Goal: Communication & Community: Answer question/provide support

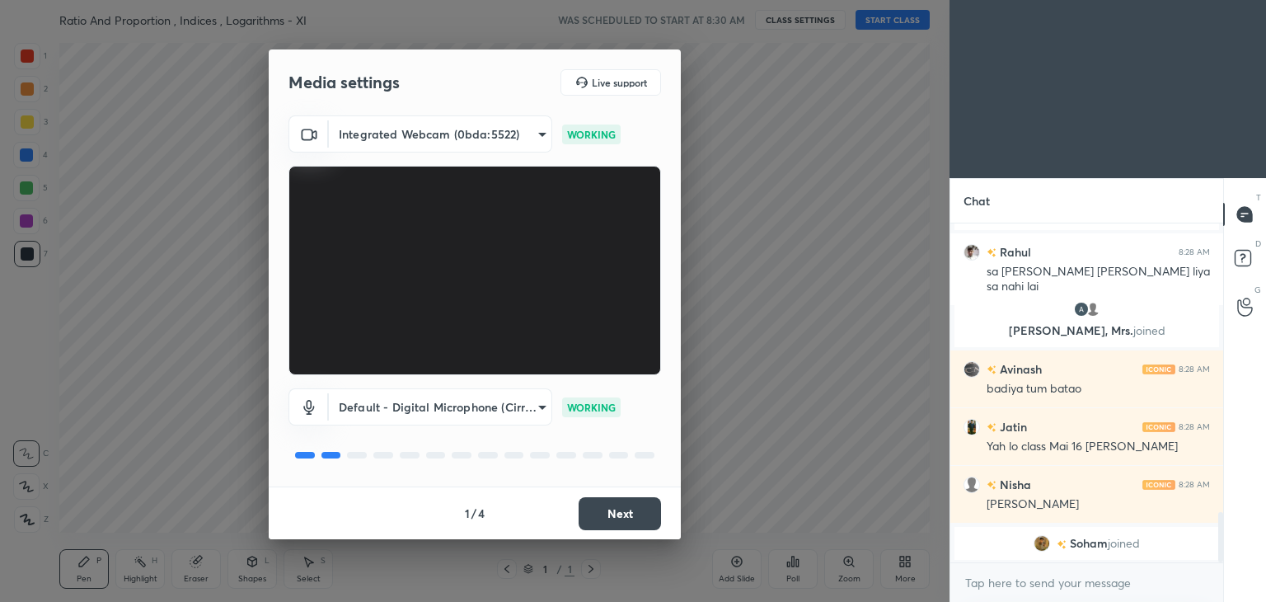
scroll to position [1987, 0]
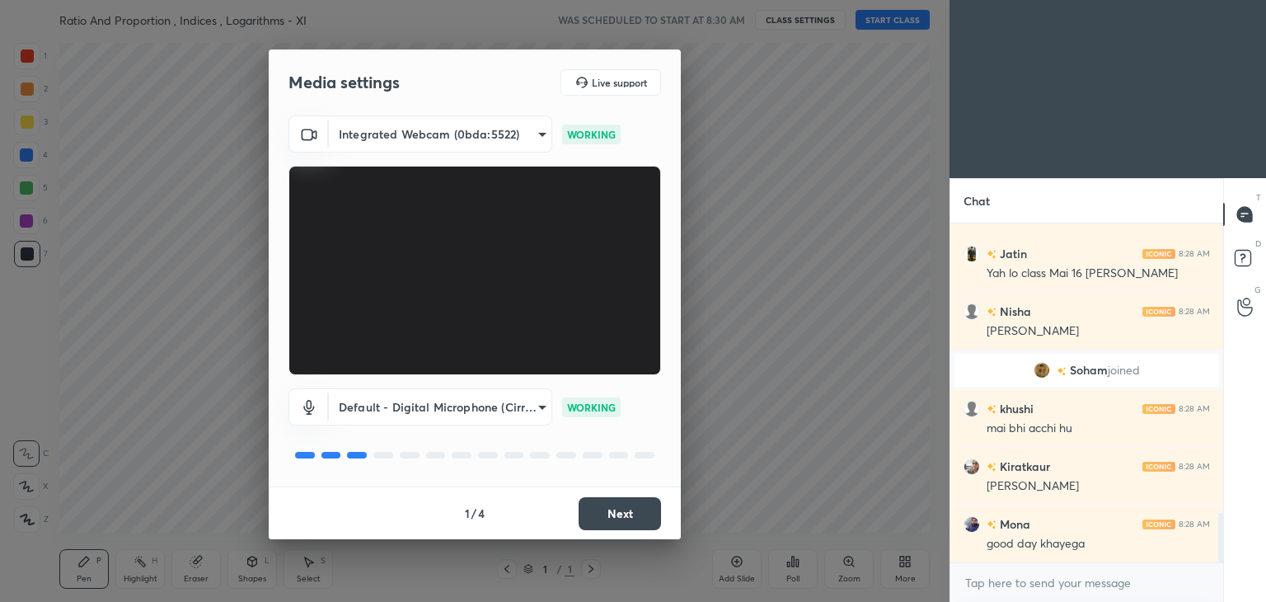
click at [629, 513] on button "Next" at bounding box center [620, 513] width 82 height 33
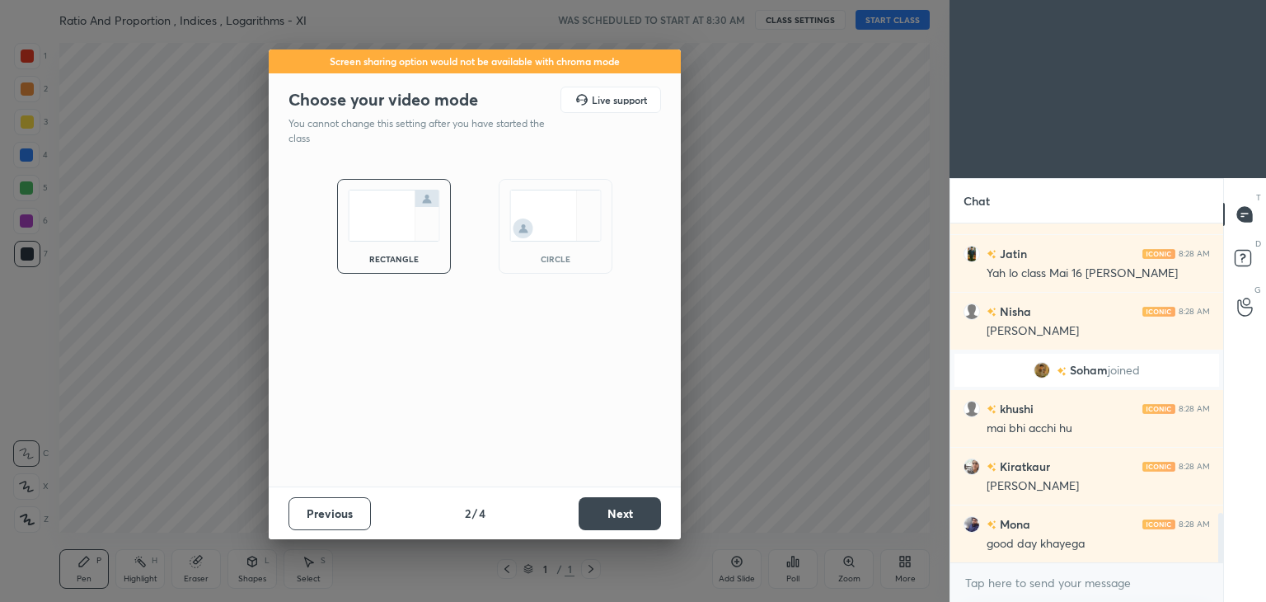
click at [629, 513] on button "Next" at bounding box center [620, 513] width 82 height 33
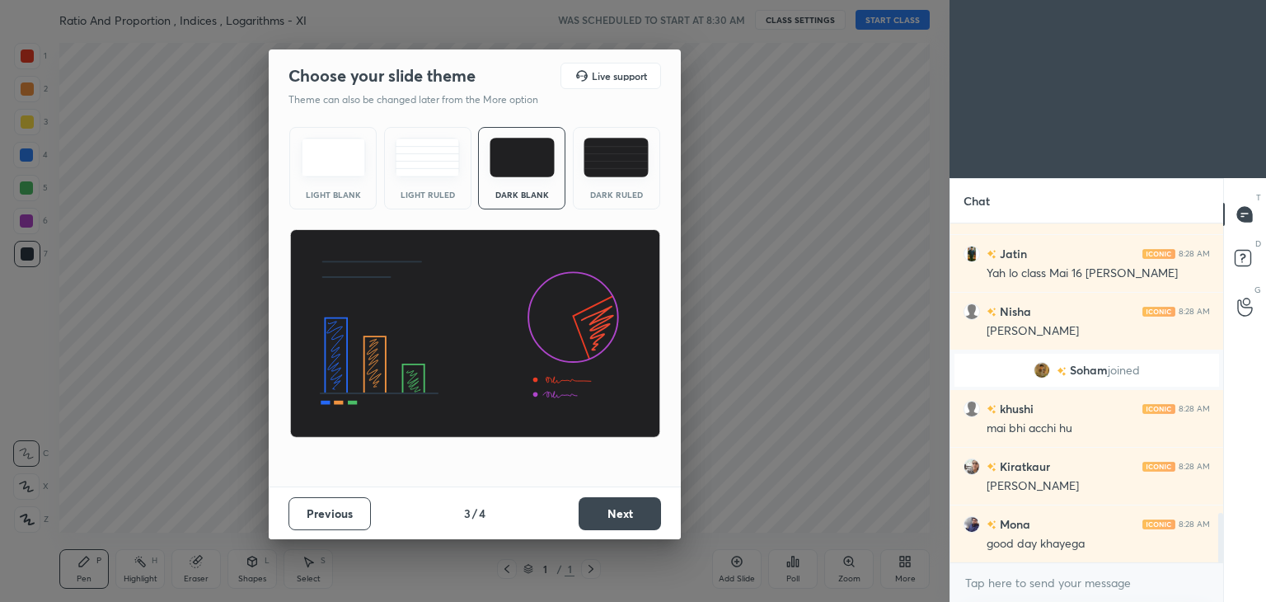
click at [629, 513] on button "Next" at bounding box center [620, 513] width 82 height 33
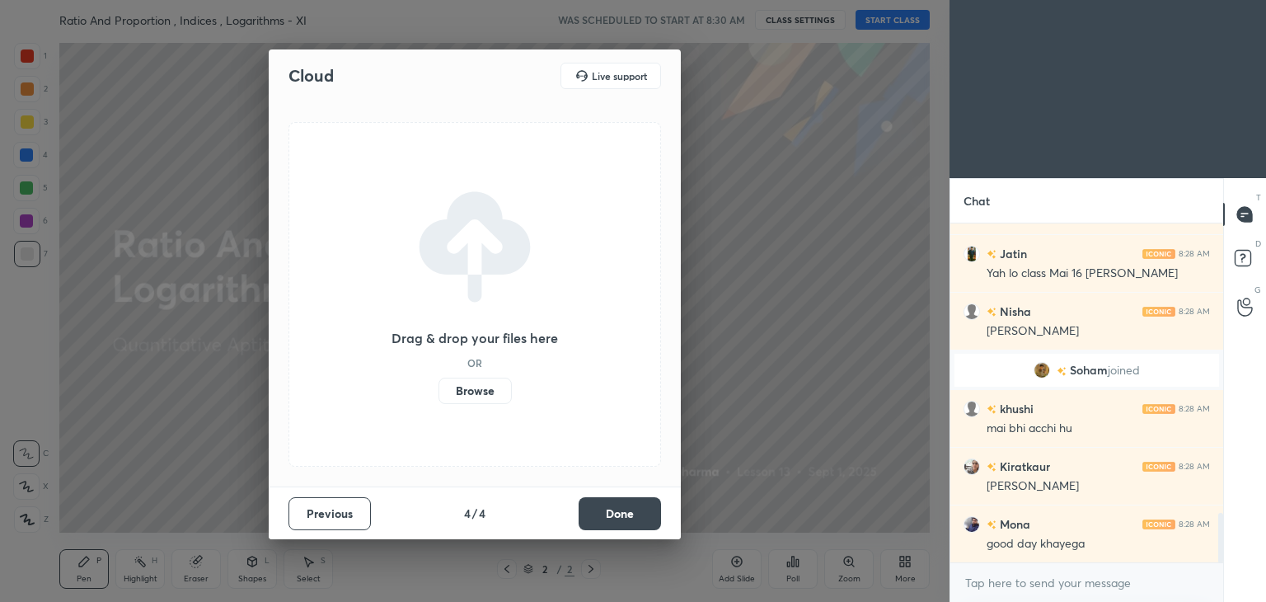
click at [629, 513] on button "Done" at bounding box center [620, 513] width 82 height 33
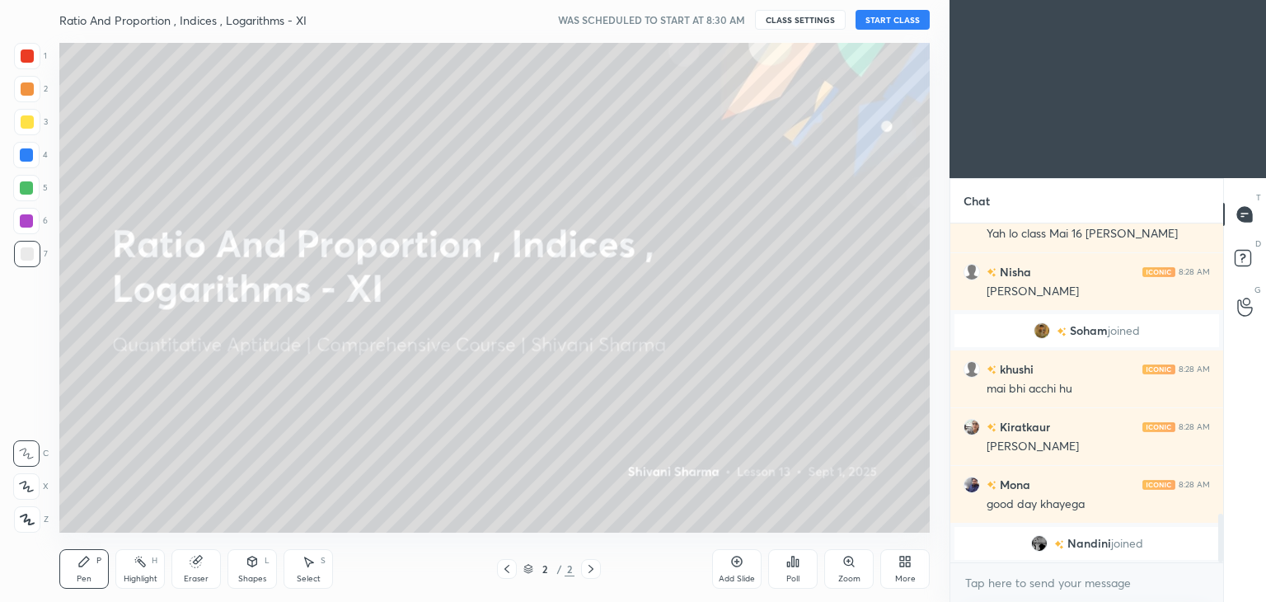
scroll to position [2124, 0]
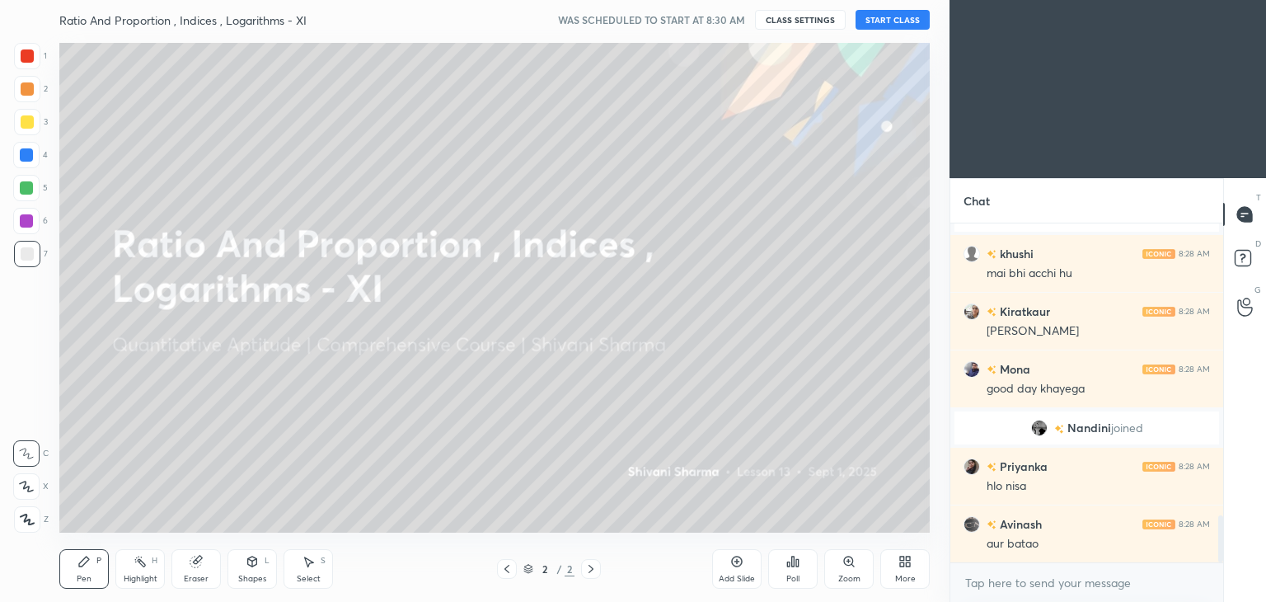
click at [909, 565] on icon at bounding box center [908, 564] width 4 height 4
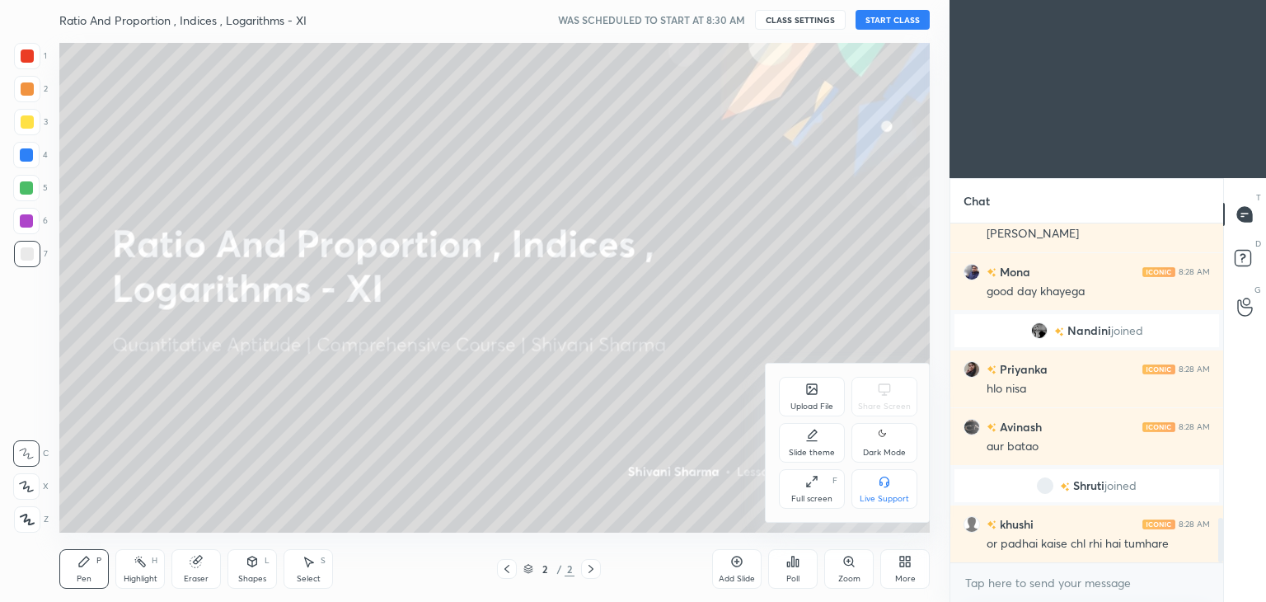
scroll to position [2279, 0]
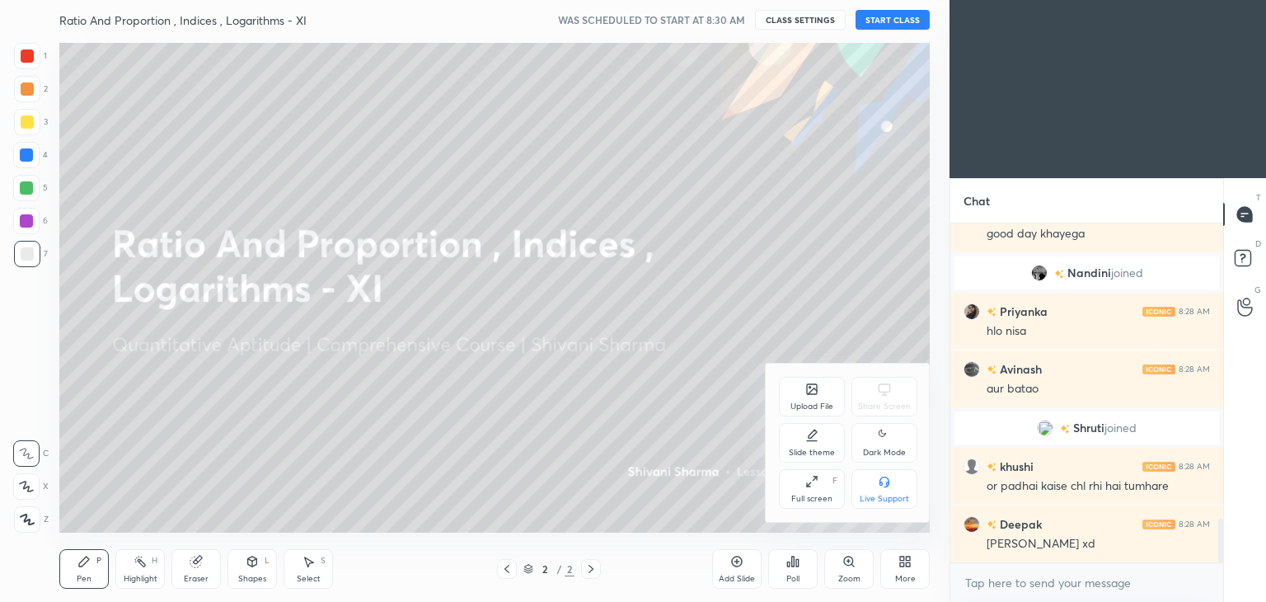
click at [878, 449] on div "Dark Mode" at bounding box center [884, 453] width 43 height 8
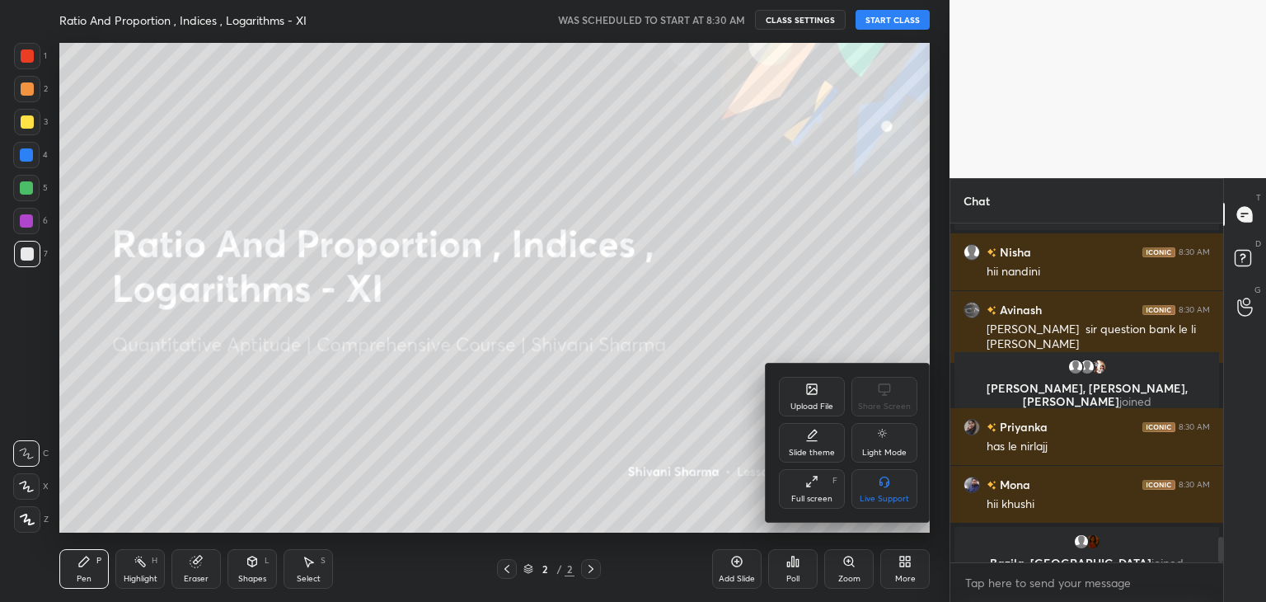
scroll to position [4243, 0]
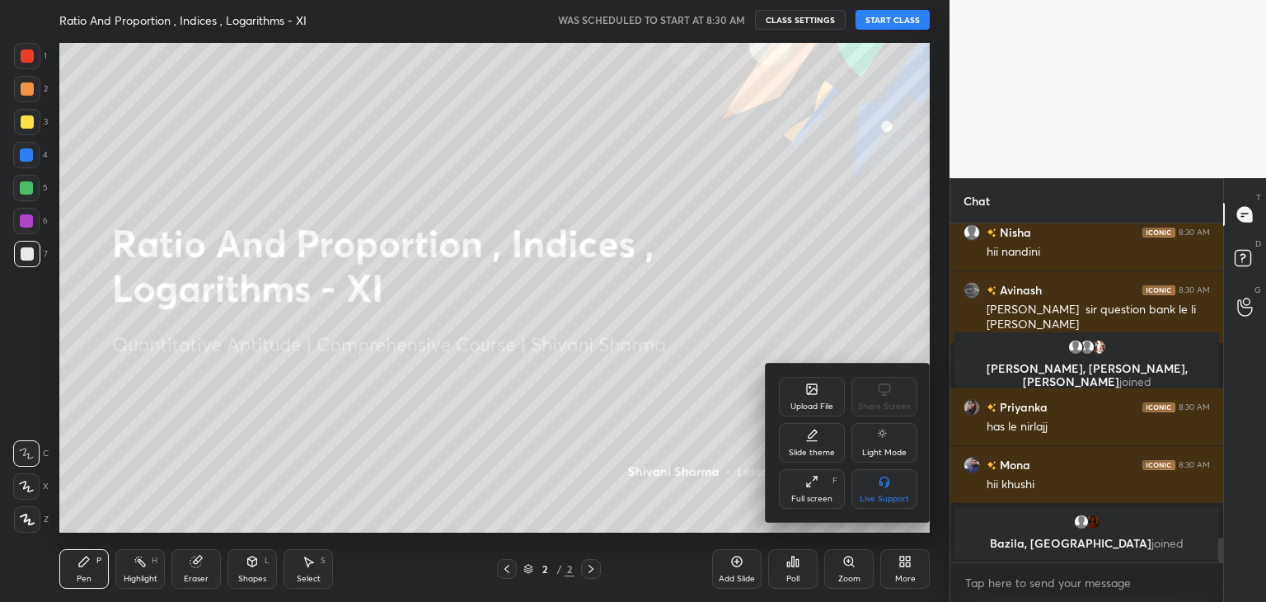
click at [900, 21] on div at bounding box center [633, 301] width 1266 height 602
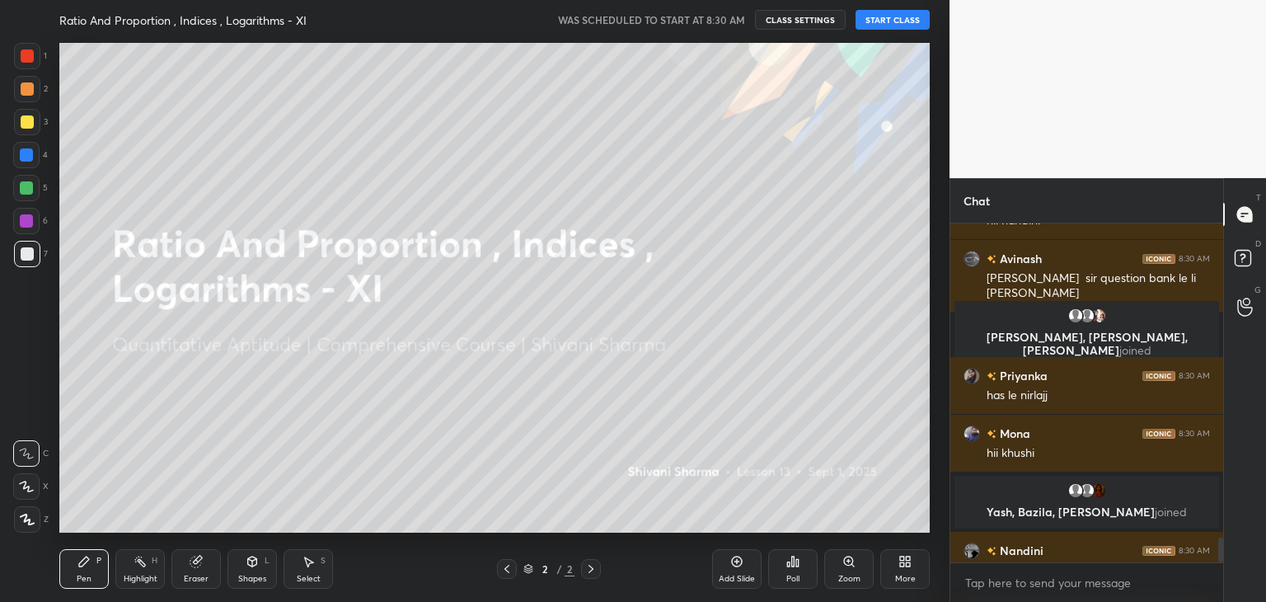
scroll to position [4269, 0]
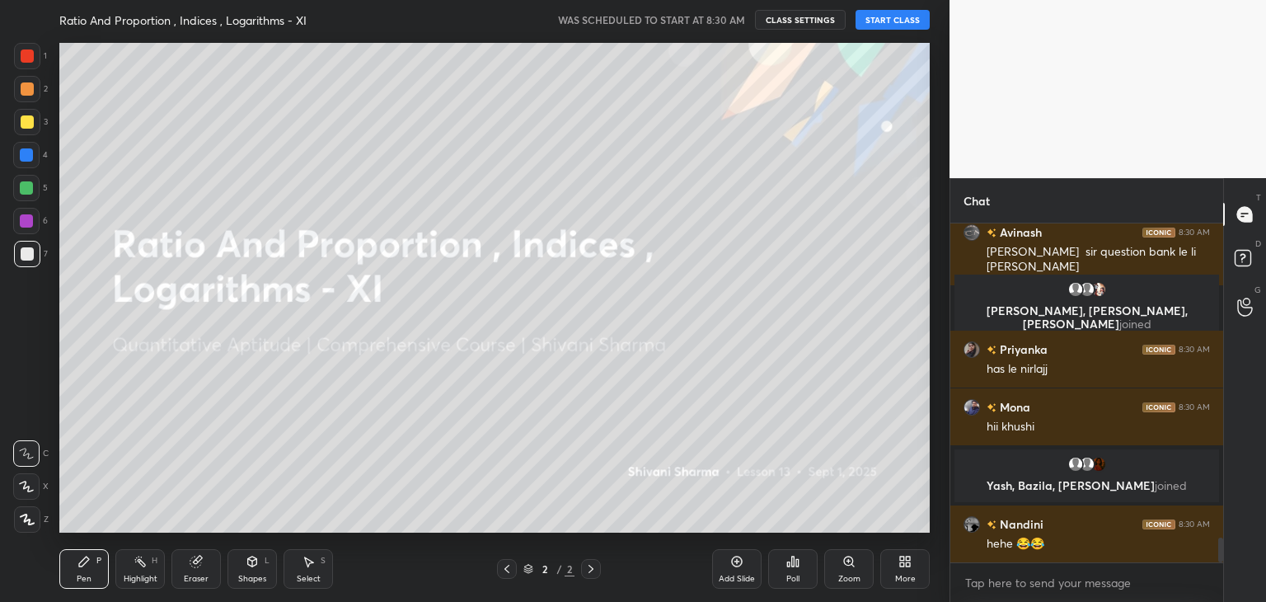
click at [884, 17] on button "START CLASS" at bounding box center [893, 20] width 74 height 20
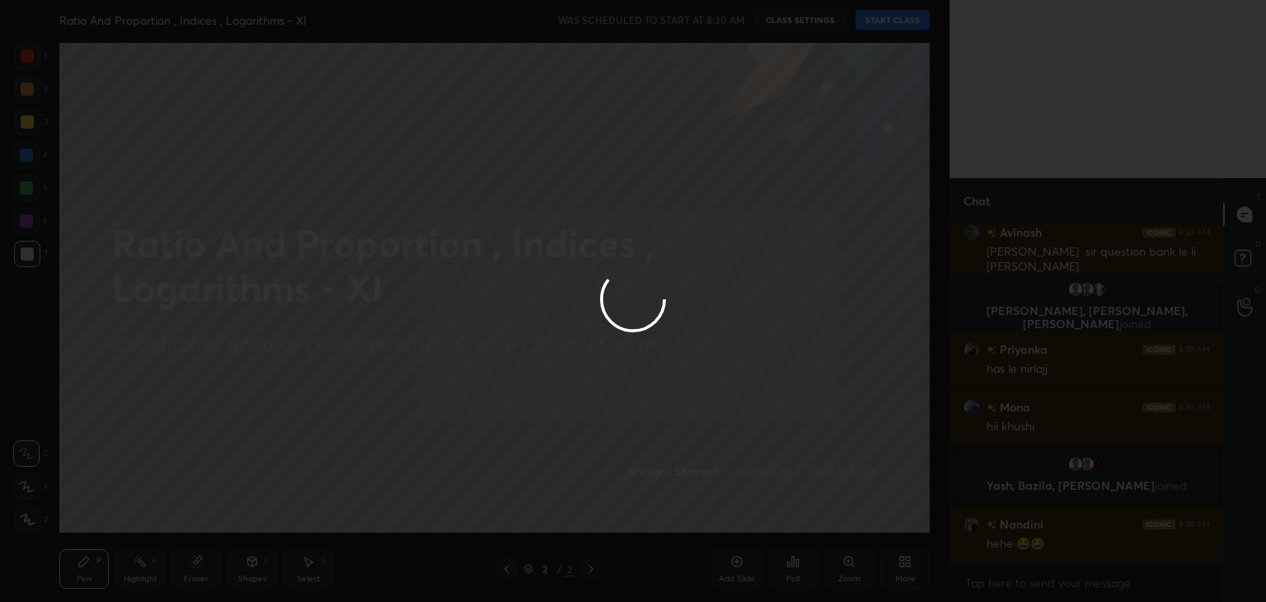
click at [884, 17] on div at bounding box center [633, 301] width 1266 height 602
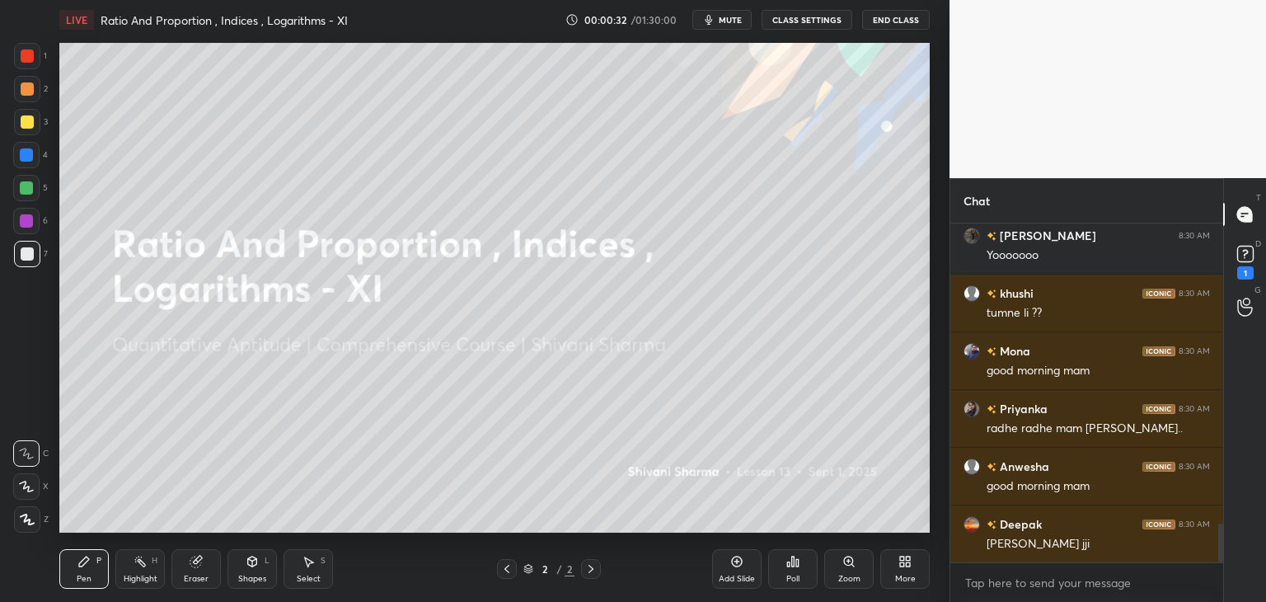
scroll to position [2610, 0]
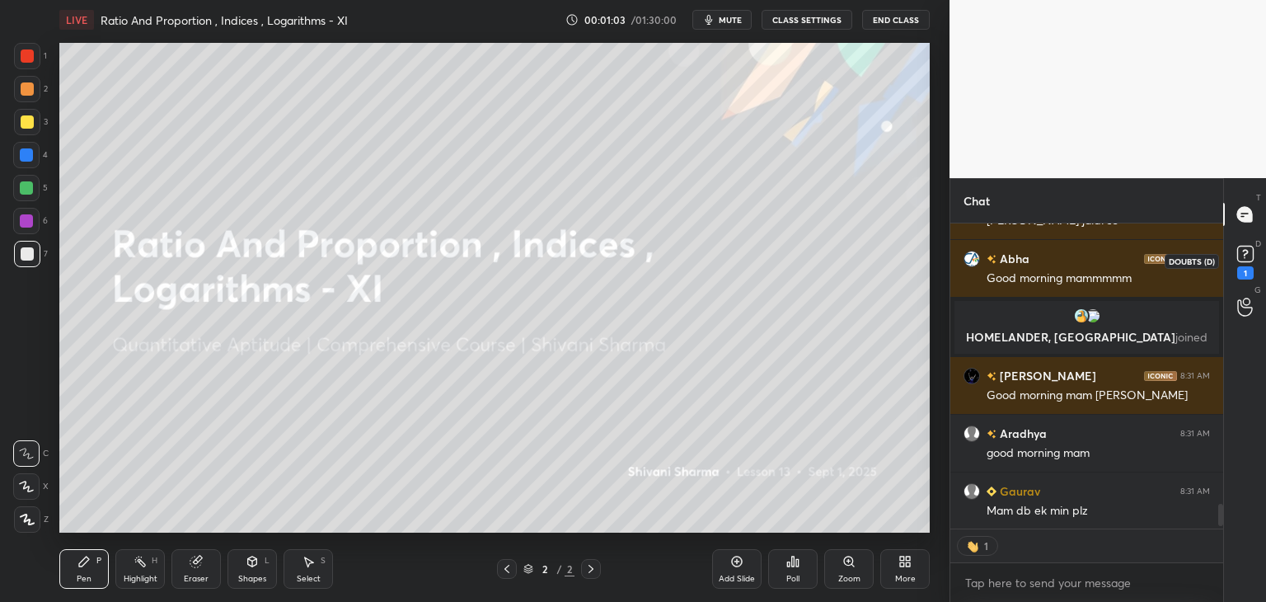
click at [1250, 266] on div "1" at bounding box center [1246, 272] width 16 height 13
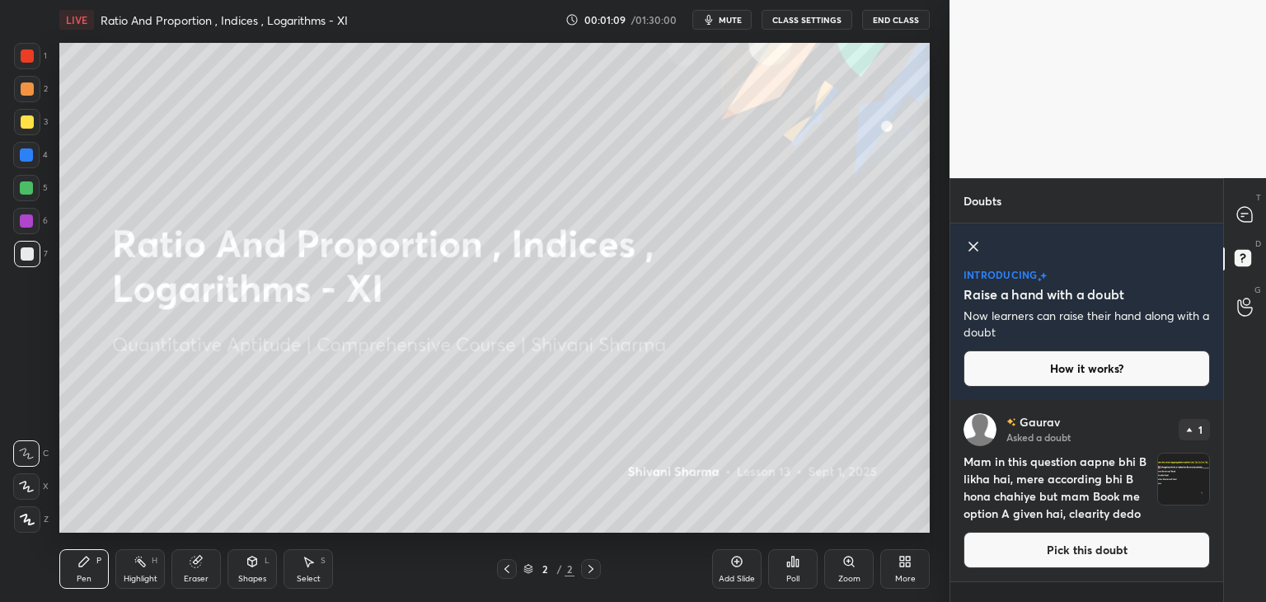
click at [1180, 495] on img "grid" at bounding box center [1183, 478] width 51 height 51
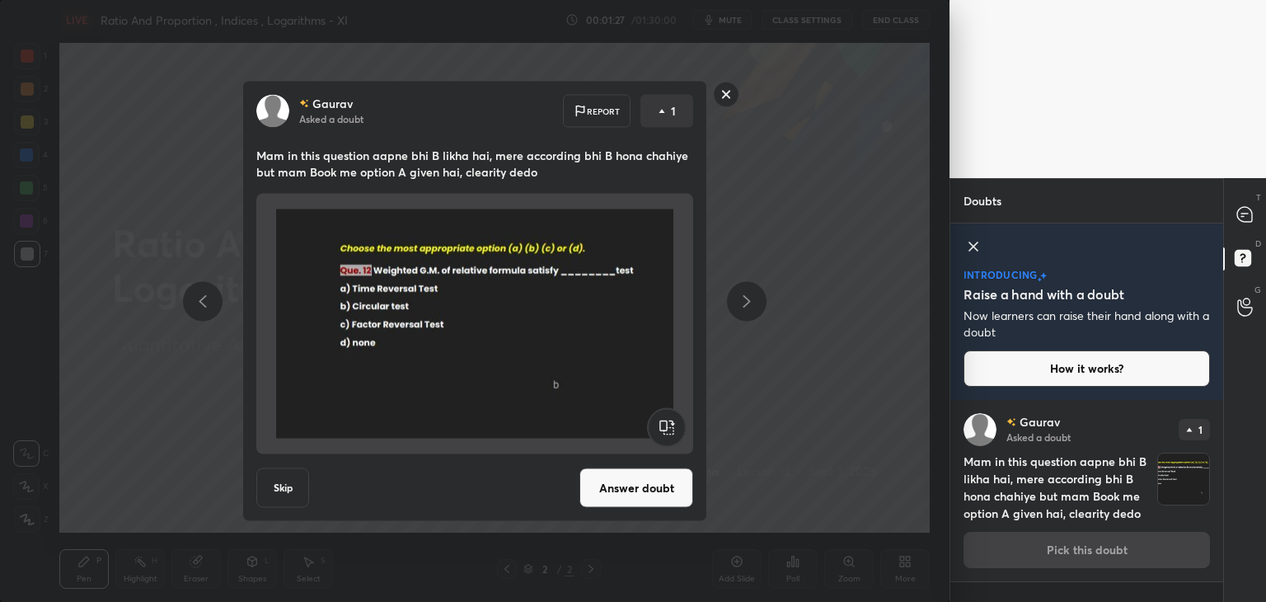
click at [728, 98] on rect at bounding box center [727, 95] width 26 height 26
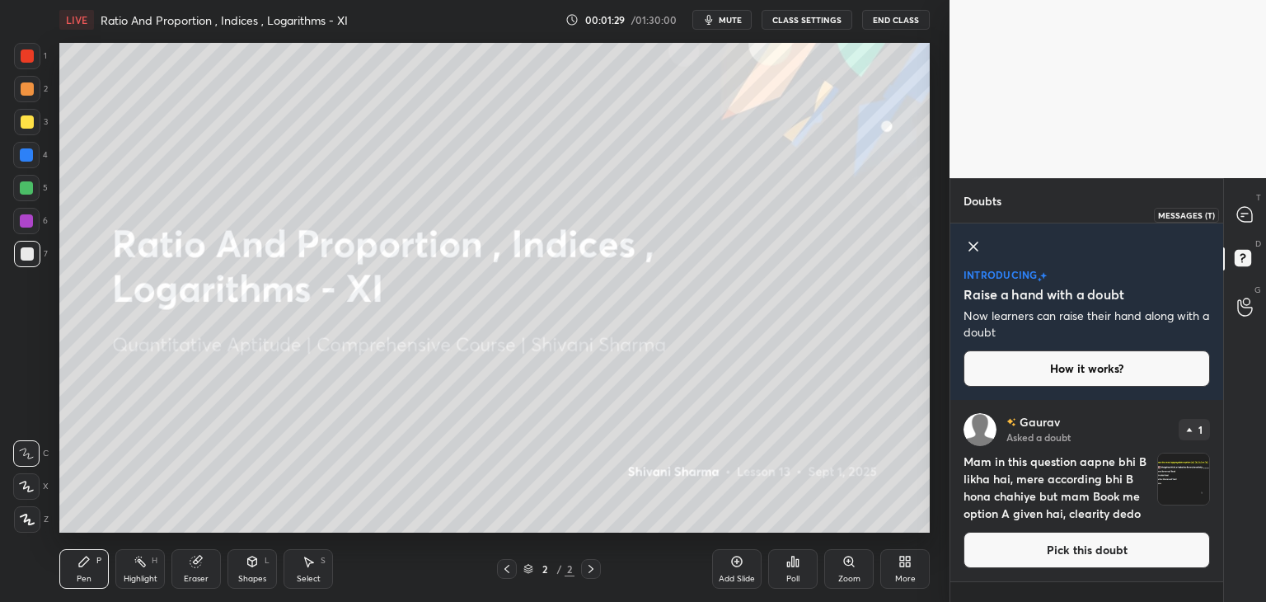
click at [1241, 214] on icon at bounding box center [1245, 214] width 15 height 15
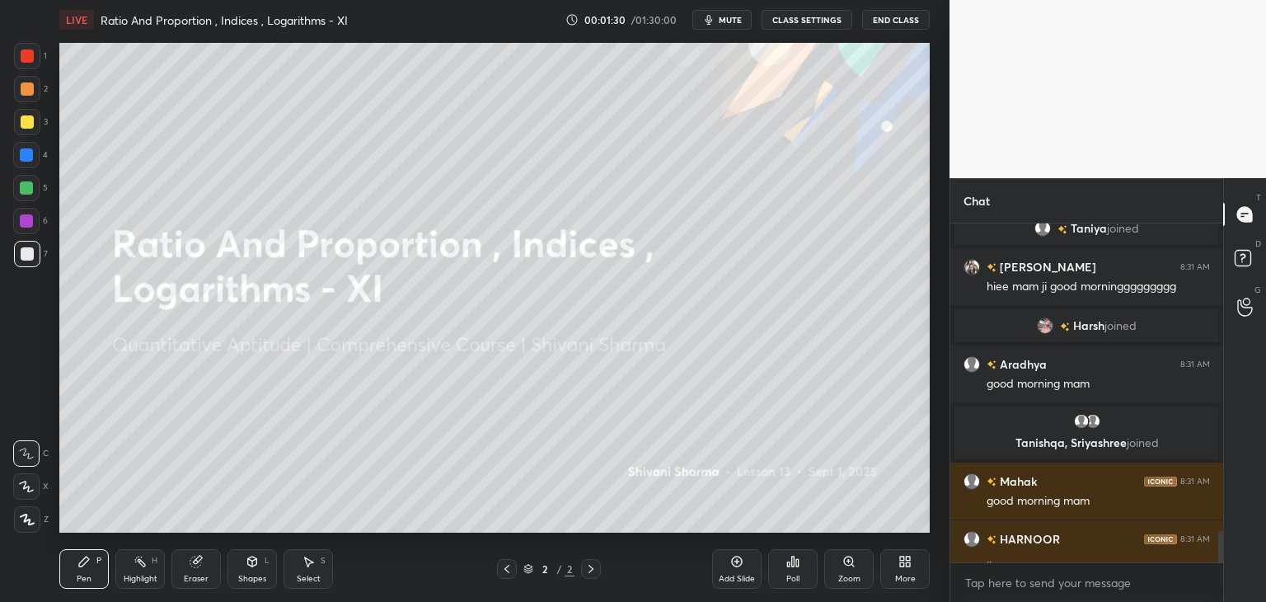
scroll to position [6, 5]
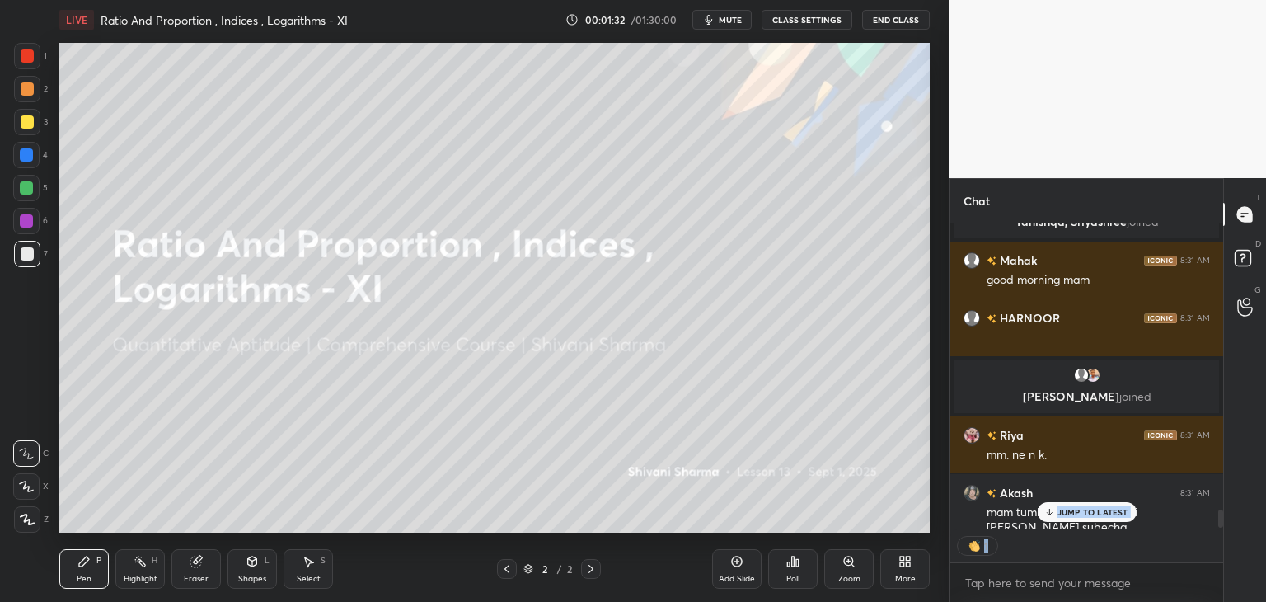
drag, startPoint x: 1221, startPoint y: 509, endPoint x: 1222, endPoint y: 553, distance: 44.5
click at [1222, 553] on div "HOMELANDER, Daksh joined pradip 8:31 AM Good morning mam ji Aradhya 8:31 AM goo…" at bounding box center [1087, 412] width 273 height 378
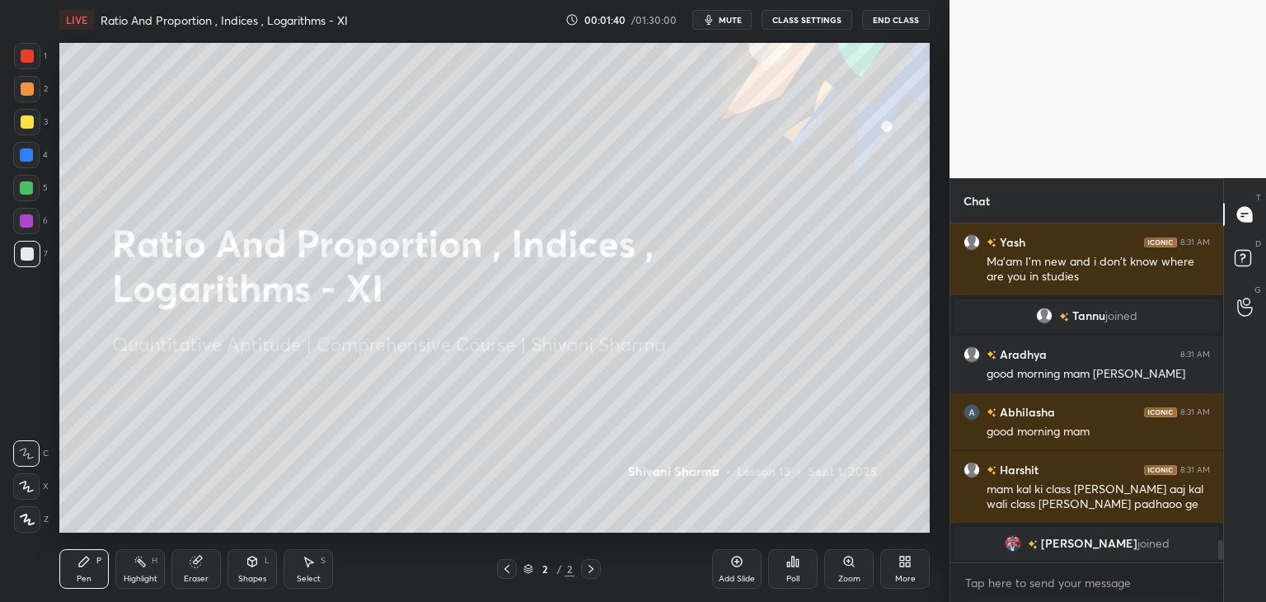
scroll to position [334, 268]
click at [1103, 555] on div "Anamika joined" at bounding box center [1087, 543] width 265 height 33
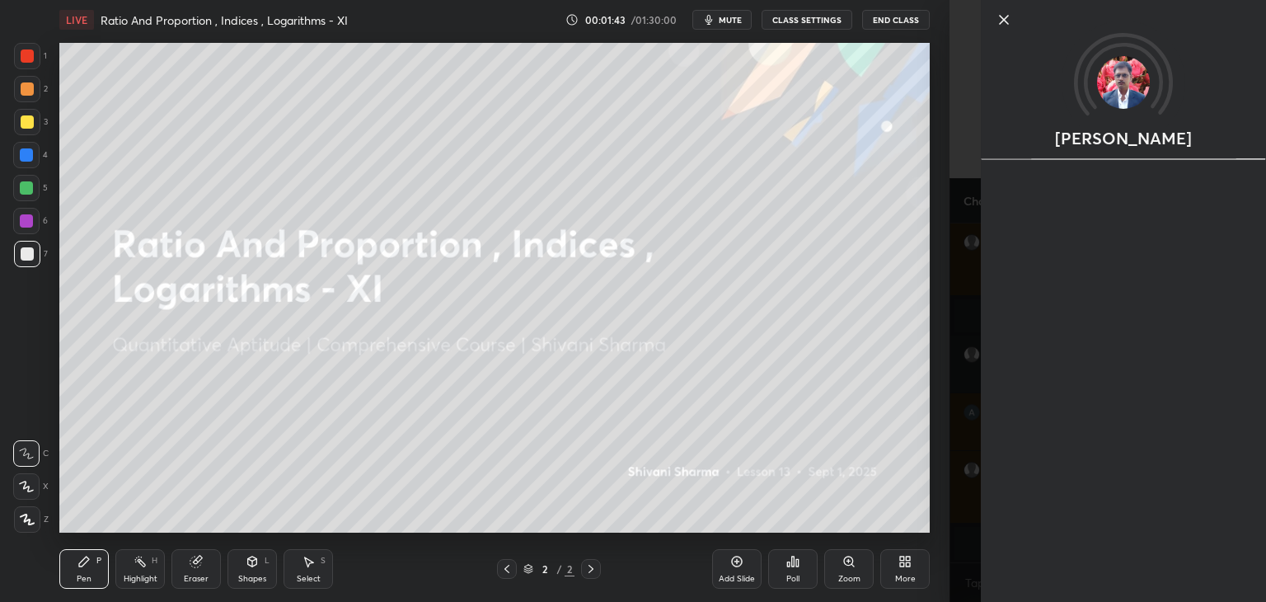
scroll to position [4832, 0]
click at [1007, 15] on icon at bounding box center [1004, 20] width 20 height 20
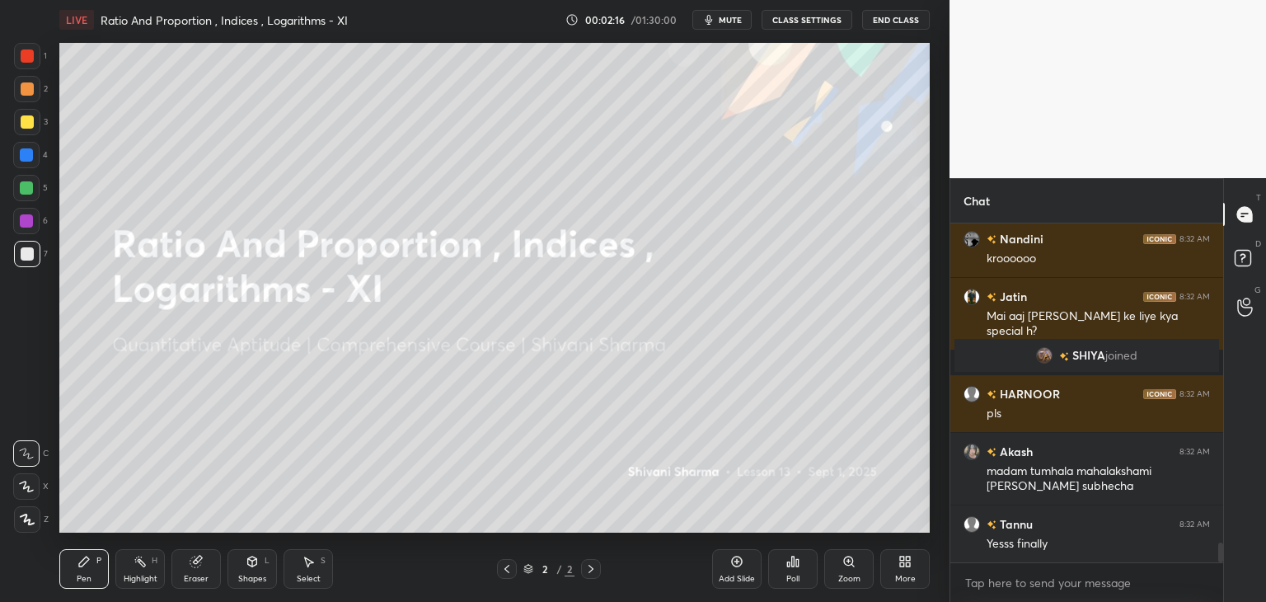
scroll to position [5529, 0]
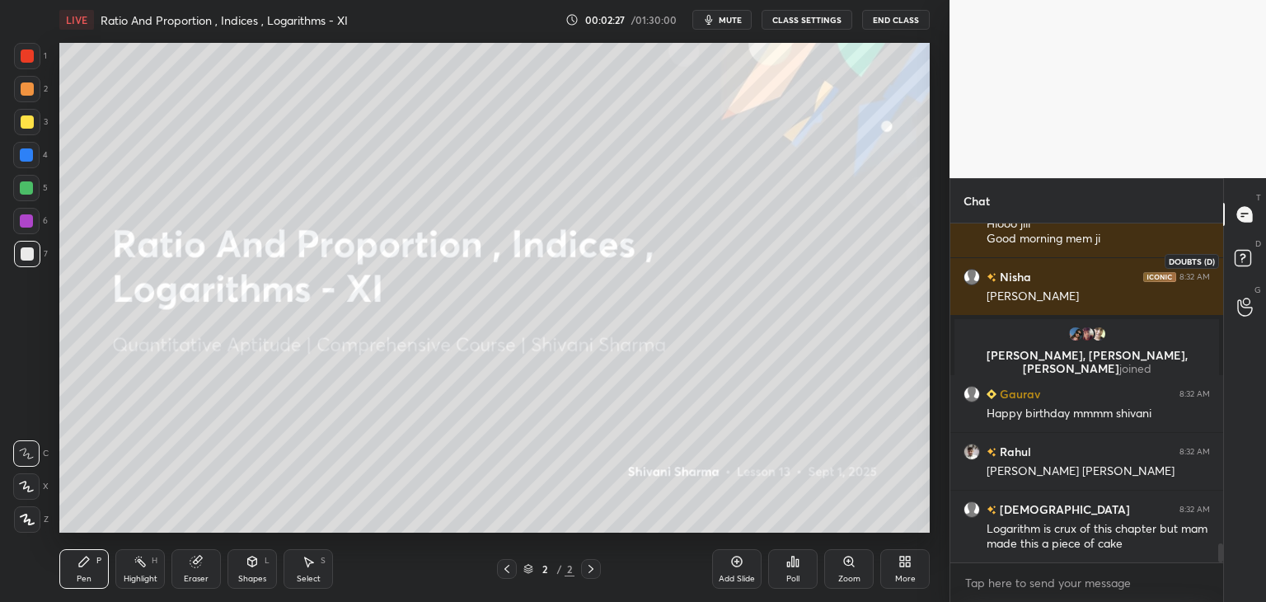
click at [1243, 267] on icon at bounding box center [1246, 261] width 30 height 30
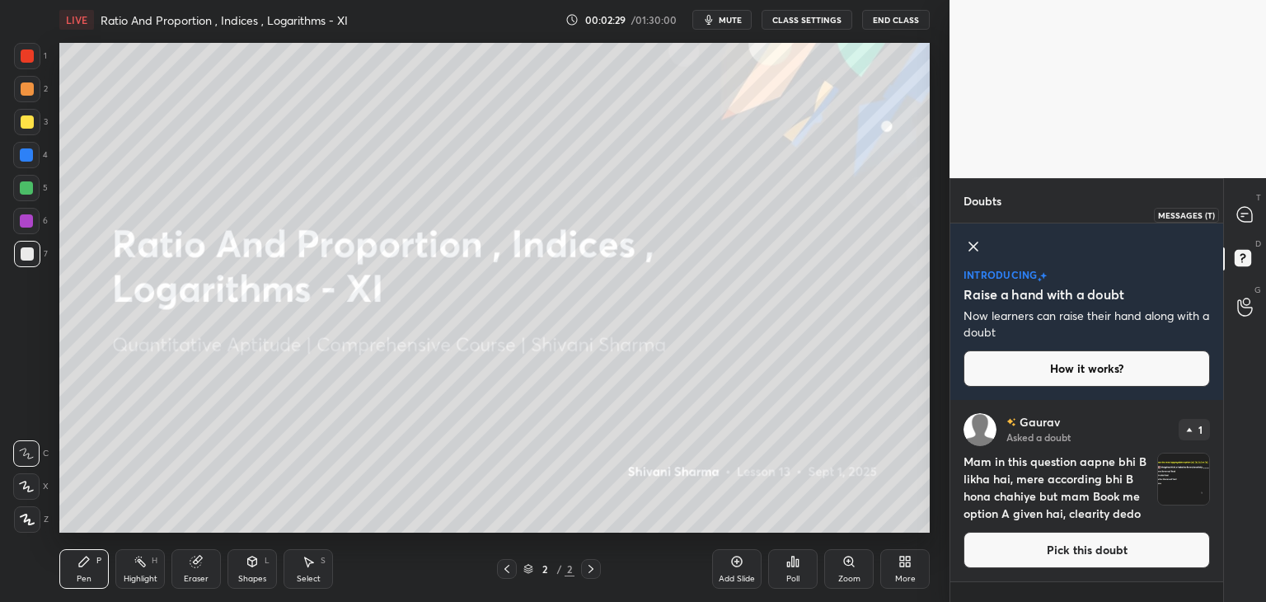
click at [1247, 220] on icon at bounding box center [1245, 214] width 15 height 15
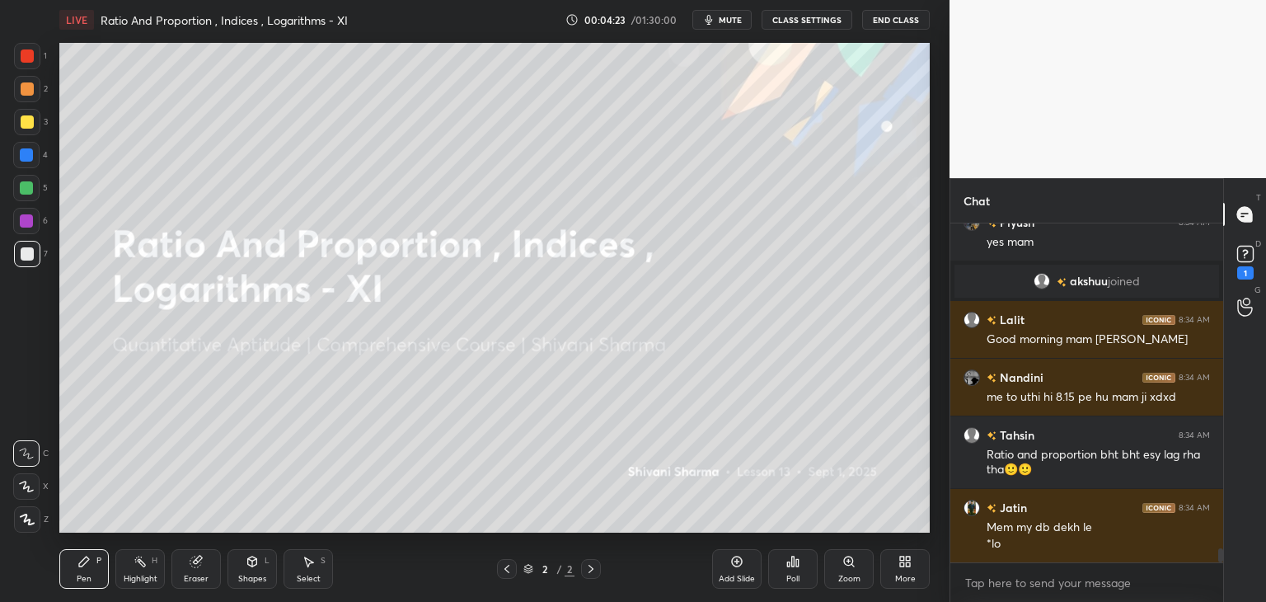
scroll to position [7740, 0]
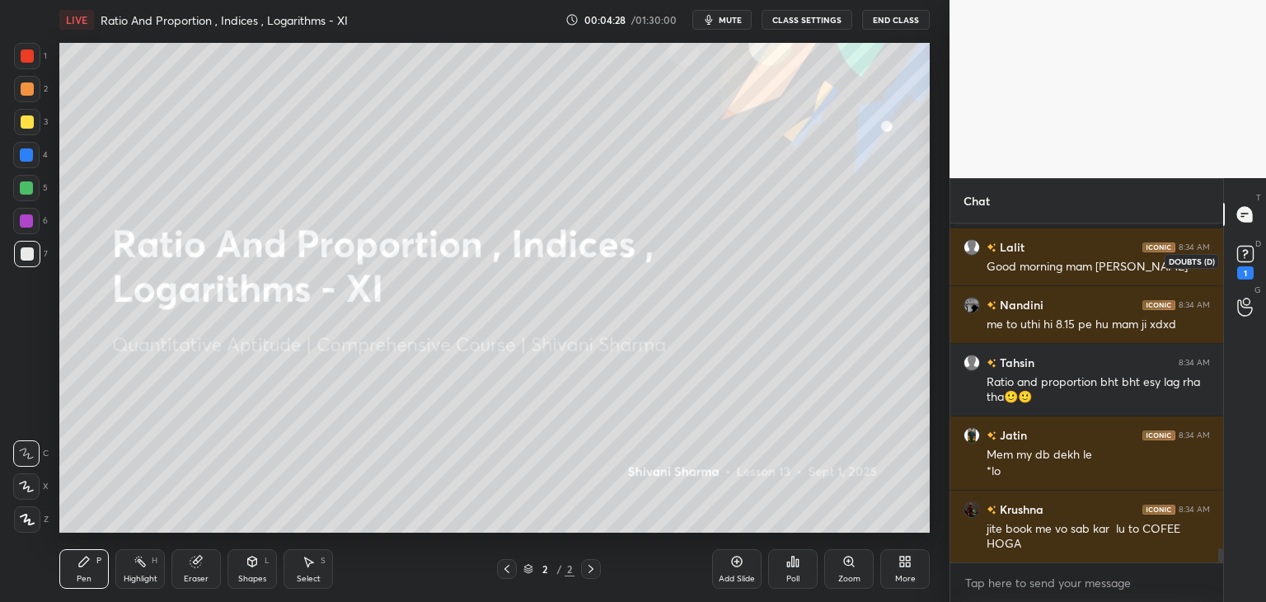
click at [1244, 261] on rect at bounding box center [1246, 255] width 16 height 16
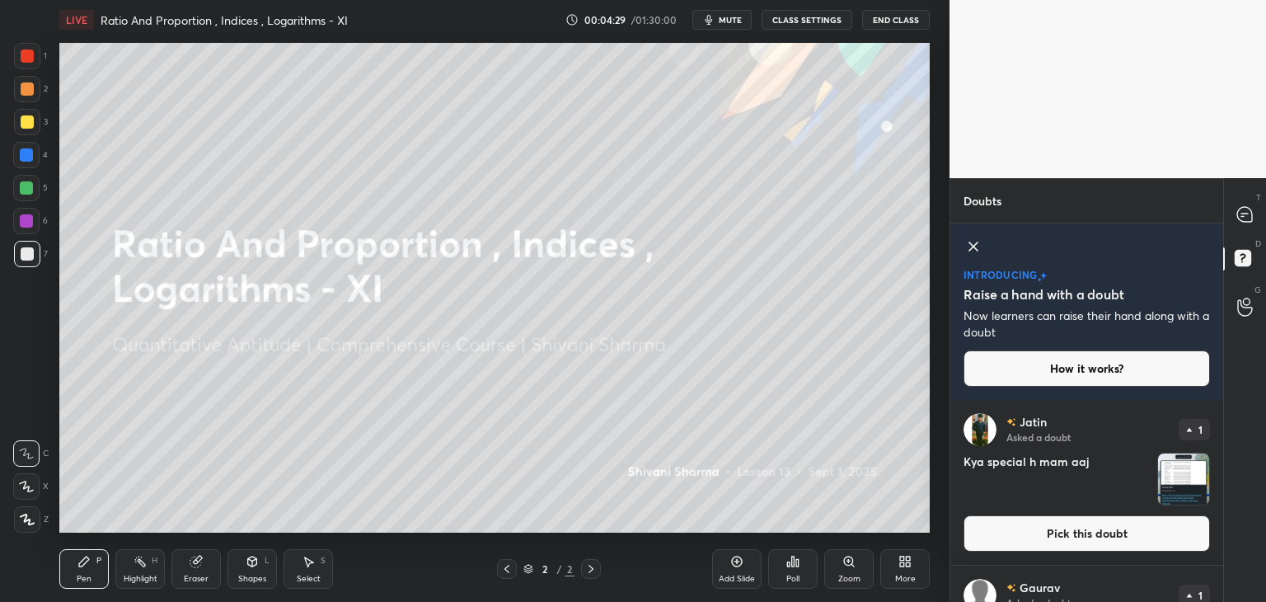
click at [1186, 476] on img "grid" at bounding box center [1183, 478] width 51 height 51
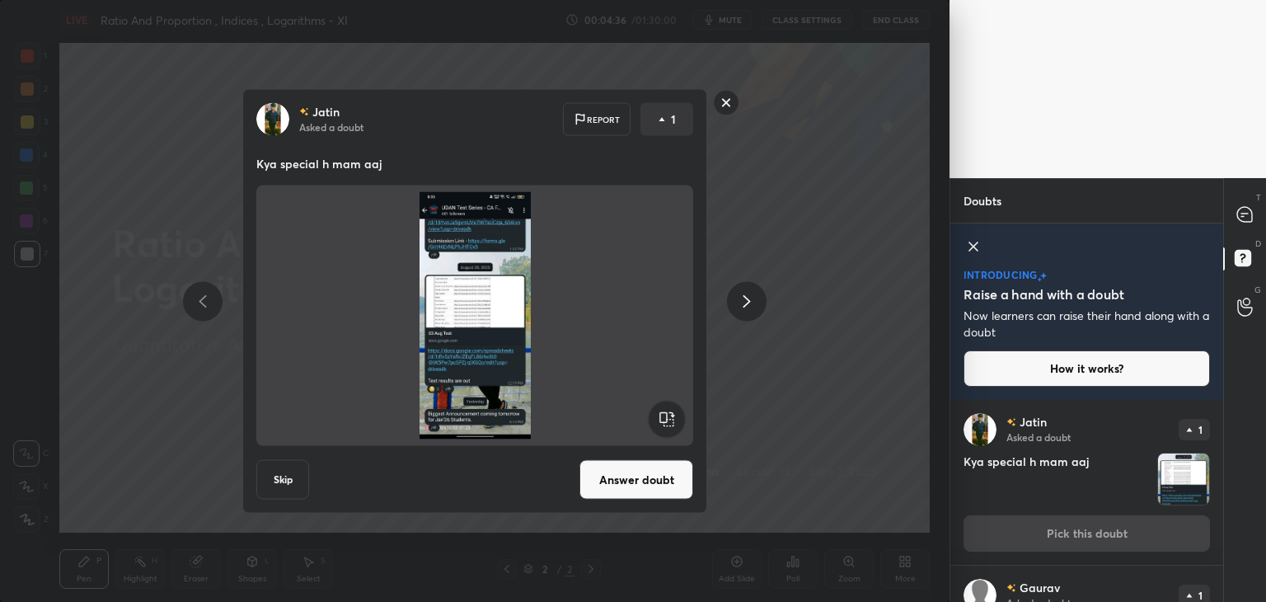
click at [684, 477] on button "Answer doubt" at bounding box center [637, 480] width 114 height 40
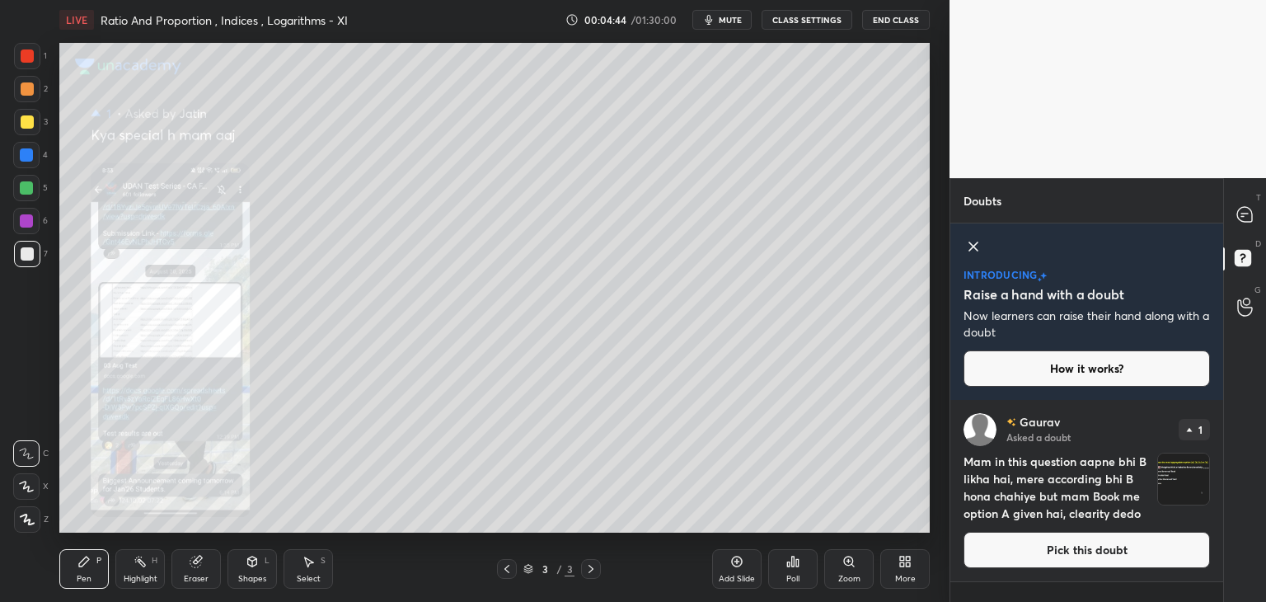
click at [838, 570] on div "Zoom" at bounding box center [849, 569] width 49 height 40
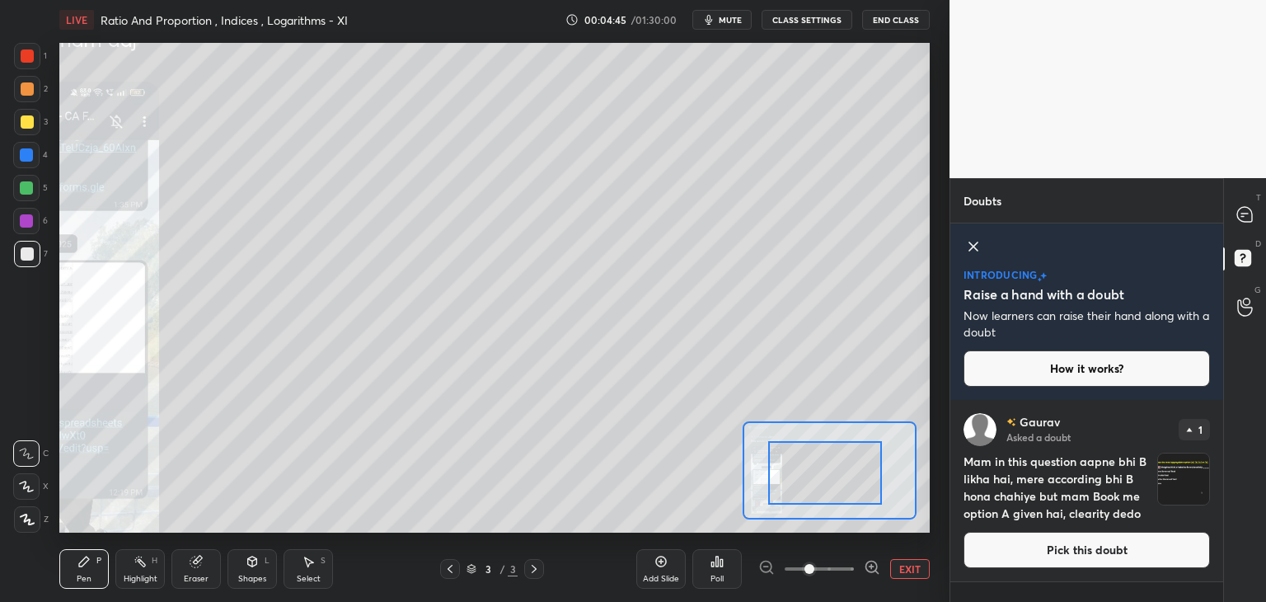
click at [768, 492] on div at bounding box center [825, 472] width 114 height 63
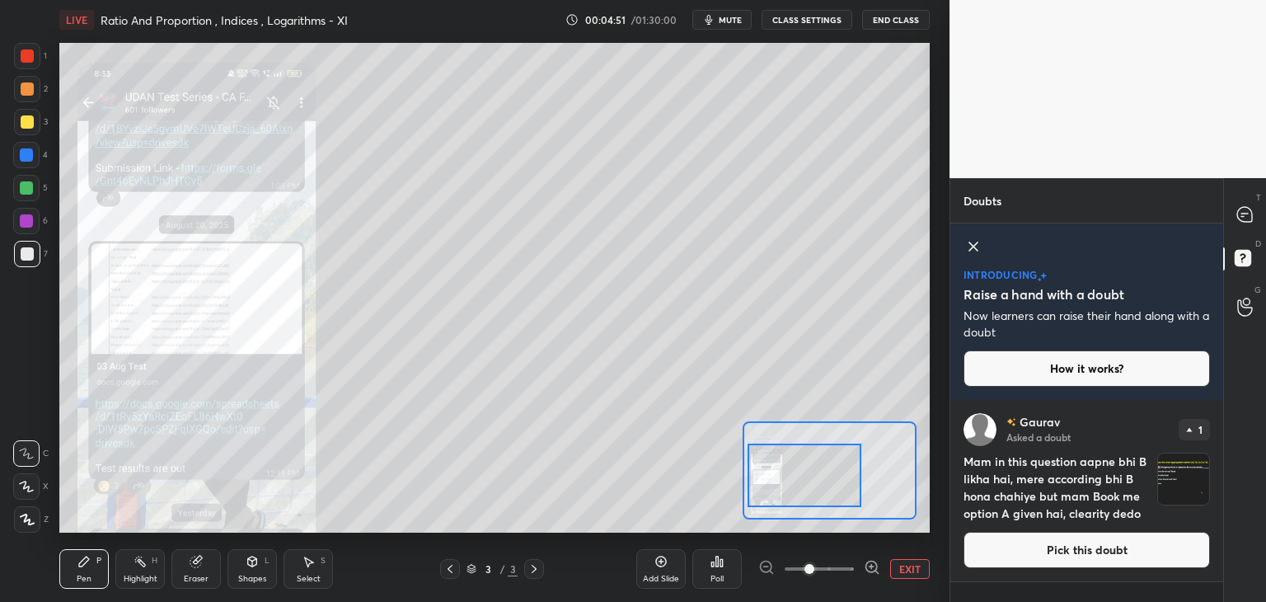
click at [762, 489] on div at bounding box center [805, 475] width 114 height 63
drag, startPoint x: 909, startPoint y: 572, endPoint x: 930, endPoint y: 552, distance: 29.2
click at [910, 572] on button "EXIT" at bounding box center [910, 569] width 40 height 20
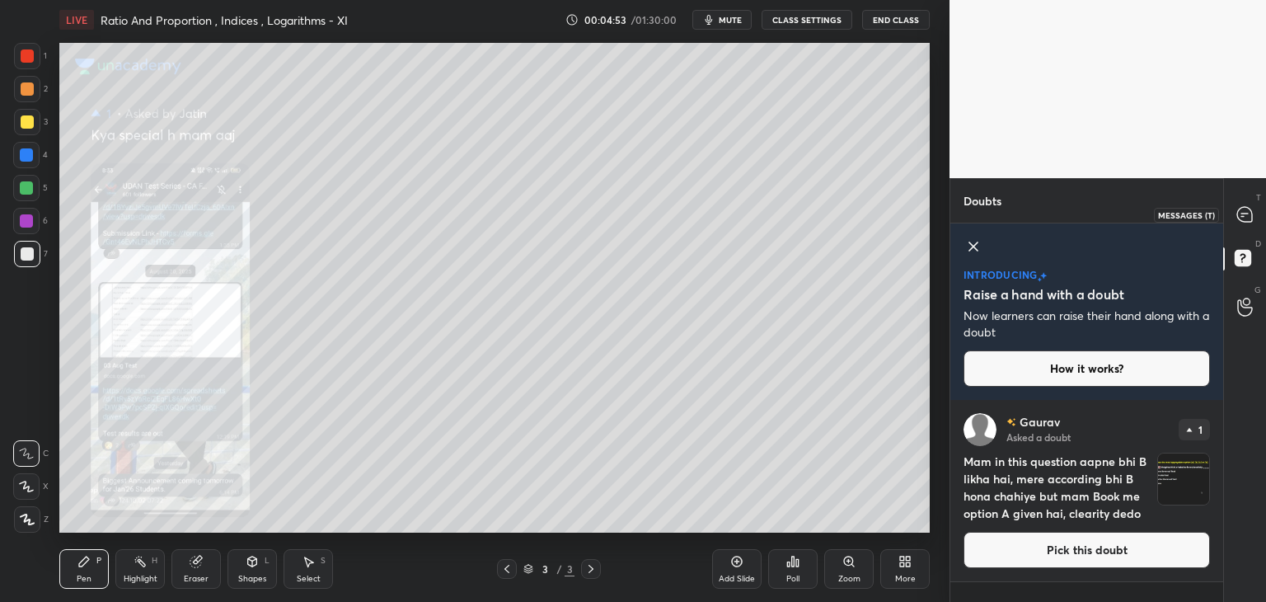
drag, startPoint x: 1256, startPoint y: 217, endPoint x: 1240, endPoint y: 259, distance: 44.9
click at [1256, 218] on div at bounding box center [1245, 215] width 33 height 30
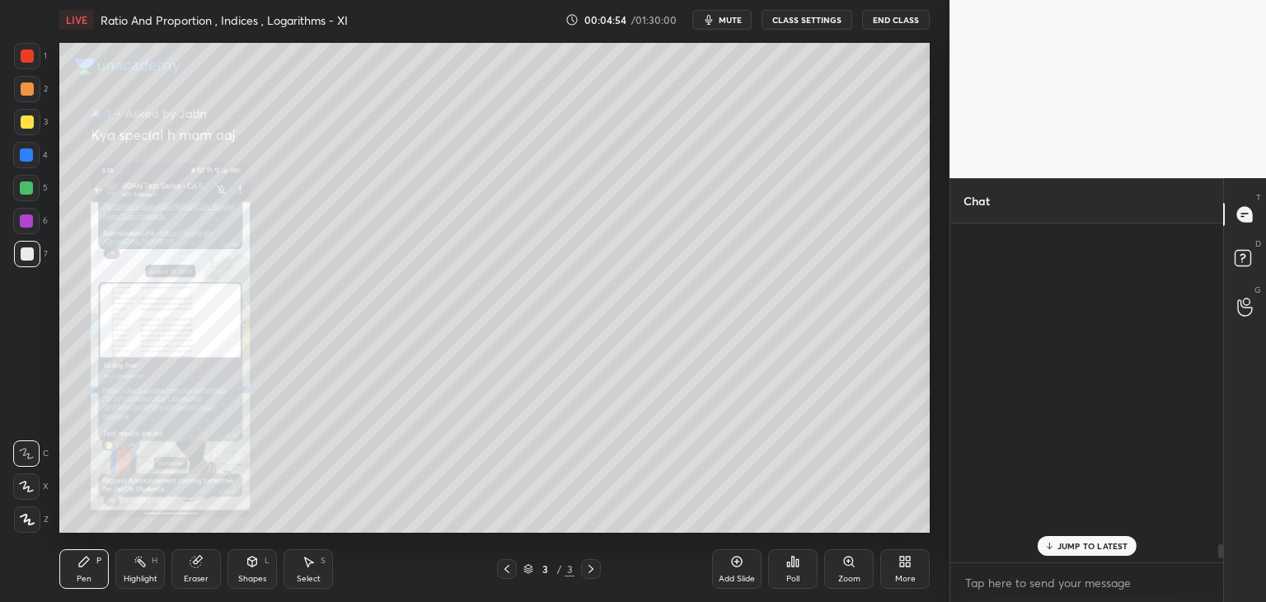
scroll to position [334, 268]
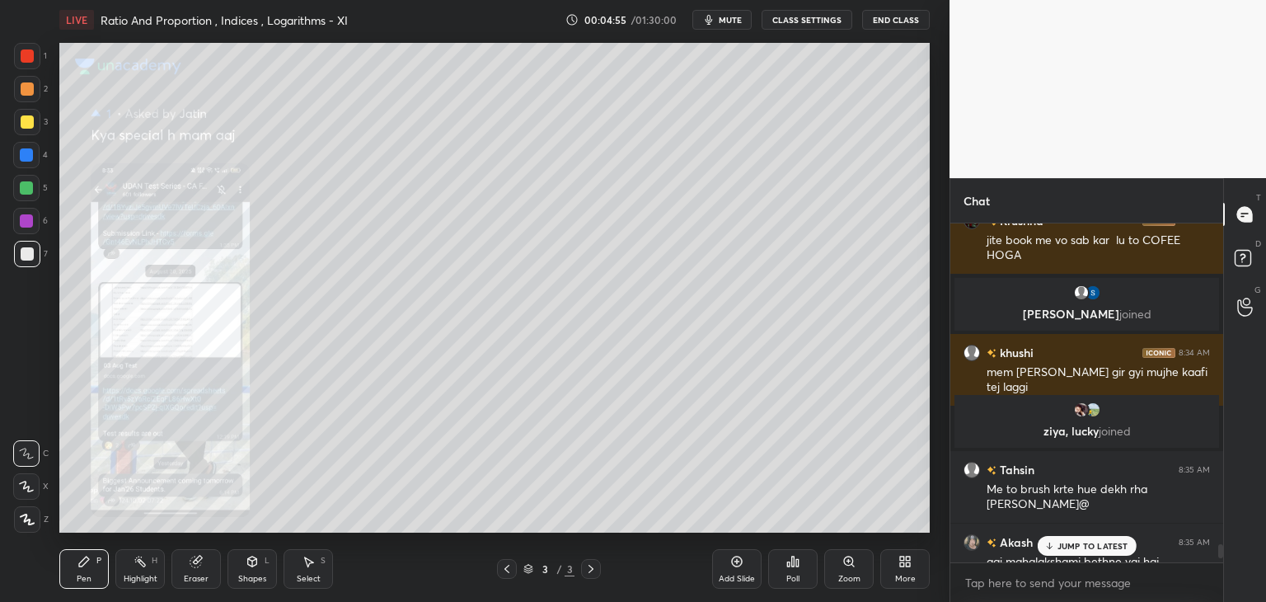
click at [1118, 537] on div "JUMP TO LATEST" at bounding box center [1086, 546] width 99 height 20
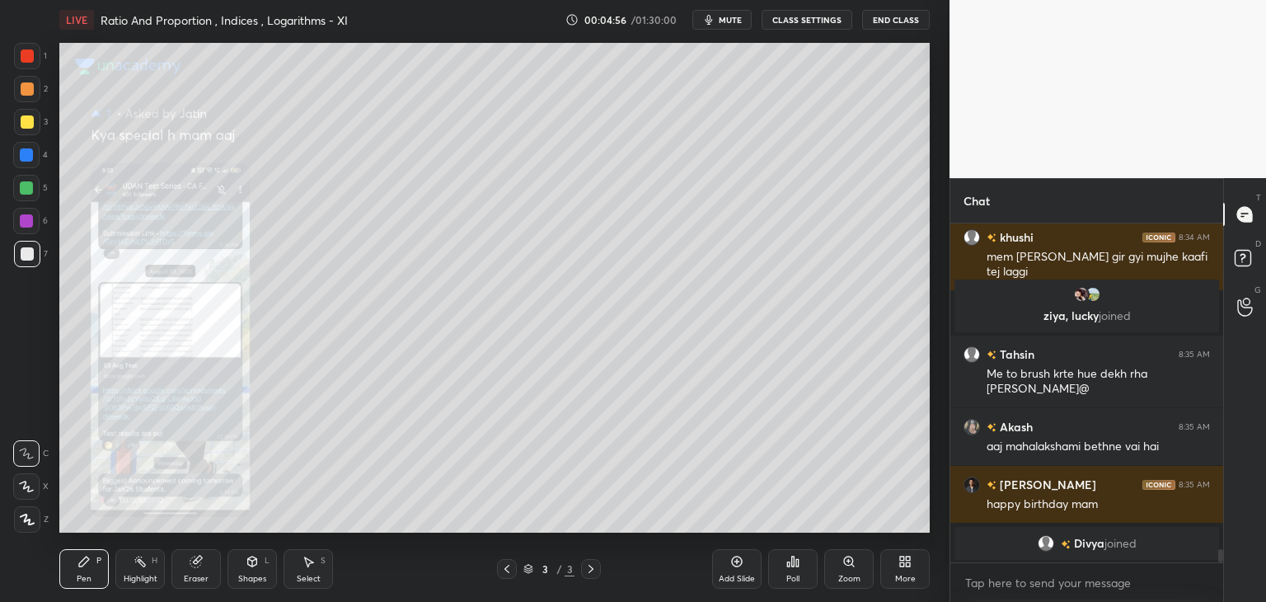
scroll to position [8354, 0]
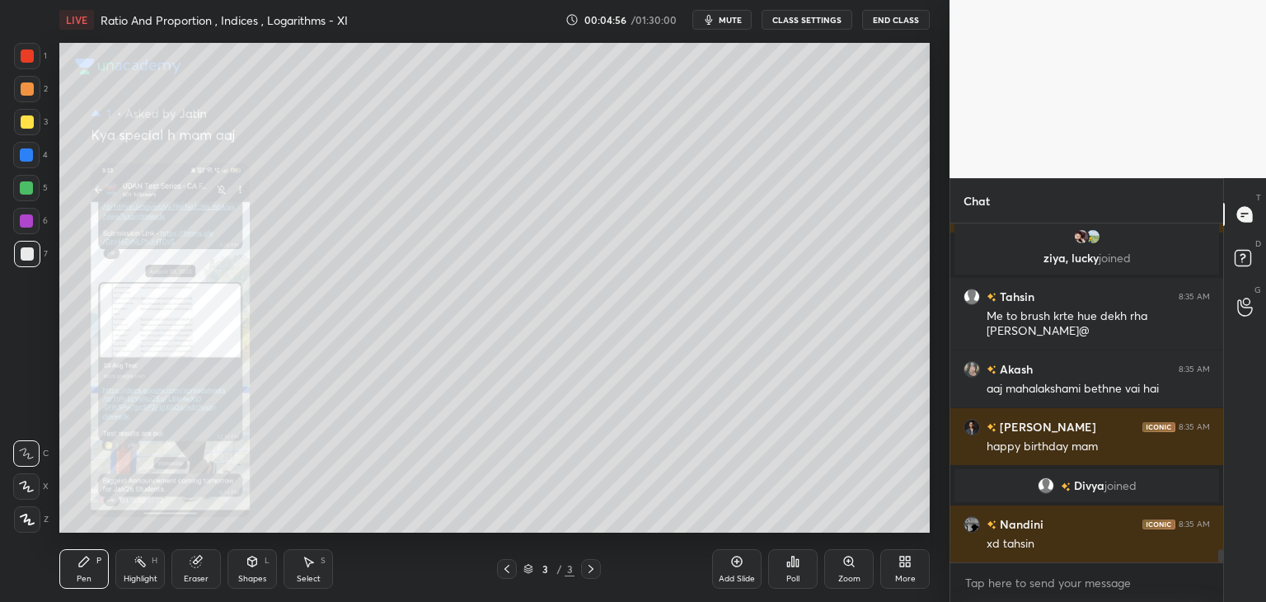
click at [508, 573] on icon at bounding box center [506, 568] width 13 height 13
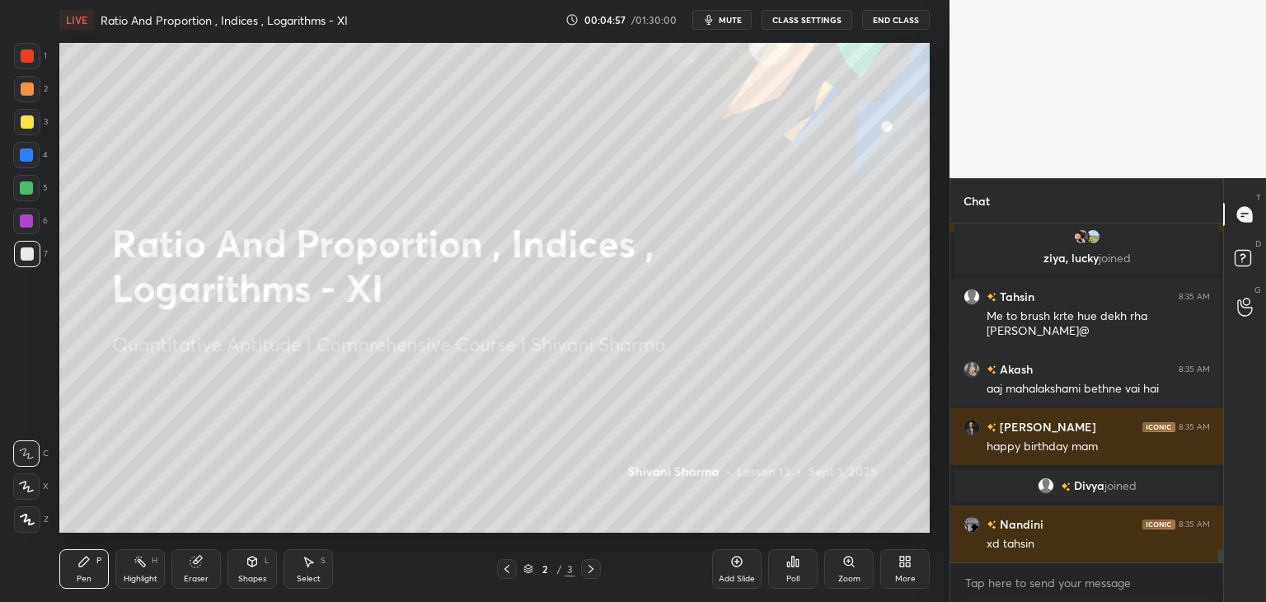
scroll to position [8393, 0]
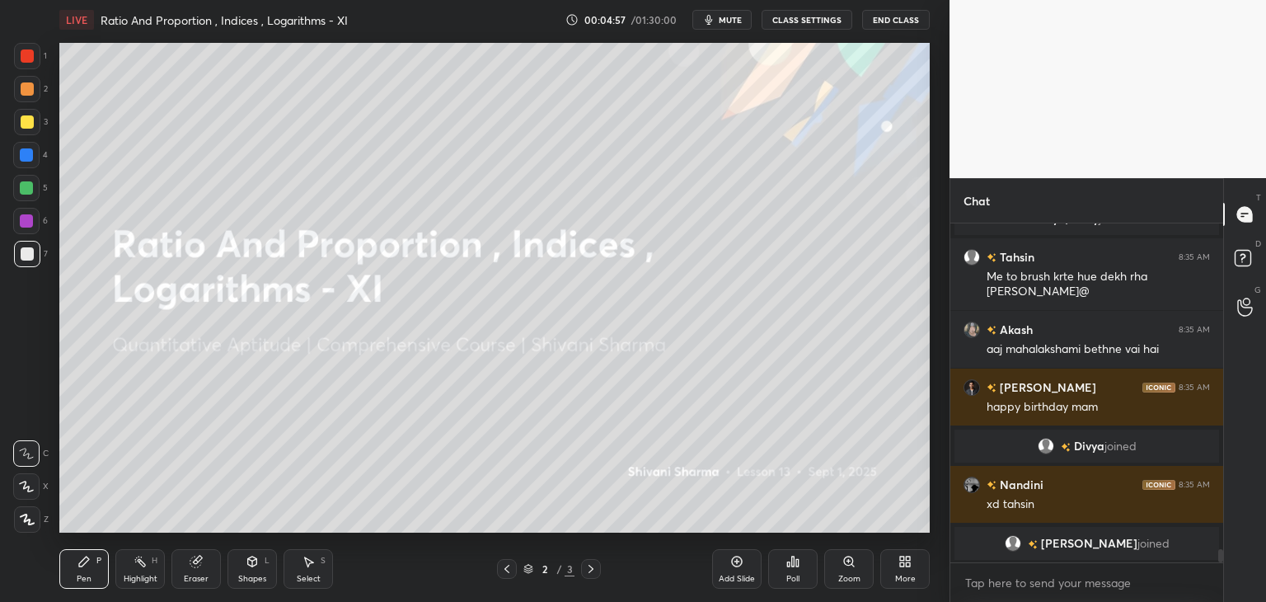
click at [585, 568] on icon at bounding box center [591, 568] width 13 height 13
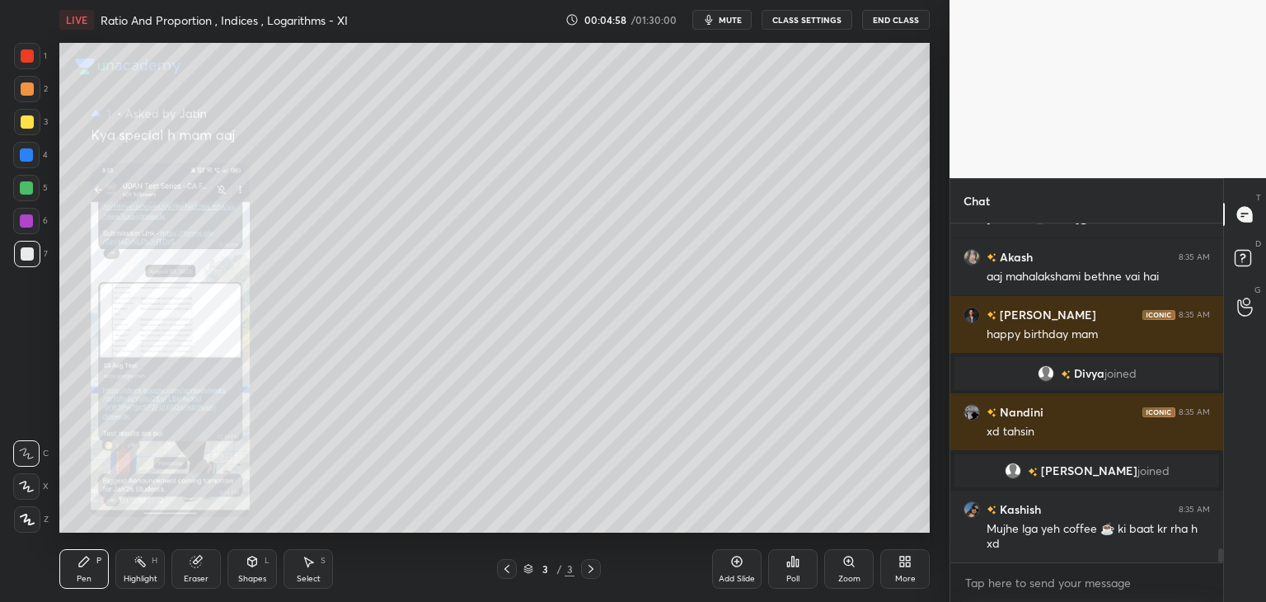
scroll to position [8055, 0]
click at [589, 571] on icon at bounding box center [591, 568] width 13 height 13
drag, startPoint x: 731, startPoint y: 571, endPoint x: 742, endPoint y: 568, distance: 12.0
click at [730, 571] on div "Add Slide" at bounding box center [736, 569] width 49 height 40
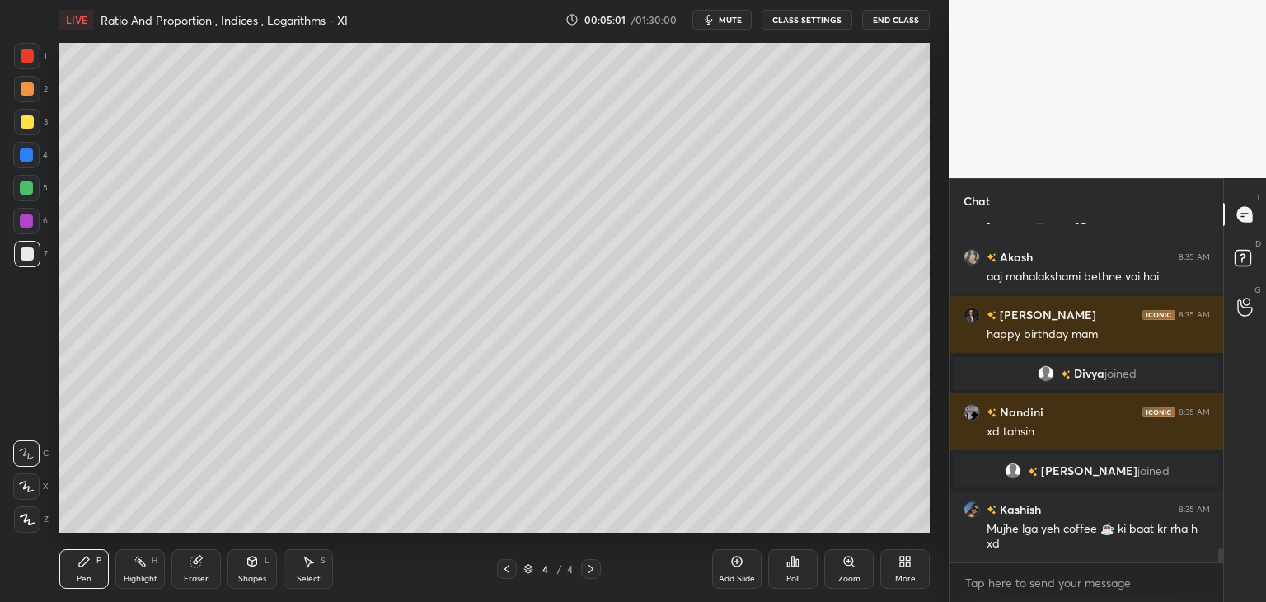
click at [895, 558] on div "More" at bounding box center [905, 569] width 49 height 40
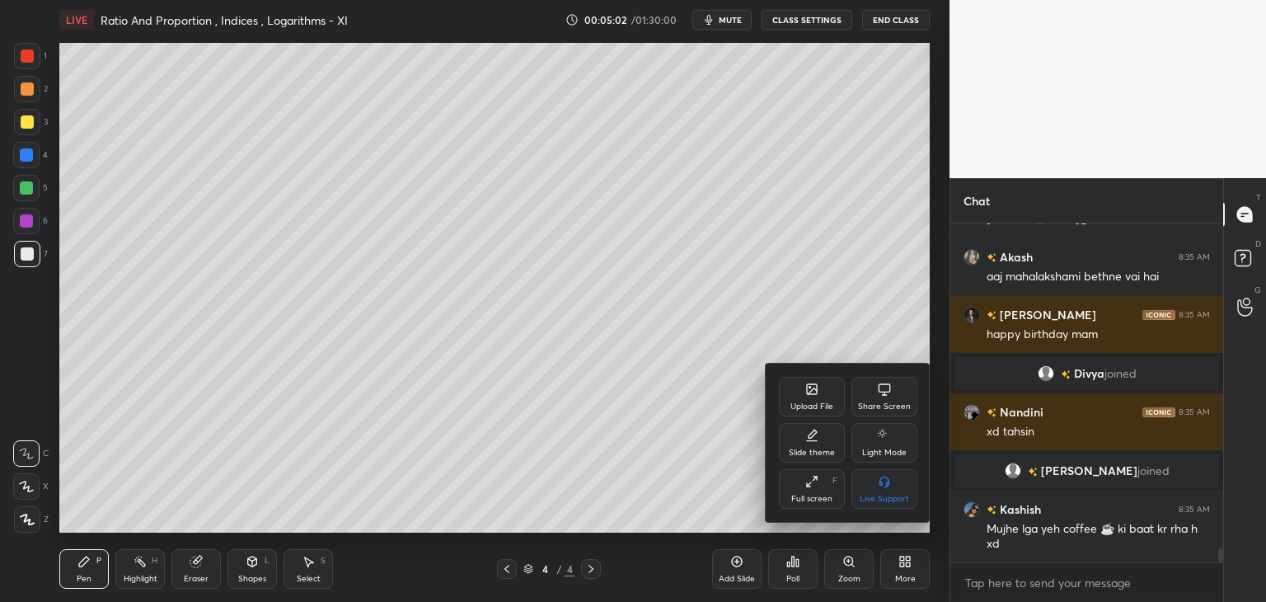
click at [799, 393] on div "Upload File" at bounding box center [812, 397] width 66 height 40
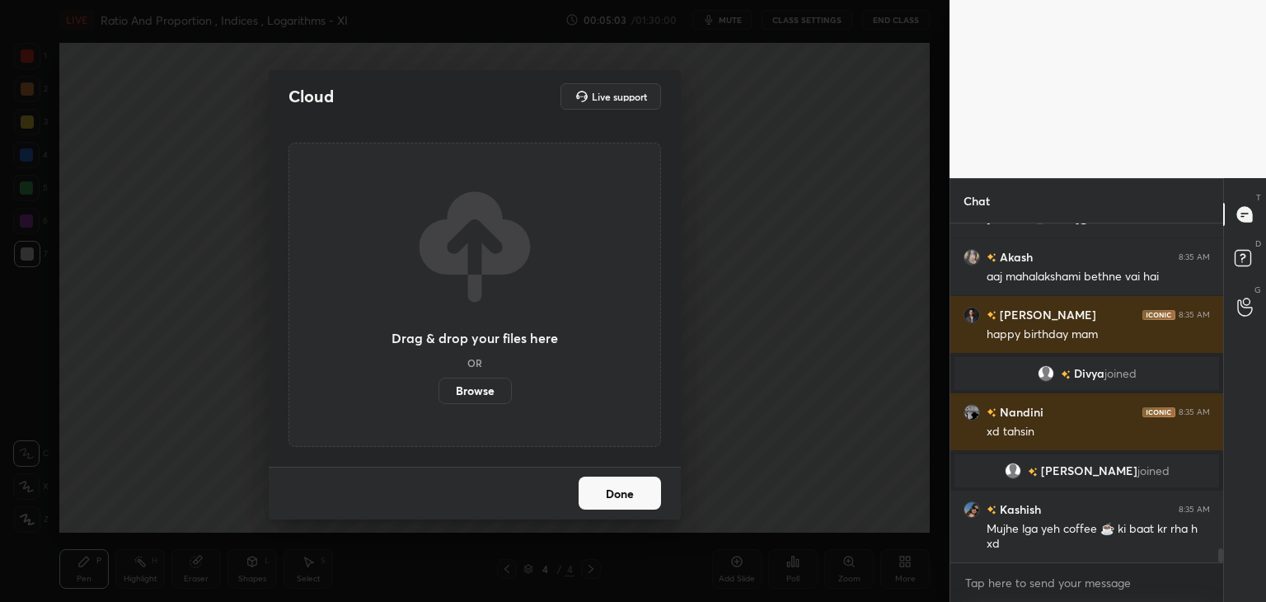
click at [485, 388] on label "Browse" at bounding box center [475, 391] width 73 height 26
click at [439, 388] on input "Browse" at bounding box center [439, 391] width 0 height 26
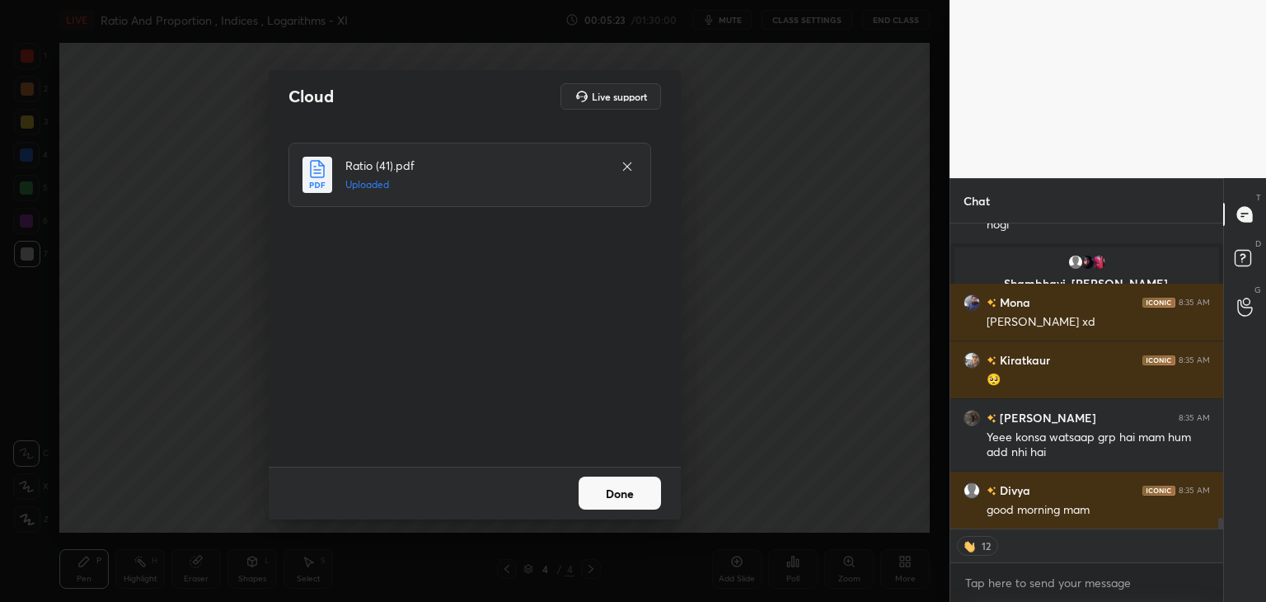
scroll to position [8564, 0]
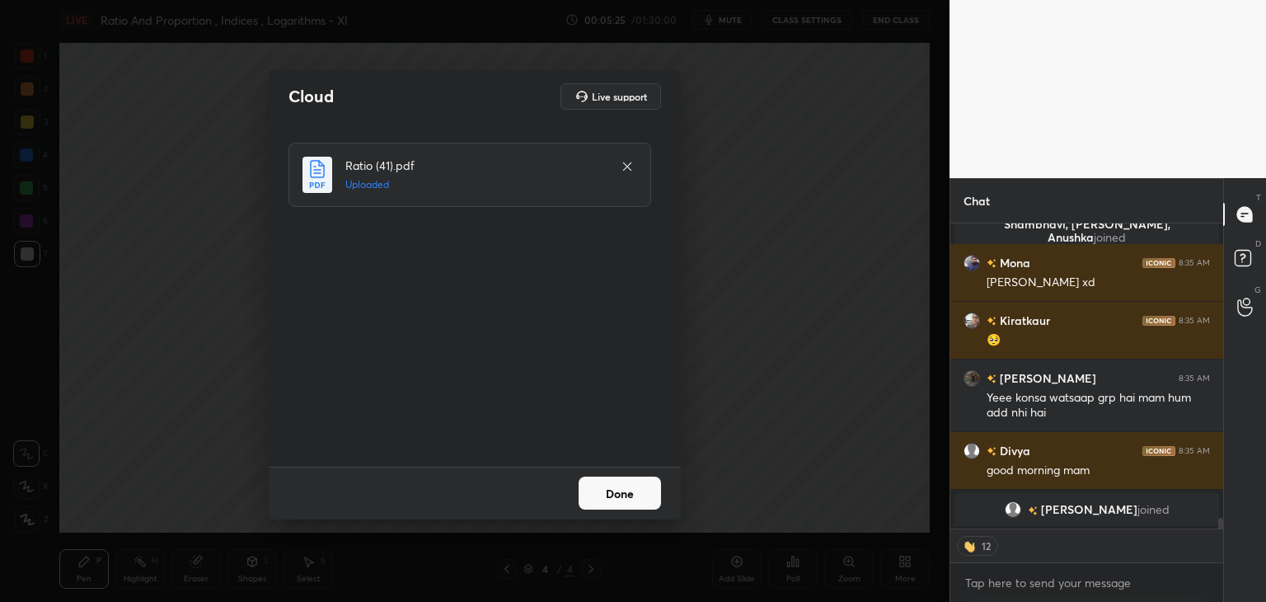
click at [613, 487] on button "Done" at bounding box center [620, 493] width 82 height 33
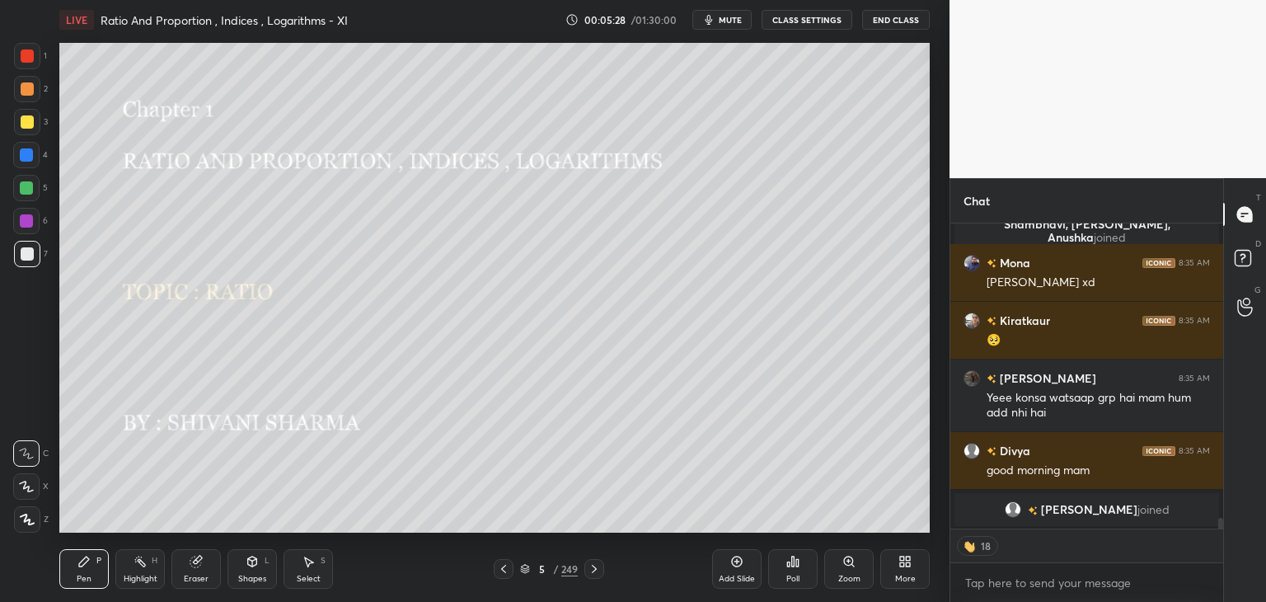
scroll to position [8409, 0]
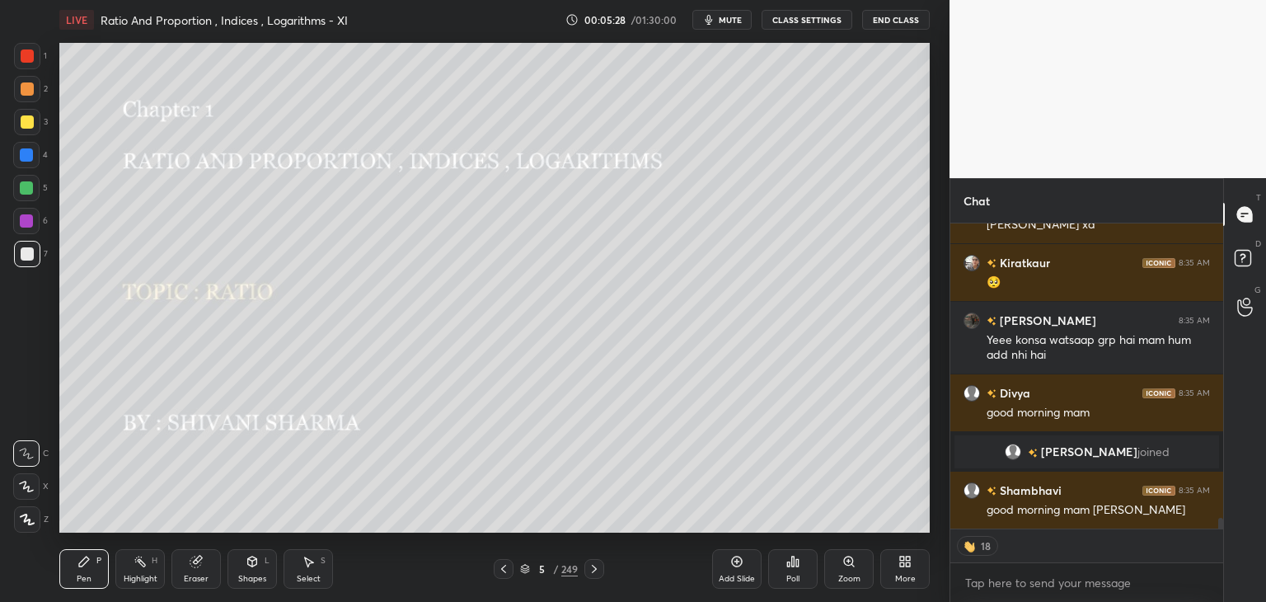
click at [554, 571] on div "/" at bounding box center [555, 569] width 5 height 10
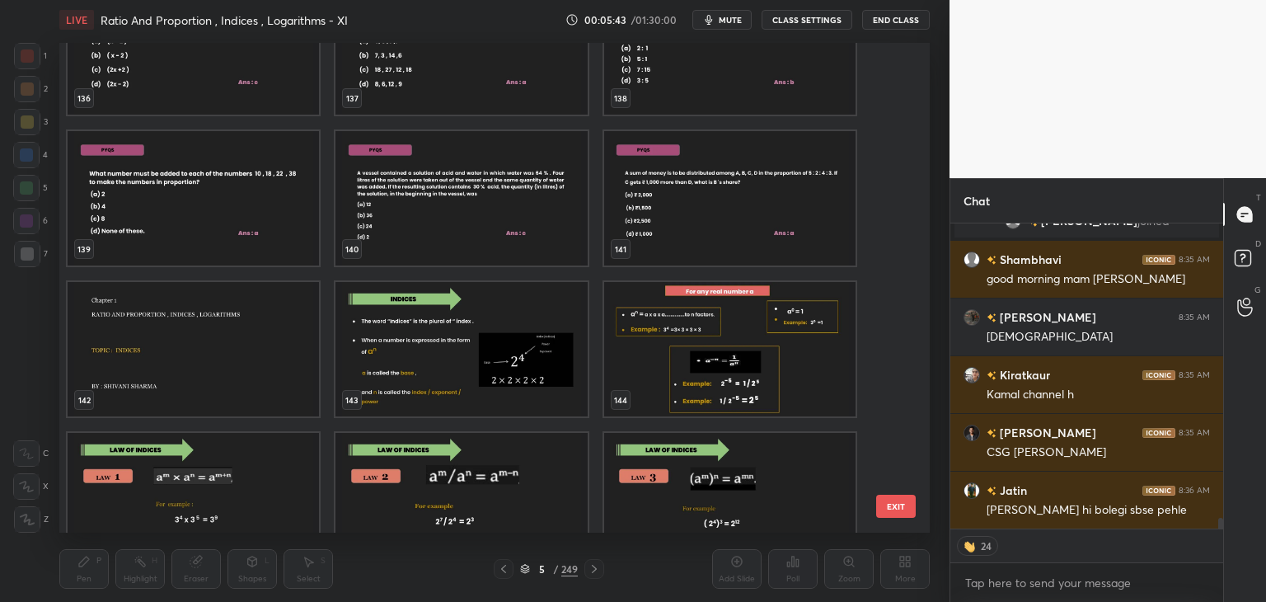
scroll to position [8697, 0]
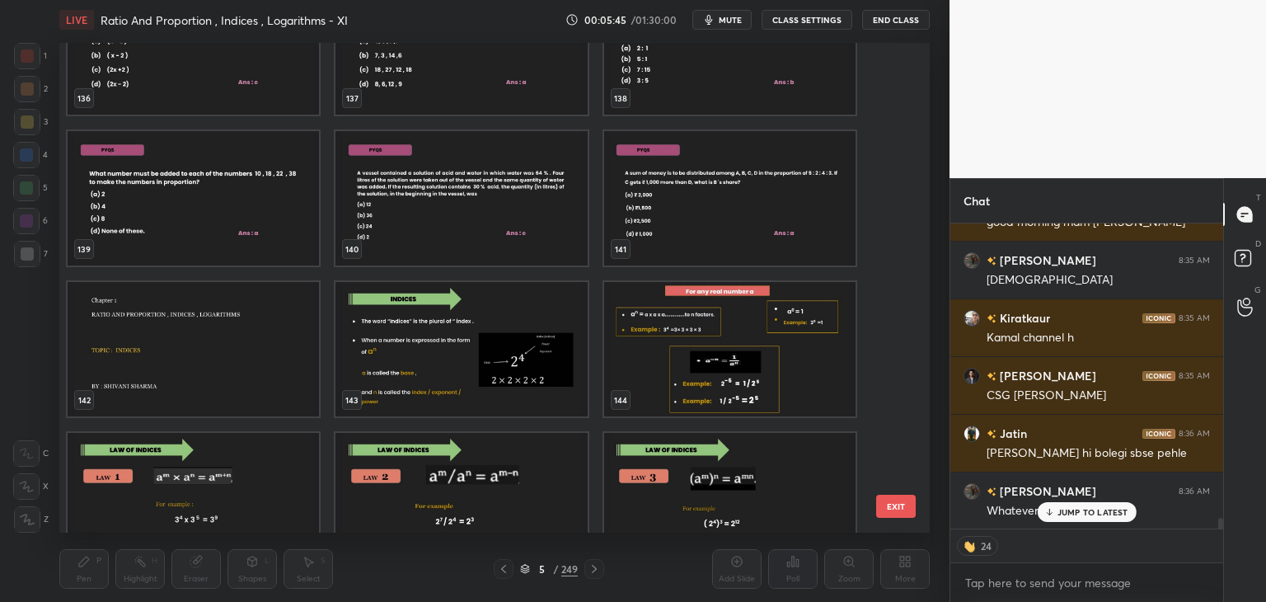
click at [892, 374] on div "136 137 138 139 140 141 142 143 144 145 146 147 148 149 150" at bounding box center [480, 288] width 842 height 490
click at [890, 379] on div "136 137 138 139 140 141 142 143 144 145 146 147 148 149 150" at bounding box center [480, 288] width 842 height 490
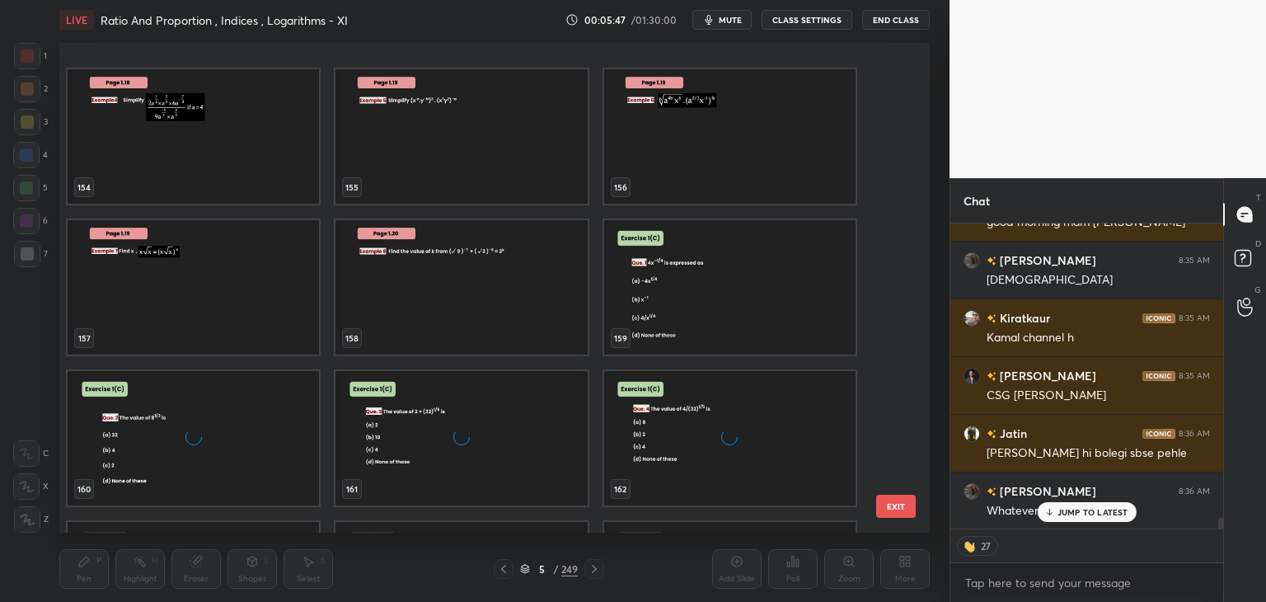
scroll to position [7718, 0]
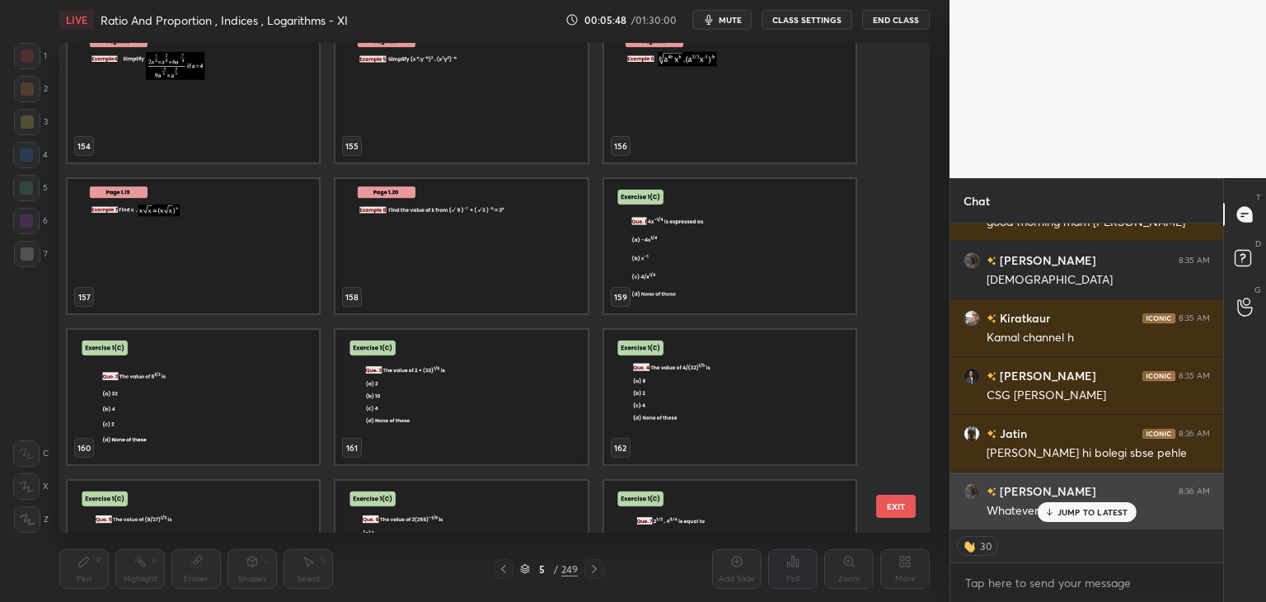
drag, startPoint x: 1088, startPoint y: 514, endPoint x: 1082, endPoint y: 521, distance: 8.8
click at [1088, 514] on p "JUMP TO LATEST" at bounding box center [1093, 512] width 71 height 10
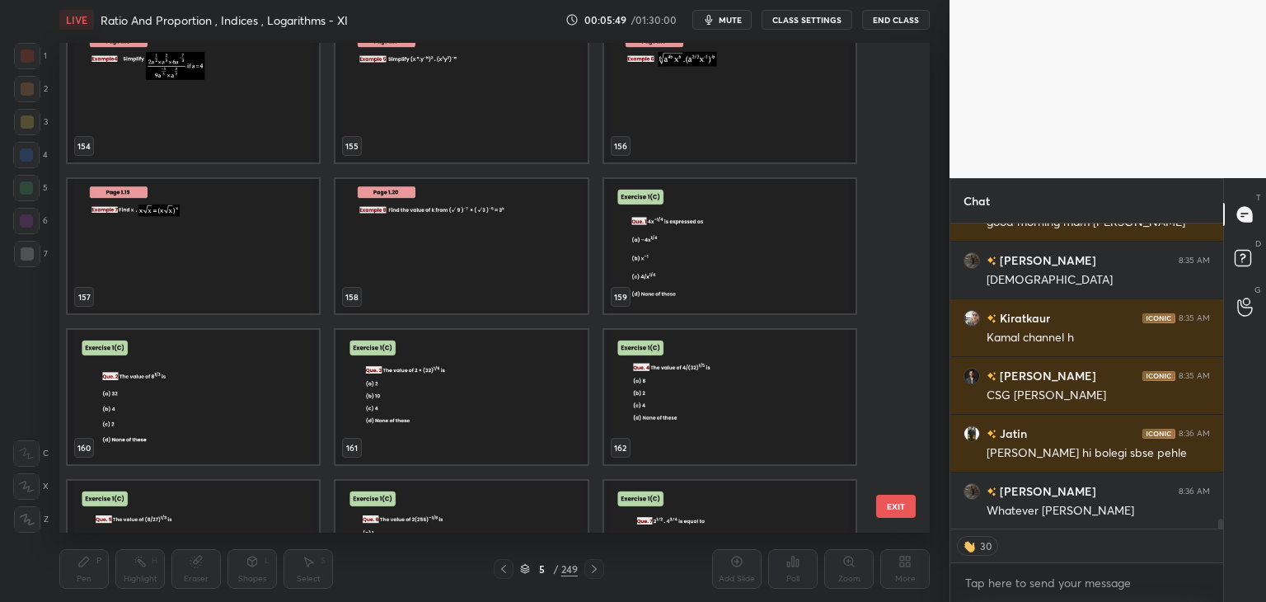
scroll to position [8755, 0]
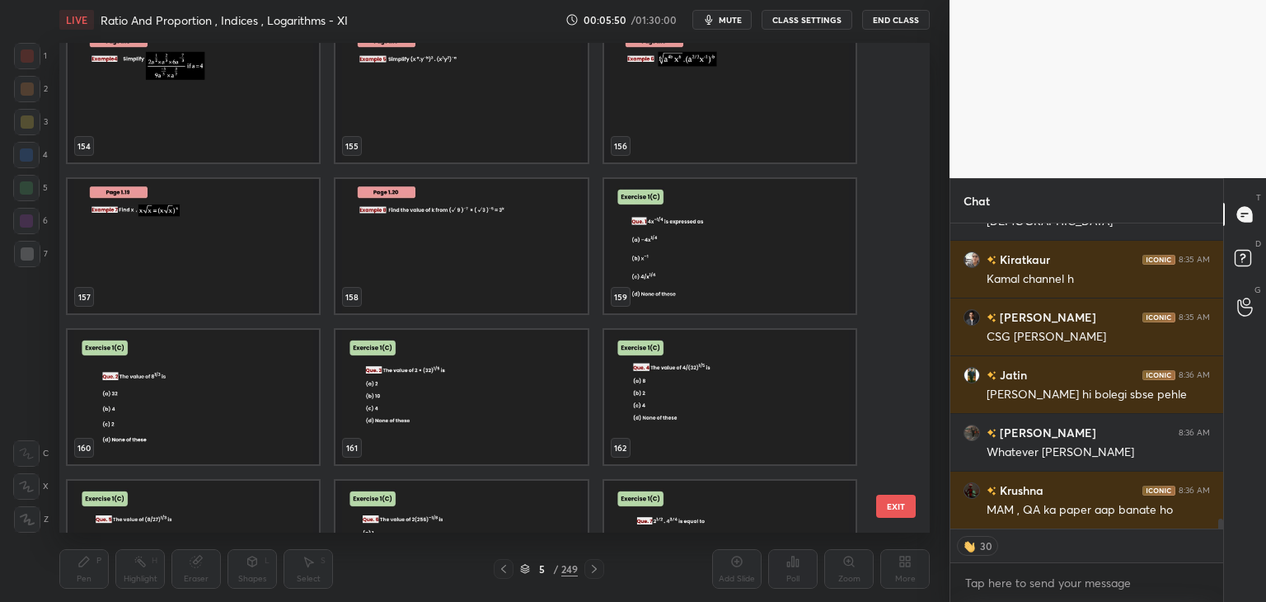
click at [890, 383] on div "154 155 156 157 158 159 160 161 162 163 164 165 166 167 168" at bounding box center [480, 288] width 842 height 490
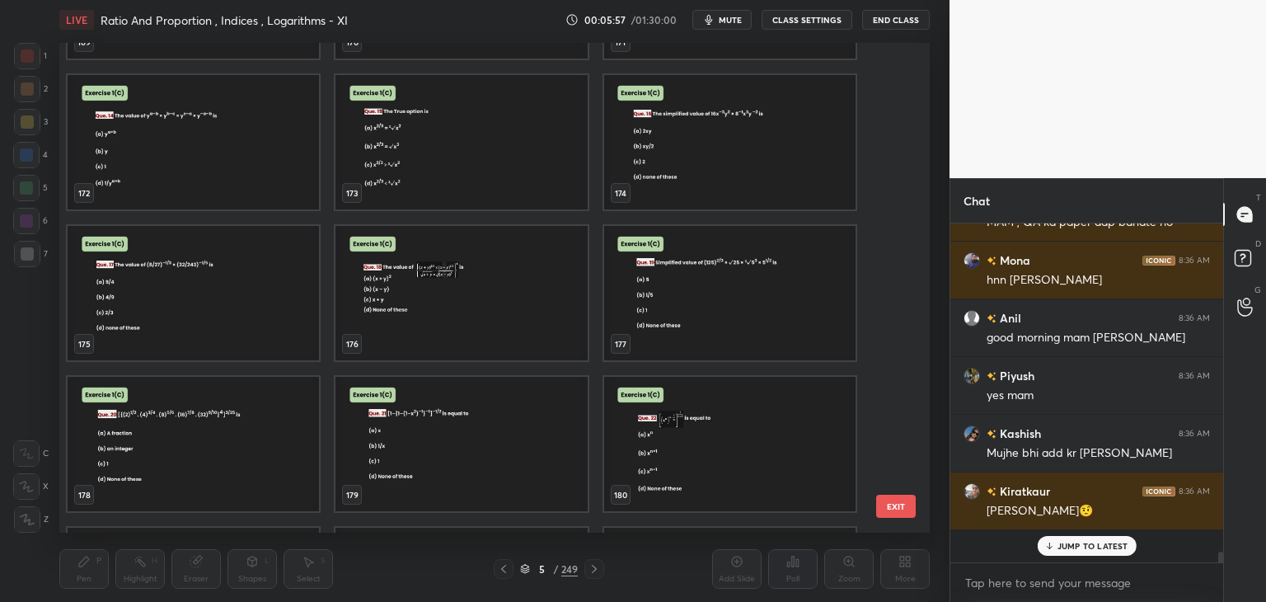
scroll to position [9010, 0]
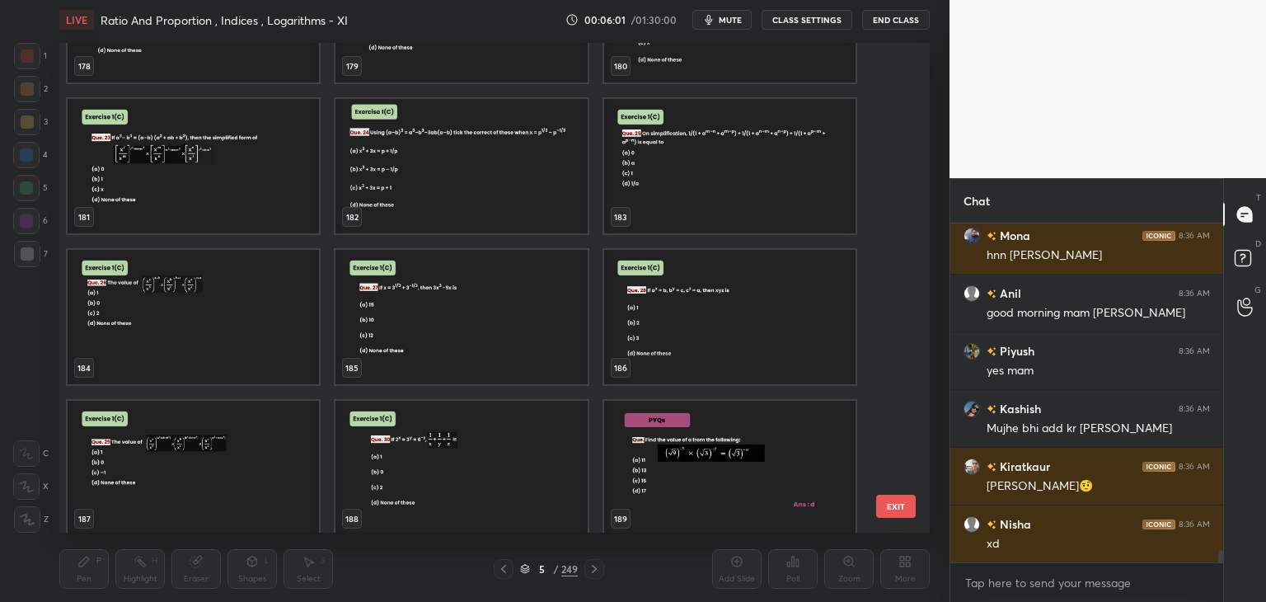
click at [890, 421] on div "178 179 180 181 182 183 184 185 186 187 188 189 190 191 192" at bounding box center [480, 288] width 842 height 490
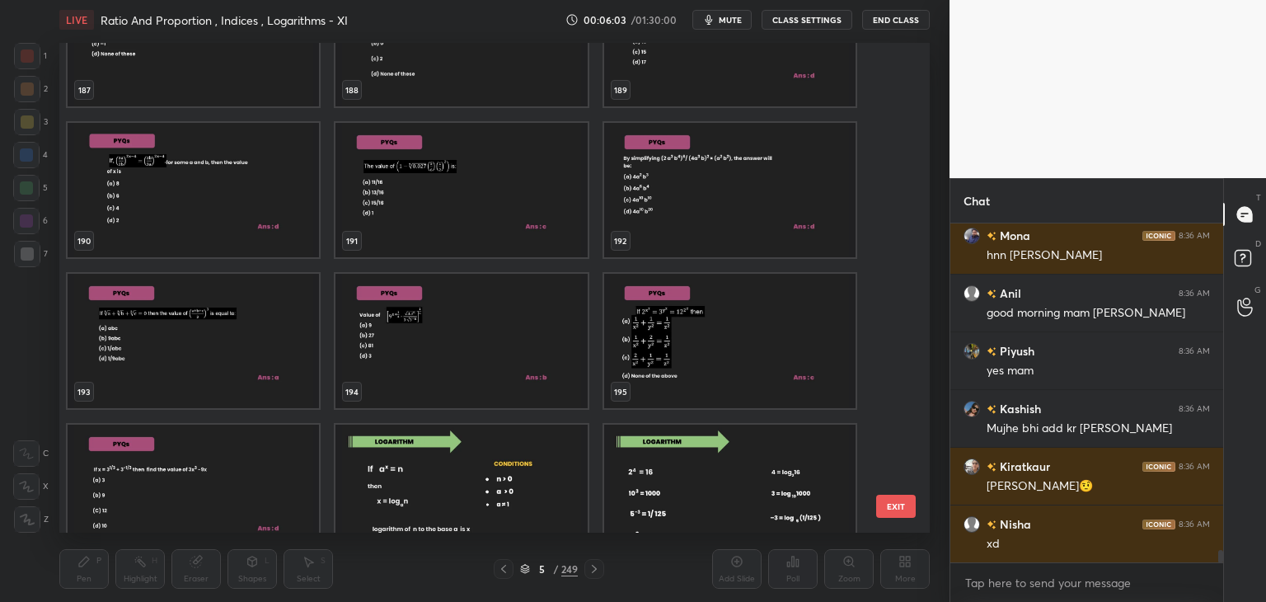
click at [891, 424] on div "187 188 189 190 191 192 193 194 195 196 197 198 199 200 201" at bounding box center [480, 288] width 842 height 490
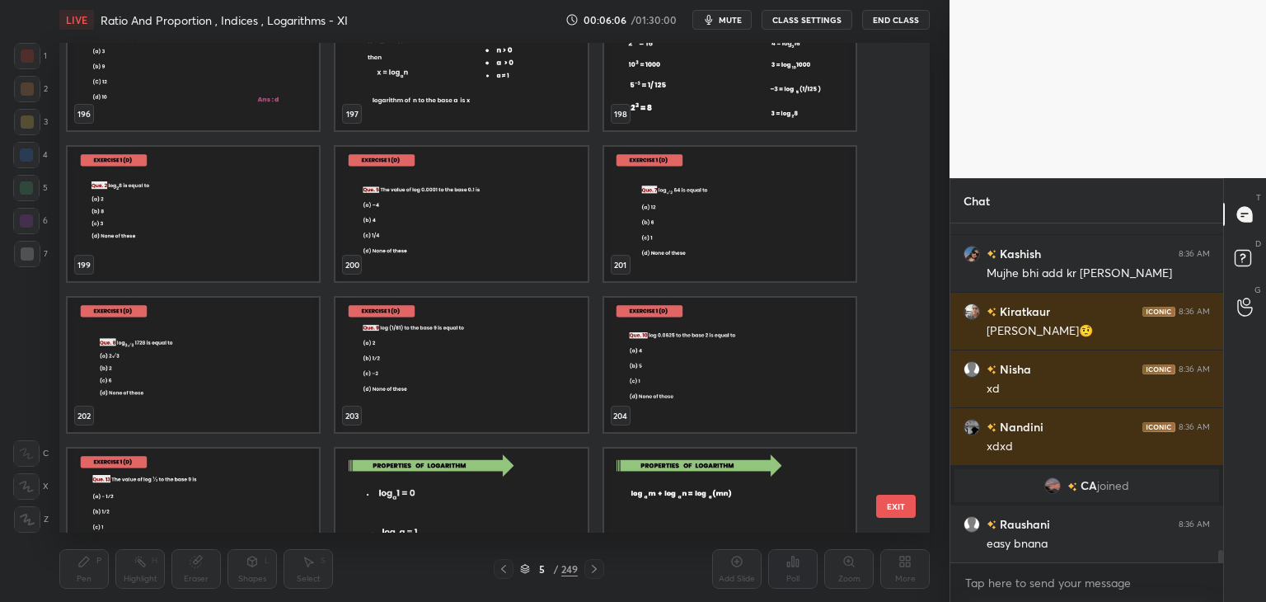
click at [680, 103] on img "grid" at bounding box center [729, 63] width 251 height 134
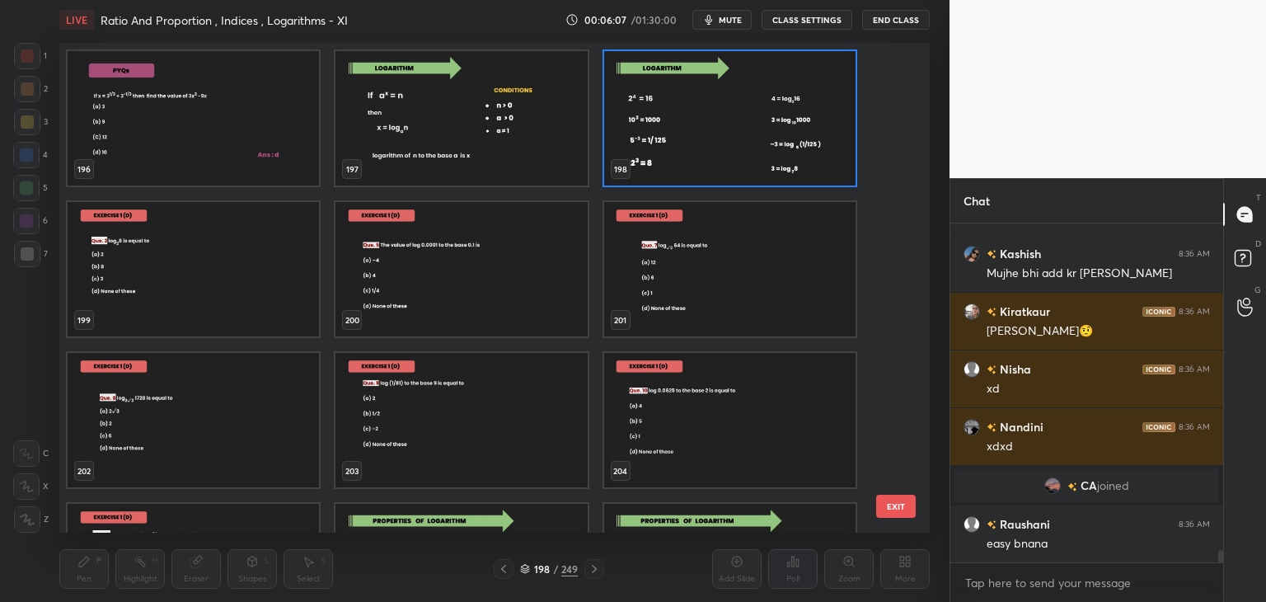
click at [683, 103] on img "grid" at bounding box center [729, 118] width 251 height 134
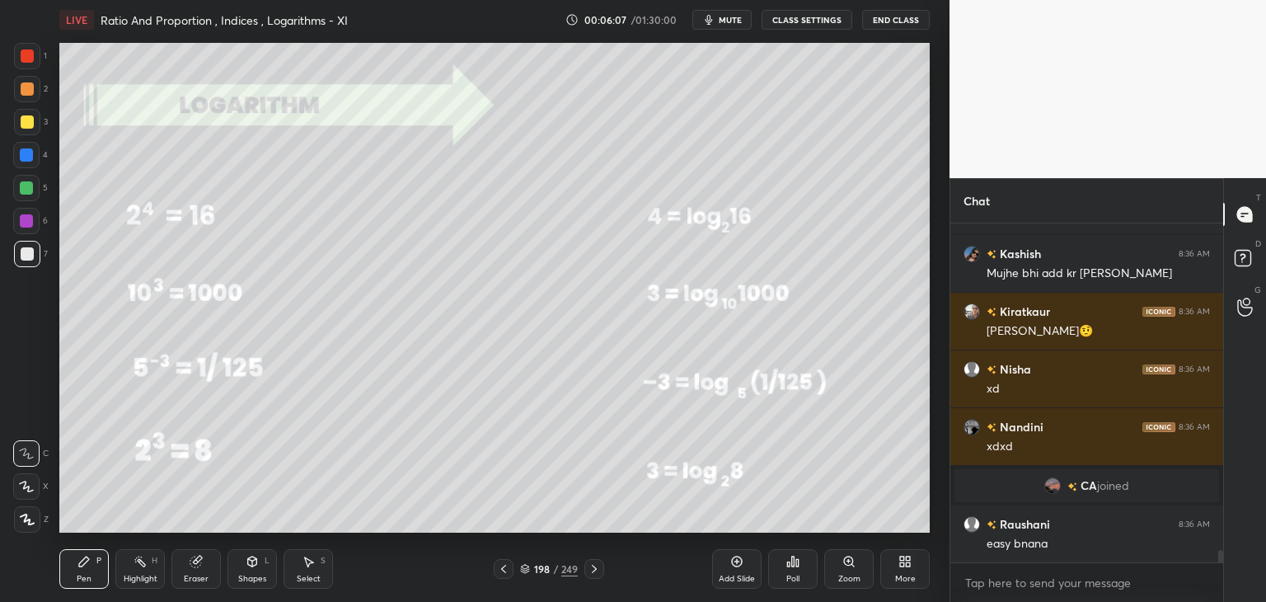
click at [683, 110] on img "grid" at bounding box center [729, 118] width 251 height 134
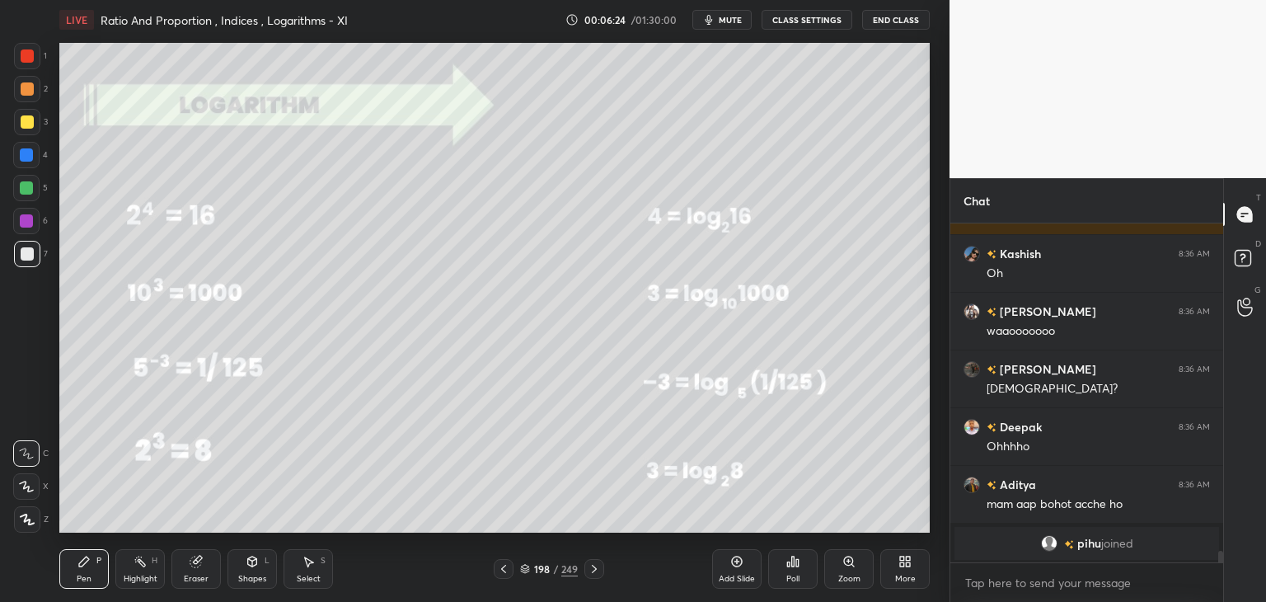
click at [585, 568] on div at bounding box center [595, 569] width 20 height 20
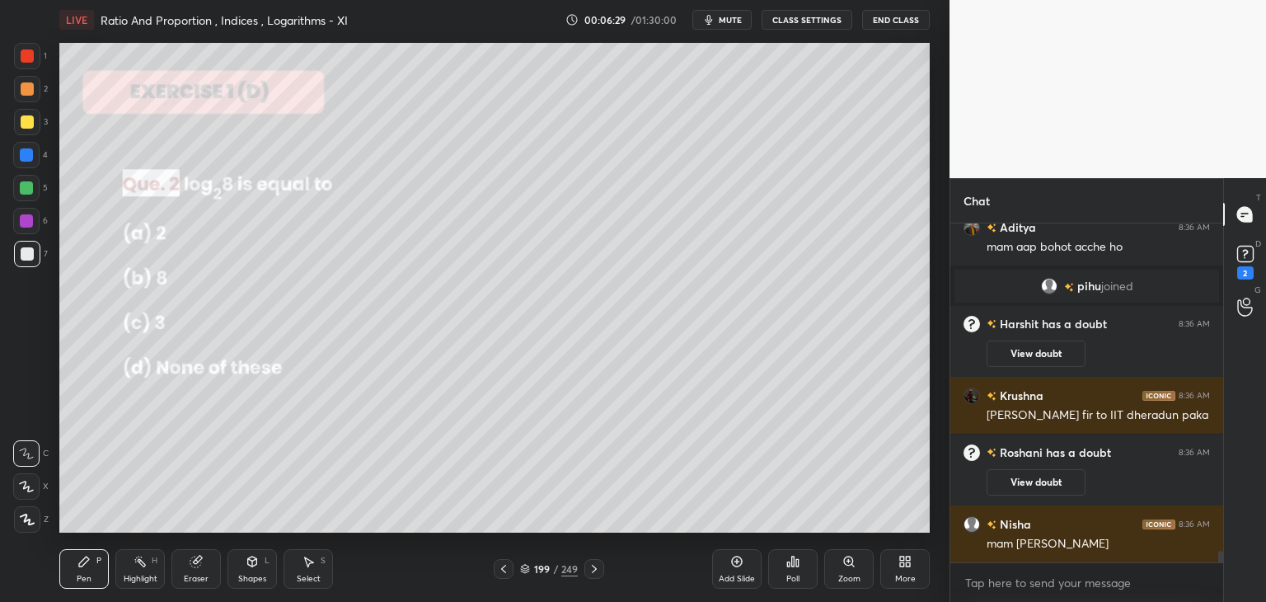
click at [595, 566] on icon at bounding box center [594, 568] width 13 height 13
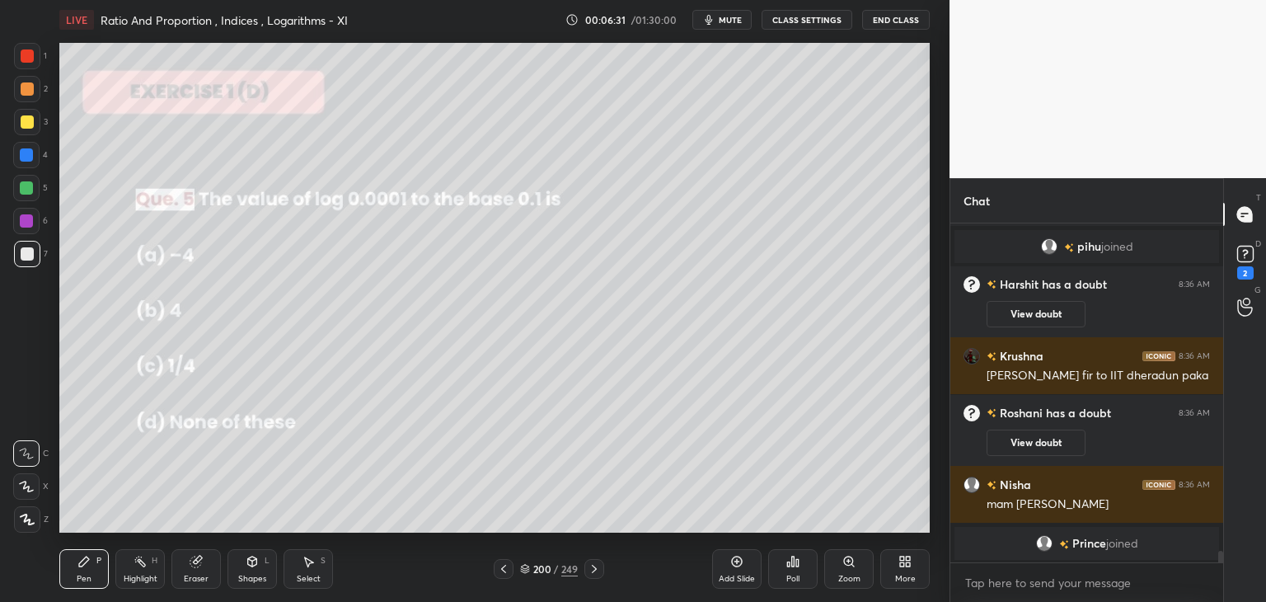
click at [594, 565] on icon at bounding box center [594, 568] width 13 height 13
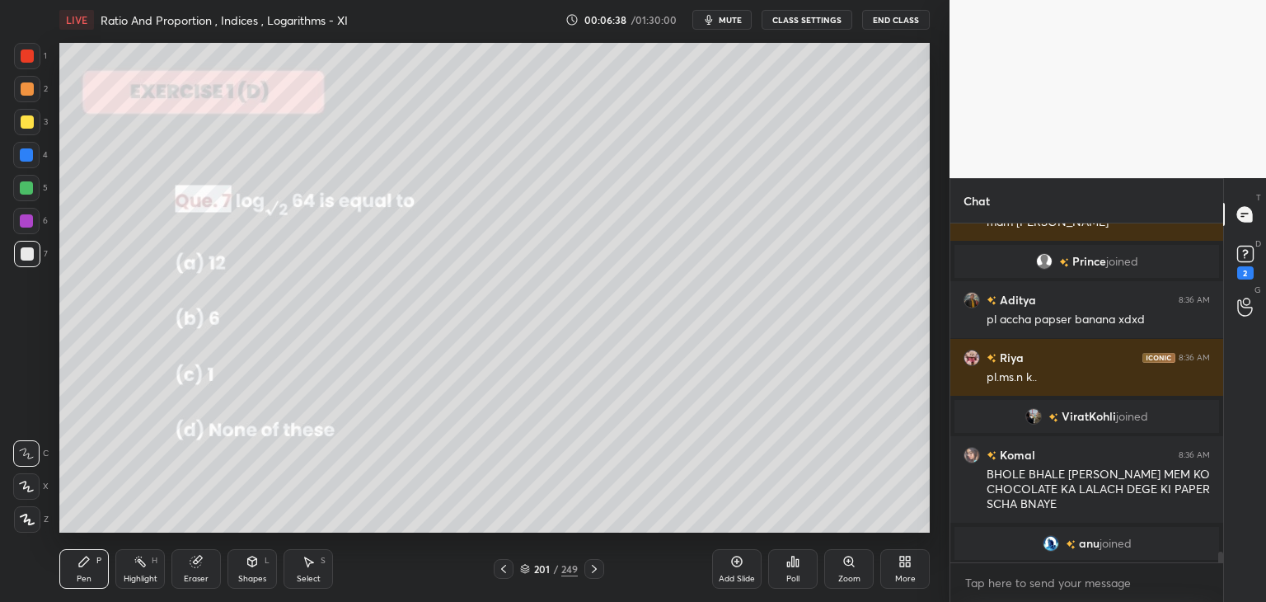
click at [590, 572] on icon at bounding box center [594, 568] width 13 height 13
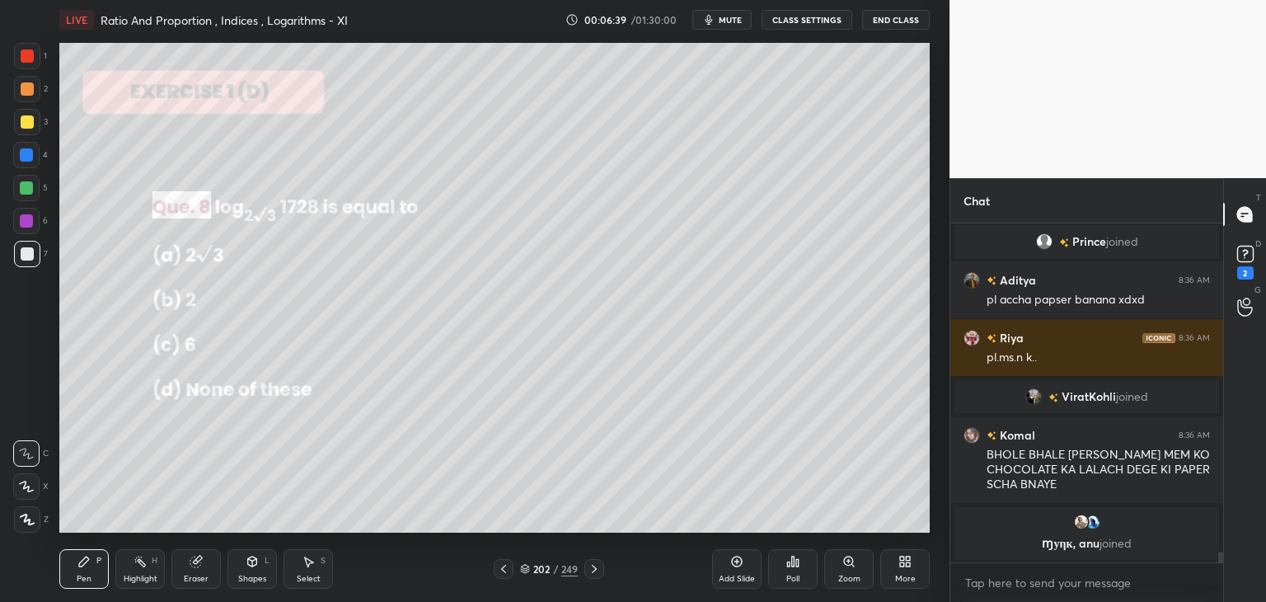
click at [585, 574] on div at bounding box center [595, 569] width 20 height 20
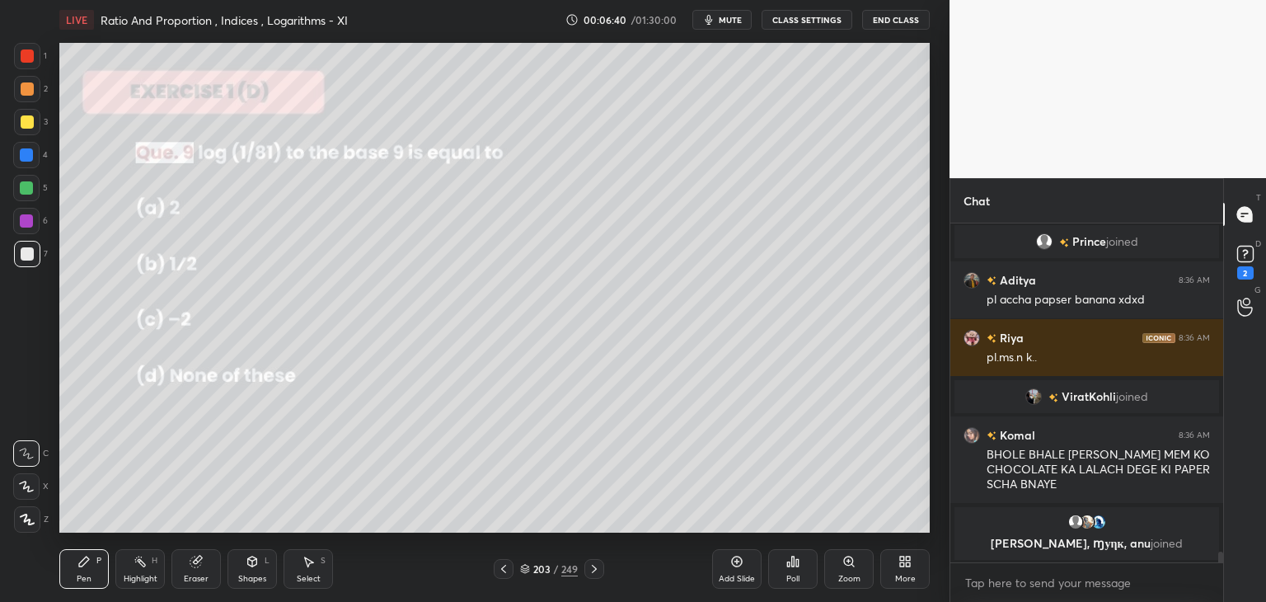
click at [594, 565] on icon at bounding box center [594, 568] width 13 height 13
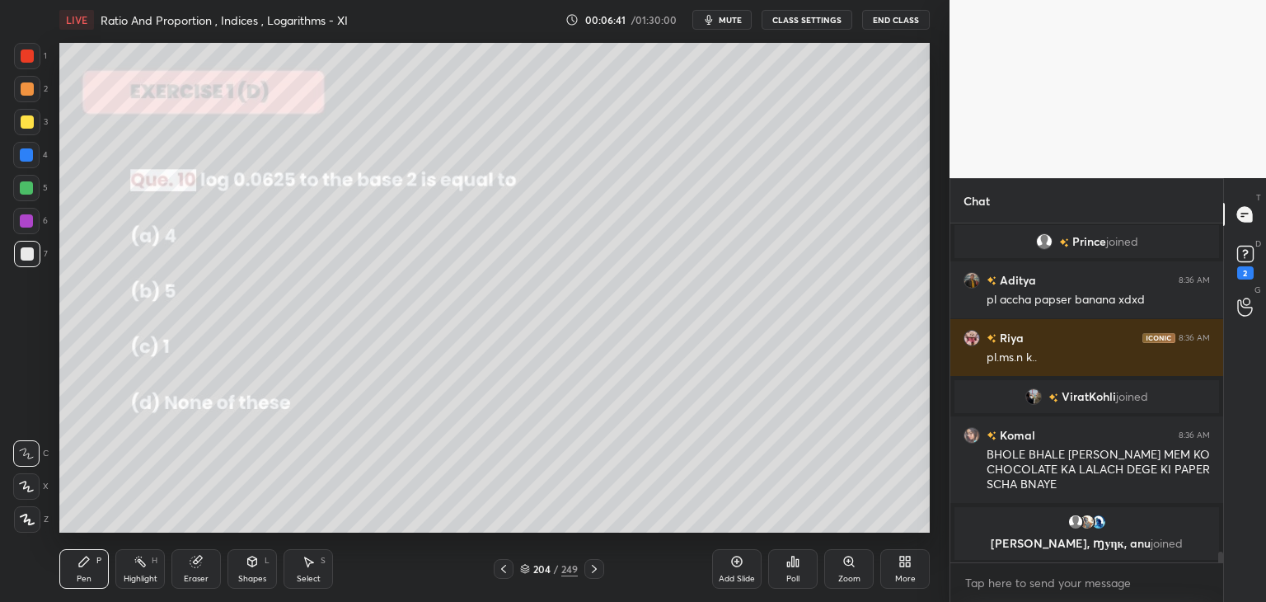
click at [595, 565] on icon at bounding box center [594, 568] width 13 height 13
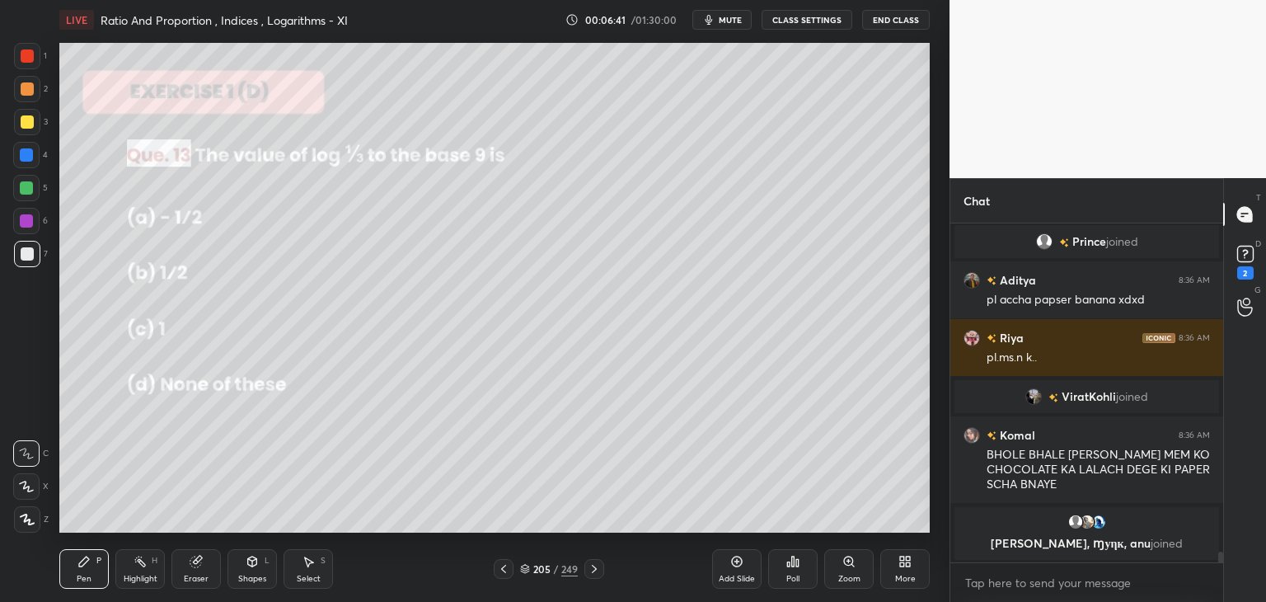
click at [593, 567] on icon at bounding box center [594, 568] width 13 height 13
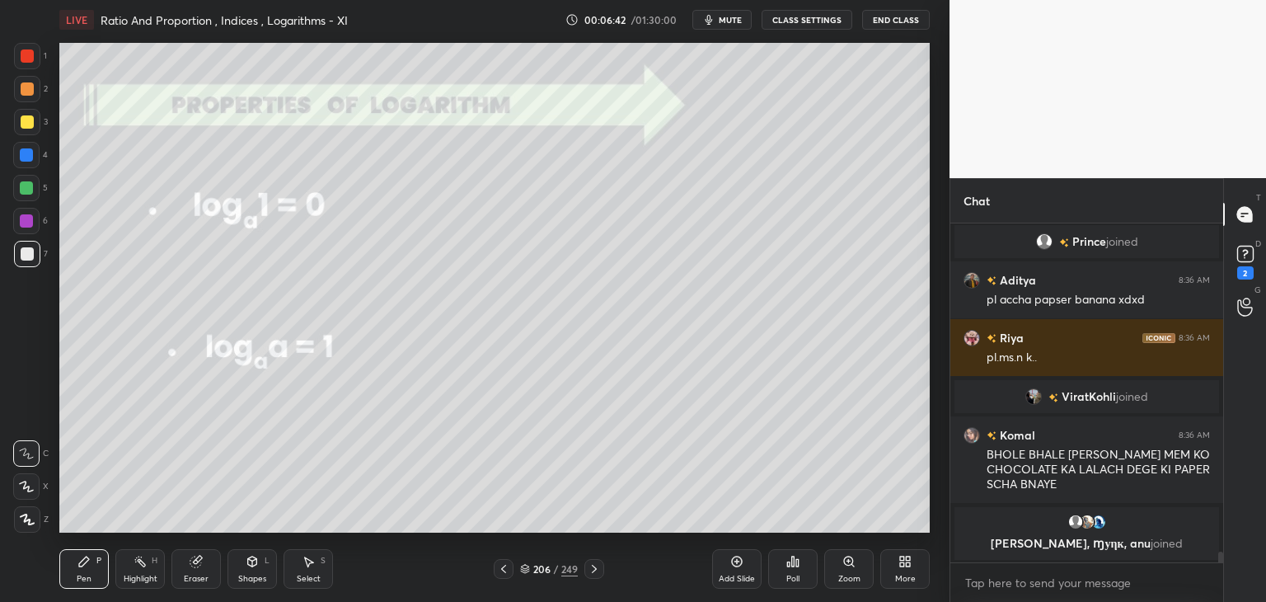
click at [590, 570] on icon at bounding box center [594, 568] width 13 height 13
click at [501, 570] on icon at bounding box center [503, 568] width 13 height 13
click at [745, 575] on div "Add Slide" at bounding box center [737, 579] width 36 height 8
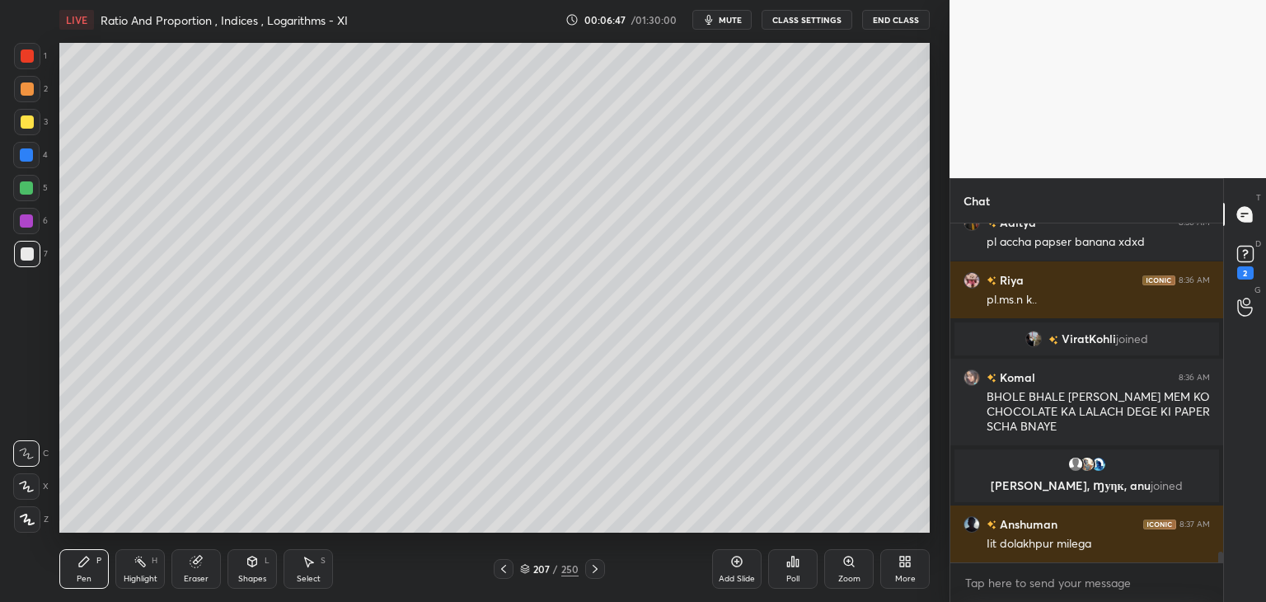
click at [24, 123] on div at bounding box center [27, 121] width 13 height 13
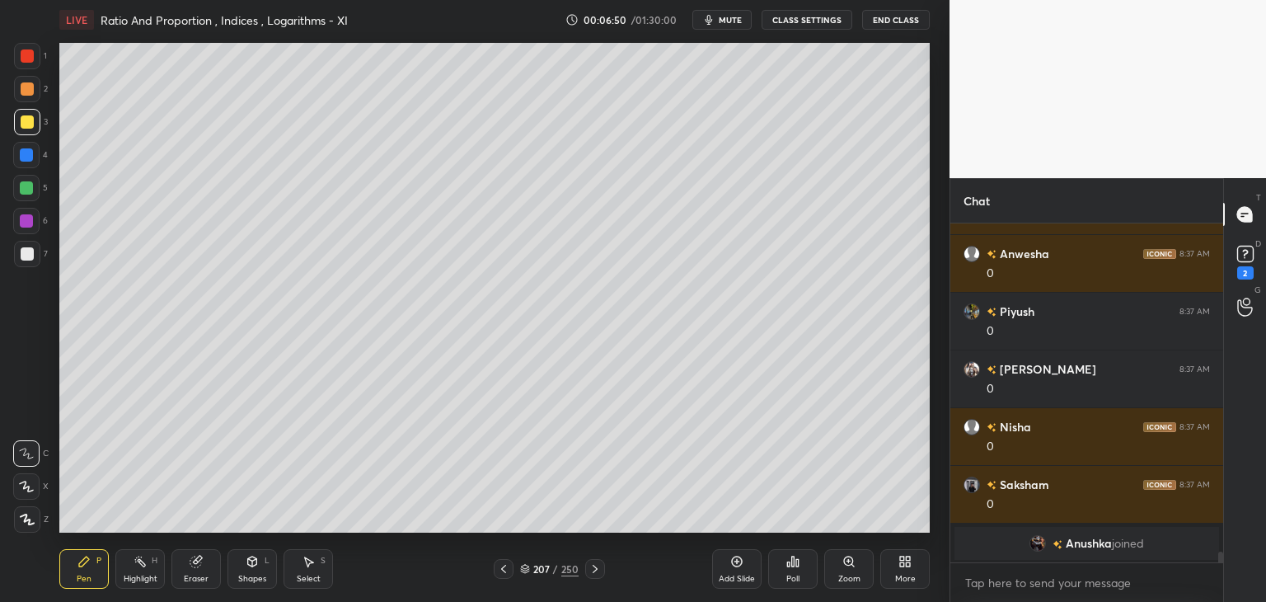
click at [32, 511] on div at bounding box center [27, 519] width 26 height 26
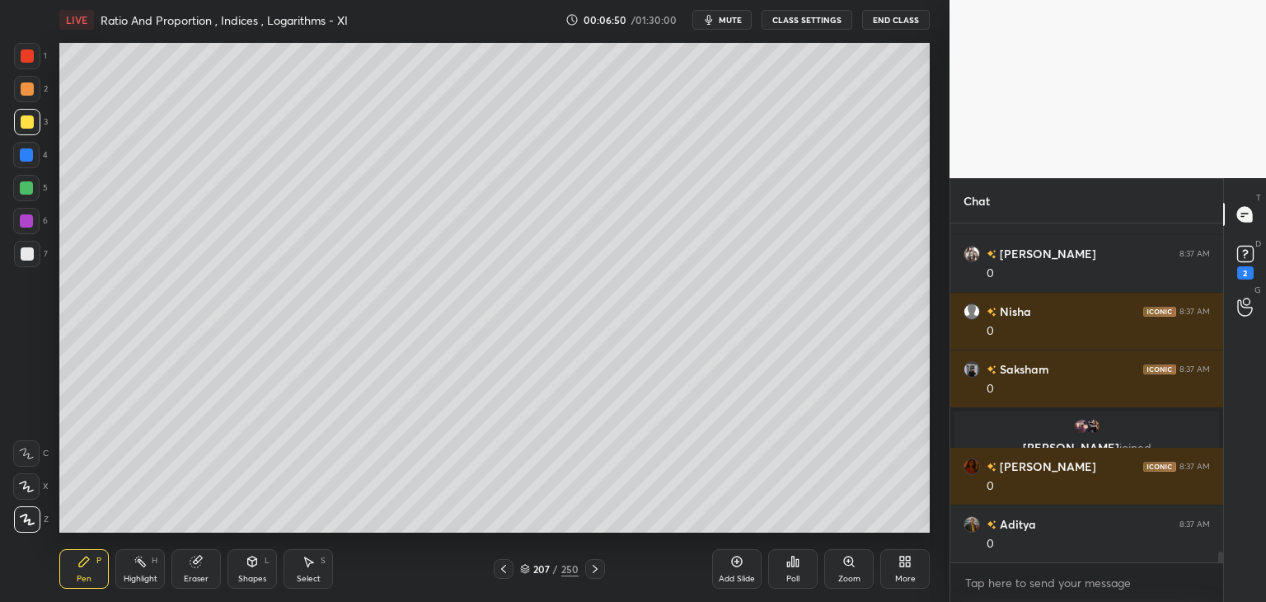
click at [190, 583] on div "Eraser" at bounding box center [196, 579] width 25 height 8
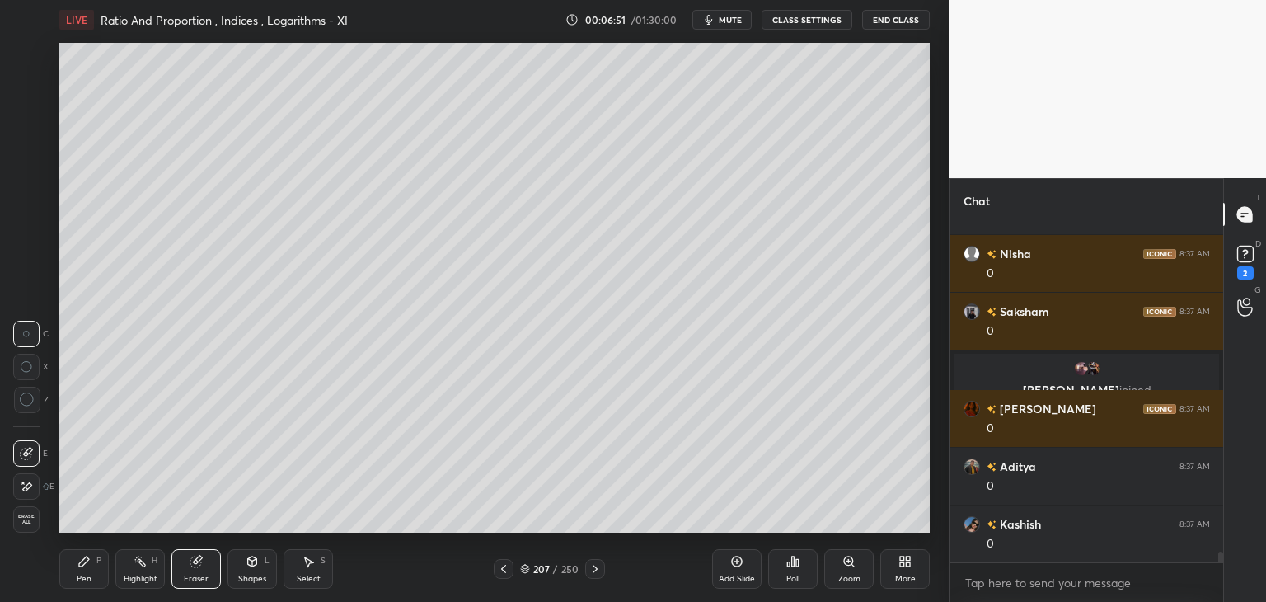
click at [30, 521] on span "Erase all" at bounding box center [26, 520] width 25 height 12
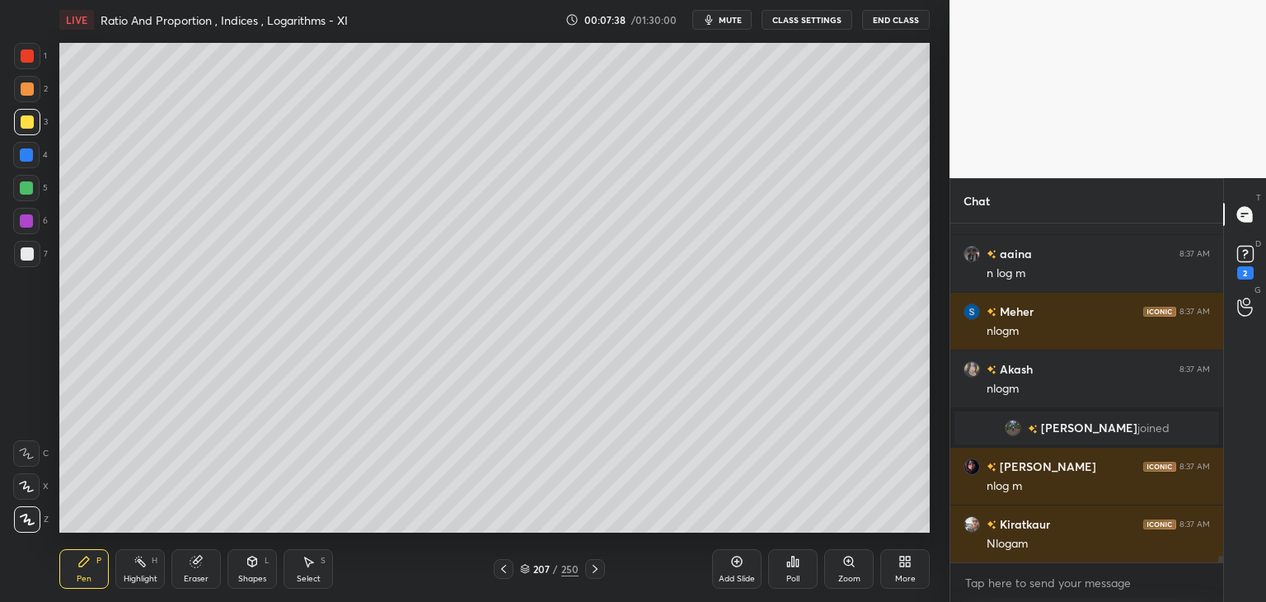
click at [551, 567] on div "207 / 250" at bounding box center [549, 568] width 59 height 15
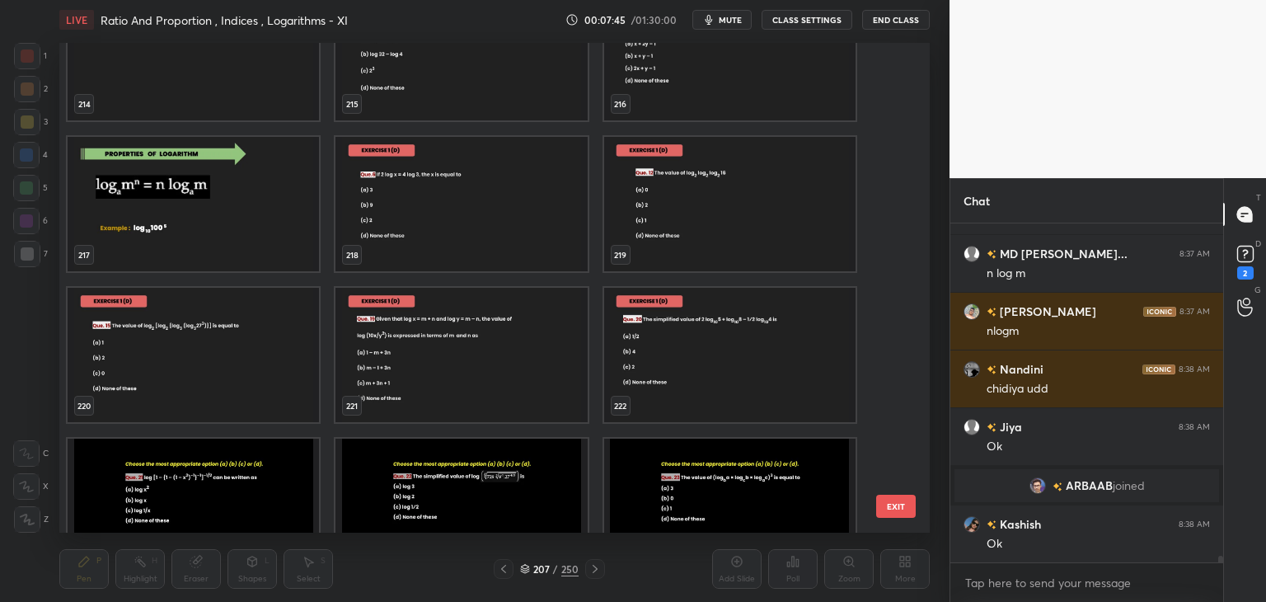
click at [529, 482] on img "grid" at bounding box center [461, 506] width 251 height 134
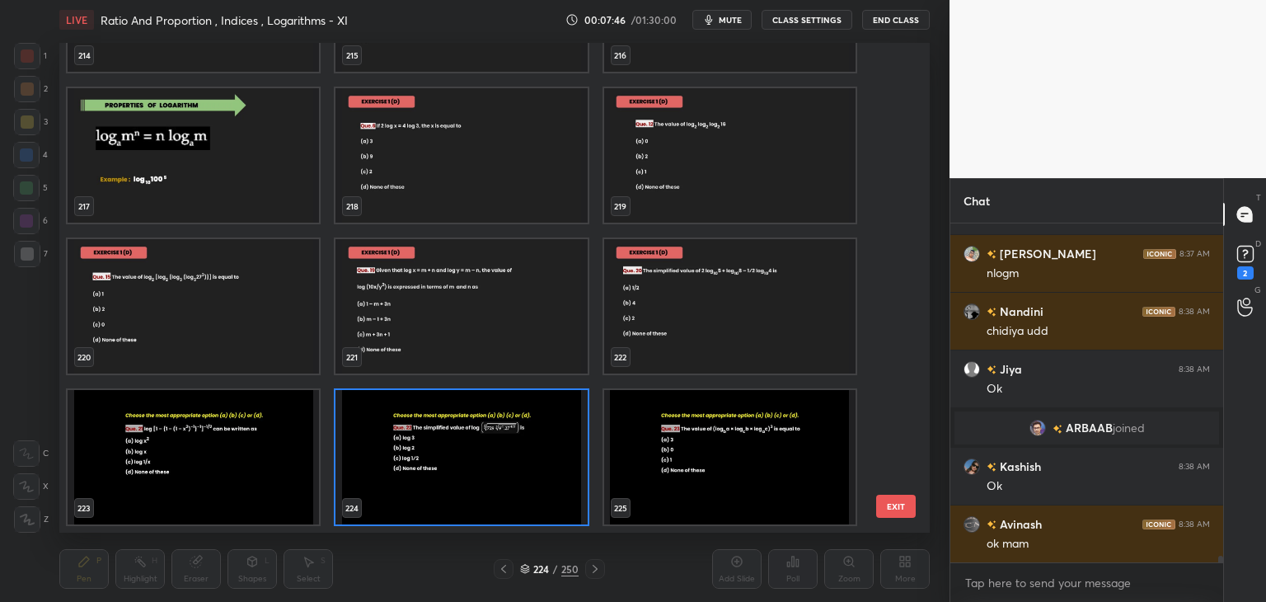
click at [531, 482] on div "214 215 216 217 218 219 220 221 222 223 224 225 226 227 228 229 230 231" at bounding box center [480, 288] width 842 height 490
click at [531, 481] on img "grid" at bounding box center [461, 457] width 251 height 134
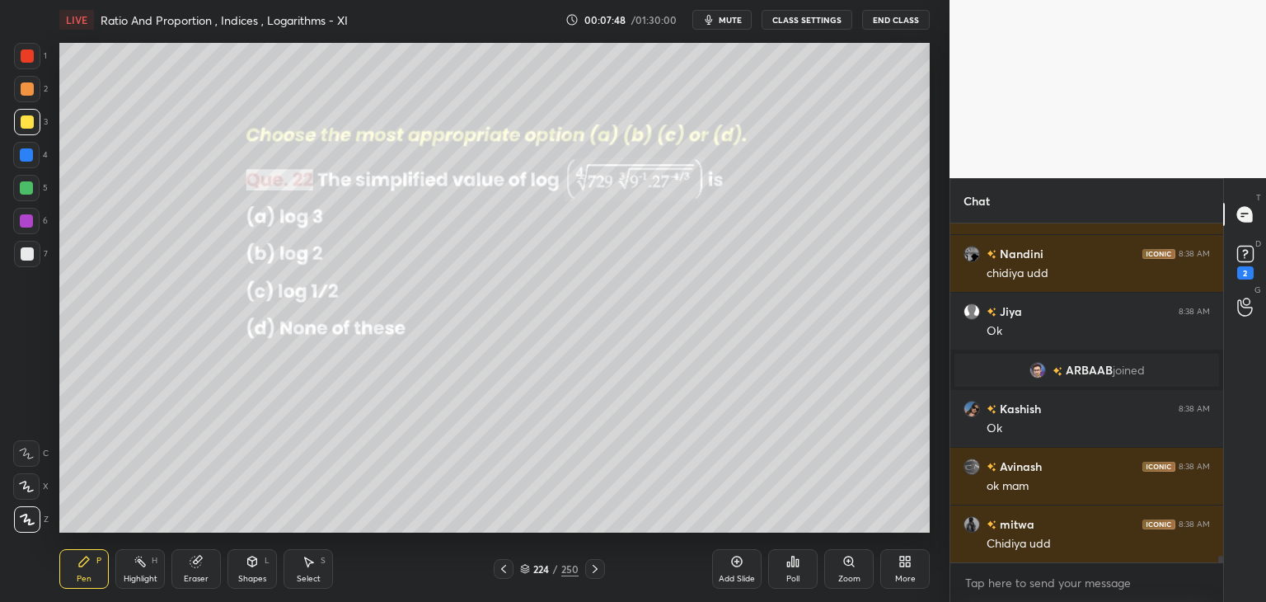
click at [593, 565] on icon at bounding box center [595, 568] width 13 height 13
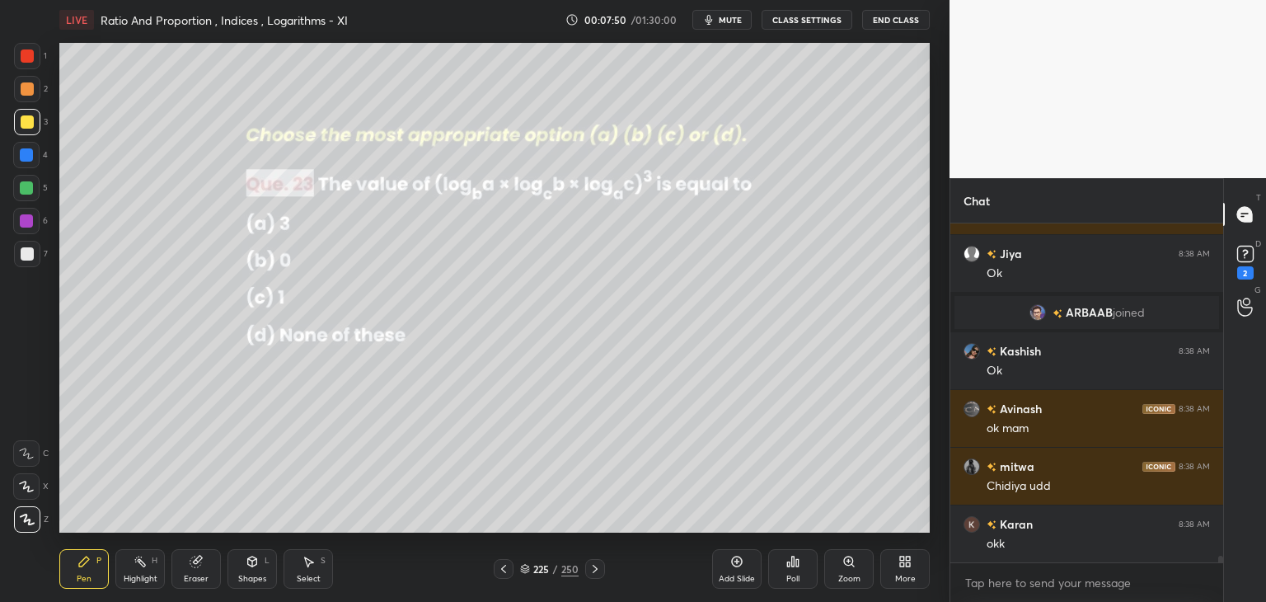
click at [510, 568] on div at bounding box center [504, 569] width 20 height 20
click at [509, 571] on div at bounding box center [504, 569] width 20 height 20
click at [508, 571] on icon at bounding box center [503, 568] width 13 height 13
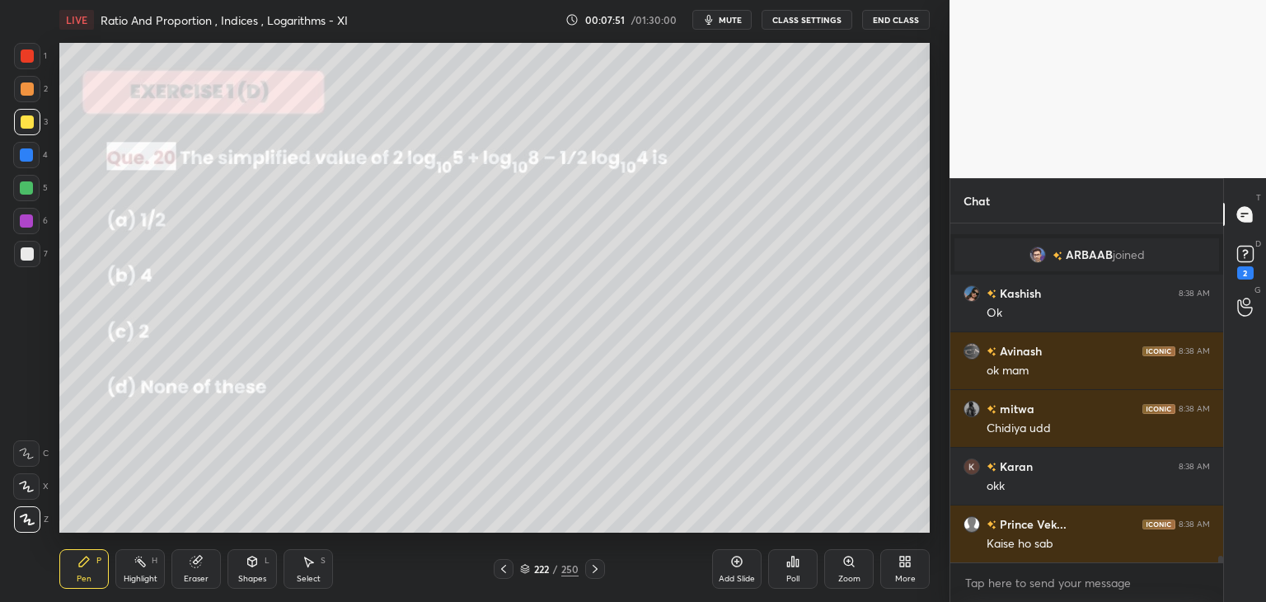
click at [505, 571] on icon at bounding box center [503, 568] width 13 height 13
click at [505, 572] on icon at bounding box center [503, 568] width 13 height 13
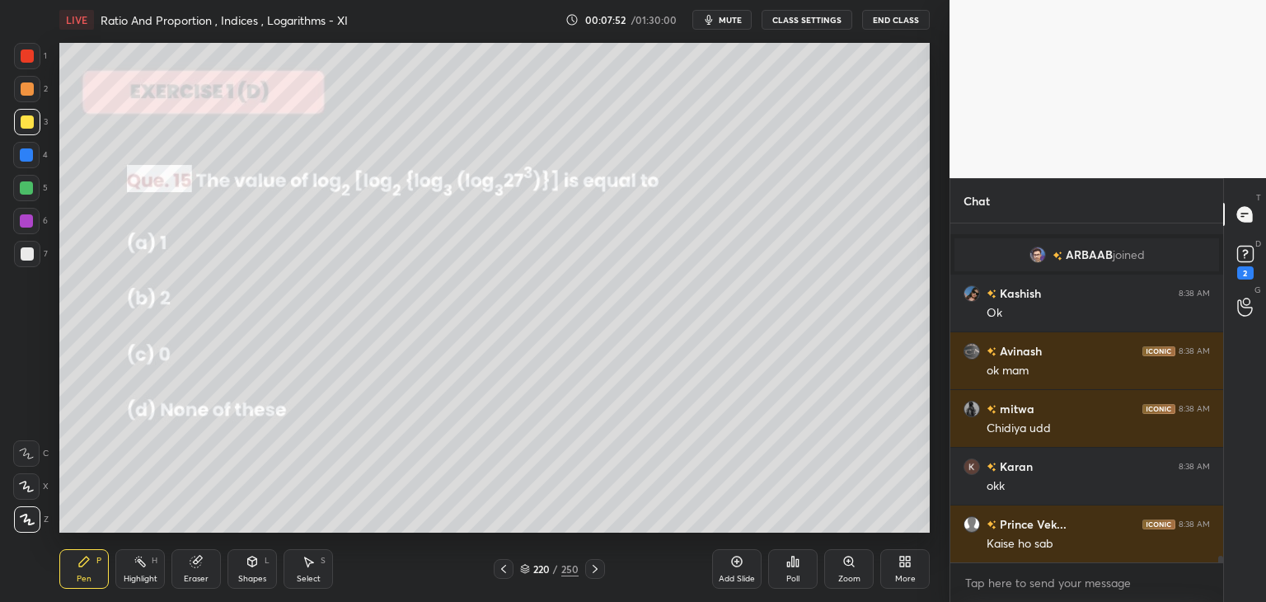
click at [505, 566] on icon at bounding box center [503, 568] width 13 height 13
click at [505, 565] on icon at bounding box center [503, 568] width 13 height 13
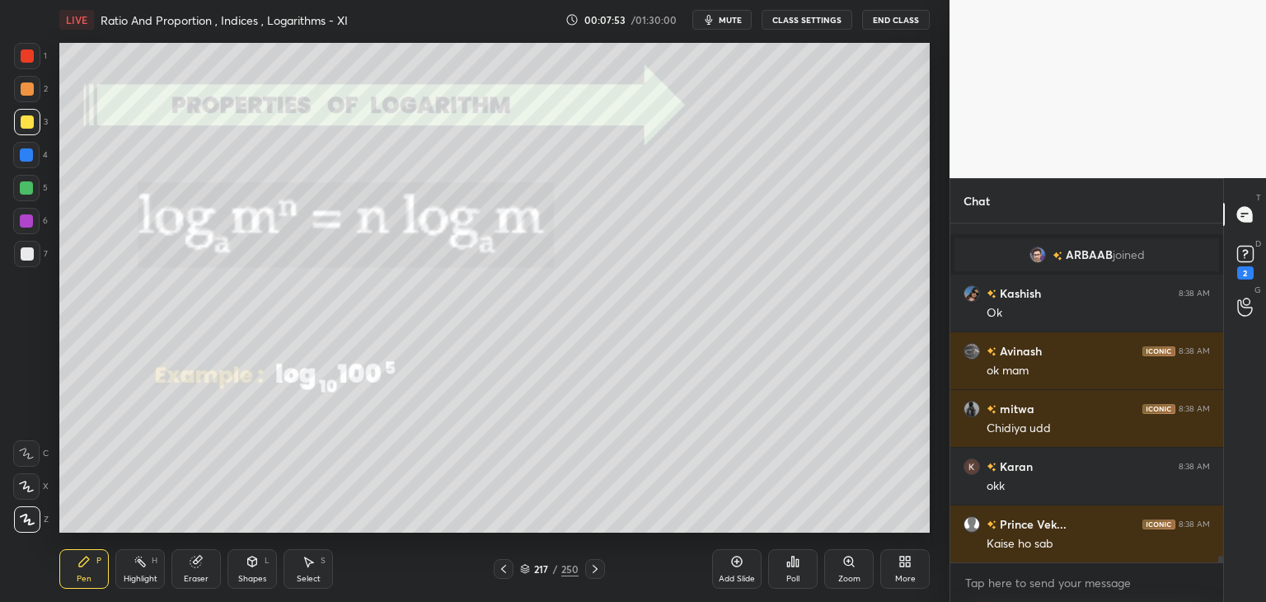
click at [502, 565] on icon at bounding box center [503, 568] width 13 height 13
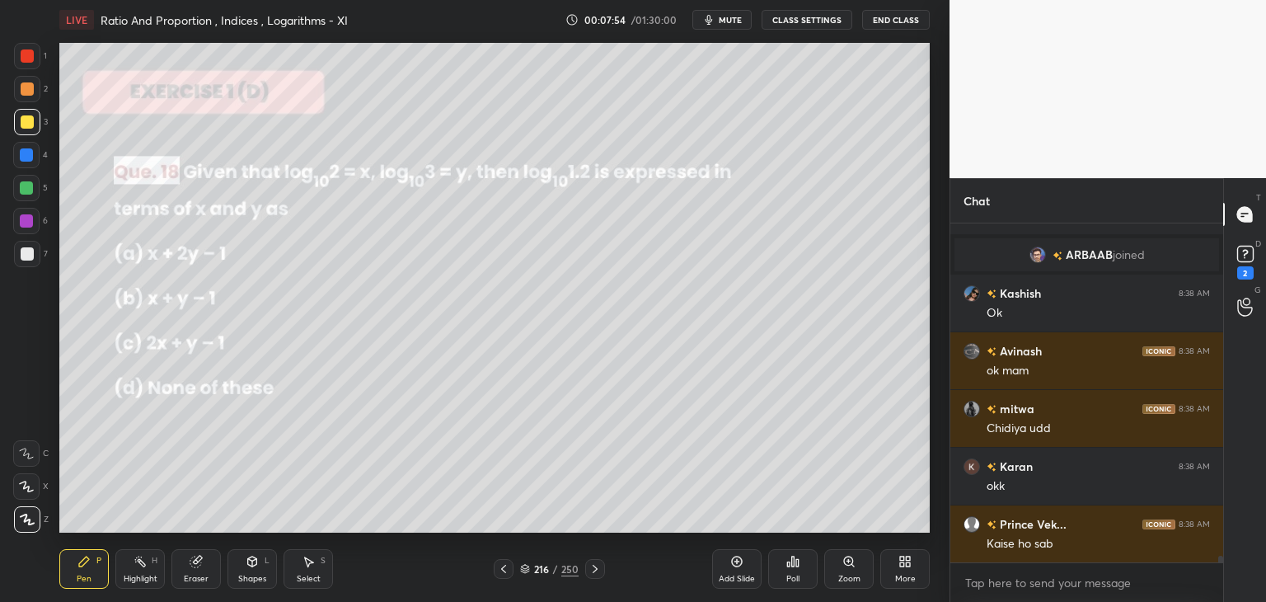
click at [590, 568] on icon at bounding box center [595, 568] width 13 height 13
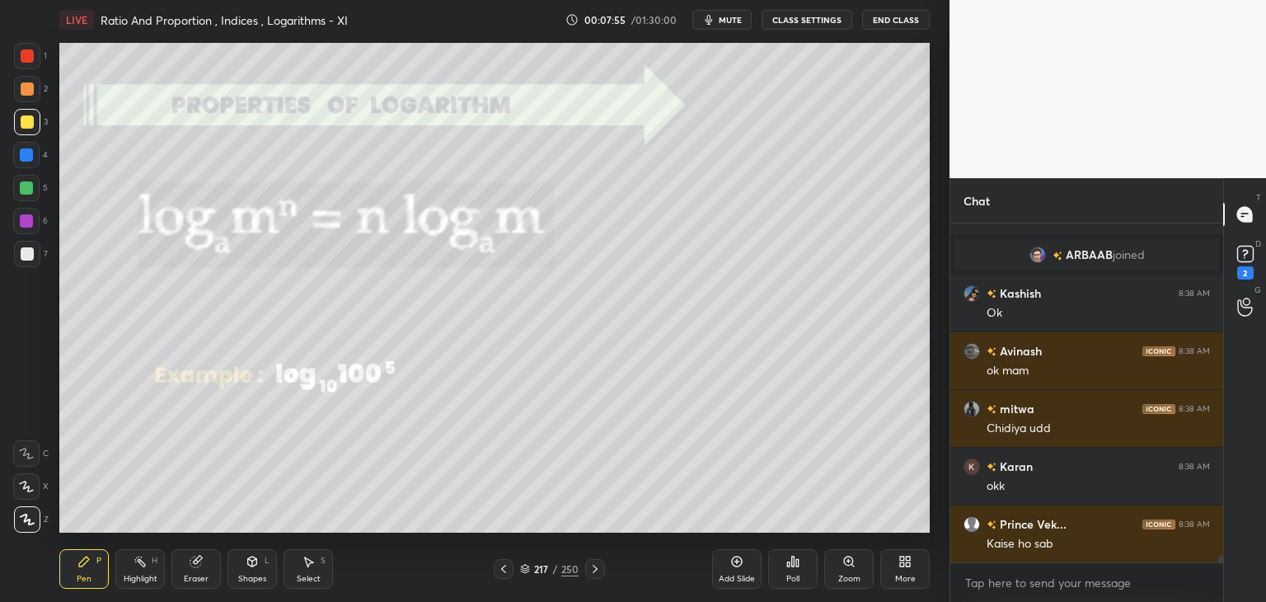
click at [590, 565] on icon at bounding box center [595, 568] width 13 height 13
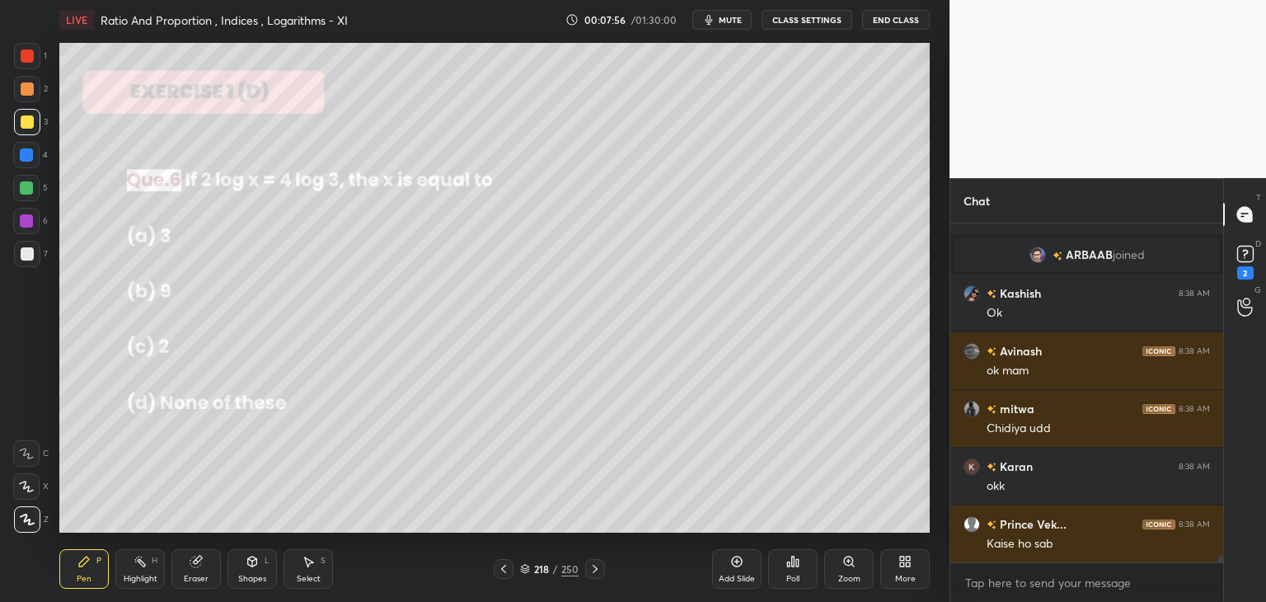
click at [593, 566] on icon at bounding box center [595, 569] width 5 height 8
click at [594, 566] on icon at bounding box center [595, 569] width 5 height 8
click at [596, 572] on icon at bounding box center [595, 568] width 13 height 13
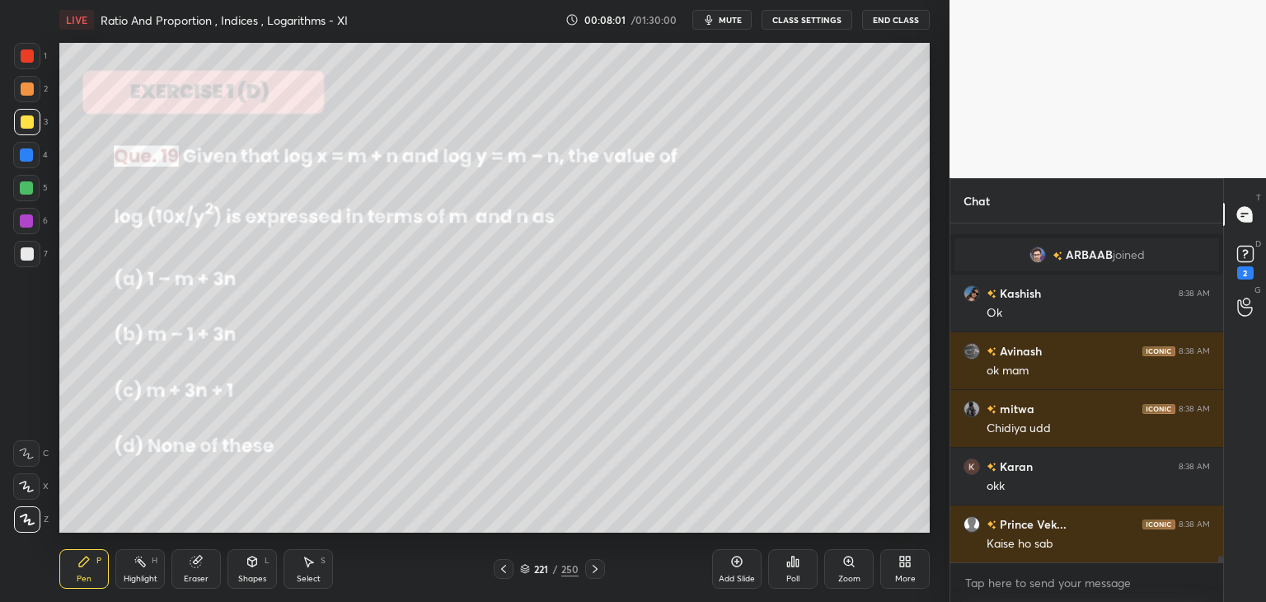
click at [595, 571] on icon at bounding box center [595, 568] width 13 height 13
click at [594, 571] on icon at bounding box center [595, 568] width 13 height 13
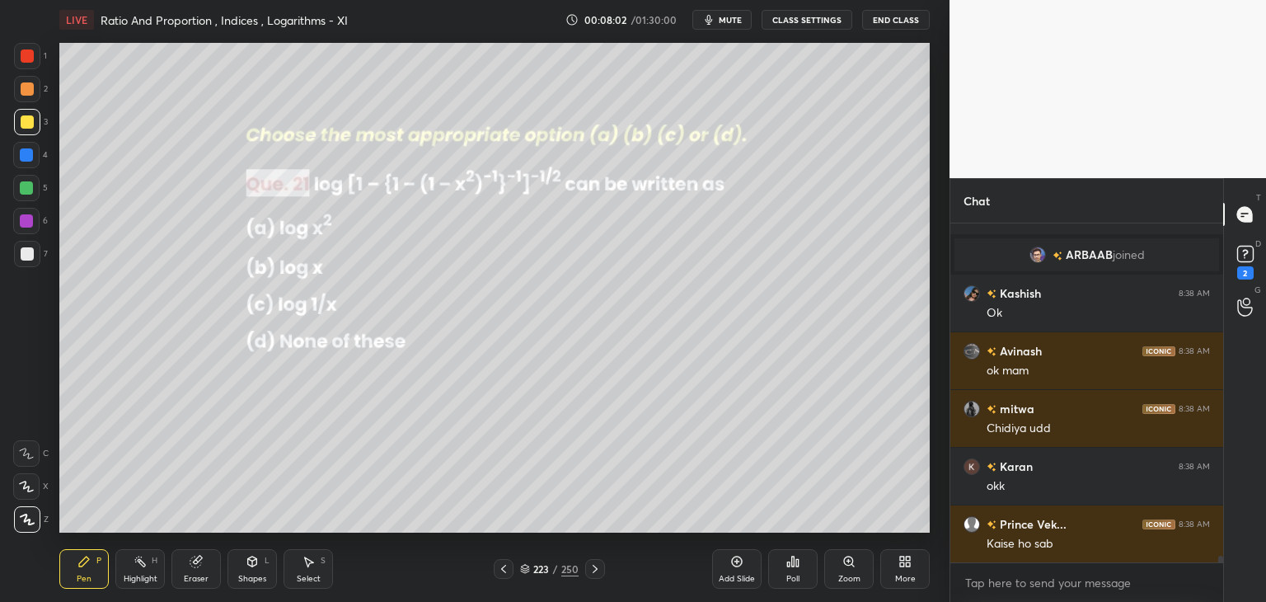
click at [593, 569] on icon at bounding box center [595, 568] width 13 height 13
click at [593, 570] on icon at bounding box center [595, 568] width 13 height 13
click at [593, 571] on icon at bounding box center [595, 568] width 13 height 13
click at [594, 571] on icon at bounding box center [595, 568] width 13 height 13
click at [592, 571] on icon at bounding box center [595, 568] width 13 height 13
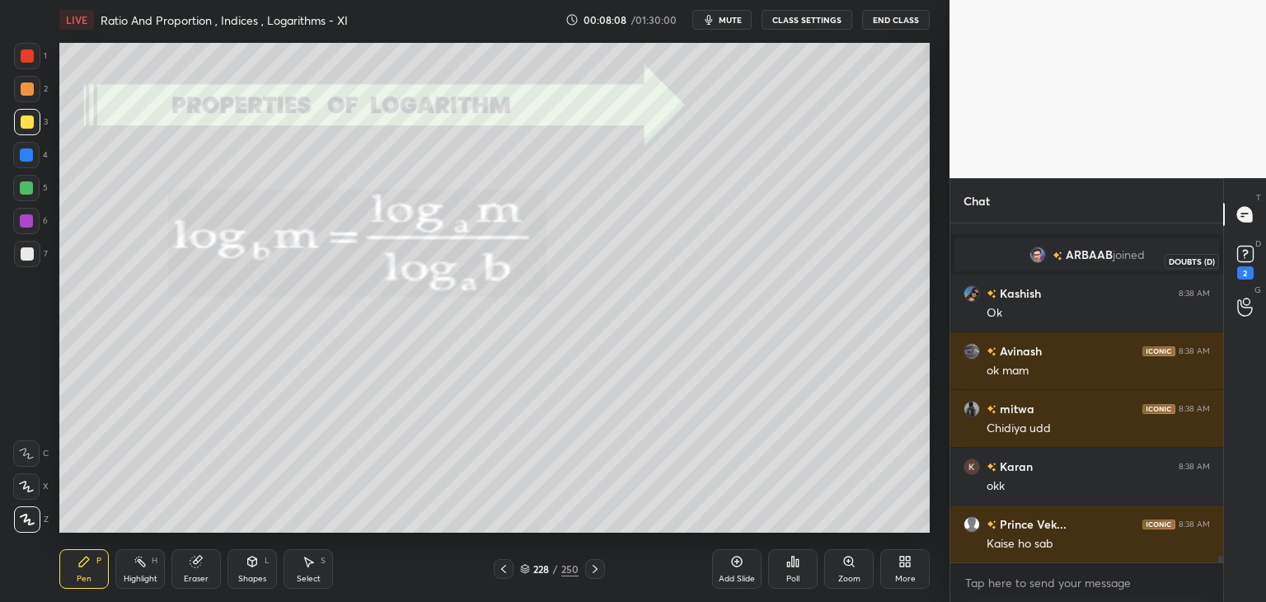
click at [1243, 266] on div "2" at bounding box center [1246, 272] width 16 height 13
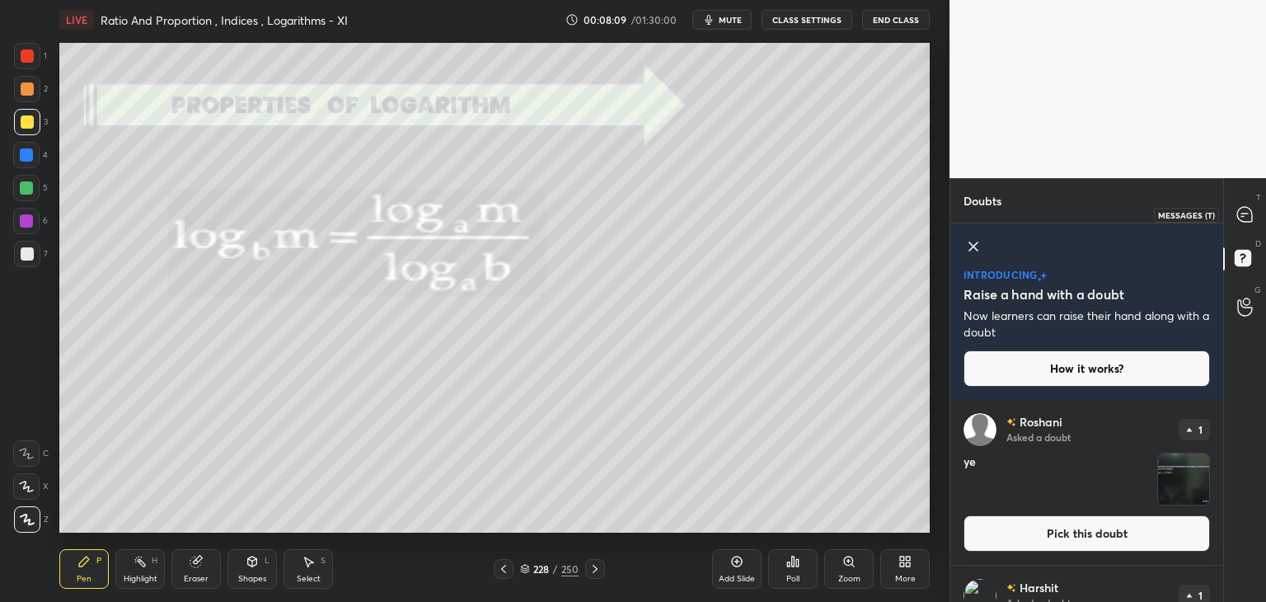
drag, startPoint x: 1250, startPoint y: 221, endPoint x: 1249, endPoint y: 229, distance: 8.3
click at [1249, 222] on icon at bounding box center [1245, 214] width 15 height 15
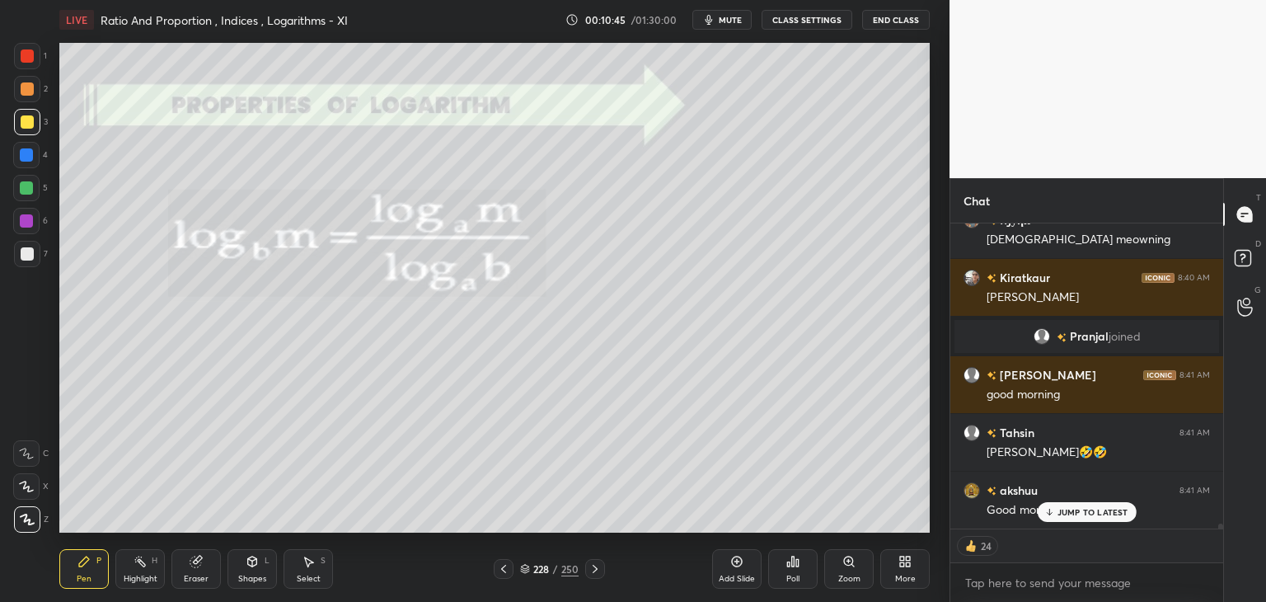
scroll to position [19617, 0]
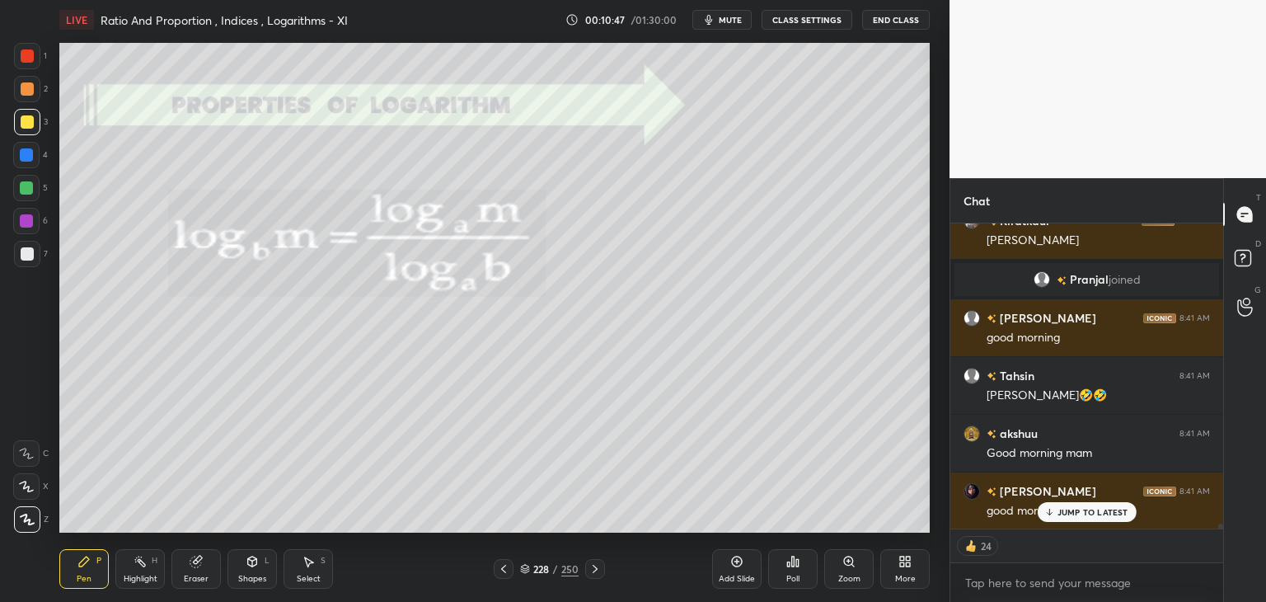
click at [505, 571] on icon at bounding box center [503, 568] width 13 height 13
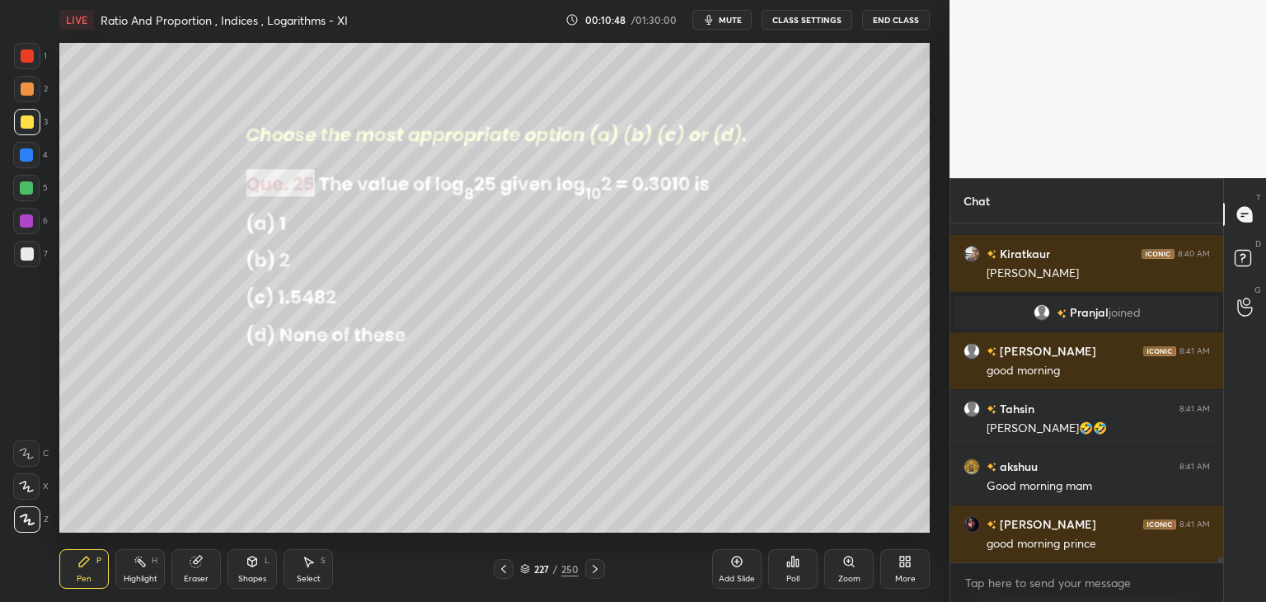
click at [505, 575] on div at bounding box center [504, 569] width 20 height 20
click at [589, 565] on icon at bounding box center [595, 568] width 13 height 13
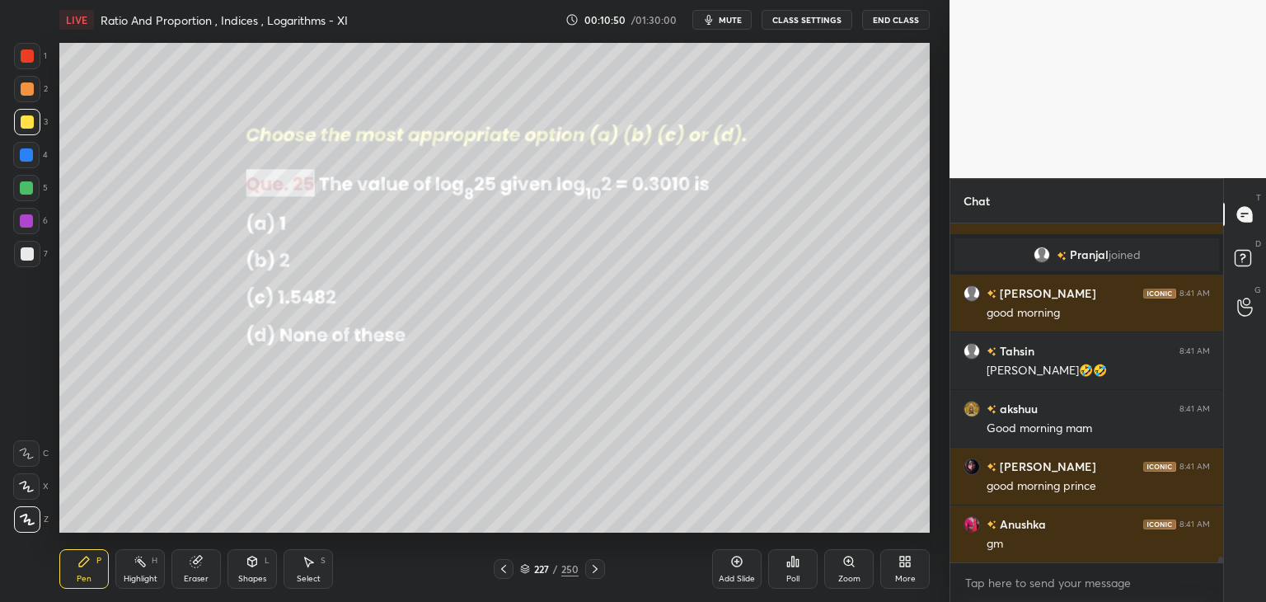
click at [591, 566] on icon at bounding box center [595, 568] width 13 height 13
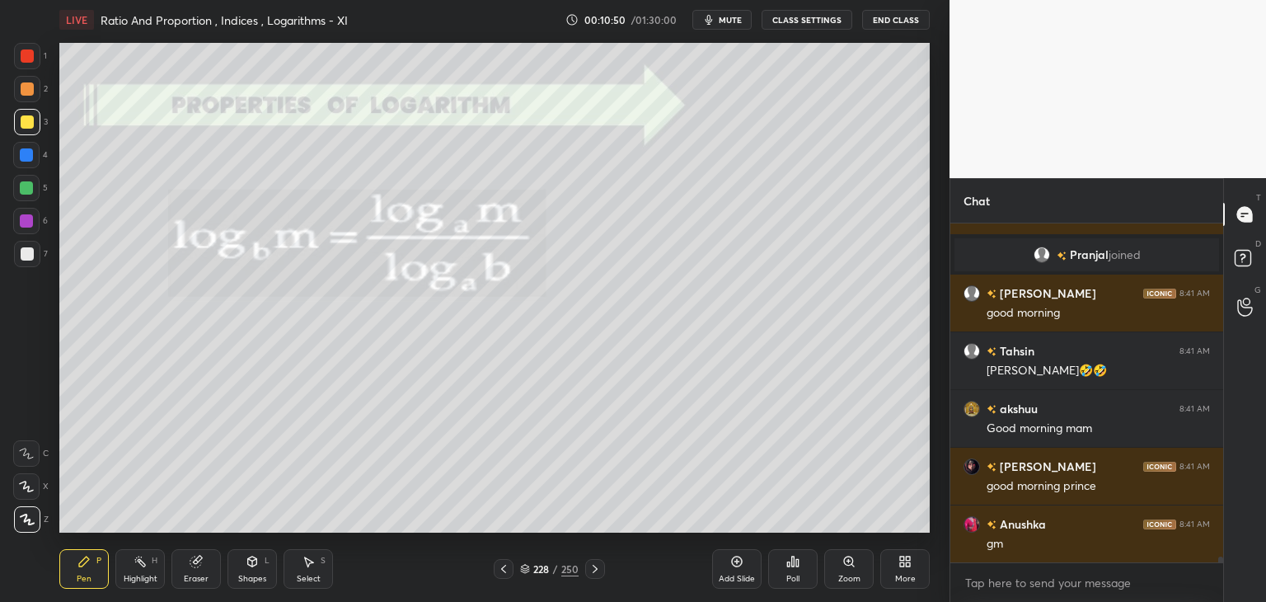
click at [593, 566] on icon at bounding box center [595, 568] width 13 height 13
click at [594, 567] on icon at bounding box center [595, 568] width 13 height 13
click at [593, 566] on icon at bounding box center [595, 569] width 5 height 8
click at [594, 566] on icon at bounding box center [595, 568] width 13 height 13
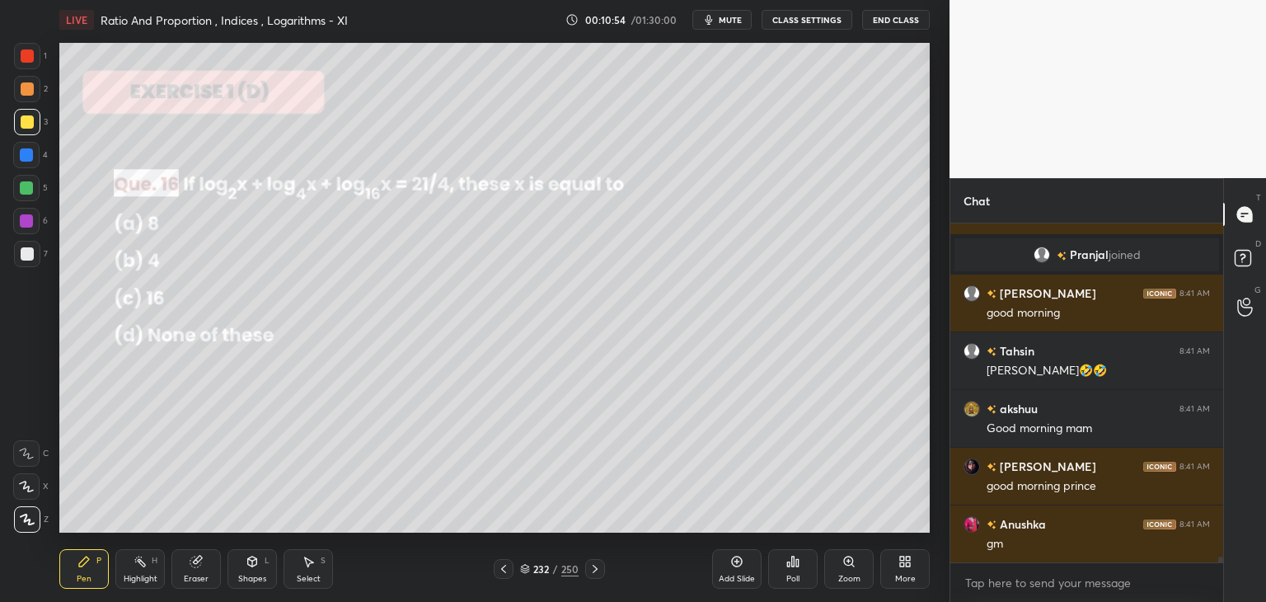
click at [507, 568] on icon at bounding box center [503, 568] width 13 height 13
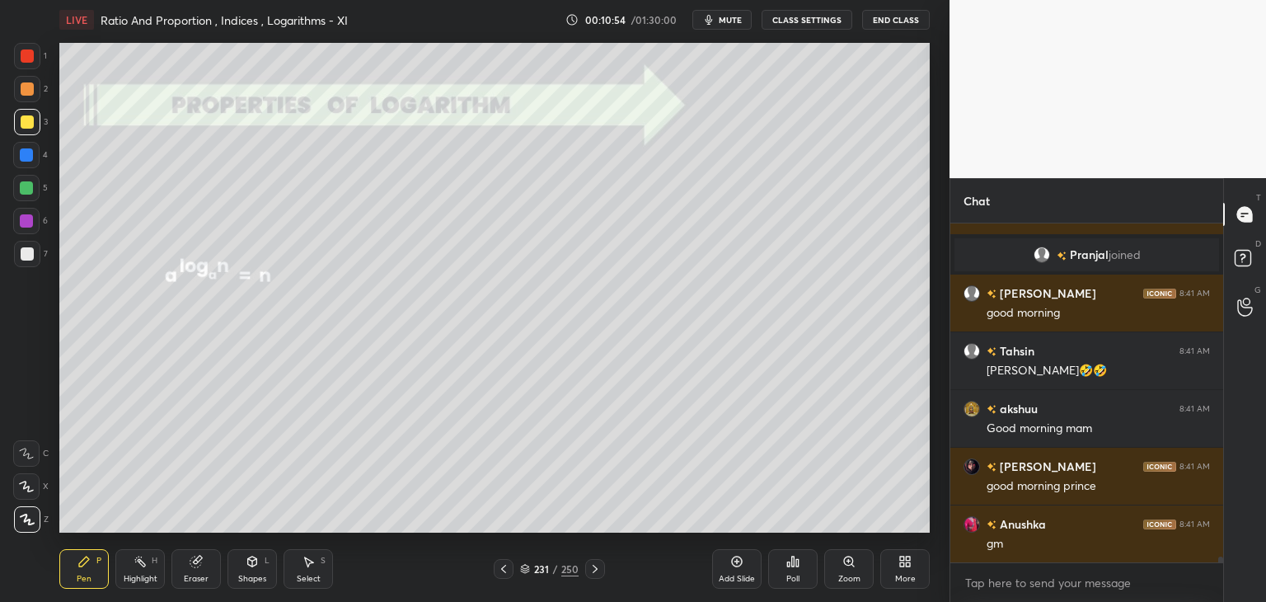
click at [508, 568] on icon at bounding box center [503, 568] width 13 height 13
click at [508, 569] on icon at bounding box center [503, 568] width 13 height 13
click at [507, 568] on icon at bounding box center [503, 568] width 13 height 13
click at [508, 568] on icon at bounding box center [503, 568] width 13 height 13
click at [507, 568] on icon at bounding box center [503, 568] width 13 height 13
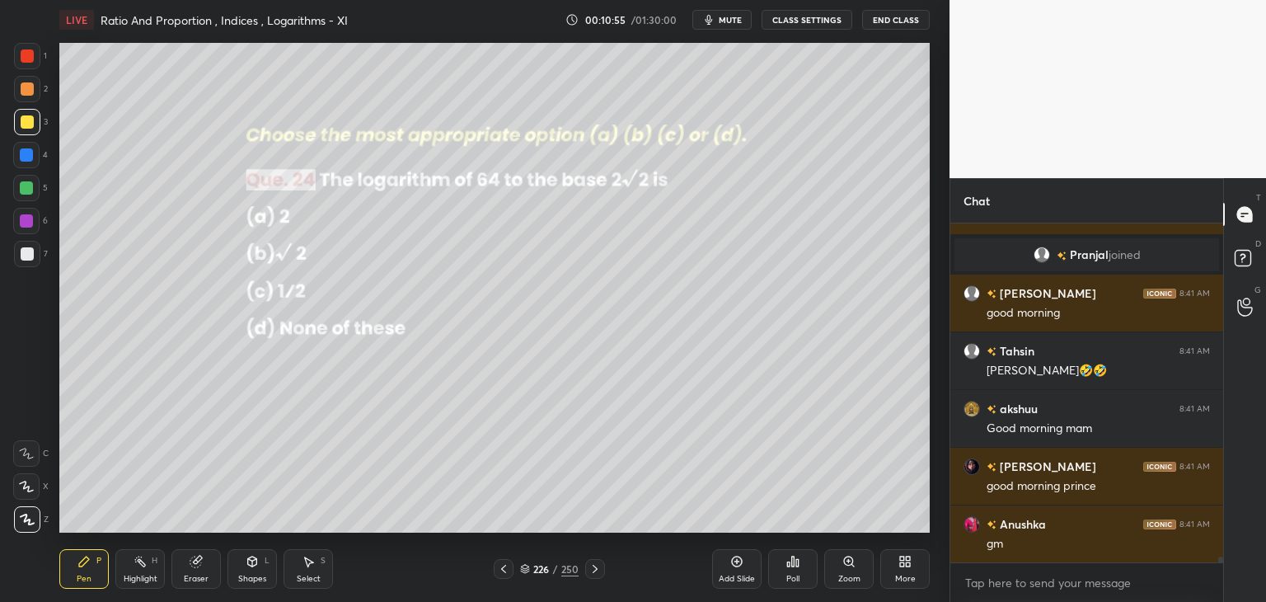
click at [505, 568] on icon at bounding box center [503, 568] width 13 height 13
click at [505, 569] on icon at bounding box center [503, 568] width 13 height 13
click at [505, 570] on icon at bounding box center [503, 568] width 13 height 13
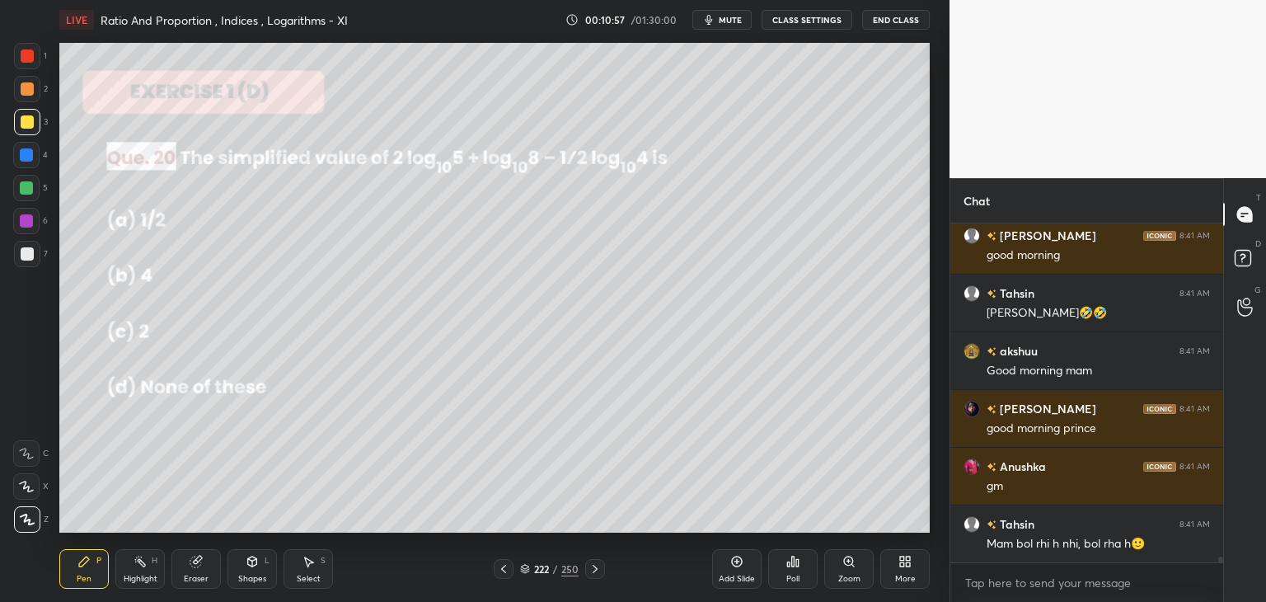
click at [590, 566] on icon at bounding box center [595, 568] width 13 height 13
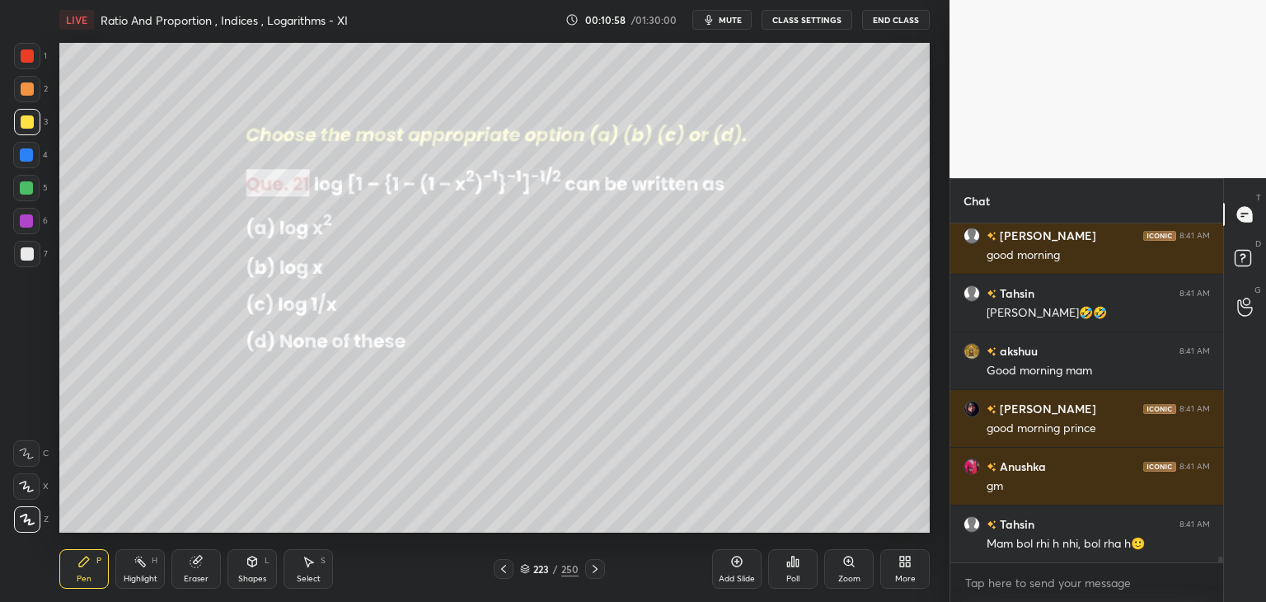
click at [592, 565] on icon at bounding box center [595, 568] width 13 height 13
click at [594, 565] on icon at bounding box center [595, 568] width 13 height 13
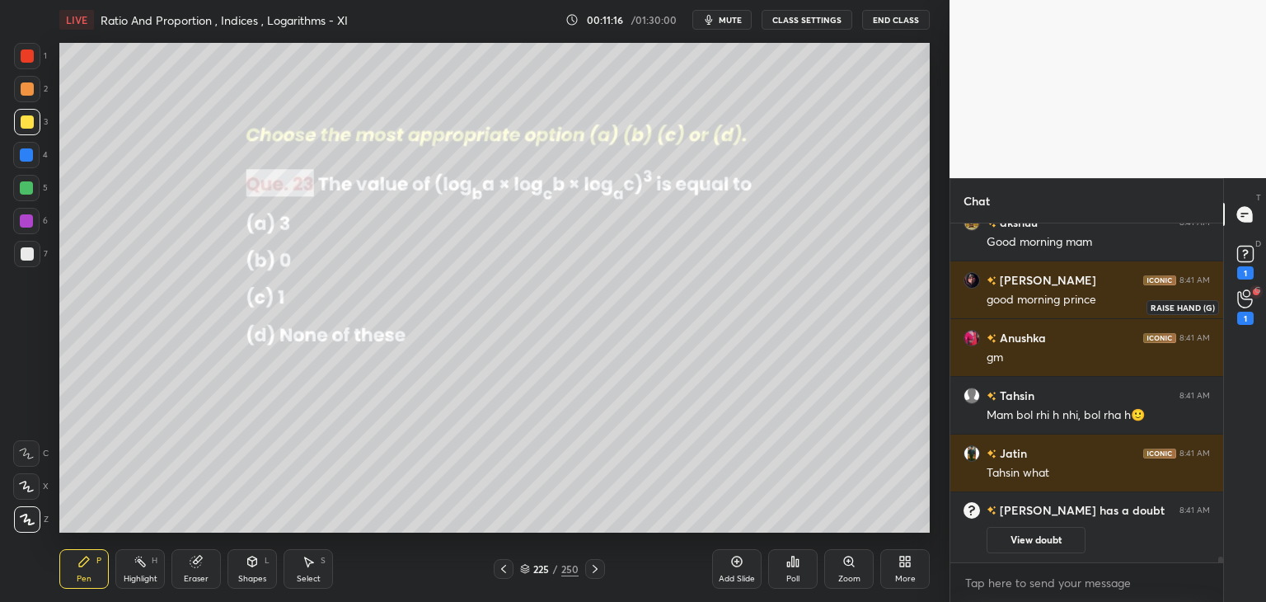
drag, startPoint x: 1247, startPoint y: 304, endPoint x: 1246, endPoint y: 296, distance: 8.4
click at [1246, 304] on icon at bounding box center [1246, 298] width 16 height 19
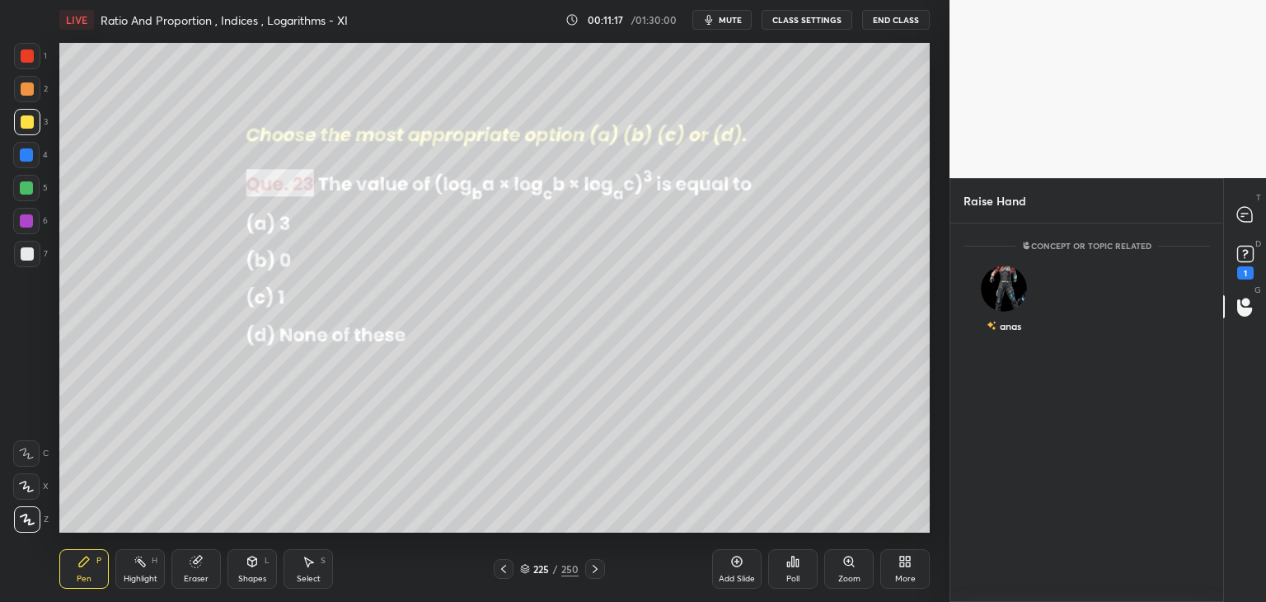
scroll to position [5, 5]
drag, startPoint x: 1247, startPoint y: 209, endPoint x: 1223, endPoint y: 217, distance: 25.3
click at [1246, 209] on icon at bounding box center [1245, 214] width 15 height 15
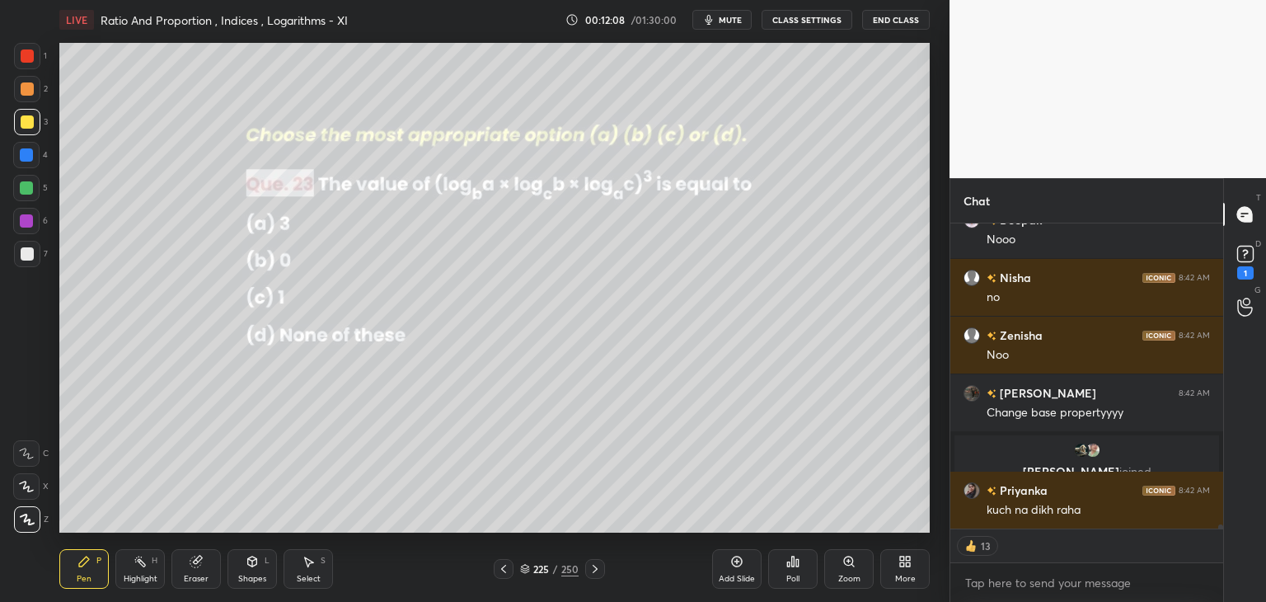
scroll to position [21526, 0]
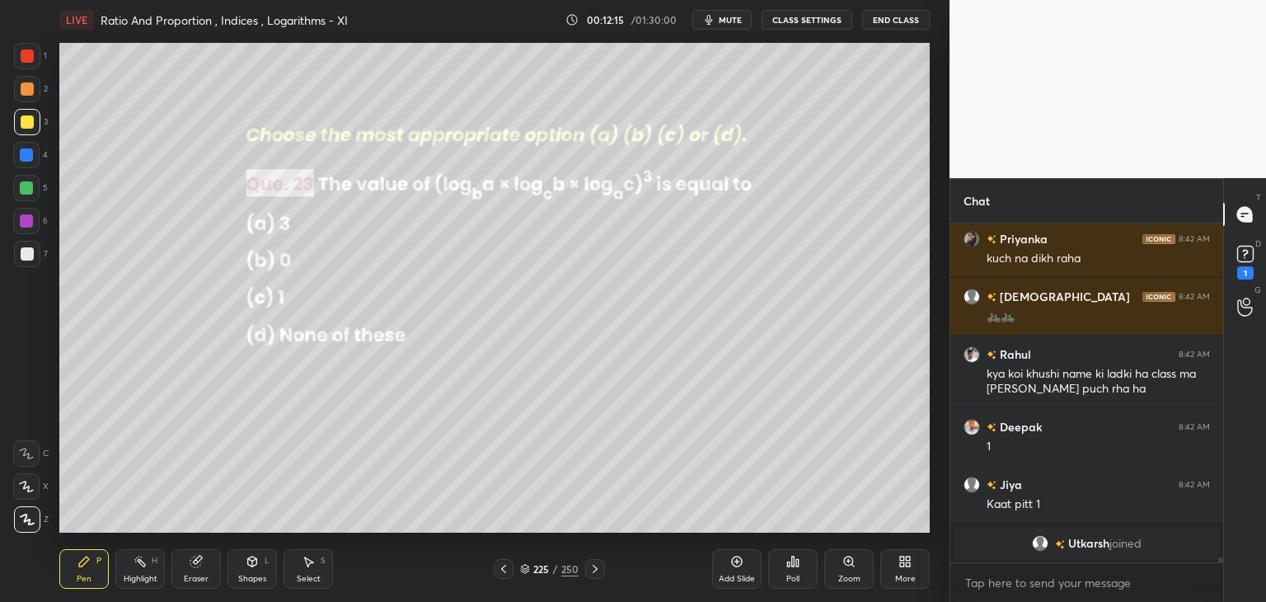
click at [191, 571] on div "Eraser" at bounding box center [195, 569] width 49 height 40
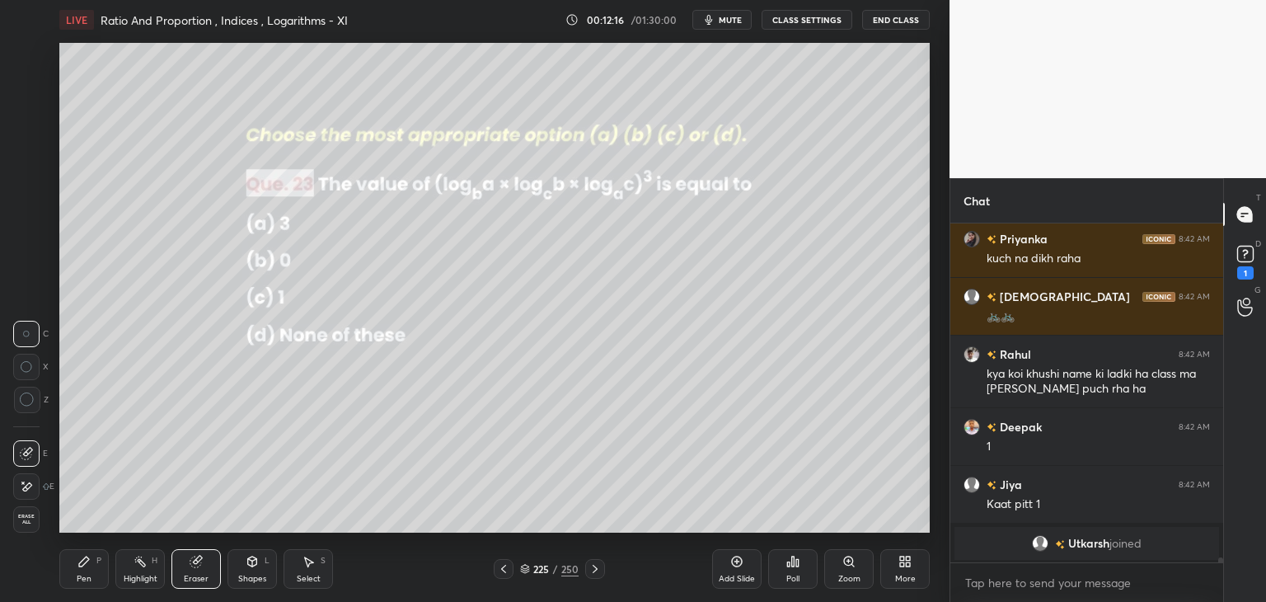
click at [34, 514] on span "Erase all" at bounding box center [26, 520] width 25 height 12
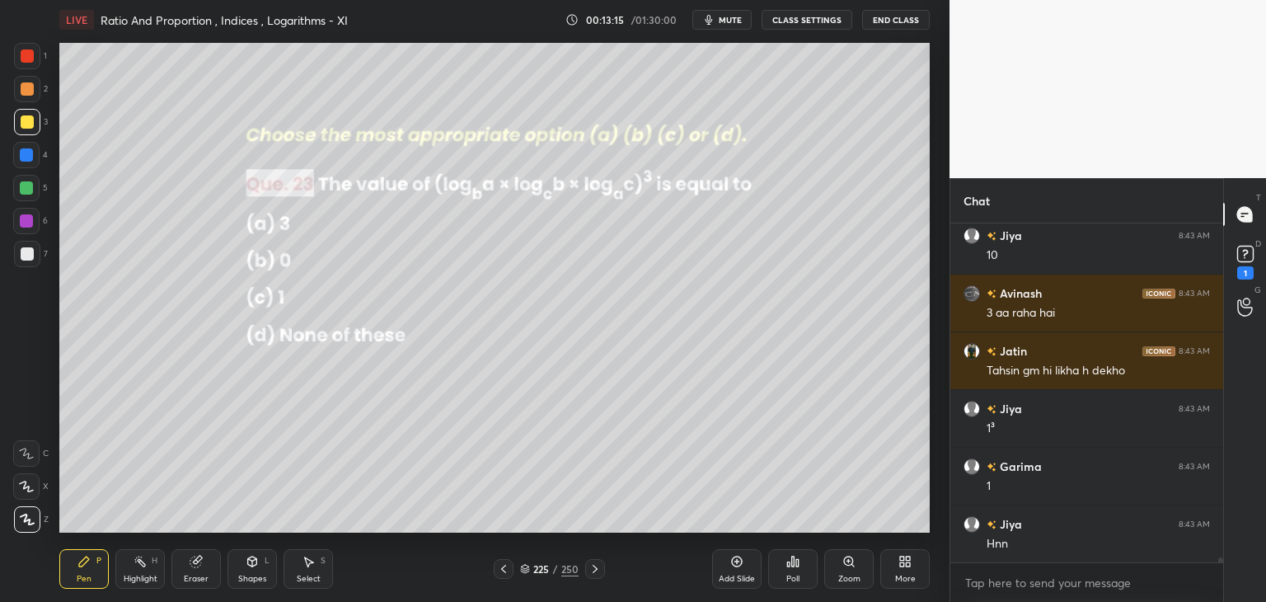
scroll to position [21978, 0]
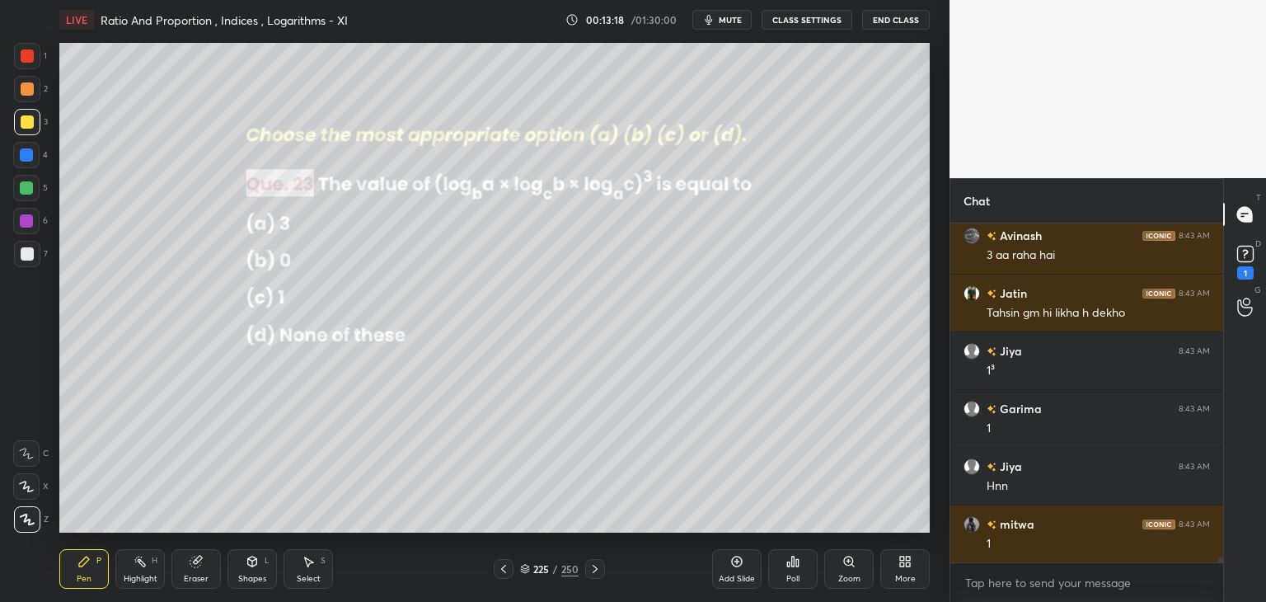
click at [207, 572] on div "Eraser" at bounding box center [195, 569] width 49 height 40
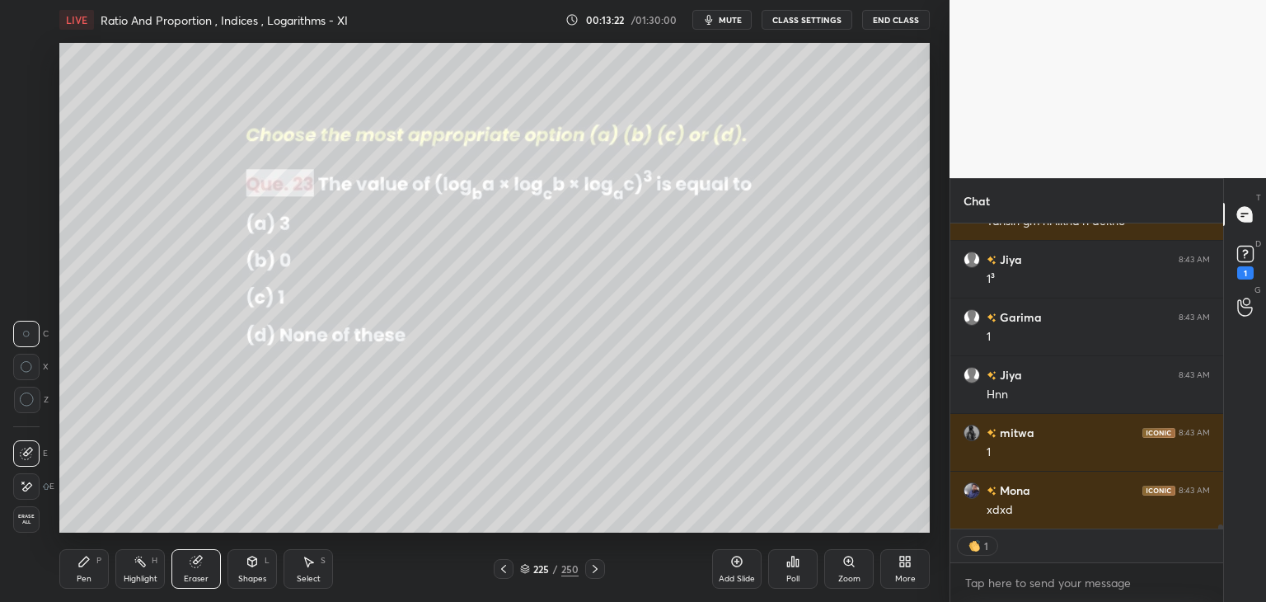
scroll to position [22109, 0]
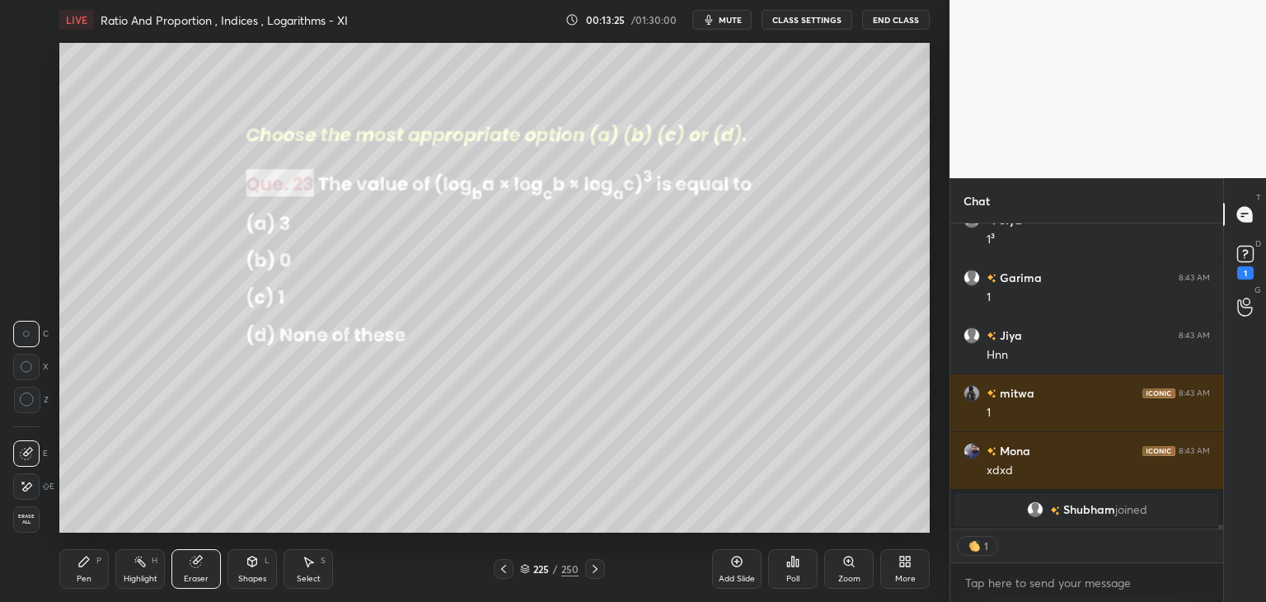
click at [88, 575] on div "Pen" at bounding box center [84, 579] width 15 height 8
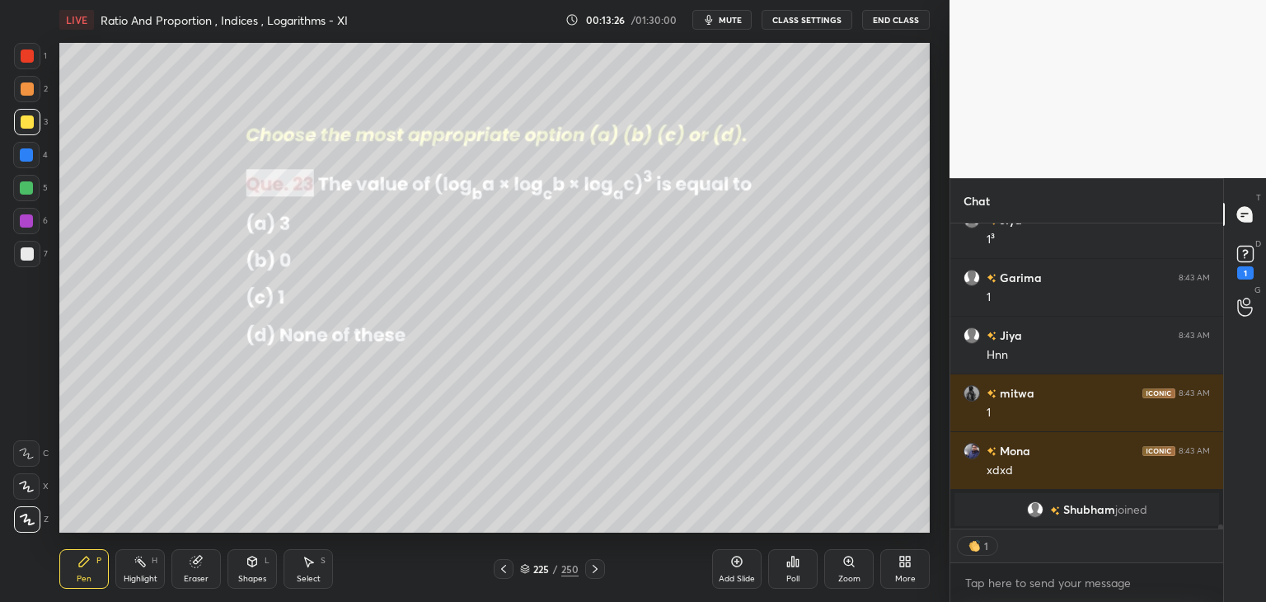
click at [26, 54] on div at bounding box center [27, 55] width 13 height 13
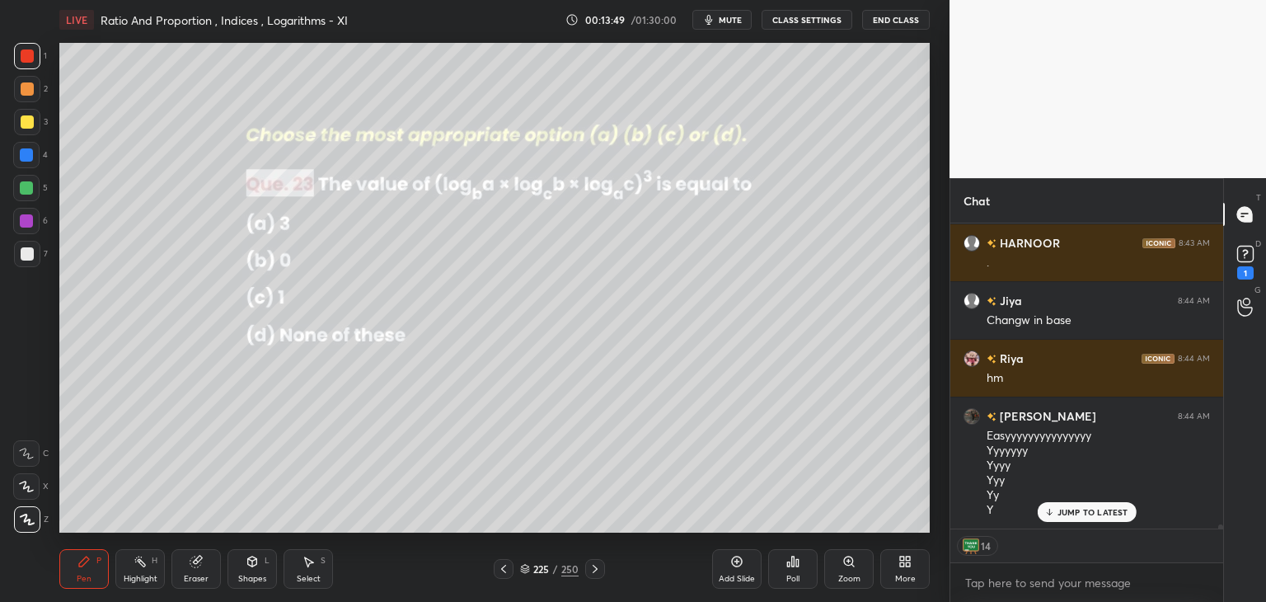
scroll to position [22582, 0]
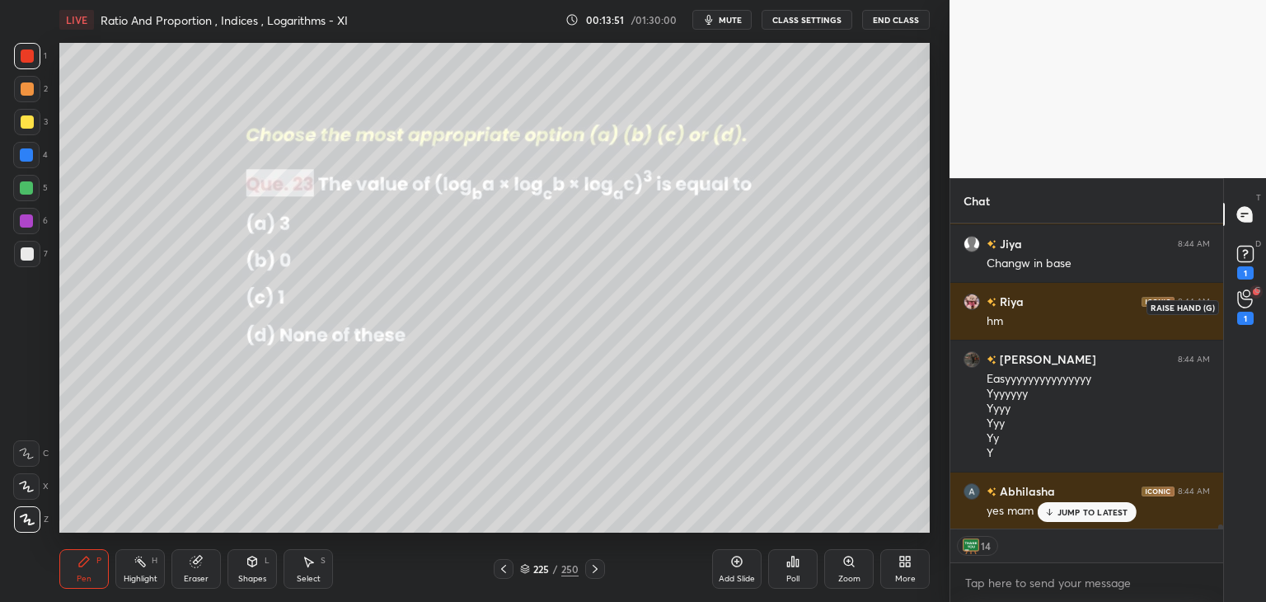
click at [1243, 316] on div "1" at bounding box center [1246, 318] width 16 height 13
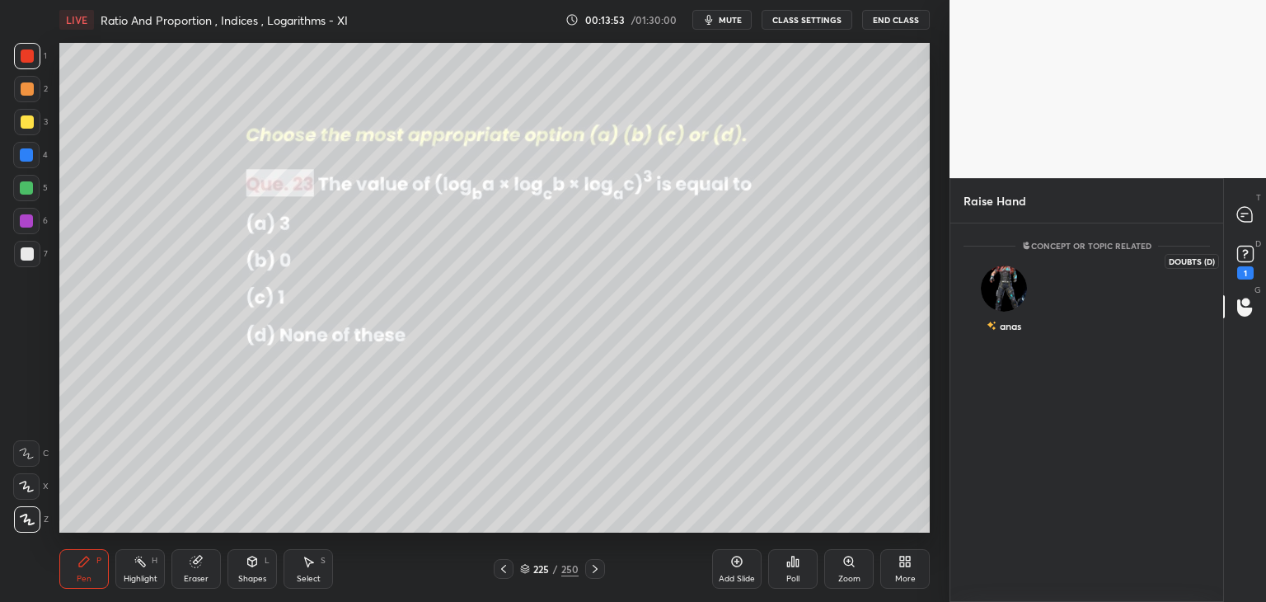
click at [1245, 265] on icon at bounding box center [1245, 254] width 25 height 25
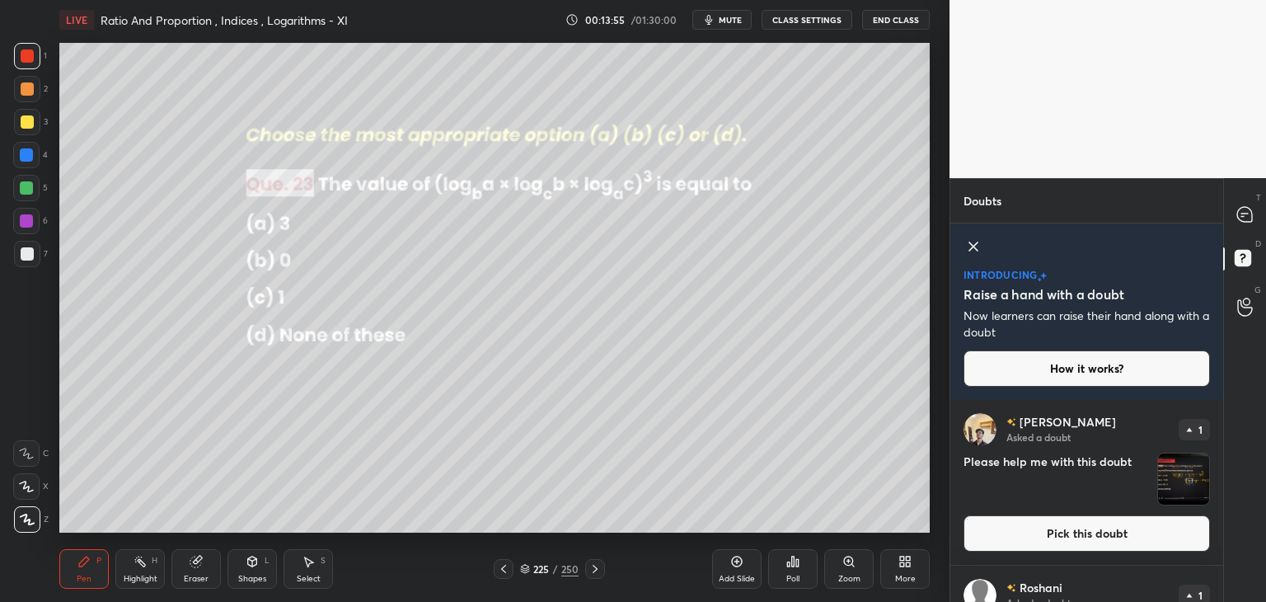
click at [1182, 481] on img "grid" at bounding box center [1183, 478] width 51 height 51
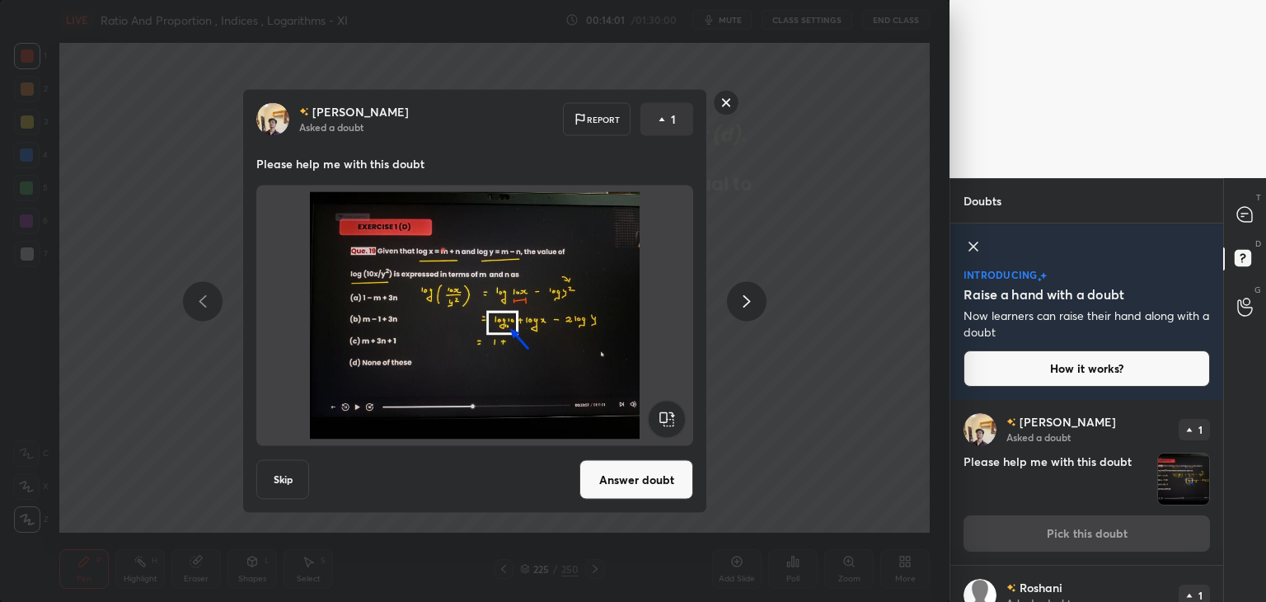
drag, startPoint x: 726, startPoint y: 103, endPoint x: 732, endPoint y: 115, distance: 14.0
click at [726, 104] on rect at bounding box center [727, 103] width 26 height 26
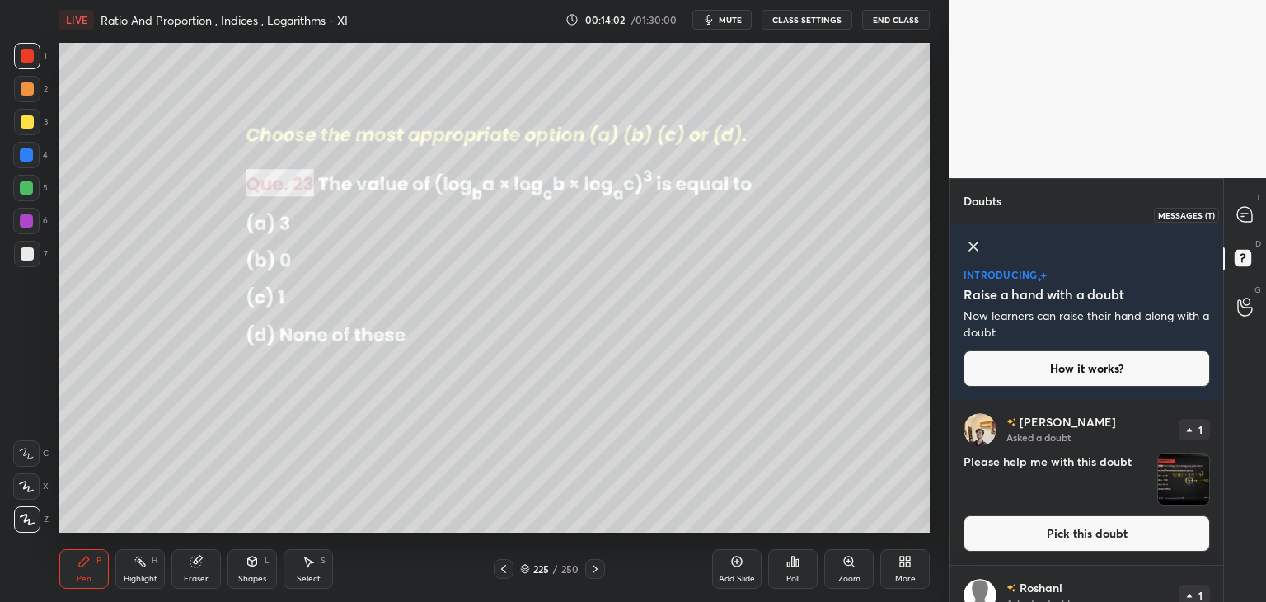
drag, startPoint x: 1251, startPoint y: 214, endPoint x: 1250, endPoint y: 226, distance: 12.4
click at [1252, 214] on icon at bounding box center [1245, 214] width 15 height 15
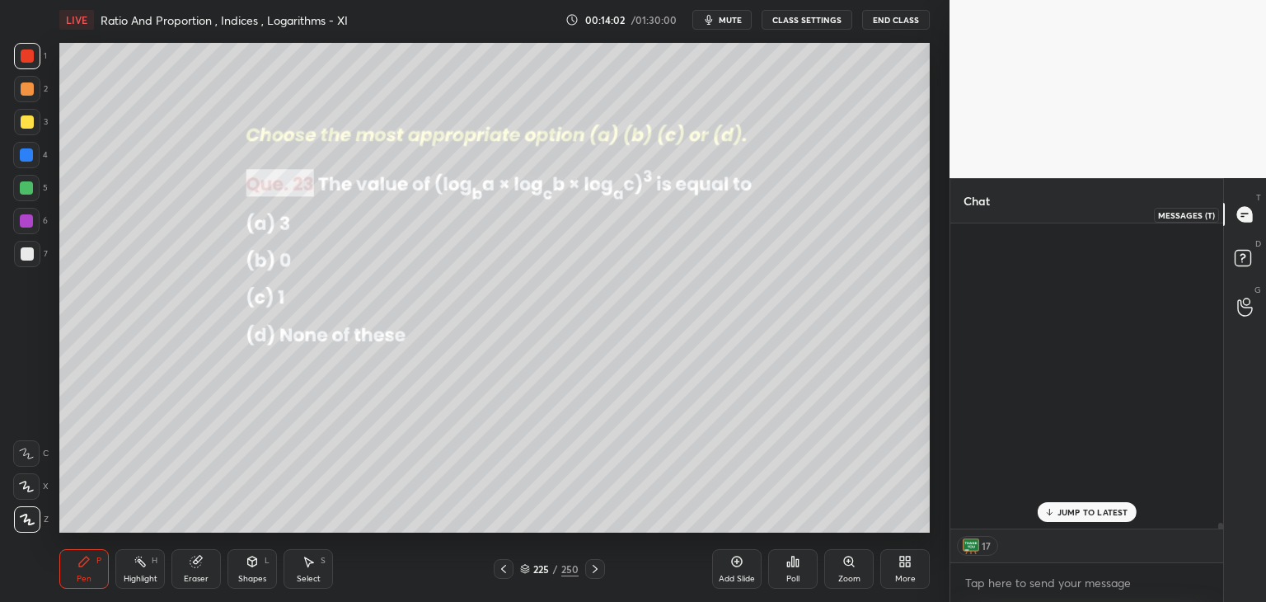
scroll to position [301, 268]
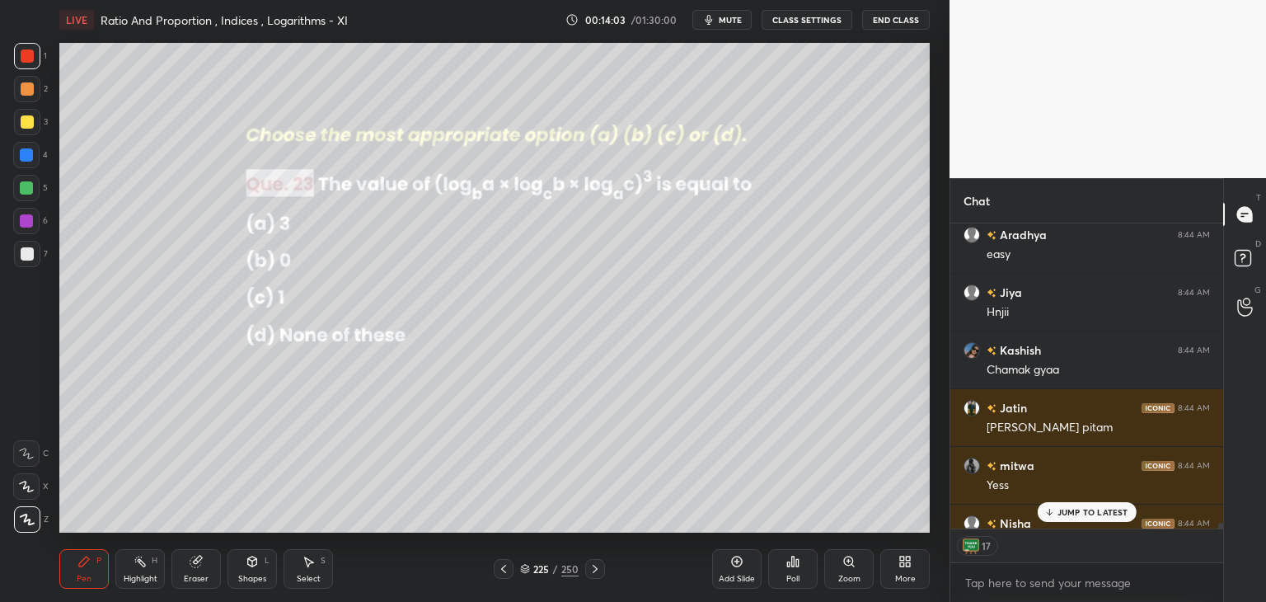
click at [1078, 512] on p "JUMP TO LATEST" at bounding box center [1093, 512] width 71 height 10
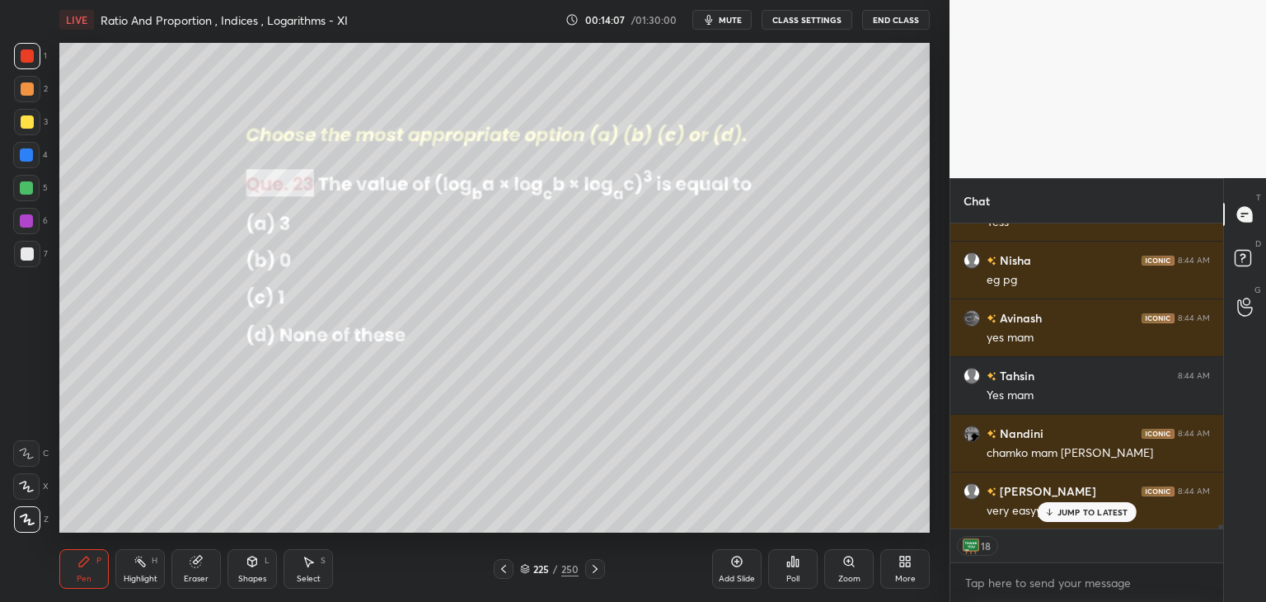
scroll to position [23560, 0]
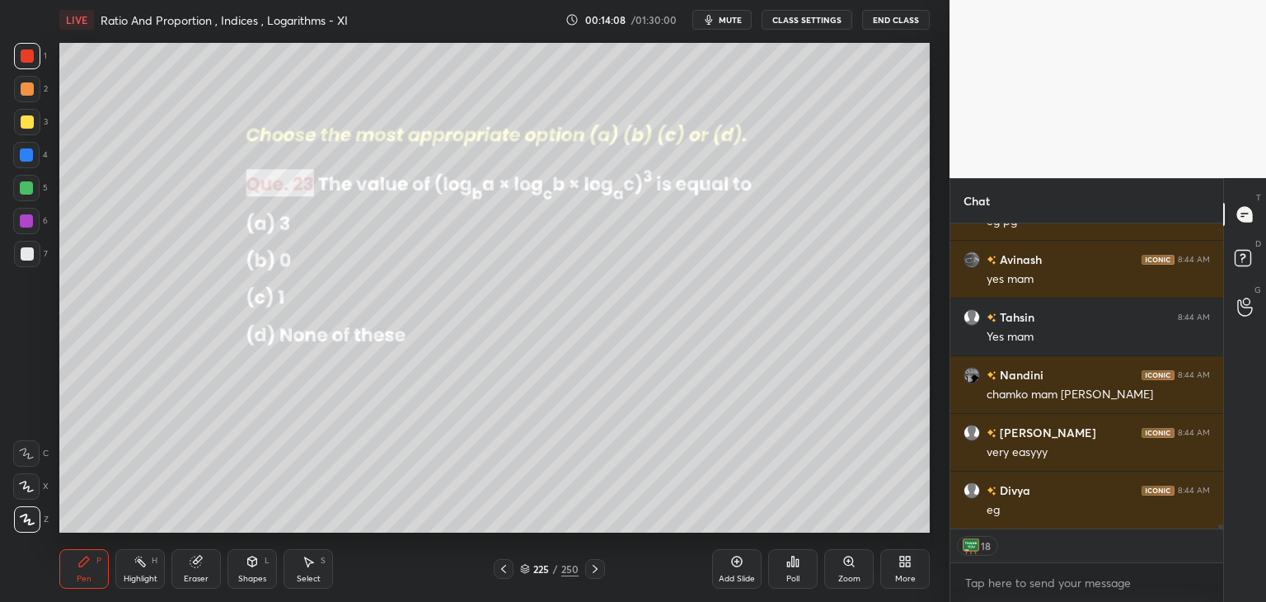
click at [596, 569] on icon at bounding box center [595, 568] width 13 height 13
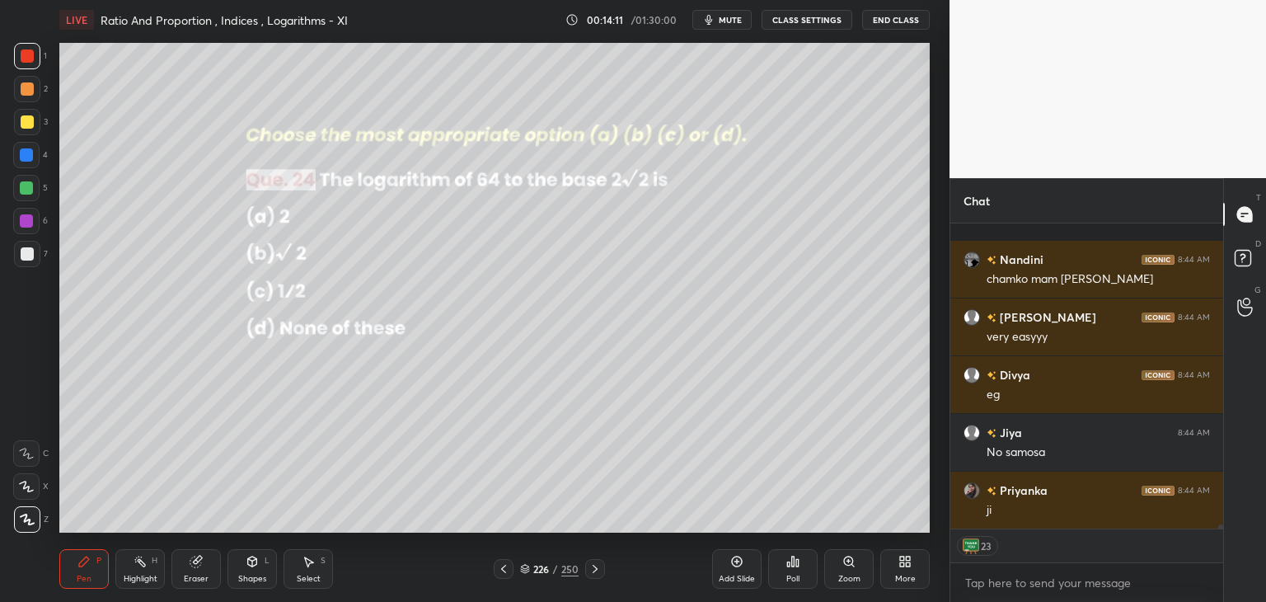
scroll to position [23791, 0]
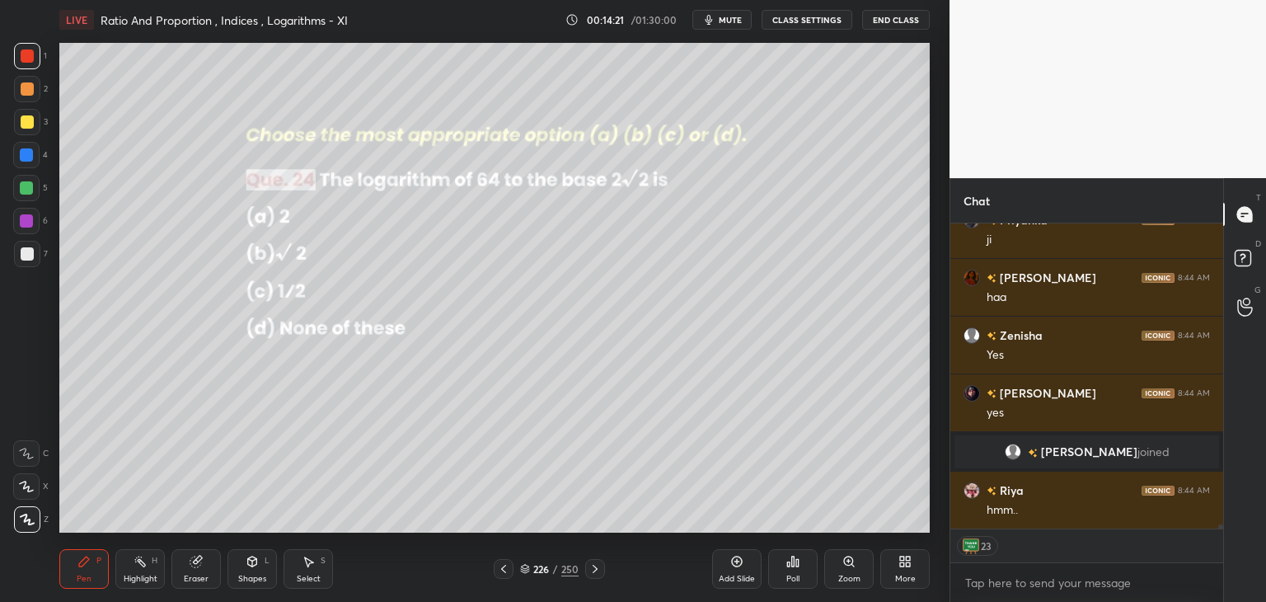
type textarea "x"
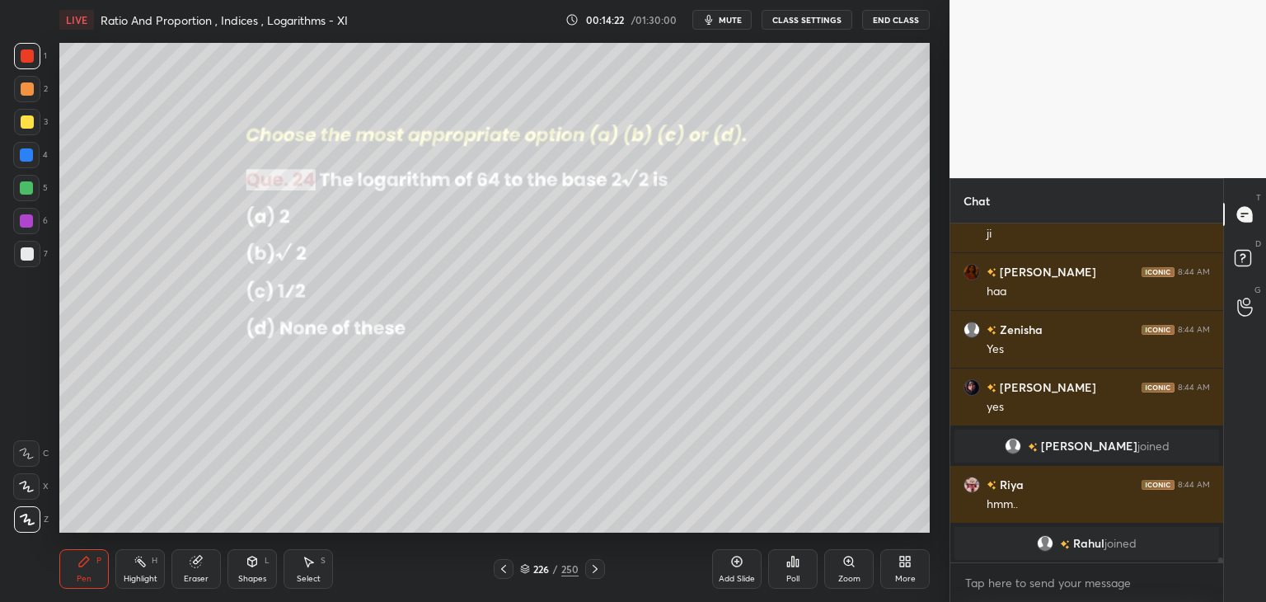
click at [806, 577] on div "Poll" at bounding box center [792, 569] width 49 height 40
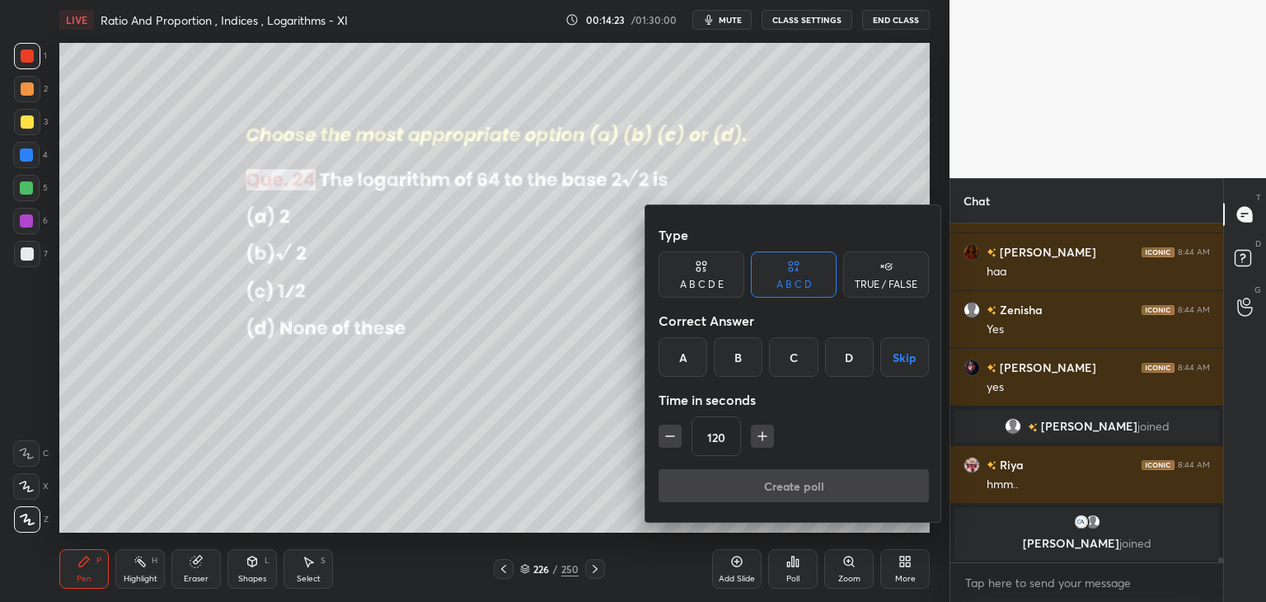
drag, startPoint x: 859, startPoint y: 362, endPoint x: 860, endPoint y: 386, distance: 23.9
click at [861, 363] on div "D" at bounding box center [849, 357] width 49 height 40
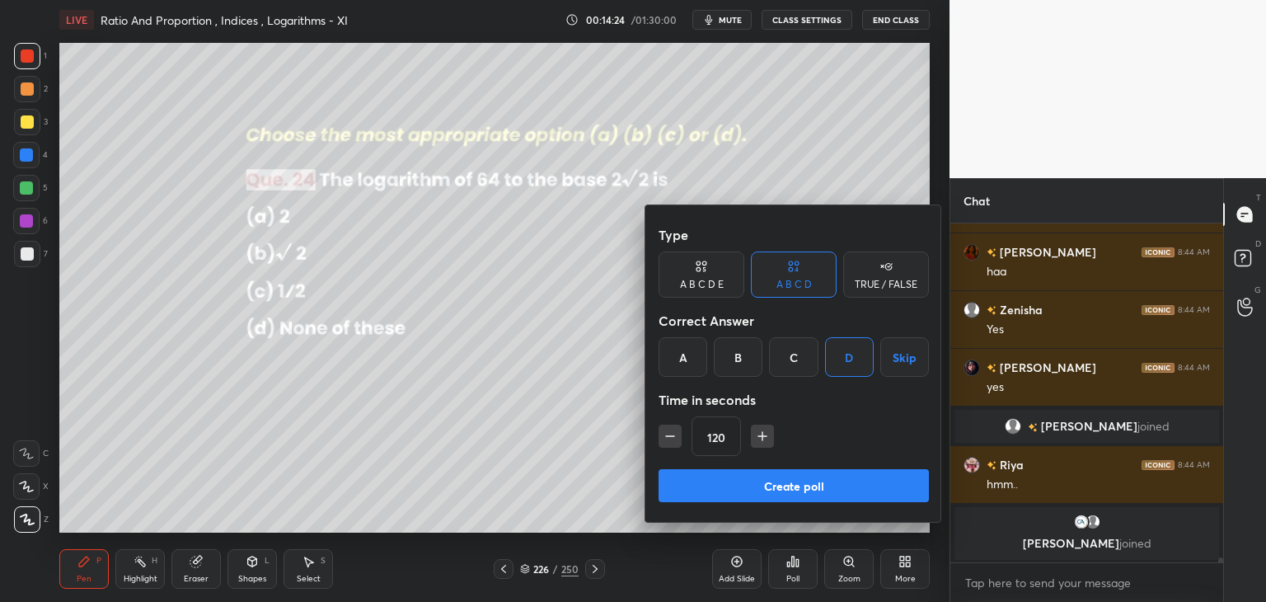
click at [666, 432] on icon "button" at bounding box center [670, 436] width 16 height 16
click at [666, 436] on icon "button" at bounding box center [670, 436] width 8 height 0
type input "90"
click at [728, 478] on button "Create poll" at bounding box center [794, 485] width 270 height 33
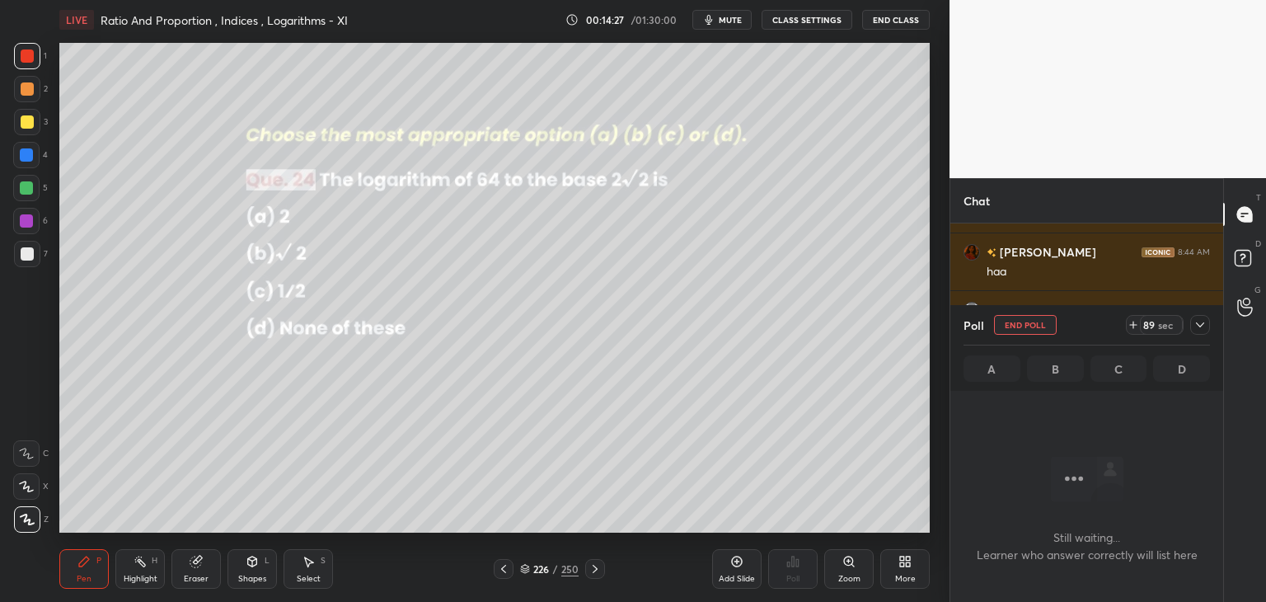
click at [1202, 322] on icon at bounding box center [1200, 324] width 13 height 13
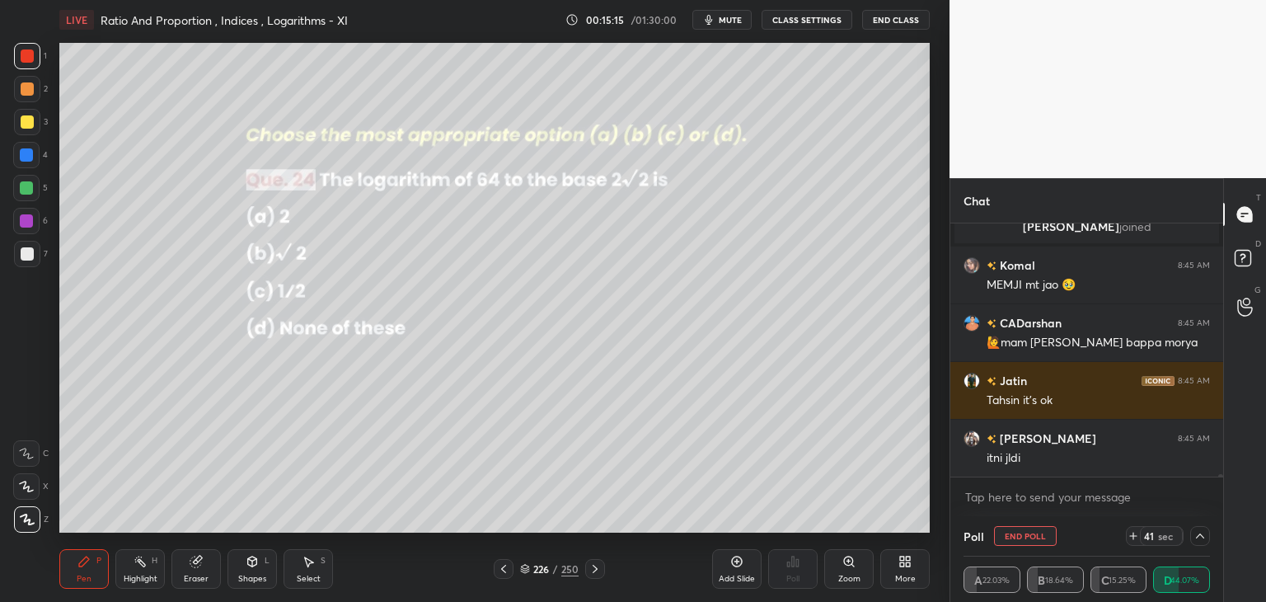
click at [1197, 535] on icon at bounding box center [1200, 535] width 13 height 13
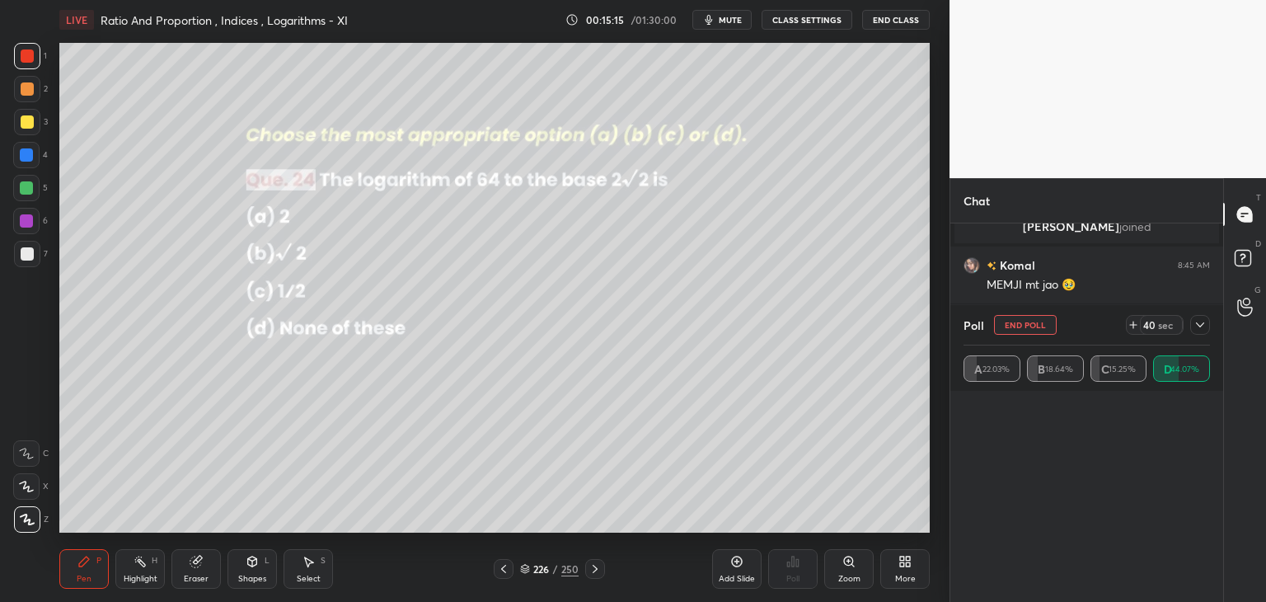
scroll to position [107, 242]
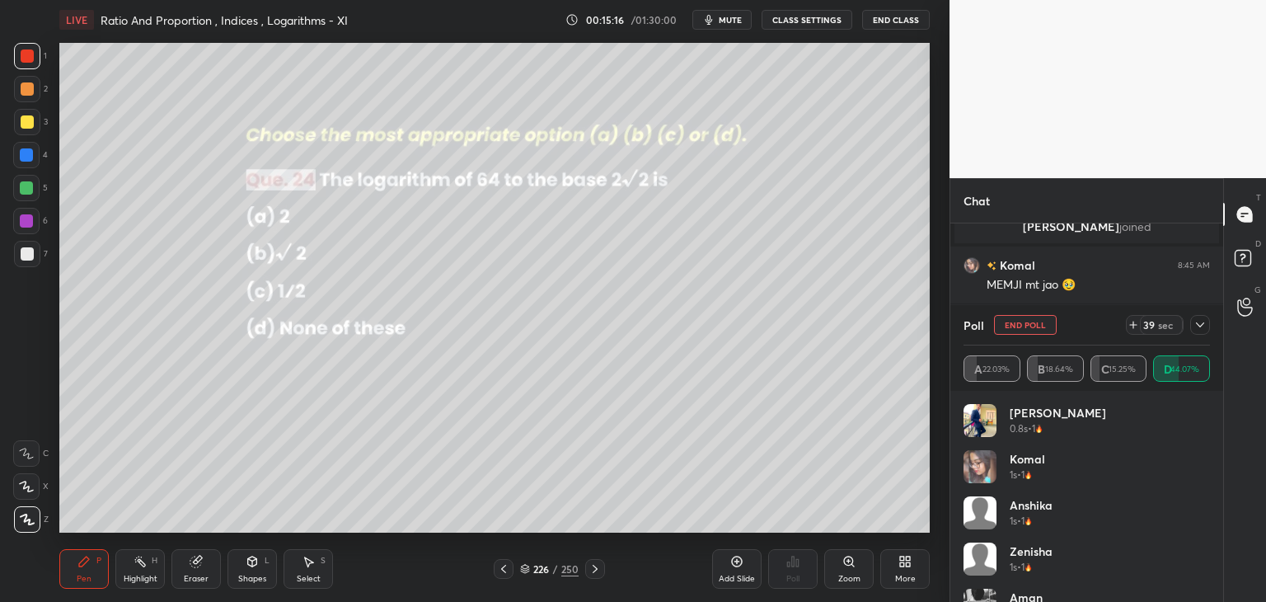
click at [1198, 324] on icon at bounding box center [1200, 324] width 13 height 13
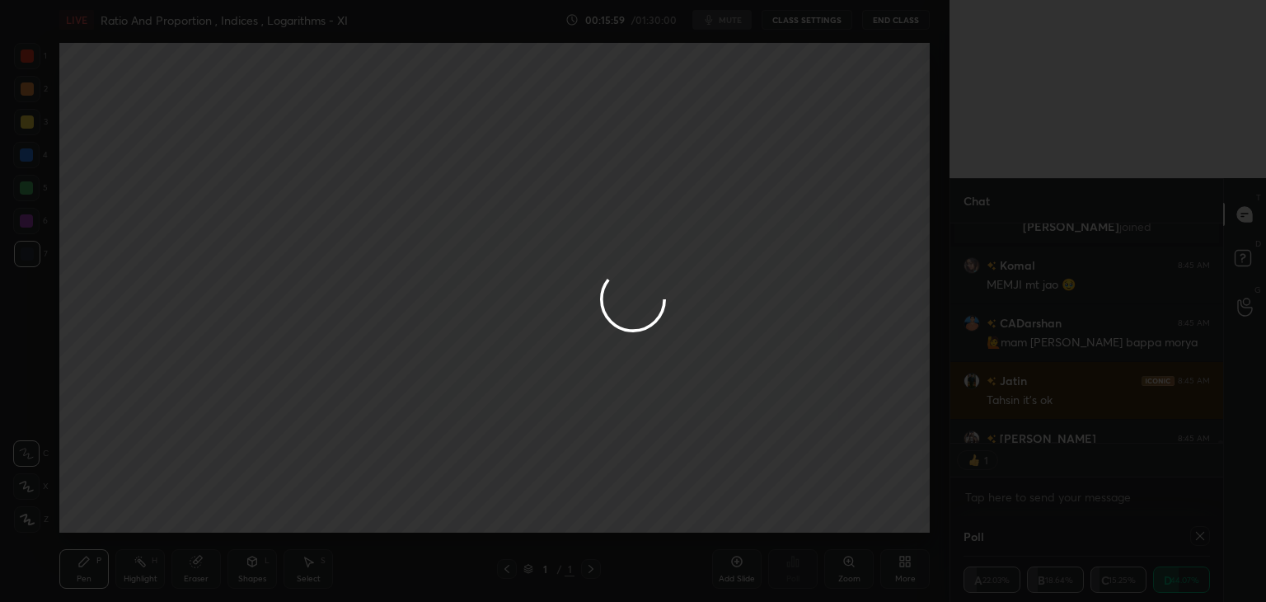
scroll to position [6, 5]
type textarea "x"
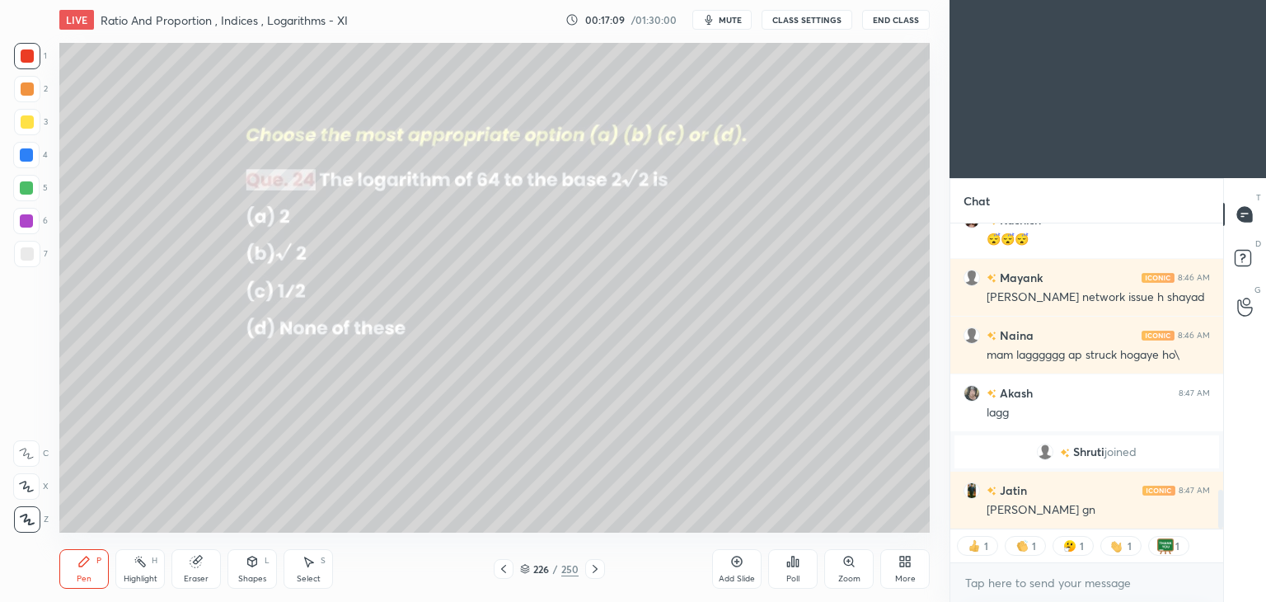
scroll to position [2180, 0]
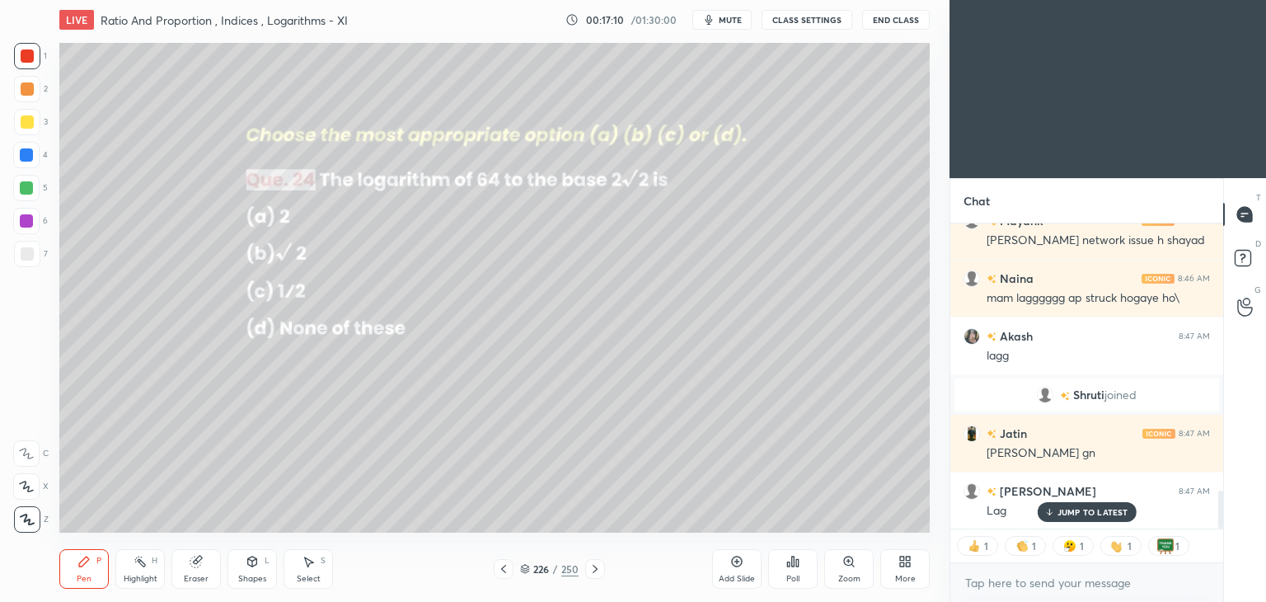
click at [875, 567] on div "Add Slide Poll Zoom More" at bounding box center [821, 569] width 218 height 92
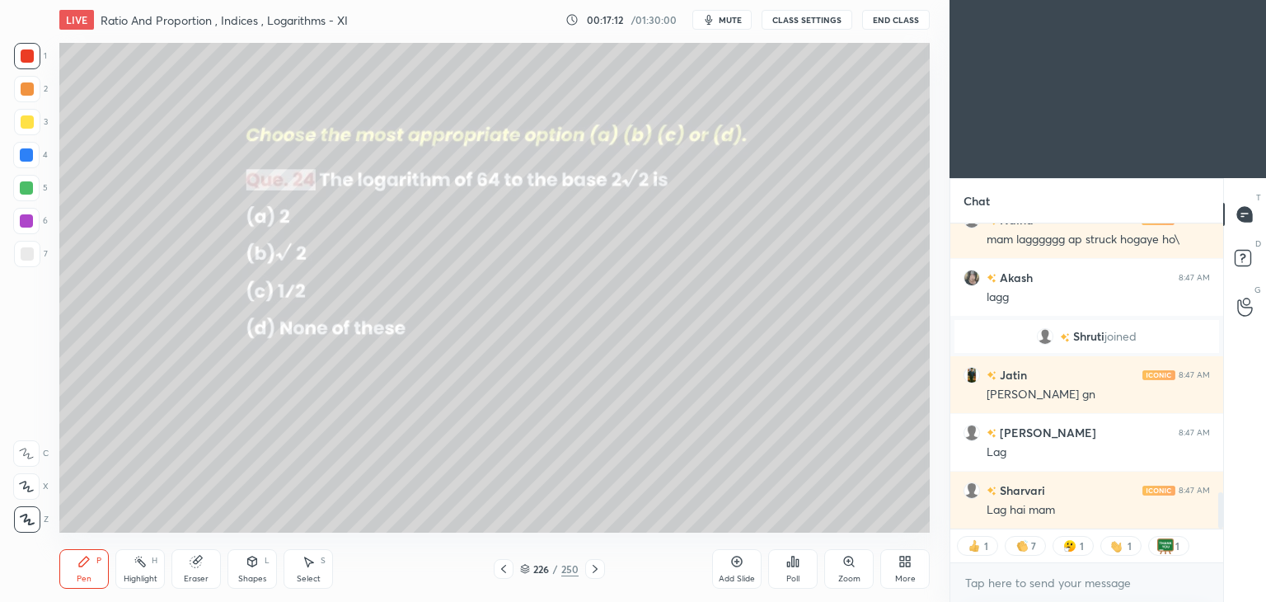
click at [902, 564] on icon at bounding box center [902, 564] width 4 height 4
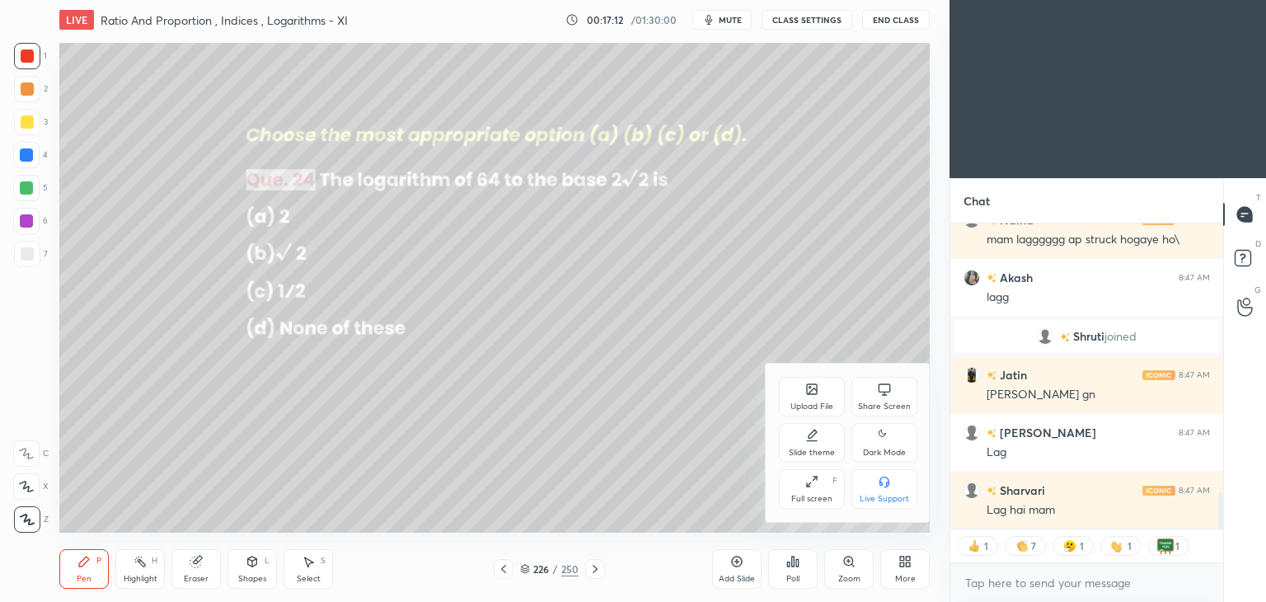
scroll to position [2295, 0]
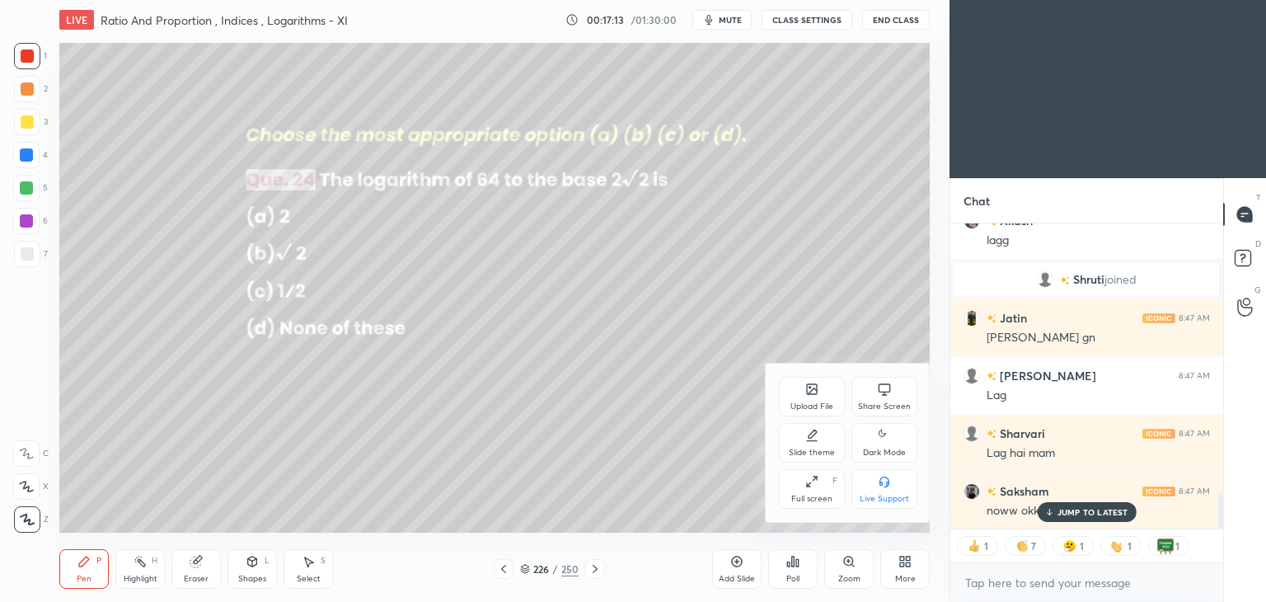
drag, startPoint x: 881, startPoint y: 444, endPoint x: 874, endPoint y: 473, distance: 29.6
click at [880, 445] on icon at bounding box center [884, 435] width 13 height 20
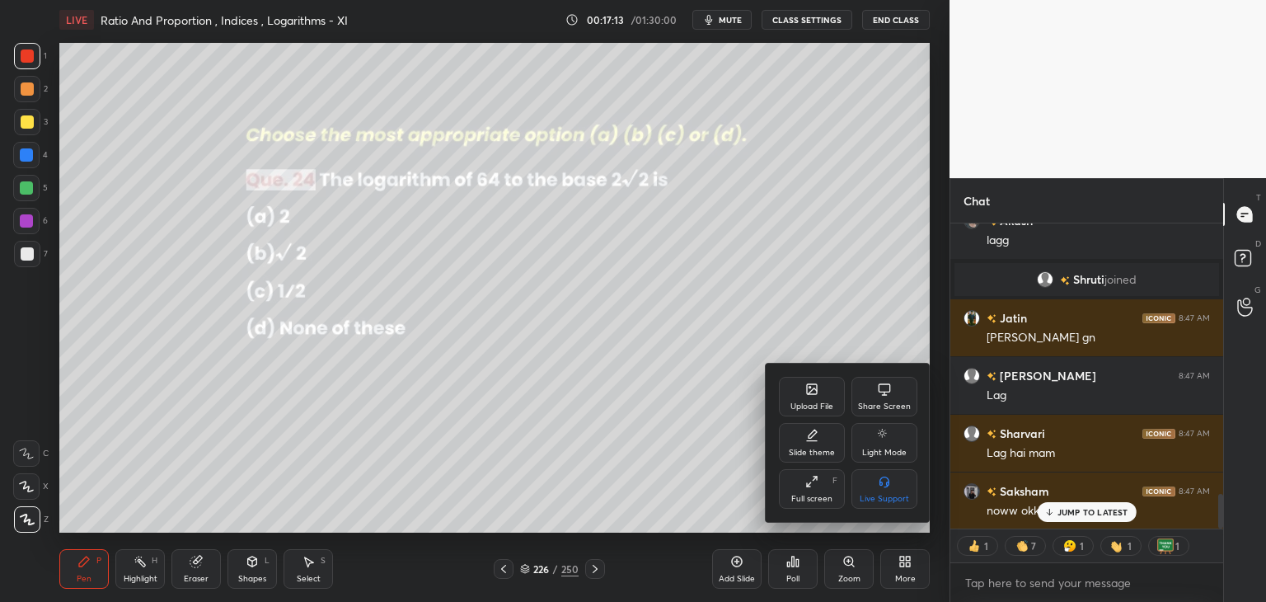
scroll to position [2411, 0]
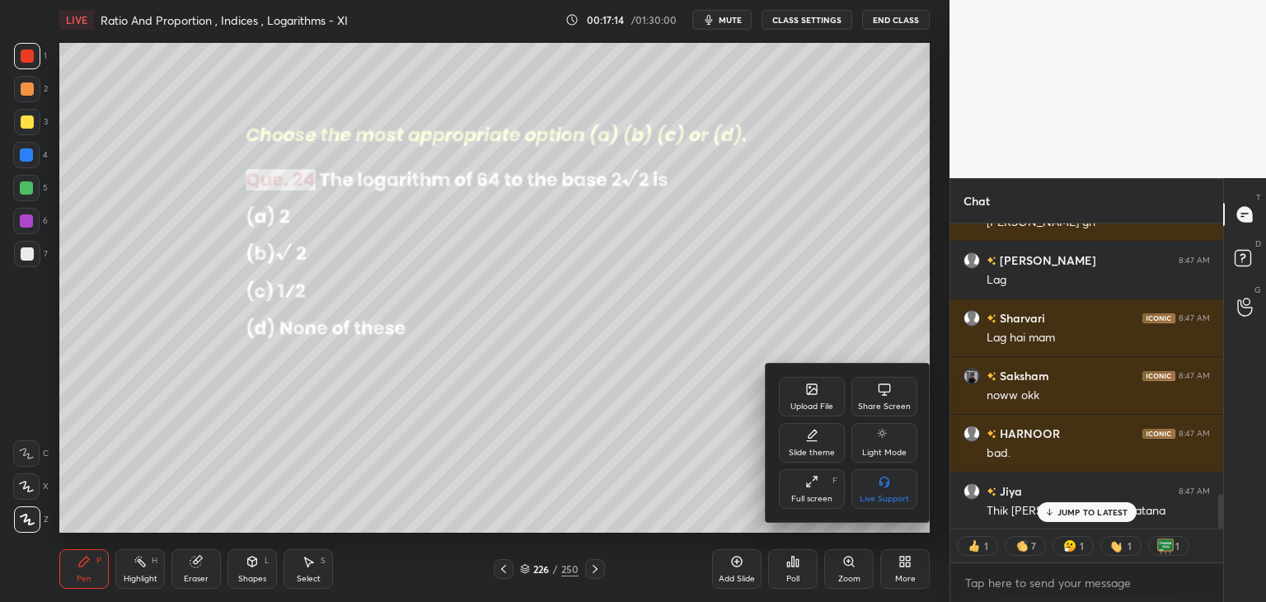
drag, startPoint x: 1059, startPoint y: 510, endPoint x: 1053, endPoint y: 524, distance: 15.2
click at [1057, 510] on div at bounding box center [633, 301] width 1266 height 602
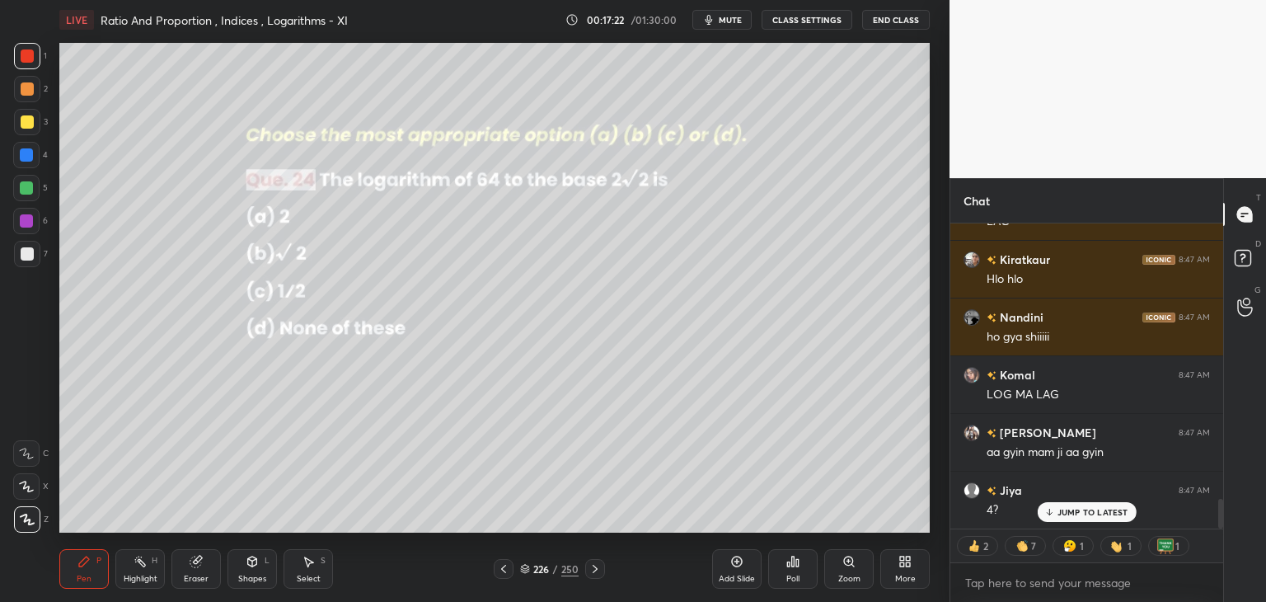
scroll to position [0, 0]
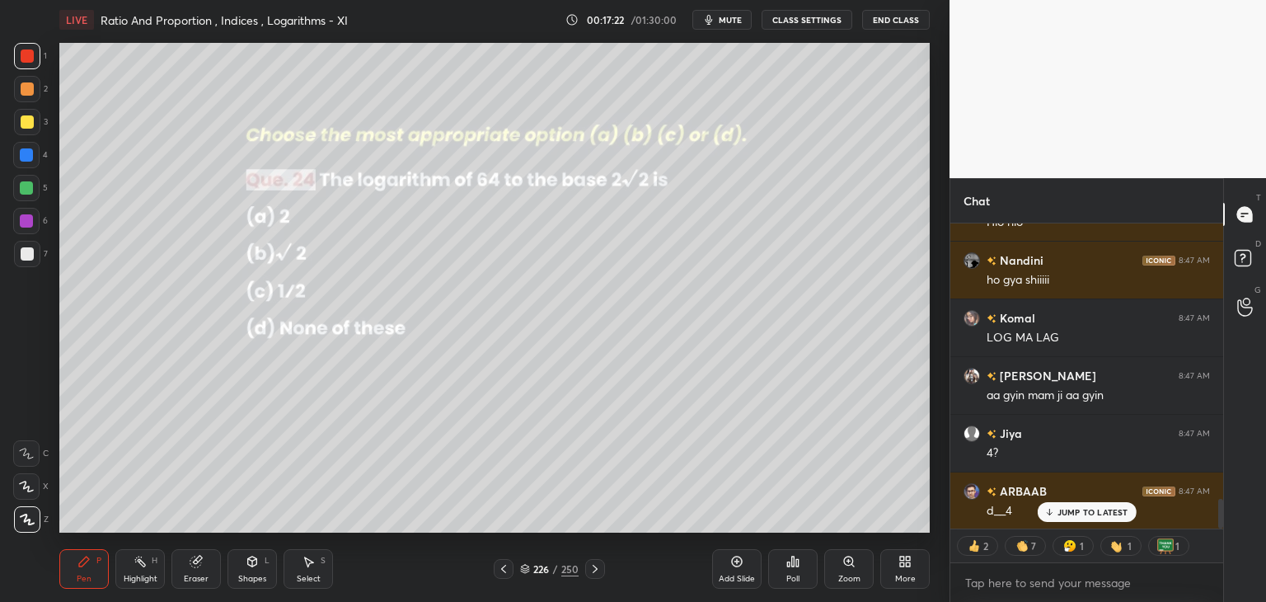
click at [78, 575] on div "Pen" at bounding box center [84, 579] width 15 height 8
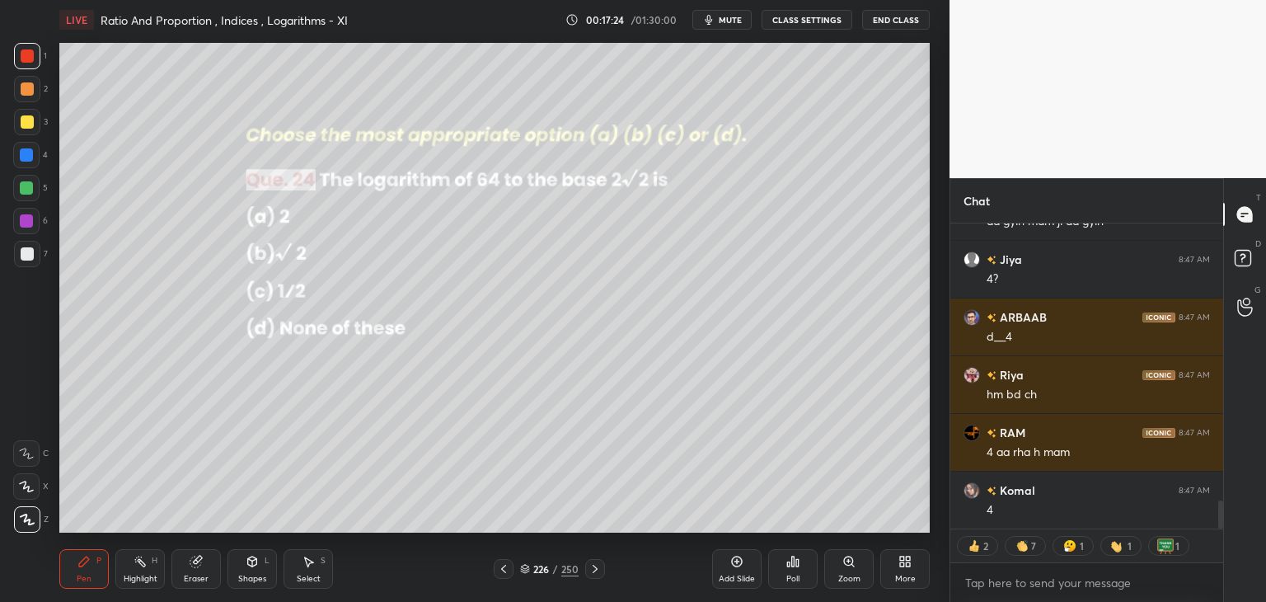
drag, startPoint x: 19, startPoint y: 124, endPoint x: 54, endPoint y: 149, distance: 43.7
click at [20, 125] on div at bounding box center [27, 122] width 26 height 26
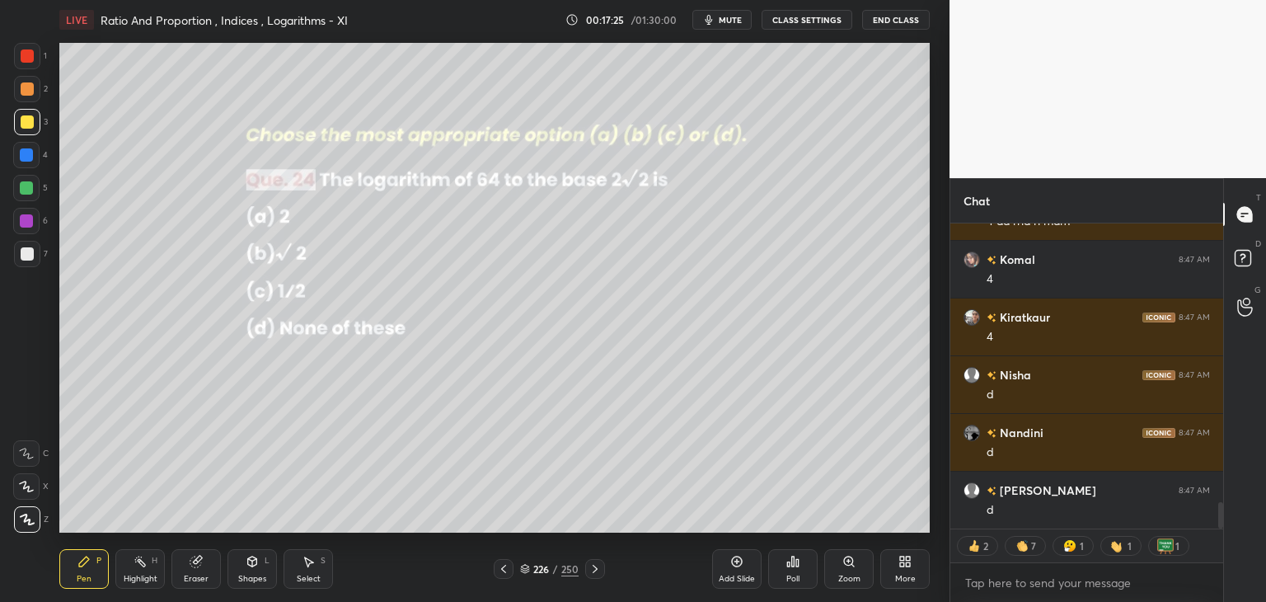
type textarea "x"
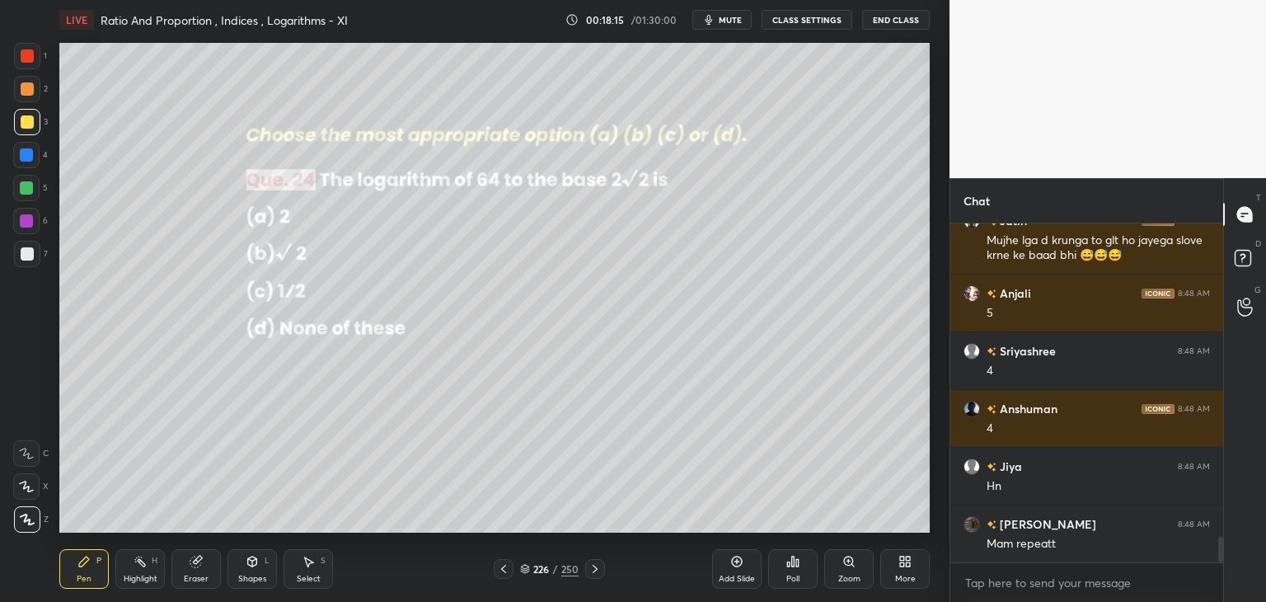
scroll to position [4165, 0]
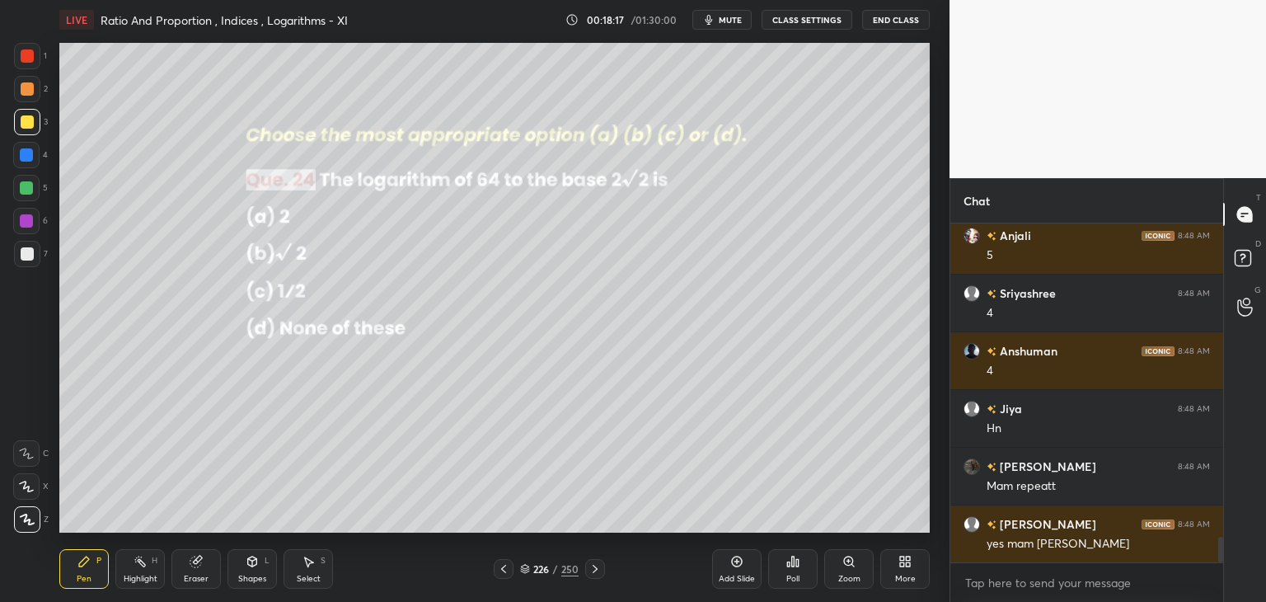
click at [594, 571] on icon at bounding box center [595, 568] width 13 height 13
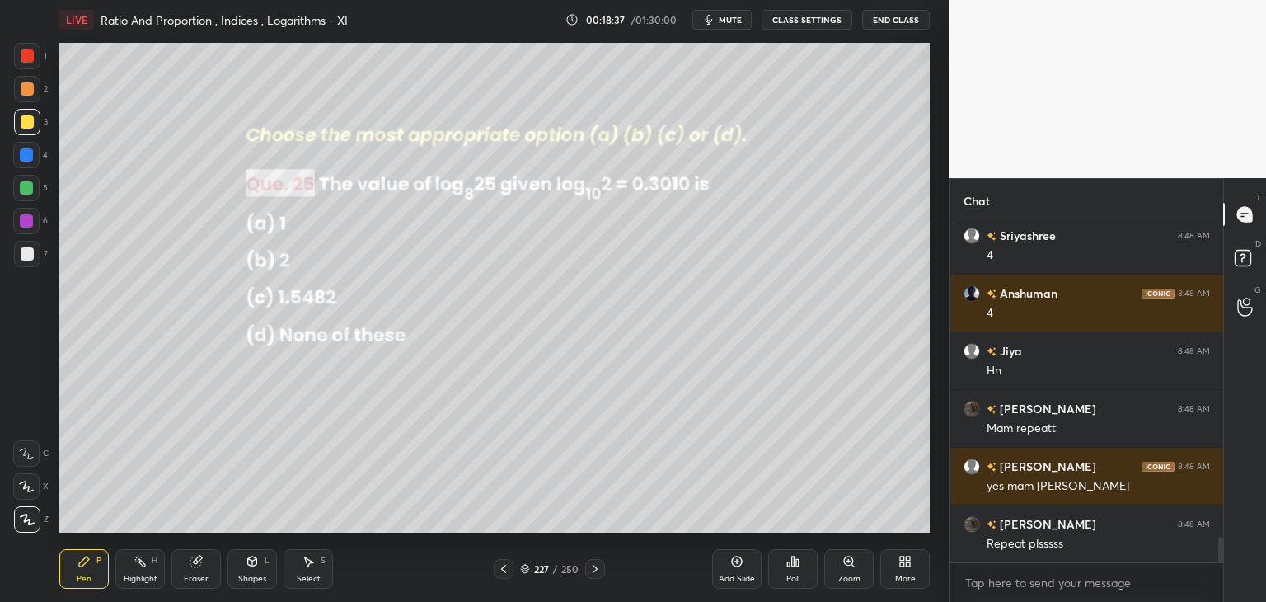
click at [590, 566] on icon at bounding box center [595, 568] width 13 height 13
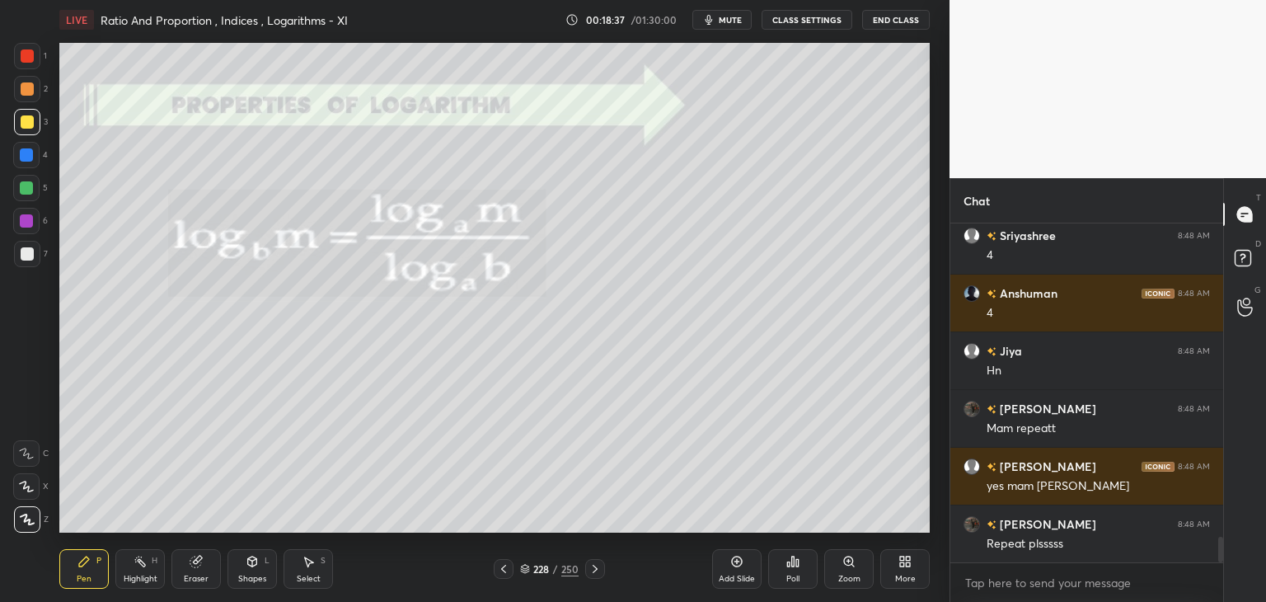
click at [593, 568] on icon at bounding box center [595, 568] width 13 height 13
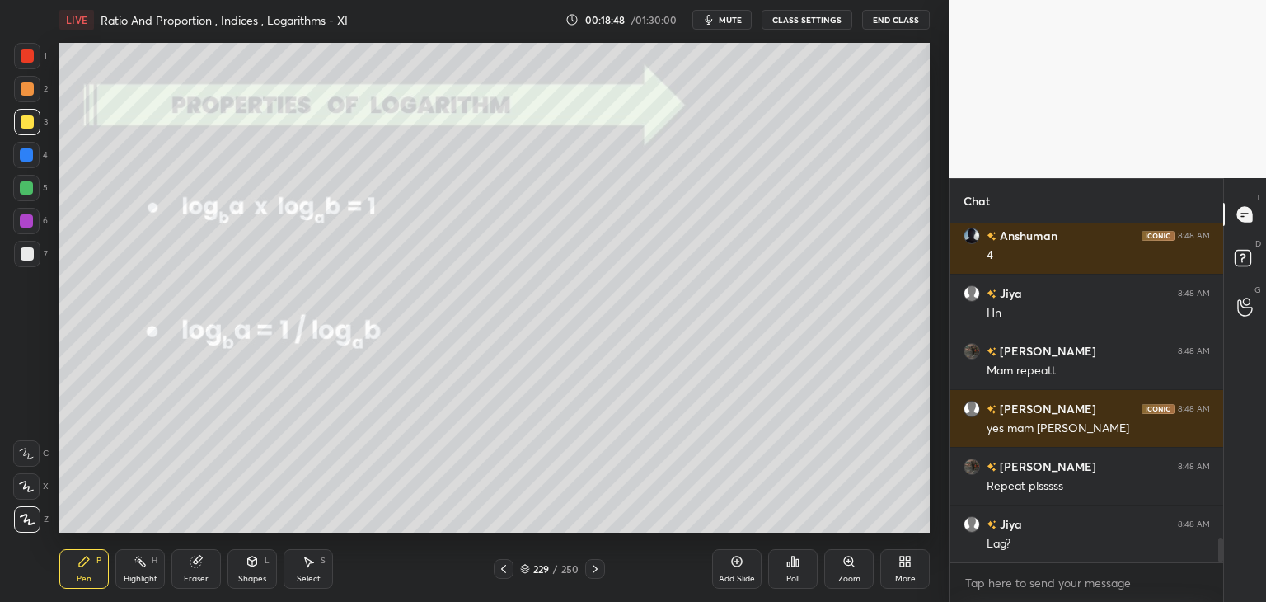
scroll to position [4339, 0]
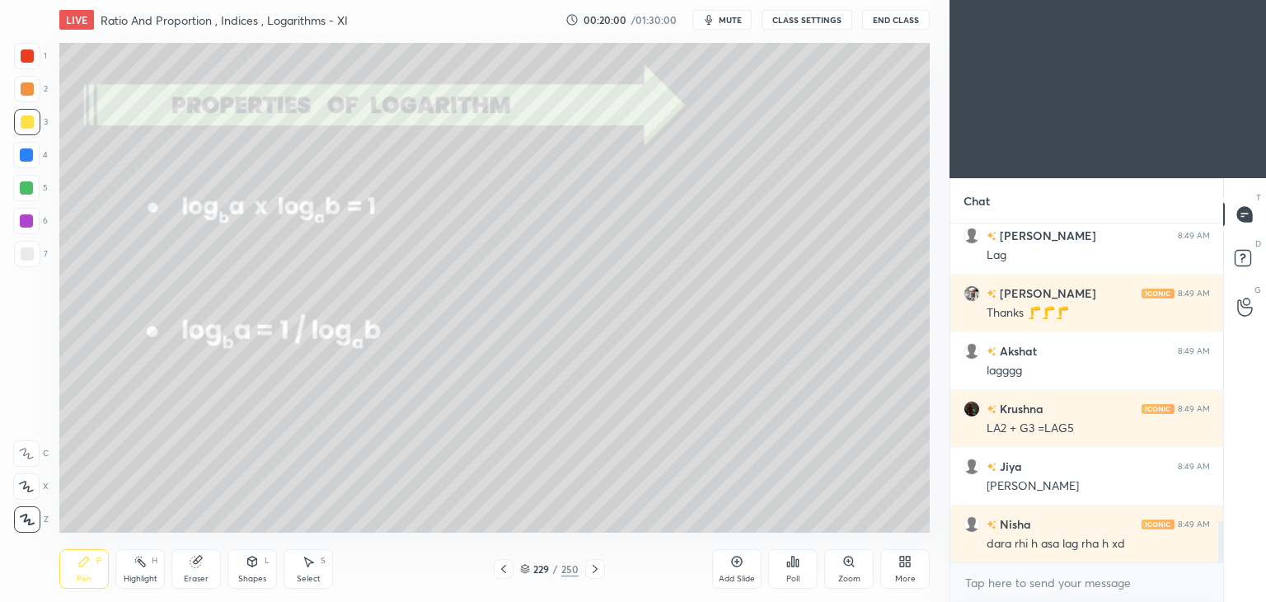
scroll to position [2500, 0]
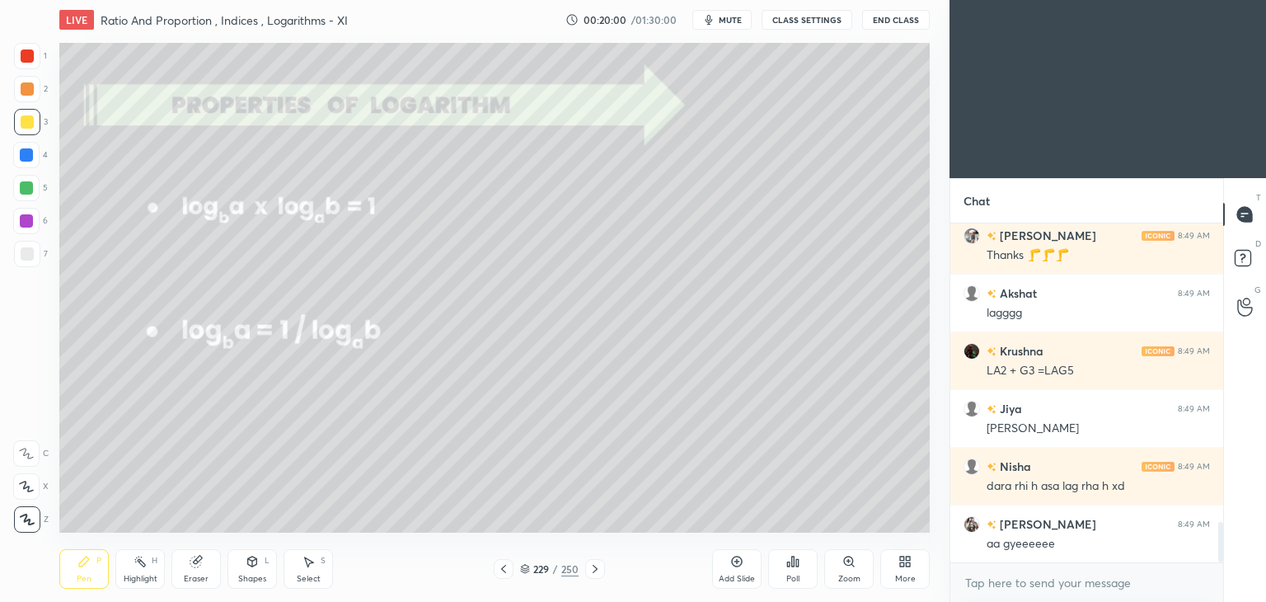
click at [895, 569] on div "More" at bounding box center [905, 569] width 49 height 40
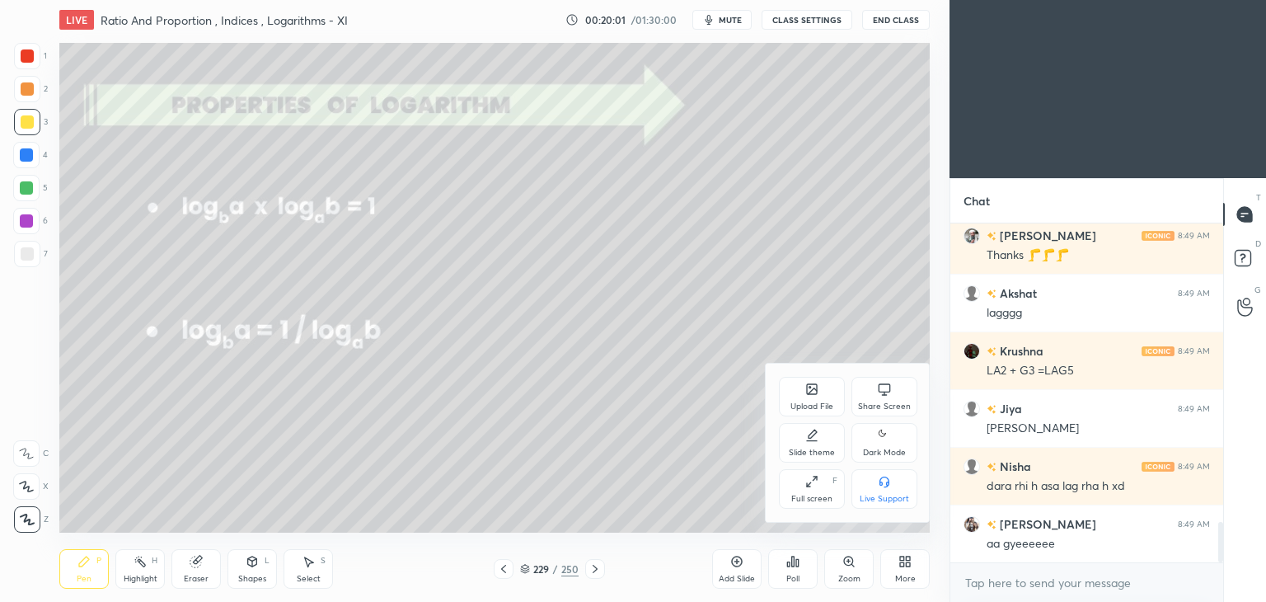
scroll to position [2615, 0]
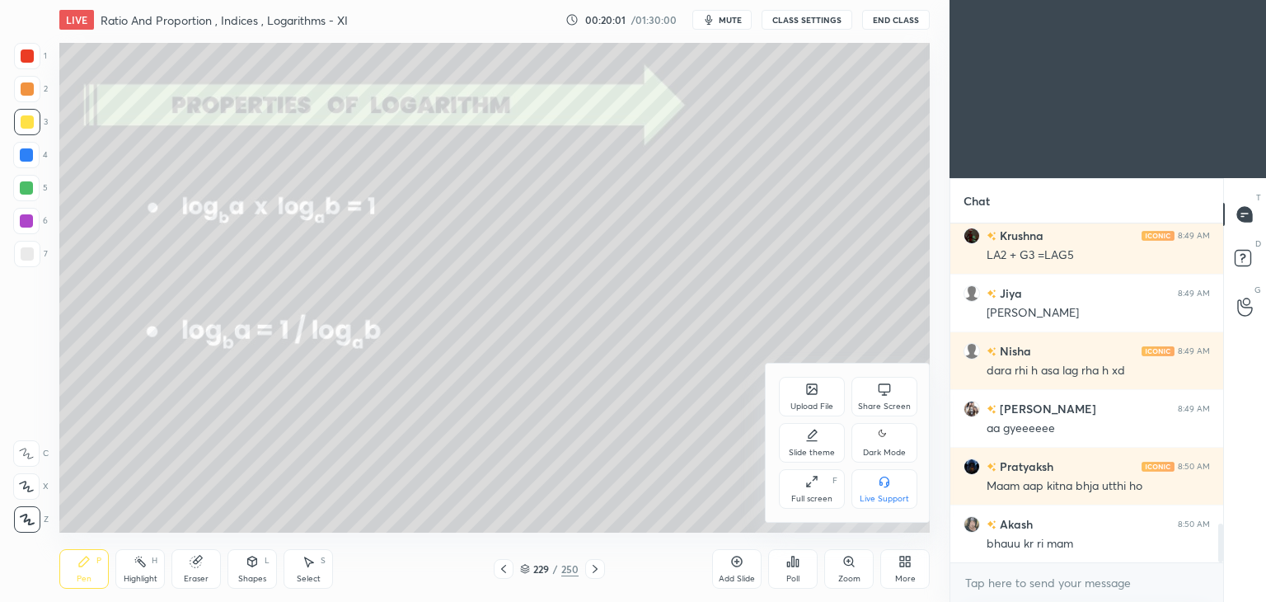
click at [887, 439] on icon at bounding box center [884, 435] width 13 height 20
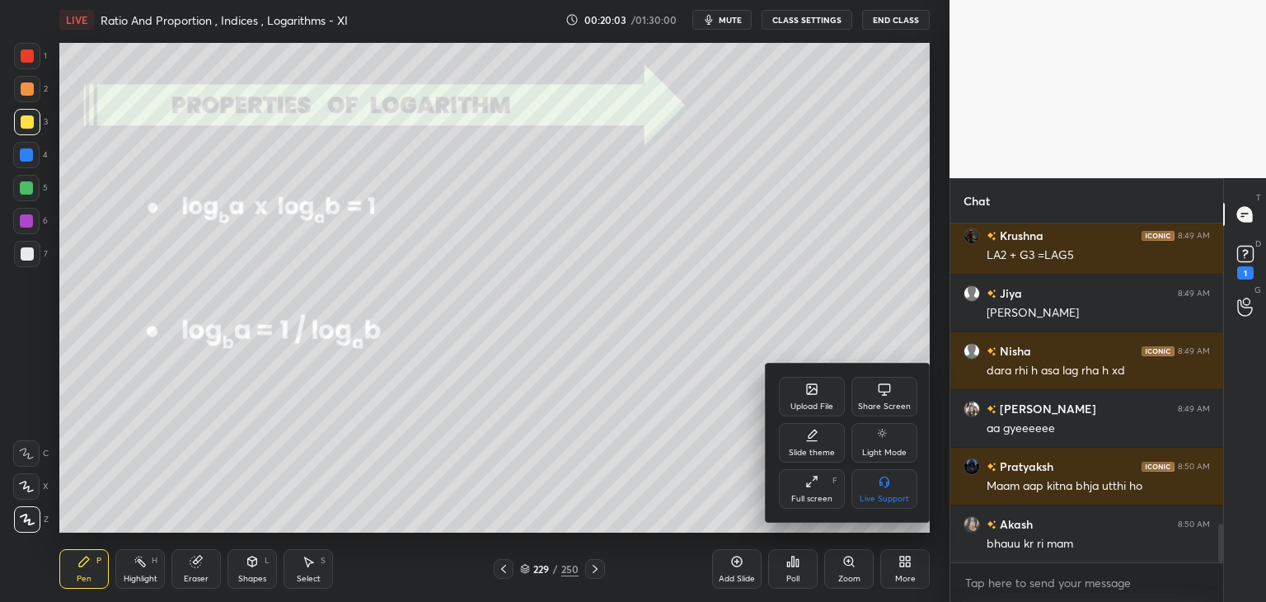
scroll to position [2686, 0]
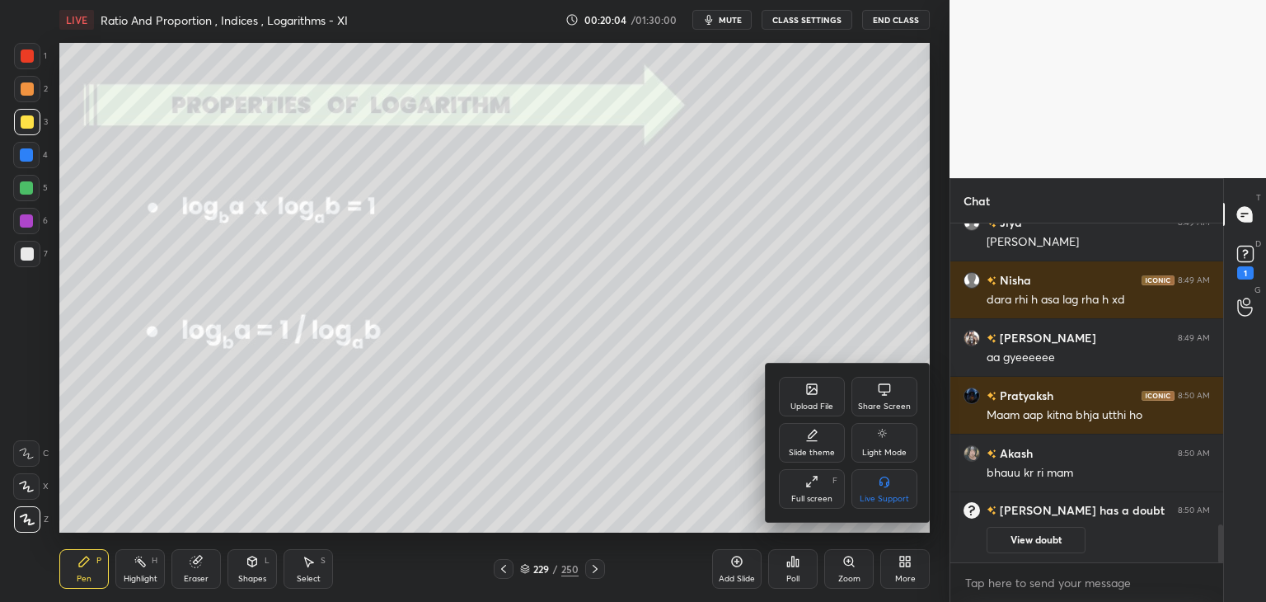
drag, startPoint x: 655, startPoint y: 466, endPoint x: 706, endPoint y: 485, distance: 53.8
click at [656, 466] on div at bounding box center [633, 301] width 1266 height 602
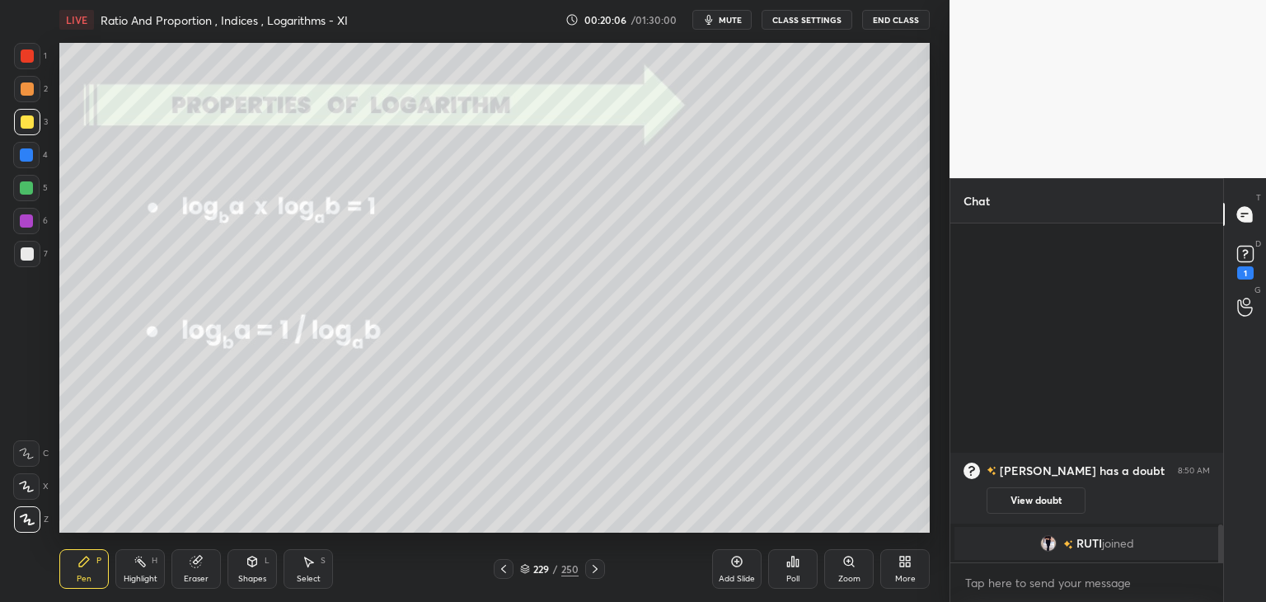
scroll to position [2442, 0]
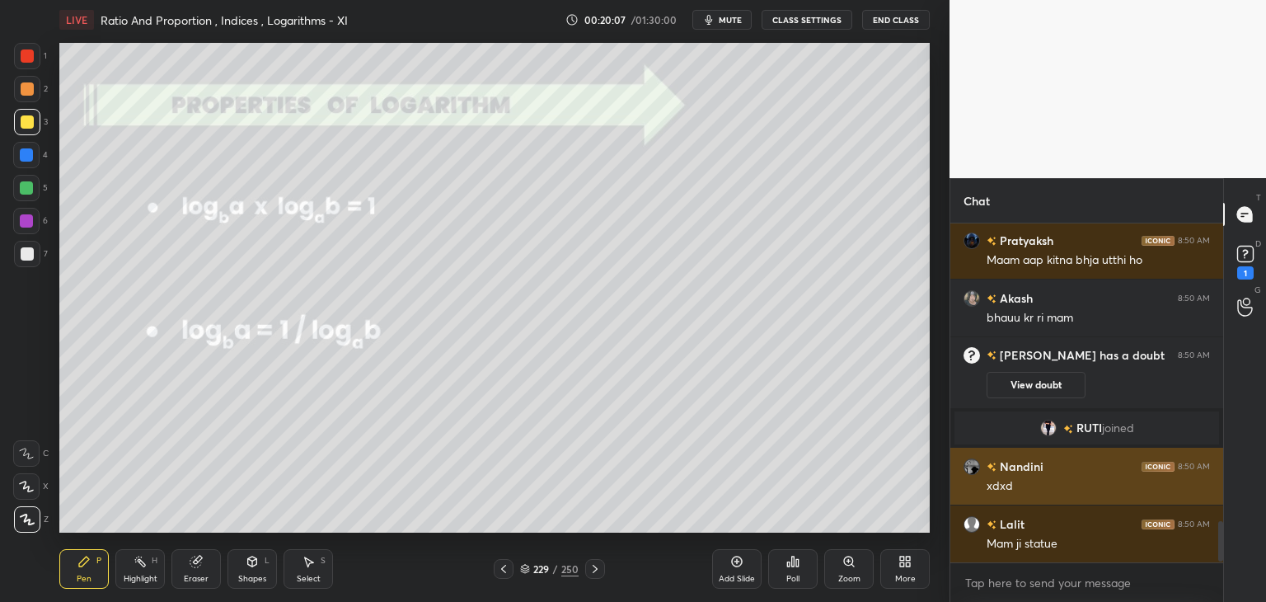
click at [1070, 499] on div "Jiya 8:49 AM Osama xdd Nisha 8:49 AM dara rhi h asa lag rha h xd Shradha 8:49 A…" at bounding box center [1087, 393] width 273 height 340
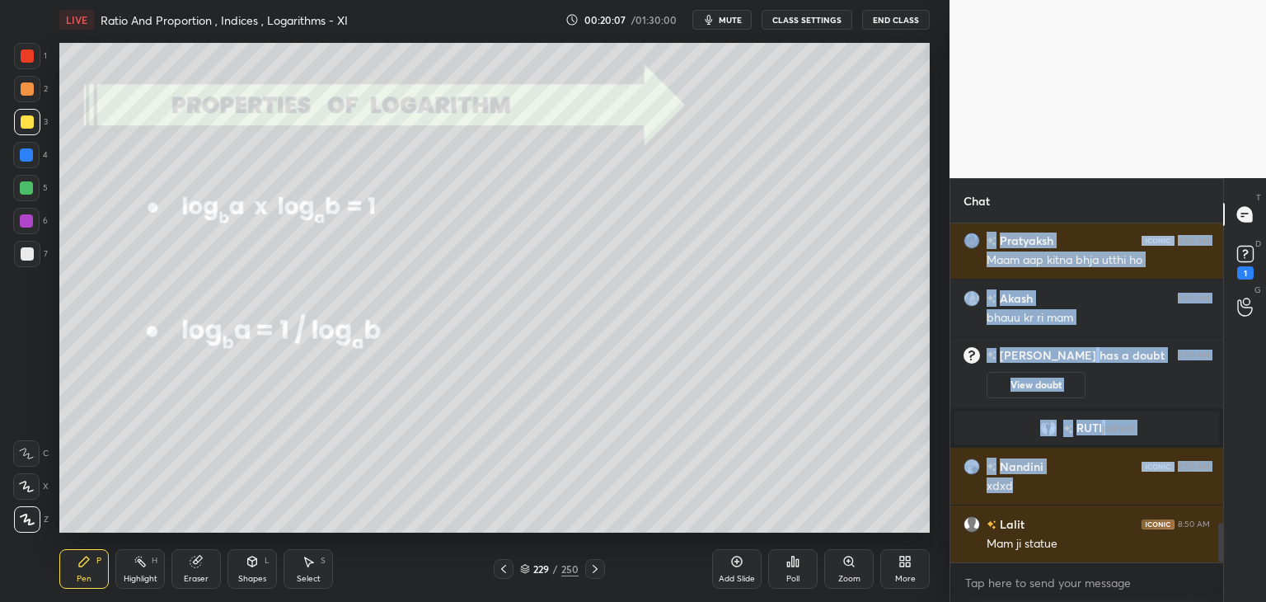
click at [747, 523] on div "Add Slide Poll Zoom More" at bounding box center [821, 569] width 218 height 92
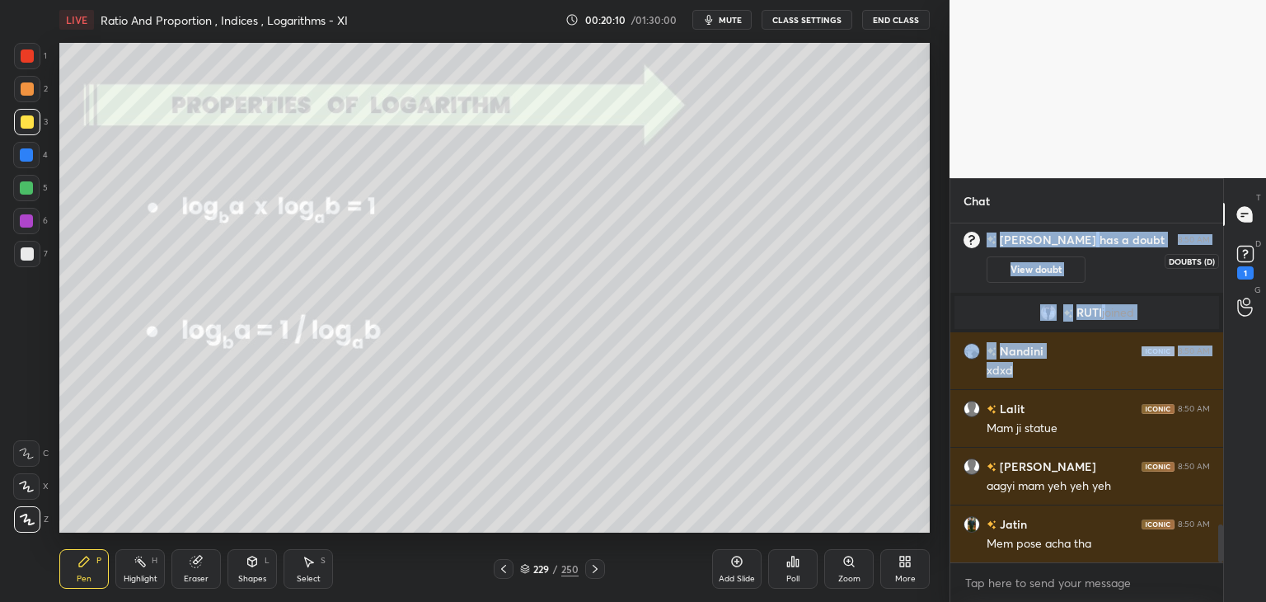
scroll to position [2713, 0]
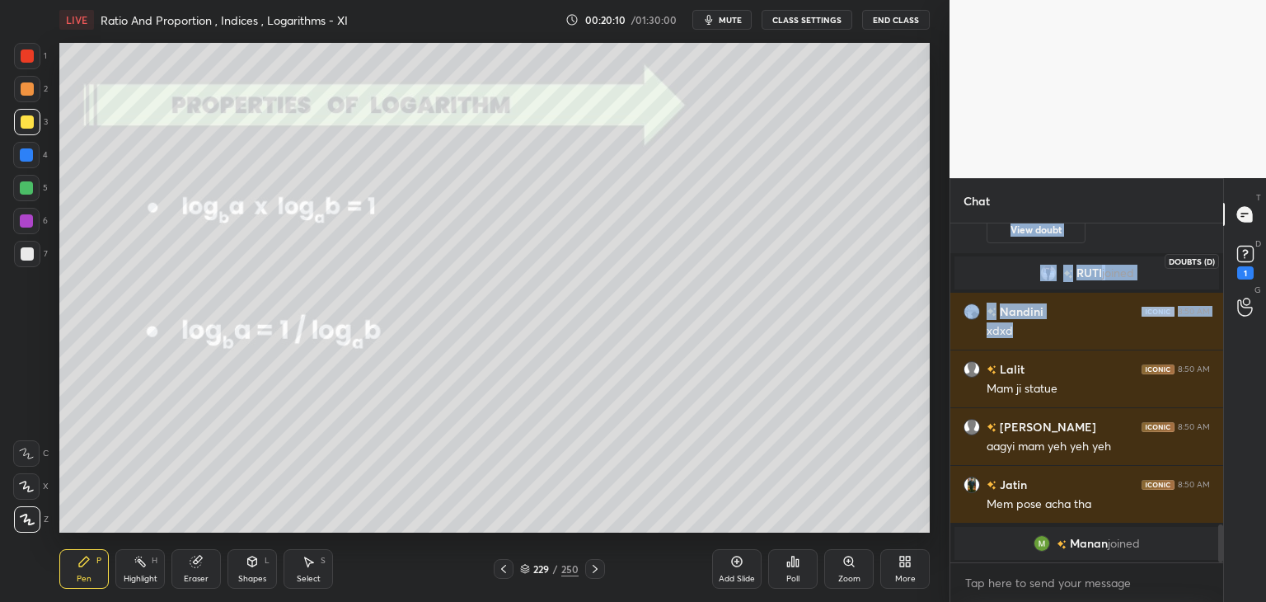
drag, startPoint x: 1248, startPoint y: 268, endPoint x: 1247, endPoint y: 282, distance: 14.0
click at [1248, 266] on div "1" at bounding box center [1246, 272] width 16 height 13
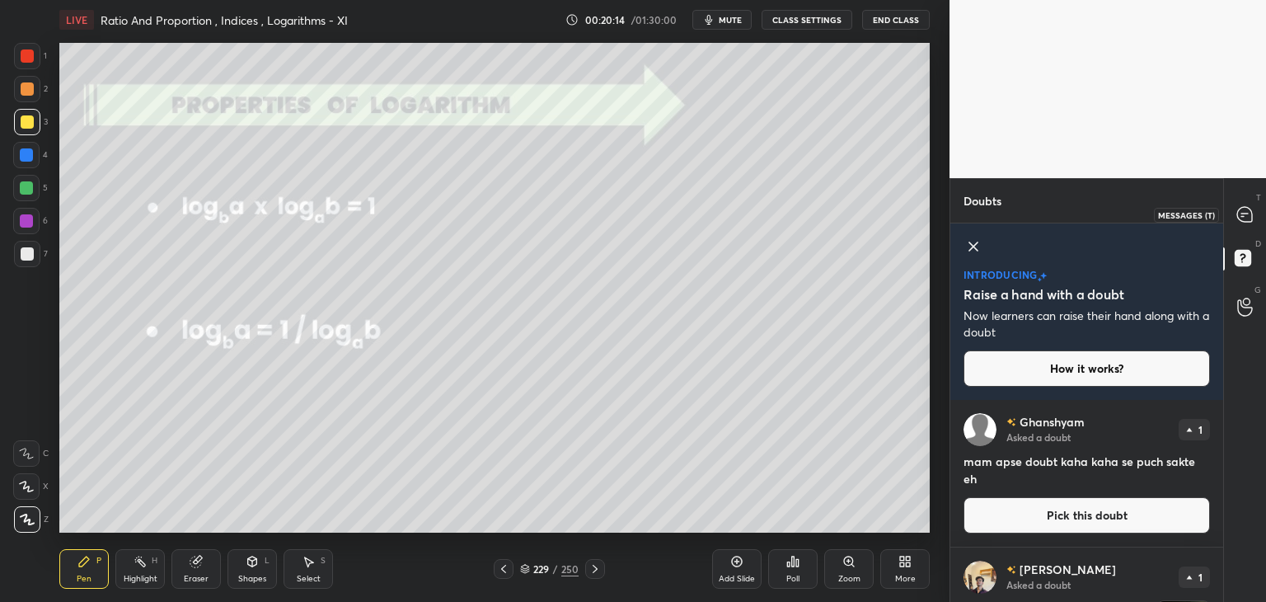
drag, startPoint x: 1247, startPoint y: 209, endPoint x: 1243, endPoint y: 265, distance: 56.3
click at [1247, 209] on icon at bounding box center [1245, 214] width 15 height 15
type textarea "x"
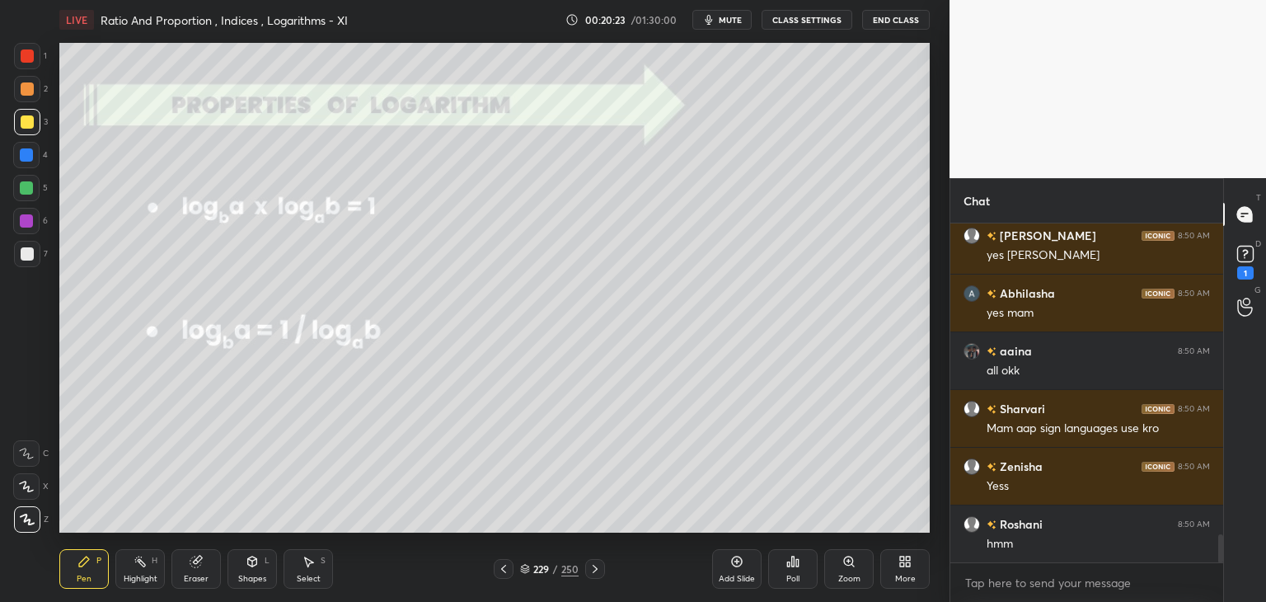
scroll to position [0, 0]
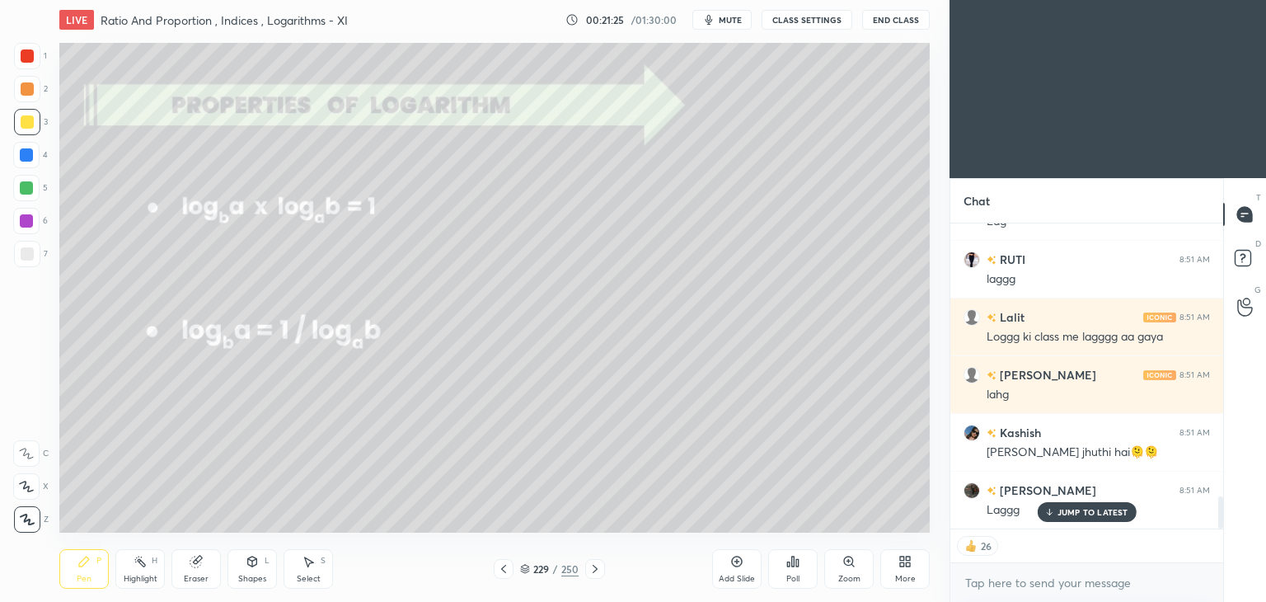
scroll to position [2602, 0]
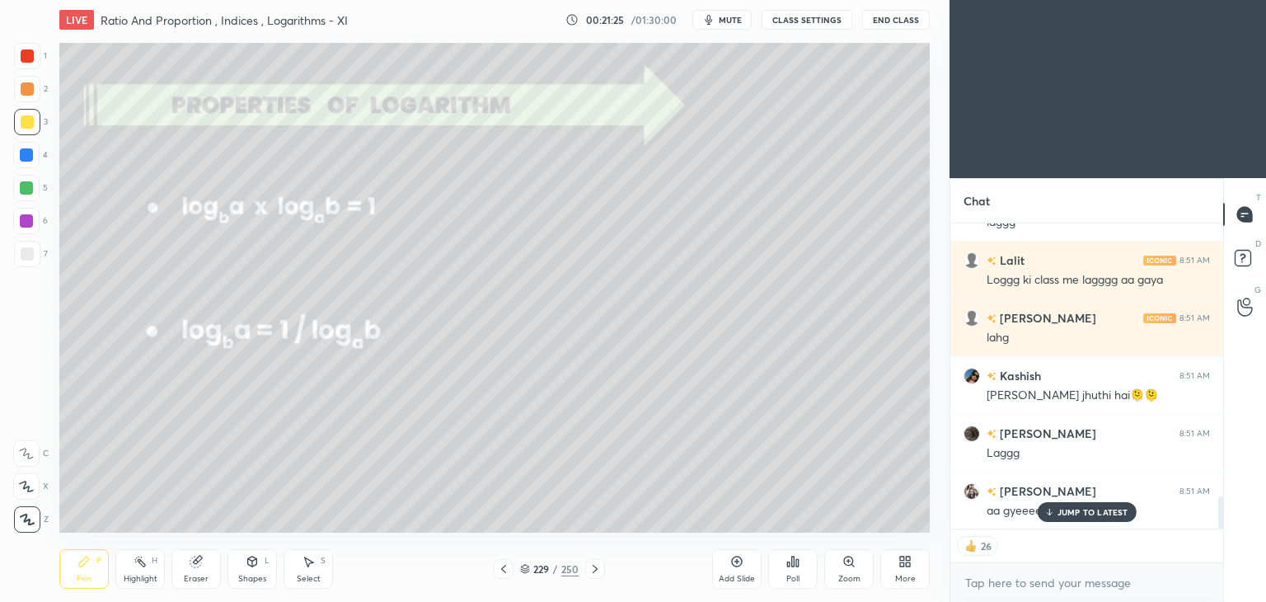
click at [904, 568] on div "More" at bounding box center [905, 569] width 49 height 40
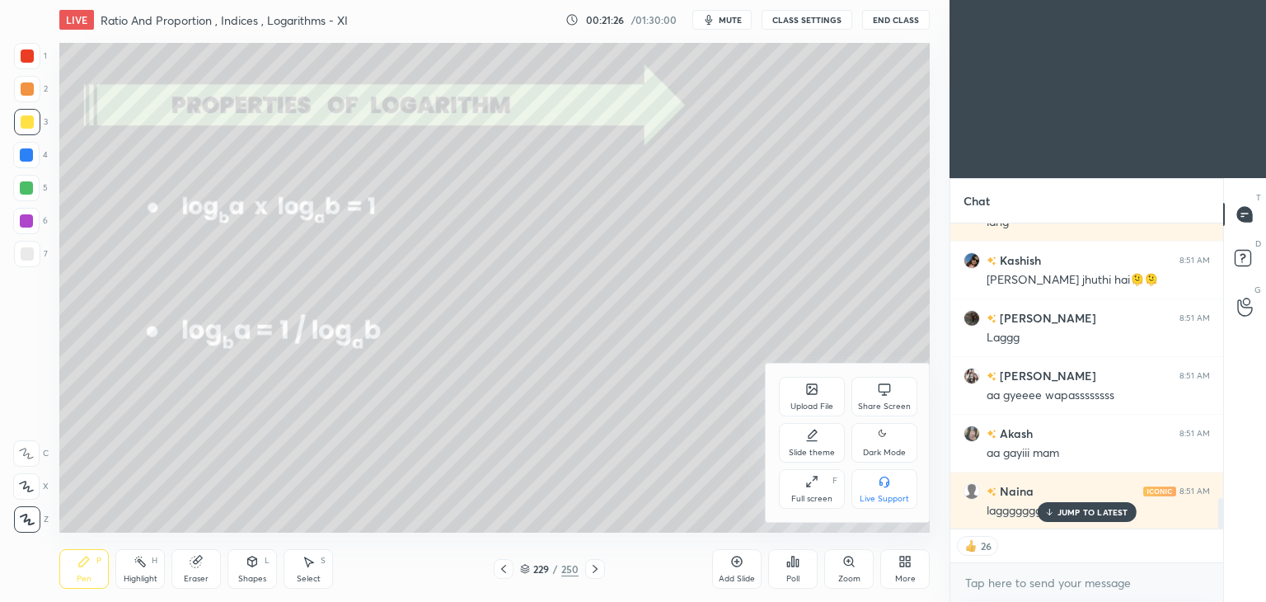
drag, startPoint x: 878, startPoint y: 445, endPoint x: 873, endPoint y: 456, distance: 11.8
click at [878, 445] on icon at bounding box center [884, 435] width 13 height 20
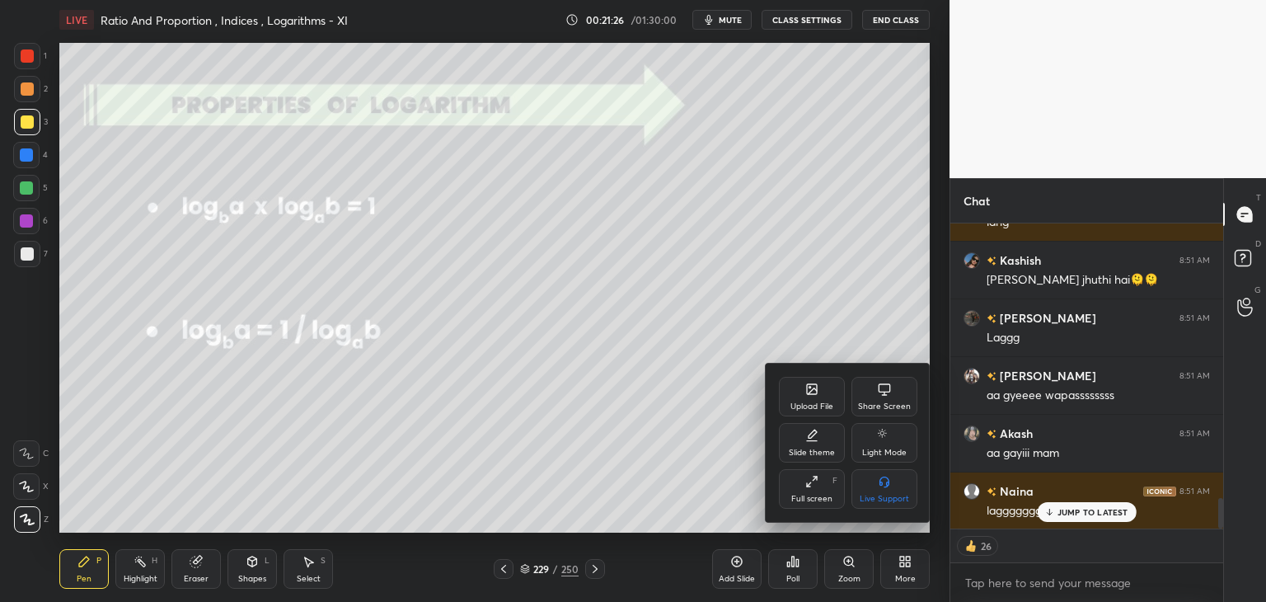
scroll to position [2776, 0]
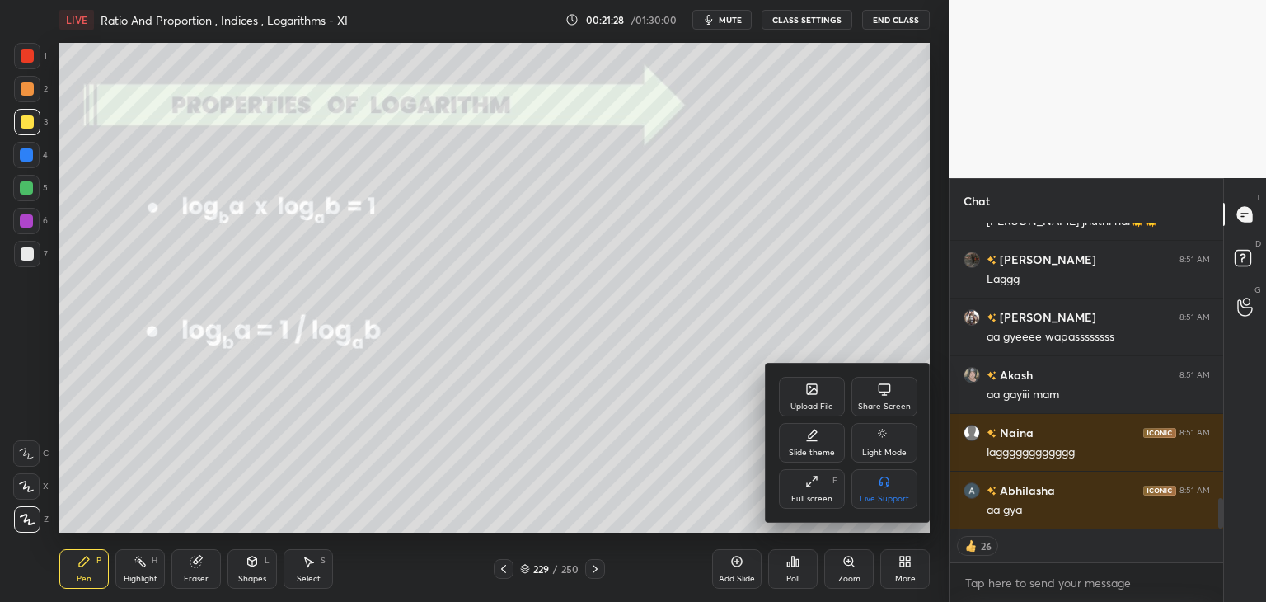
click at [618, 505] on div at bounding box center [633, 301] width 1266 height 602
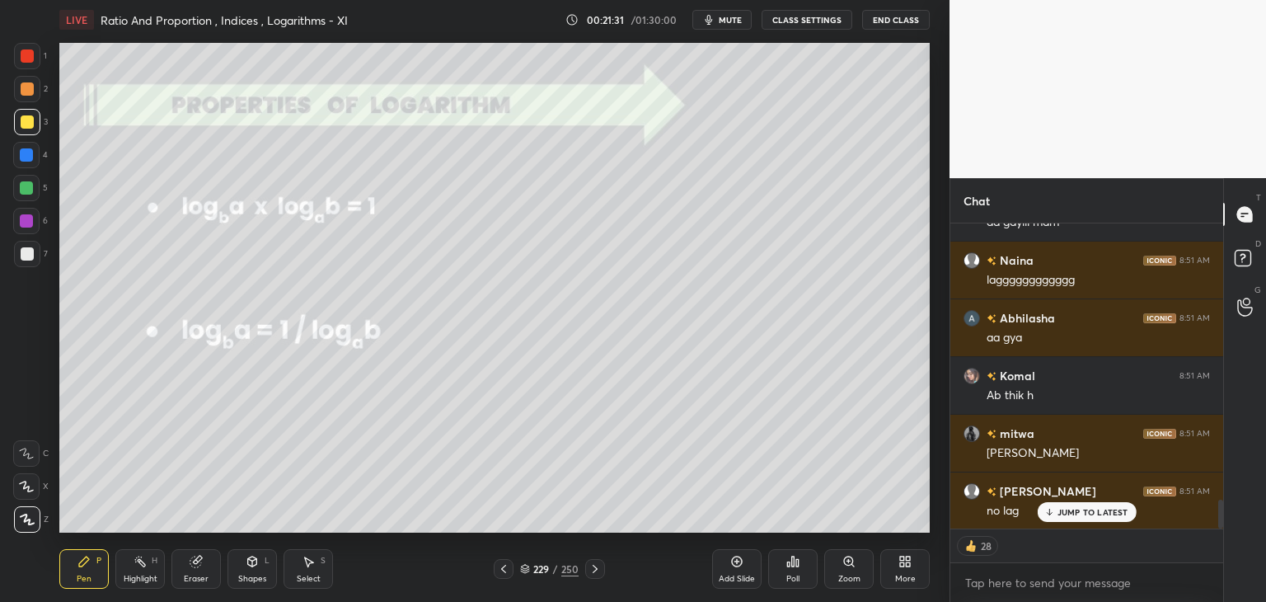
scroll to position [0, 0]
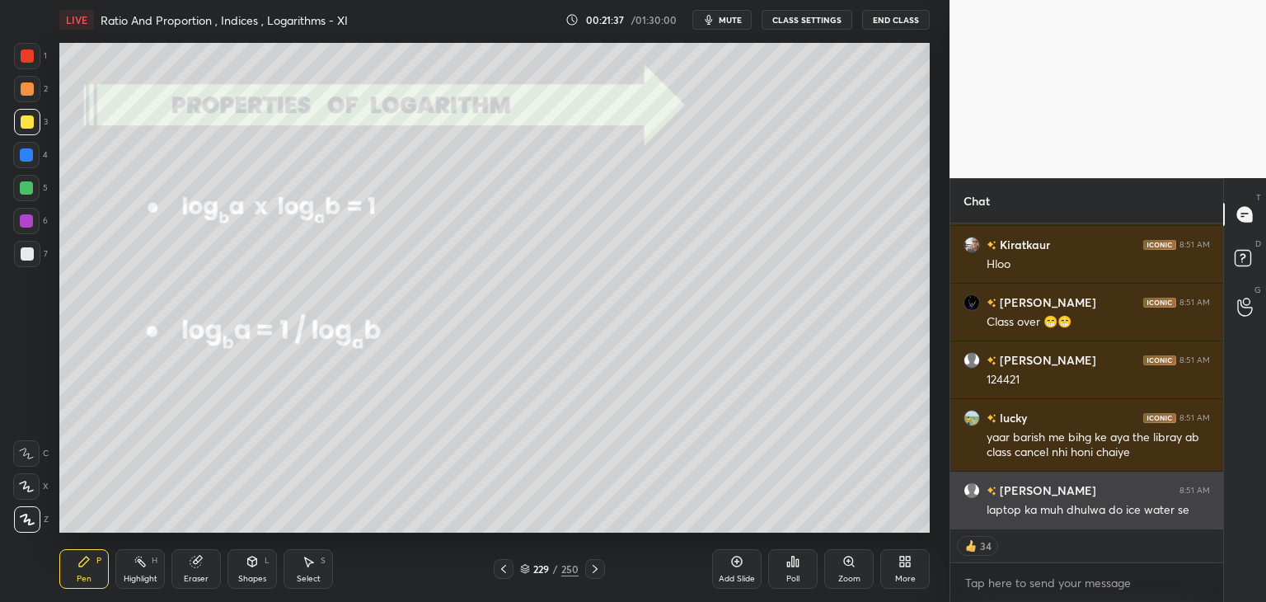
click at [1089, 508] on div "Tahsin 8:51 AM Mam aise mt krye dar sa lag rha h Nandini 8:51 AM hua ab shi Kir…" at bounding box center [1087, 376] width 273 height 306
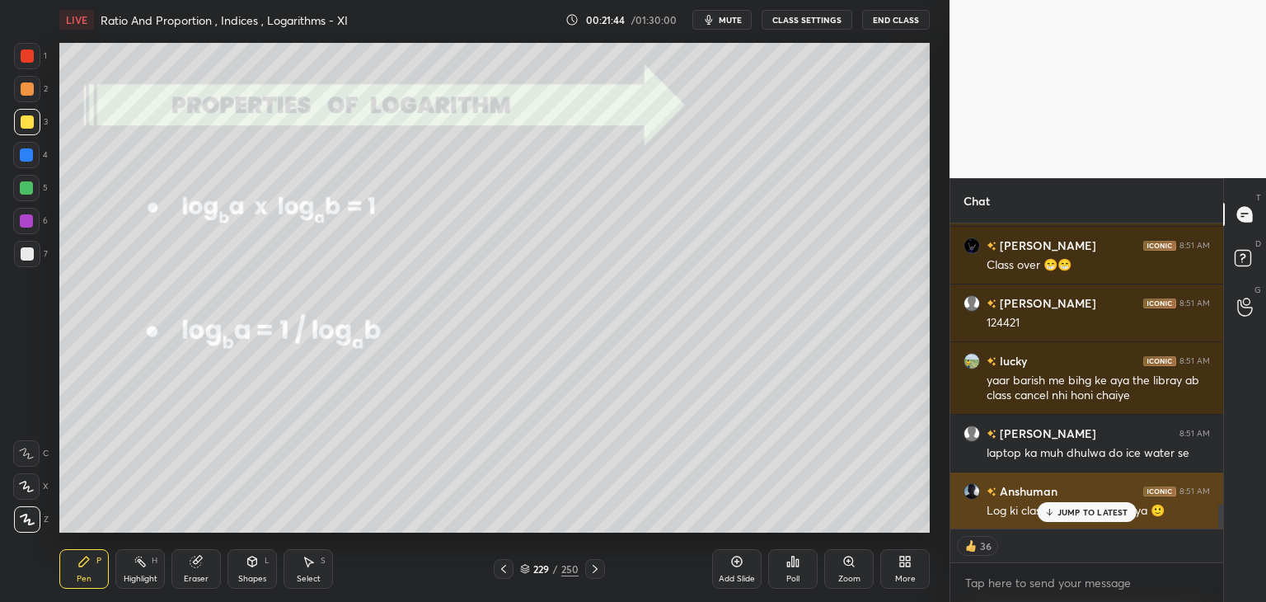
click at [1100, 505] on div "JUMP TO LATEST" at bounding box center [1086, 512] width 99 height 20
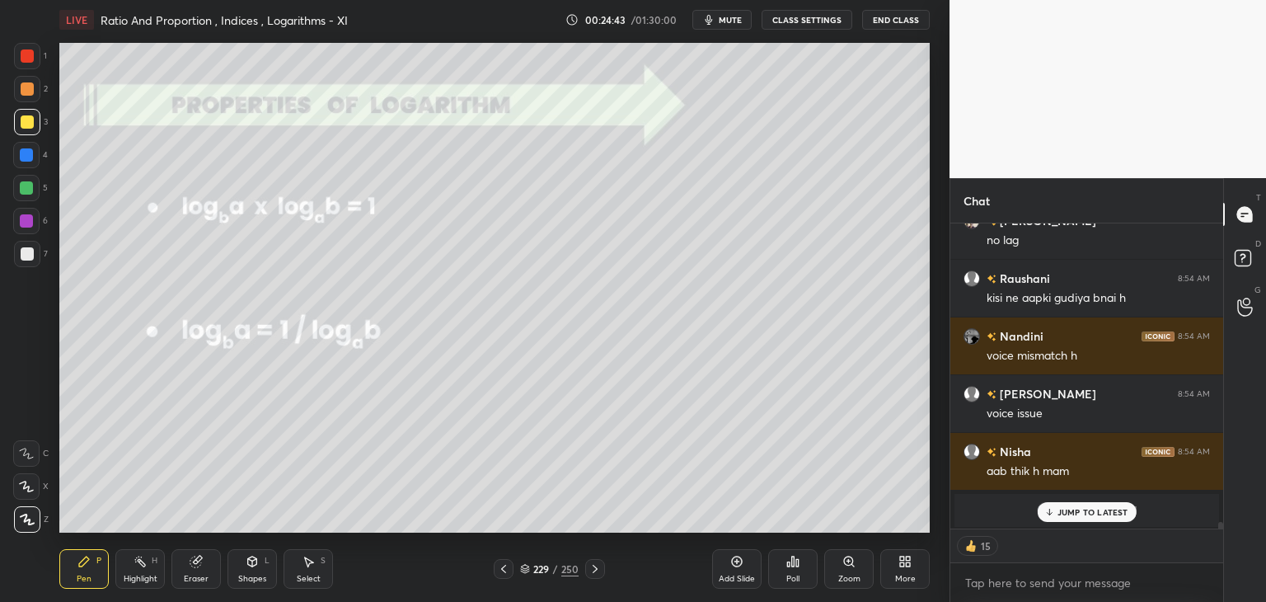
scroll to position [14525, 0]
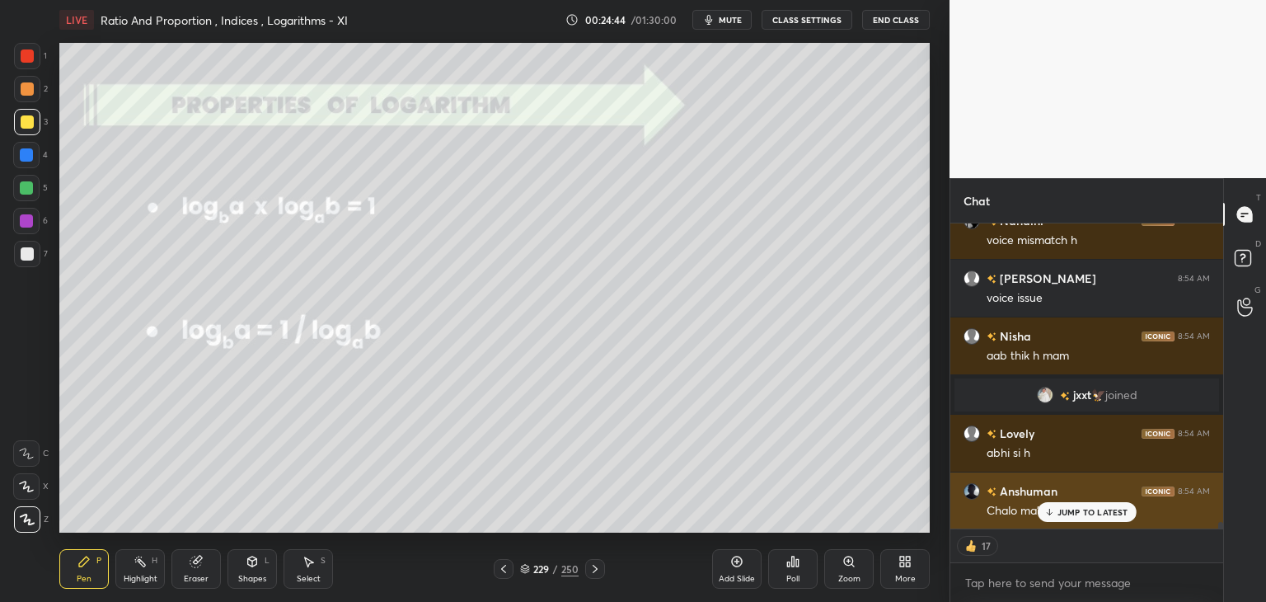
drag, startPoint x: 1092, startPoint y: 506, endPoint x: 1088, endPoint y: 516, distance: 10.4
click at [1090, 508] on p "JUMP TO LATEST" at bounding box center [1093, 512] width 71 height 10
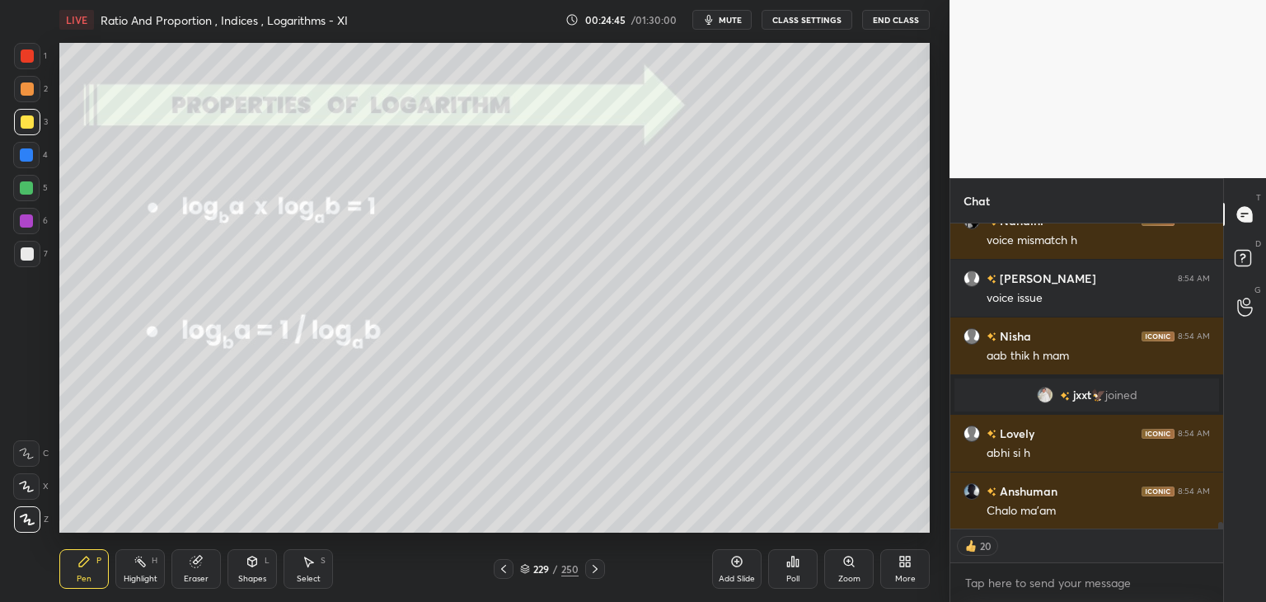
scroll to position [14583, 0]
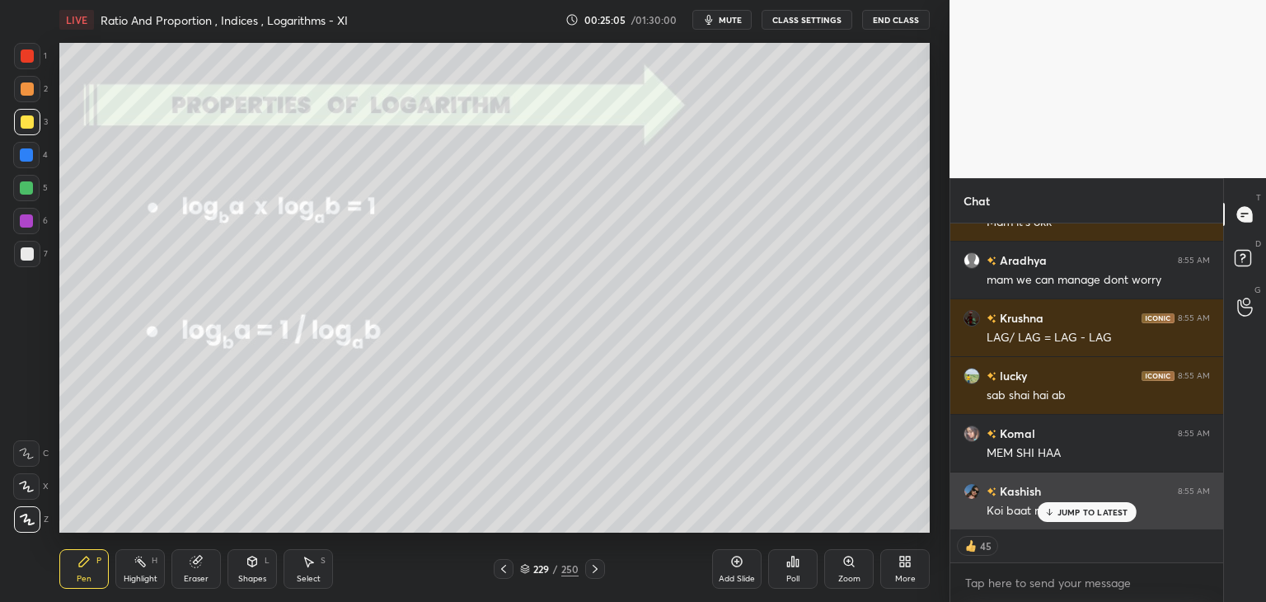
click at [1092, 505] on div "JUMP TO LATEST" at bounding box center [1086, 512] width 99 height 20
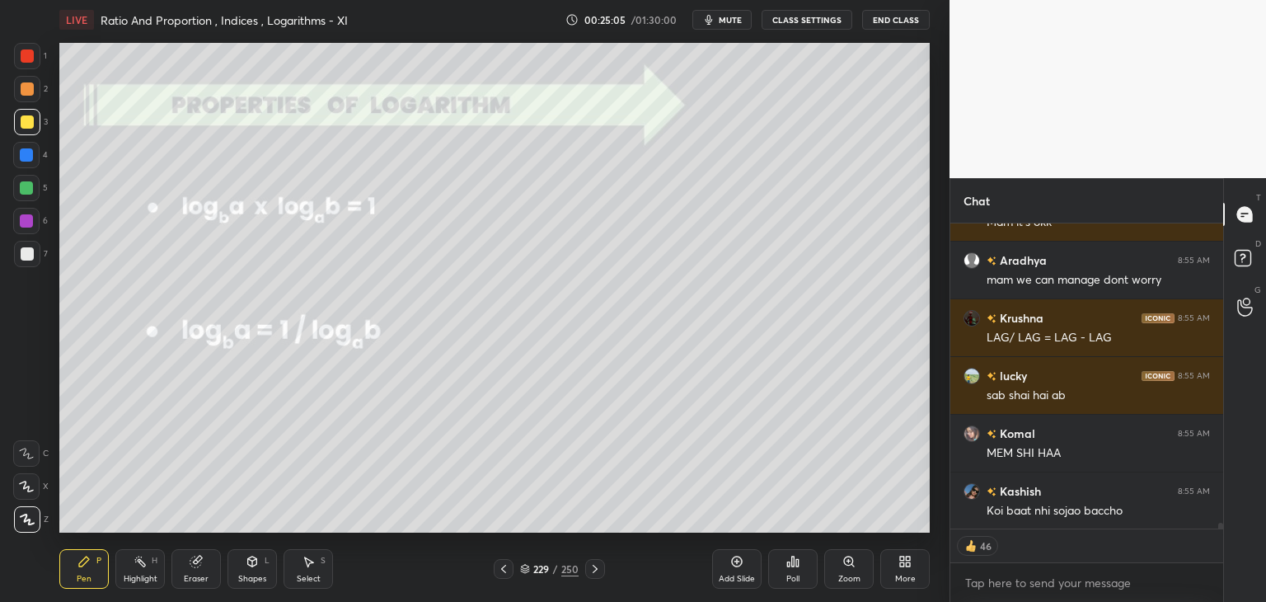
click at [1110, 512] on div "[PERSON_NAME] 8:55 AM voice mismatch [PERSON_NAME] 8:55 AM Mam it's okk [PERSON…" at bounding box center [1087, 375] width 273 height 305
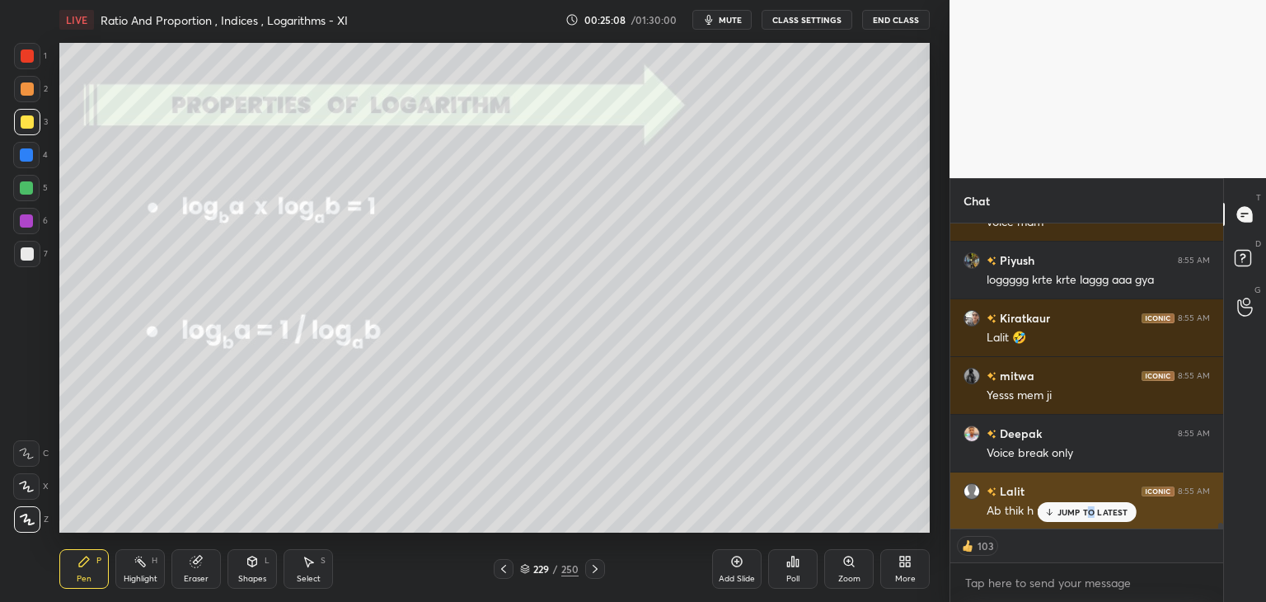
drag, startPoint x: 1092, startPoint y: 512, endPoint x: 1090, endPoint y: 520, distance: 8.4
click at [1091, 513] on p "JUMP TO LATEST" at bounding box center [1093, 512] width 71 height 10
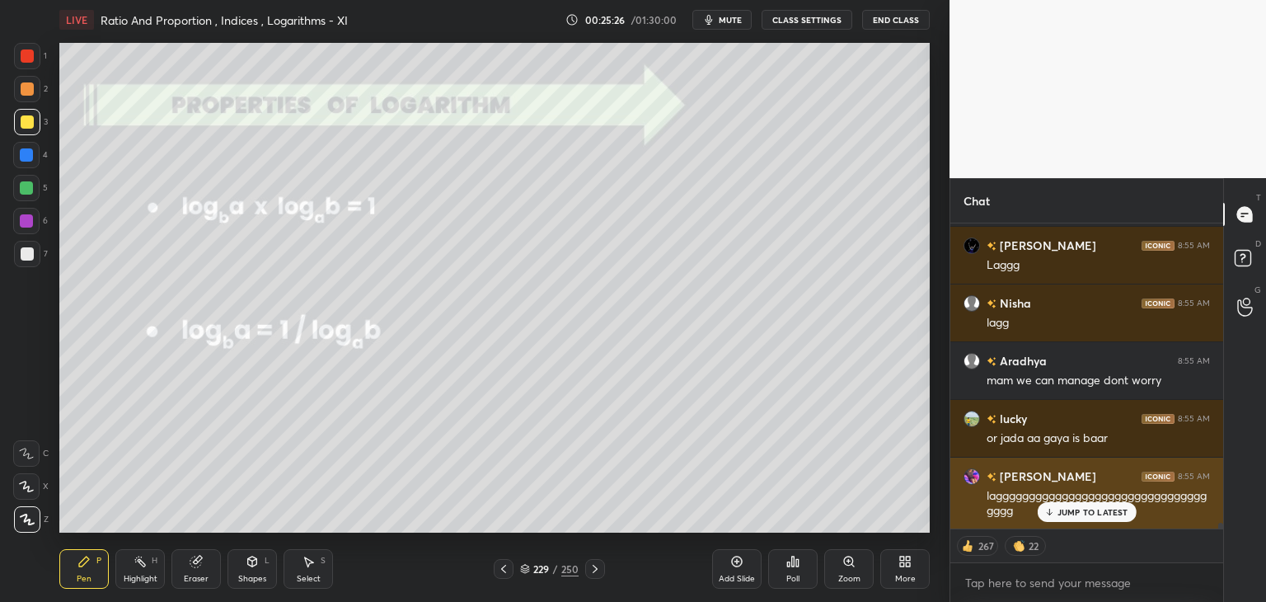
click at [1090, 514] on p "JUMP TO LATEST" at bounding box center [1093, 512] width 71 height 10
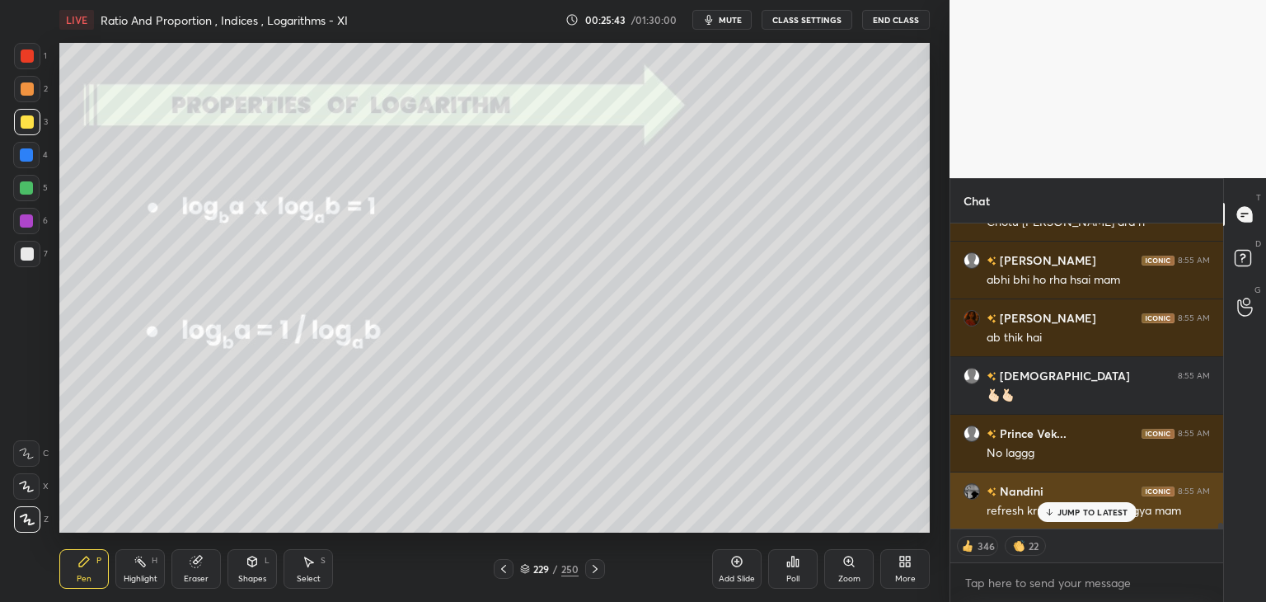
click at [1075, 509] on p "JUMP TO LATEST" at bounding box center [1093, 512] width 71 height 10
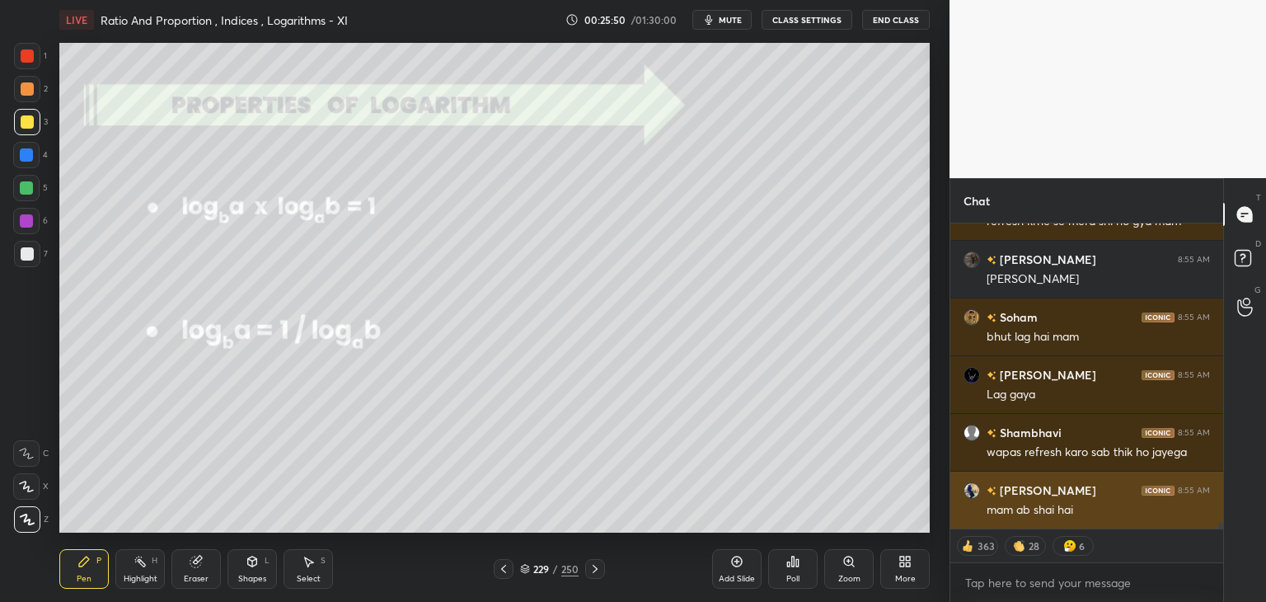
click at [1059, 510] on div "mam ab shai hai" at bounding box center [1098, 510] width 223 height 16
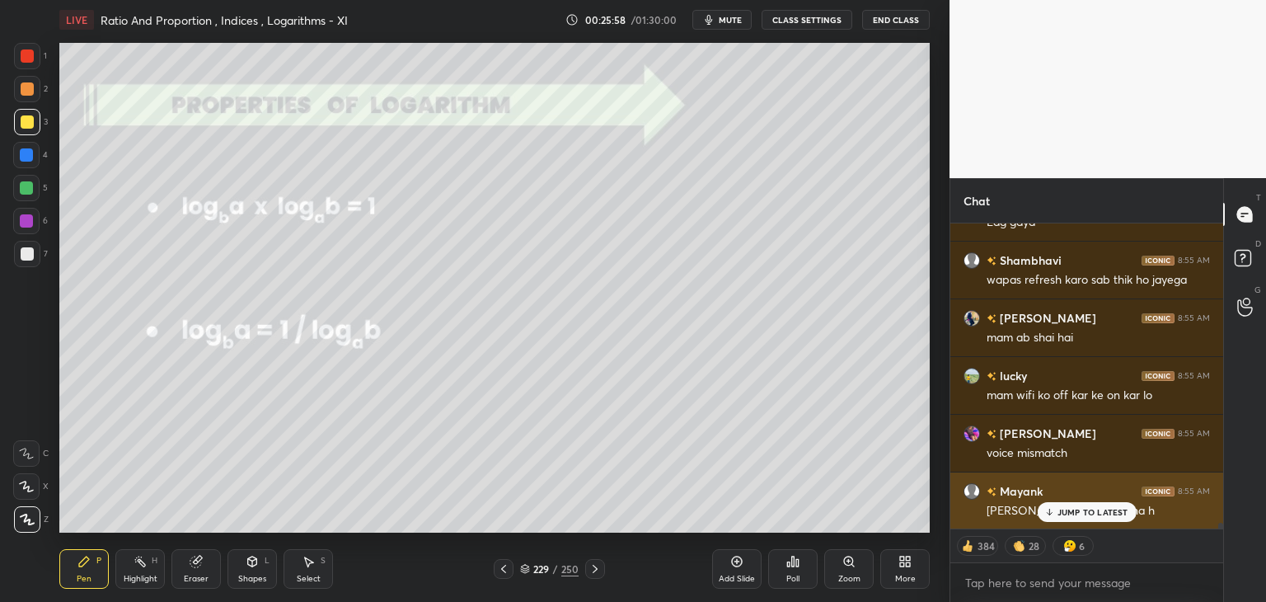
drag, startPoint x: 1083, startPoint y: 512, endPoint x: 1069, endPoint y: 515, distance: 15.2
click at [1084, 512] on p "JUMP TO LATEST" at bounding box center [1093, 512] width 71 height 10
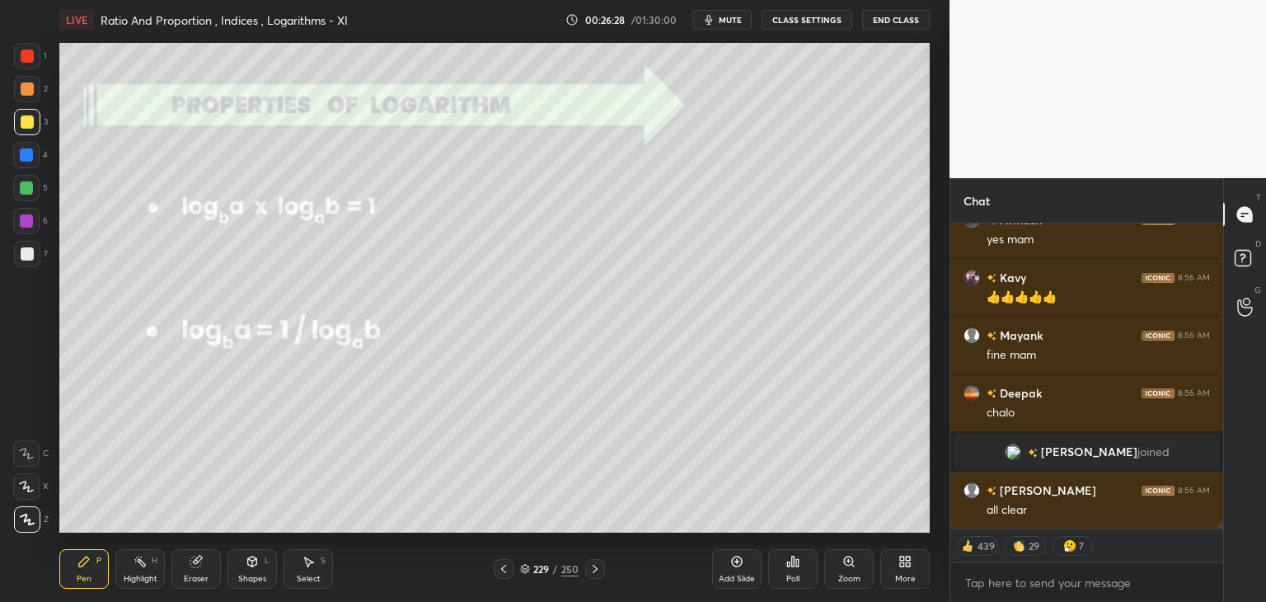
scroll to position [16520, 0]
click at [30, 53] on div at bounding box center [27, 55] width 13 height 13
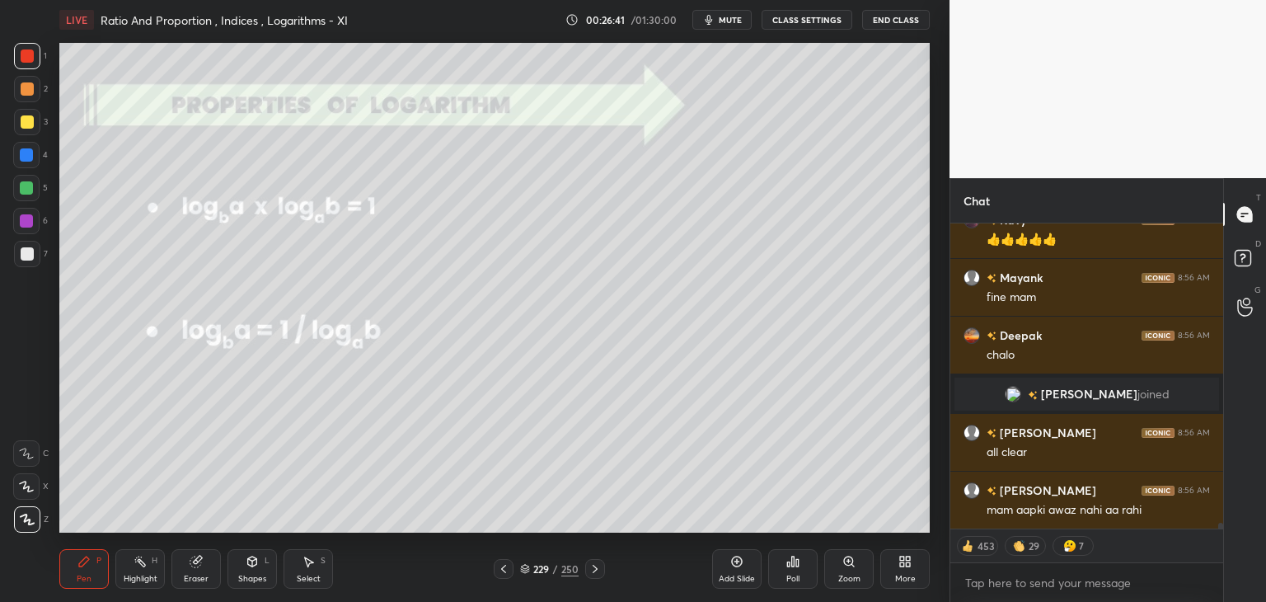
click at [94, 575] on div "Pen P" at bounding box center [83, 569] width 49 height 40
click at [26, 125] on div at bounding box center [27, 121] width 13 height 13
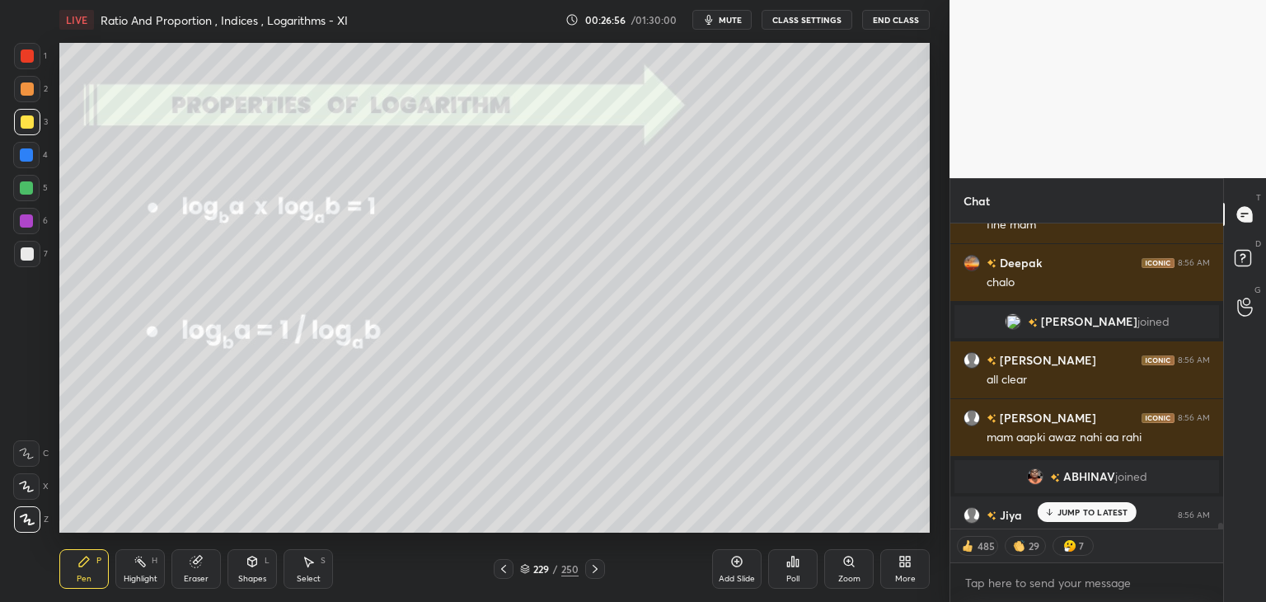
scroll to position [16642, 0]
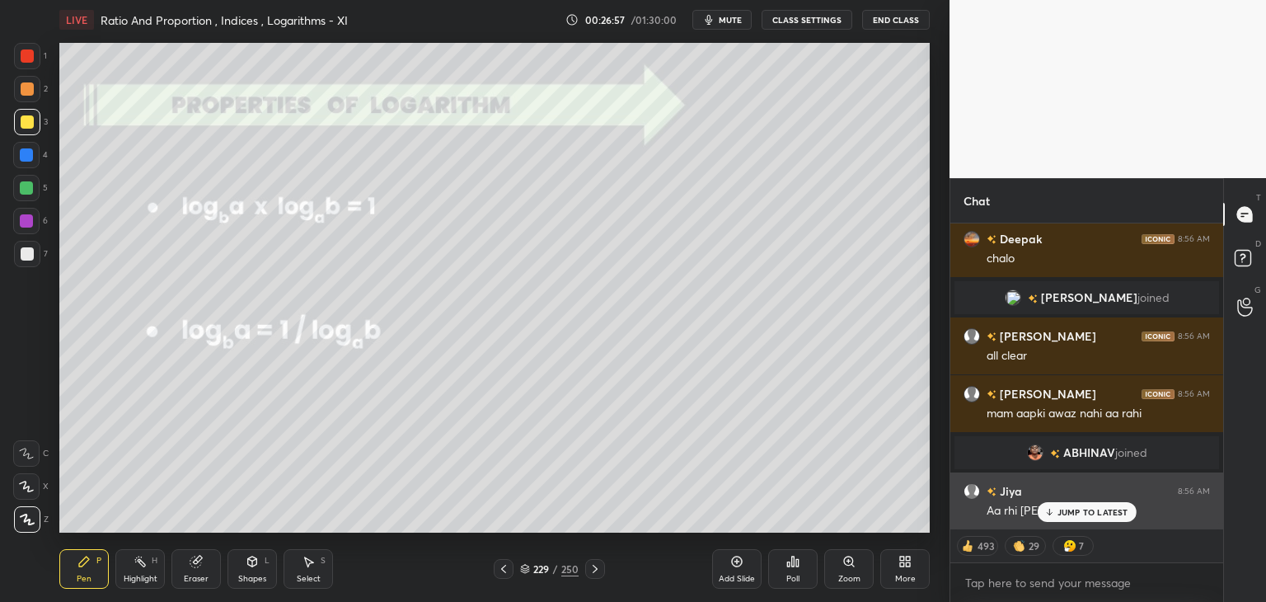
click at [1092, 514] on p "JUMP TO LATEST" at bounding box center [1093, 512] width 71 height 10
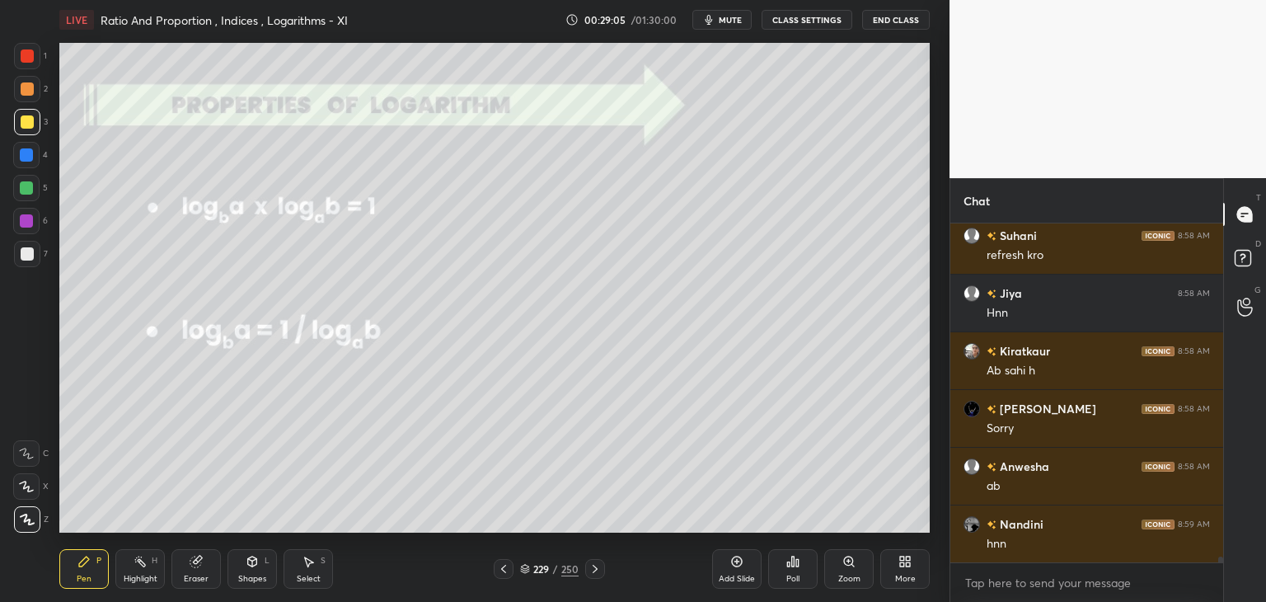
scroll to position [19353, 0]
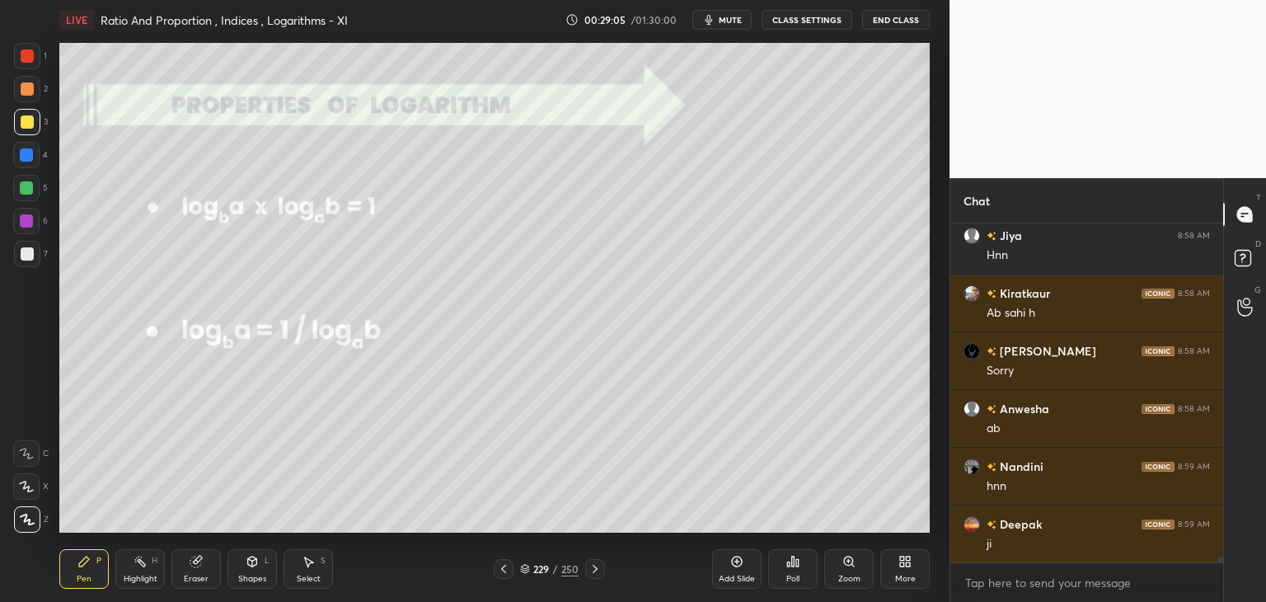
click at [556, 569] on div "/" at bounding box center [555, 569] width 5 height 10
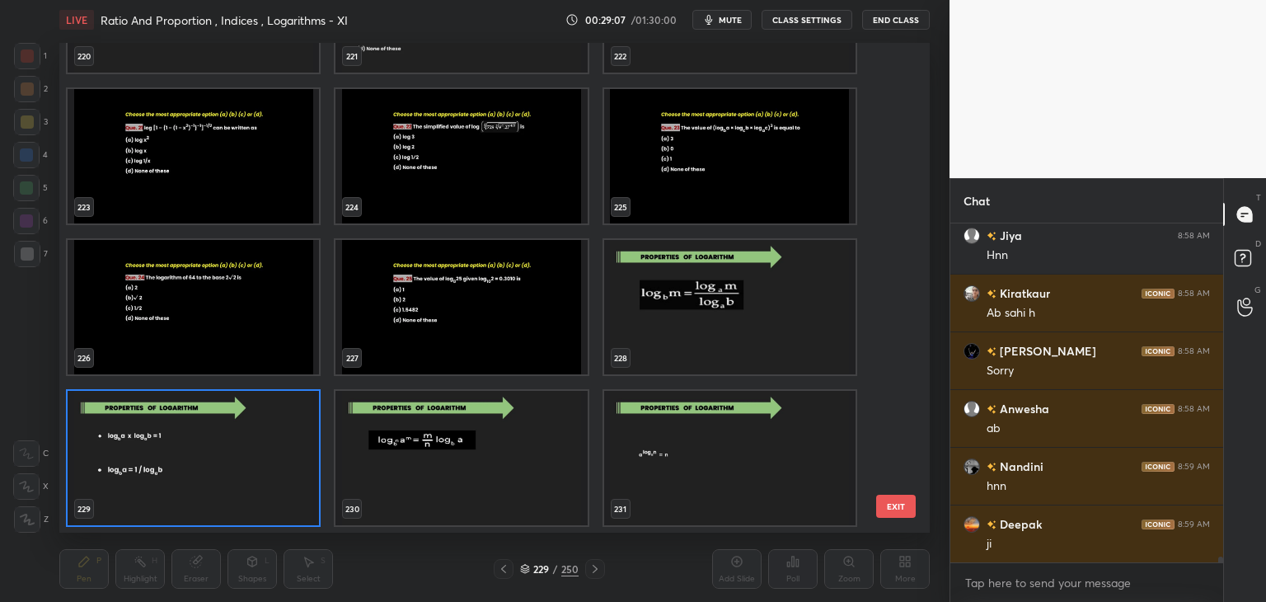
scroll to position [11556, 0]
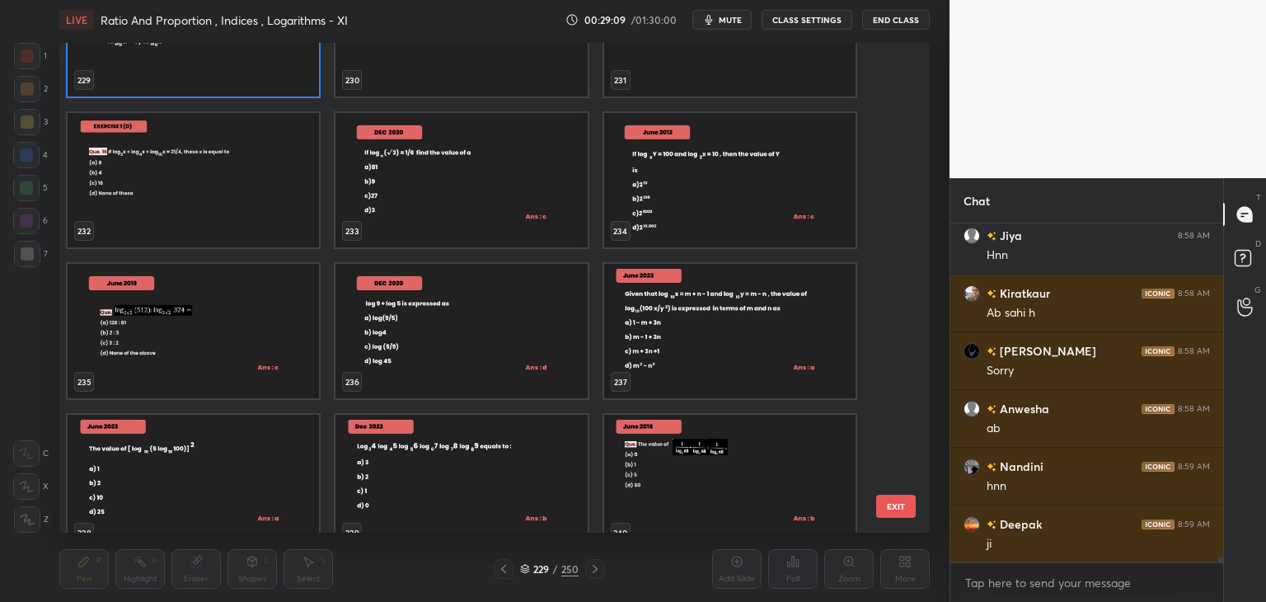
click at [745, 457] on img "grid" at bounding box center [729, 482] width 251 height 134
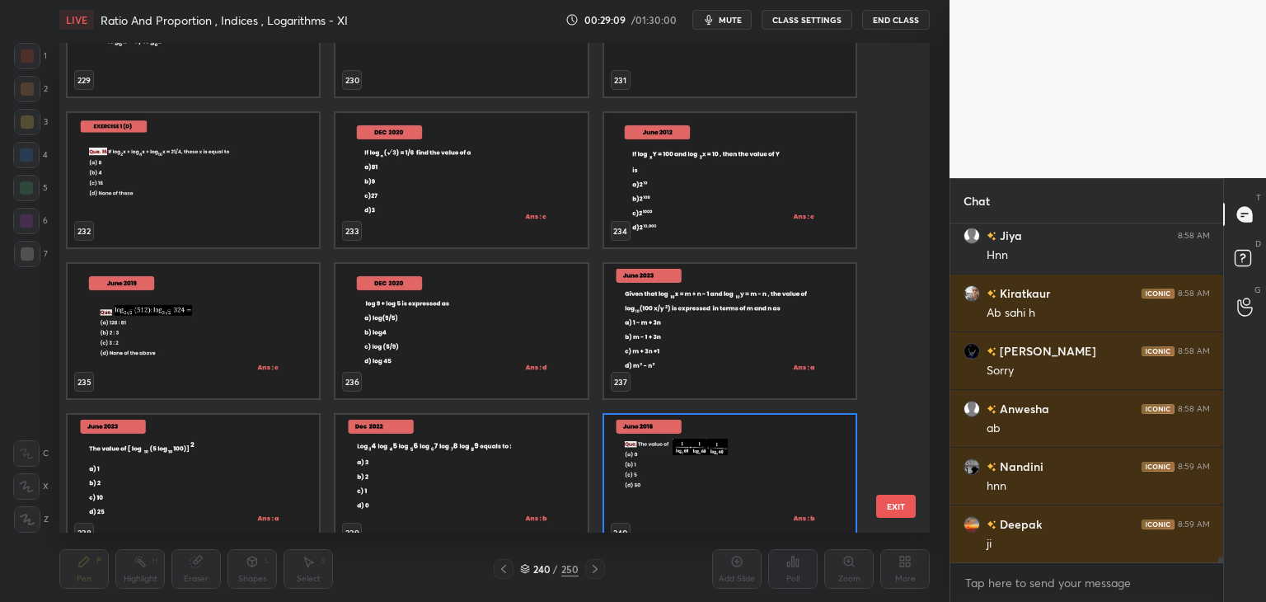
scroll to position [11581, 0]
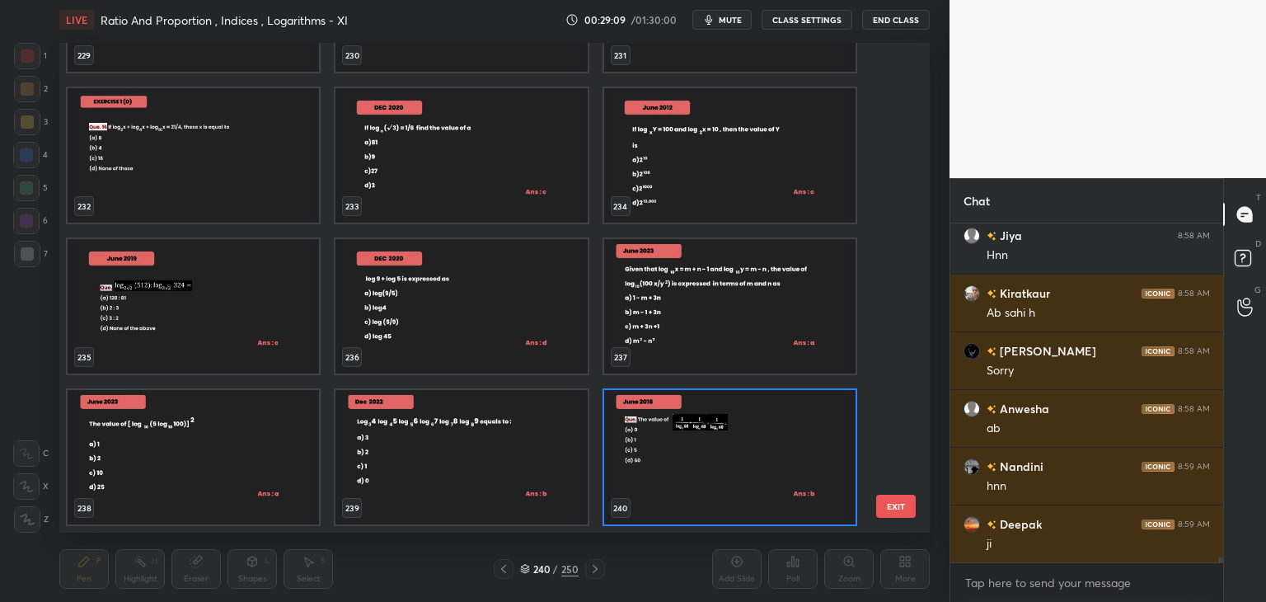
click at [745, 459] on div "229 230 231 232 233 234 235 236 237 238 239 240 241 242 243 244 245 246" at bounding box center [480, 288] width 842 height 490
click at [745, 459] on img "grid" at bounding box center [729, 457] width 251 height 134
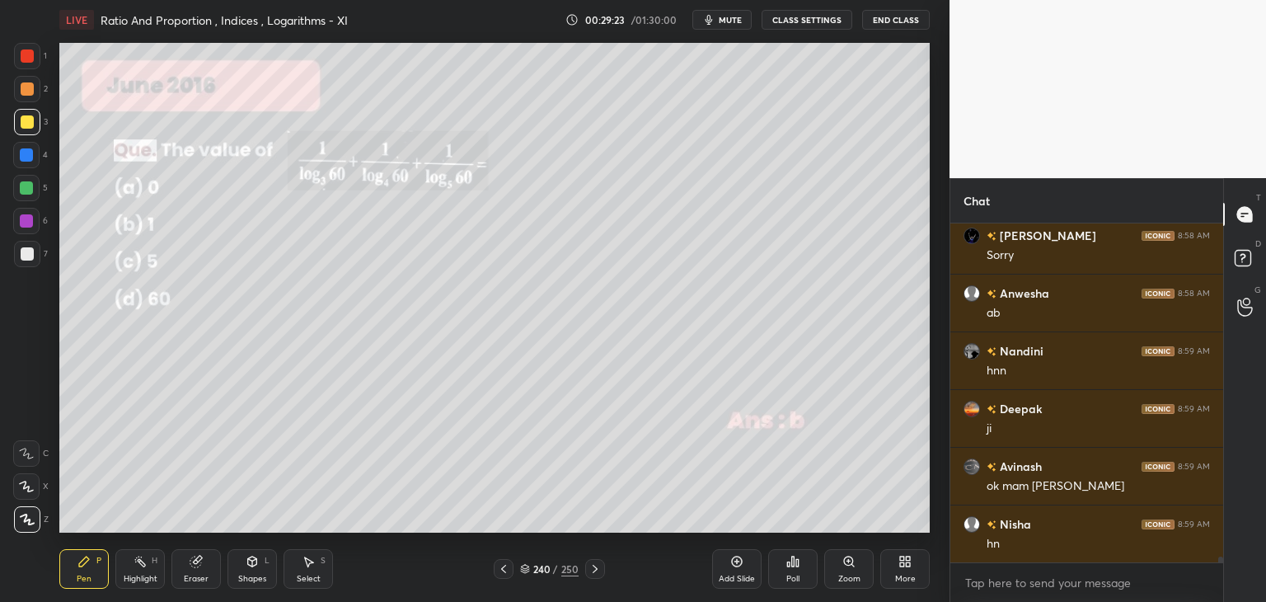
scroll to position [19508, 0]
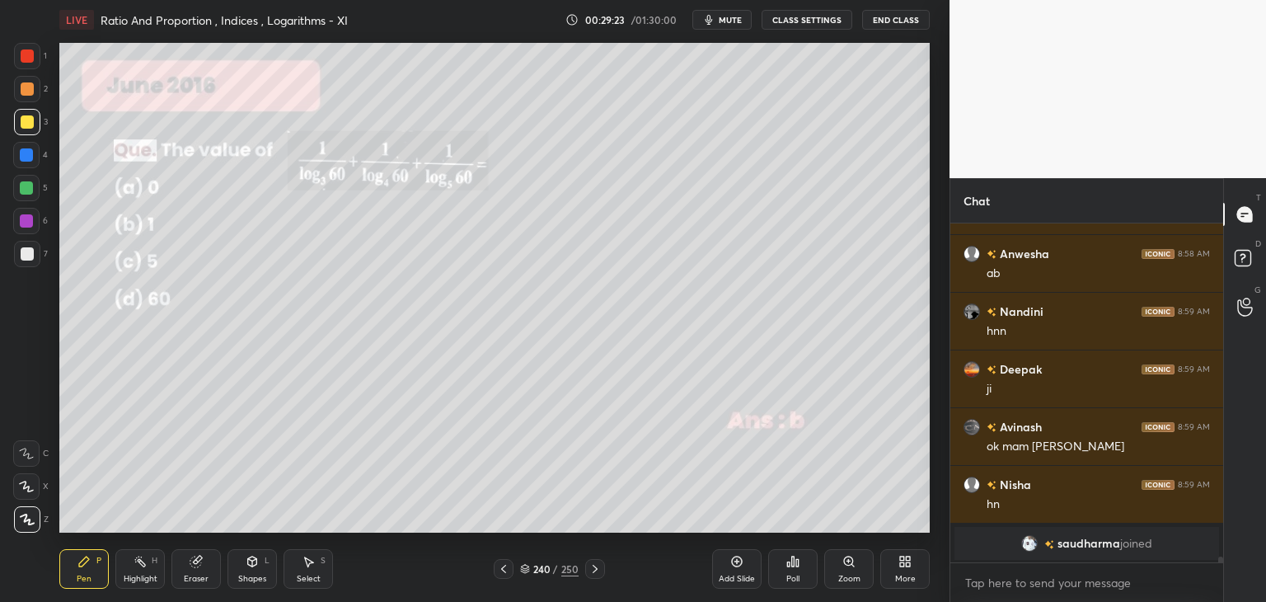
drag, startPoint x: 82, startPoint y: 575, endPoint x: 106, endPoint y: 552, distance: 32.1
click at [82, 576] on div "Pen" at bounding box center [84, 579] width 15 height 8
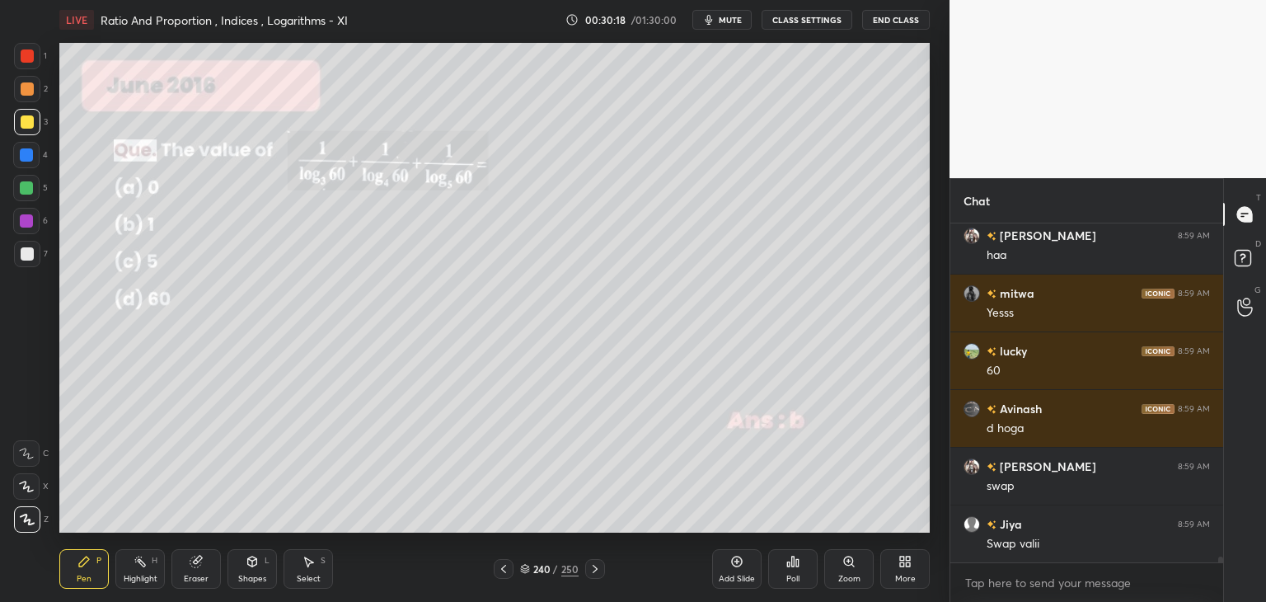
scroll to position [19930, 0]
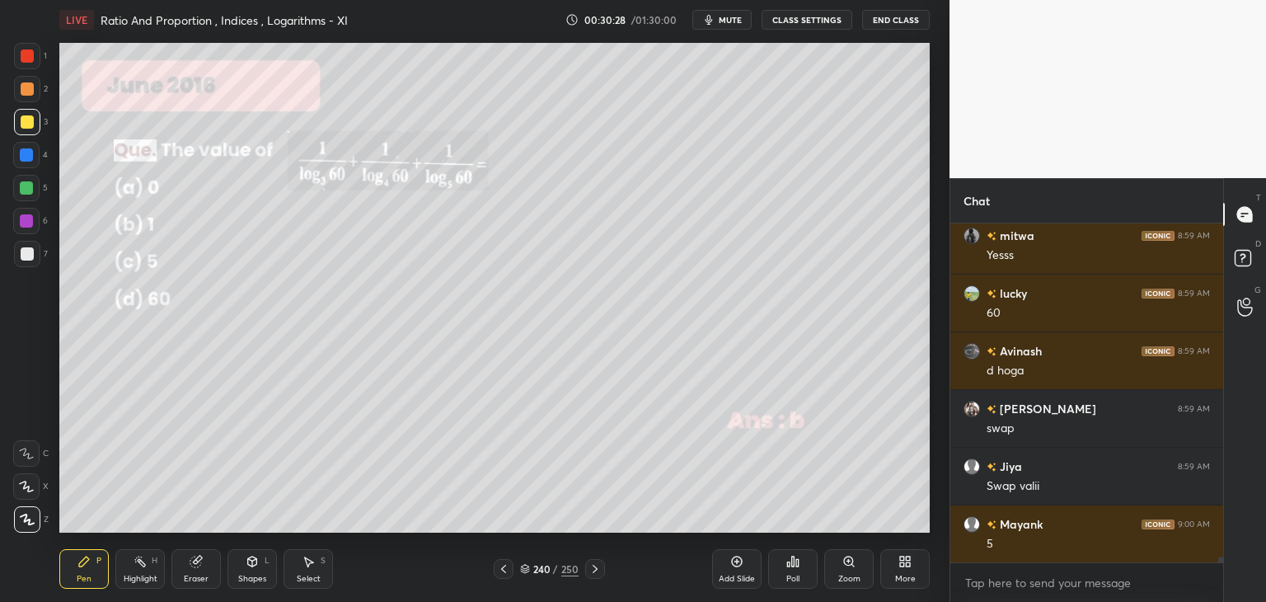
click at [31, 54] on div at bounding box center [27, 55] width 13 height 13
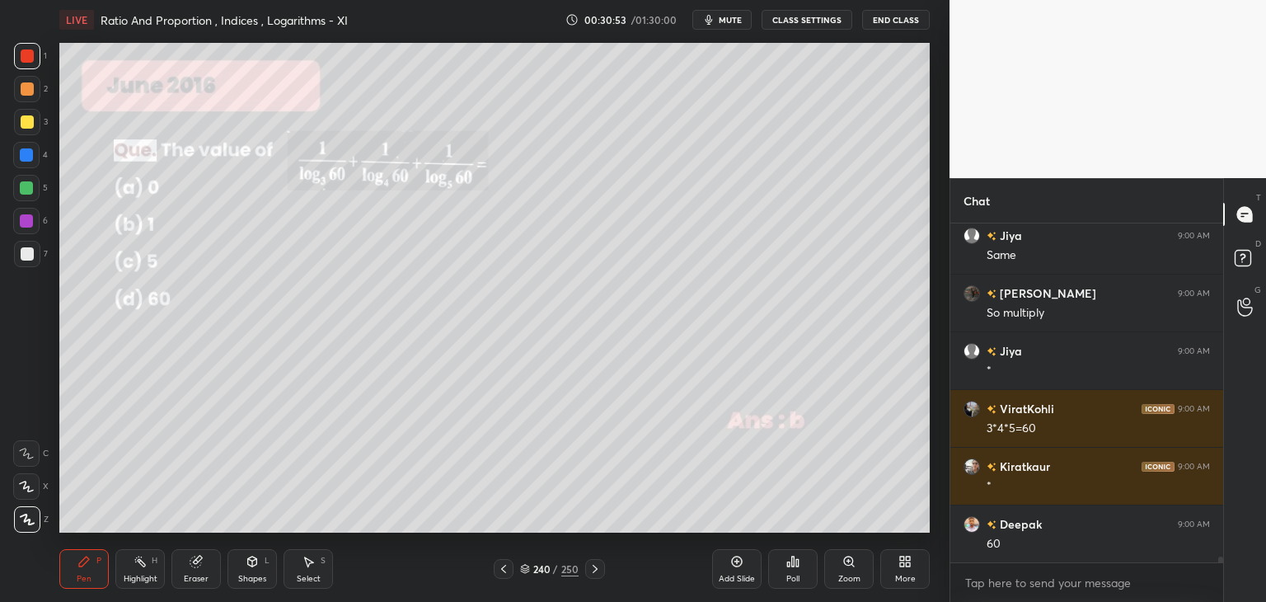
scroll to position [20334, 0]
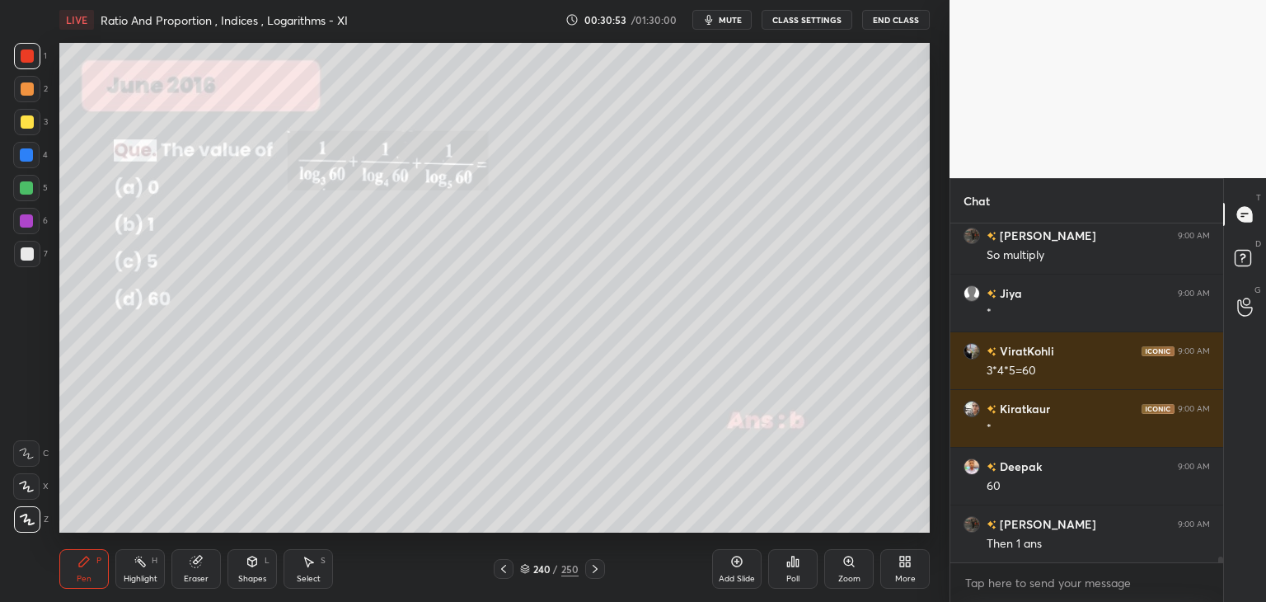
click at [195, 571] on div "Eraser" at bounding box center [195, 569] width 49 height 40
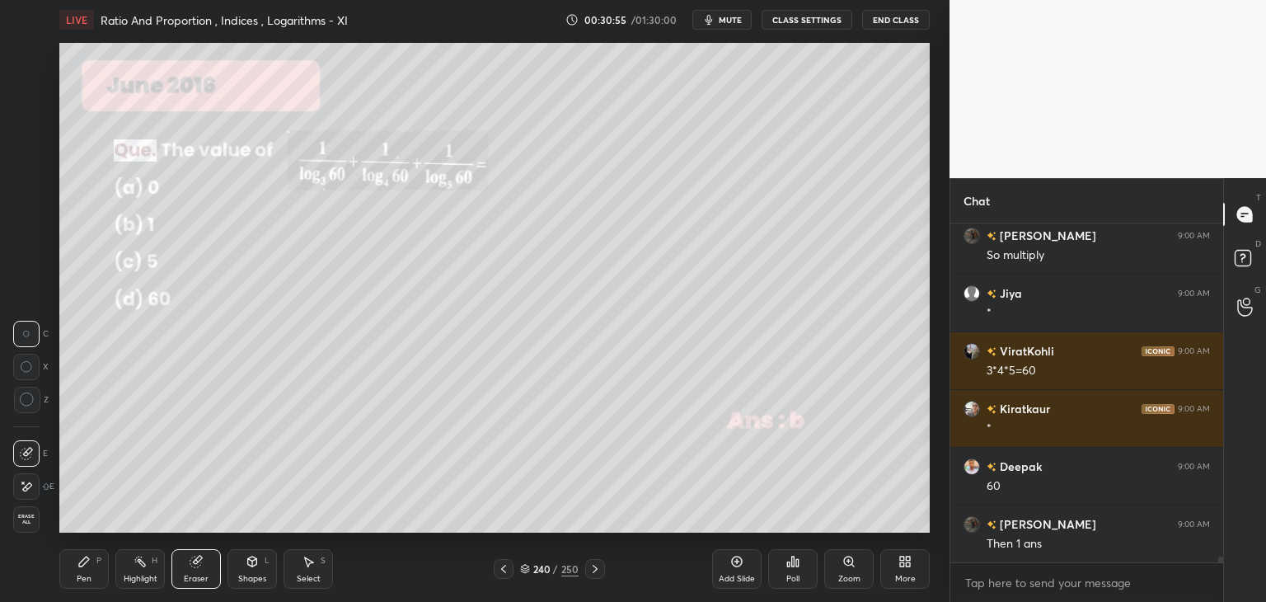
scroll to position [20392, 0]
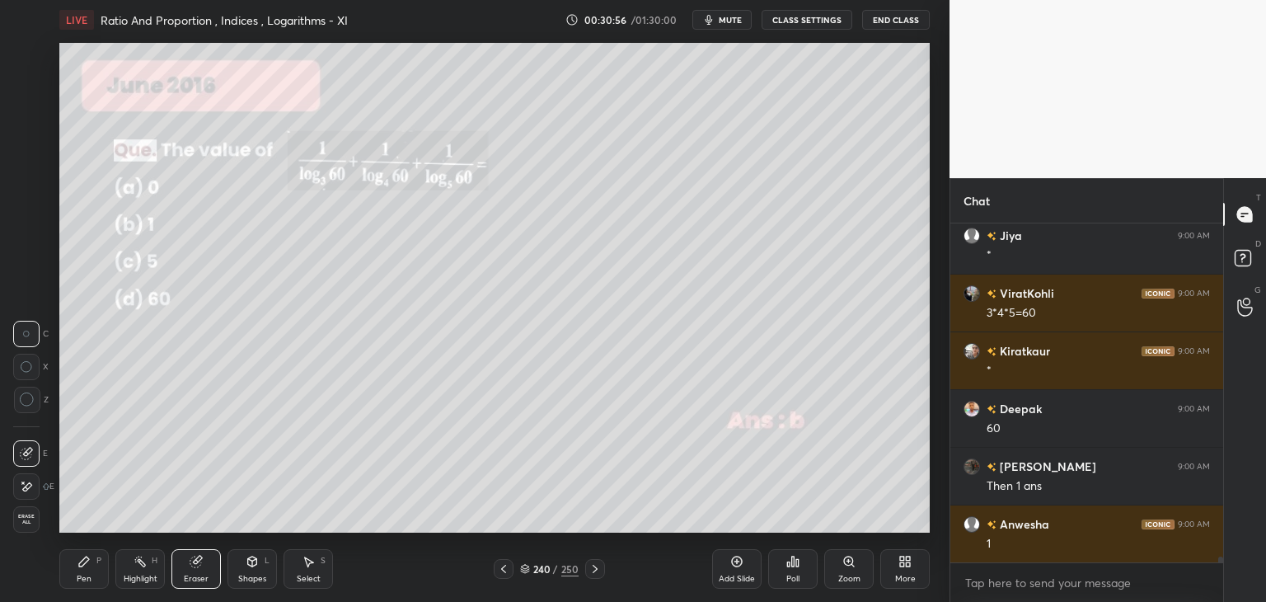
drag, startPoint x: 87, startPoint y: 576, endPoint x: 148, endPoint y: 535, distance: 72.5
click at [87, 576] on div "Pen" at bounding box center [84, 579] width 15 height 8
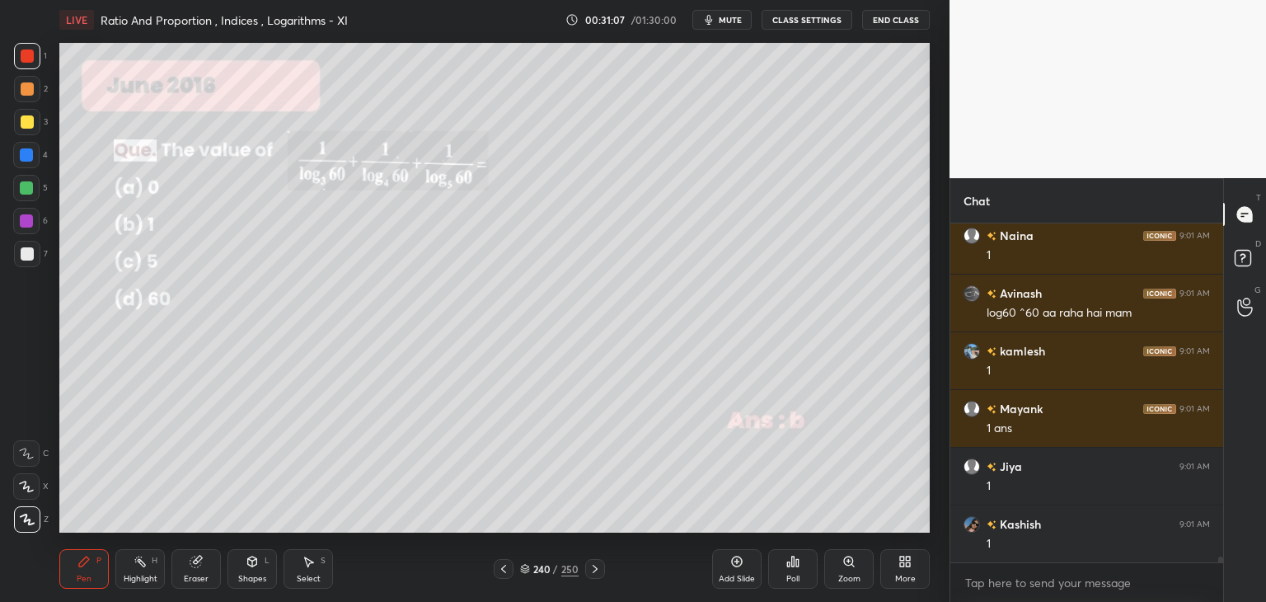
scroll to position [21084, 0]
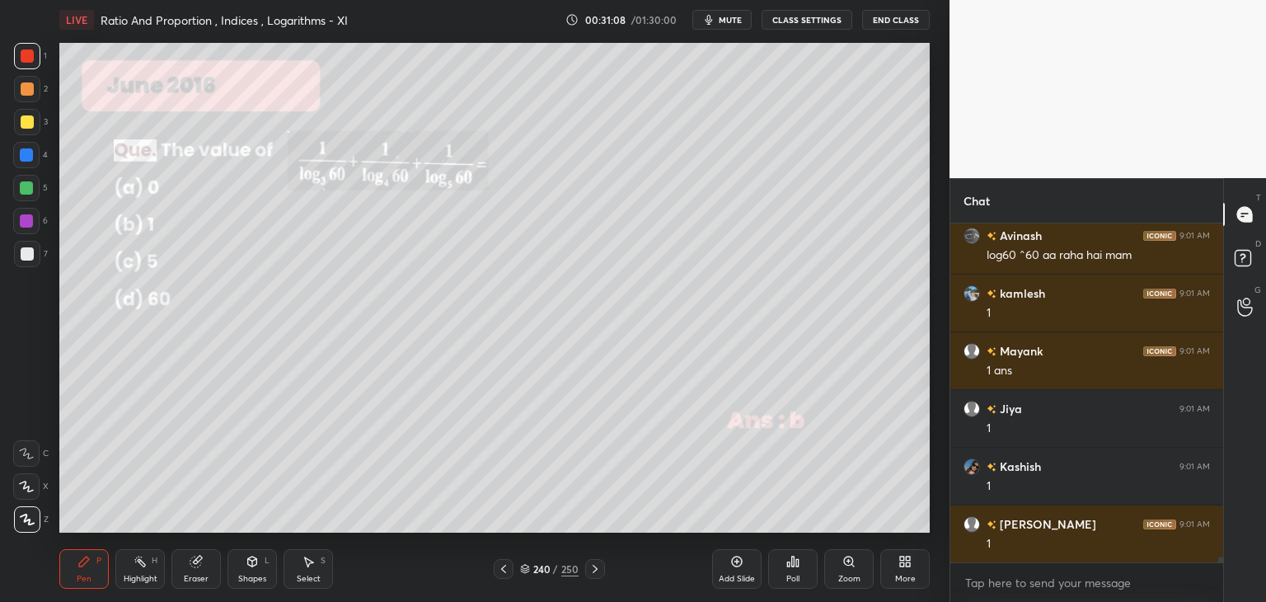
drag, startPoint x: 92, startPoint y: 581, endPoint x: 134, endPoint y: 544, distance: 56.1
click at [92, 581] on div "Pen P" at bounding box center [83, 569] width 49 height 40
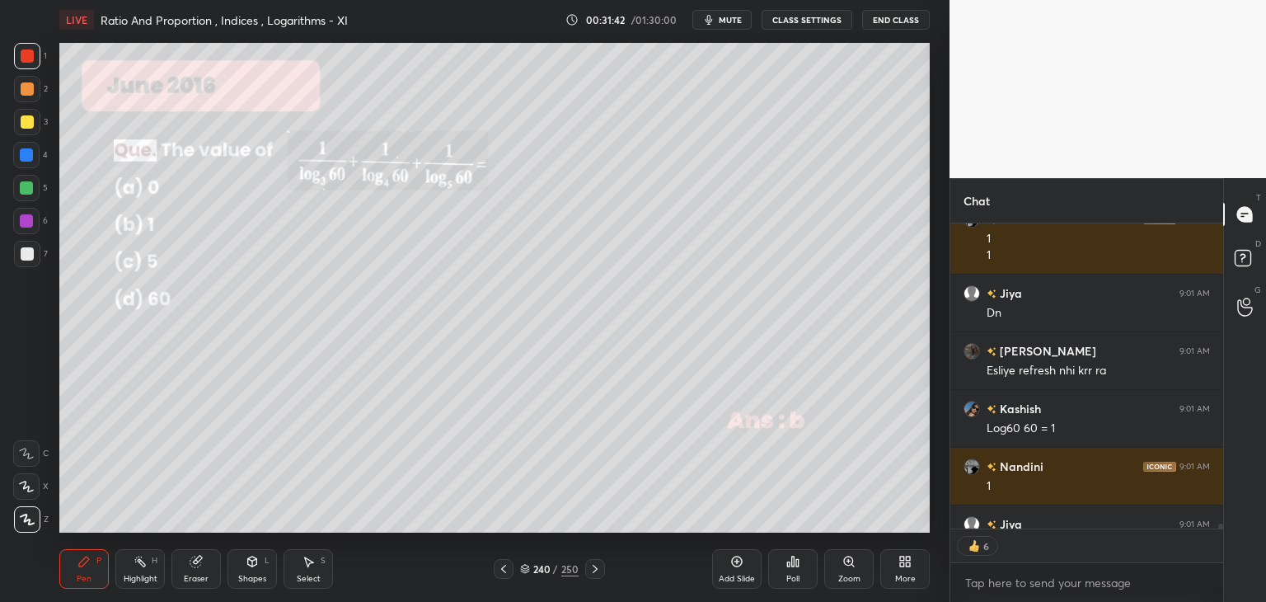
scroll to position [22555, 0]
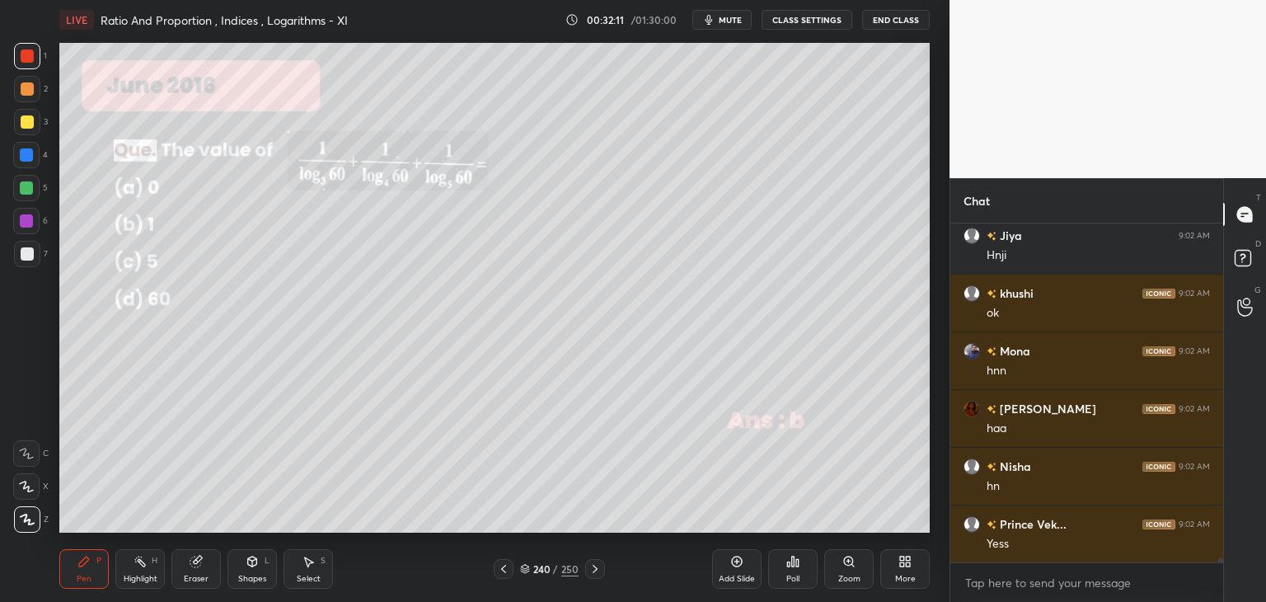
click at [506, 569] on icon at bounding box center [503, 568] width 13 height 13
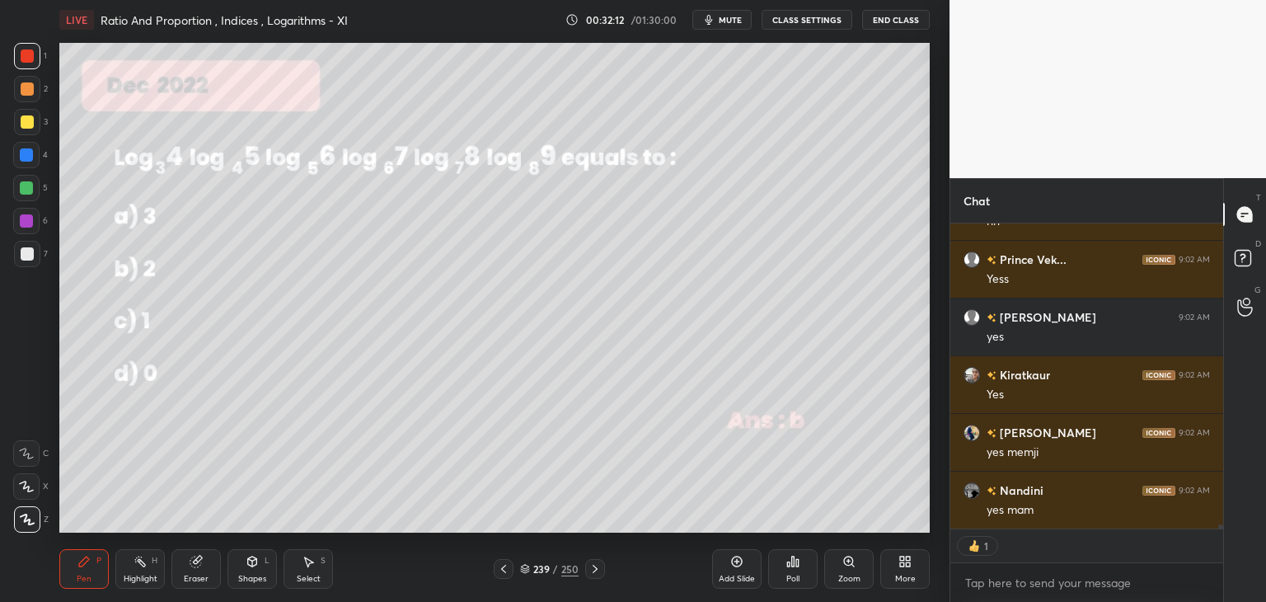
click at [508, 574] on icon at bounding box center [503, 568] width 13 height 13
click at [507, 571] on icon at bounding box center [503, 568] width 13 height 13
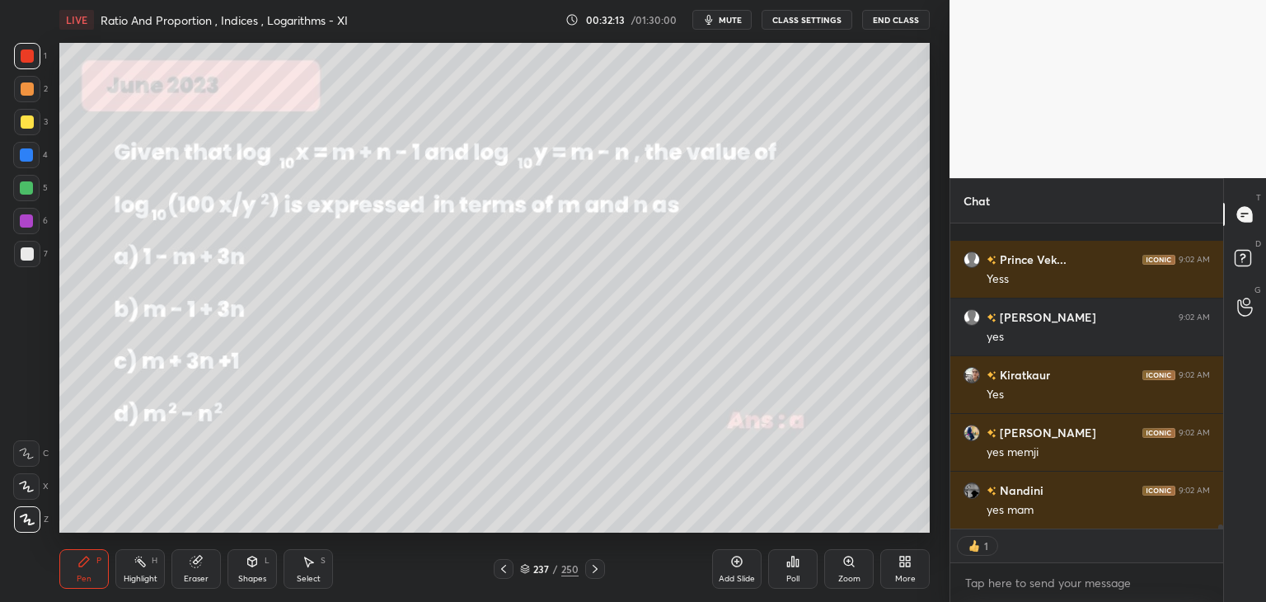
click at [508, 572] on icon at bounding box center [503, 568] width 13 height 13
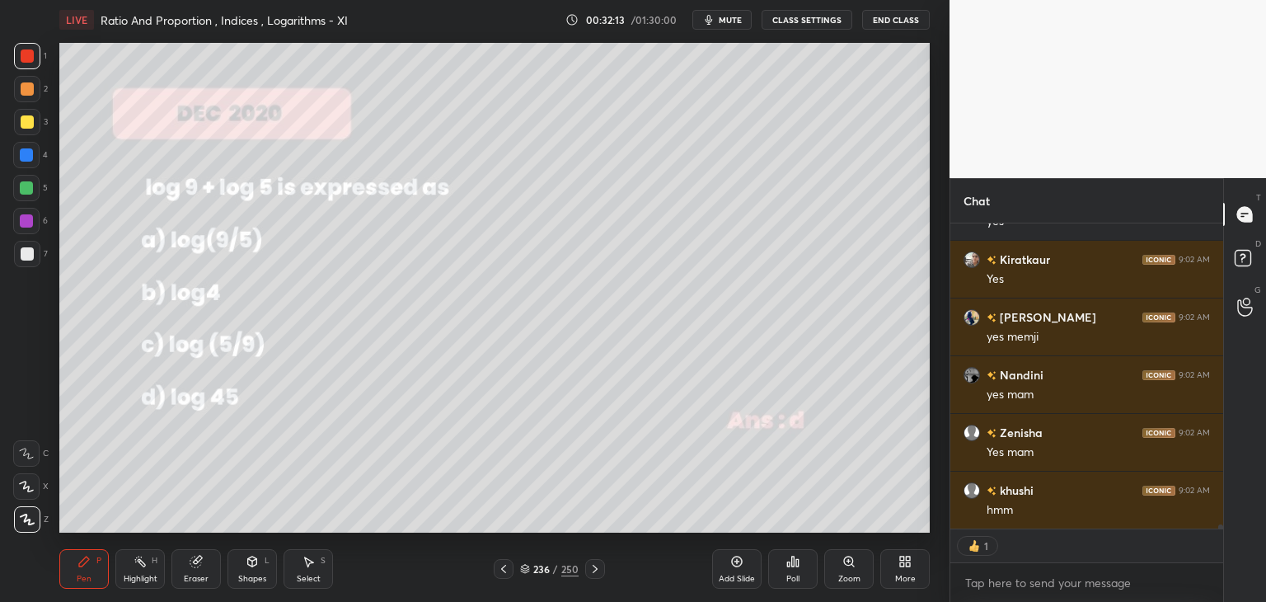
click at [508, 572] on icon at bounding box center [503, 568] width 13 height 13
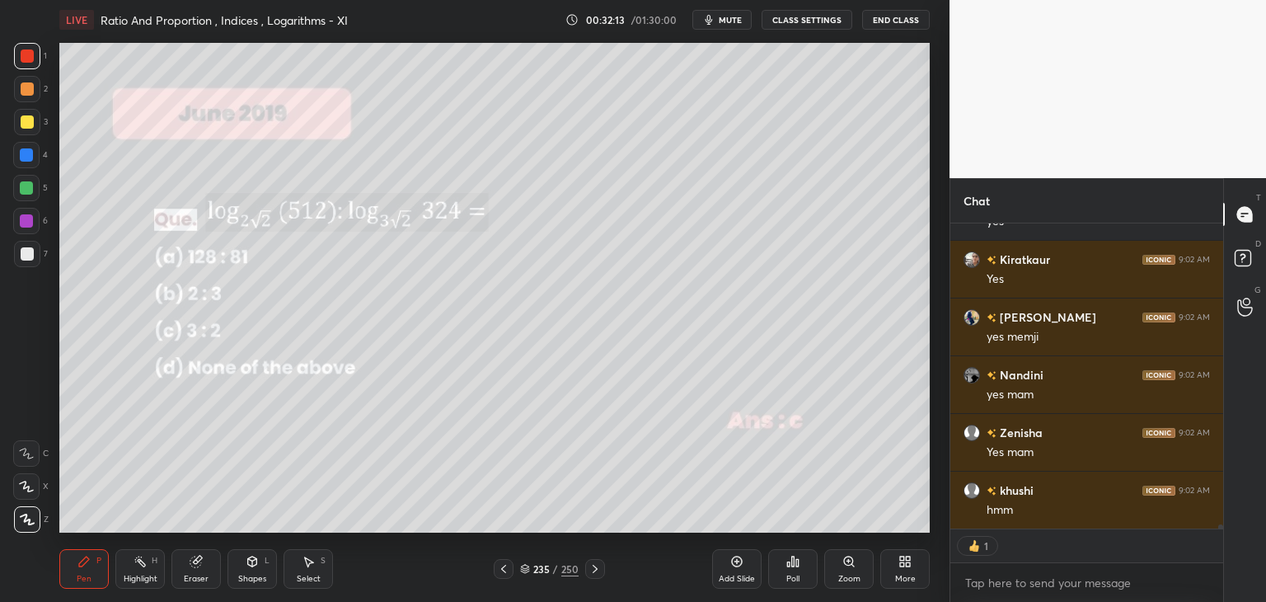
click at [510, 571] on div at bounding box center [504, 569] width 20 height 20
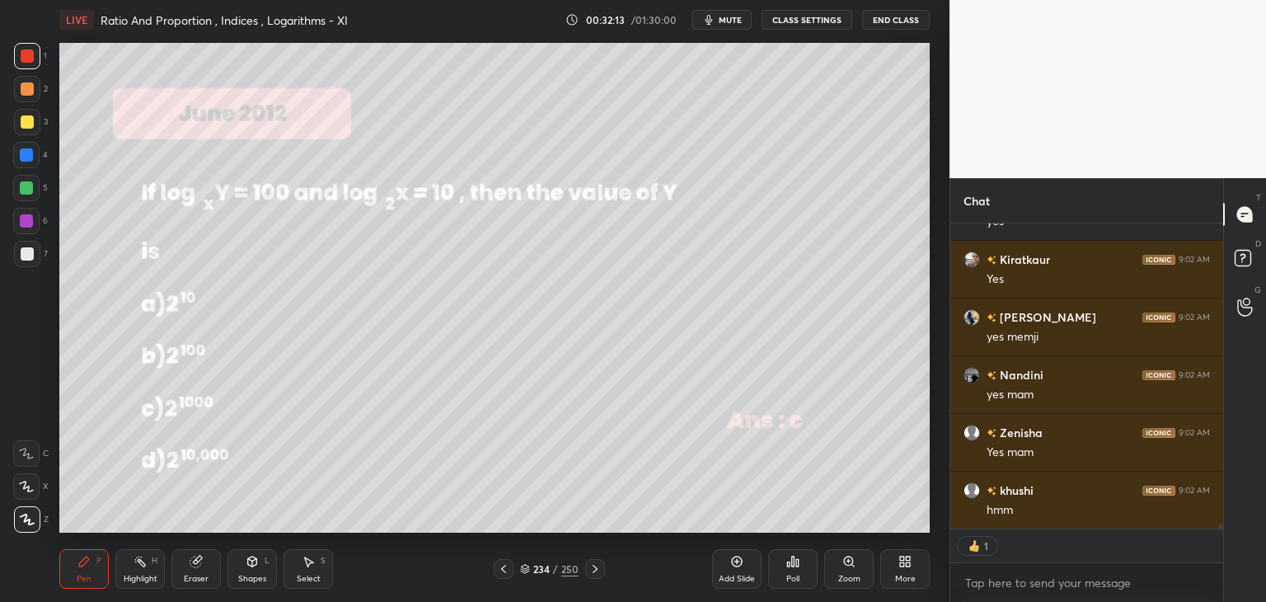
click at [509, 571] on div at bounding box center [504, 569] width 20 height 20
click at [508, 575] on icon at bounding box center [503, 568] width 13 height 13
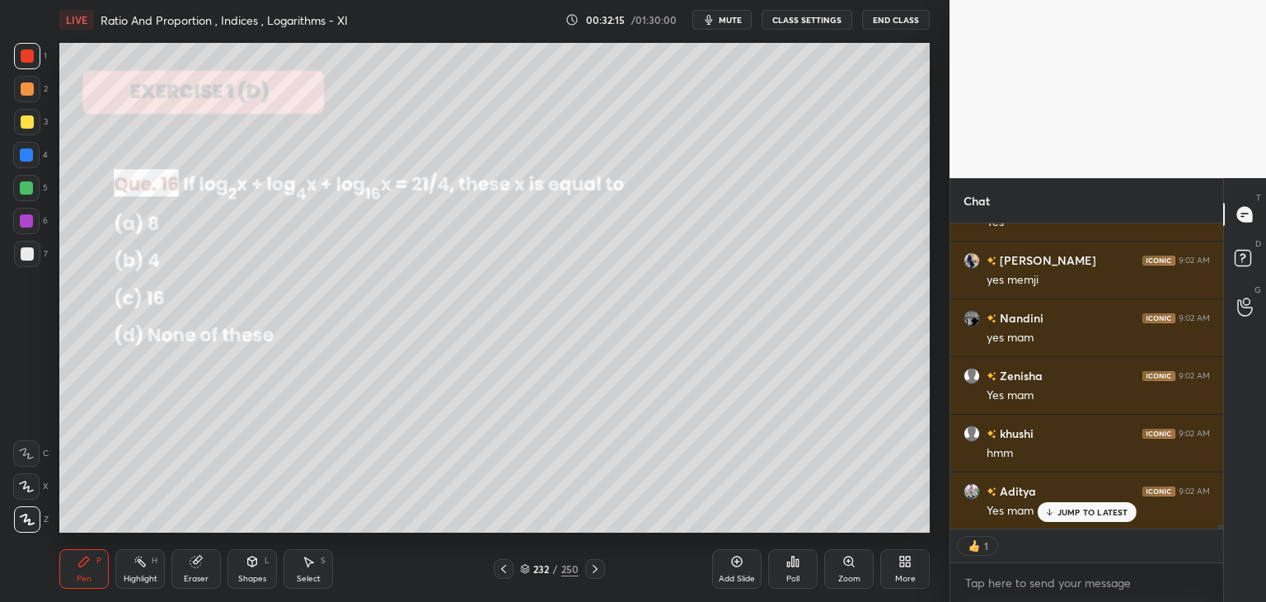
click at [506, 575] on icon at bounding box center [503, 568] width 13 height 13
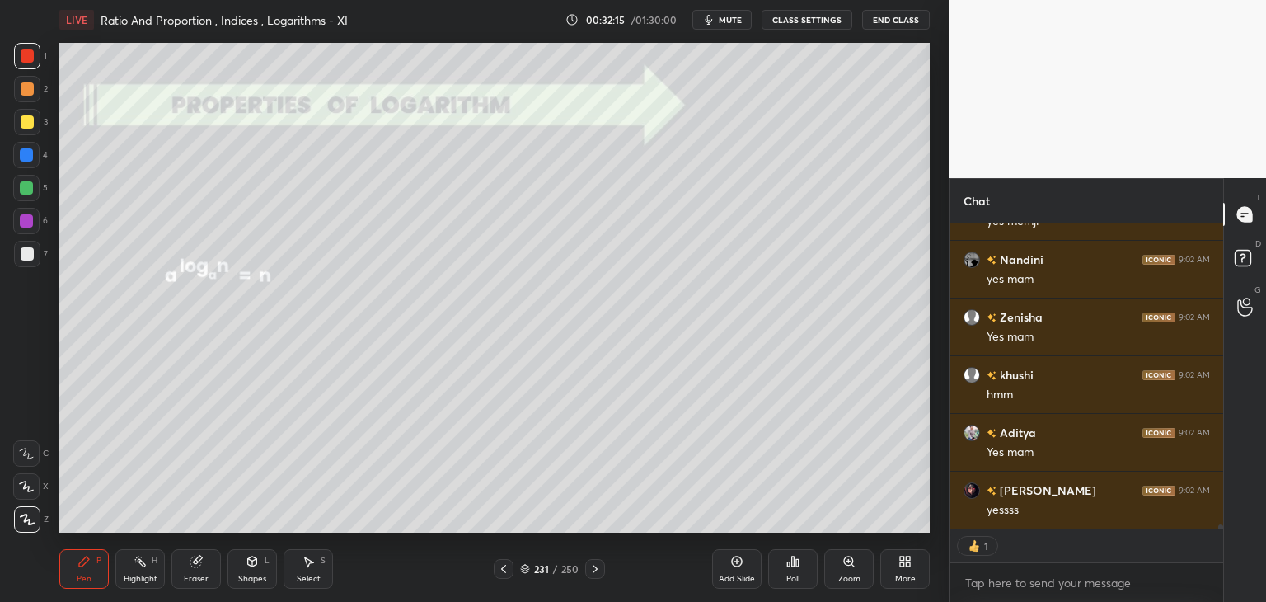
click at [505, 576] on div at bounding box center [504, 569] width 20 height 20
click at [508, 575] on div at bounding box center [504, 569] width 20 height 20
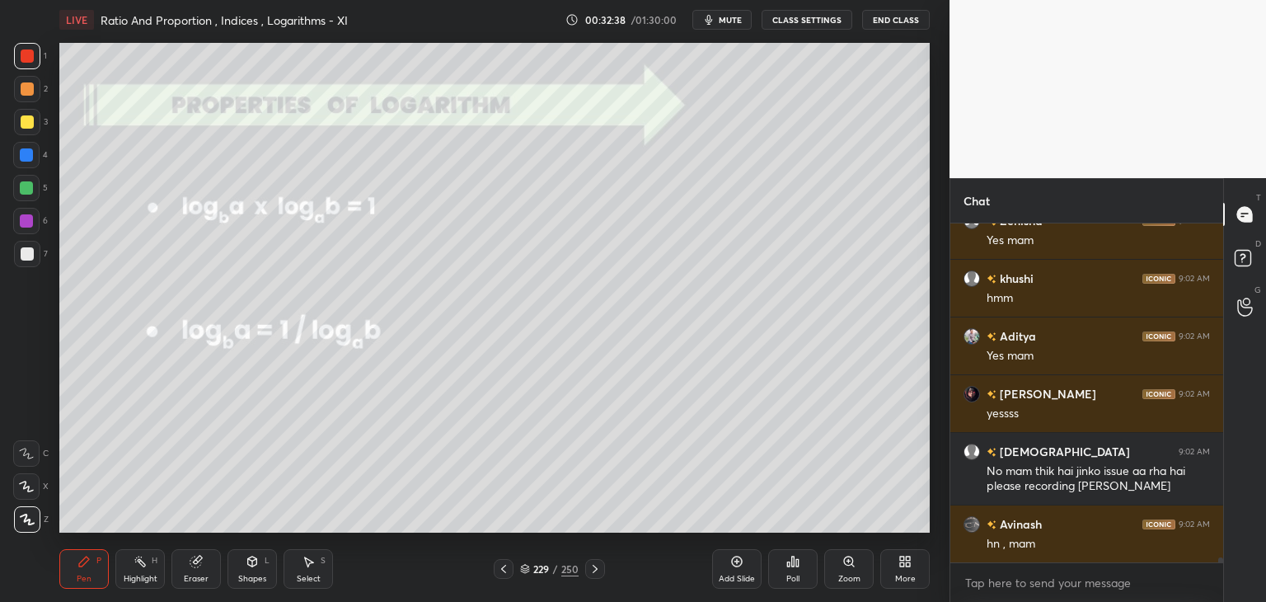
click at [26, 186] on div at bounding box center [26, 187] width 13 height 13
drag, startPoint x: 303, startPoint y: 571, endPoint x: 316, endPoint y: 545, distance: 28.4
click at [304, 571] on div "Select S" at bounding box center [308, 569] width 49 height 40
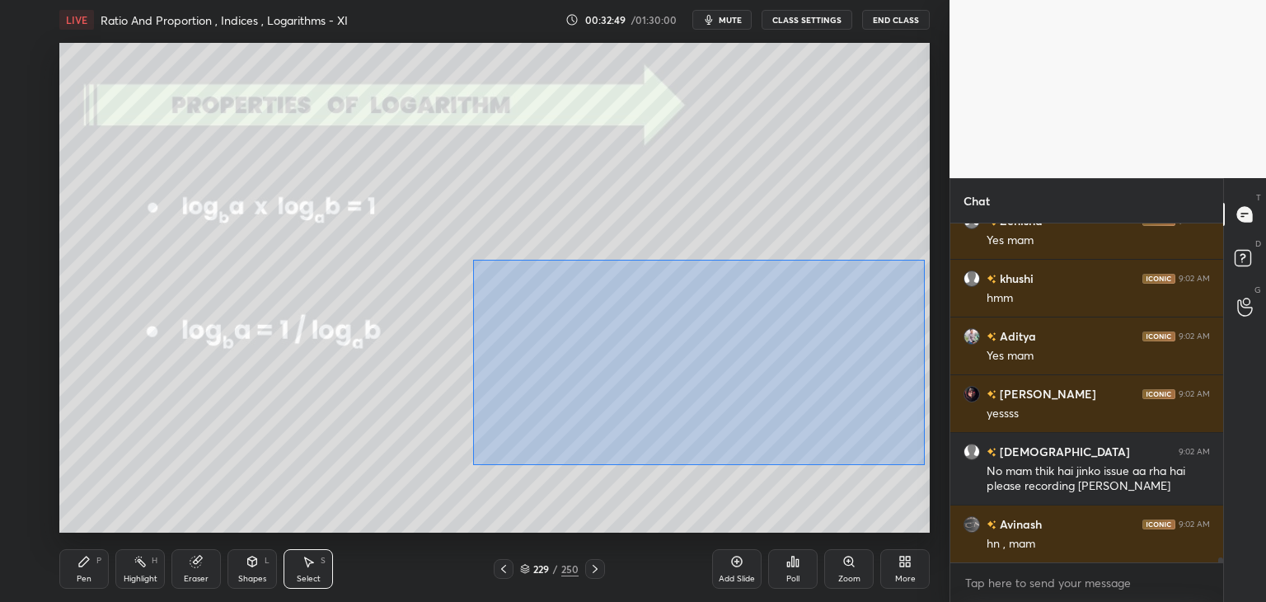
drag, startPoint x: 485, startPoint y: 283, endPoint x: 791, endPoint y: 417, distance: 334.1
click at [920, 463] on div "0 ° Undo Copy Duplicate Duplicate to new slide Delete" at bounding box center [494, 288] width 871 height 490
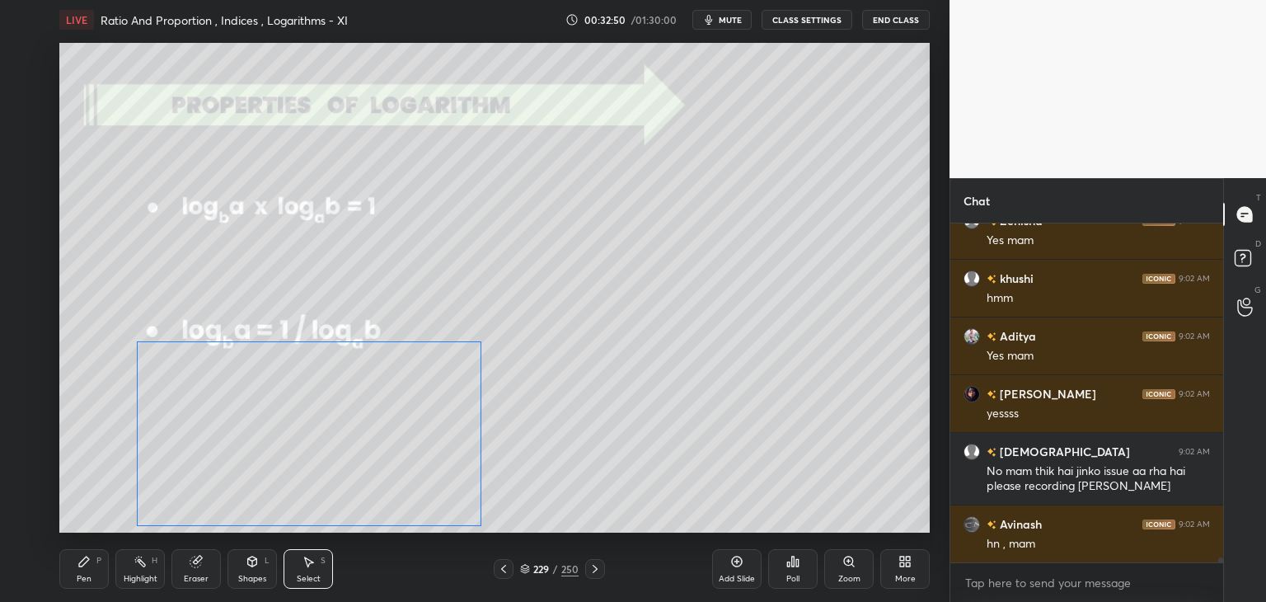
drag, startPoint x: 656, startPoint y: 350, endPoint x: 357, endPoint y: 401, distance: 303.5
click at [287, 413] on div "0 ° Undo Copy Duplicate Duplicate to new slide Delete" at bounding box center [494, 288] width 871 height 490
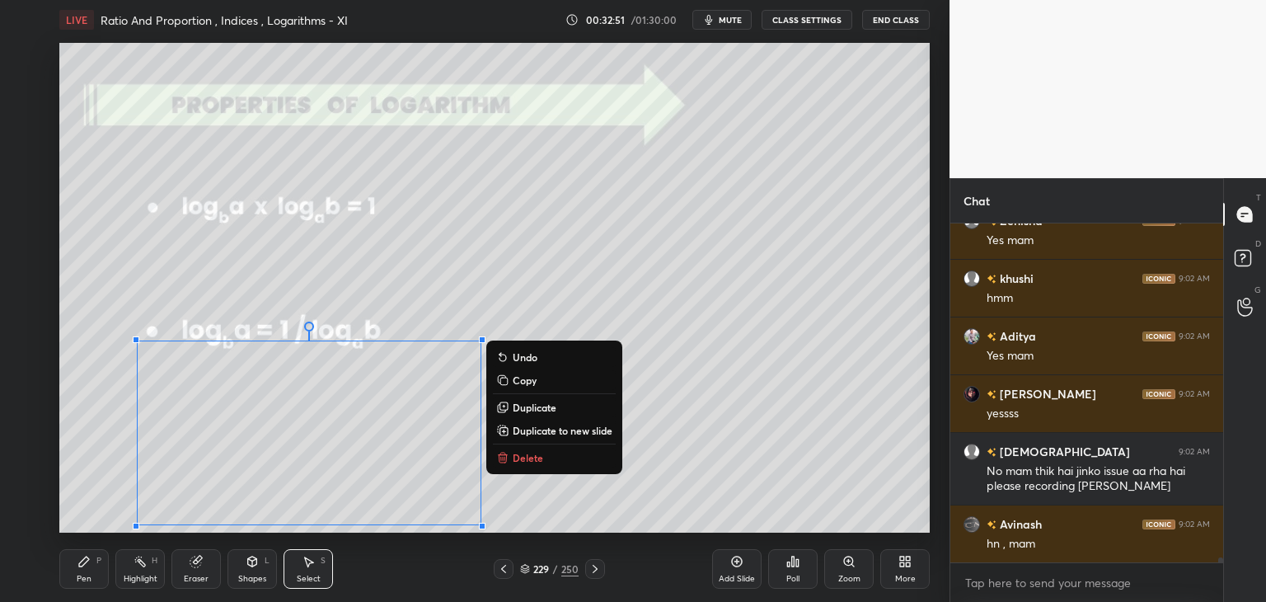
click at [863, 362] on div "0 ° Undo Copy Duplicate Duplicate to new slide Delete" at bounding box center [494, 288] width 871 height 490
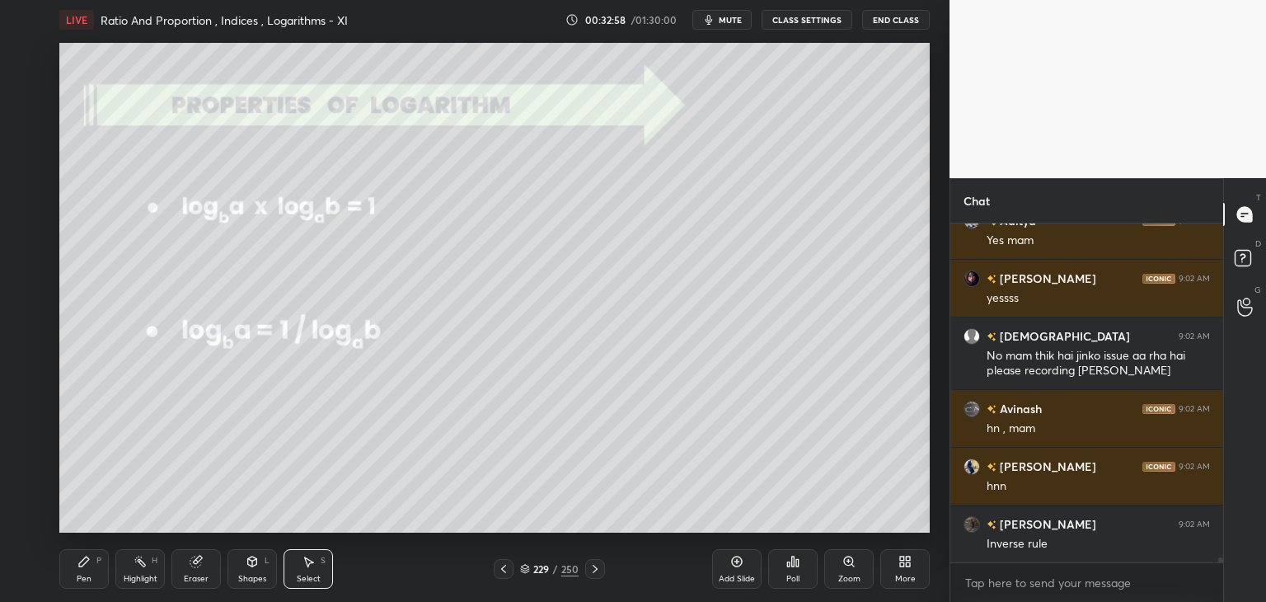
scroll to position [24615, 0]
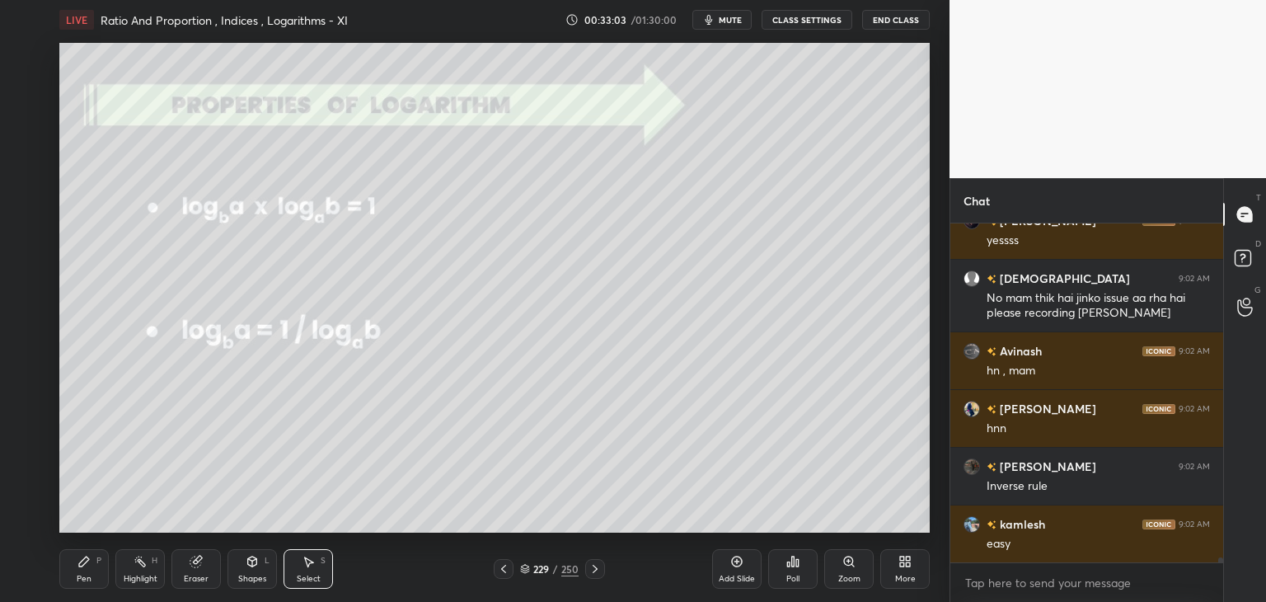
drag, startPoint x: 80, startPoint y: 571, endPoint x: 75, endPoint y: 534, distance: 37.4
click at [79, 571] on div "Pen P" at bounding box center [83, 569] width 49 height 40
click at [30, 117] on div at bounding box center [27, 121] width 13 height 13
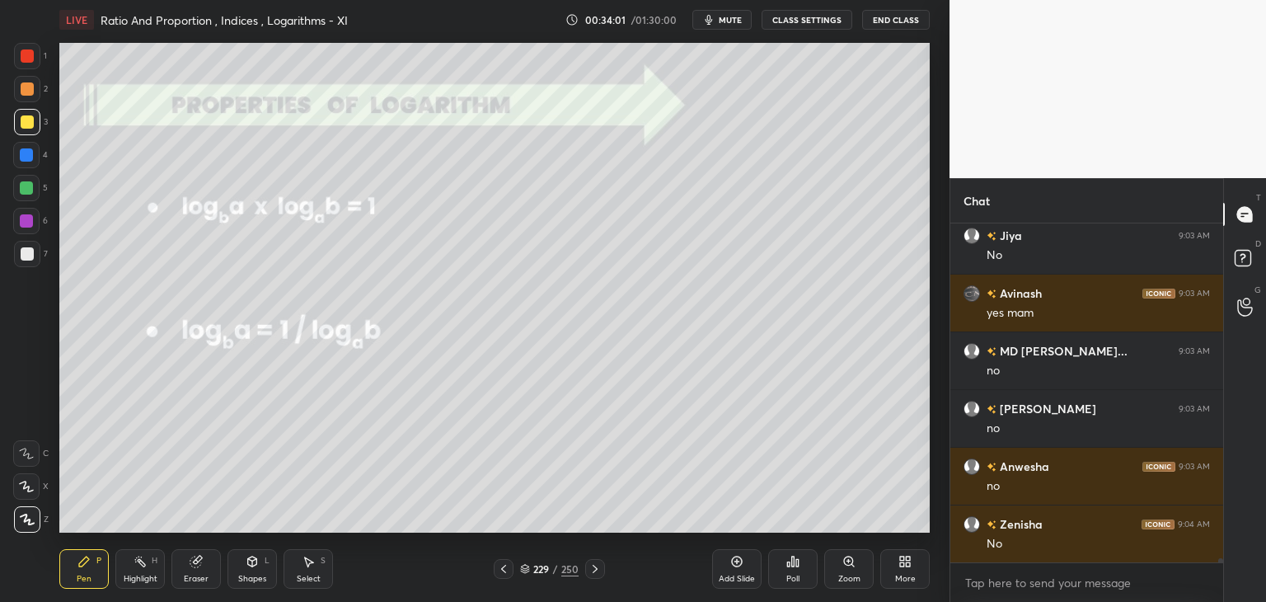
scroll to position [25596, 0]
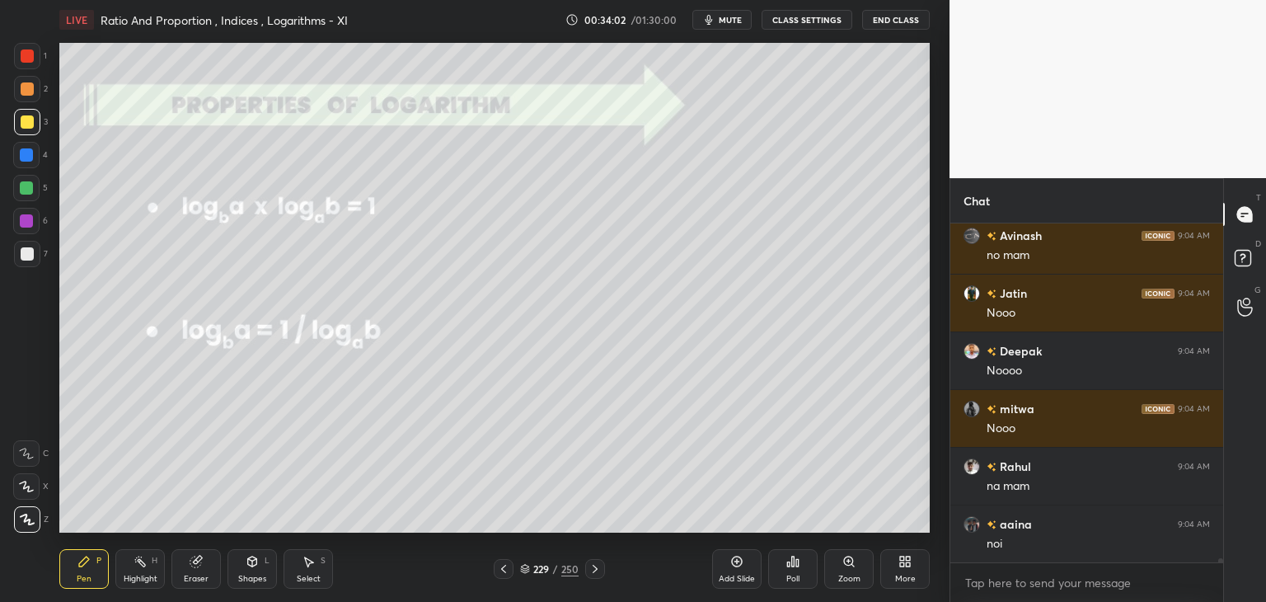
click at [739, 575] on div "Add Slide" at bounding box center [737, 579] width 36 height 8
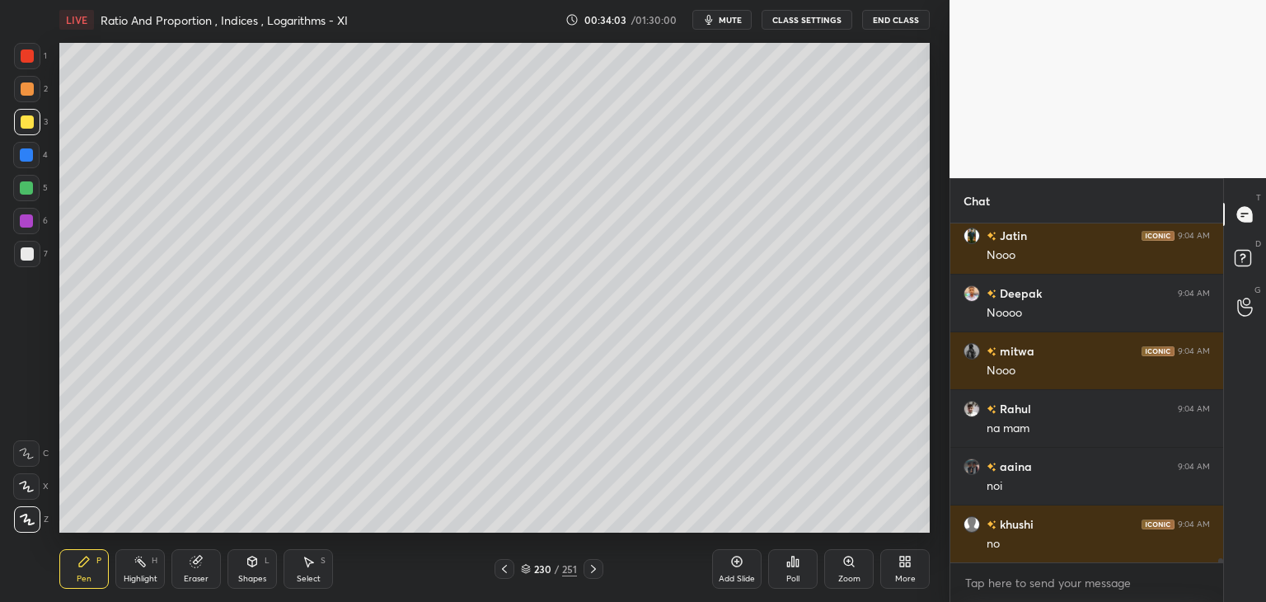
scroll to position [26115, 0]
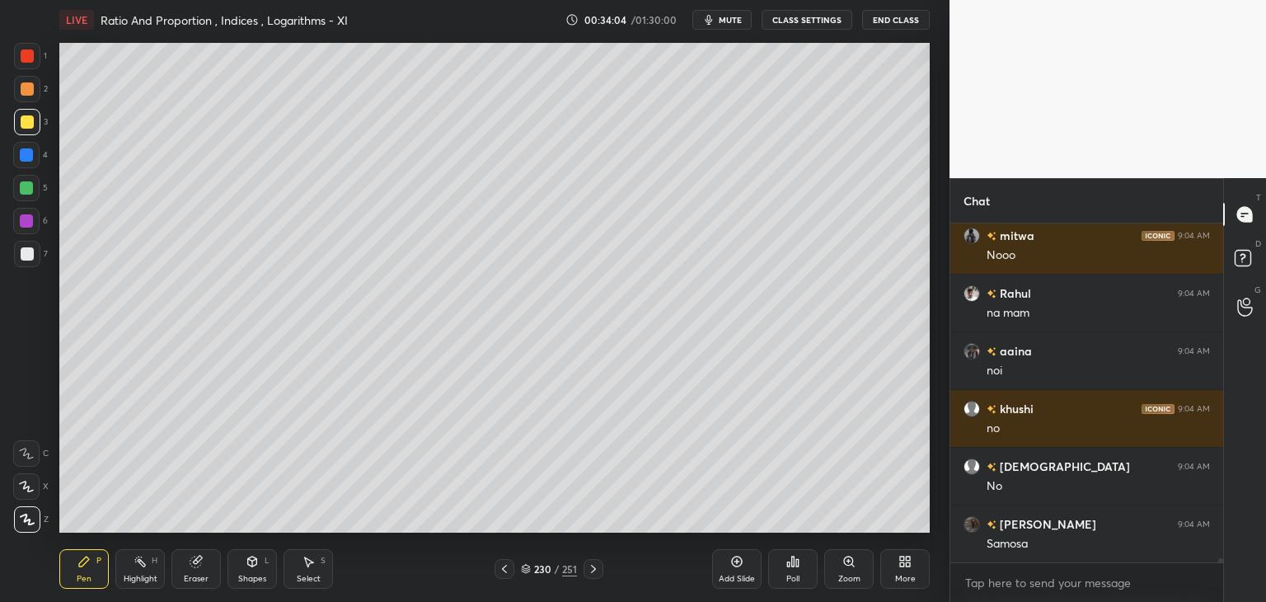
click at [27, 126] on div at bounding box center [27, 121] width 13 height 13
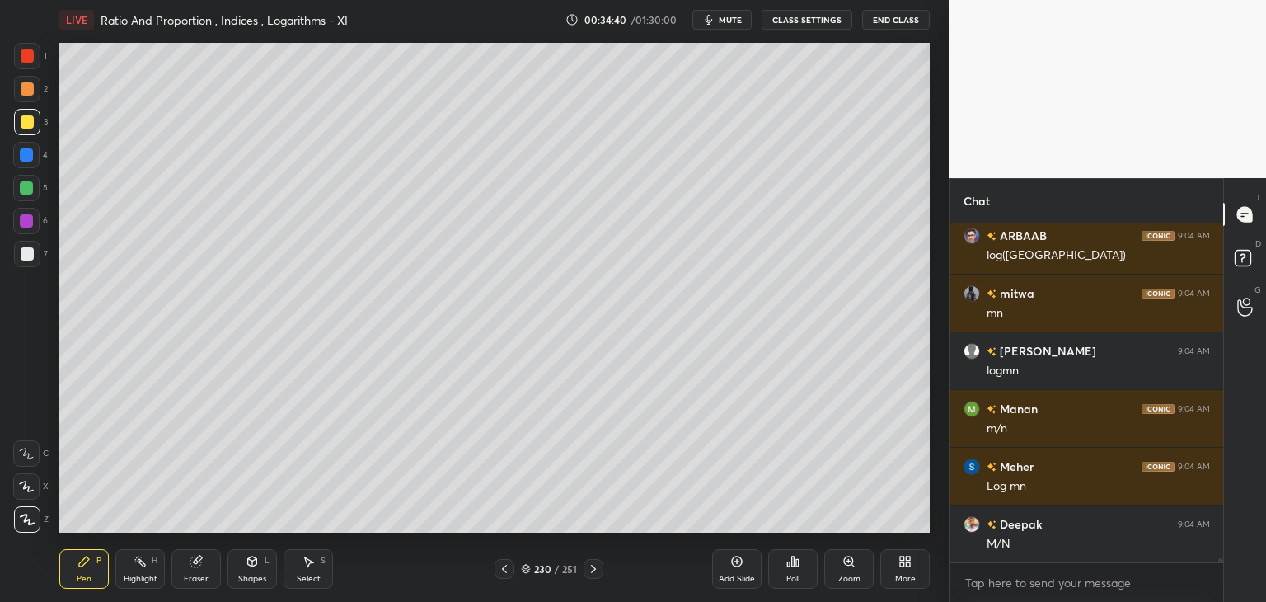
scroll to position [29694, 0]
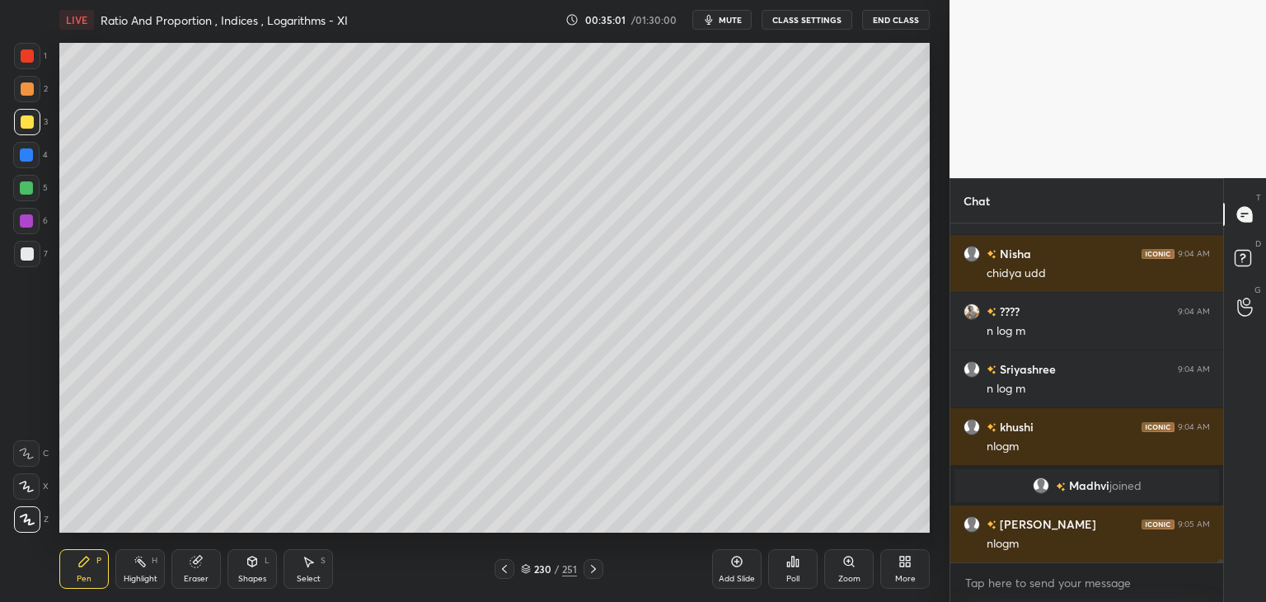
click at [203, 572] on div "Eraser" at bounding box center [195, 569] width 49 height 40
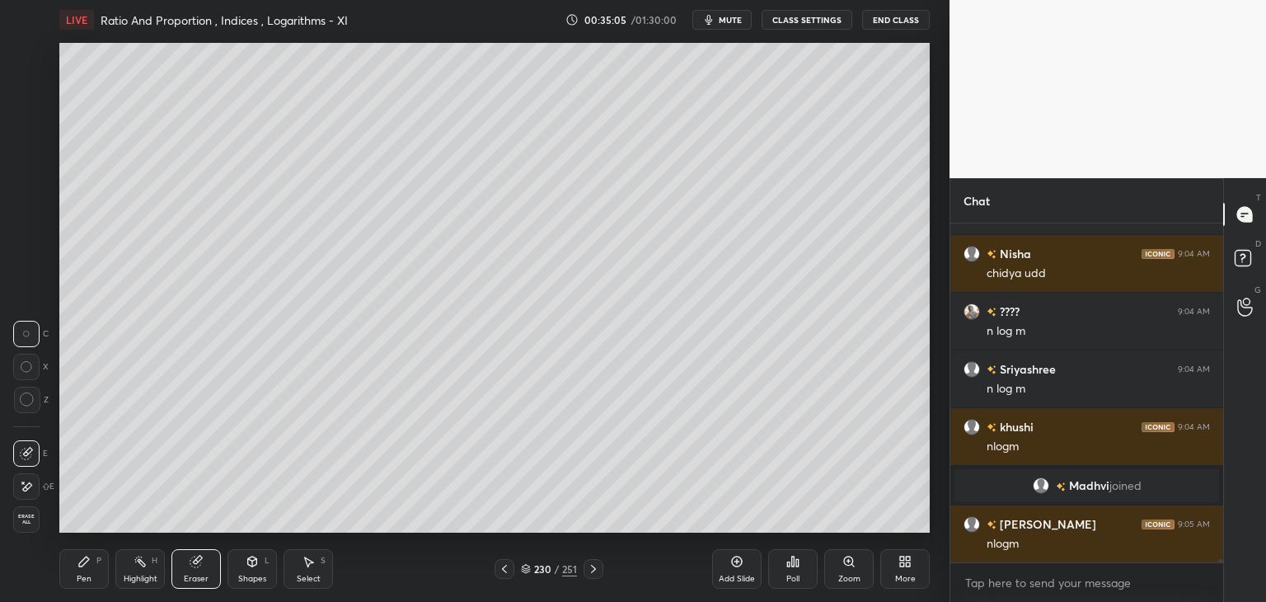
click at [82, 575] on div "Pen" at bounding box center [84, 579] width 15 height 8
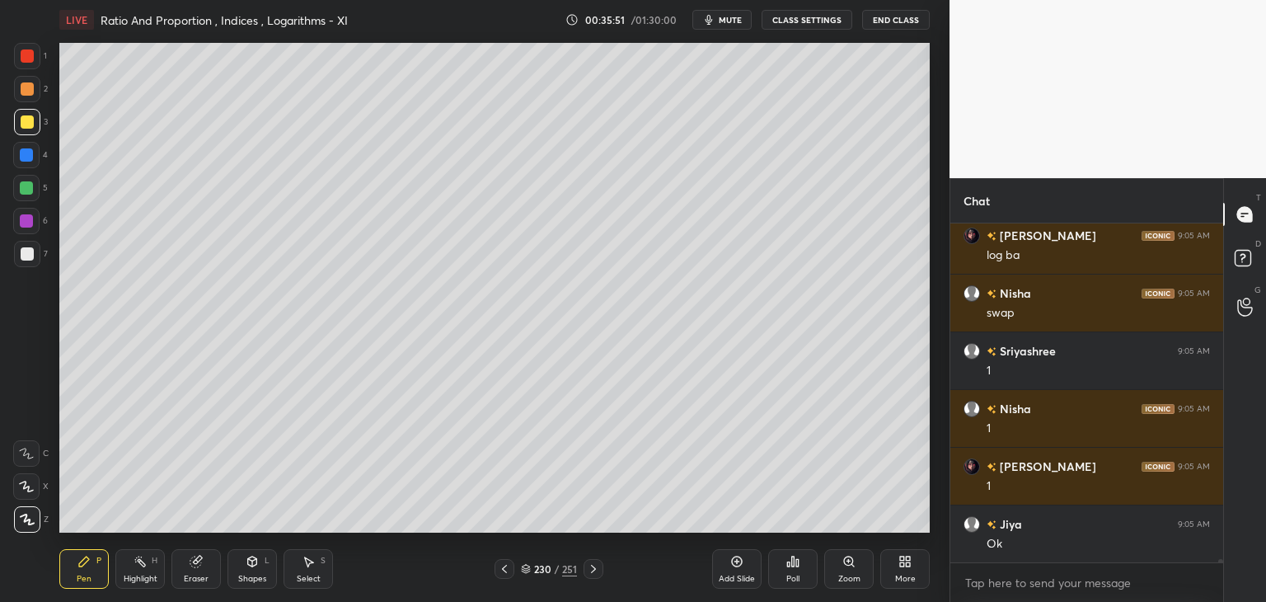
scroll to position [31653, 0]
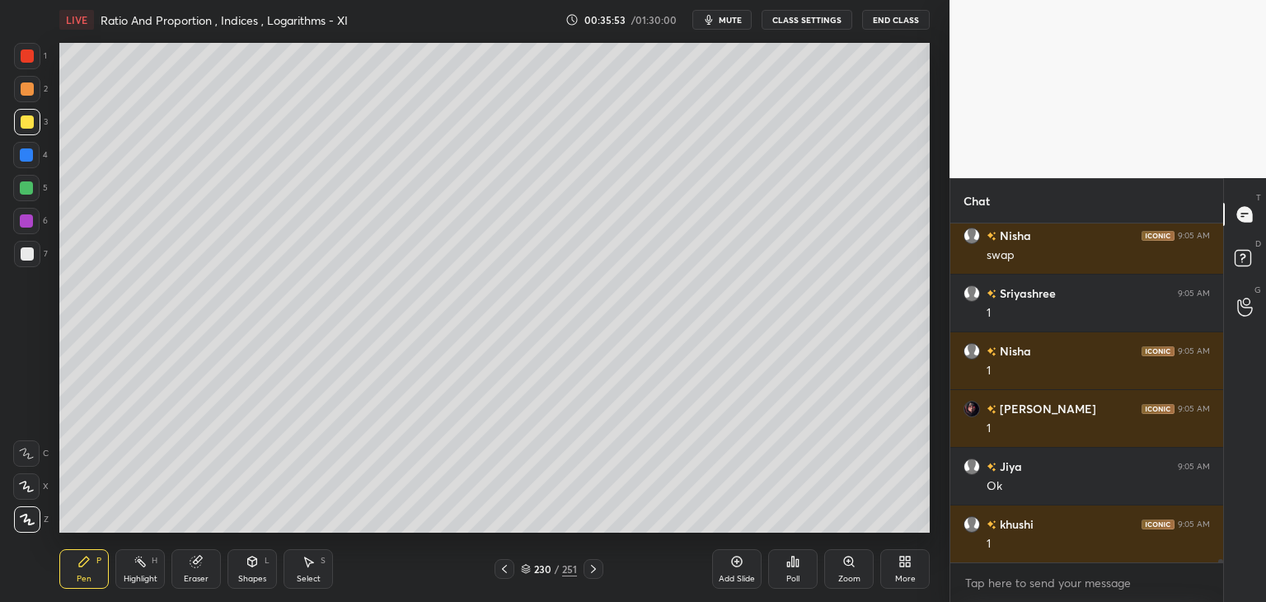
click at [740, 573] on div "Add Slide" at bounding box center [736, 569] width 49 height 40
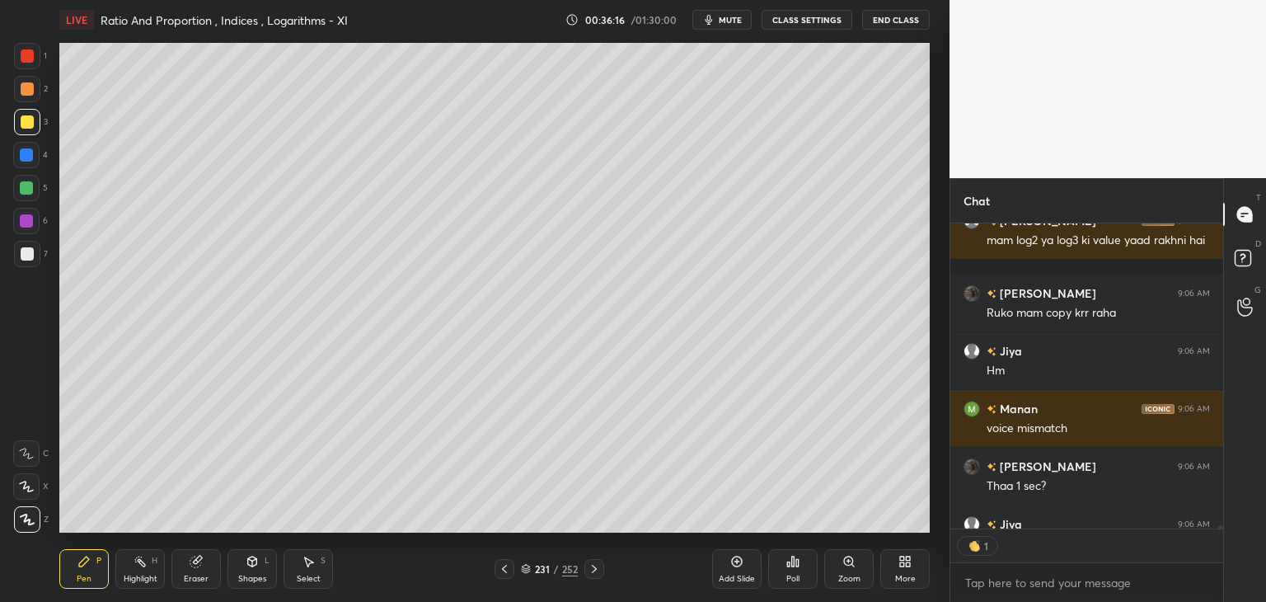
scroll to position [6, 5]
click at [30, 258] on div at bounding box center [27, 253] width 13 height 13
drag, startPoint x: 206, startPoint y: 571, endPoint x: 214, endPoint y: 541, distance: 31.4
click at [204, 571] on div "Eraser" at bounding box center [195, 569] width 49 height 40
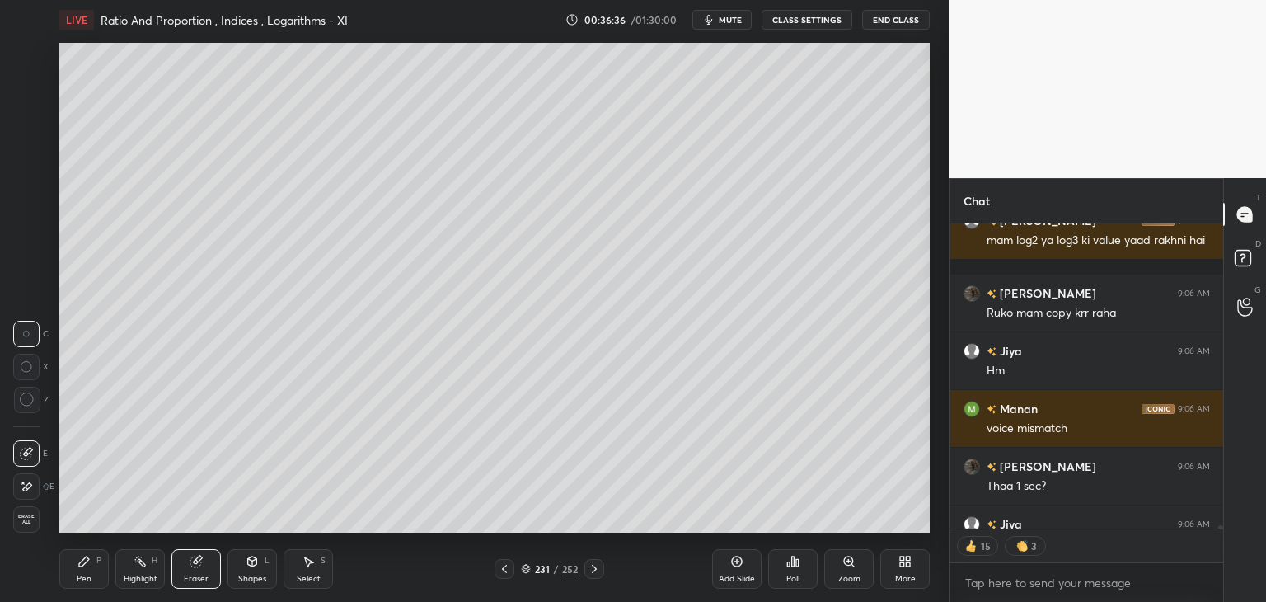
click at [92, 573] on div "Pen P" at bounding box center [83, 569] width 49 height 40
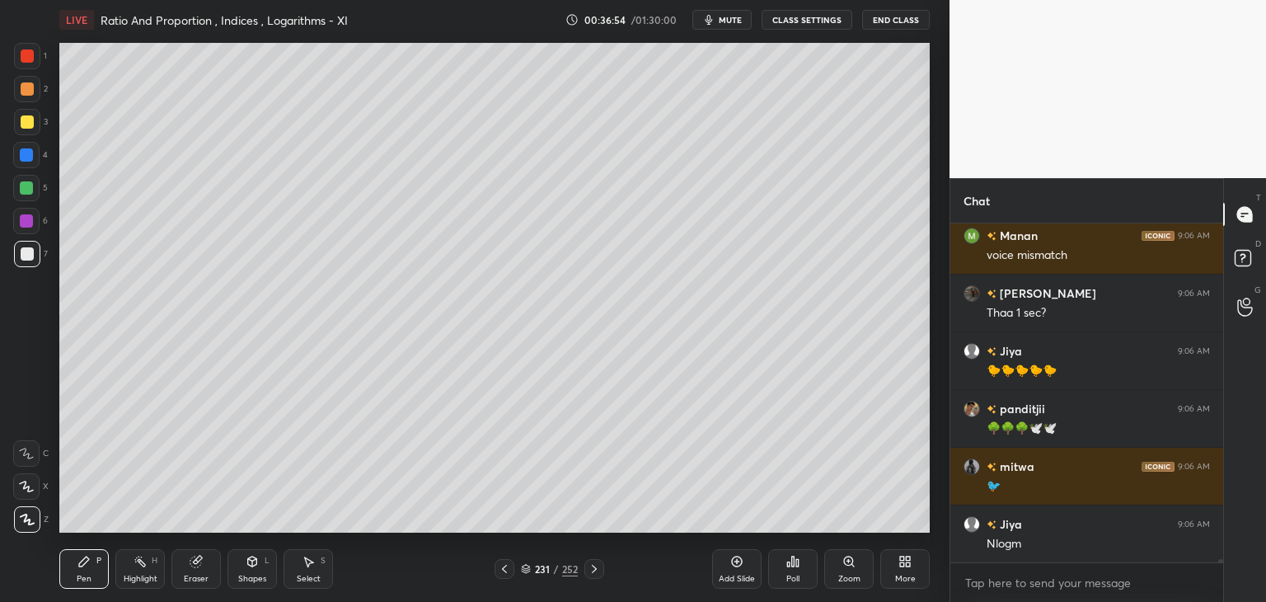
scroll to position [32187, 0]
click at [313, 572] on div "Select S" at bounding box center [308, 569] width 49 height 40
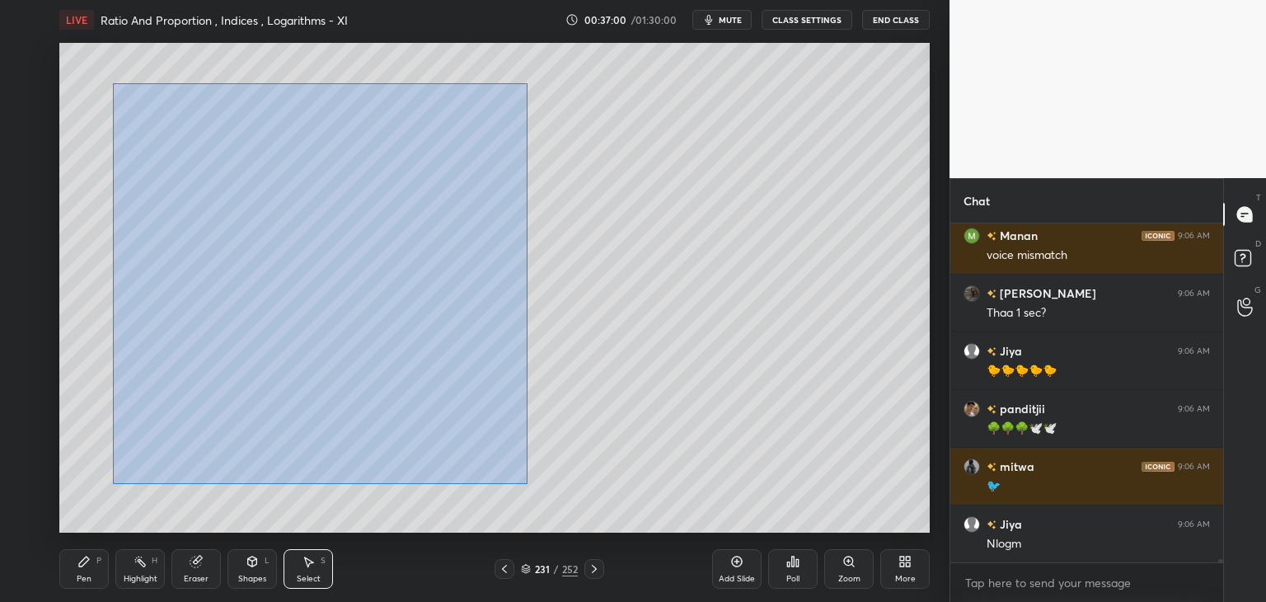
drag, startPoint x: 148, startPoint y: 145, endPoint x: 527, endPoint y: 482, distance: 506.9
click at [528, 486] on div "0 ° Undo Copy Duplicate Duplicate to new slide Delete" at bounding box center [494, 288] width 871 height 490
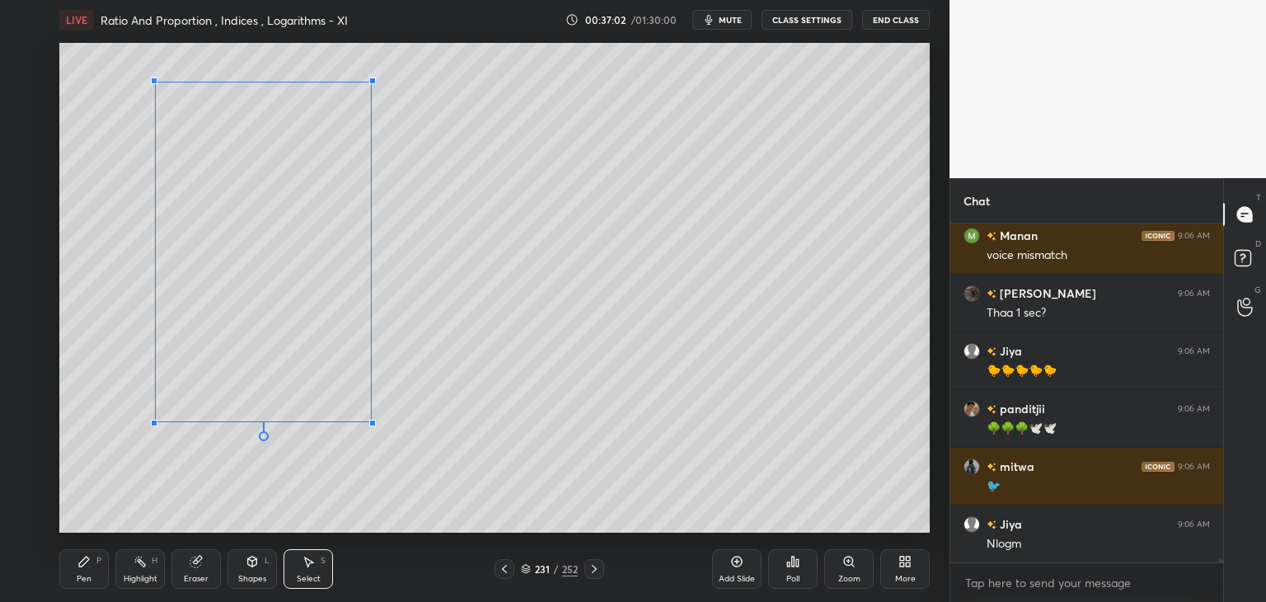
scroll to position [32245, 0]
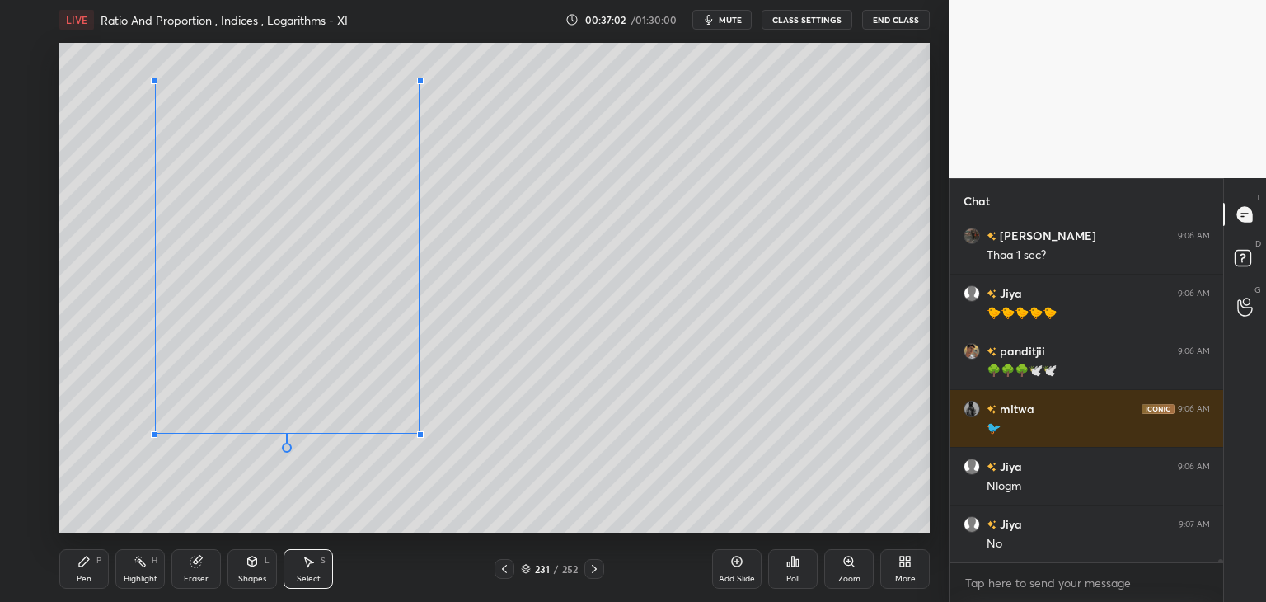
drag, startPoint x: 476, startPoint y: 456, endPoint x: 420, endPoint y: 425, distance: 63.5
click at [424, 435] on div at bounding box center [420, 434] width 7 height 7
drag, startPoint x: 328, startPoint y: 303, endPoint x: 341, endPoint y: 299, distance: 13.8
click at [327, 298] on div "0 ° Undo Copy Duplicate Duplicate to new slide Delete" at bounding box center [494, 288] width 871 height 490
click at [732, 350] on div "0 ° Undo Copy Duplicate Duplicate to new slide Delete" at bounding box center [494, 288] width 871 height 490
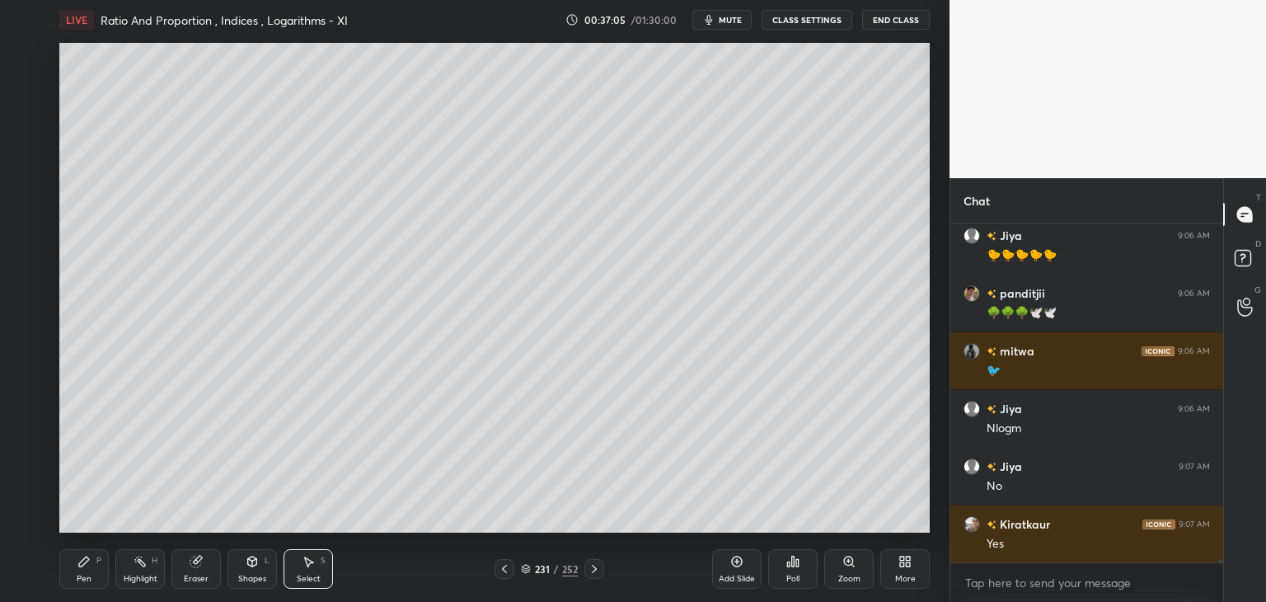
drag, startPoint x: 251, startPoint y: 578, endPoint x: 265, endPoint y: 561, distance: 21.6
click at [251, 578] on div "Shapes" at bounding box center [252, 579] width 28 height 8
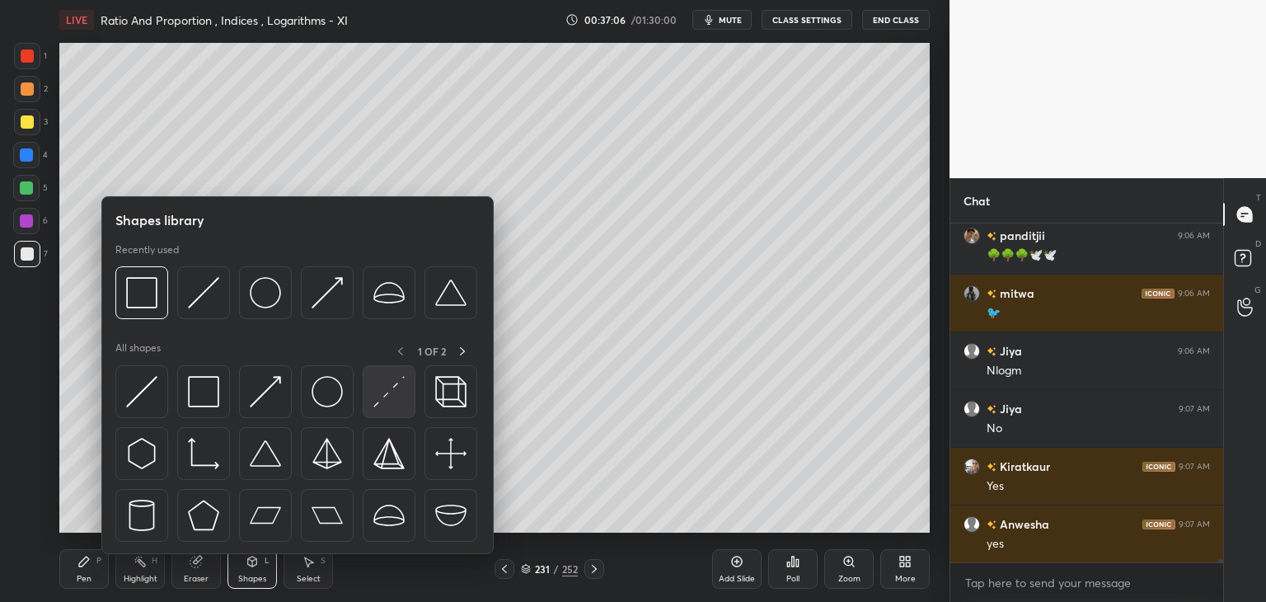
click at [393, 399] on img at bounding box center [389, 391] width 31 height 31
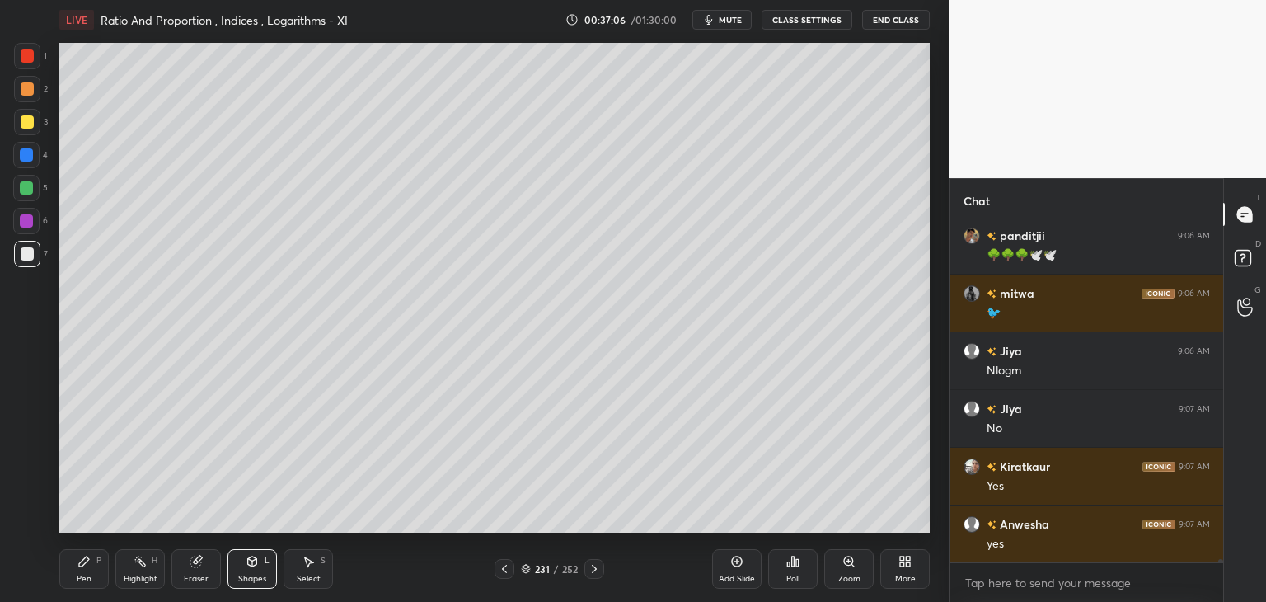
scroll to position [32533, 0]
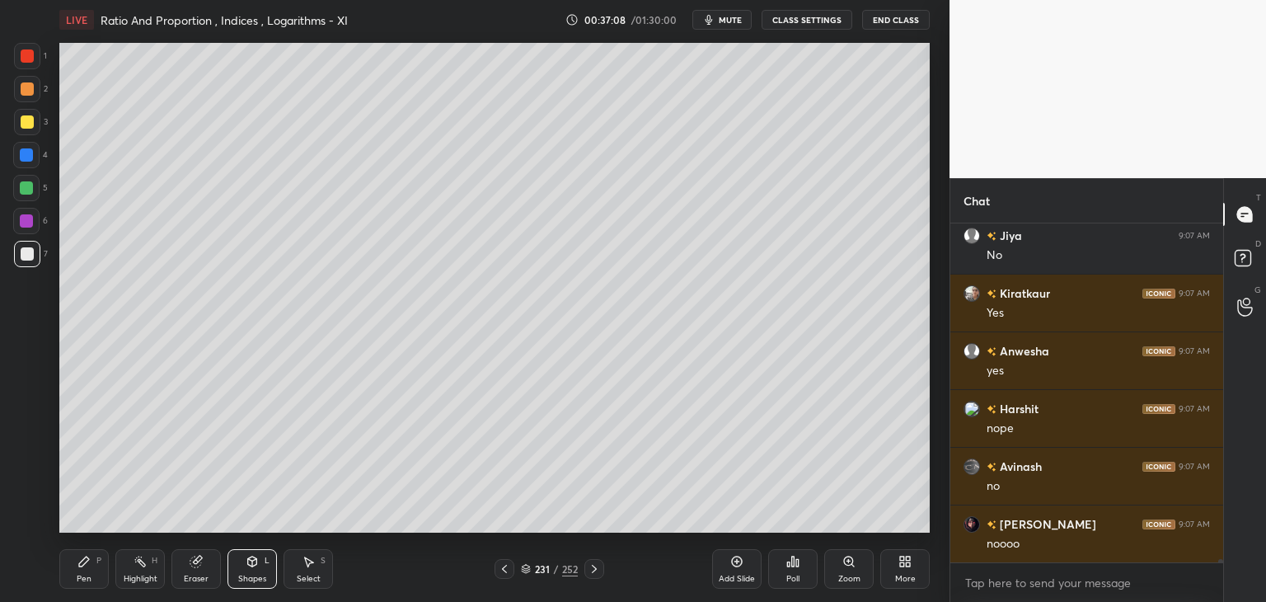
click at [27, 123] on div at bounding box center [27, 121] width 13 height 13
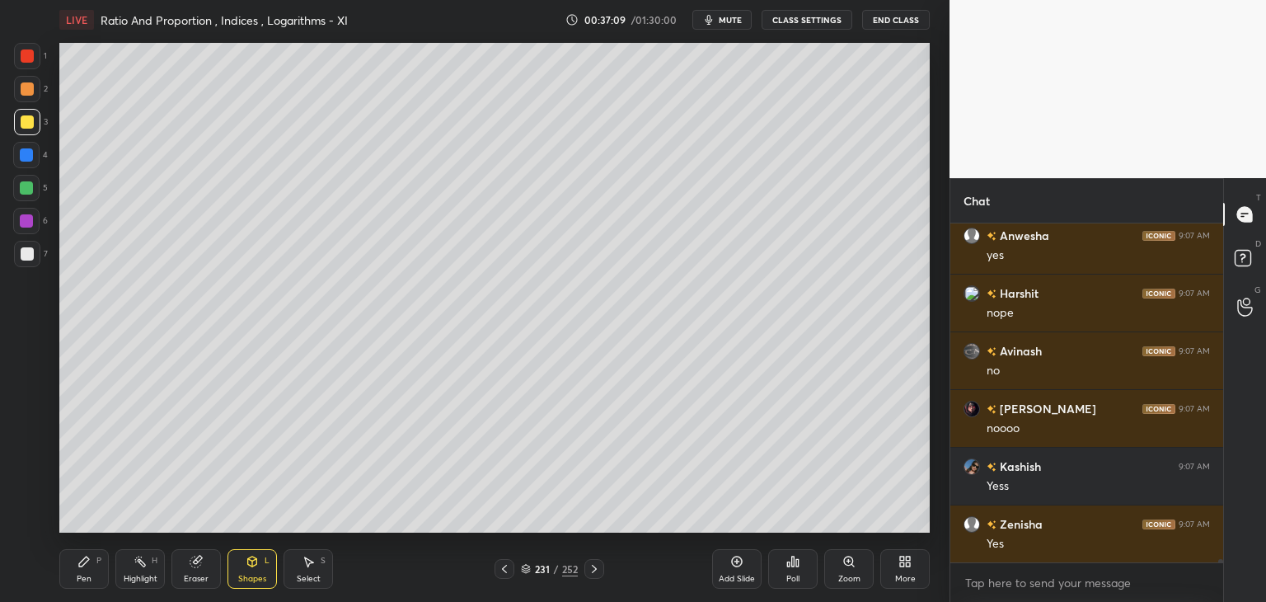
click at [31, 218] on div at bounding box center [26, 220] width 13 height 13
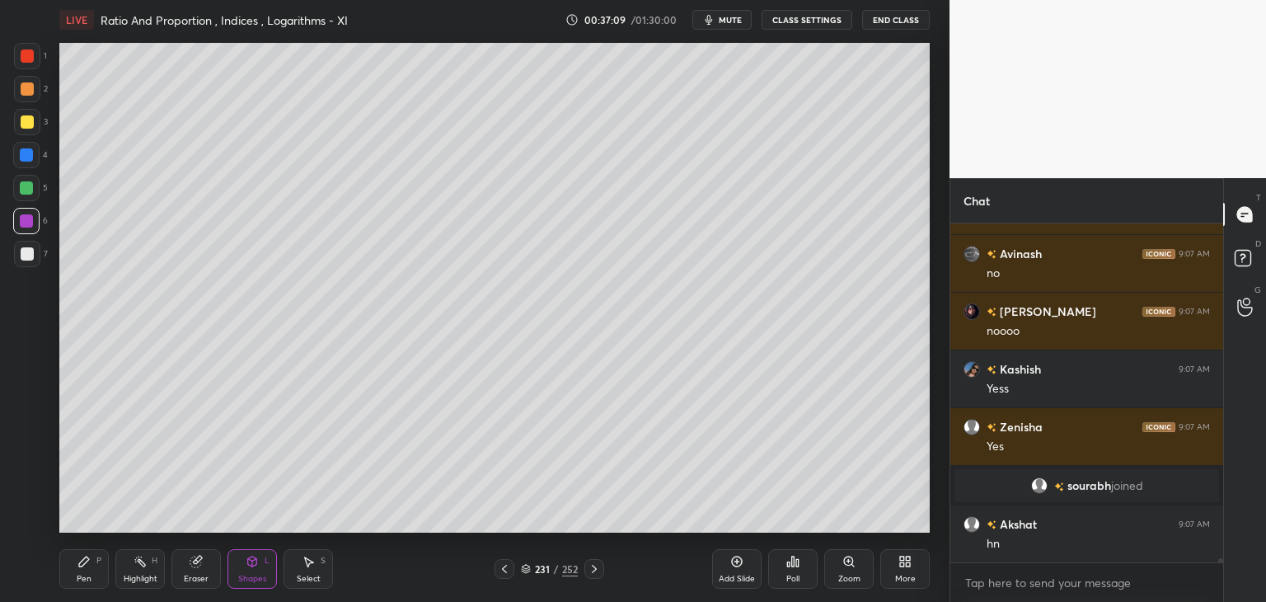
drag, startPoint x: 30, startPoint y: 53, endPoint x: 55, endPoint y: 66, distance: 28.8
click at [30, 54] on div at bounding box center [27, 55] width 13 height 13
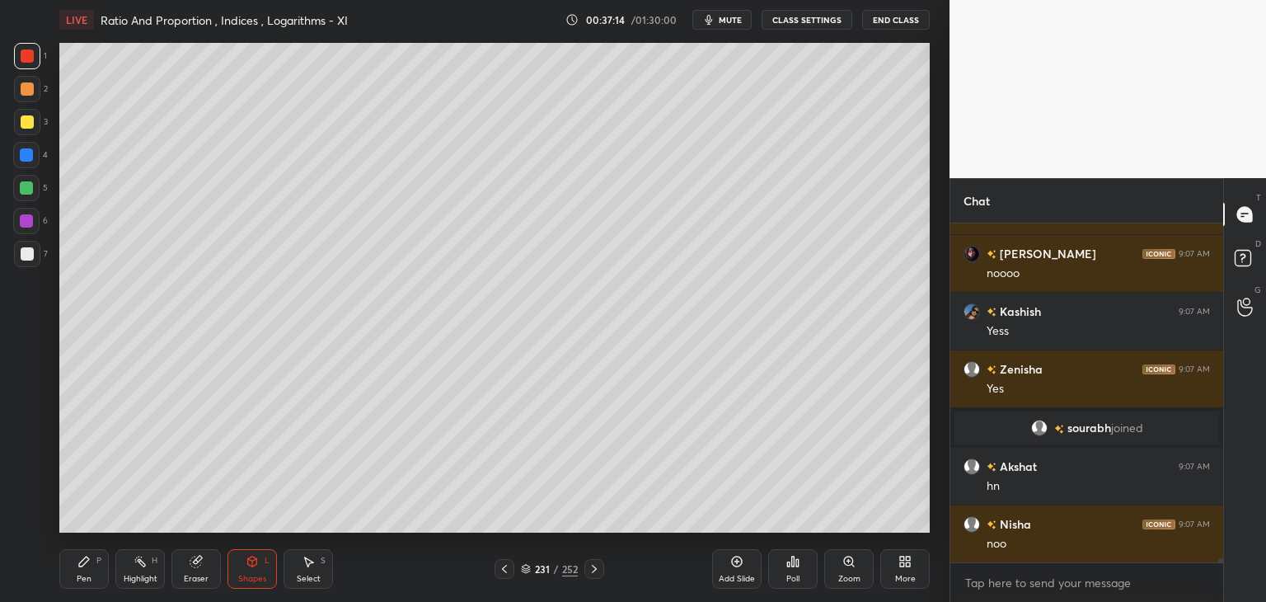
click at [89, 575] on div "Pen" at bounding box center [84, 579] width 15 height 8
click at [30, 120] on div at bounding box center [27, 121] width 13 height 13
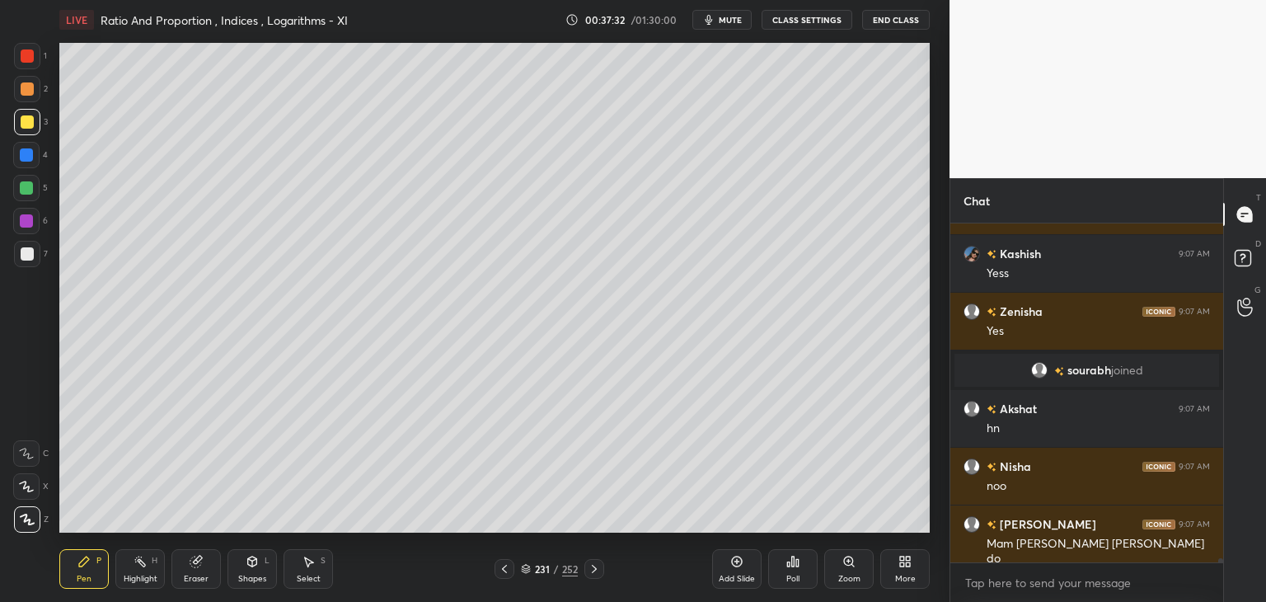
click at [501, 571] on icon at bounding box center [504, 568] width 13 height 13
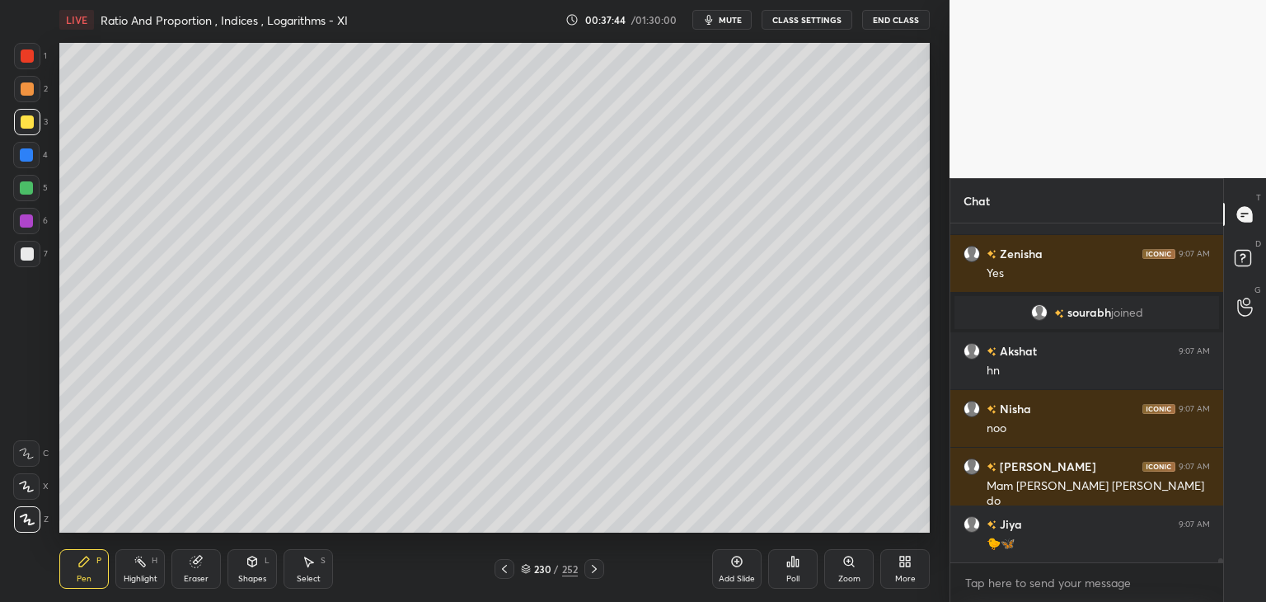
click at [599, 569] on icon at bounding box center [594, 568] width 13 height 13
click at [501, 570] on icon at bounding box center [504, 568] width 13 height 13
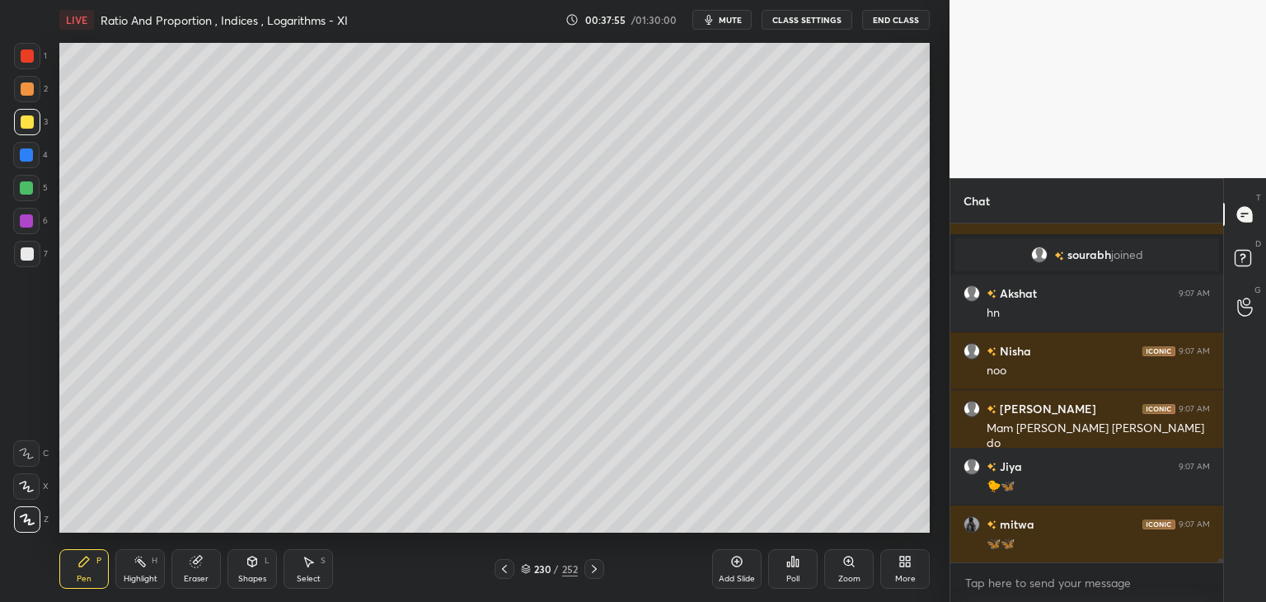
click at [597, 569] on icon at bounding box center [594, 568] width 13 height 13
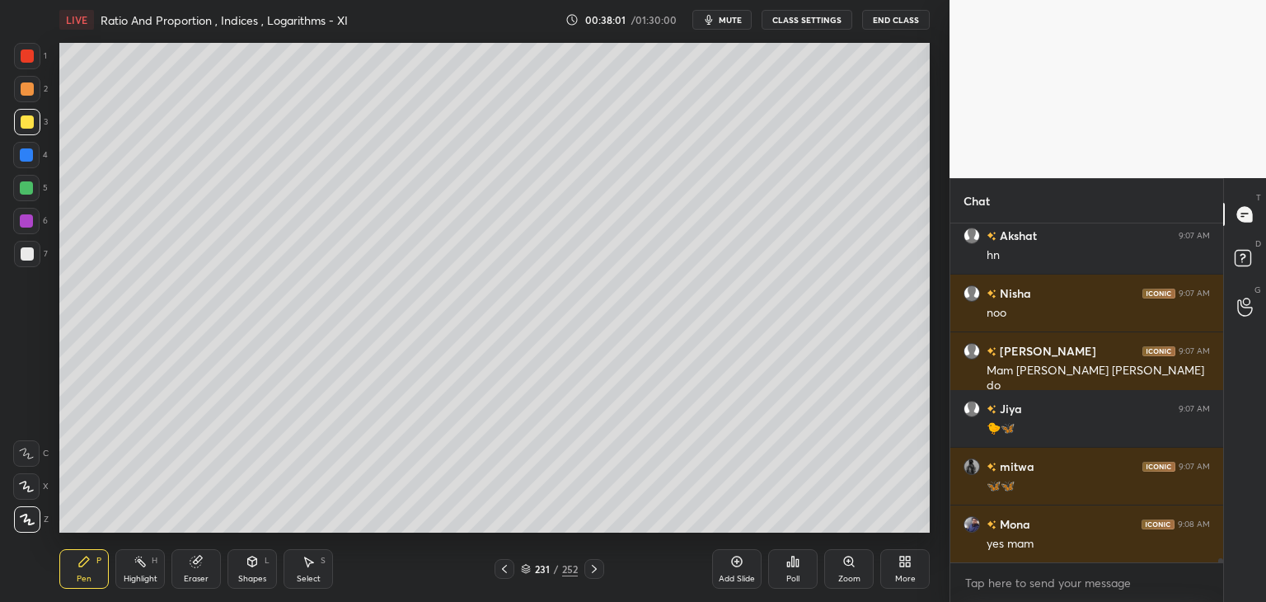
click at [28, 186] on div at bounding box center [26, 187] width 13 height 13
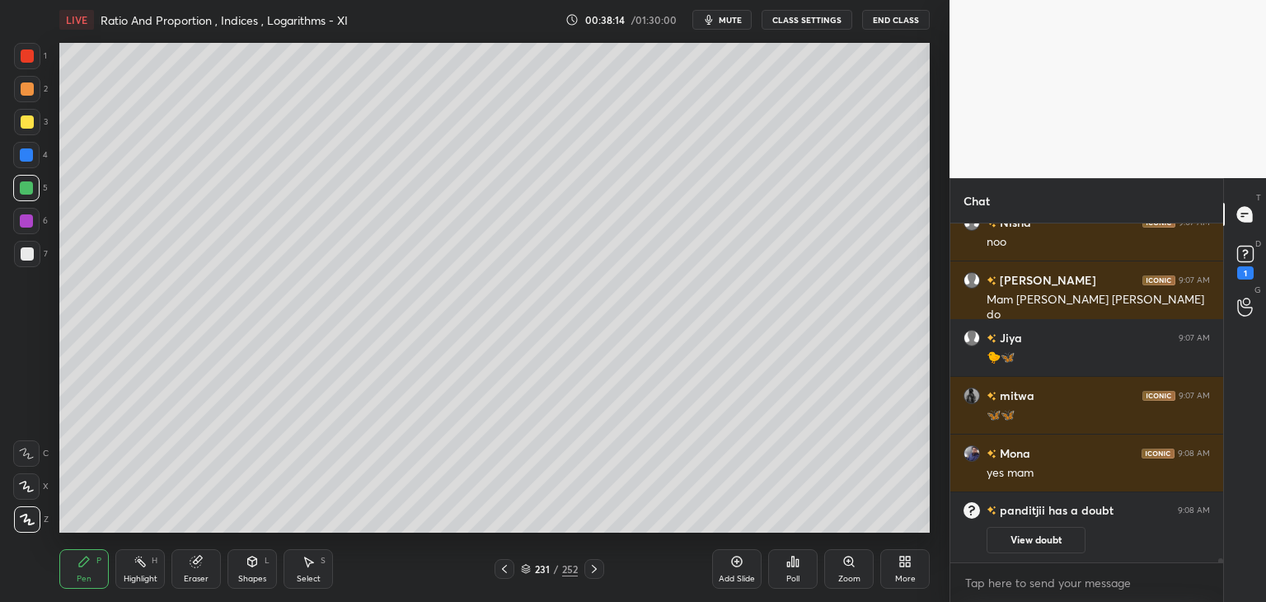
click at [25, 57] on div at bounding box center [27, 55] width 13 height 13
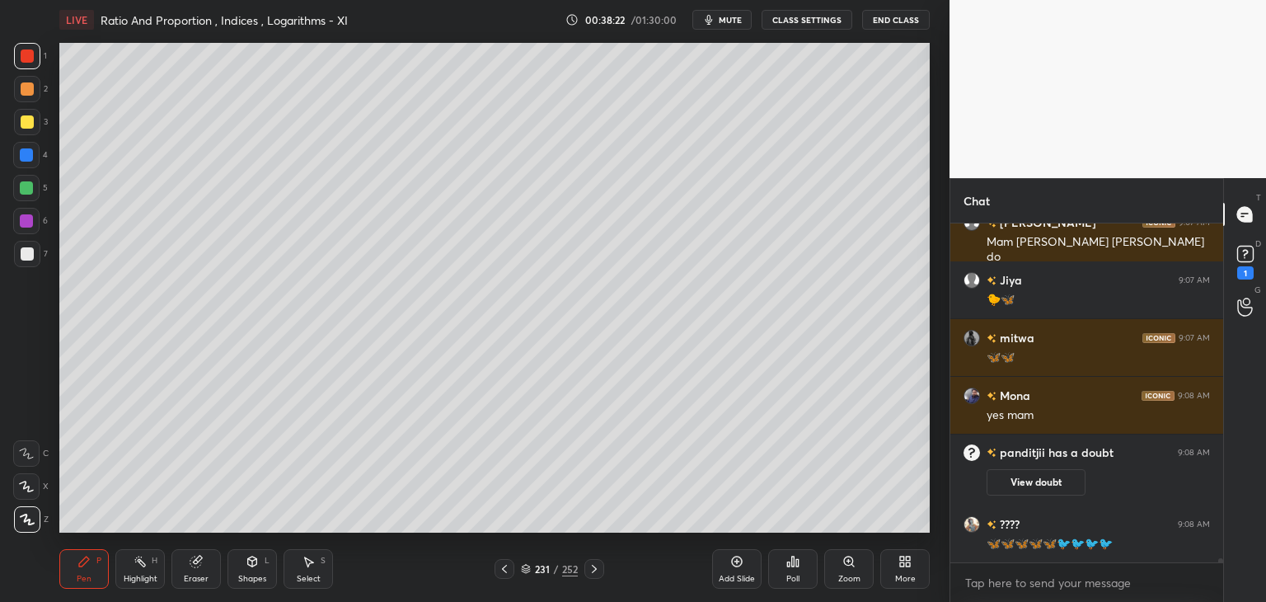
scroll to position [29230, 0]
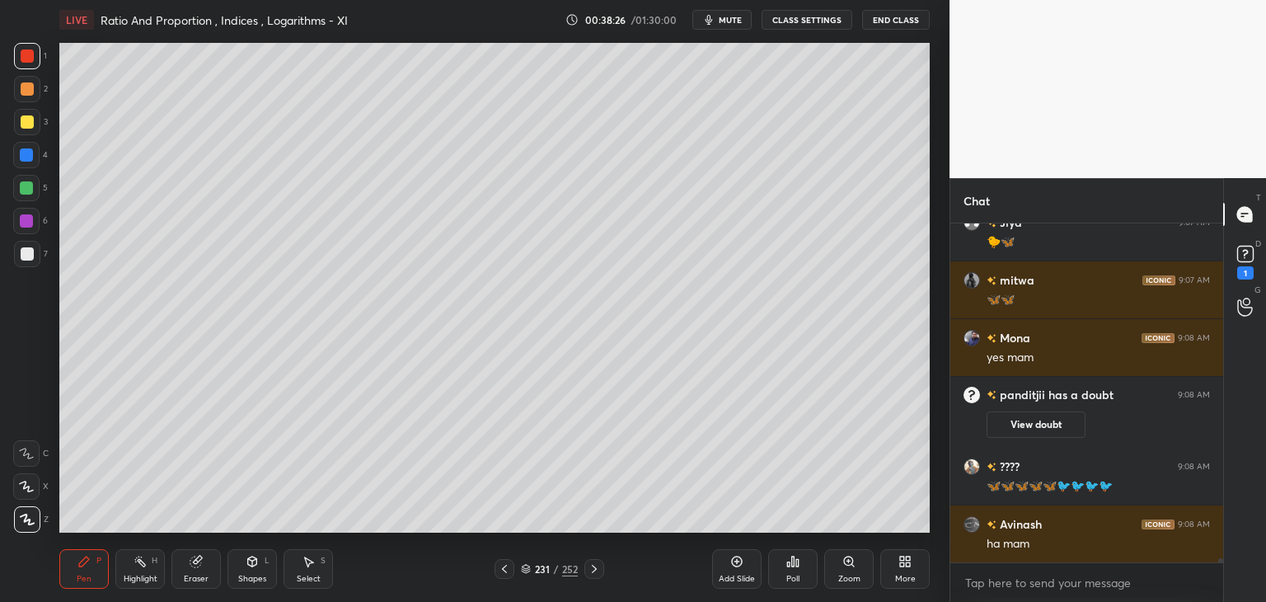
click at [26, 151] on div at bounding box center [26, 154] width 13 height 13
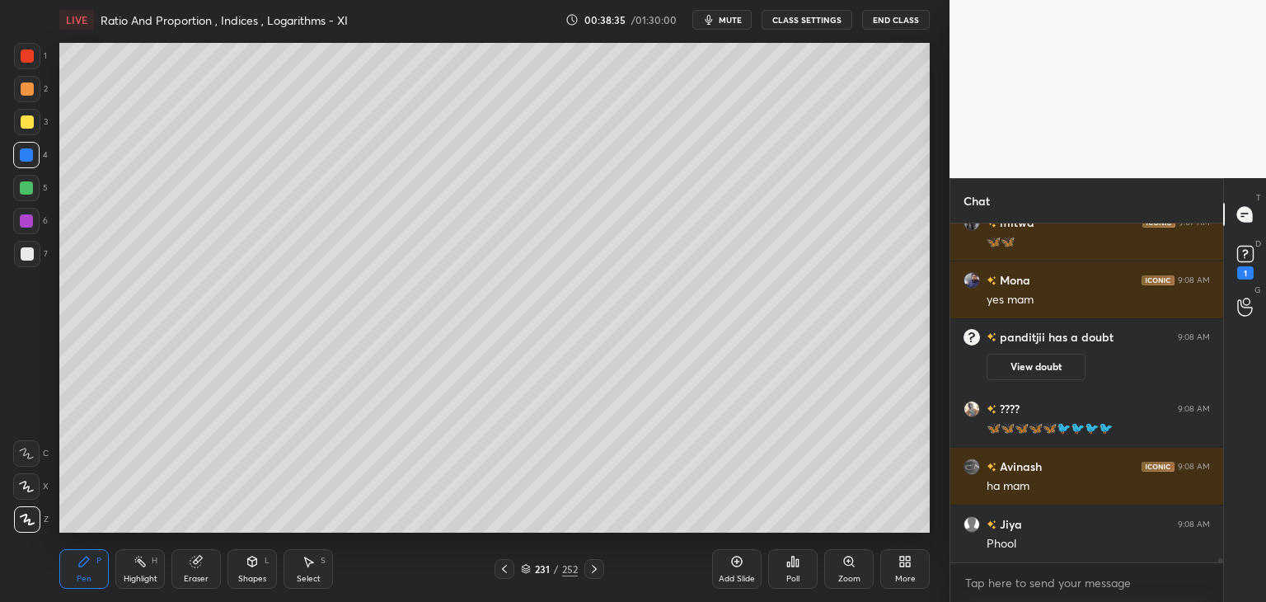
click at [33, 256] on div at bounding box center [27, 254] width 26 height 26
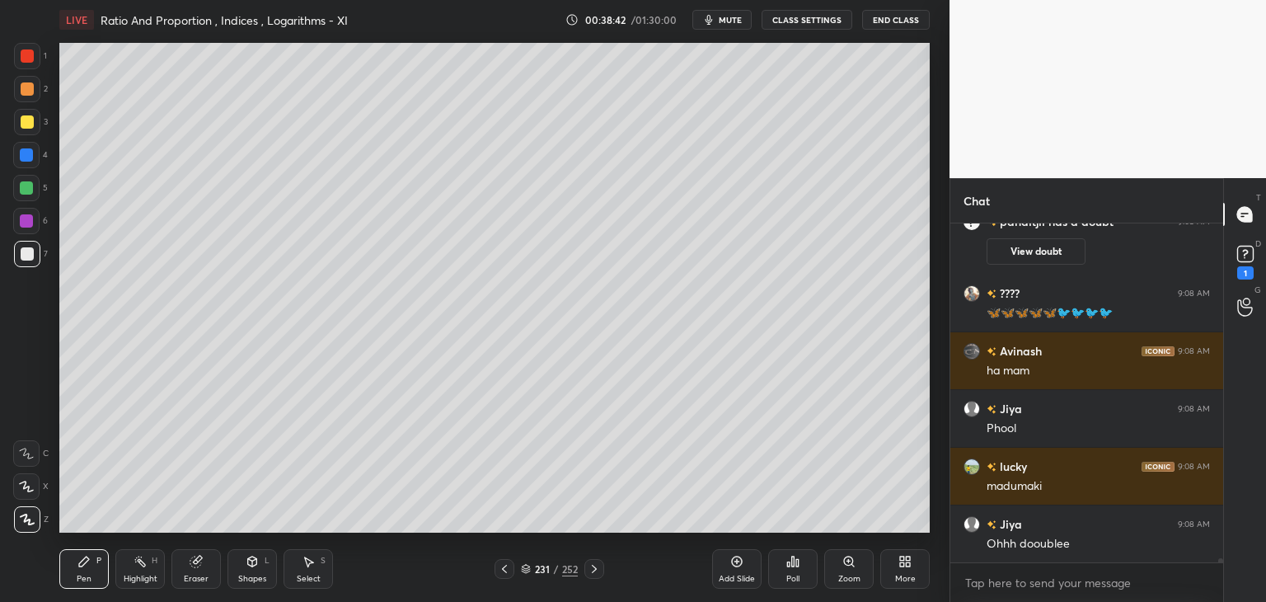
scroll to position [29461, 0]
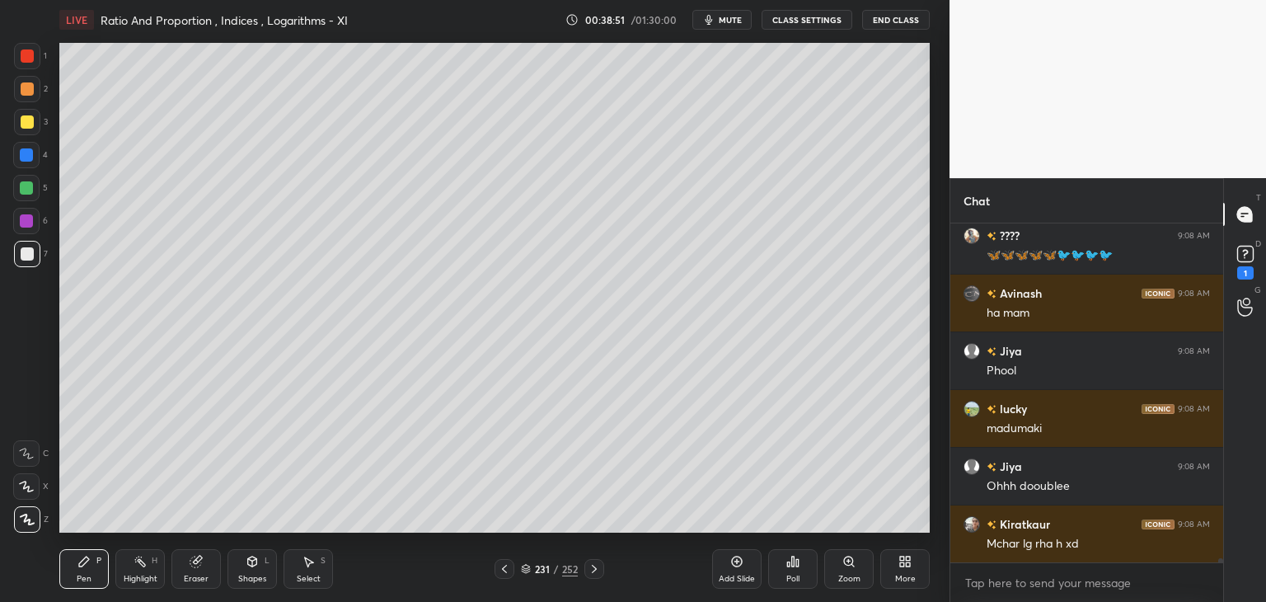
click at [197, 570] on div "Eraser" at bounding box center [195, 569] width 49 height 40
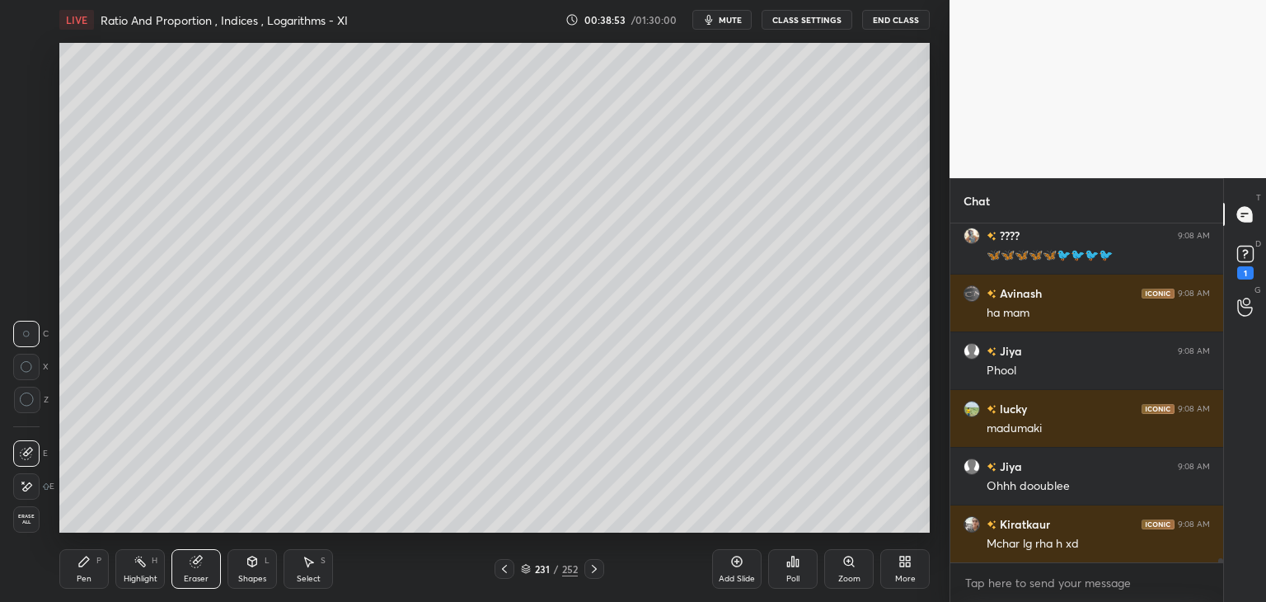
scroll to position [29519, 0]
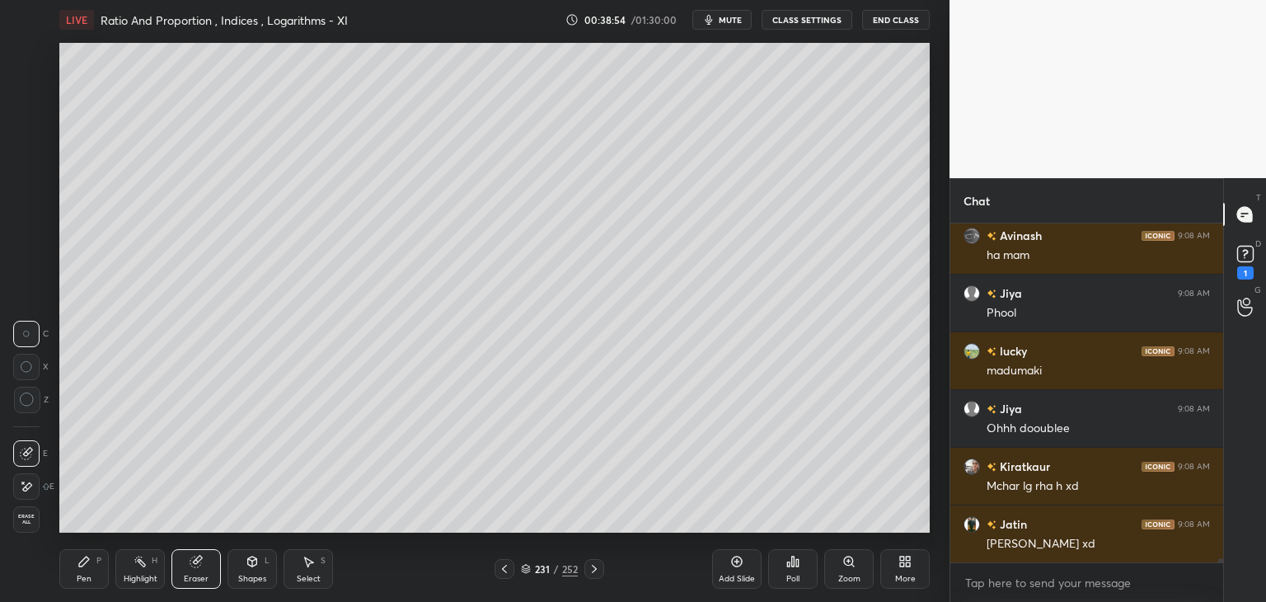
click at [307, 581] on div "Select" at bounding box center [309, 579] width 24 height 8
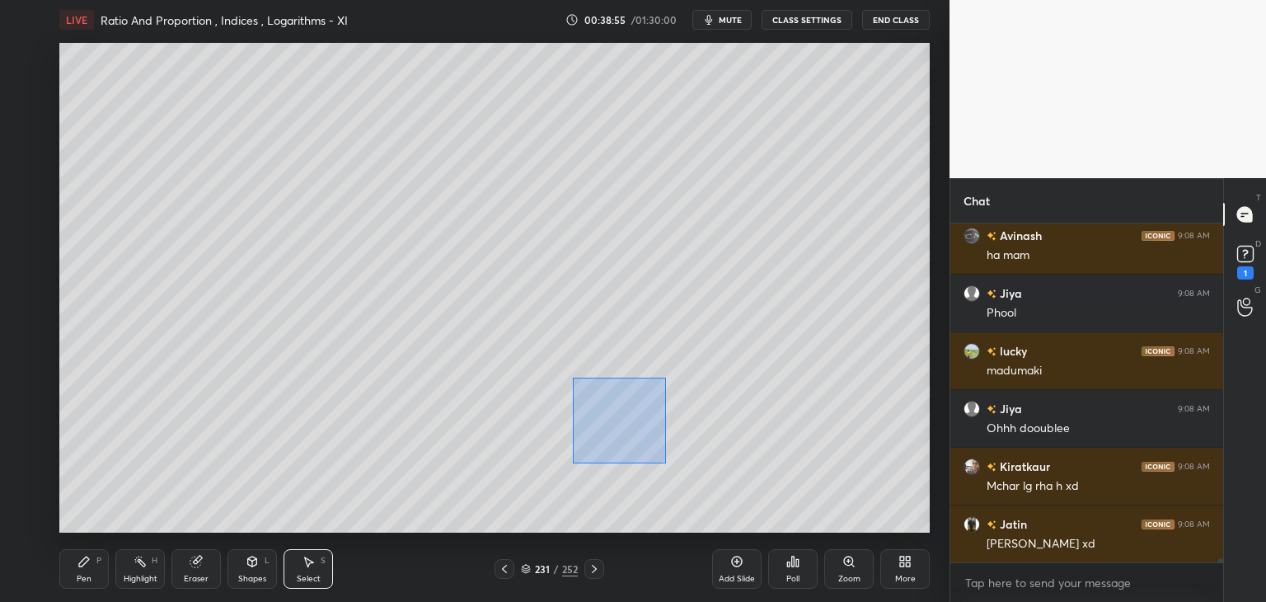
drag, startPoint x: 591, startPoint y: 425, endPoint x: 654, endPoint y: 453, distance: 68.3
click at [663, 462] on div "0 ° Undo Copy Duplicate Duplicate to new slide Delete" at bounding box center [494, 288] width 871 height 490
drag, startPoint x: 611, startPoint y: 420, endPoint x: 598, endPoint y: 423, distance: 13.6
click at [598, 423] on div "0 ° Undo Copy Duplicate Duplicate to new slide Delete" at bounding box center [494, 288] width 871 height 490
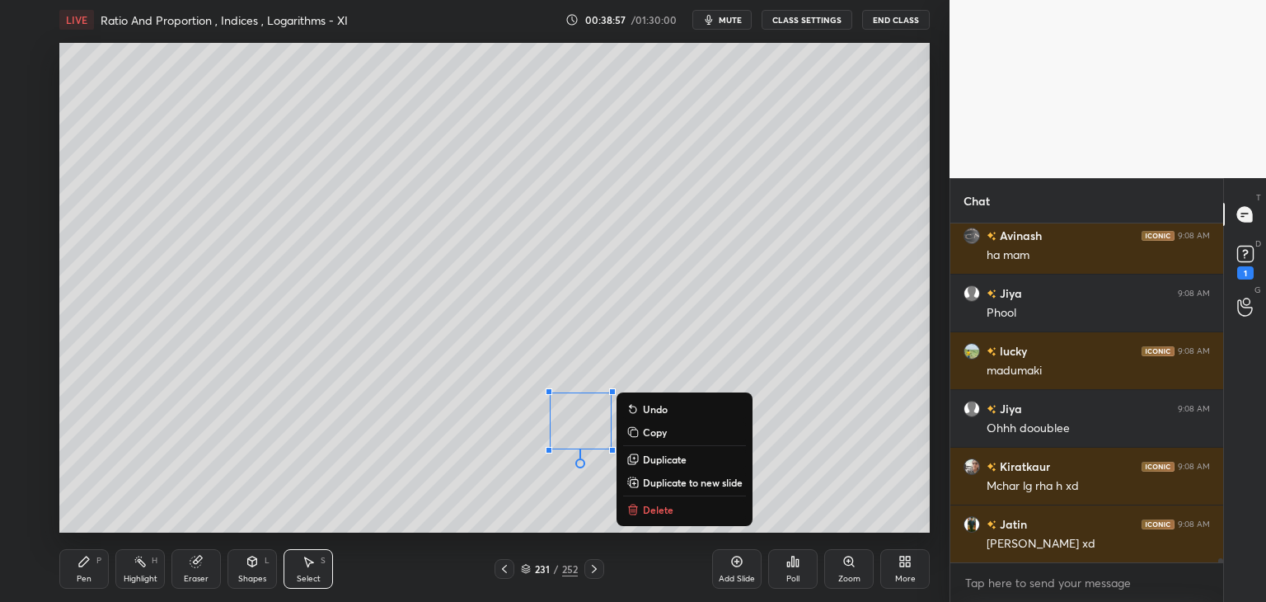
click at [869, 427] on div "0 ° Undo Copy Duplicate Duplicate to new slide Delete" at bounding box center [494, 288] width 871 height 490
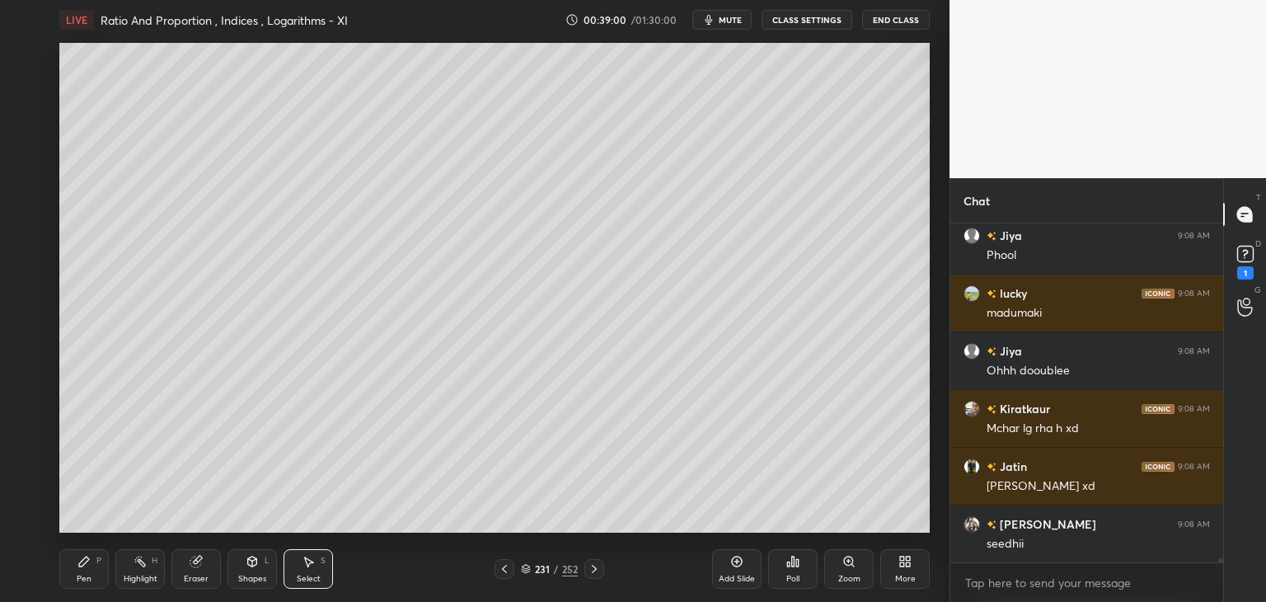
scroll to position [29634, 0]
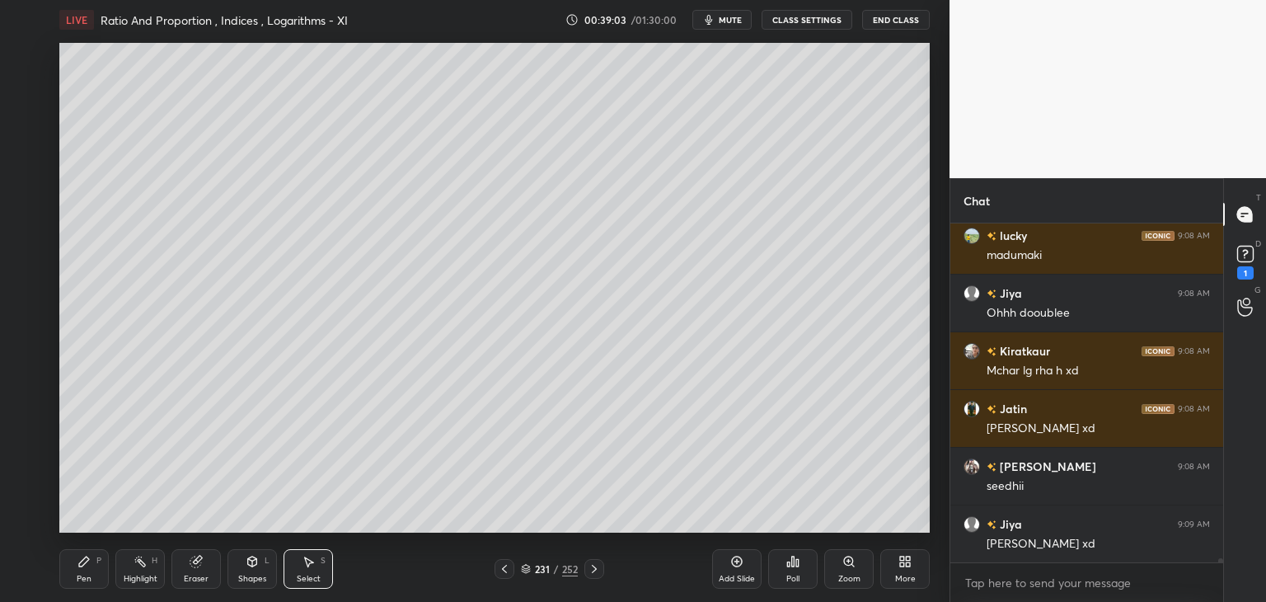
click at [92, 577] on div "Pen P" at bounding box center [83, 569] width 49 height 40
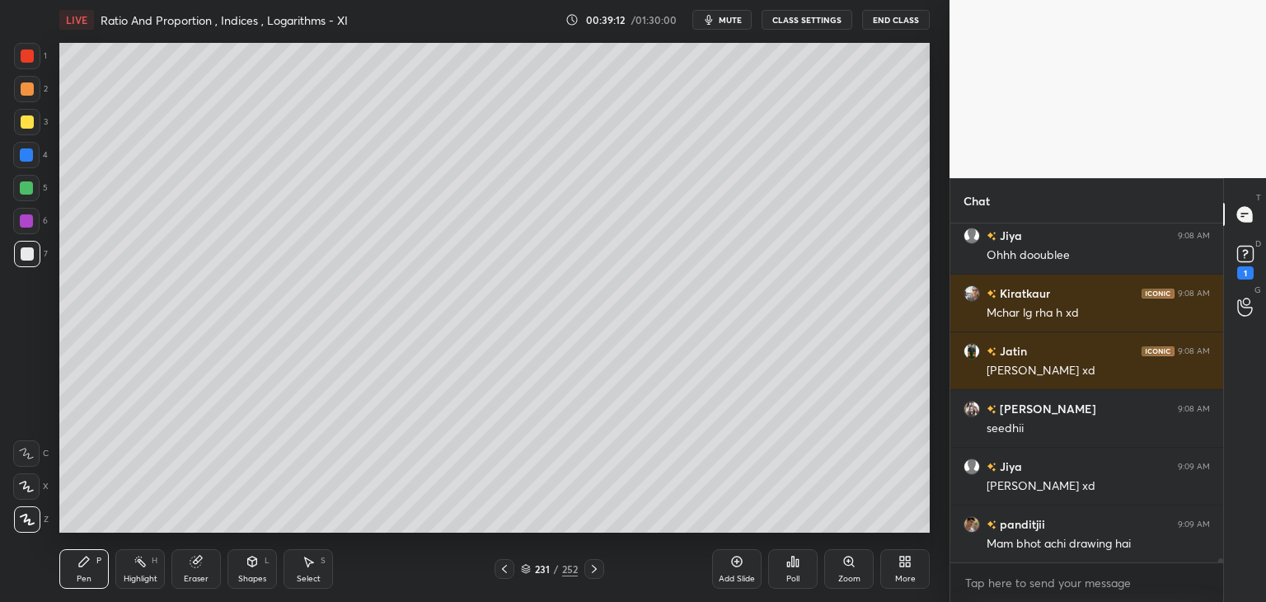
scroll to position [29732, 0]
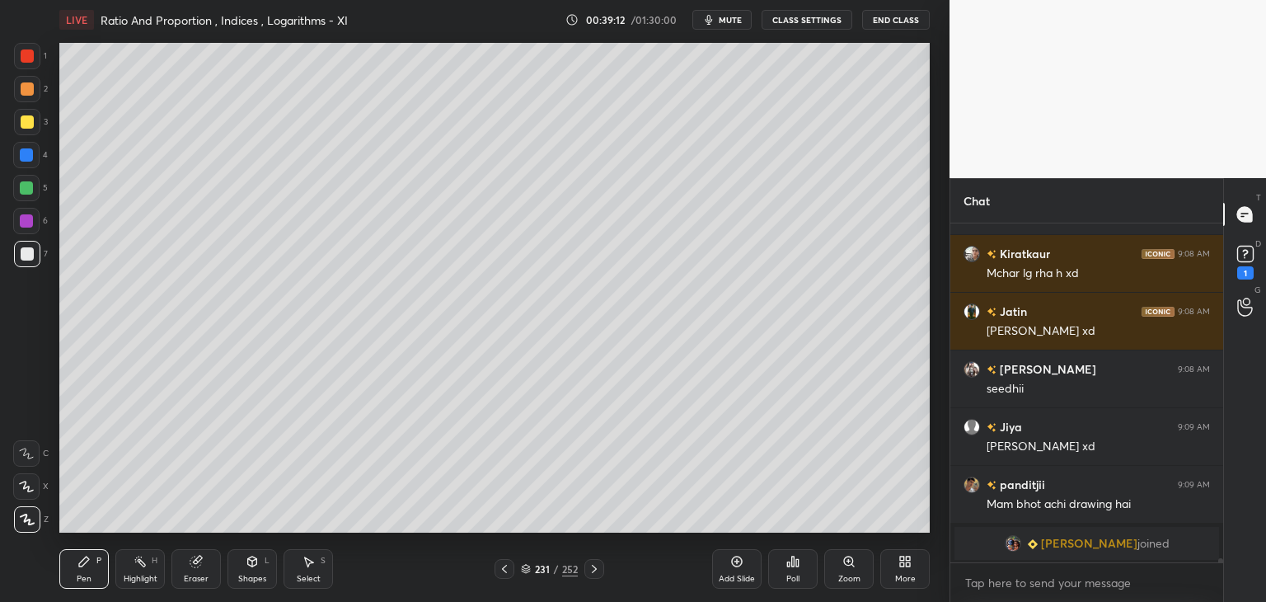
drag, startPoint x: 86, startPoint y: 575, endPoint x: 92, endPoint y: 558, distance: 17.8
click at [86, 575] on div "Pen" at bounding box center [84, 579] width 15 height 8
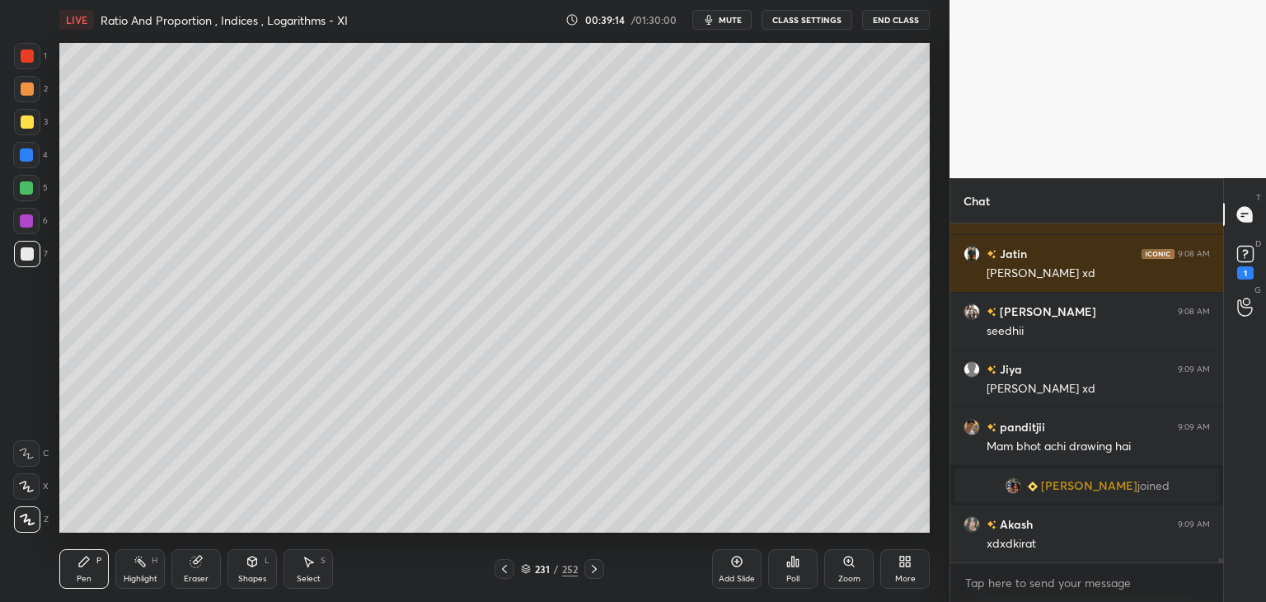
drag, startPoint x: 29, startPoint y: 154, endPoint x: 46, endPoint y: 159, distance: 18.0
click at [30, 153] on div at bounding box center [26, 154] width 13 height 13
drag, startPoint x: 89, startPoint y: 571, endPoint x: 95, endPoint y: 533, distance: 38.4
click at [89, 570] on div "Pen P" at bounding box center [83, 569] width 49 height 40
click at [26, 179] on div at bounding box center [26, 188] width 26 height 26
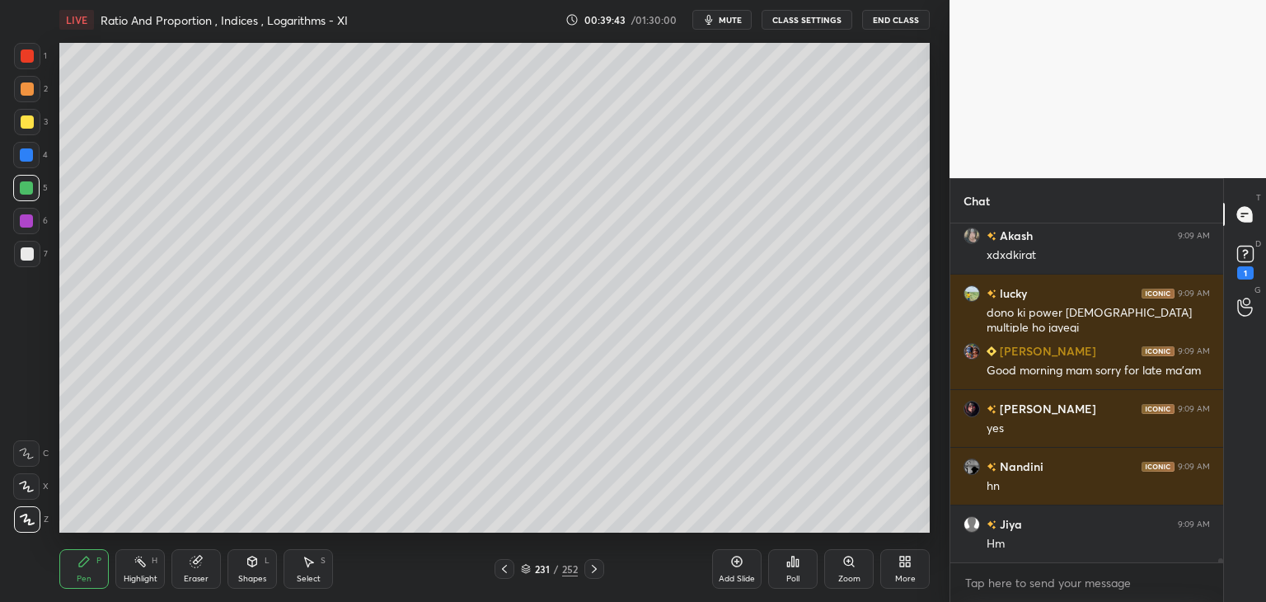
scroll to position [29969, 0]
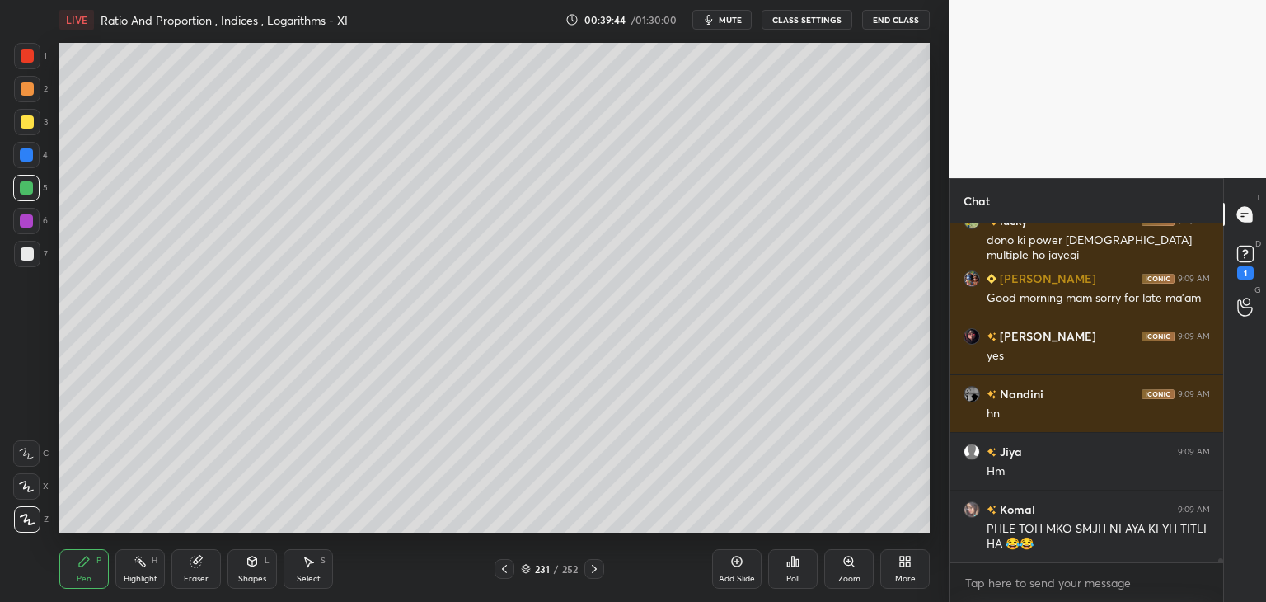
drag, startPoint x: 59, startPoint y: 568, endPoint x: 59, endPoint y: 544, distance: 23.9
click at [60, 566] on div "Pen P" at bounding box center [83, 569] width 49 height 40
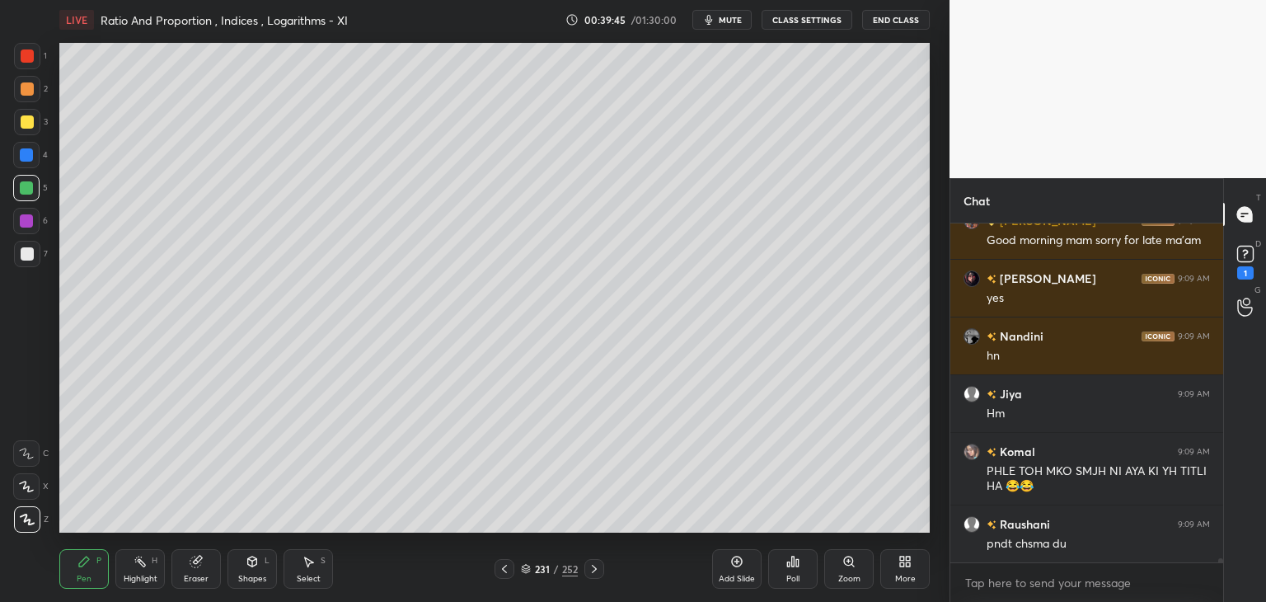
click at [26, 188] on div at bounding box center [26, 187] width 13 height 13
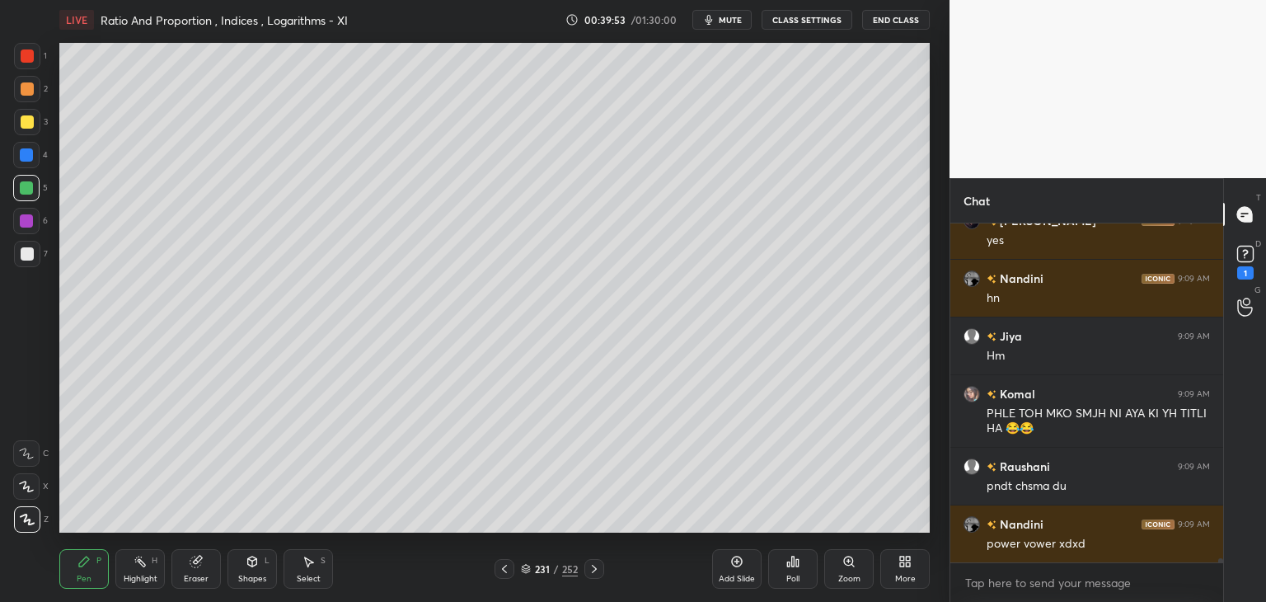
scroll to position [30142, 0]
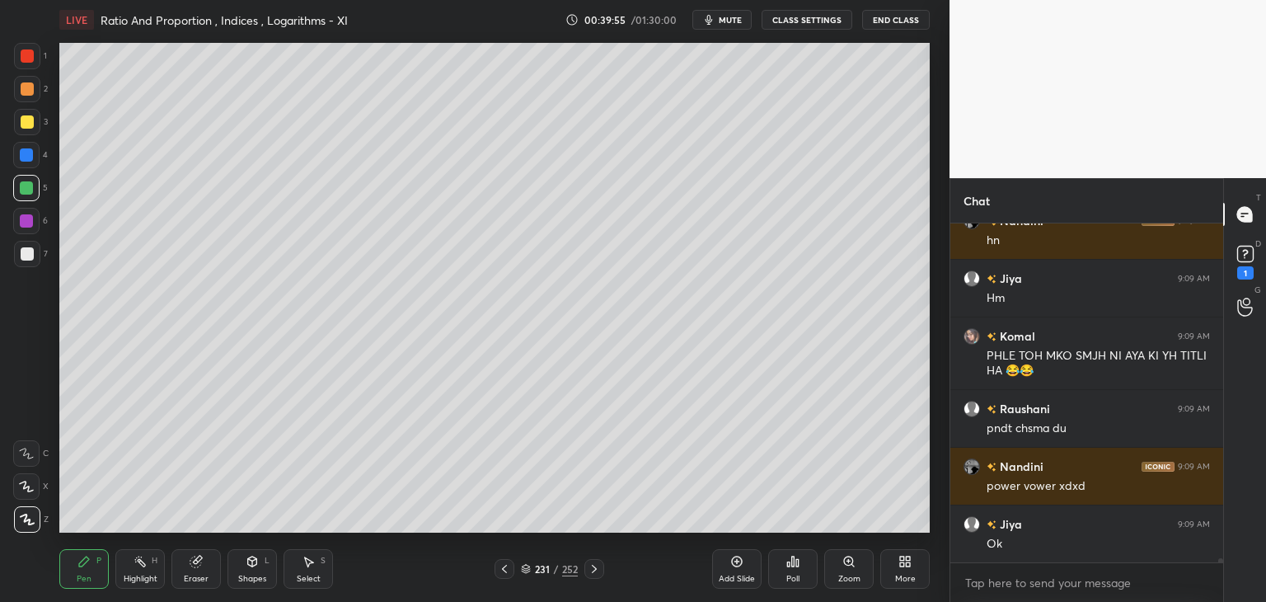
click at [23, 153] on div at bounding box center [26, 154] width 13 height 13
drag, startPoint x: 26, startPoint y: 260, endPoint x: 41, endPoint y: 258, distance: 14.9
click at [26, 260] on div at bounding box center [27, 253] width 13 height 13
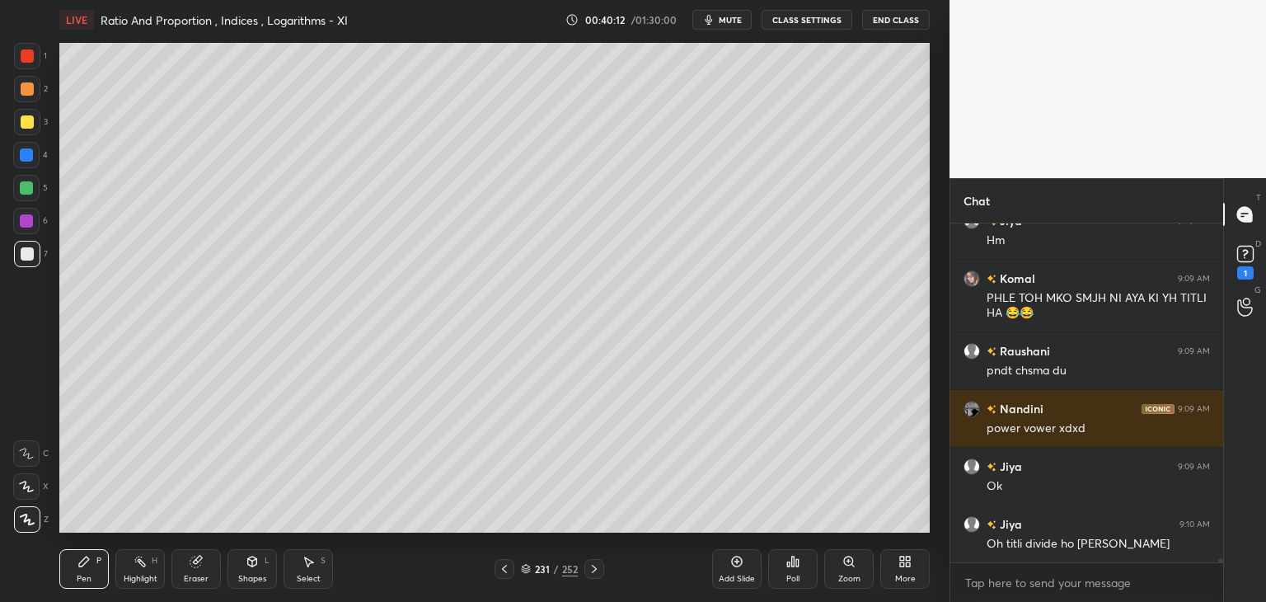
scroll to position [30240, 0]
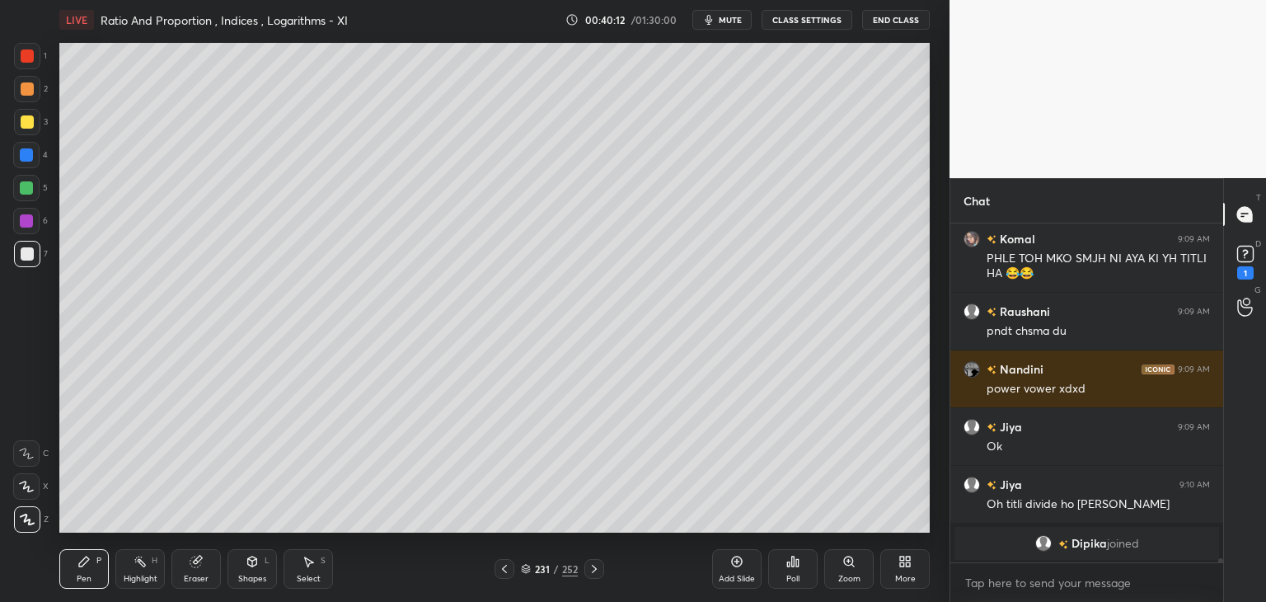
click at [74, 578] on div "Pen P" at bounding box center [83, 569] width 49 height 40
click at [26, 131] on div at bounding box center [27, 122] width 26 height 26
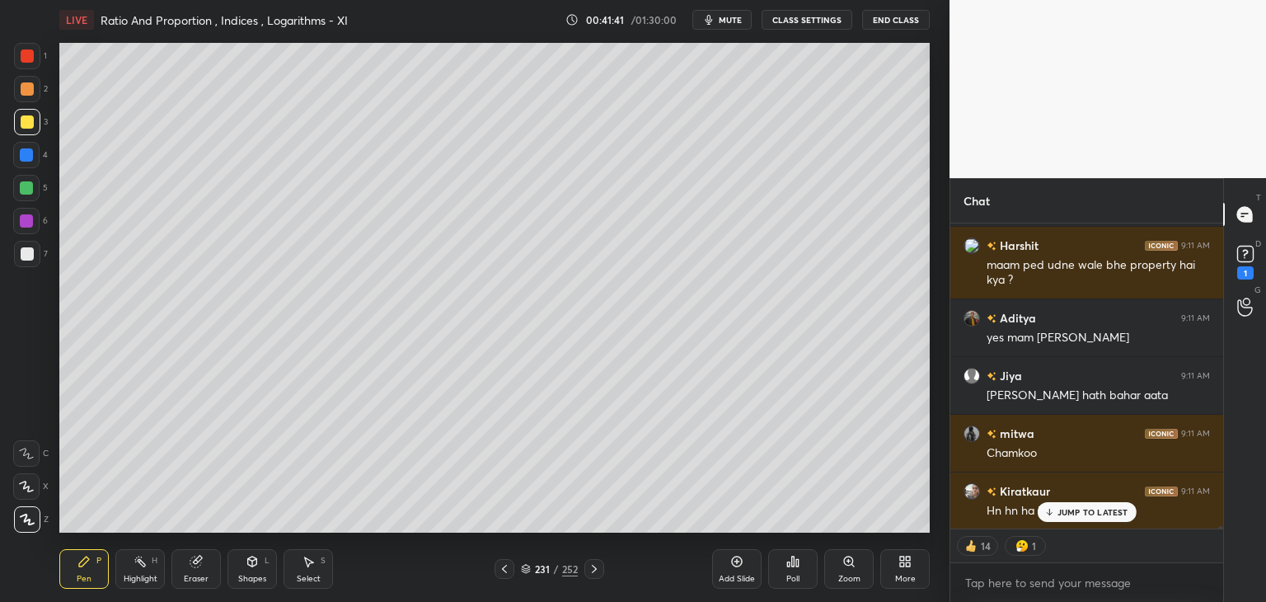
scroll to position [32462, 0]
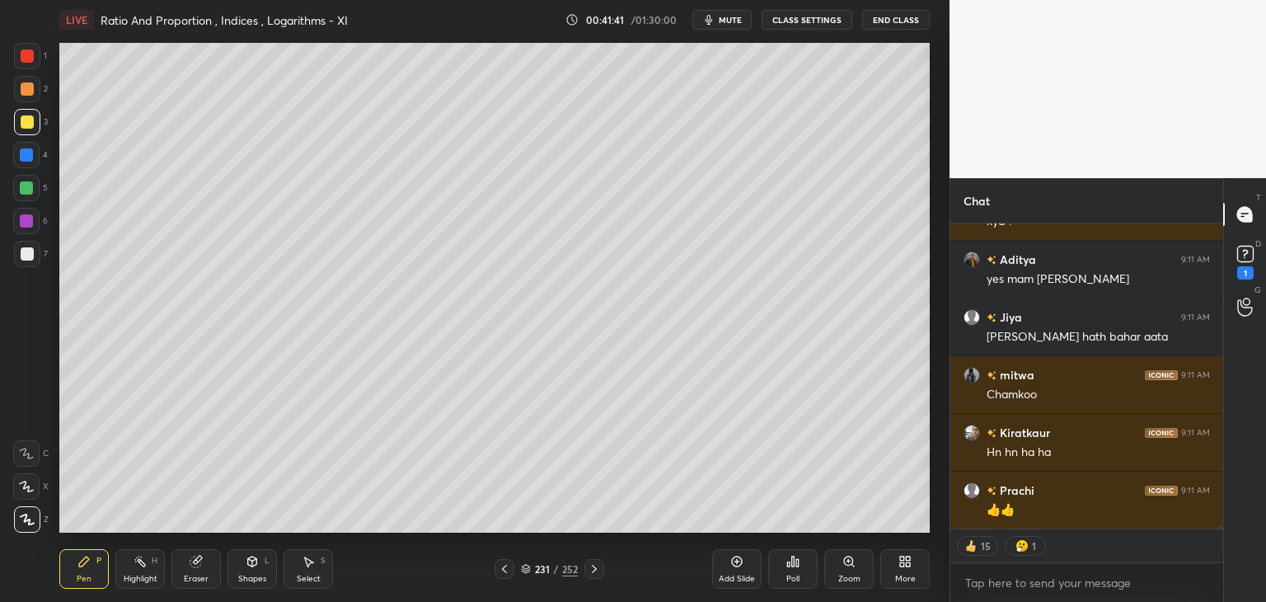
click at [590, 568] on icon at bounding box center [594, 568] width 13 height 13
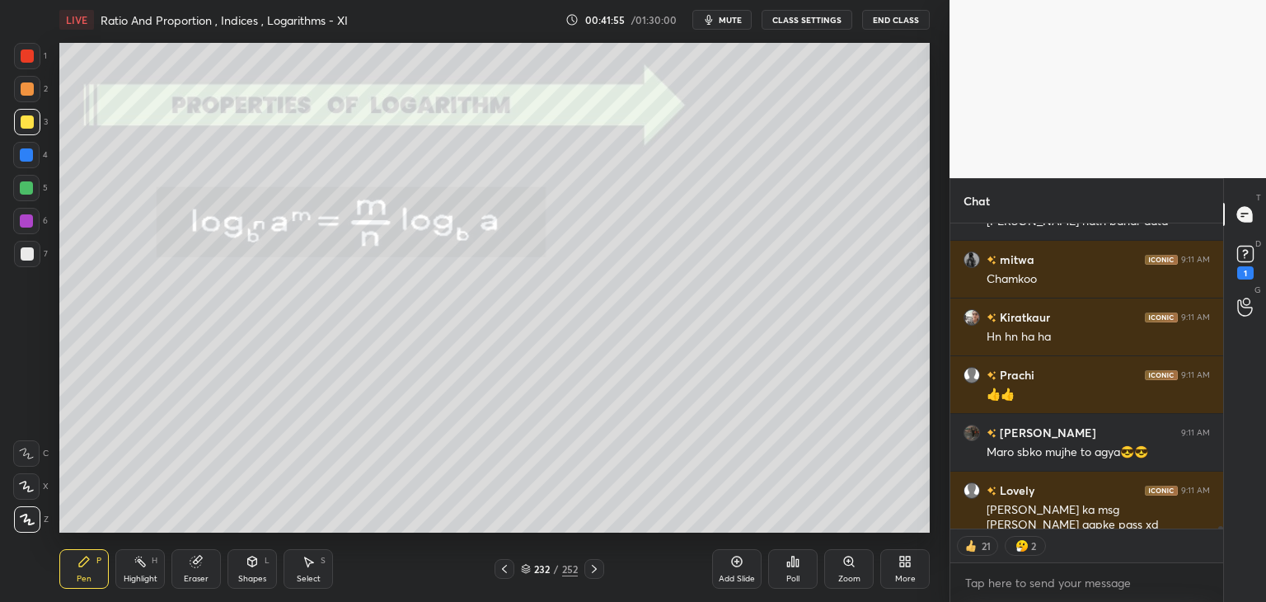
scroll to position [32650, 0]
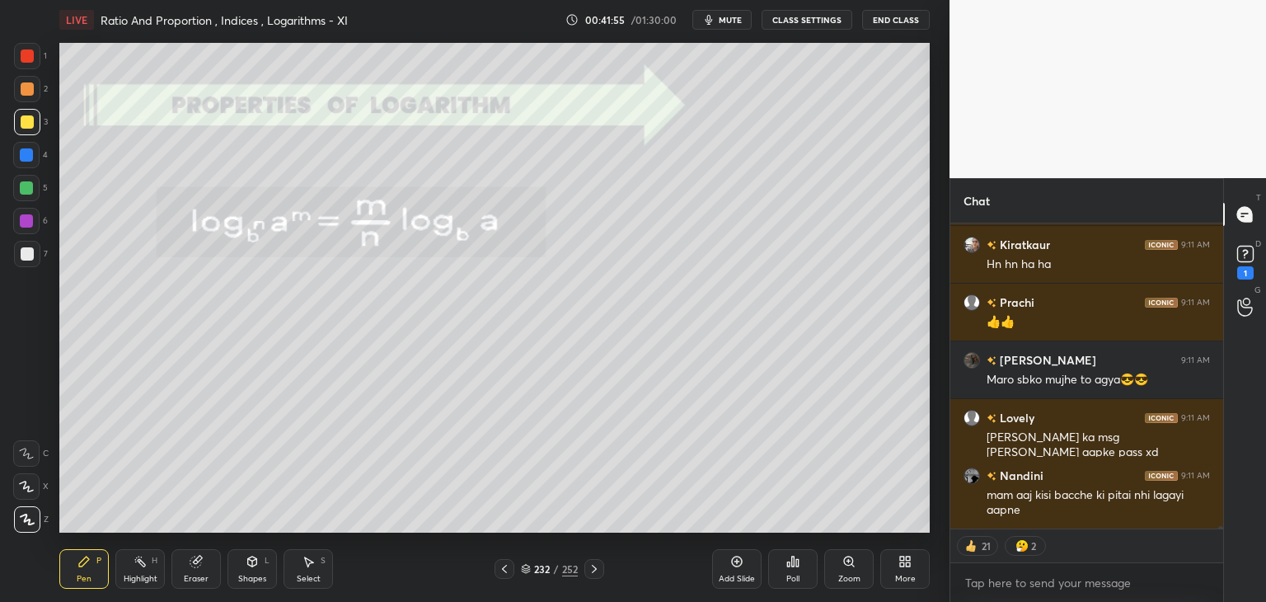
click at [595, 571] on icon at bounding box center [594, 568] width 13 height 13
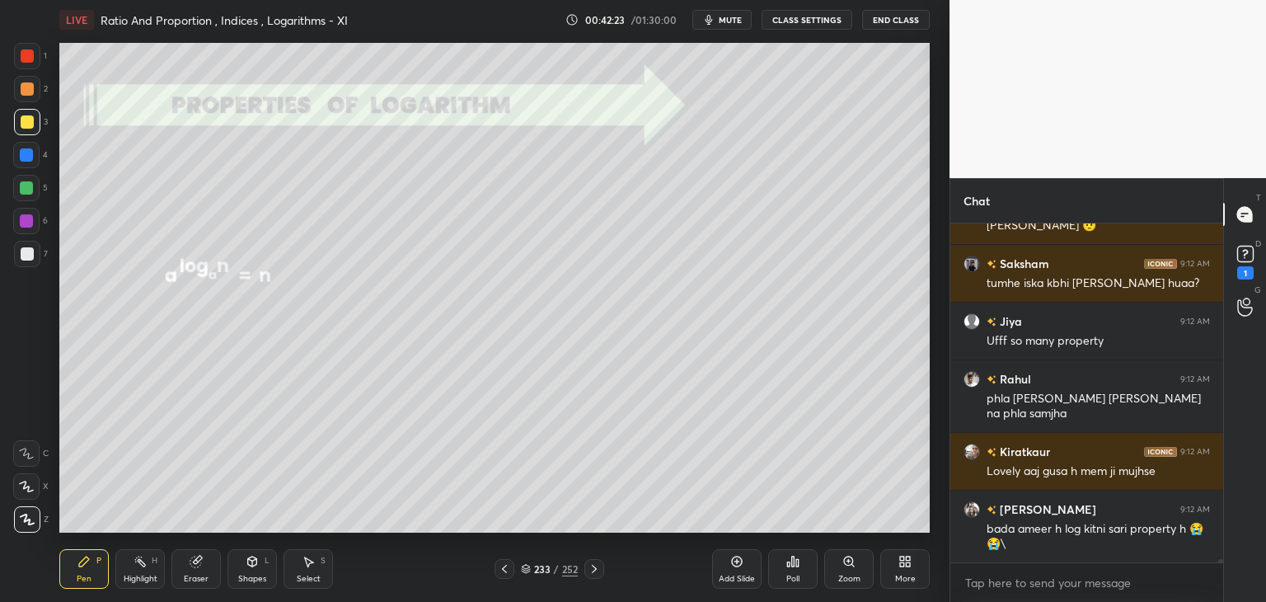
scroll to position [33031, 0]
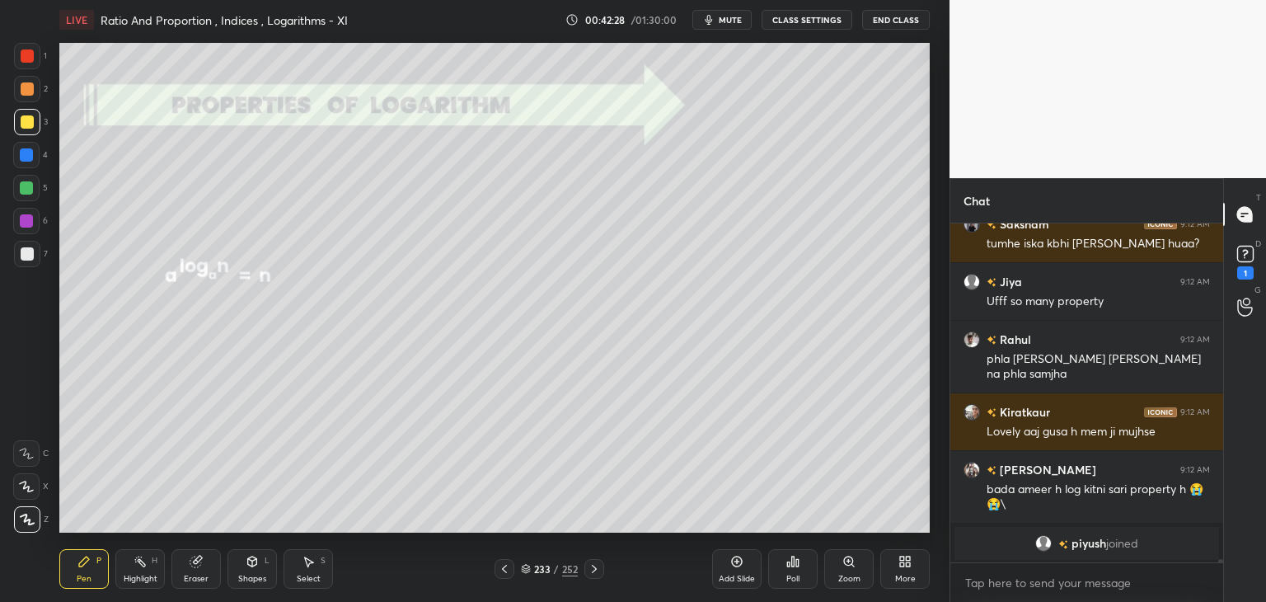
click at [21, 56] on div at bounding box center [27, 55] width 13 height 13
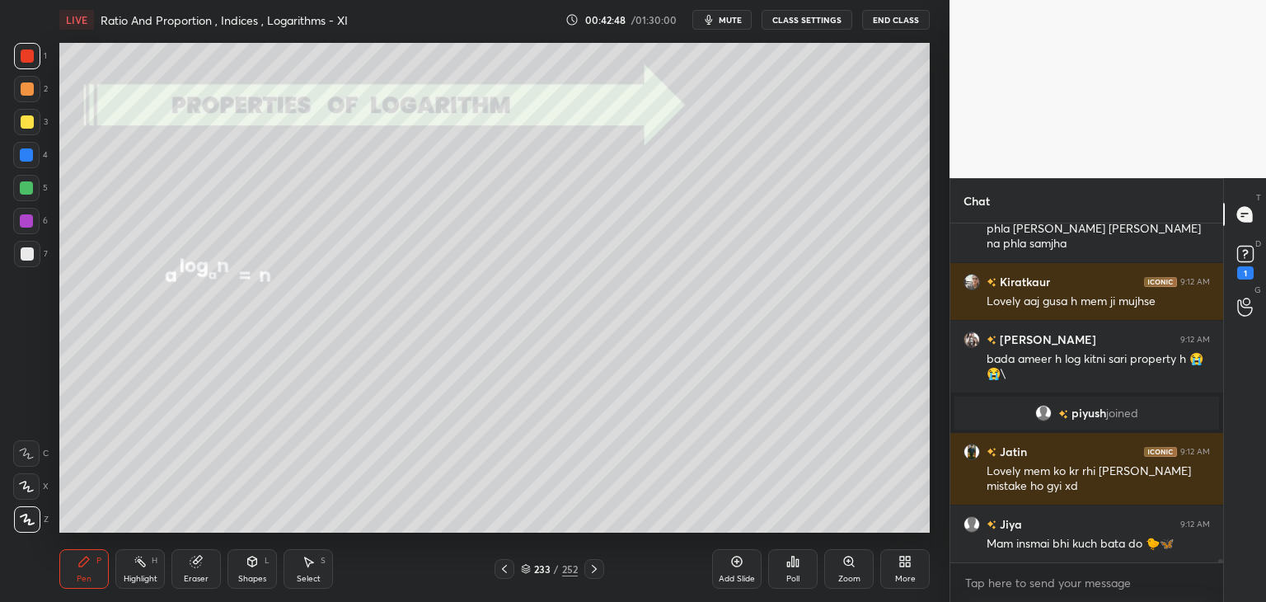
scroll to position [32309, 0]
click at [593, 566] on icon at bounding box center [594, 568] width 13 height 13
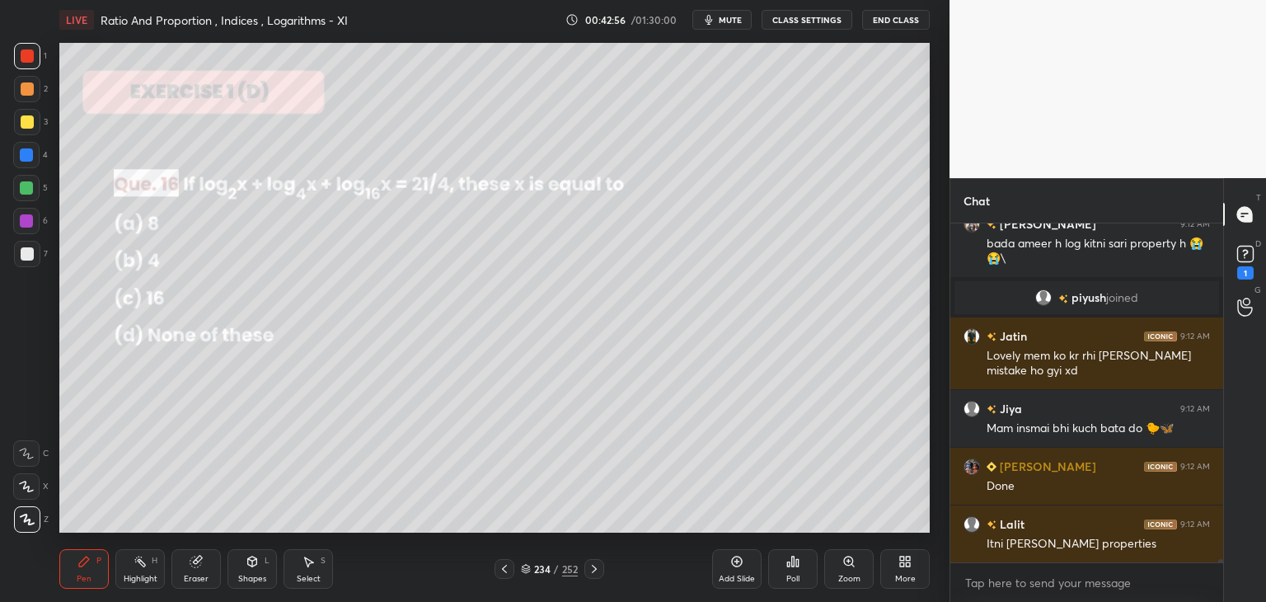
scroll to position [32425, 0]
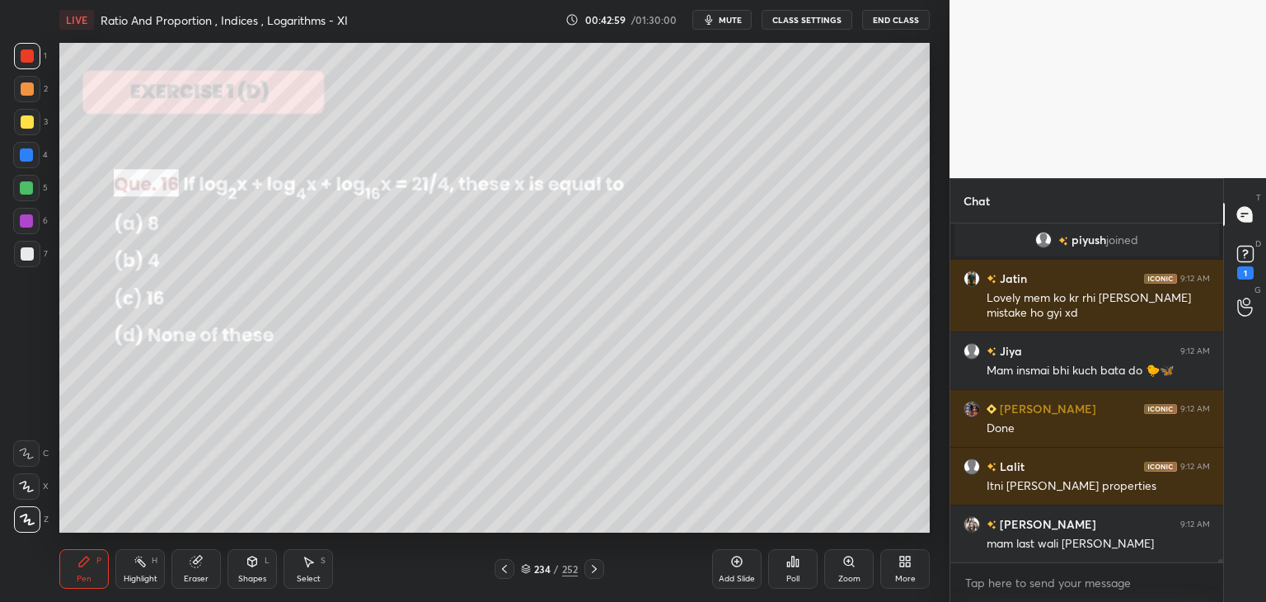
click at [505, 576] on div at bounding box center [505, 569] width 20 height 20
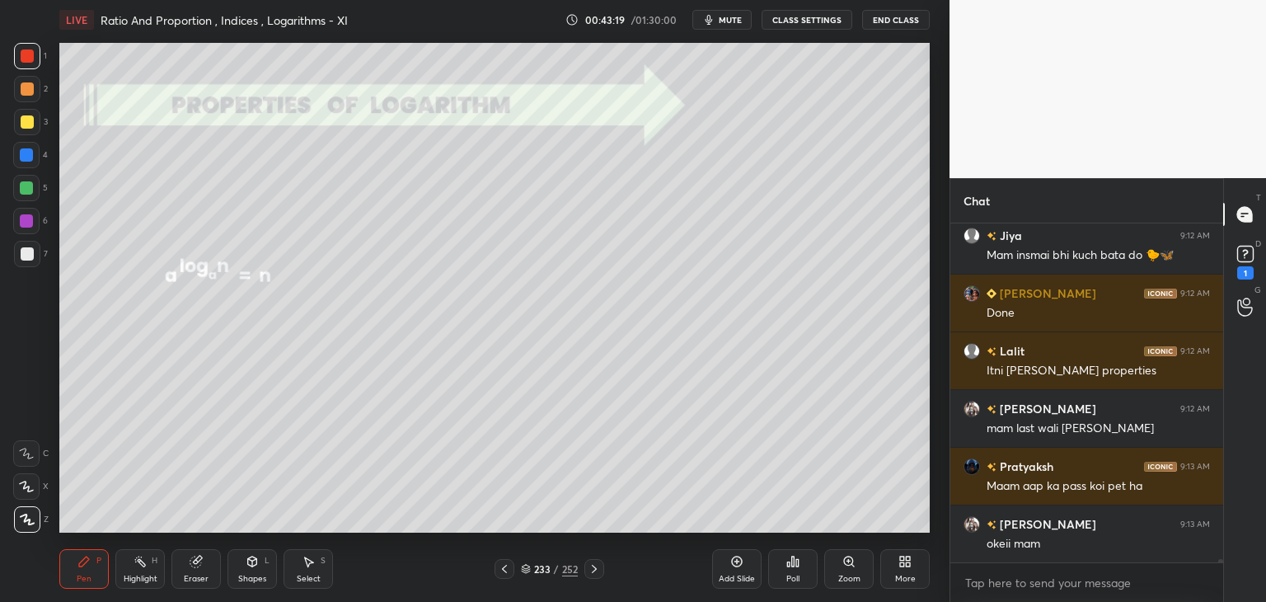
scroll to position [32598, 0]
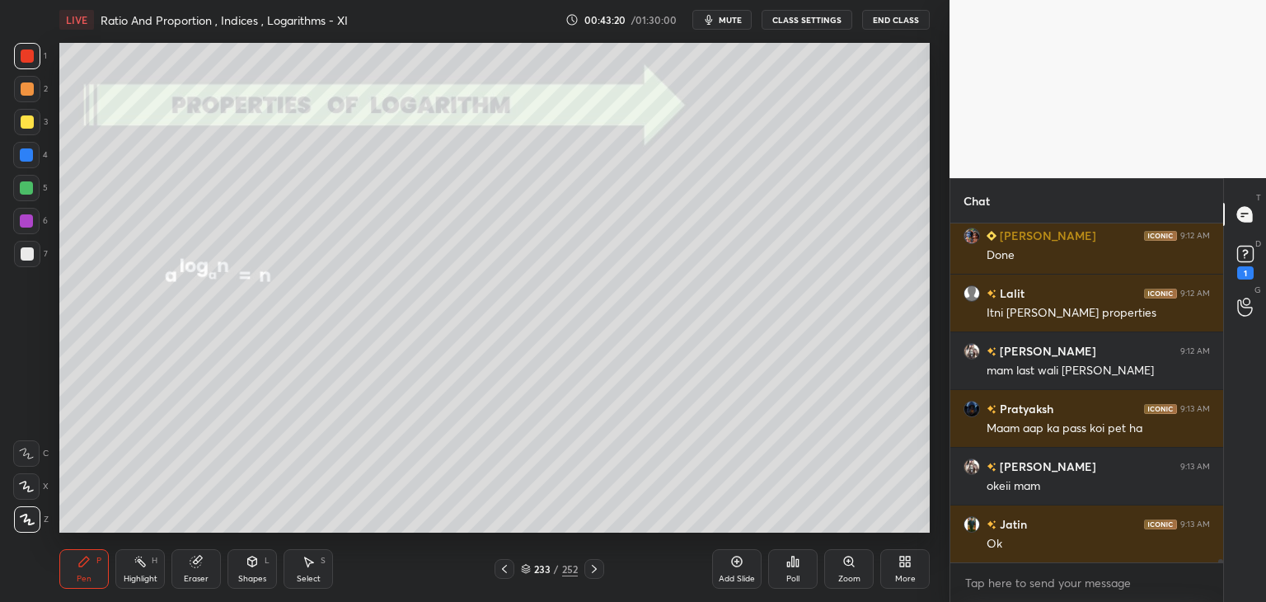
click at [594, 562] on icon at bounding box center [594, 568] width 13 height 13
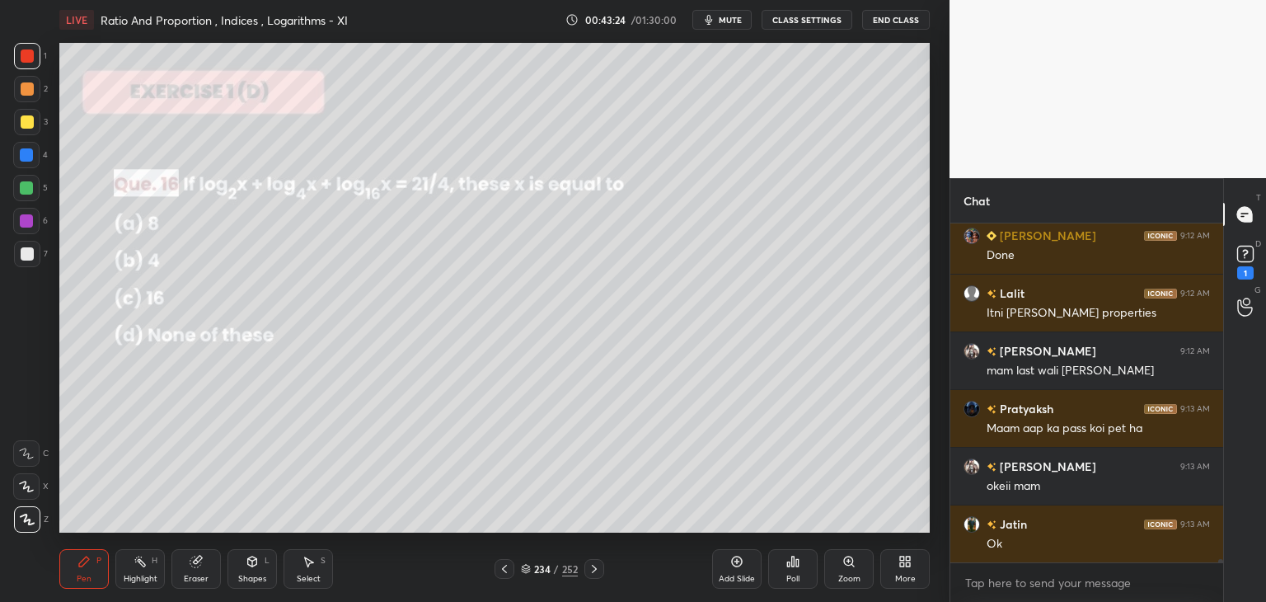
click at [26, 125] on div at bounding box center [27, 121] width 13 height 13
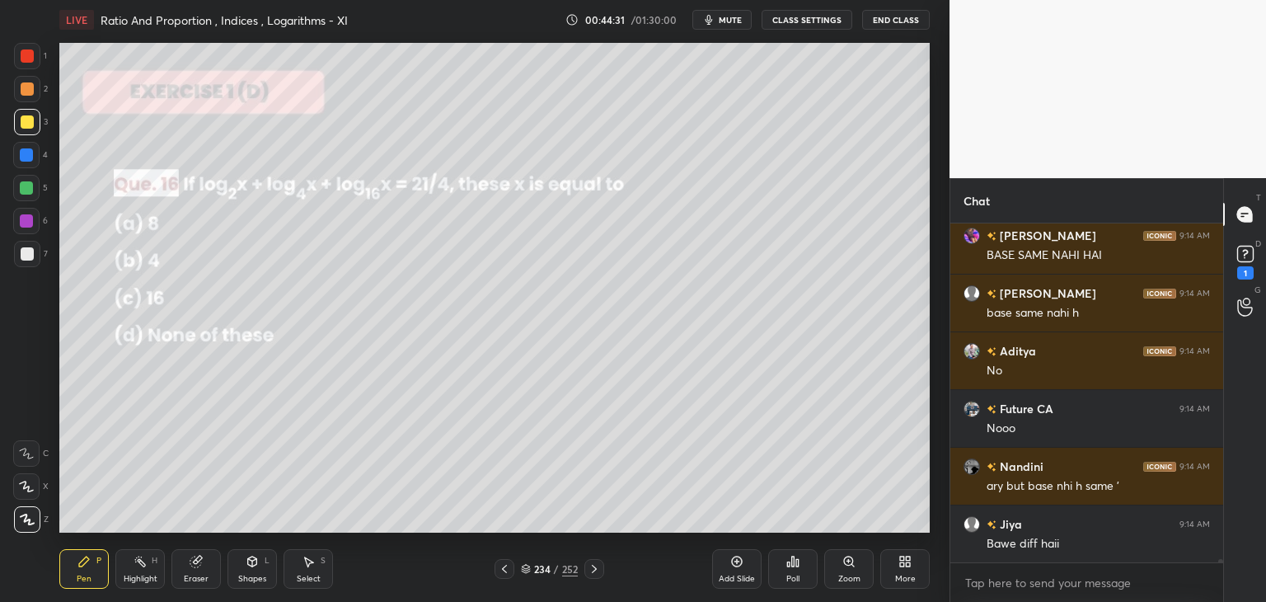
scroll to position [35714, 0]
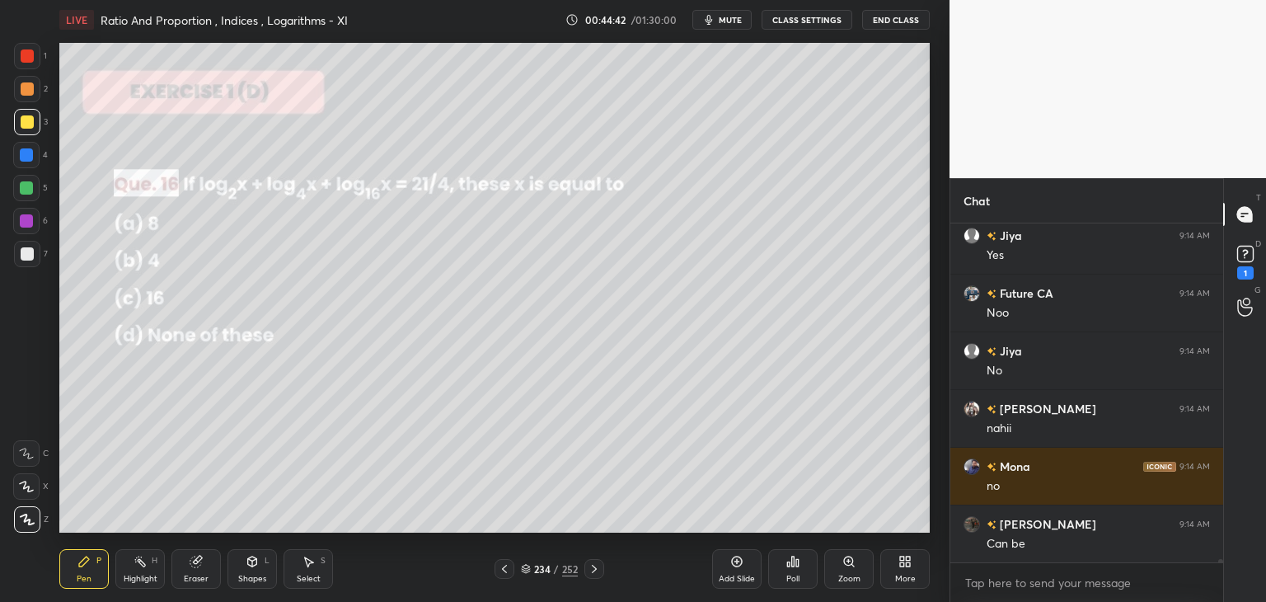
click at [186, 577] on div "Eraser" at bounding box center [196, 579] width 25 height 8
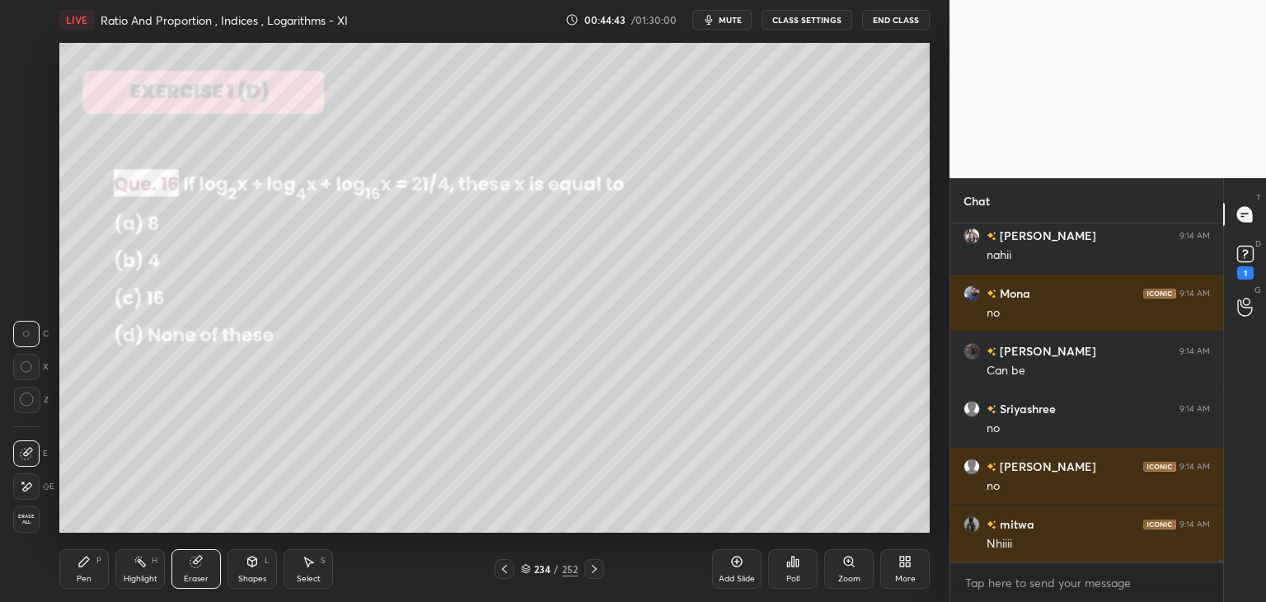
drag, startPoint x: 25, startPoint y: 520, endPoint x: 43, endPoint y: 525, distance: 18.8
click at [26, 520] on span "Erase all" at bounding box center [26, 520] width 25 height 12
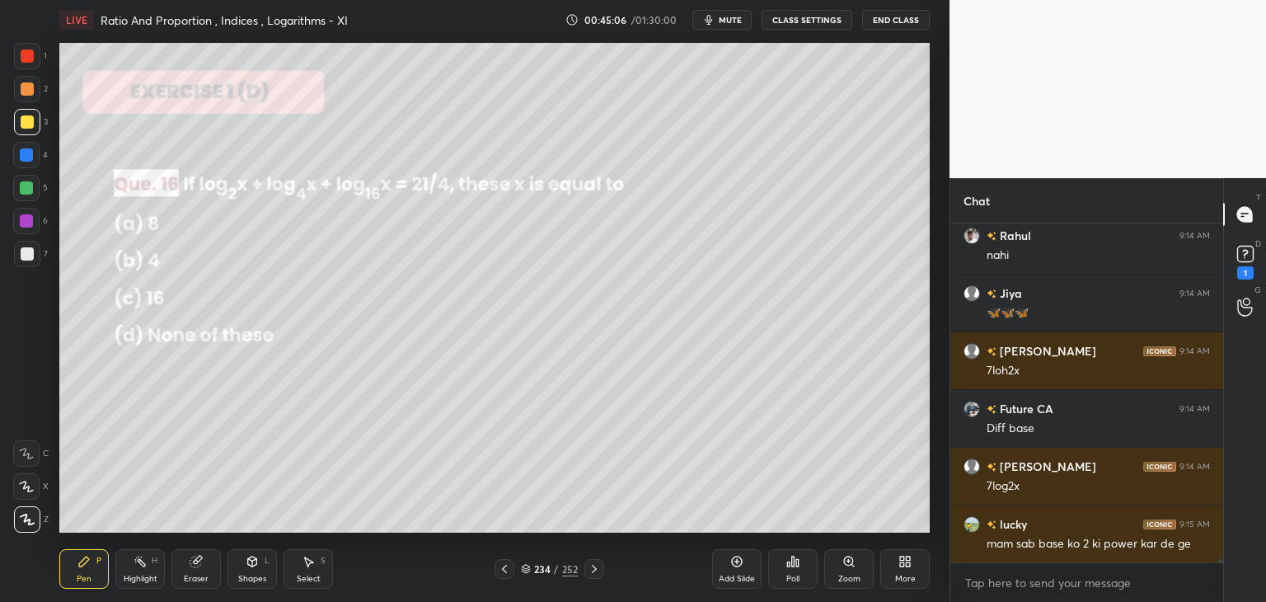
click at [196, 570] on div "Eraser" at bounding box center [195, 569] width 49 height 40
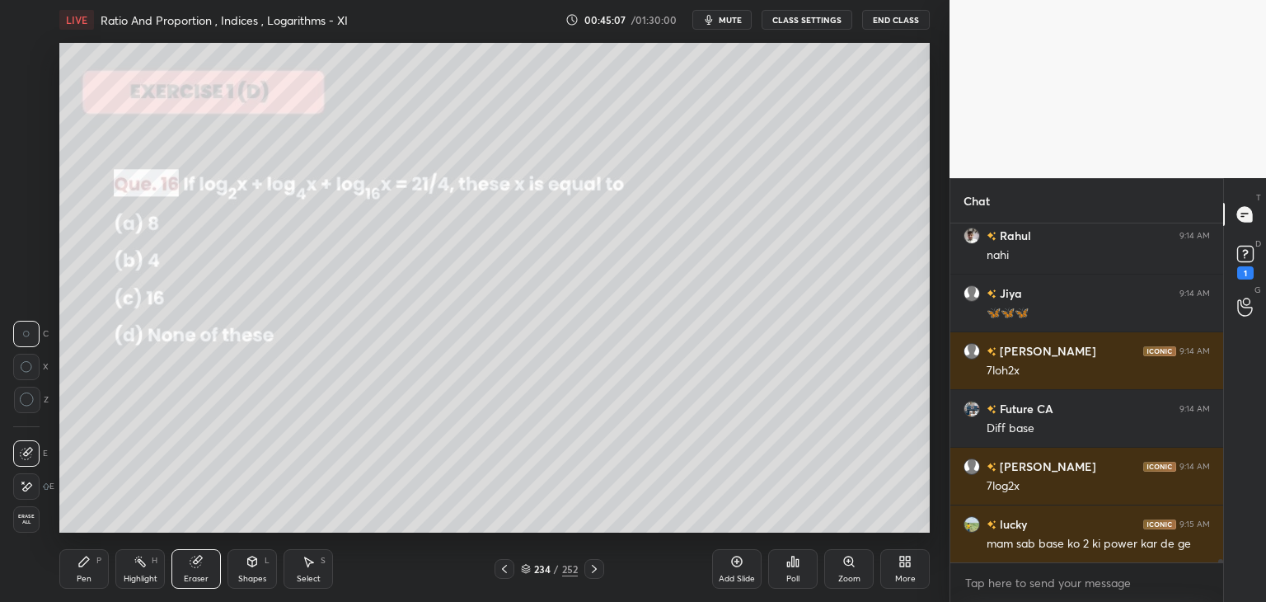
click at [34, 519] on span "Erase all" at bounding box center [26, 520] width 25 height 12
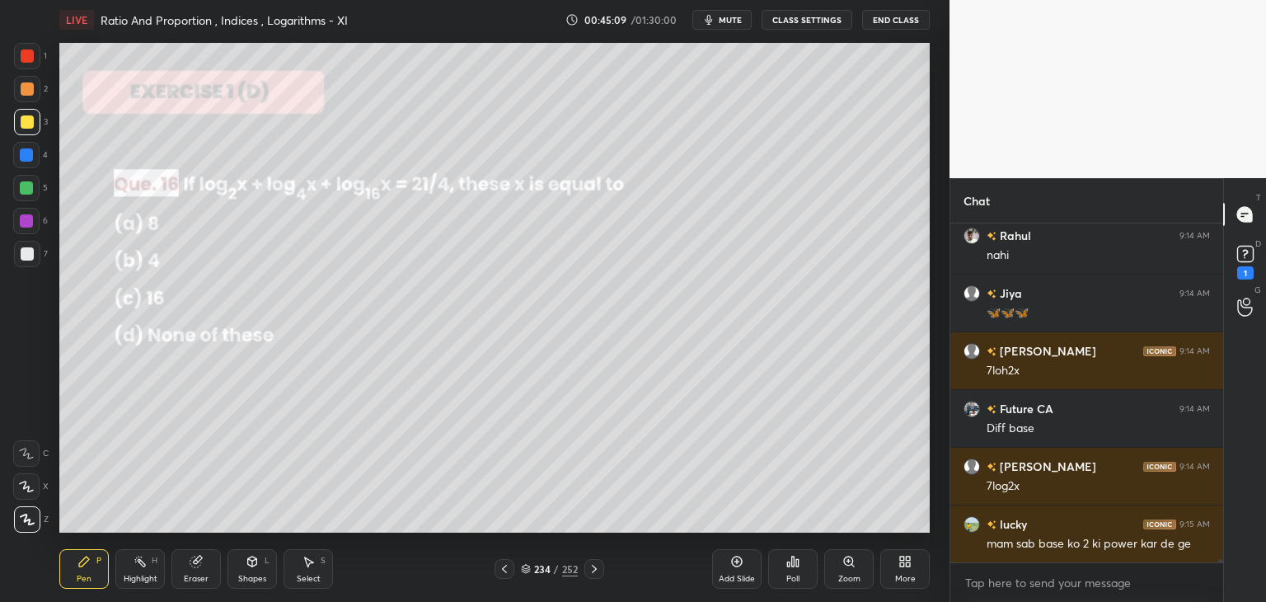
scroll to position [36926, 0]
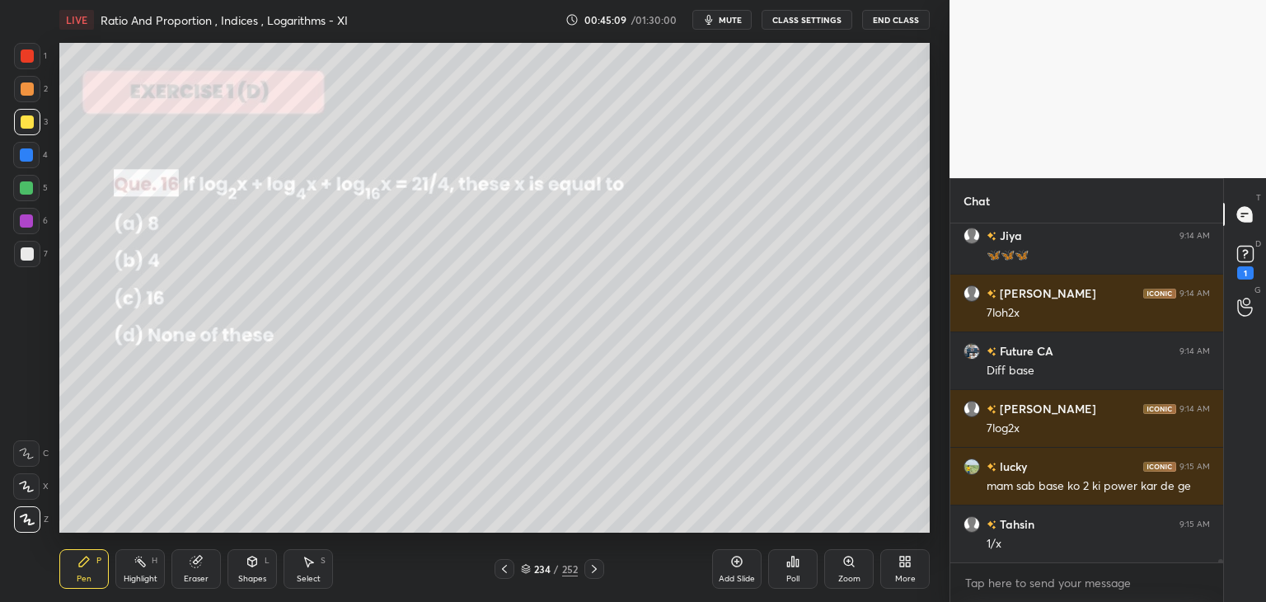
click at [505, 566] on icon at bounding box center [504, 569] width 5 height 8
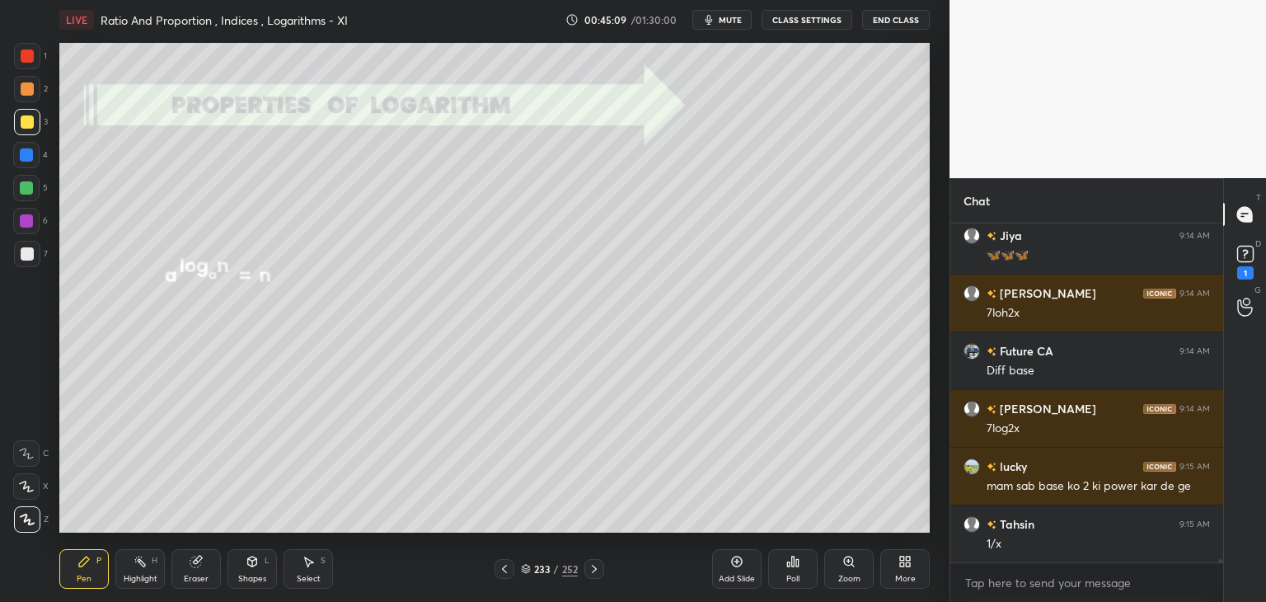
click at [505, 566] on icon at bounding box center [504, 569] width 5 height 8
click at [505, 566] on icon at bounding box center [504, 568] width 13 height 13
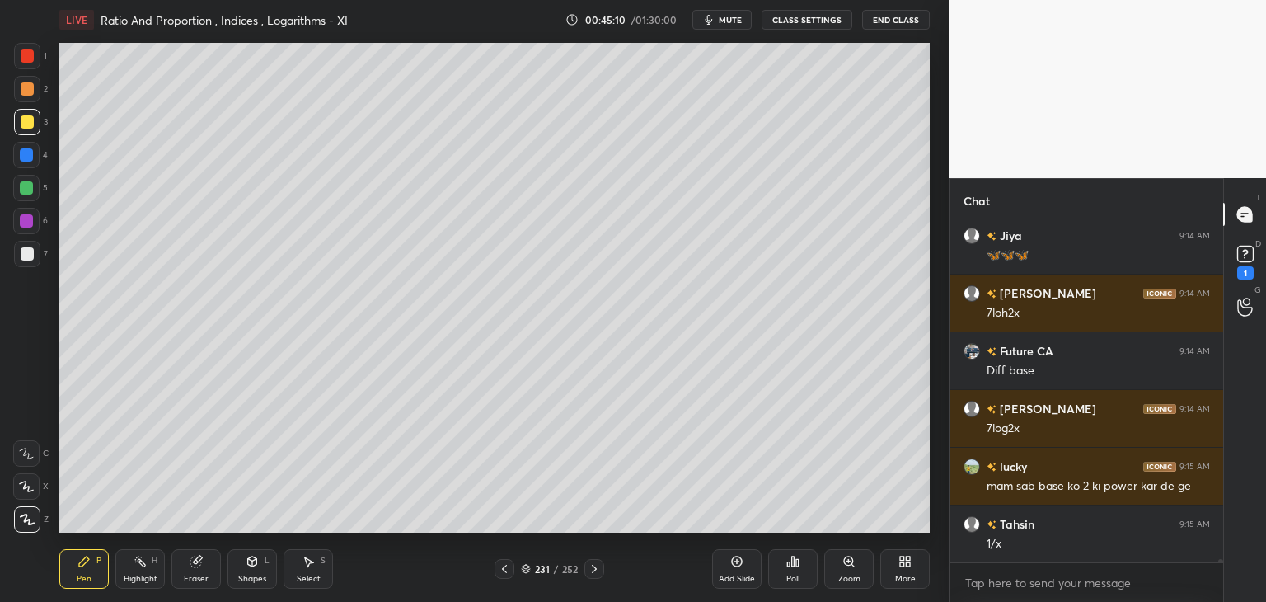
click at [506, 568] on icon at bounding box center [504, 568] width 13 height 13
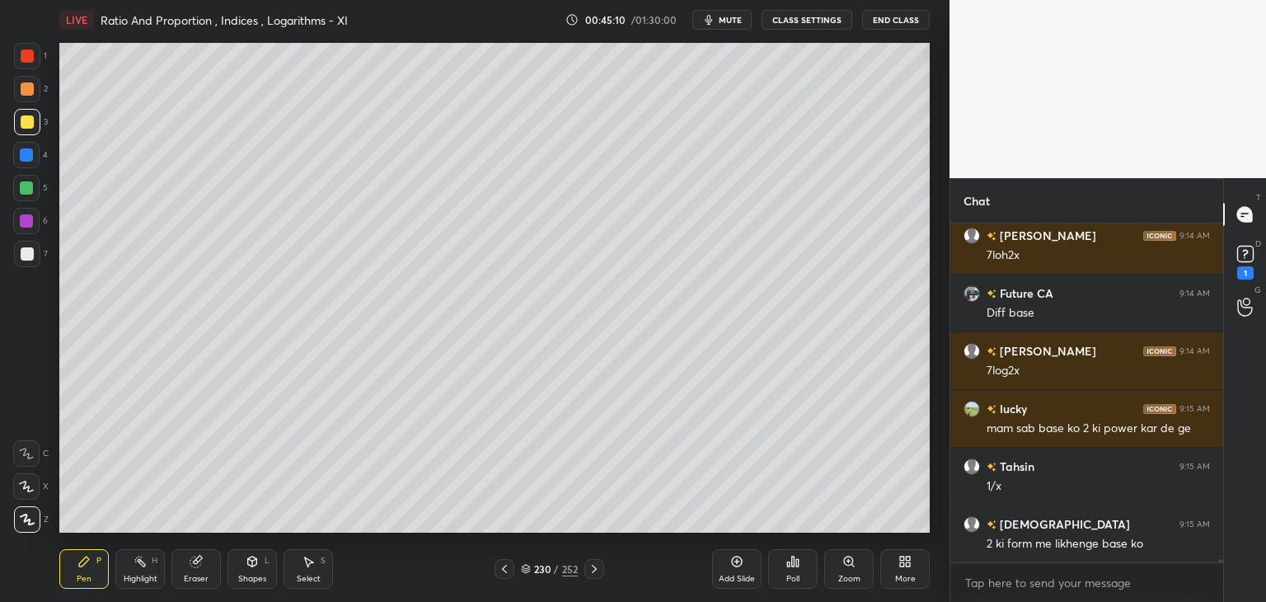
click at [506, 568] on icon at bounding box center [504, 568] width 13 height 13
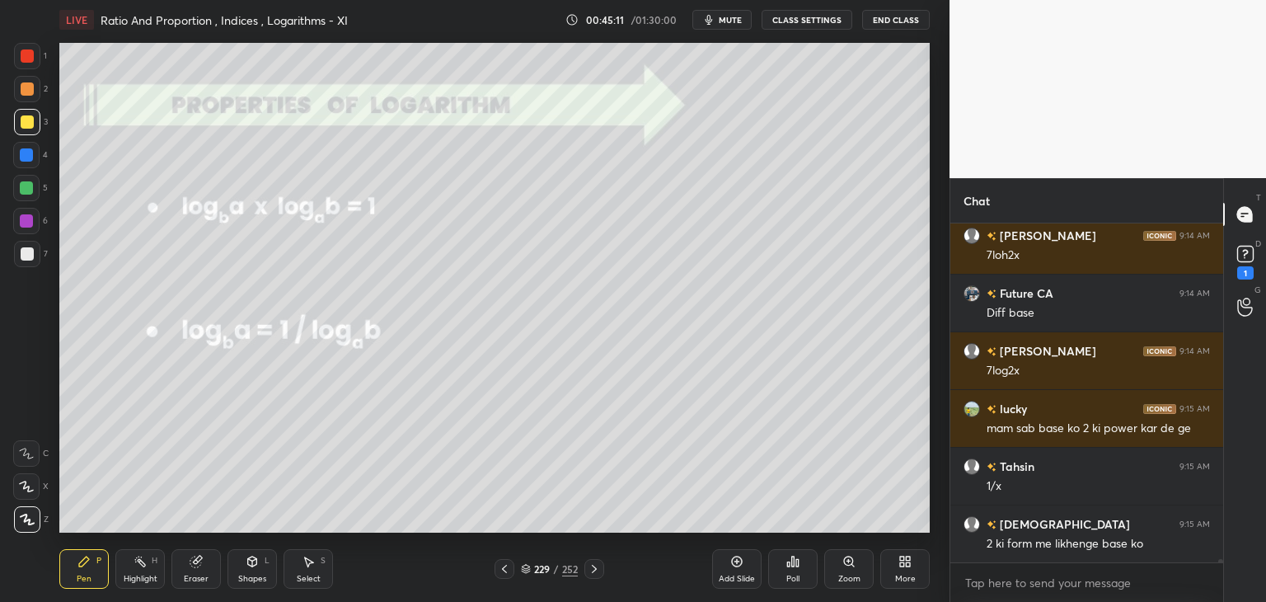
scroll to position [37042, 0]
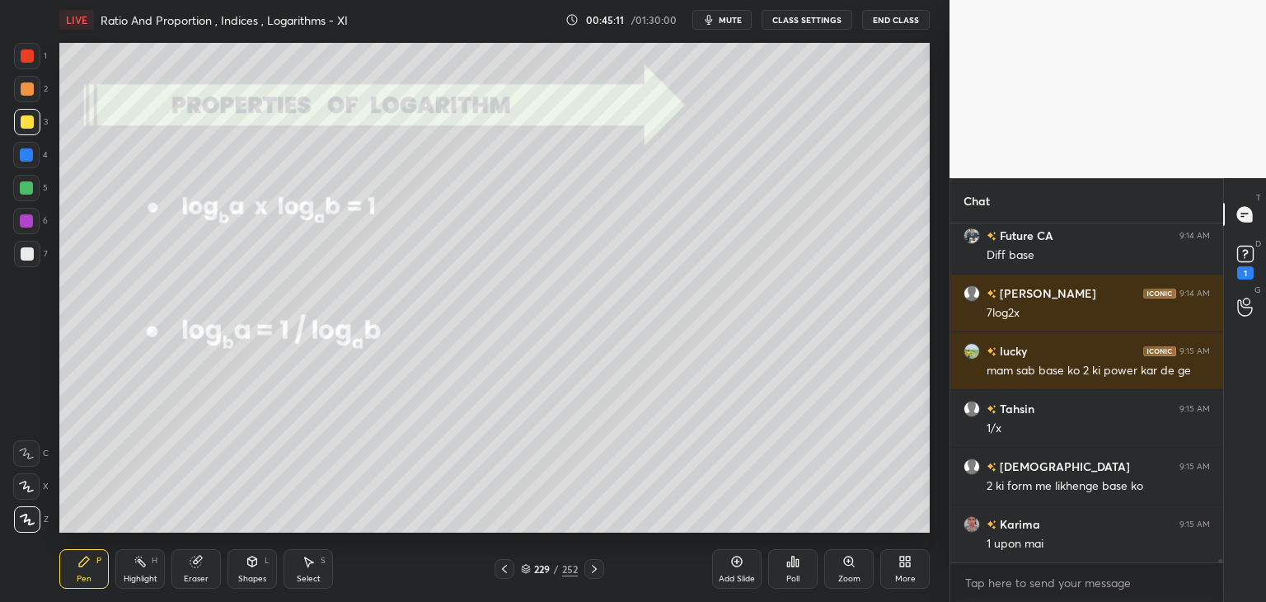
click at [506, 568] on icon at bounding box center [504, 568] width 13 height 13
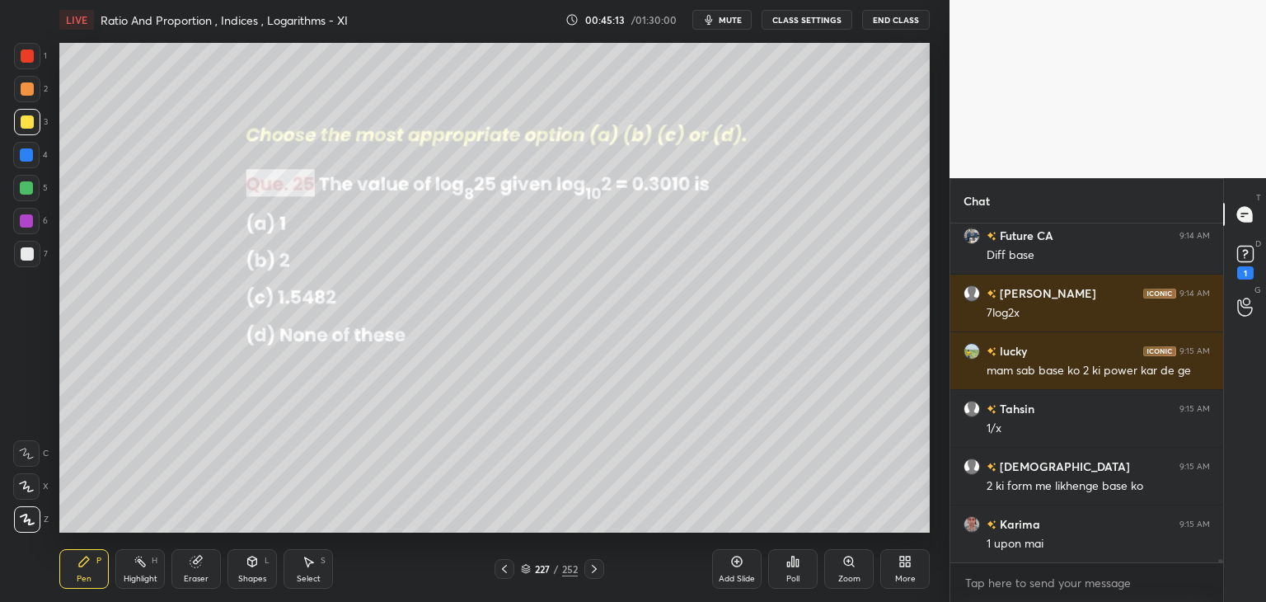
drag, startPoint x: 505, startPoint y: 570, endPoint x: 514, endPoint y: 553, distance: 18.4
click at [507, 569] on icon at bounding box center [504, 568] width 13 height 13
click at [505, 569] on icon at bounding box center [504, 568] width 13 height 13
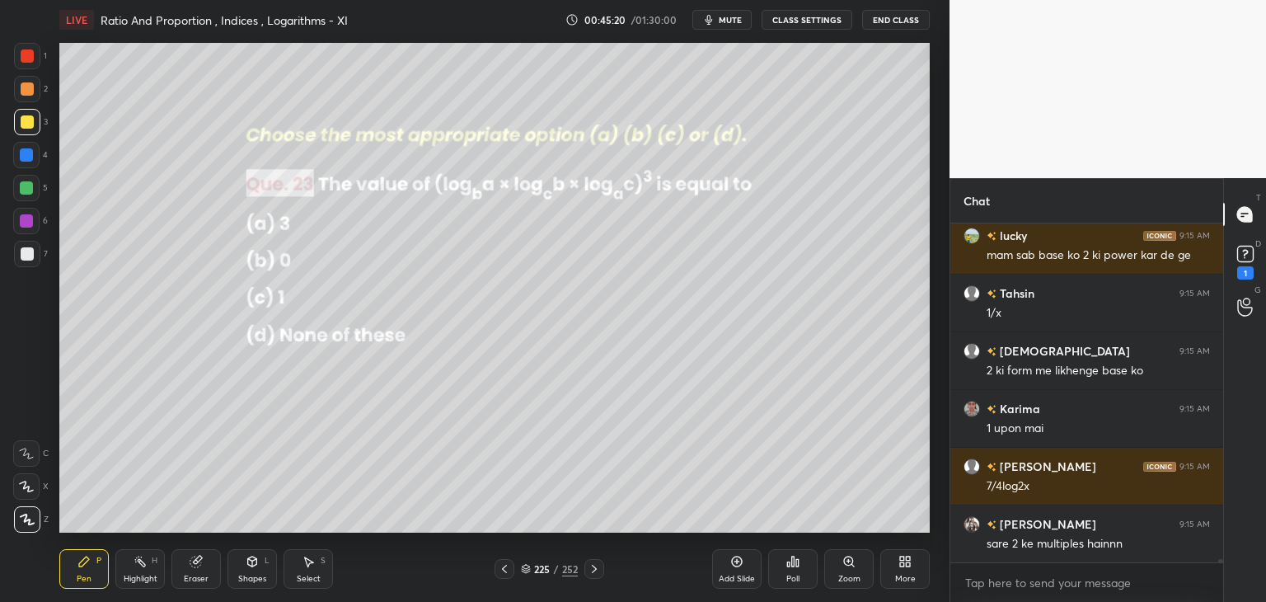
scroll to position [37215, 0]
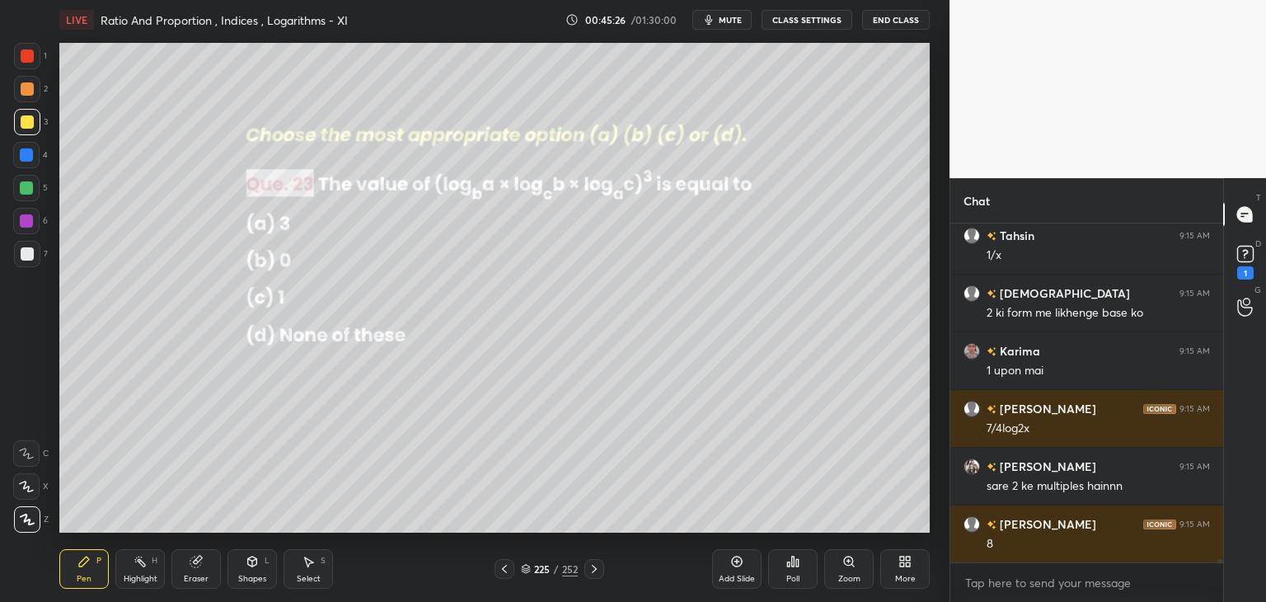
click at [593, 566] on icon at bounding box center [594, 569] width 5 height 8
click at [594, 563] on icon at bounding box center [594, 568] width 13 height 13
click at [594, 562] on icon at bounding box center [594, 568] width 13 height 13
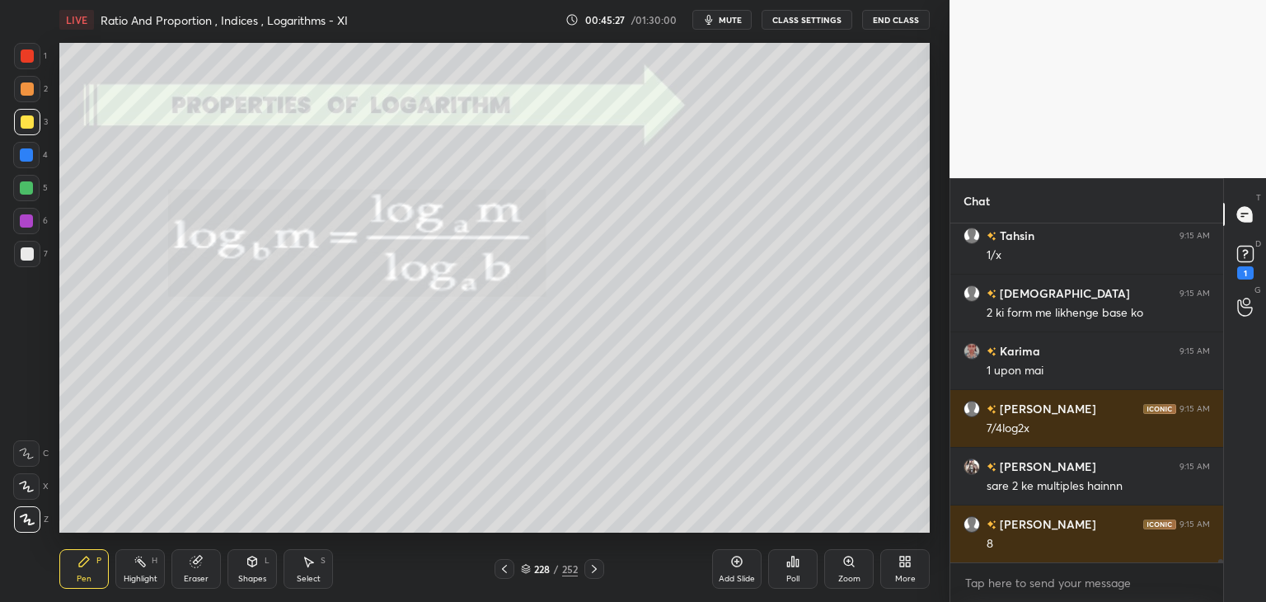
click at [594, 561] on div at bounding box center [595, 569] width 20 height 20
click at [594, 562] on icon at bounding box center [594, 568] width 13 height 13
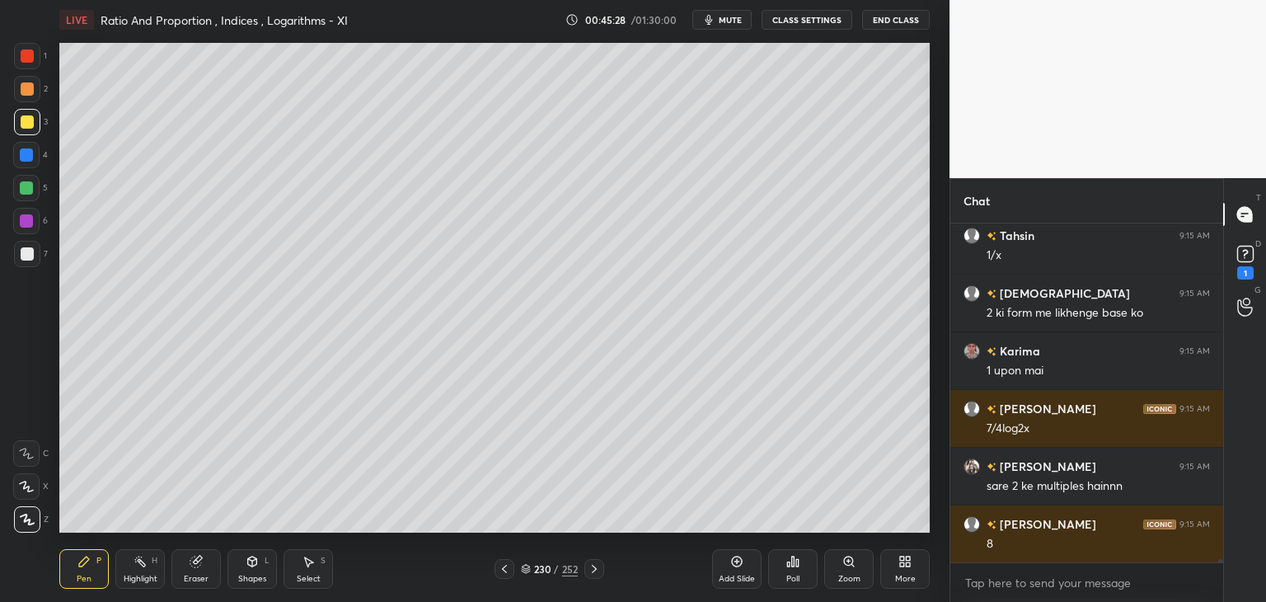
click at [594, 561] on div at bounding box center [595, 569] width 20 height 20
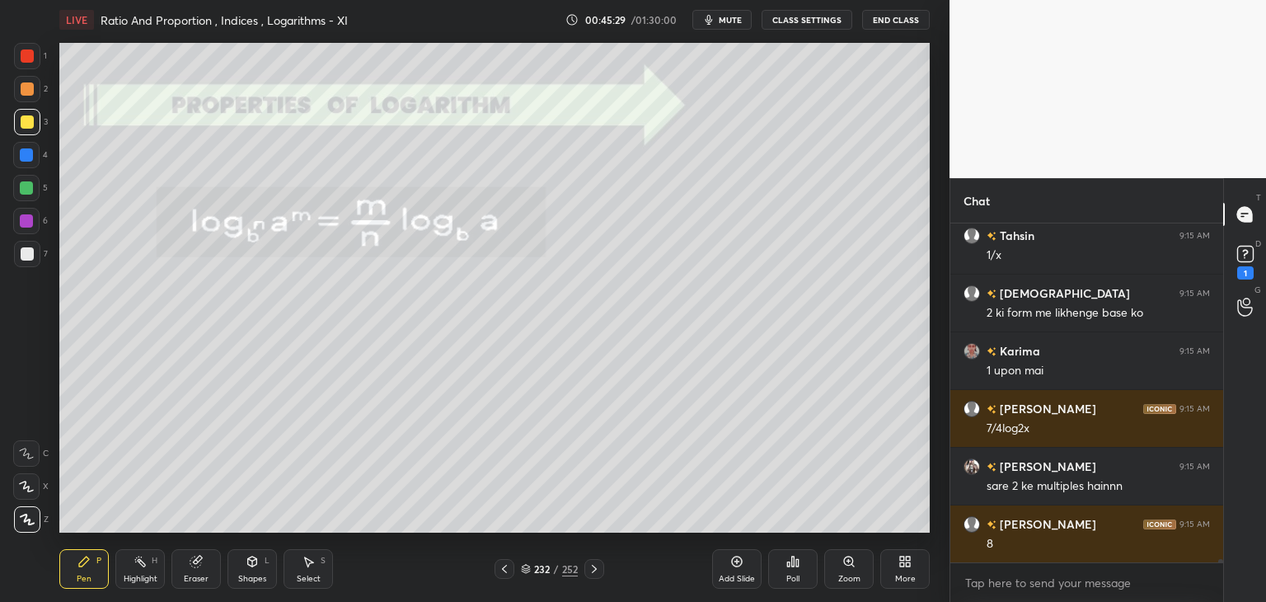
click at [596, 562] on icon at bounding box center [594, 568] width 13 height 13
click at [595, 565] on icon at bounding box center [594, 568] width 13 height 13
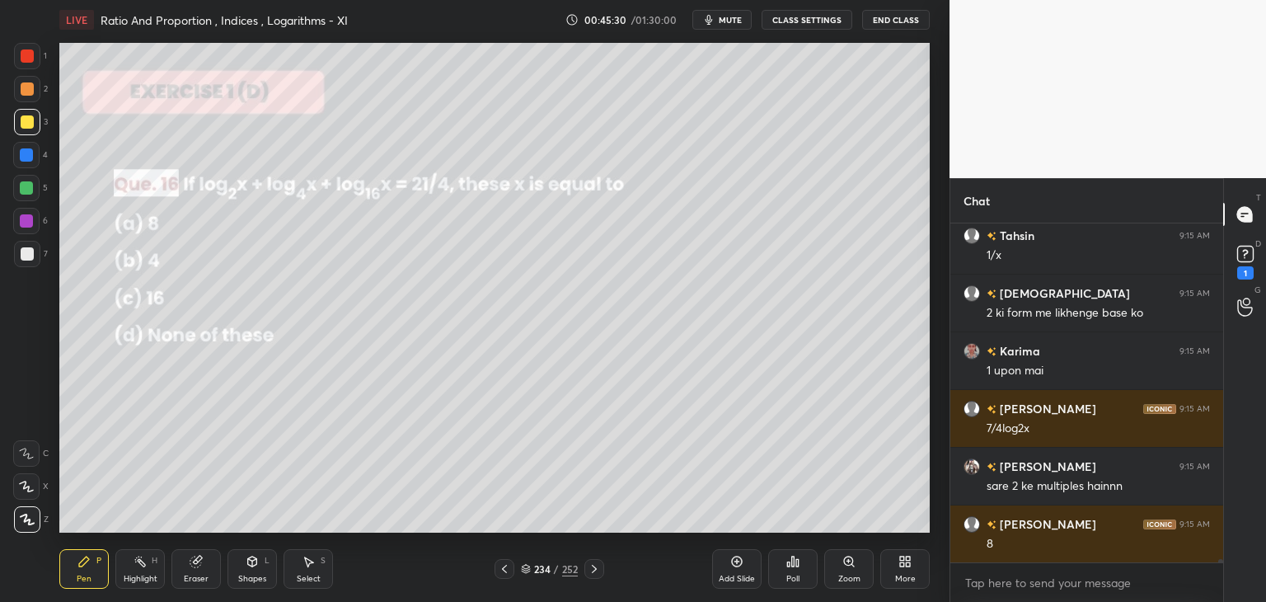
click at [594, 566] on icon at bounding box center [594, 568] width 13 height 13
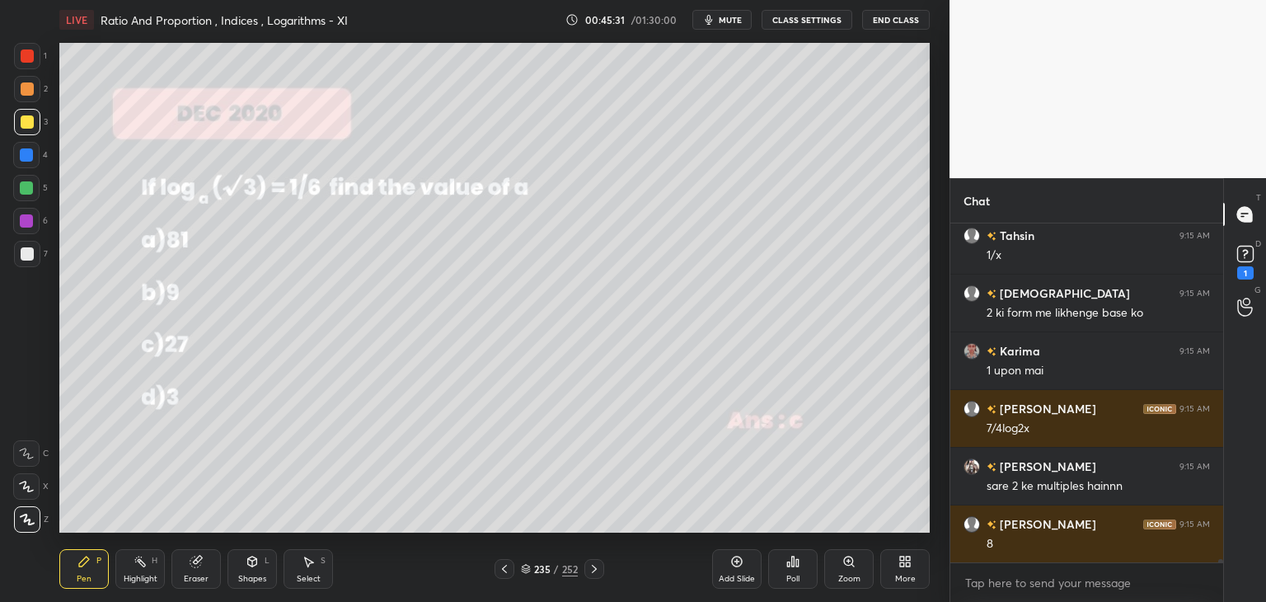
click at [511, 568] on div at bounding box center [505, 569] width 20 height 20
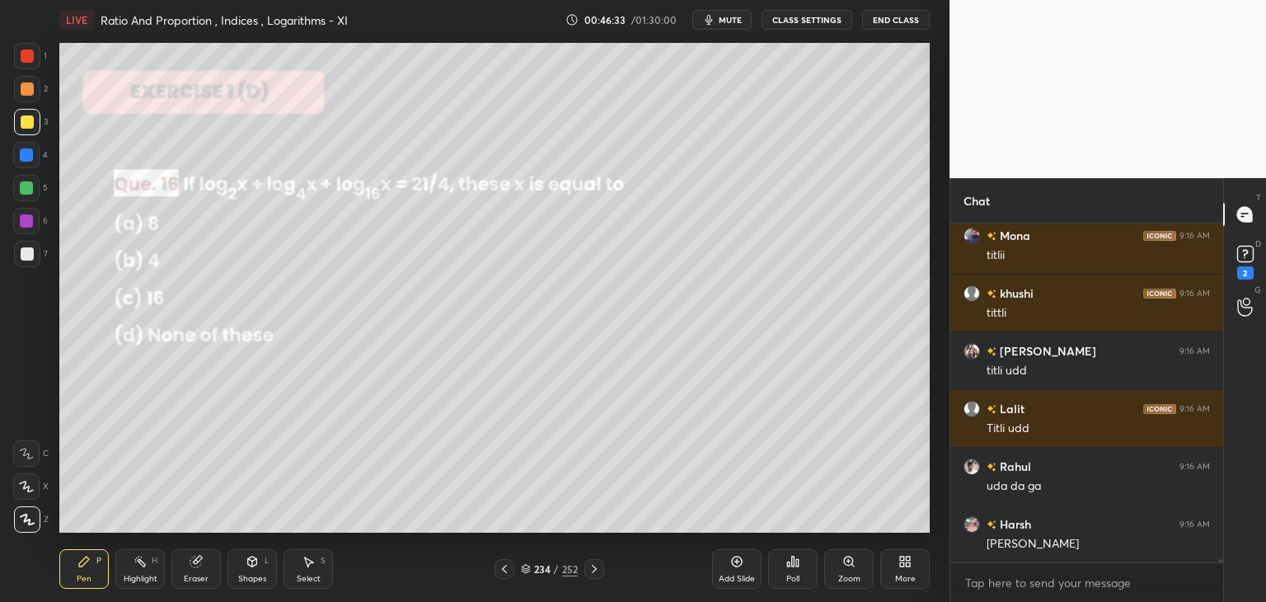
scroll to position [37469, 0]
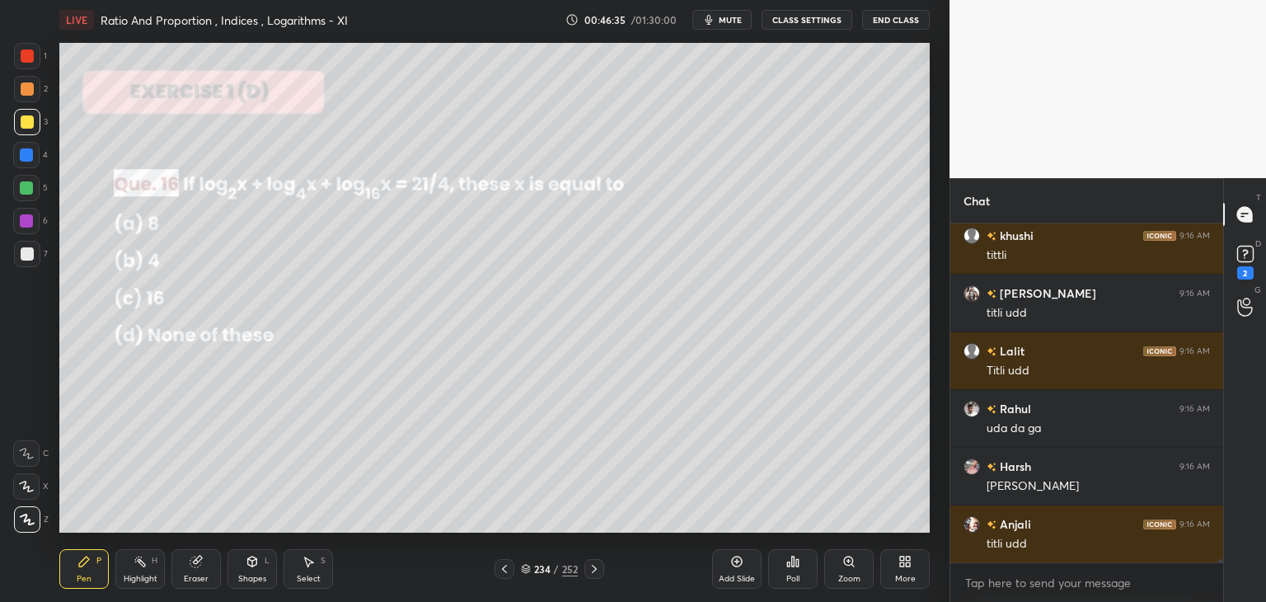
click at [20, 54] on div at bounding box center [27, 56] width 26 height 26
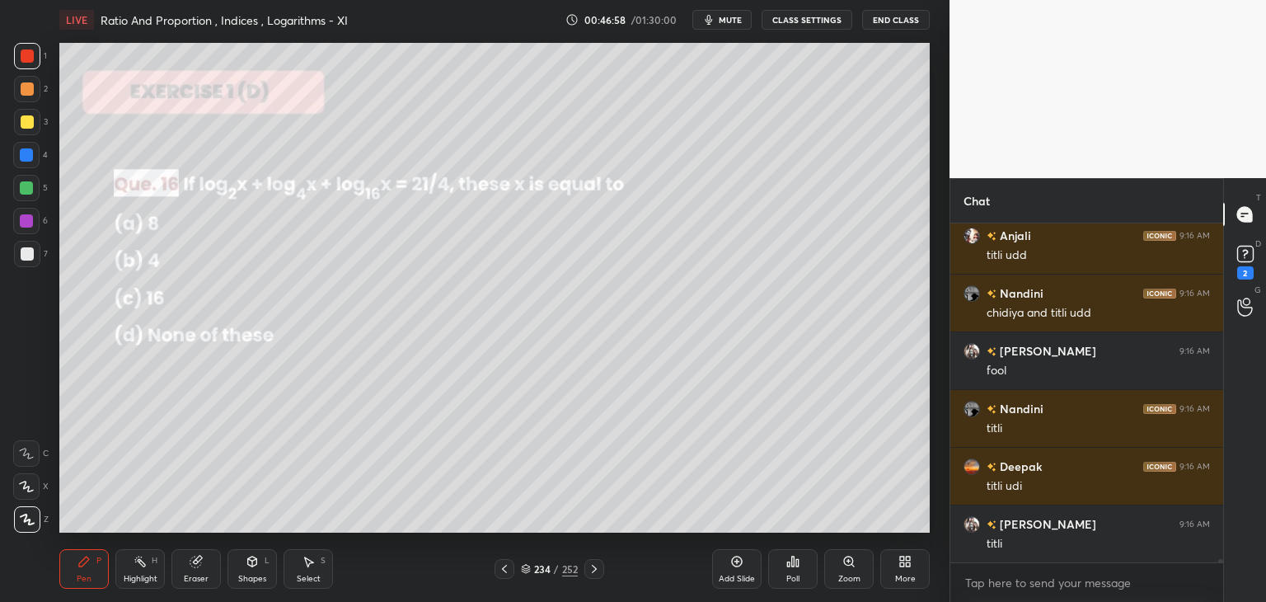
scroll to position [37815, 0]
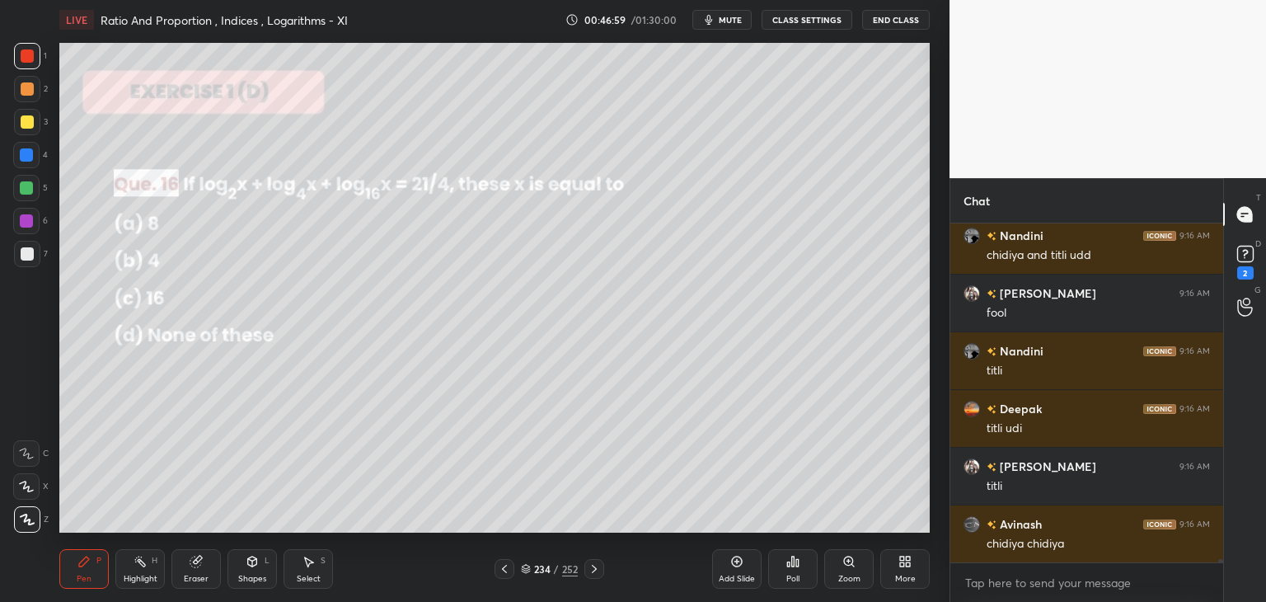
click at [24, 120] on div at bounding box center [27, 121] width 13 height 13
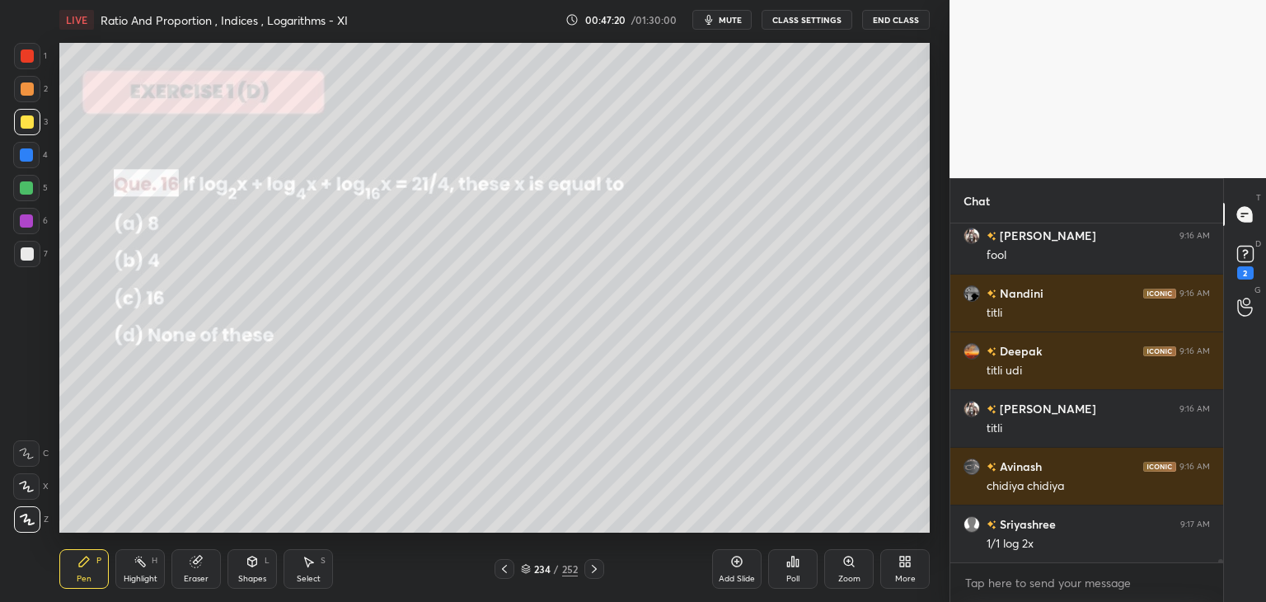
drag, startPoint x: 304, startPoint y: 570, endPoint x: 300, endPoint y: 561, distance: 9.2
click at [303, 569] on div "Select S" at bounding box center [308, 569] width 49 height 40
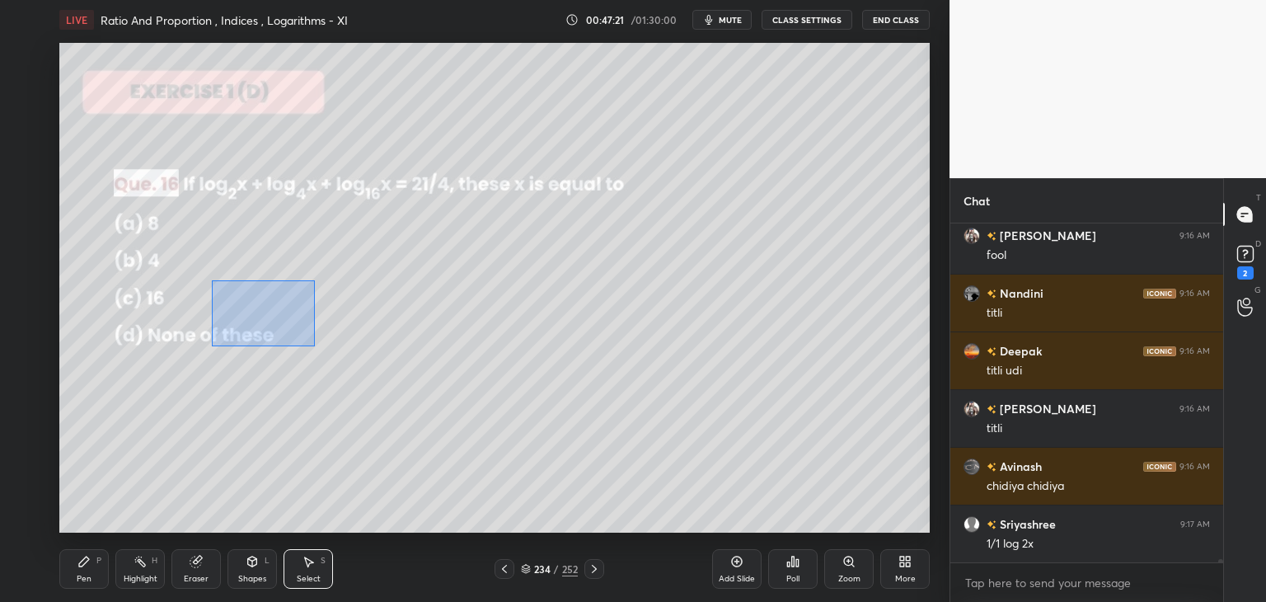
drag, startPoint x: 211, startPoint y: 280, endPoint x: 325, endPoint y: 348, distance: 132.4
click at [325, 348] on div "0 ° Undo Copy Duplicate Duplicate to new slide Delete" at bounding box center [494, 288] width 871 height 490
drag, startPoint x: 261, startPoint y: 311, endPoint x: 237, endPoint y: 376, distance: 69.1
click at [238, 374] on div "0 ° Undo Copy Duplicate Duplicate to new slide Delete" at bounding box center [494, 288] width 871 height 490
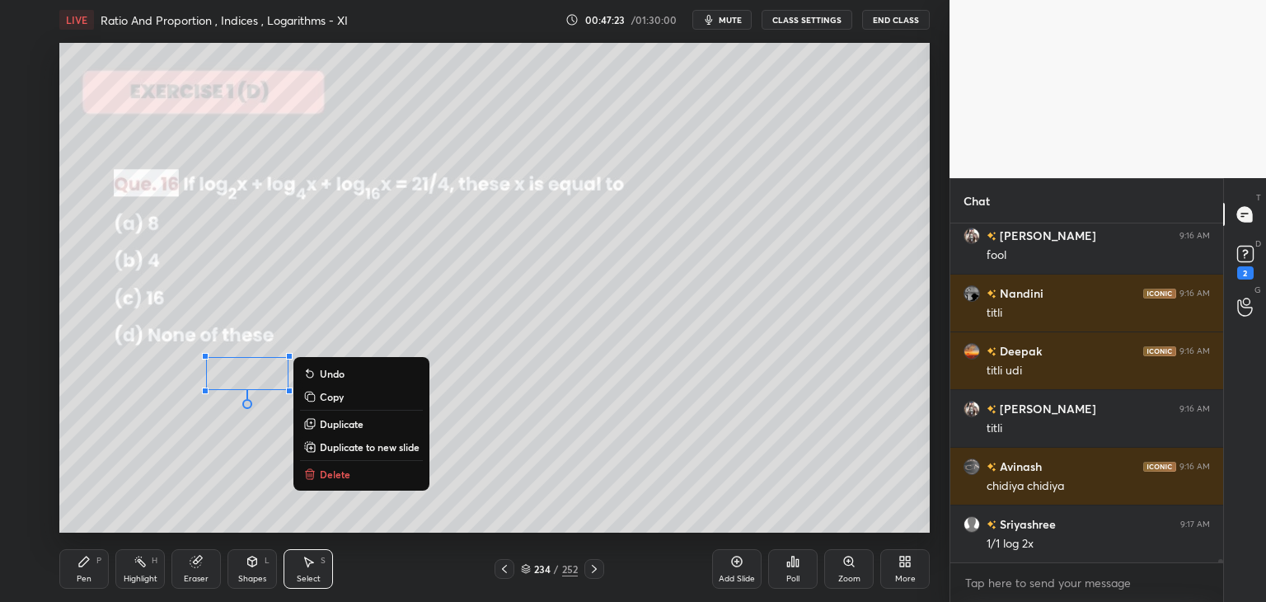
click at [587, 420] on div "0 ° Undo Copy Duplicate Duplicate to new slide Delete" at bounding box center [494, 288] width 871 height 490
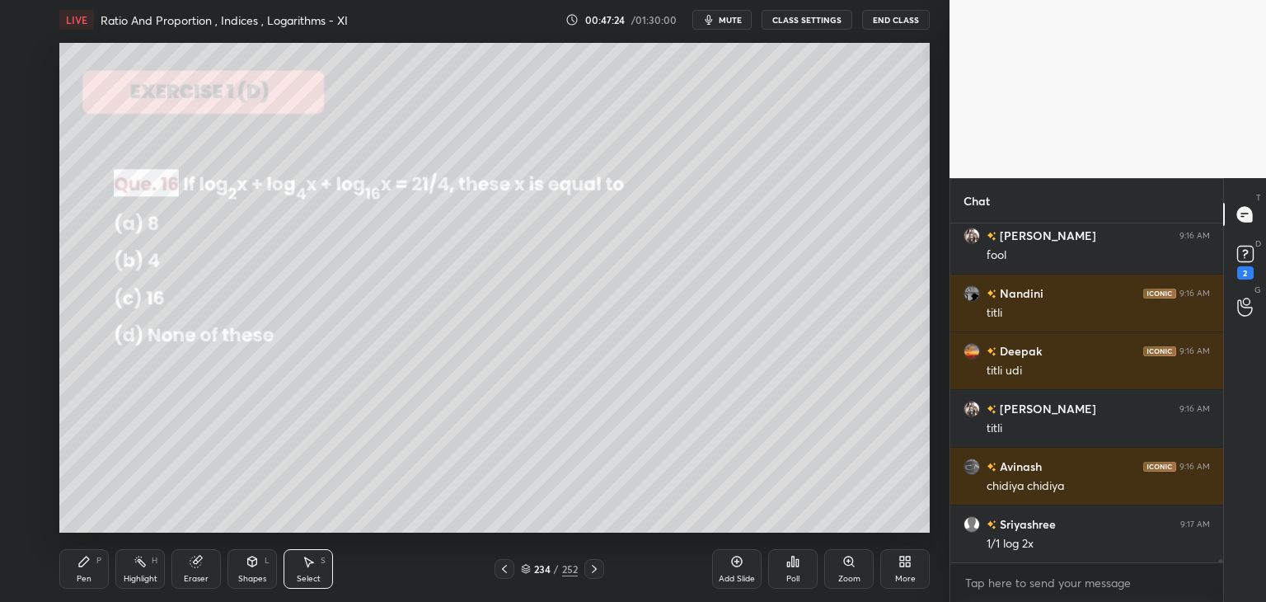
click at [83, 575] on div "Pen" at bounding box center [84, 579] width 15 height 8
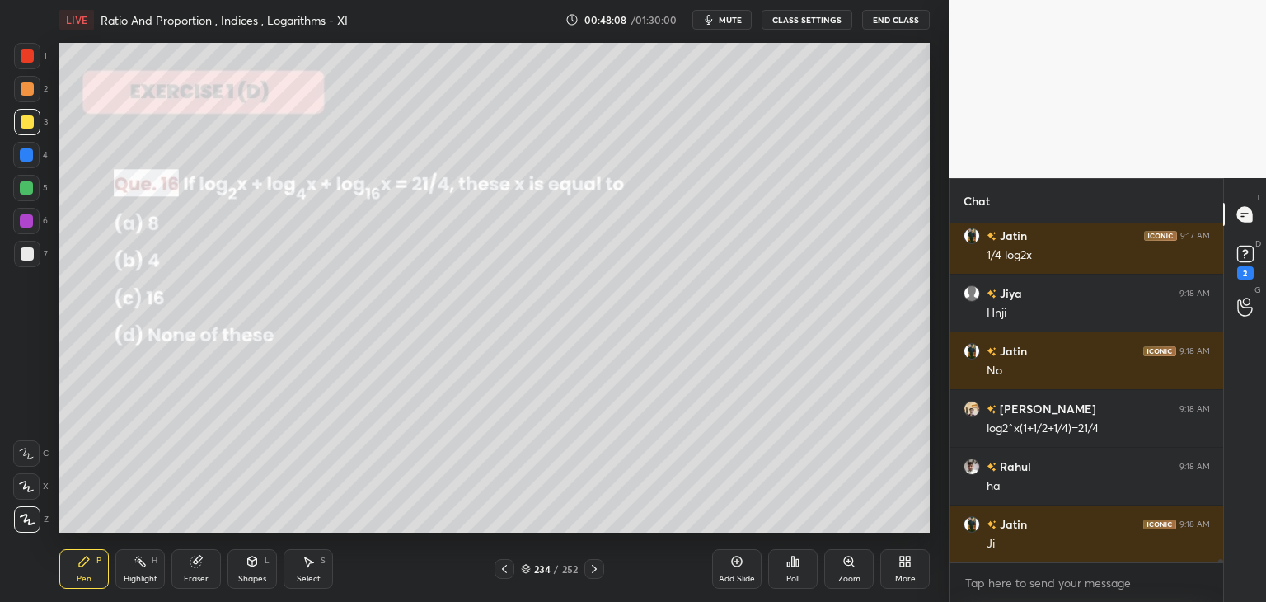
scroll to position [38871, 0]
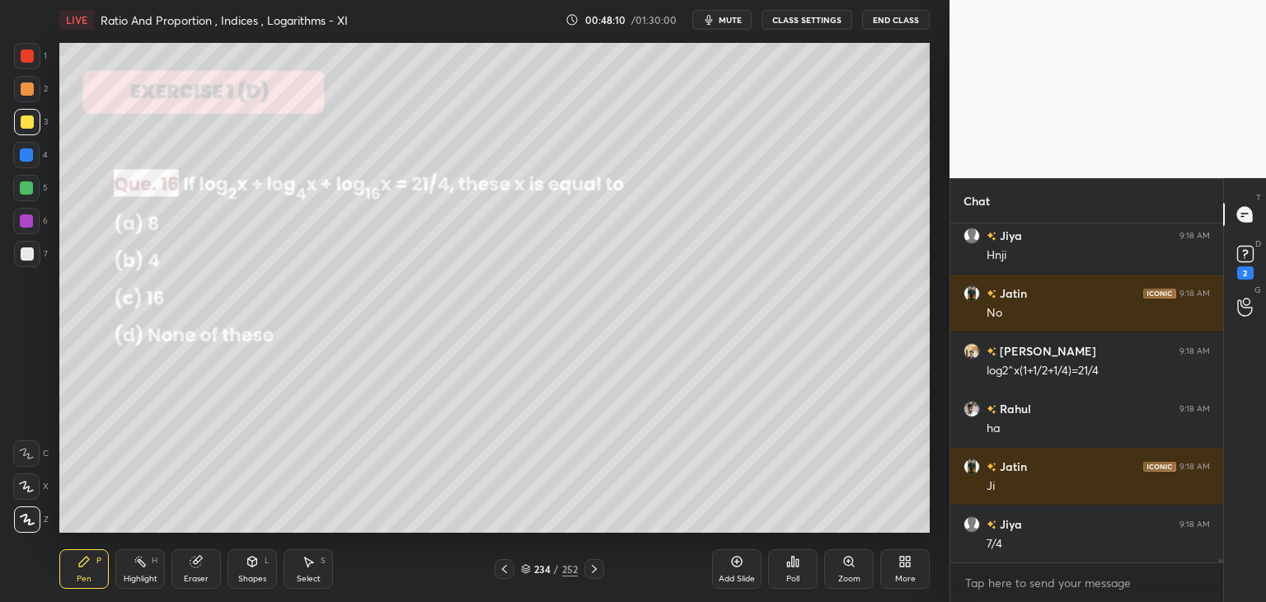
click at [308, 583] on div "Select" at bounding box center [309, 579] width 24 height 8
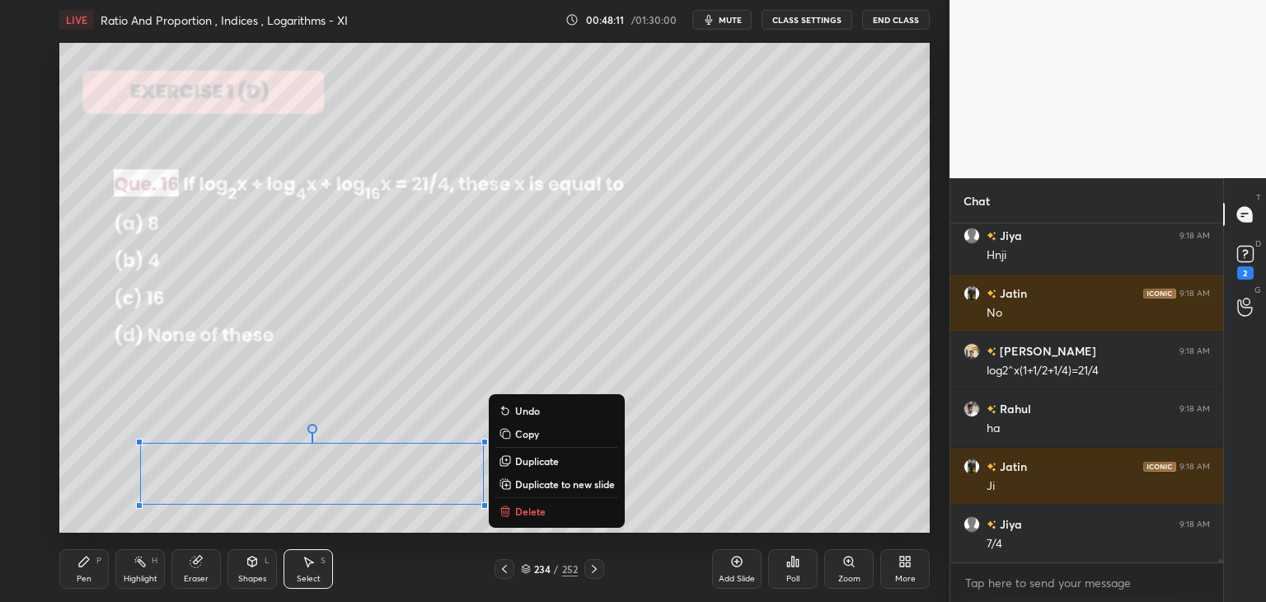
drag, startPoint x: 125, startPoint y: 423, endPoint x: 567, endPoint y: 469, distance: 444.3
click at [540, 545] on div "LIVE Ratio And Proportion , Indices , Logarithms - XI 00:48:11 / 01:30:00 mute …" at bounding box center [495, 301] width 884 height 602
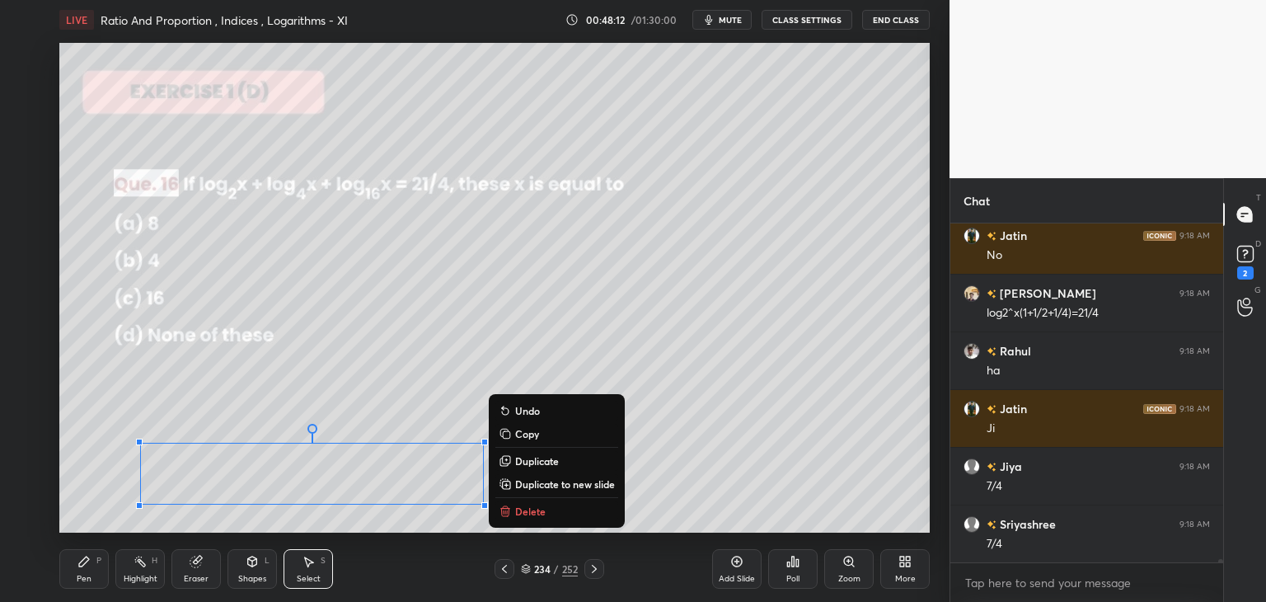
click at [519, 433] on p "Copy" at bounding box center [527, 433] width 24 height 13
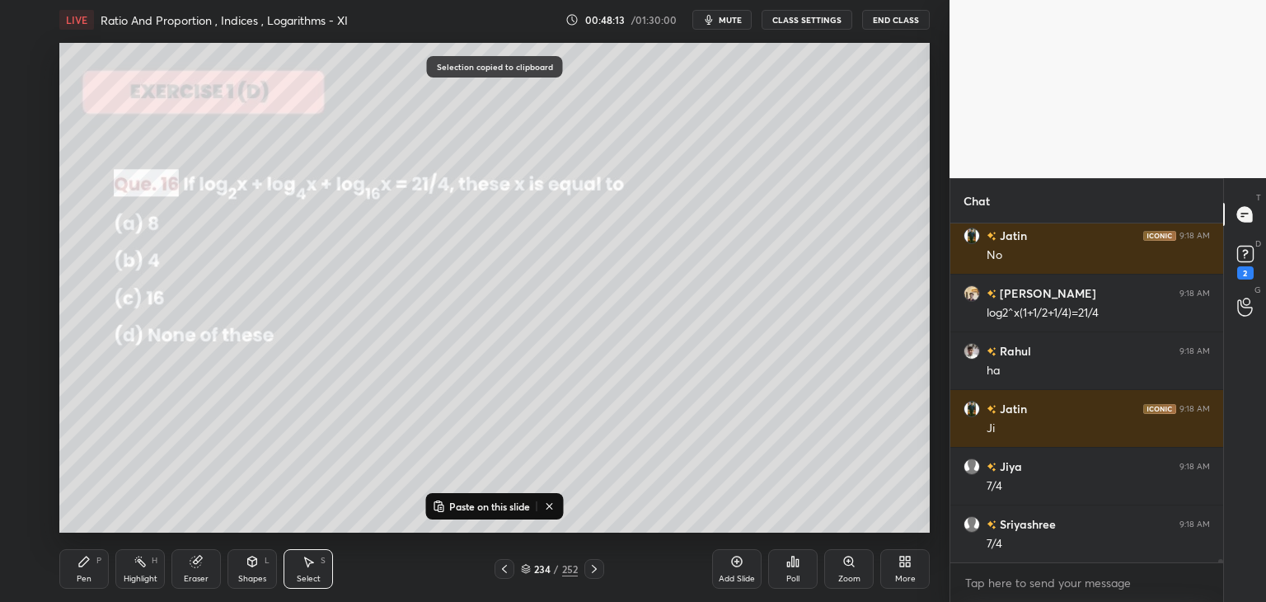
click at [736, 569] on div "Add Slide" at bounding box center [736, 569] width 49 height 40
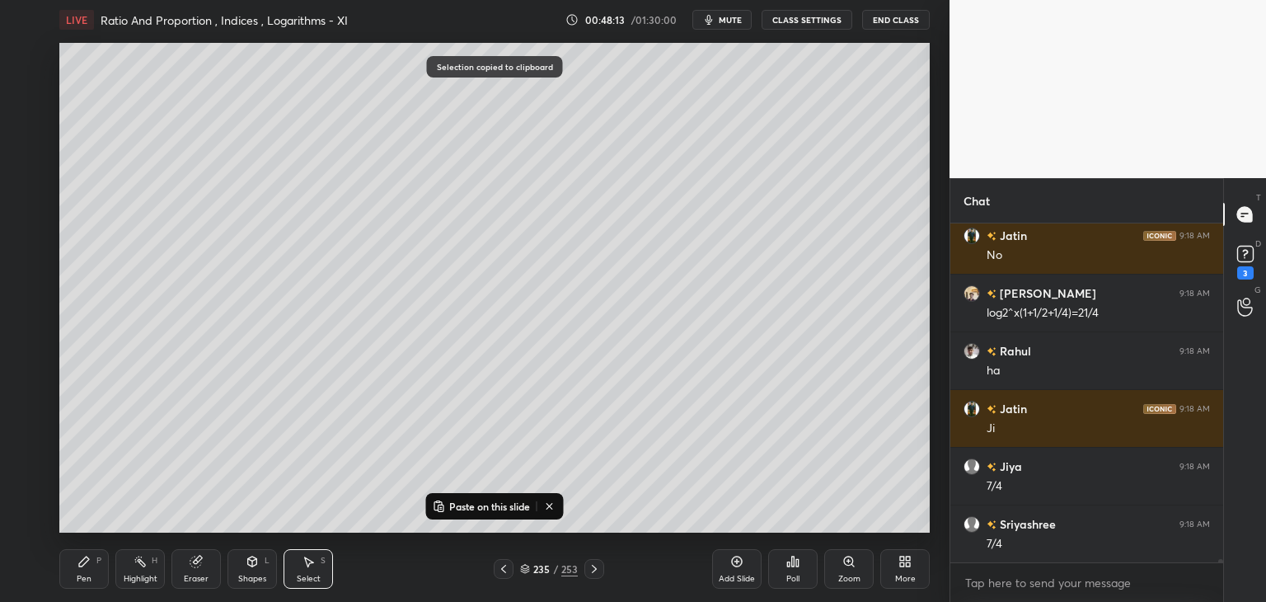
scroll to position [38999, 0]
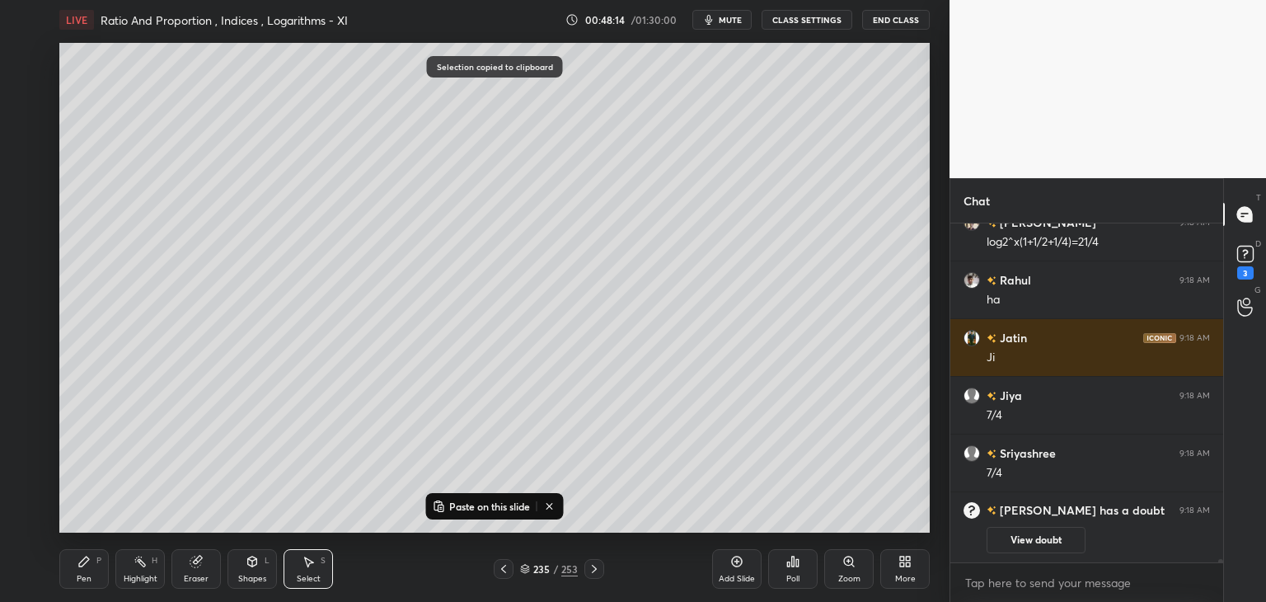
click at [452, 507] on p "Paste on this slide" at bounding box center [489, 506] width 81 height 13
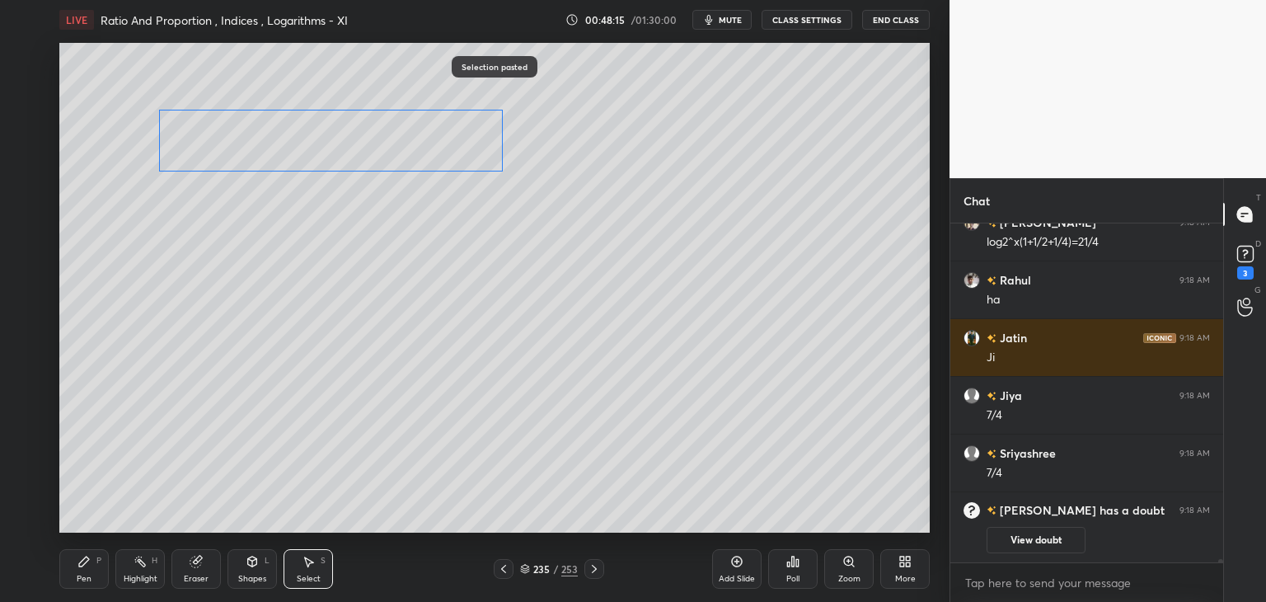
drag, startPoint x: 327, startPoint y: 447, endPoint x: 336, endPoint y: 136, distance: 311.0
click at [341, 123] on div "0 ° Undo Copy Paste here Duplicate Duplicate to new slide Delete" at bounding box center [494, 288] width 871 height 490
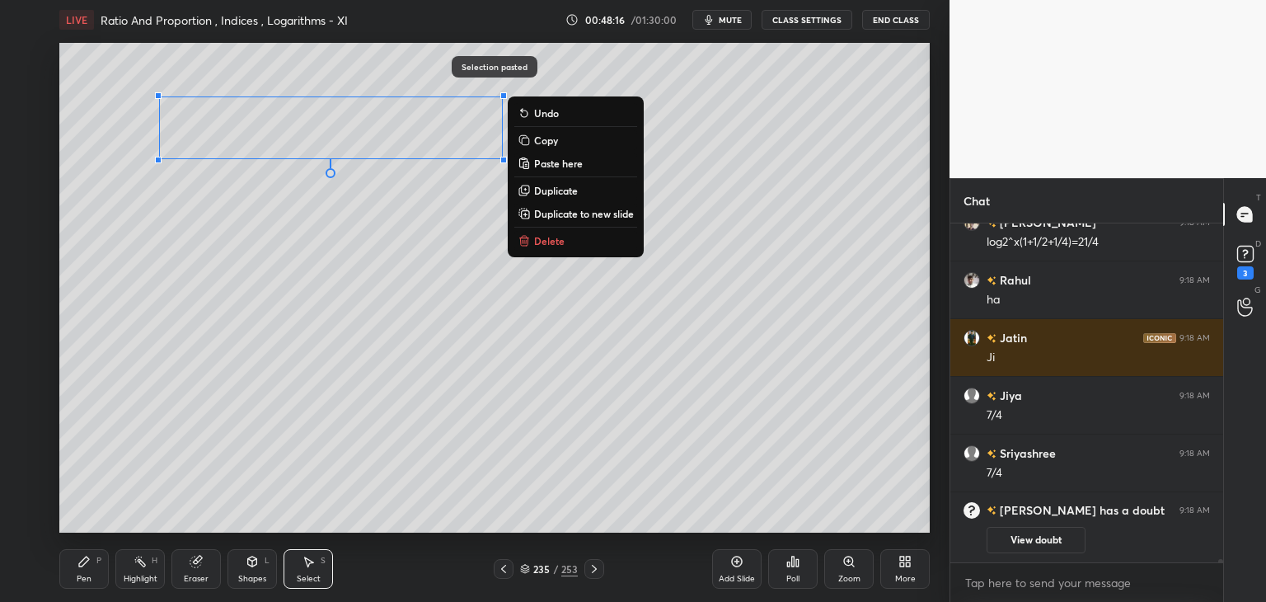
drag, startPoint x: 232, startPoint y: 283, endPoint x: 208, endPoint y: 339, distance: 61.0
click at [233, 282] on div "0 ° Undo Copy Paste here Duplicate Duplicate to new slide Delete" at bounding box center [494, 288] width 871 height 490
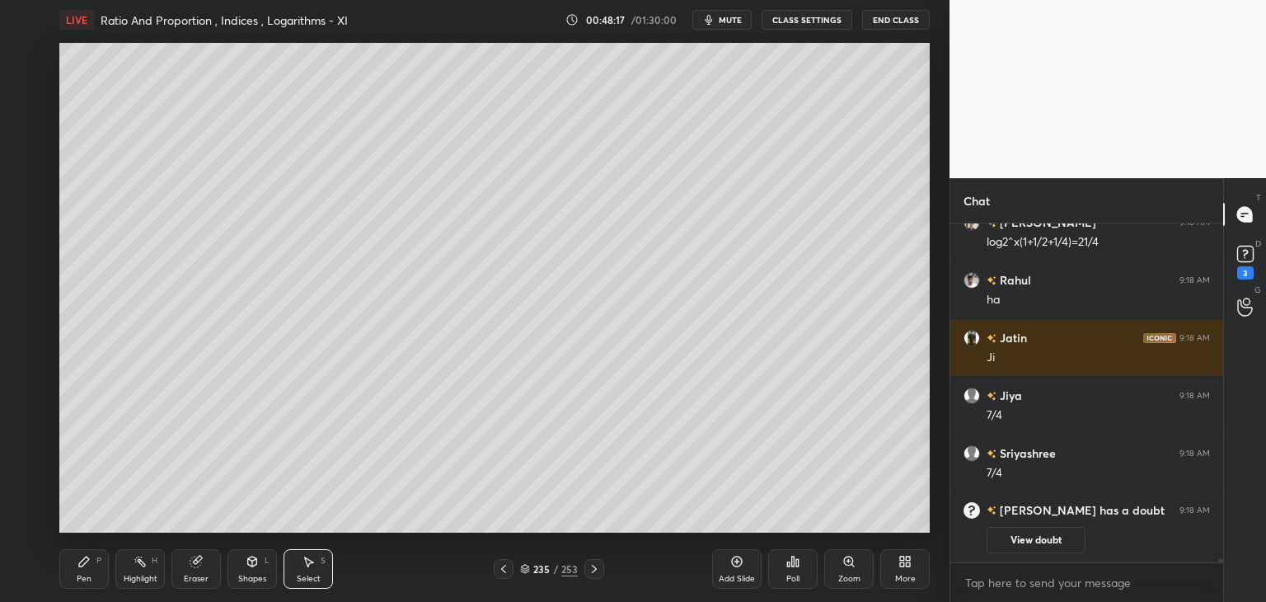
click at [87, 575] on div "Pen" at bounding box center [84, 579] width 15 height 8
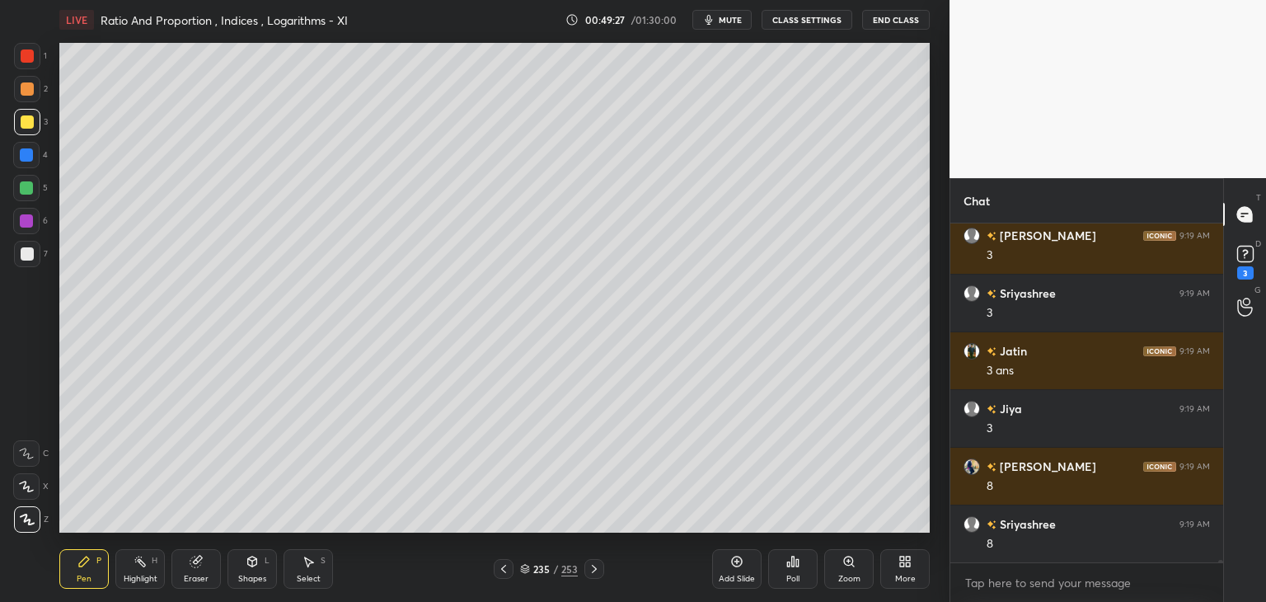
scroll to position [39901, 0]
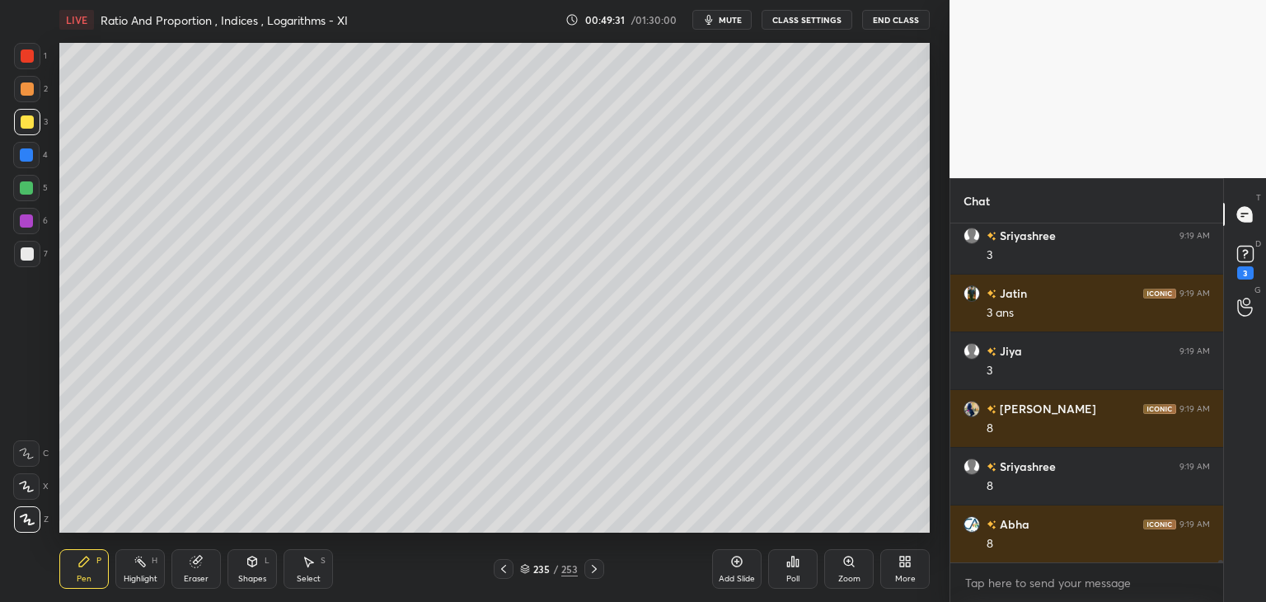
click at [505, 566] on icon at bounding box center [503, 569] width 5 height 8
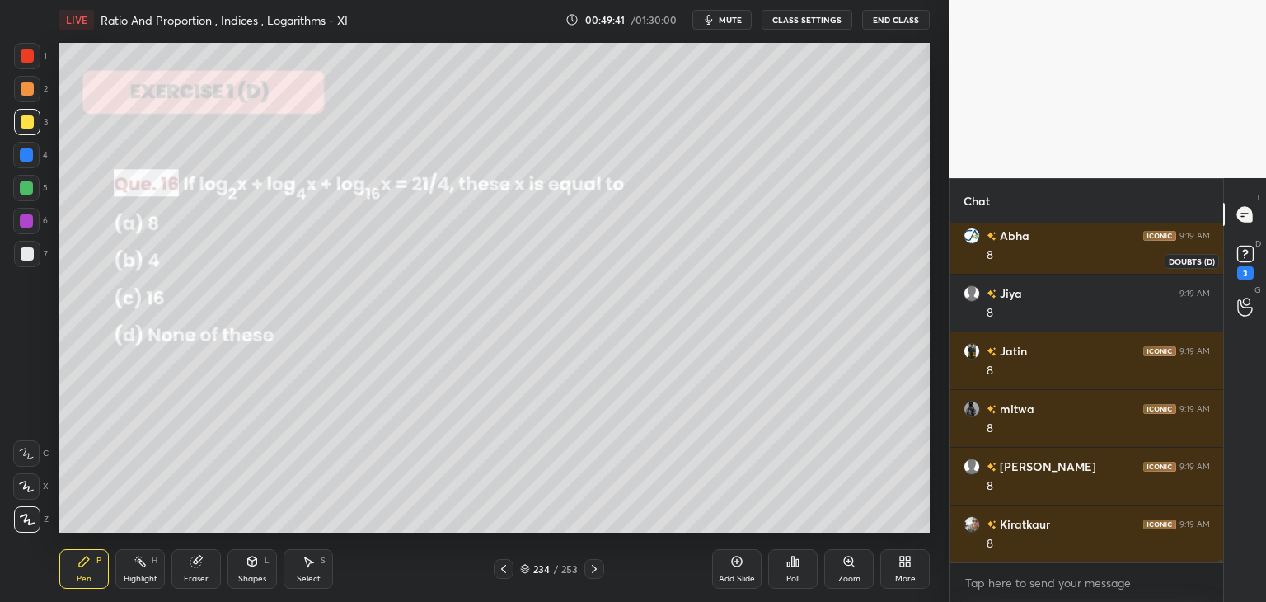
scroll to position [40229, 0]
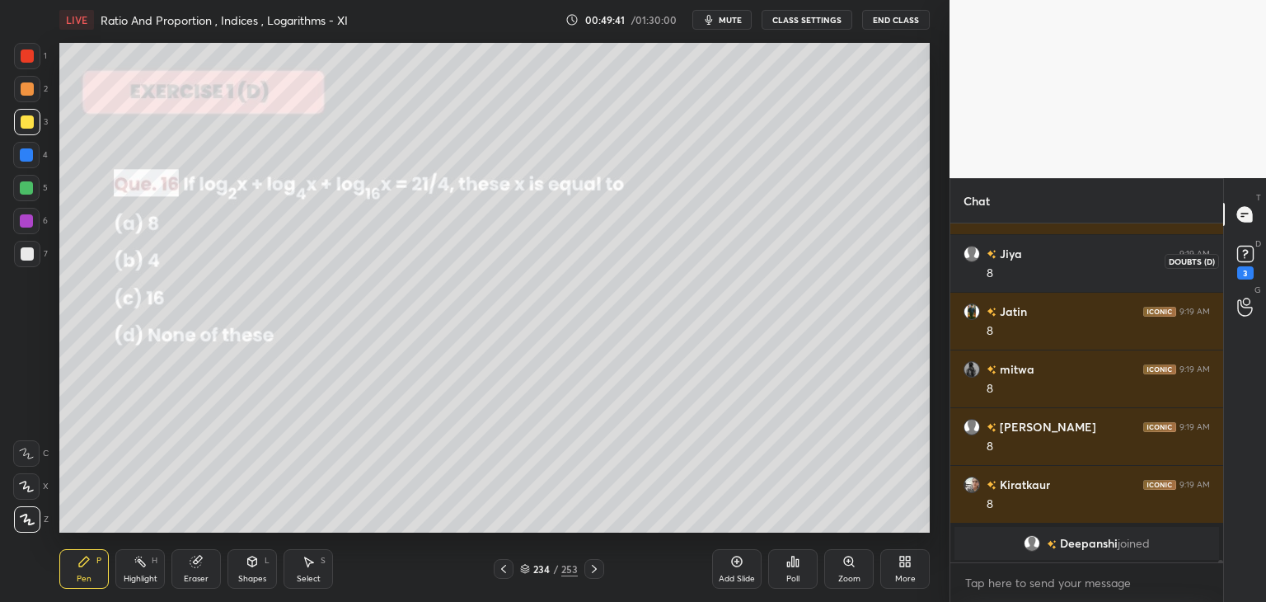
click at [1248, 261] on rect at bounding box center [1246, 255] width 16 height 16
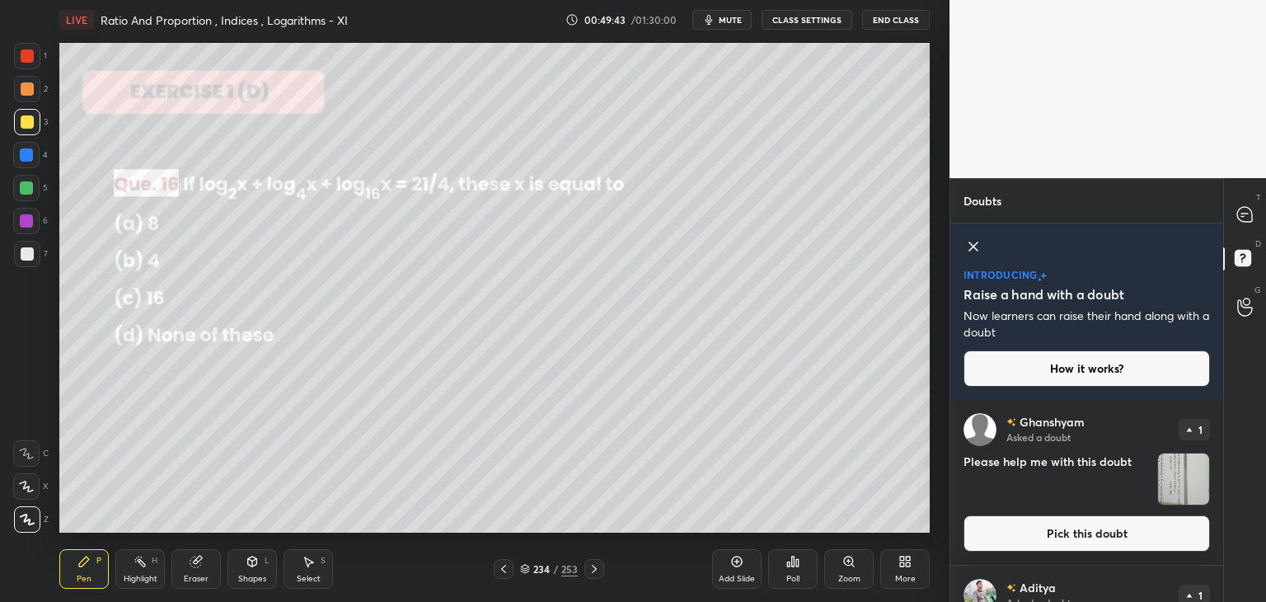
drag, startPoint x: 1161, startPoint y: 491, endPoint x: 1152, endPoint y: 511, distance: 22.5
click at [1159, 491] on img "grid" at bounding box center [1183, 478] width 51 height 51
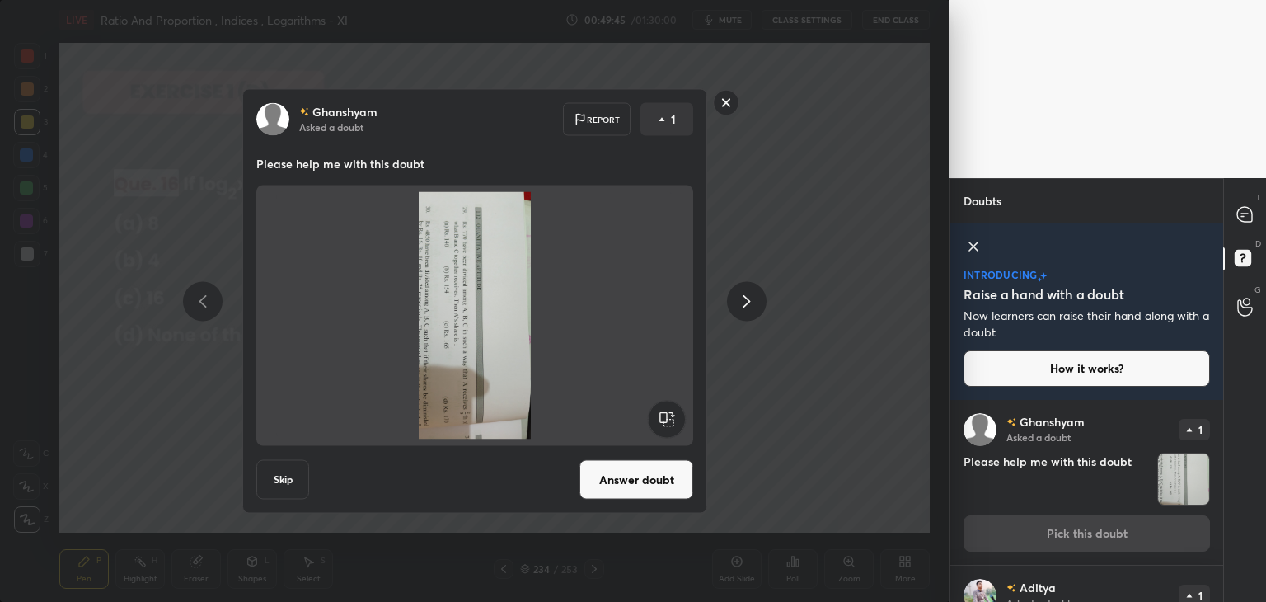
click at [719, 98] on rect at bounding box center [727, 103] width 26 height 26
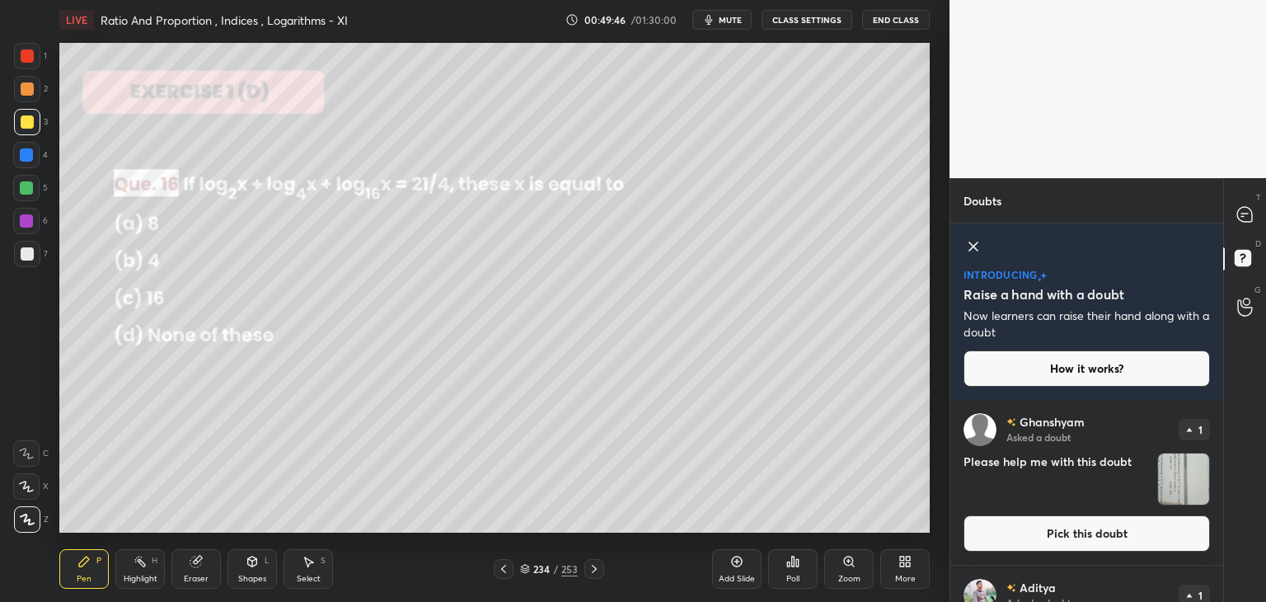
drag, startPoint x: 1239, startPoint y: 218, endPoint x: 1230, endPoint y: 236, distance: 19.5
click at [1239, 219] on icon at bounding box center [1245, 214] width 17 height 17
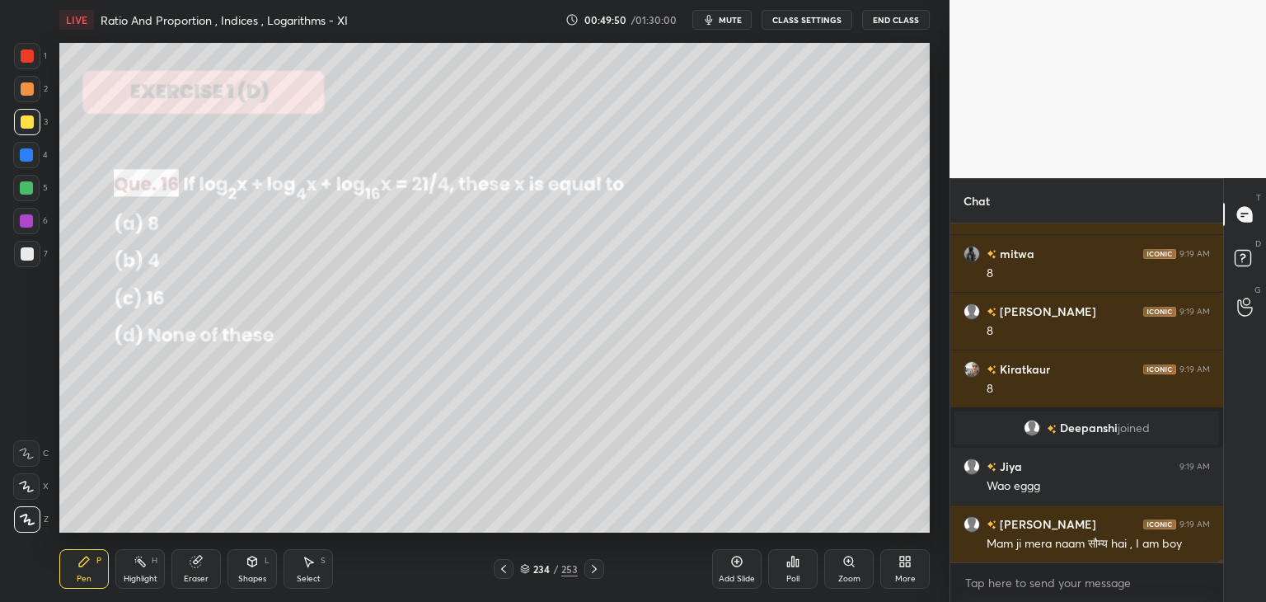
scroll to position [39975, 0]
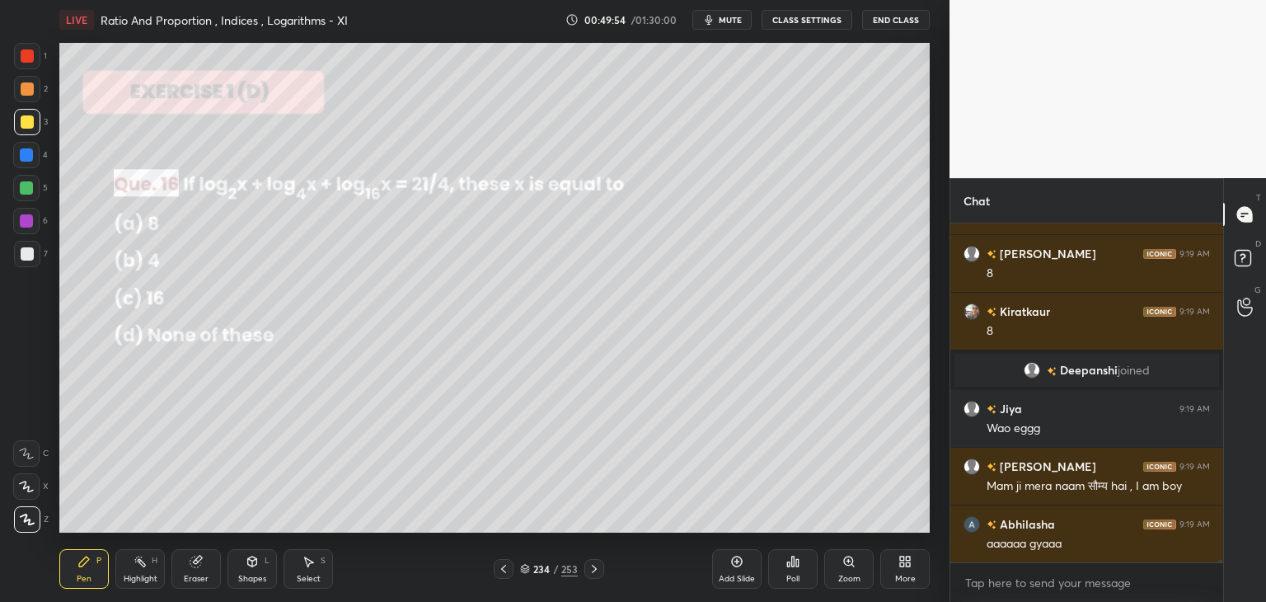
drag, startPoint x: 594, startPoint y: 567, endPoint x: 545, endPoint y: 533, distance: 59.7
click at [593, 566] on icon at bounding box center [594, 568] width 13 height 13
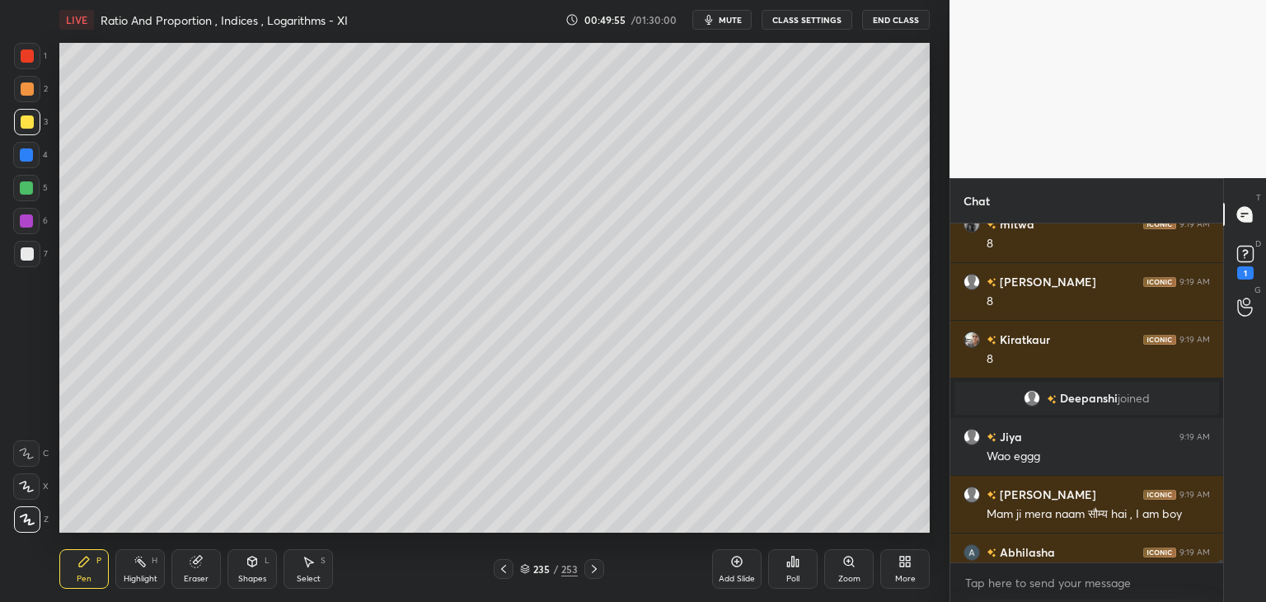
scroll to position [39875, 0]
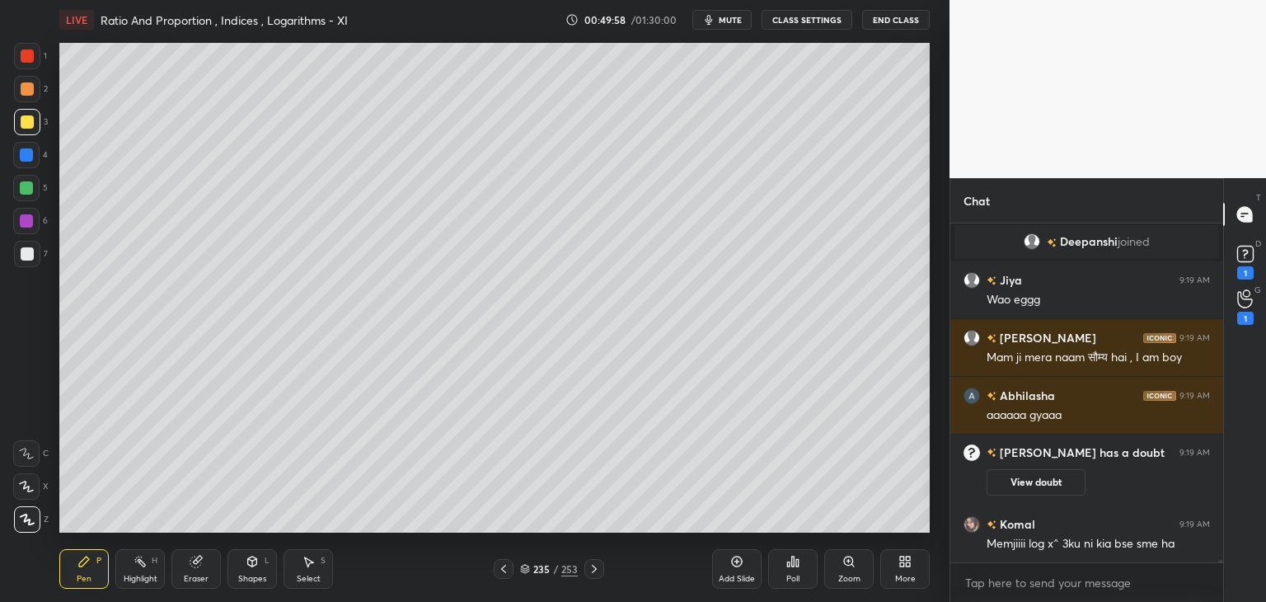
click at [505, 564] on icon at bounding box center [503, 568] width 13 height 13
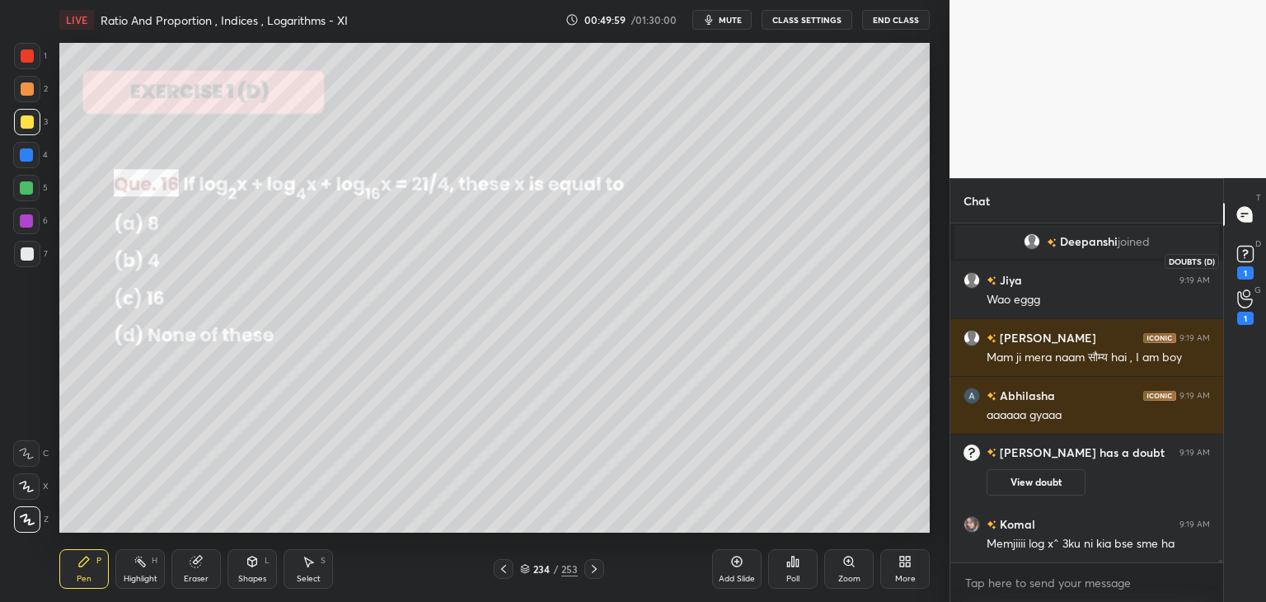
click at [1240, 266] on div "1" at bounding box center [1246, 272] width 16 height 13
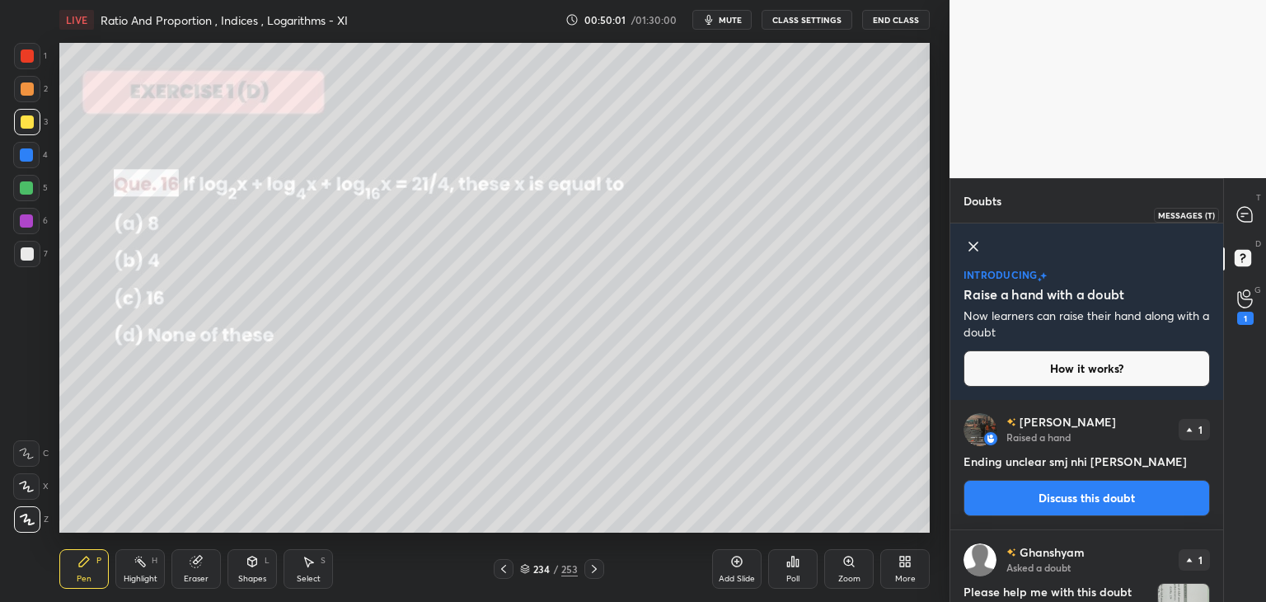
drag, startPoint x: 1241, startPoint y: 214, endPoint x: 1236, endPoint y: 245, distance: 30.9
click at [1240, 214] on icon at bounding box center [1245, 214] width 15 height 15
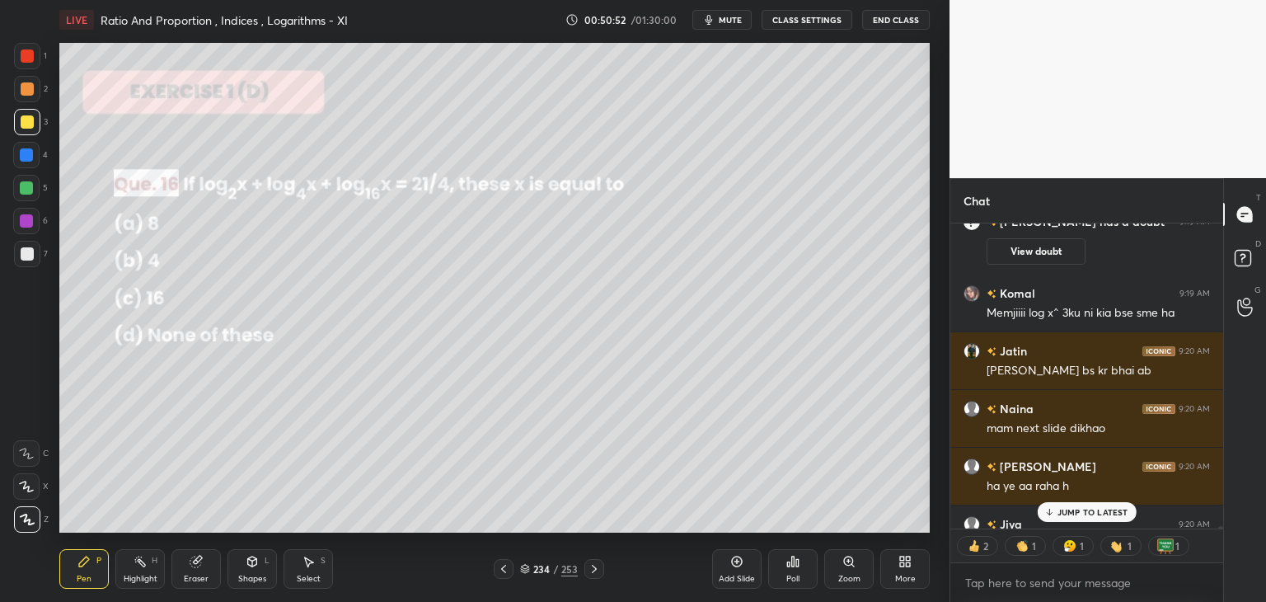
scroll to position [40130, 0]
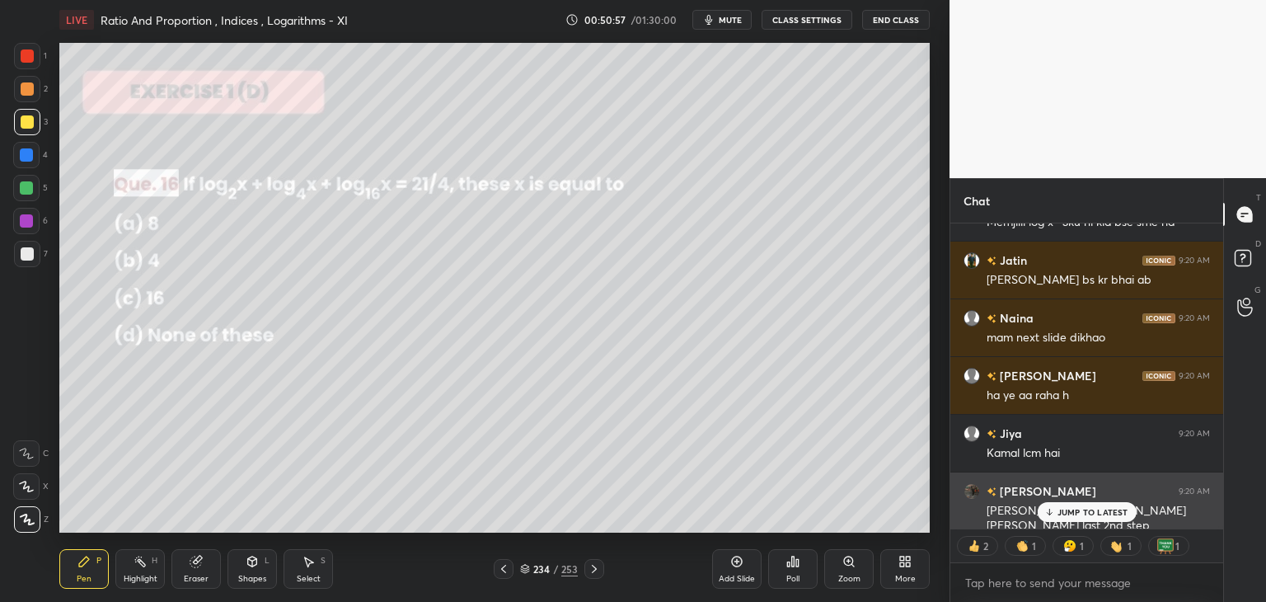
click at [1084, 514] on p "JUMP TO LATEST" at bounding box center [1093, 512] width 71 height 10
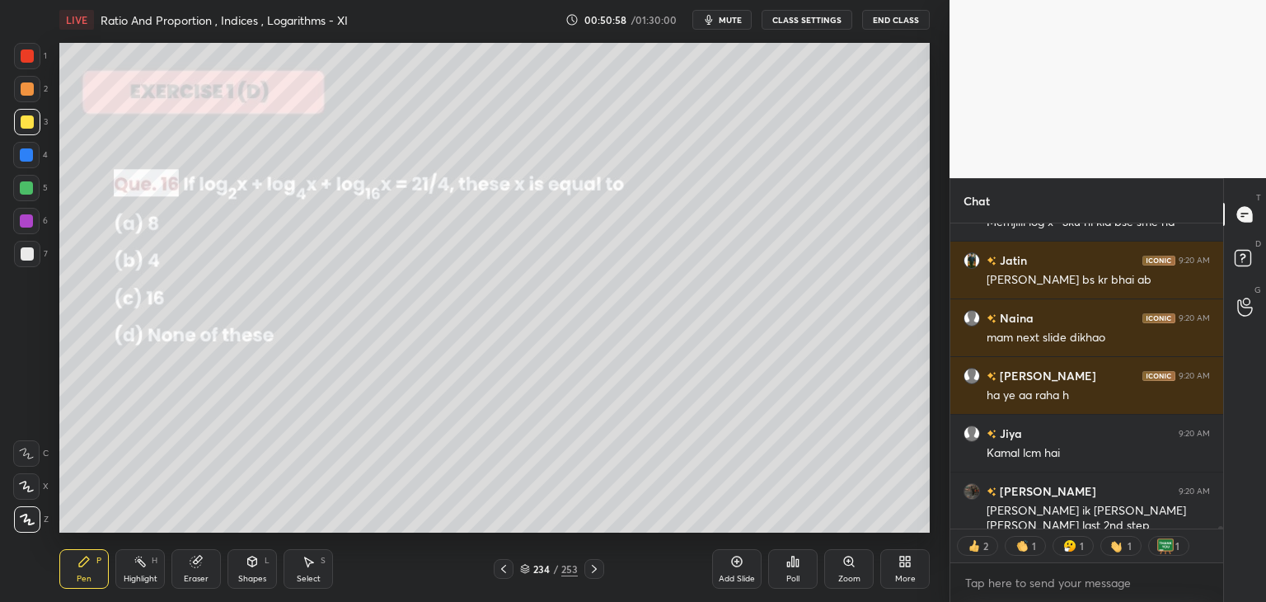
click at [590, 568] on icon at bounding box center [594, 568] width 13 height 13
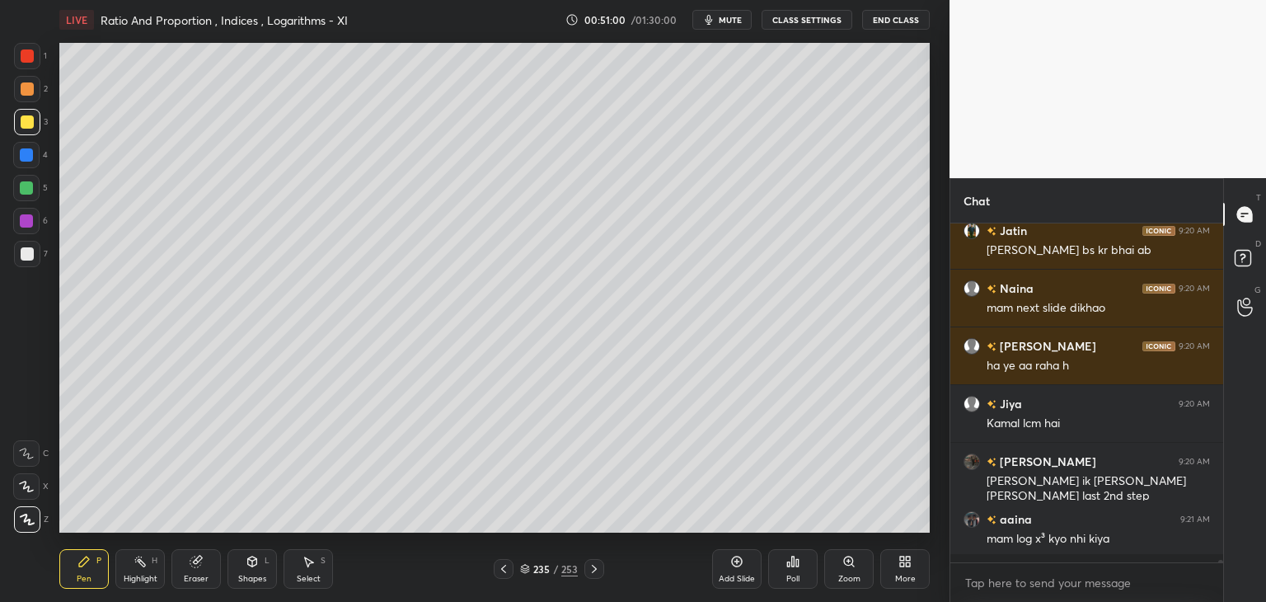
scroll to position [334, 268]
click at [514, 568] on div "235 / 253" at bounding box center [549, 569] width 110 height 20
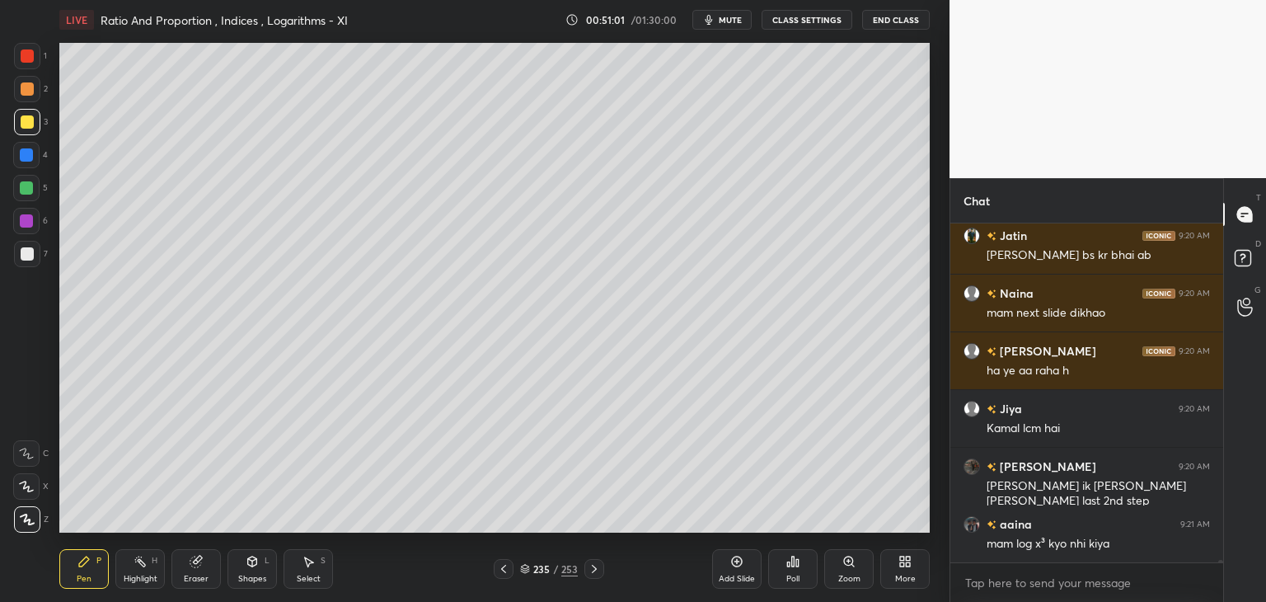
drag, startPoint x: 506, startPoint y: 574, endPoint x: 501, endPoint y: 562, distance: 12.6
click at [505, 574] on icon at bounding box center [503, 568] width 13 height 13
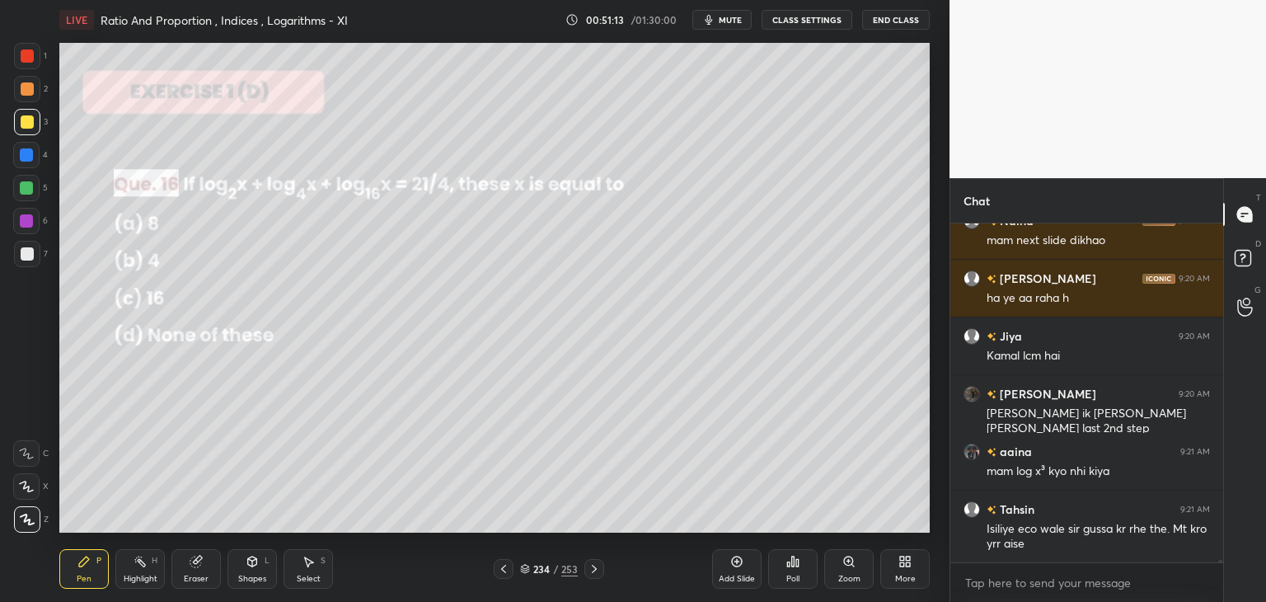
scroll to position [40286, 0]
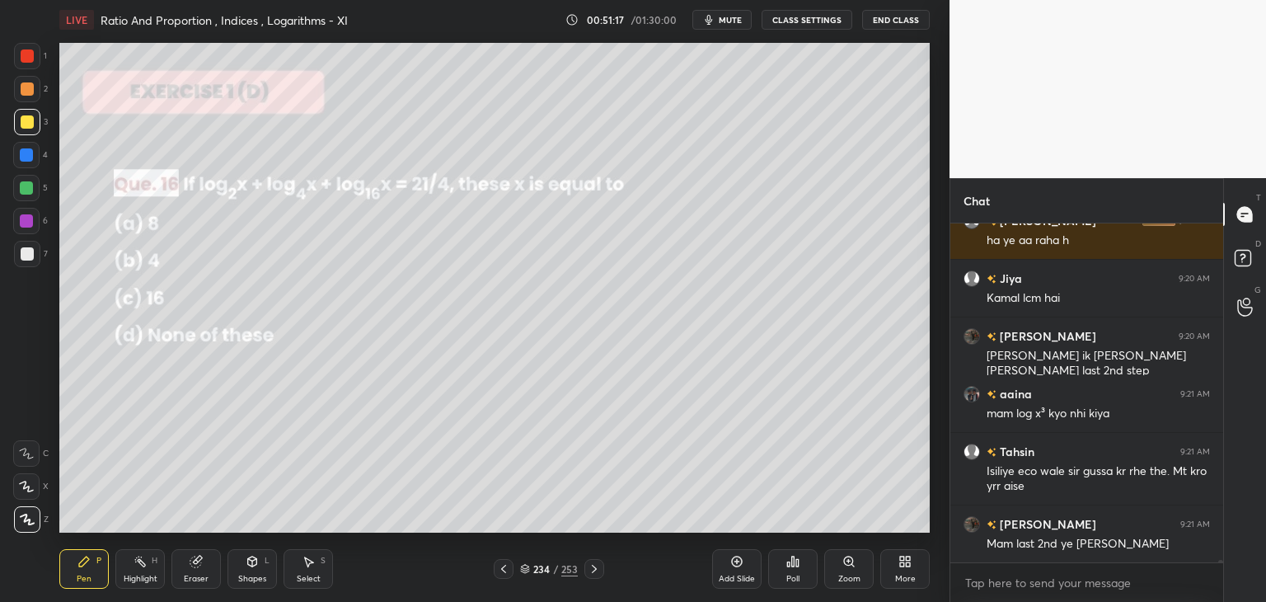
drag, startPoint x: 600, startPoint y: 571, endPoint x: 574, endPoint y: 533, distance: 46.2
click at [601, 571] on div at bounding box center [595, 569] width 20 height 20
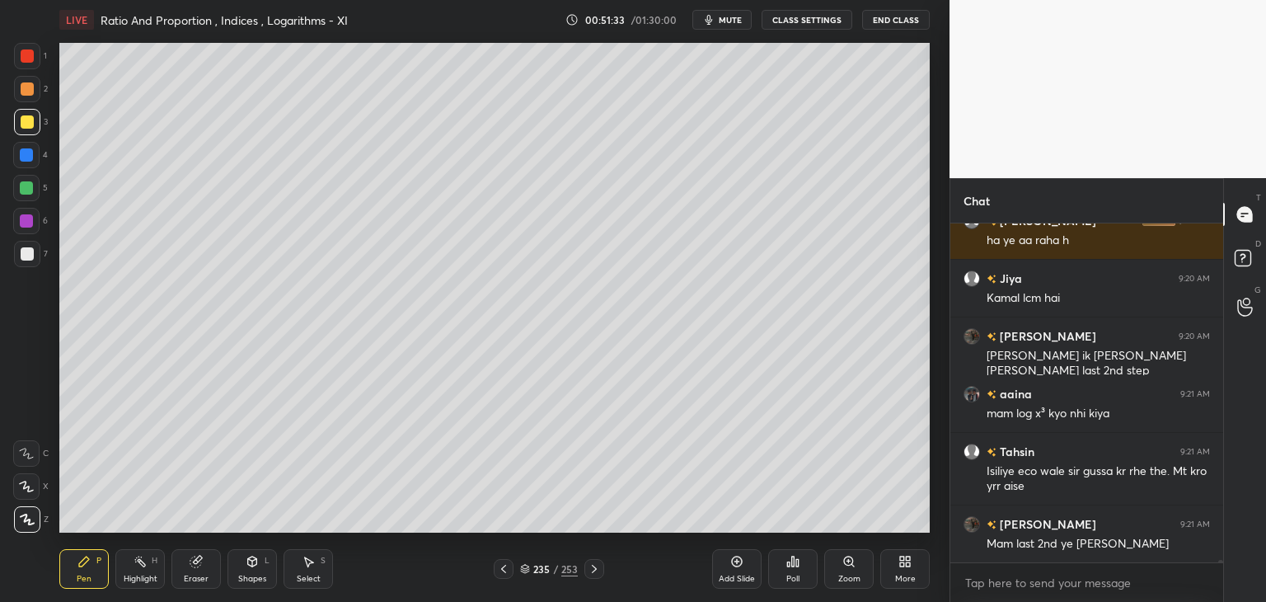
scroll to position [40343, 0]
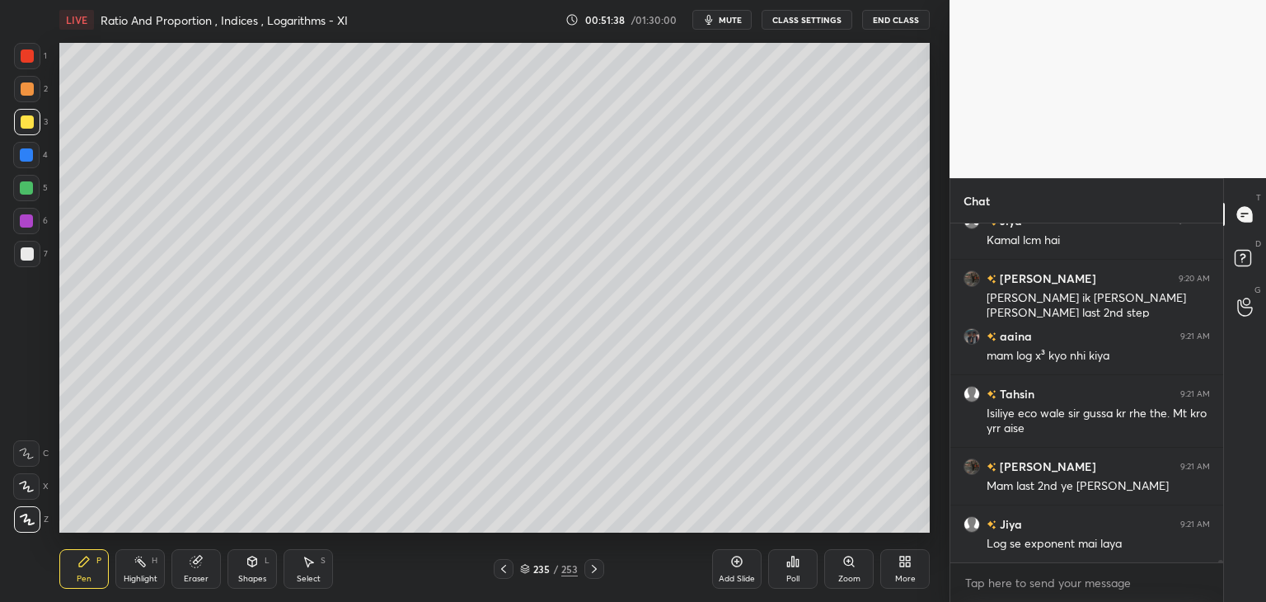
click at [505, 569] on icon at bounding box center [503, 568] width 13 height 13
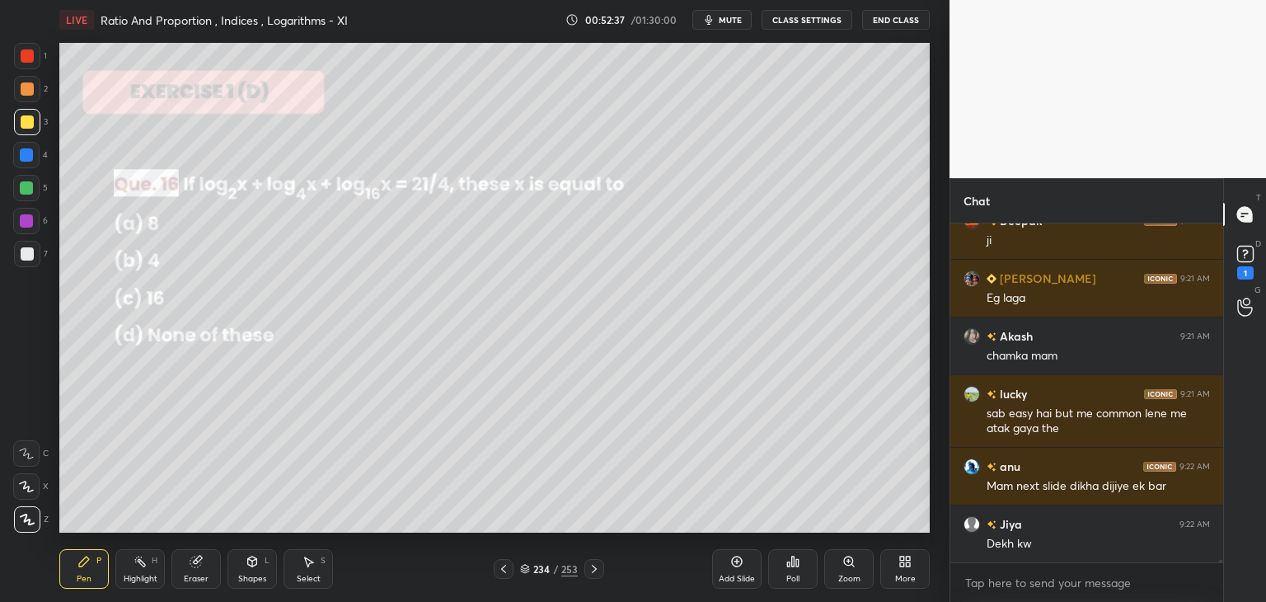
scroll to position [41006, 0]
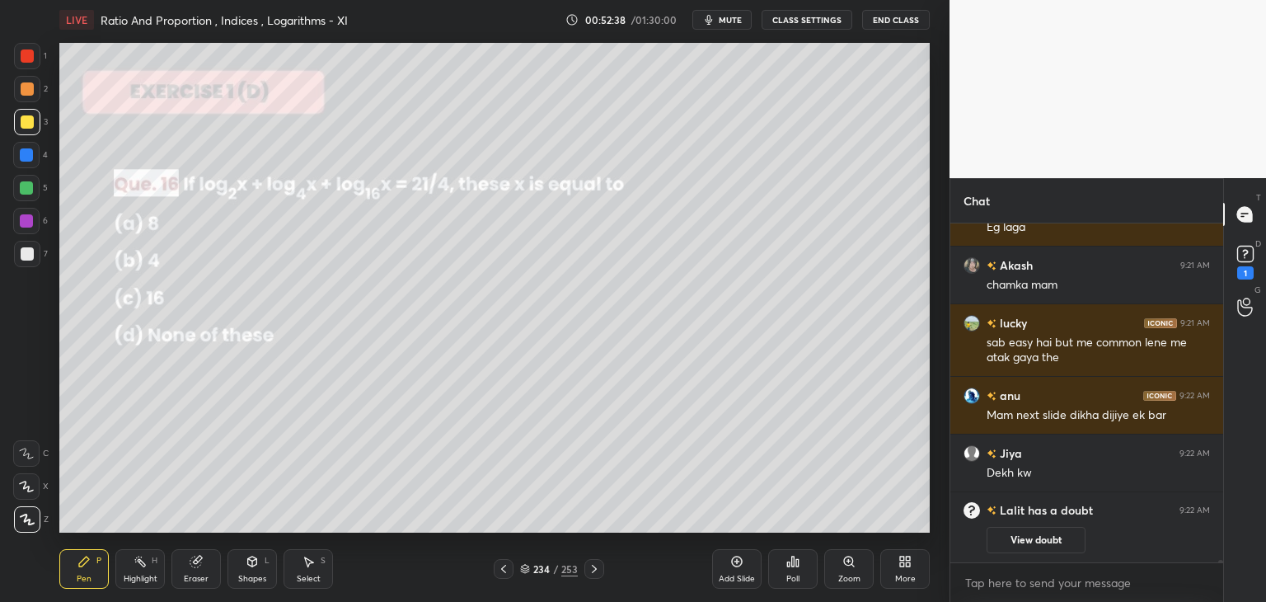
drag, startPoint x: 594, startPoint y: 574, endPoint x: 580, endPoint y: 574, distance: 13.2
click at [590, 575] on icon at bounding box center [594, 568] width 13 height 13
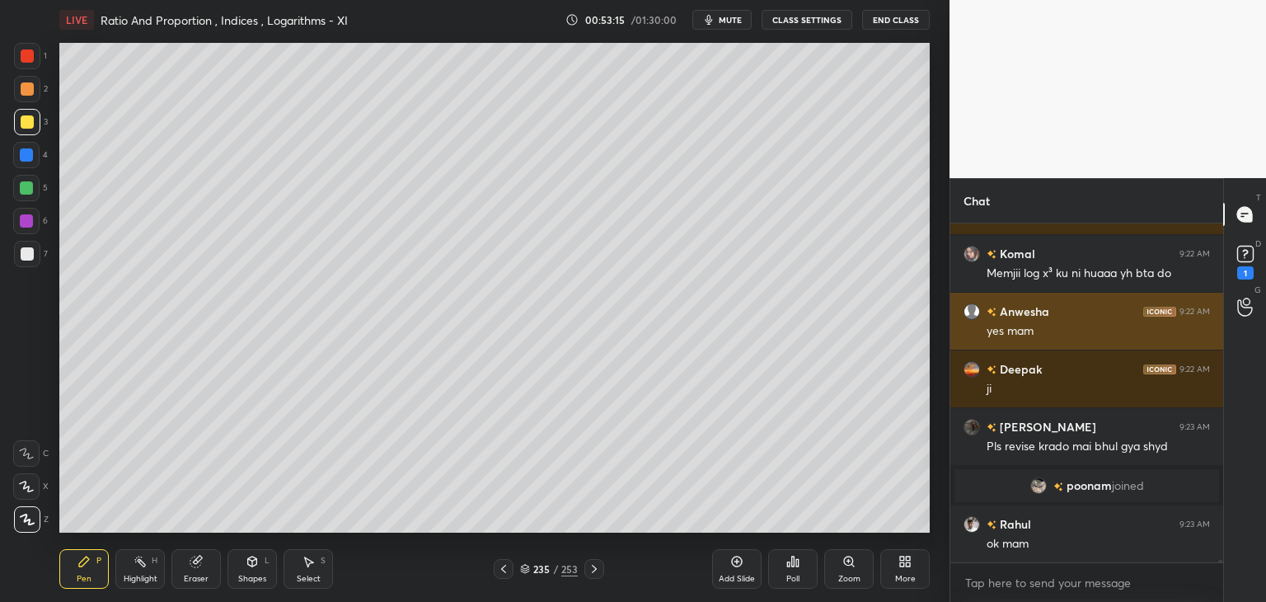
scroll to position [41159, 0]
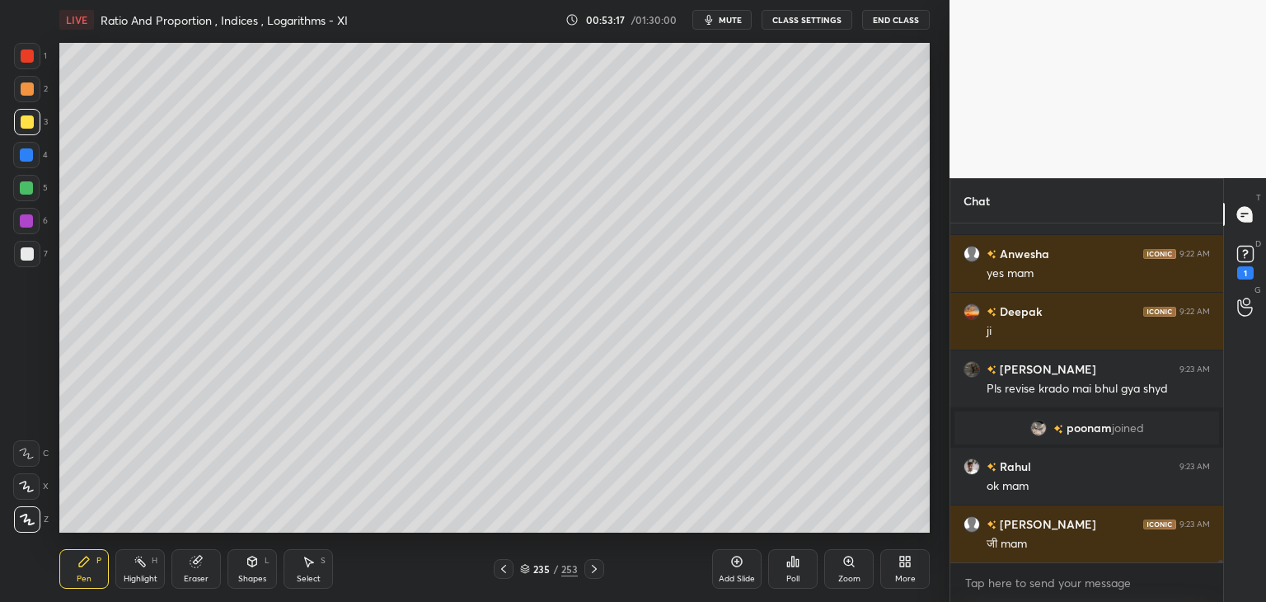
click at [1219, 556] on div at bounding box center [1219, 392] width 10 height 339
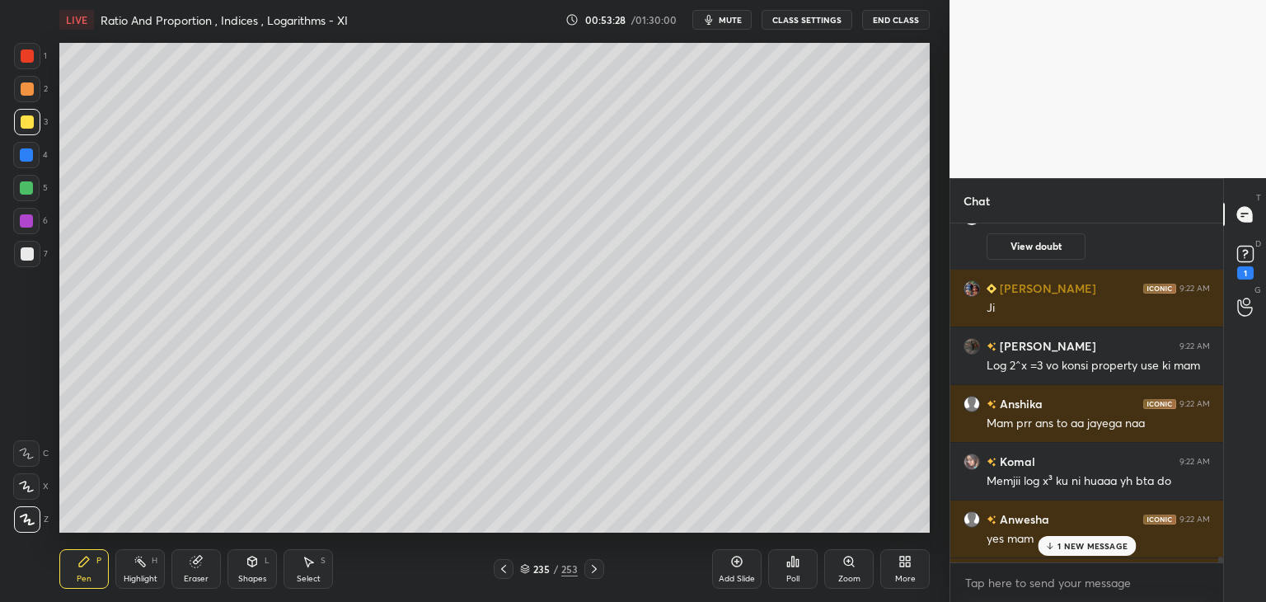
scroll to position [41058, 0]
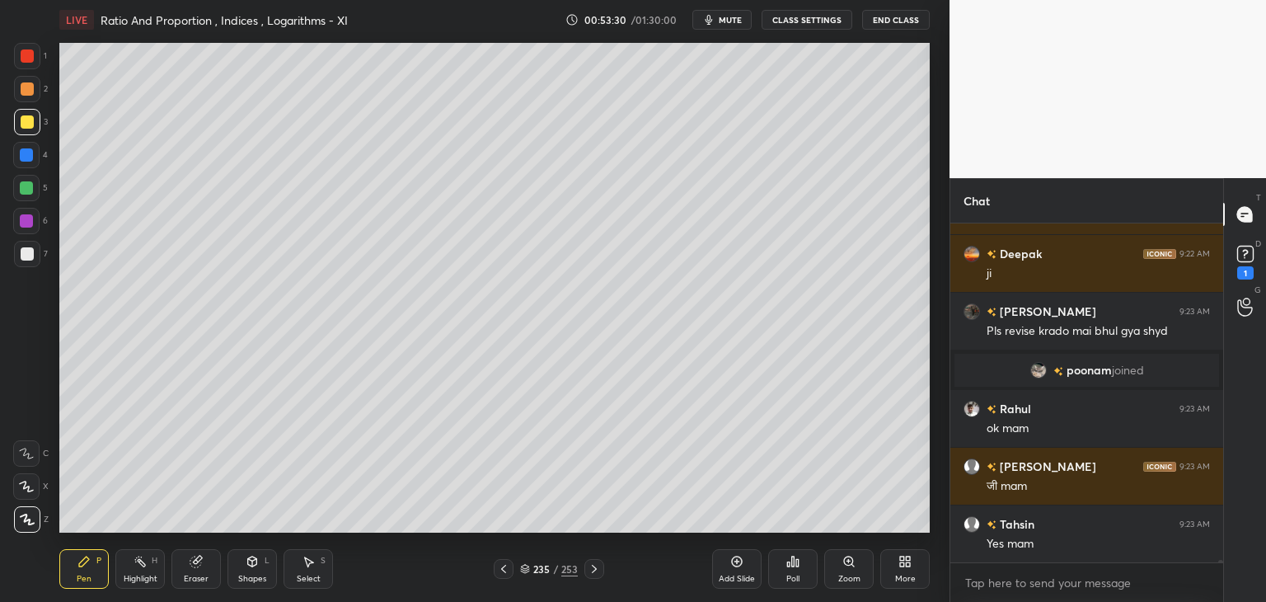
drag, startPoint x: 1220, startPoint y: 560, endPoint x: 1219, endPoint y: 569, distance: 9.1
click at [1219, 569] on div "[PERSON_NAME] 9:22 AM Memjii log x³ ku ni huaaa yh bta do [PERSON_NAME] 9:22 AM…" at bounding box center [1087, 412] width 273 height 378
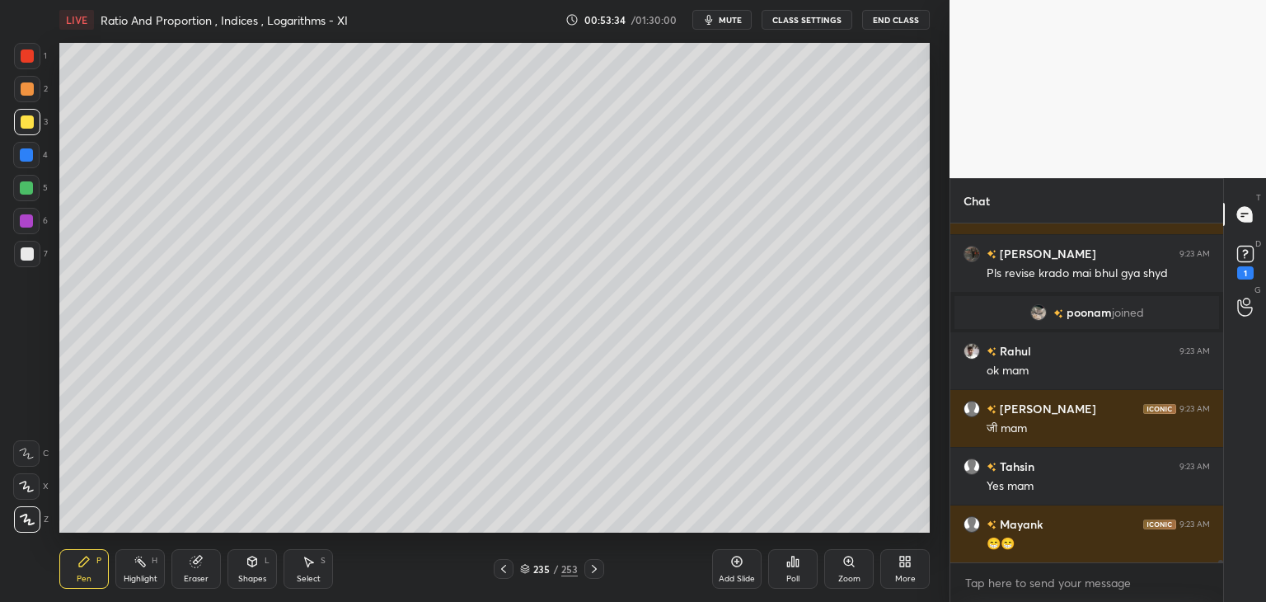
click at [82, 578] on div "Pen" at bounding box center [84, 579] width 15 height 8
click at [30, 56] on div at bounding box center [27, 55] width 13 height 13
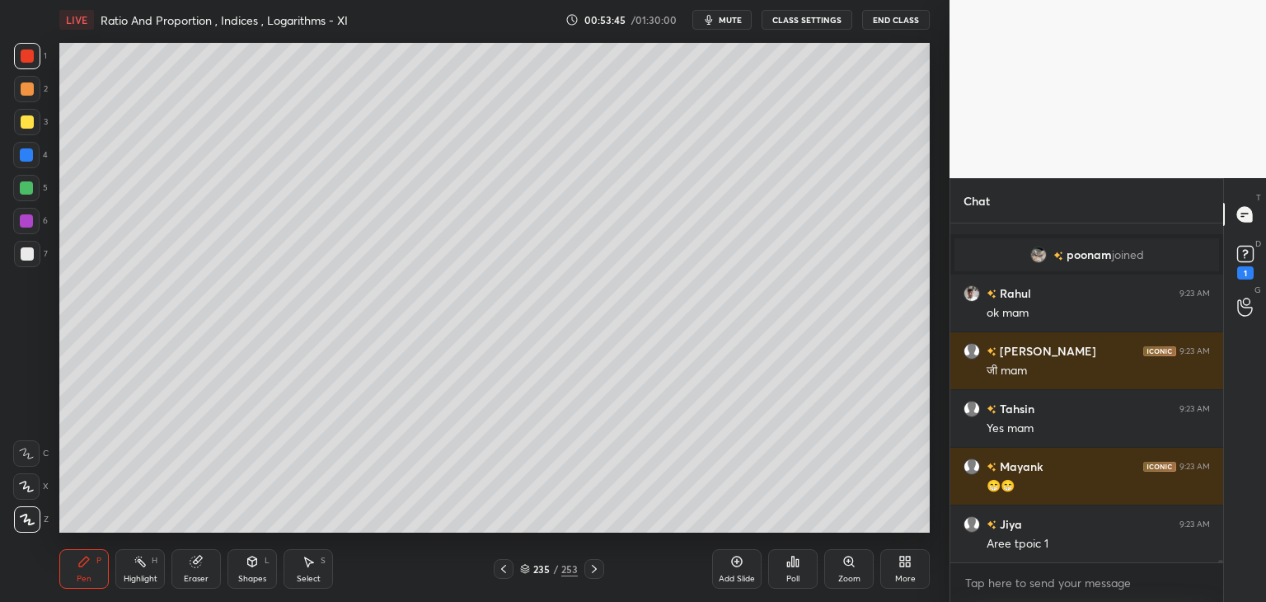
scroll to position [41308, 0]
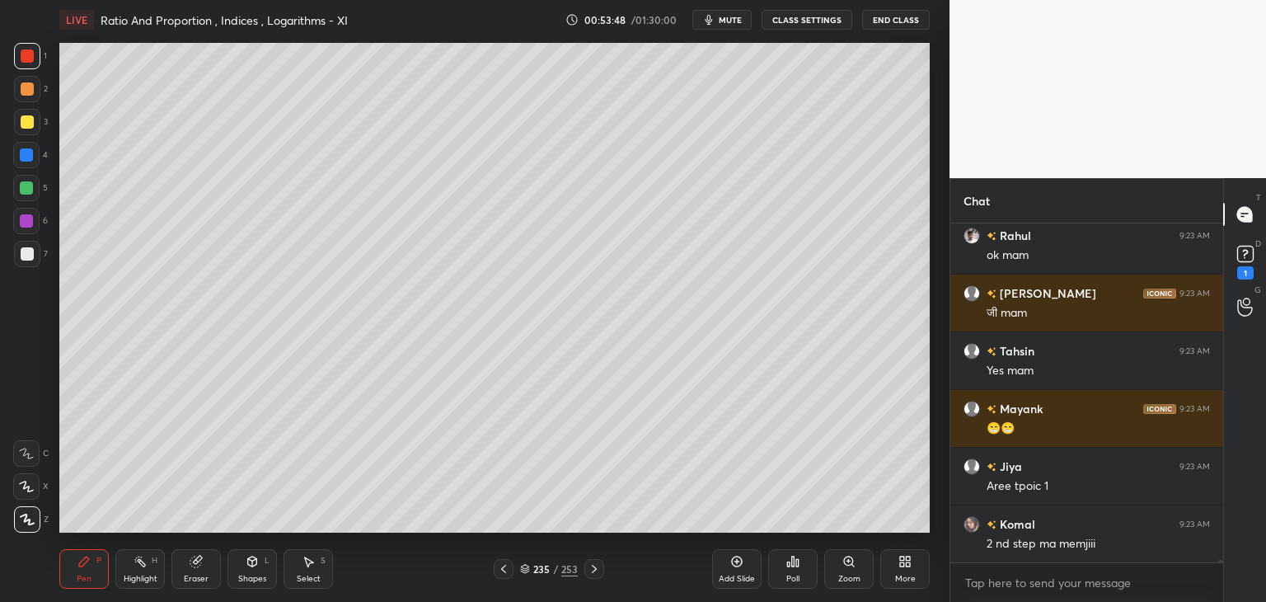
click at [504, 571] on icon at bounding box center [503, 568] width 13 height 13
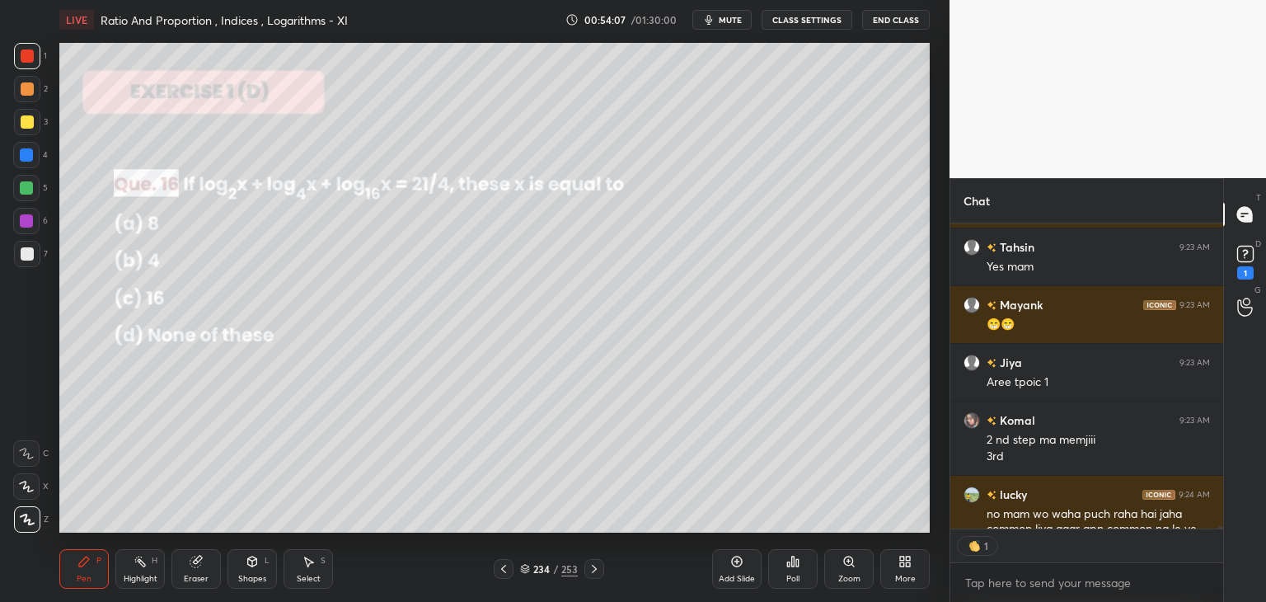
scroll to position [6, 5]
click at [594, 567] on icon at bounding box center [594, 568] width 13 height 13
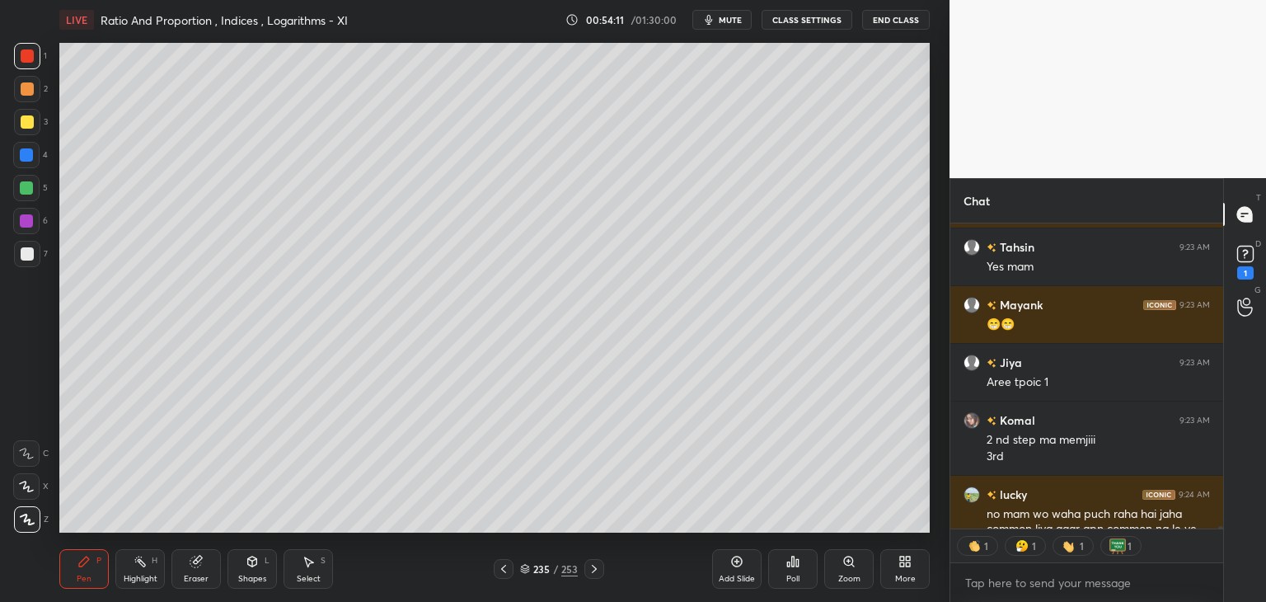
scroll to position [41502, 0]
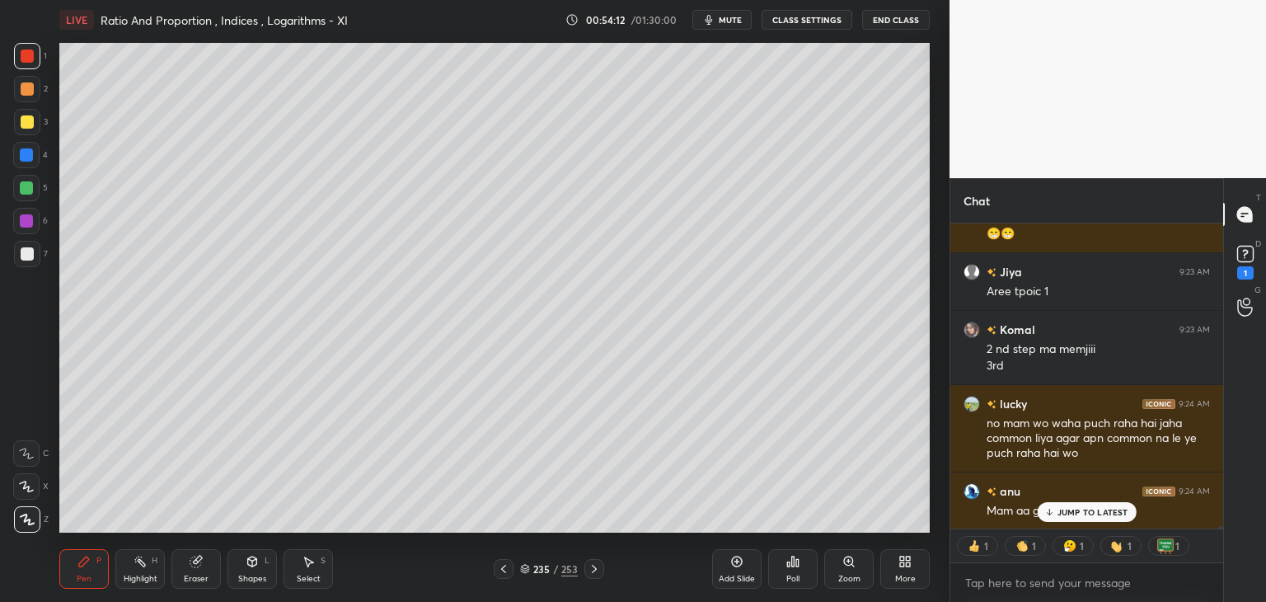
click at [1054, 505] on div "JUMP TO LATEST" at bounding box center [1086, 512] width 99 height 20
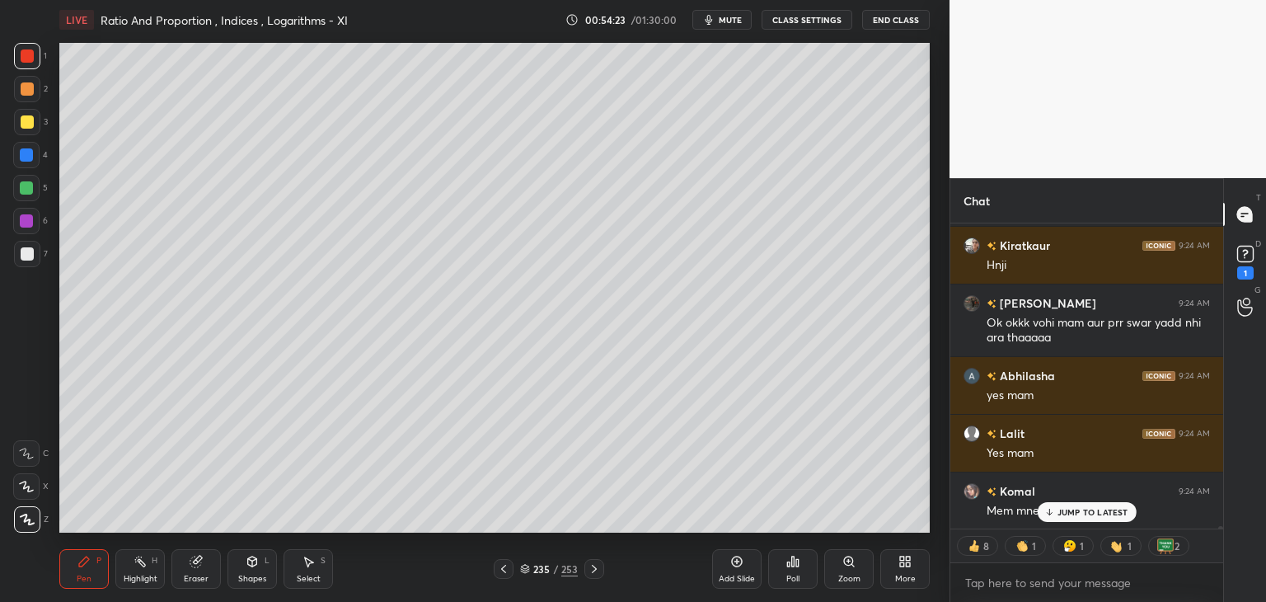
scroll to position [41980, 0]
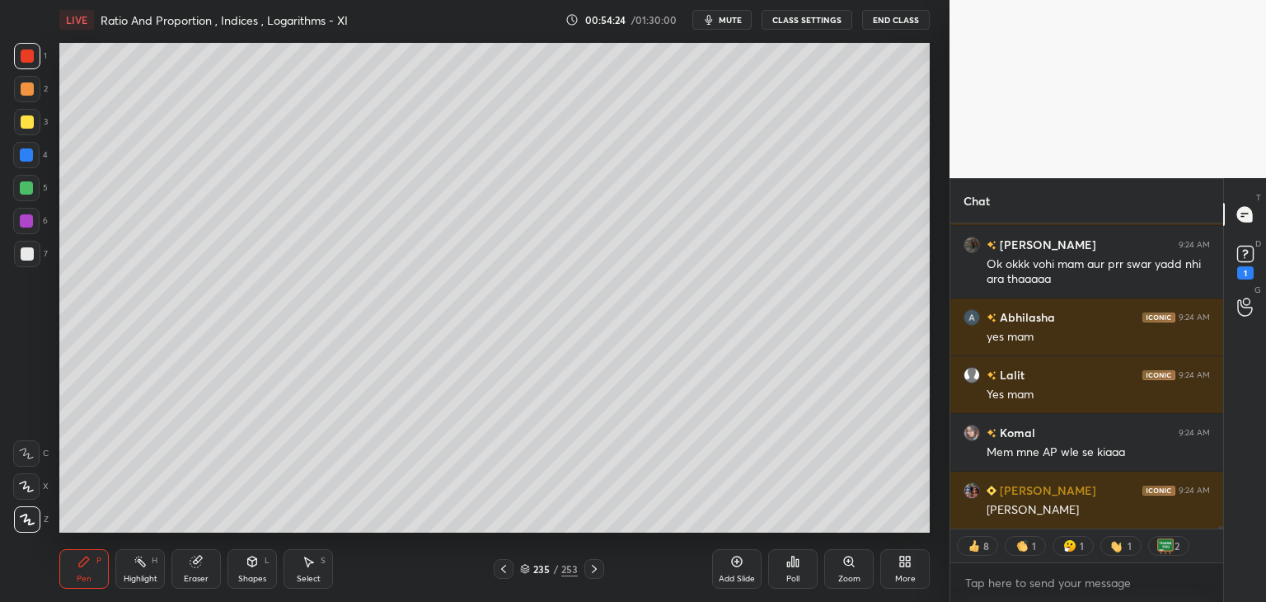
click at [589, 568] on icon at bounding box center [594, 568] width 13 height 13
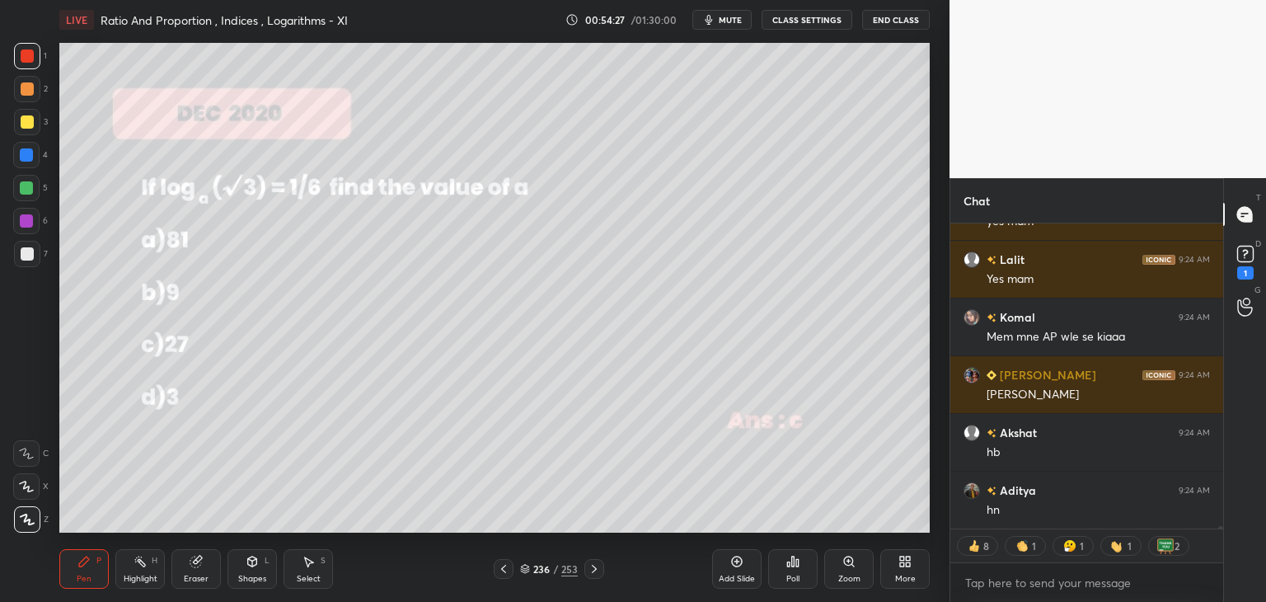
scroll to position [42152, 0]
click at [594, 572] on icon at bounding box center [594, 568] width 13 height 13
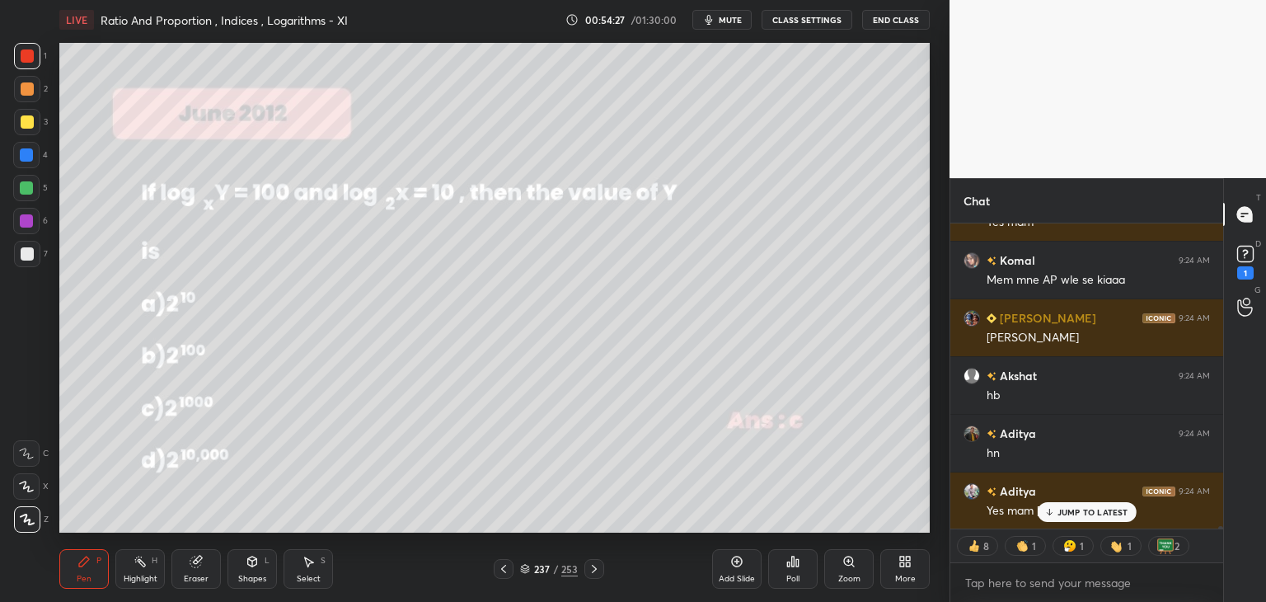
click at [594, 571] on icon at bounding box center [594, 568] width 13 height 13
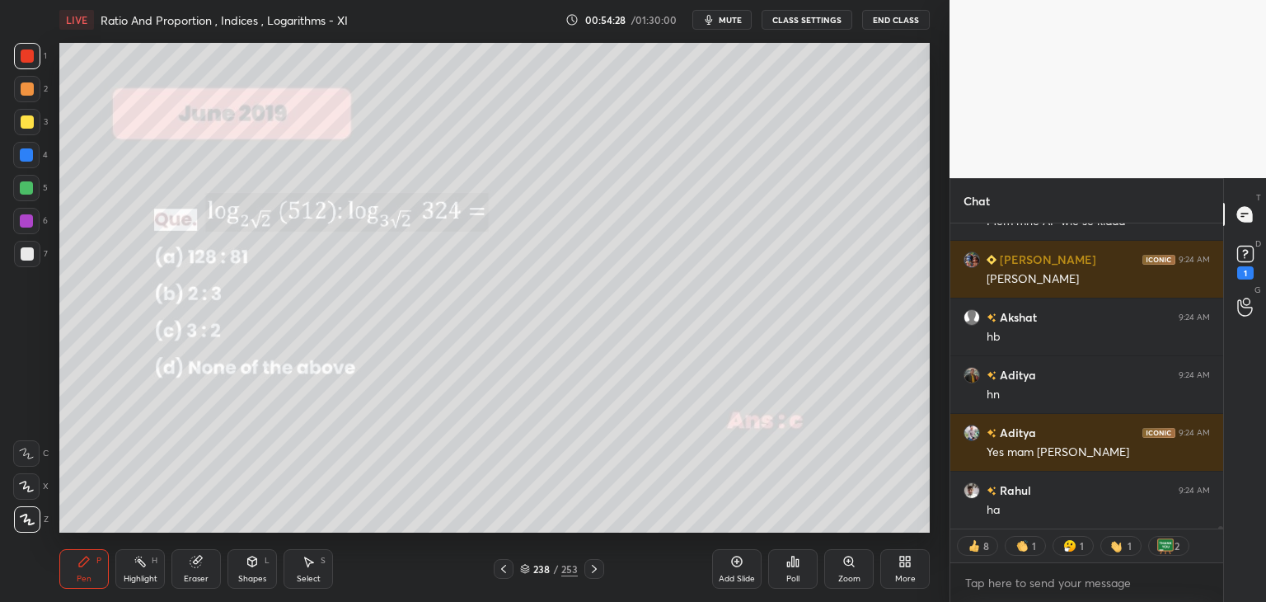
click at [594, 573] on icon at bounding box center [594, 568] width 13 height 13
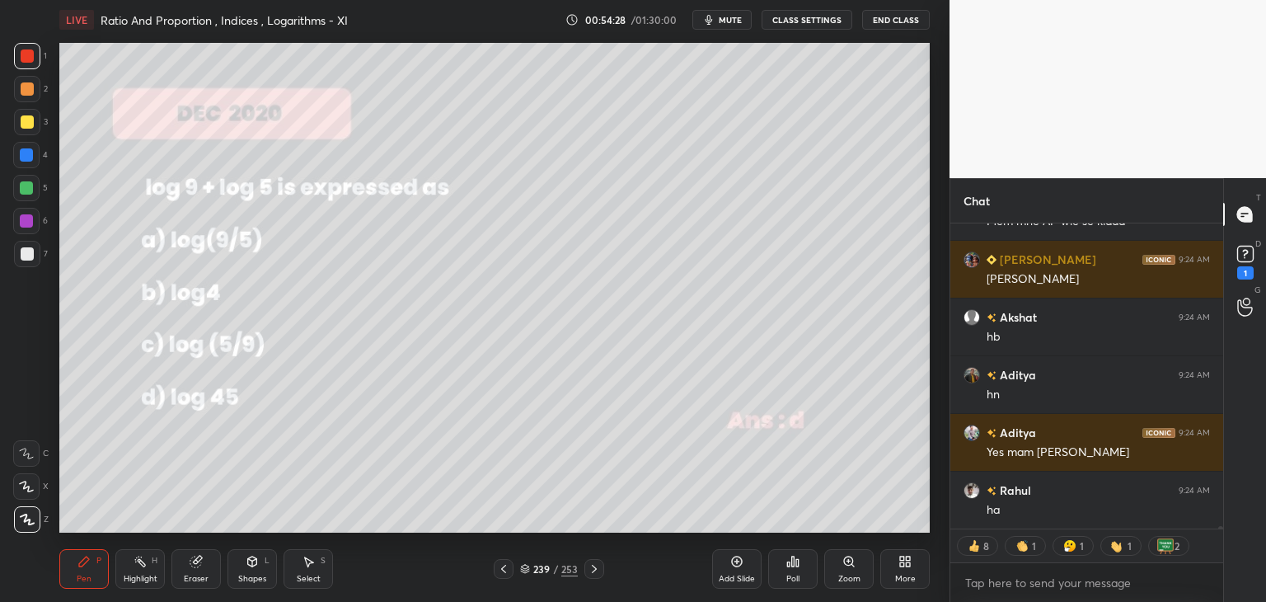
click at [597, 571] on icon at bounding box center [594, 568] width 13 height 13
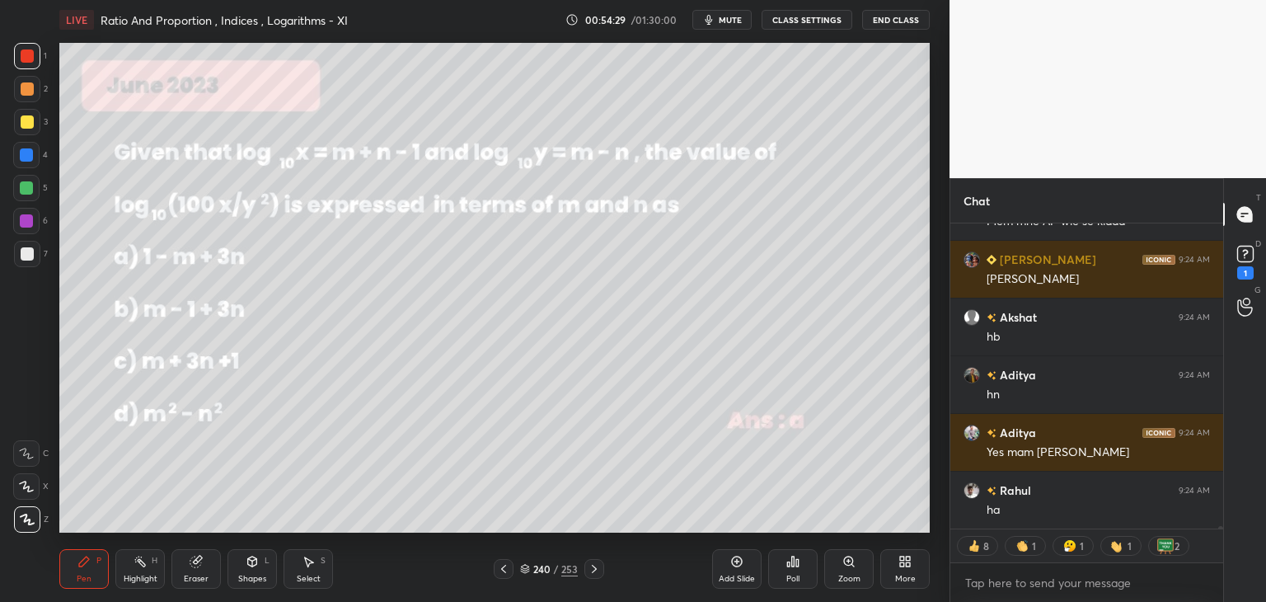
scroll to position [42340, 0]
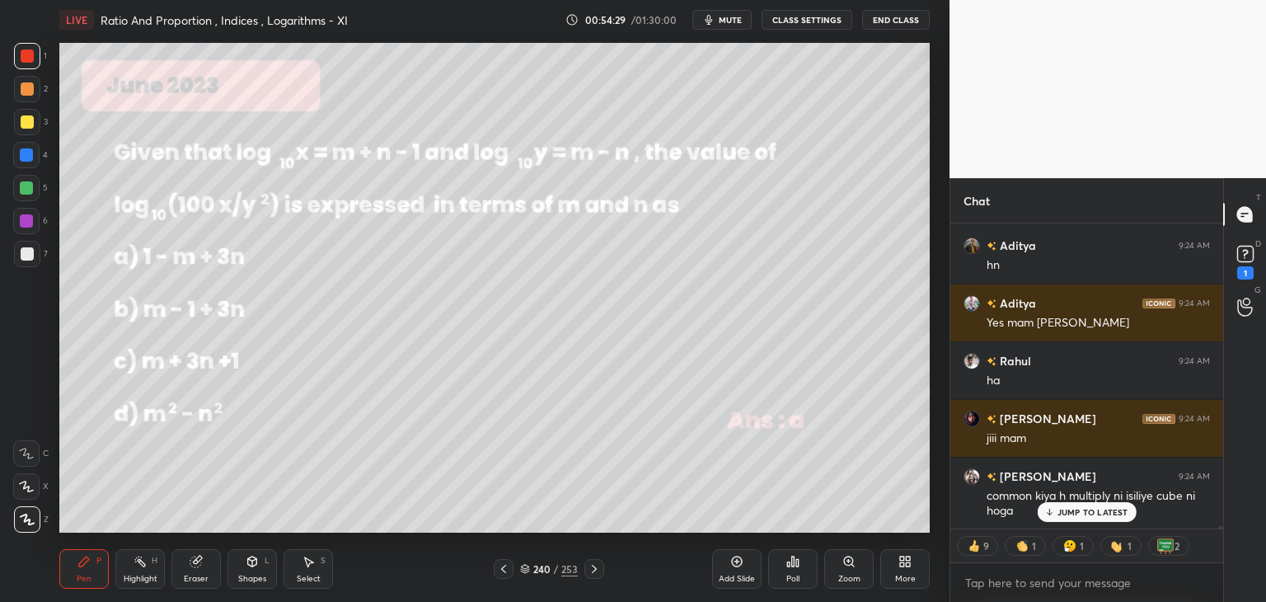
click at [596, 571] on icon at bounding box center [594, 568] width 13 height 13
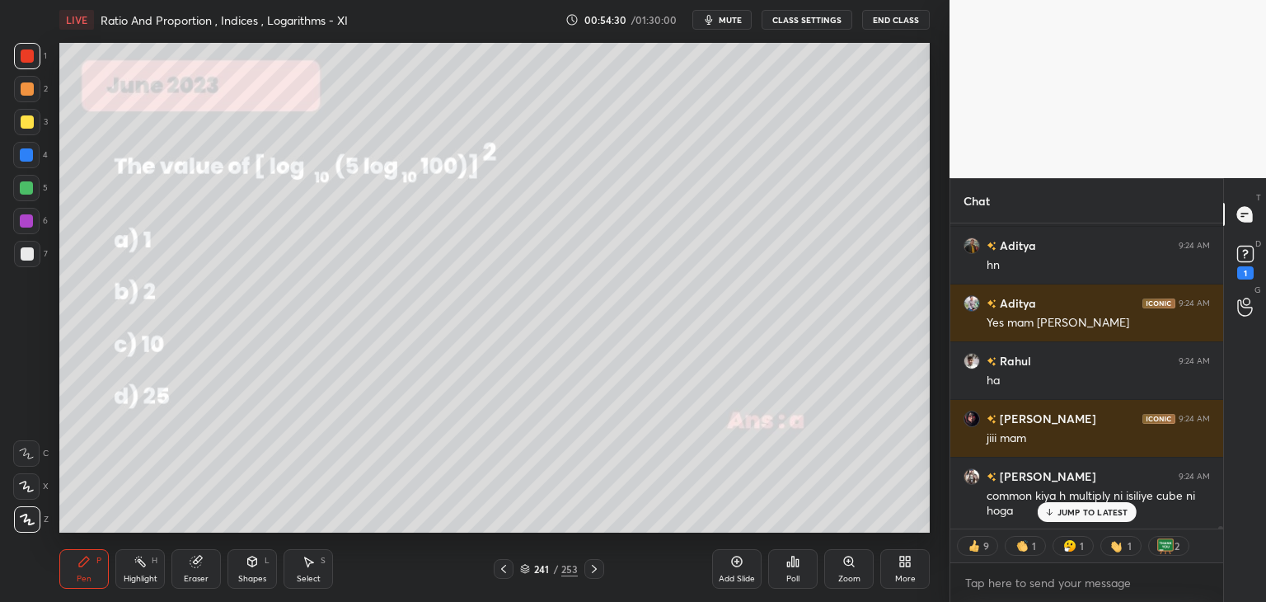
click at [595, 572] on icon at bounding box center [594, 568] width 13 height 13
click at [595, 576] on div at bounding box center [595, 569] width 20 height 20
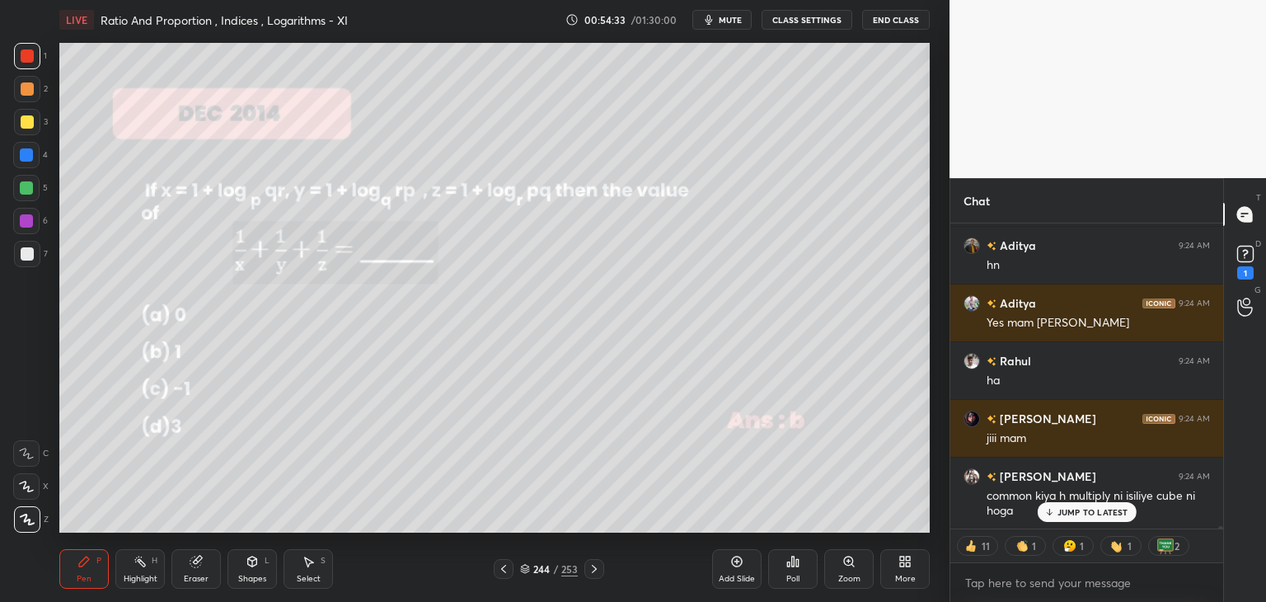
click at [594, 577] on div at bounding box center [595, 569] width 20 height 20
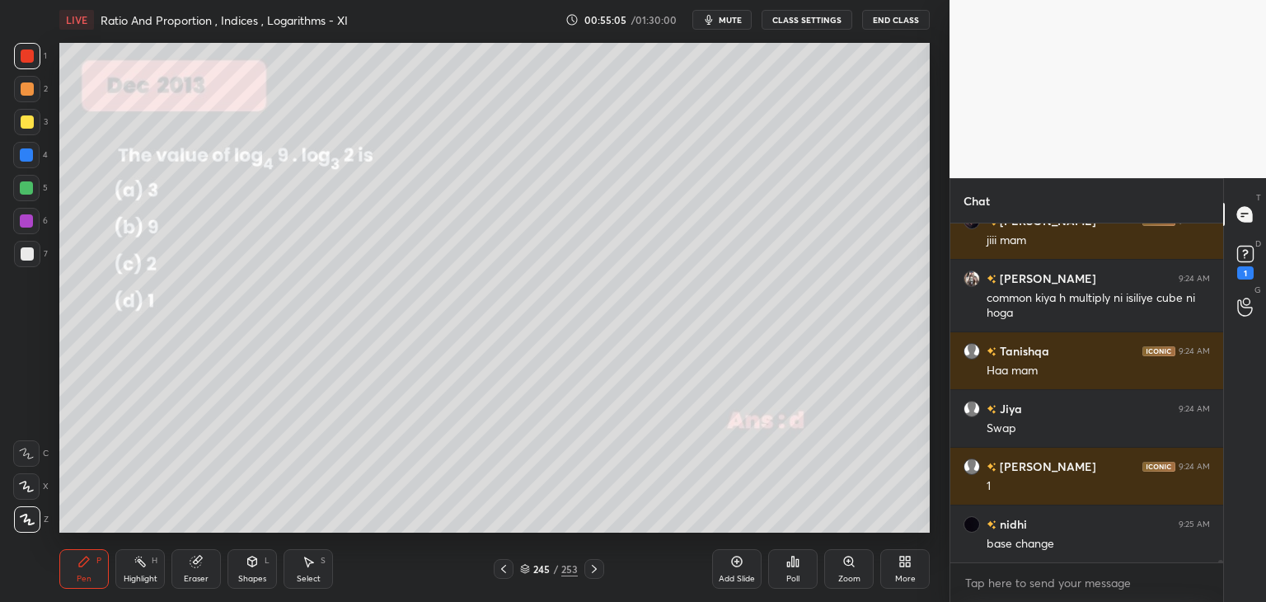
scroll to position [42596, 0]
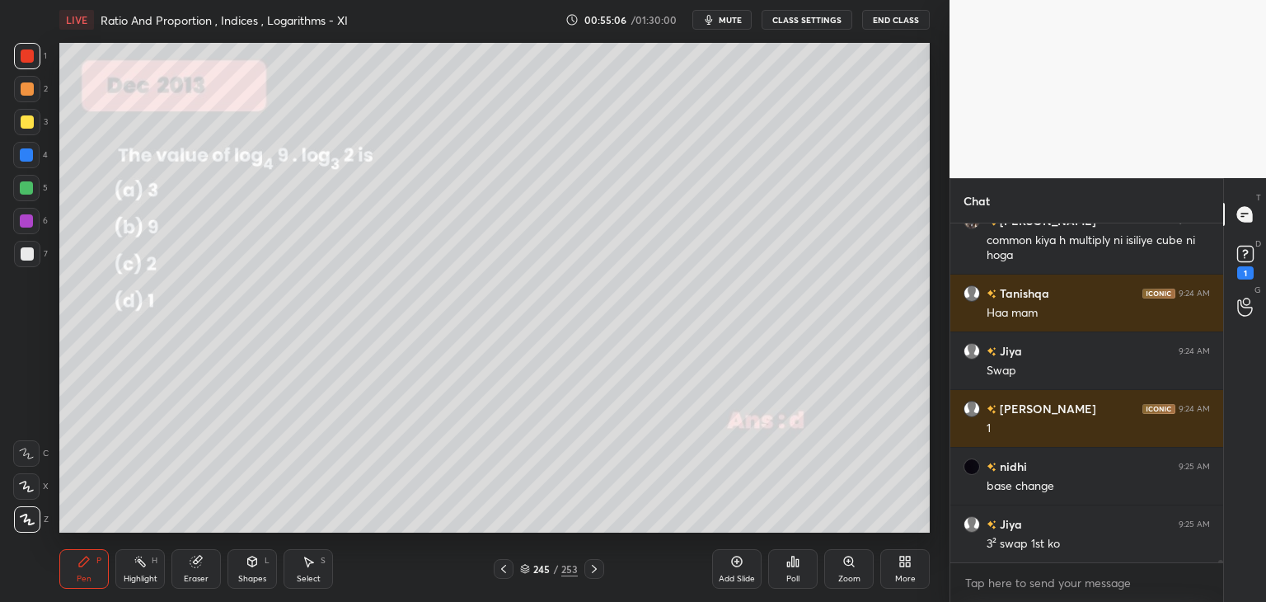
click at [22, 128] on div at bounding box center [27, 121] width 13 height 13
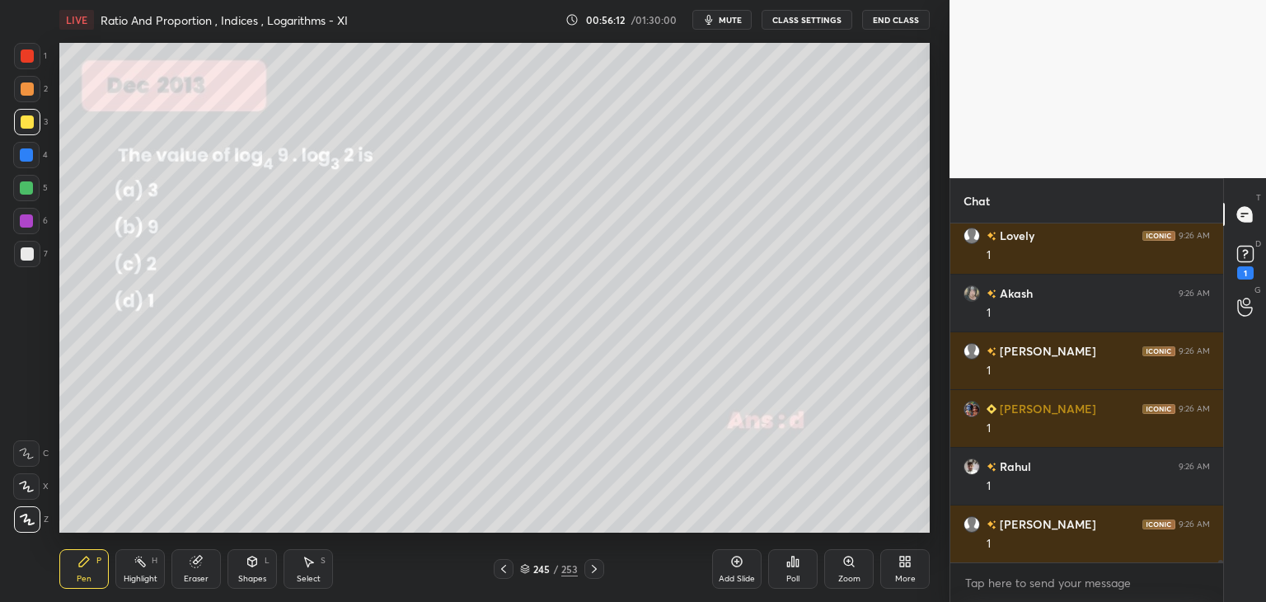
scroll to position [44385, 0]
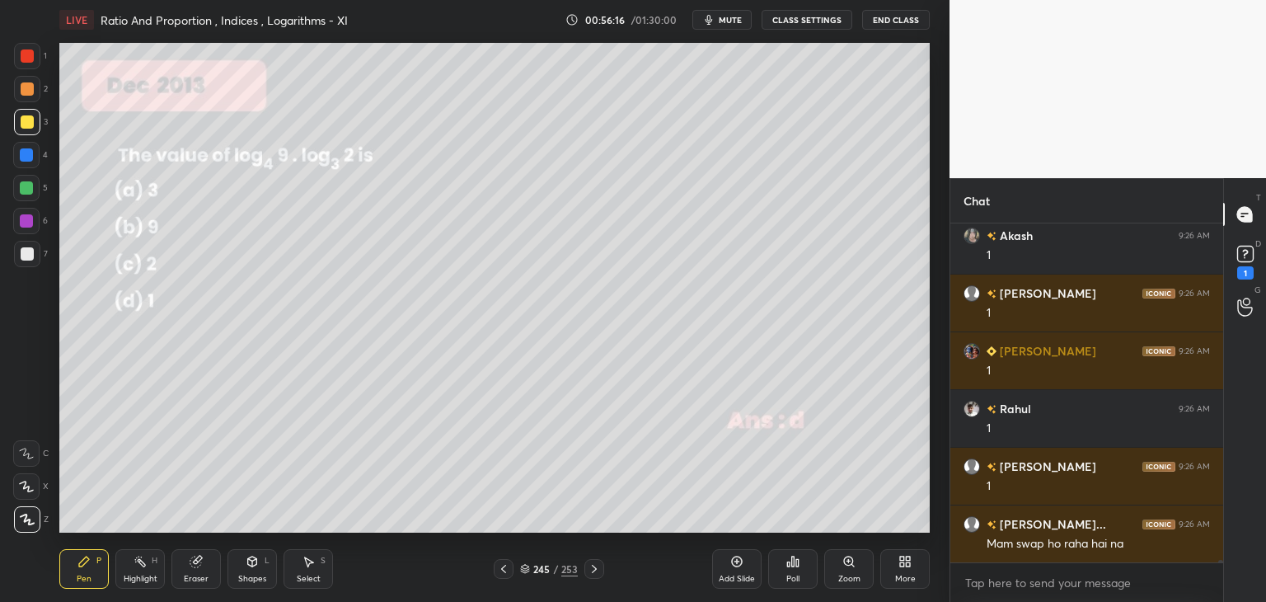
drag, startPoint x: 195, startPoint y: 574, endPoint x: 205, endPoint y: 572, distance: 10.0
click at [196, 575] on div "Eraser" at bounding box center [196, 579] width 25 height 8
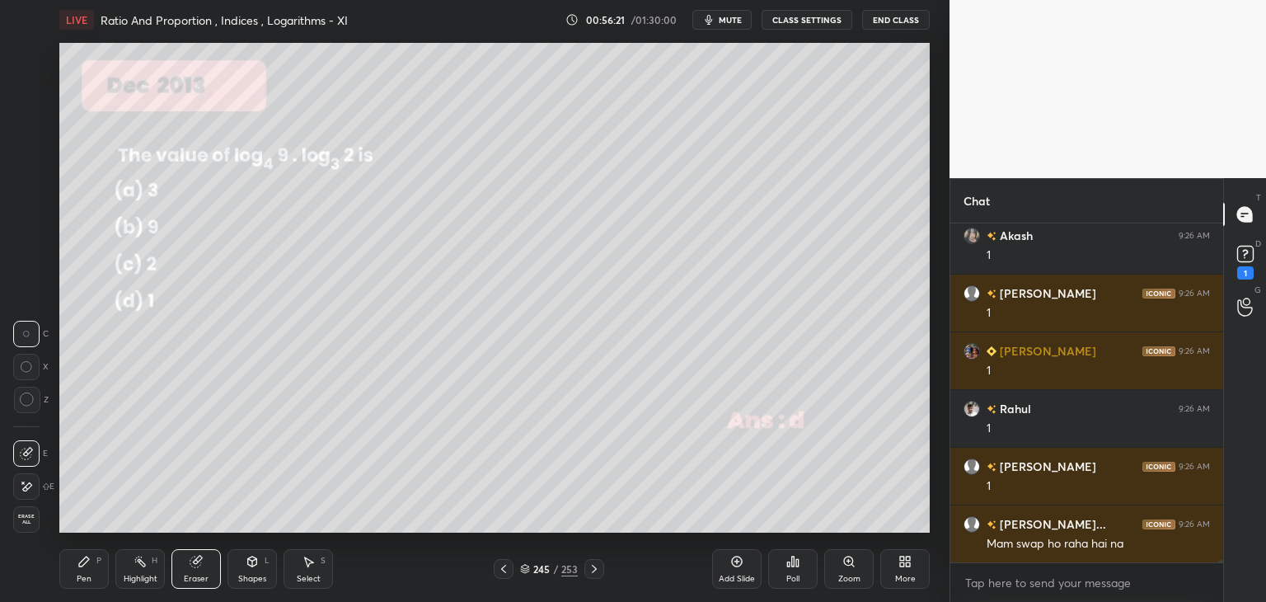
drag, startPoint x: 82, startPoint y: 569, endPoint x: 70, endPoint y: 591, distance: 25.5
click at [80, 571] on div "Pen P" at bounding box center [83, 569] width 49 height 40
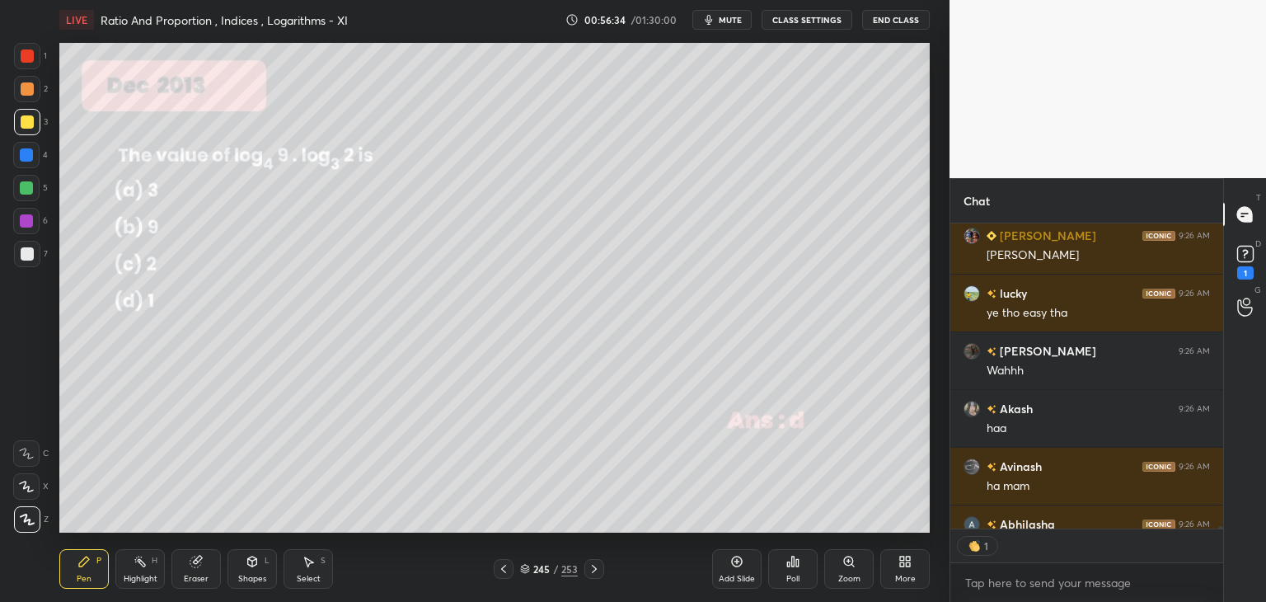
scroll to position [44995, 0]
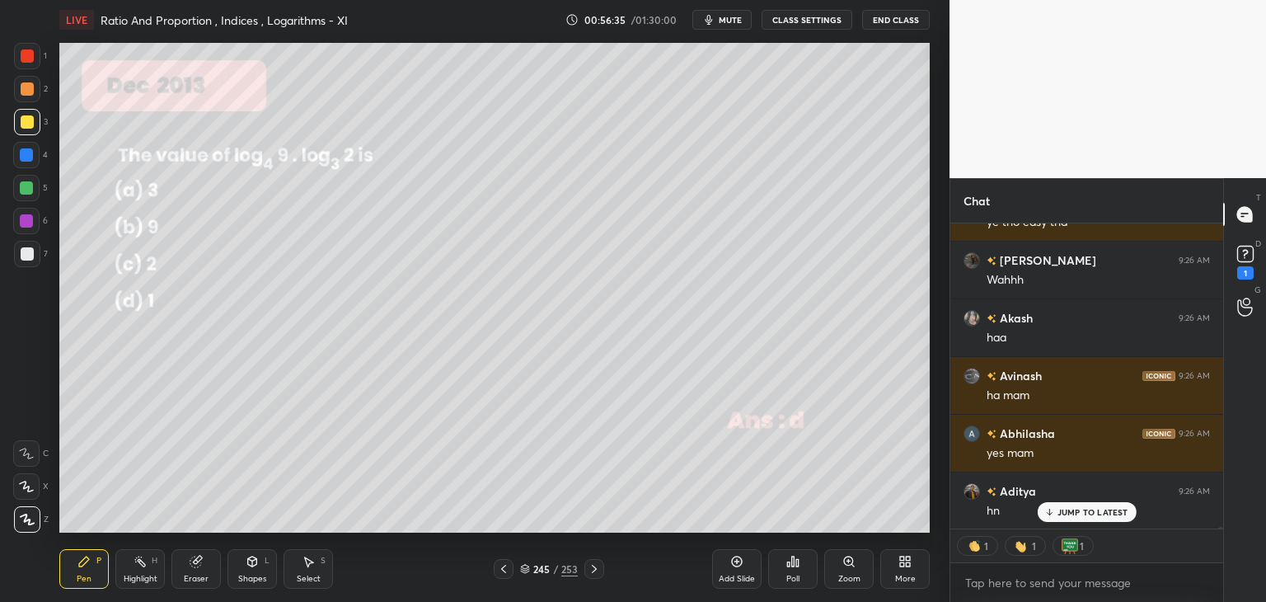
click at [592, 575] on icon at bounding box center [594, 568] width 13 height 13
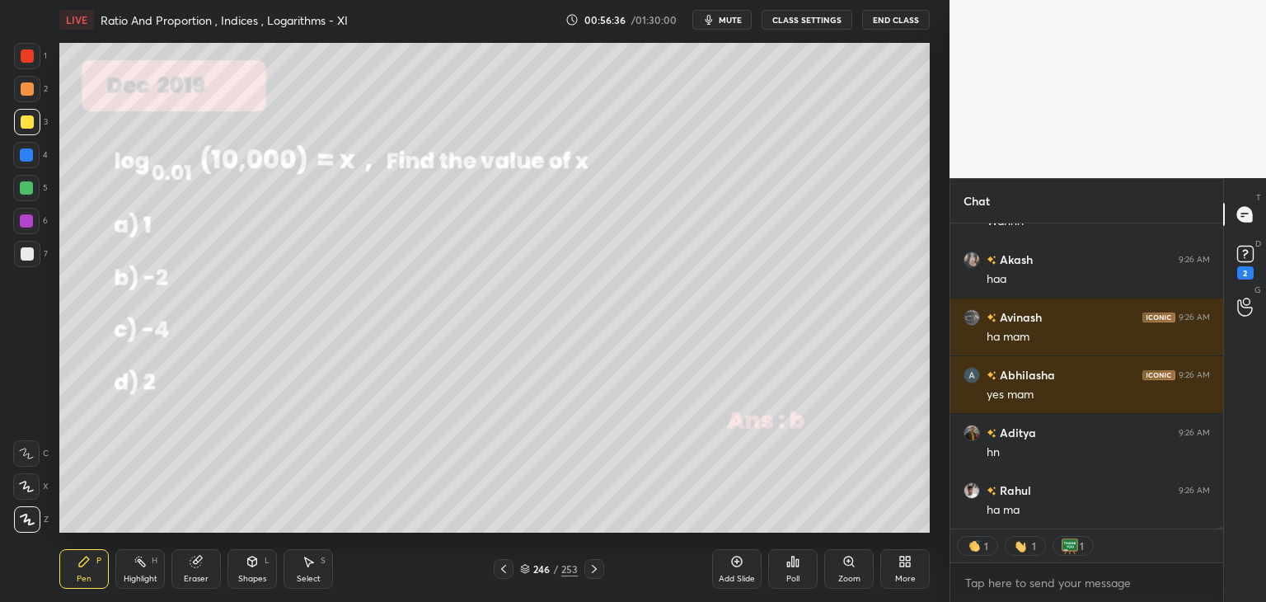
click at [592, 578] on div at bounding box center [595, 569] width 20 height 20
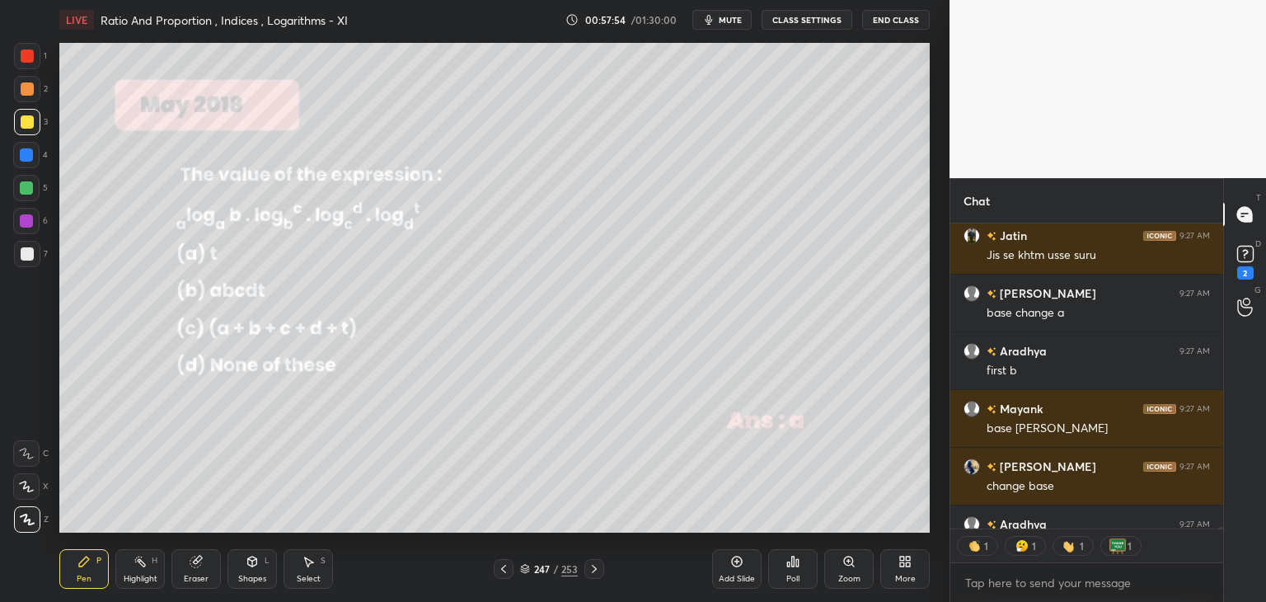
scroll to position [45532, 0]
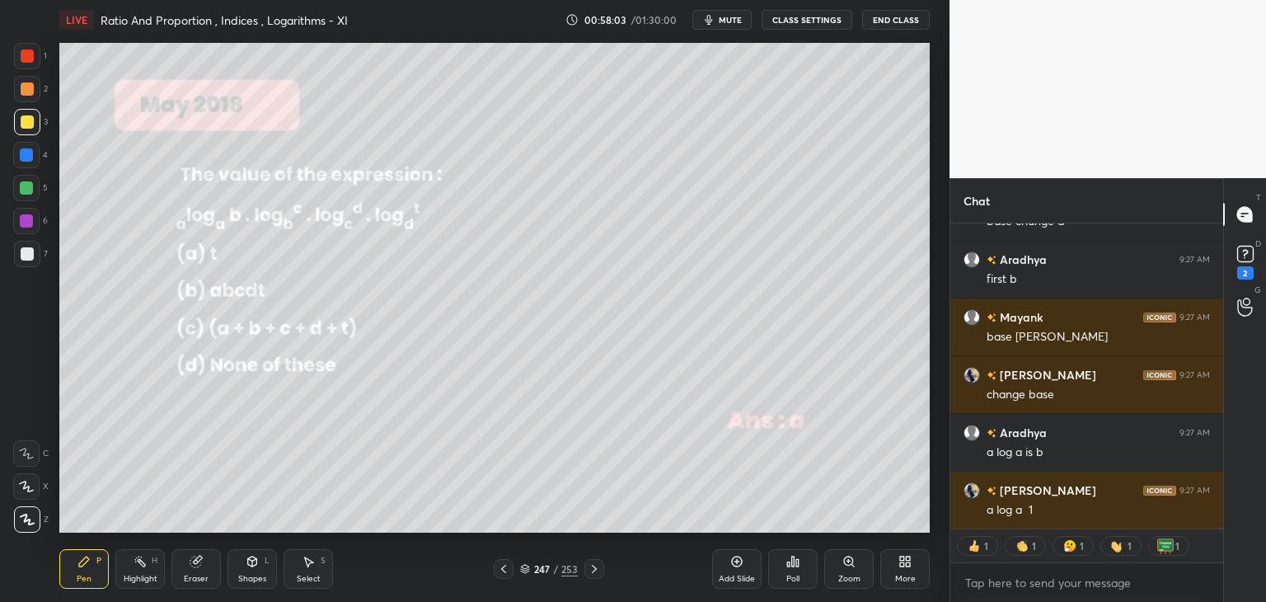
click at [86, 561] on icon at bounding box center [84, 562] width 10 height 10
click at [26, 190] on div at bounding box center [26, 187] width 13 height 13
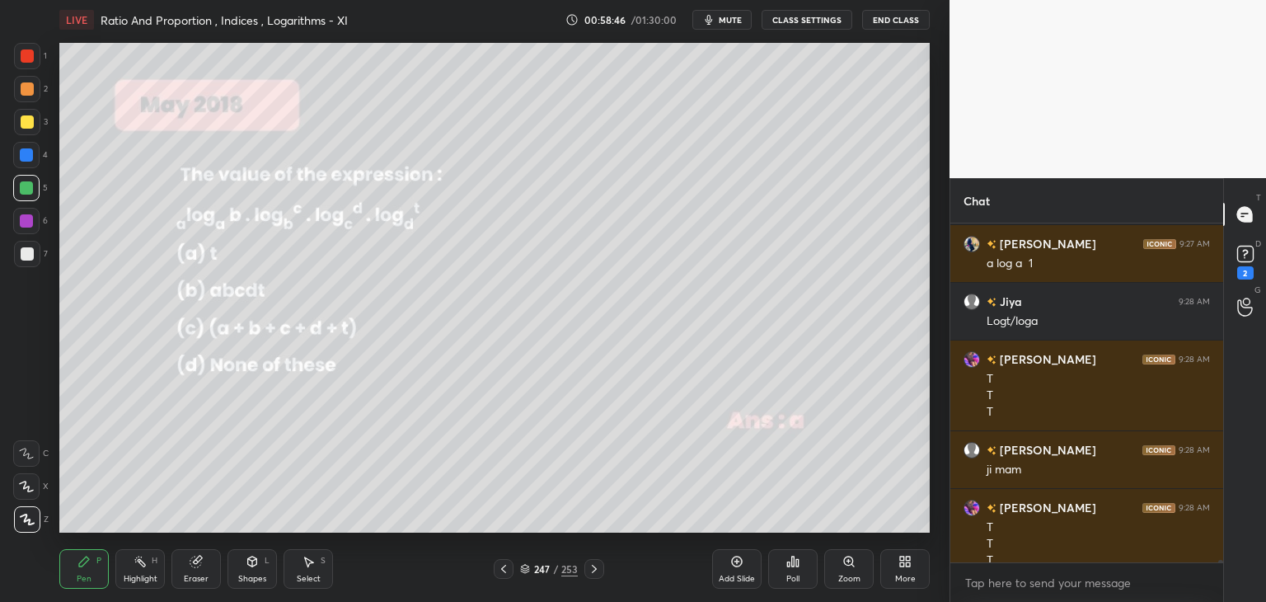
scroll to position [44576, 0]
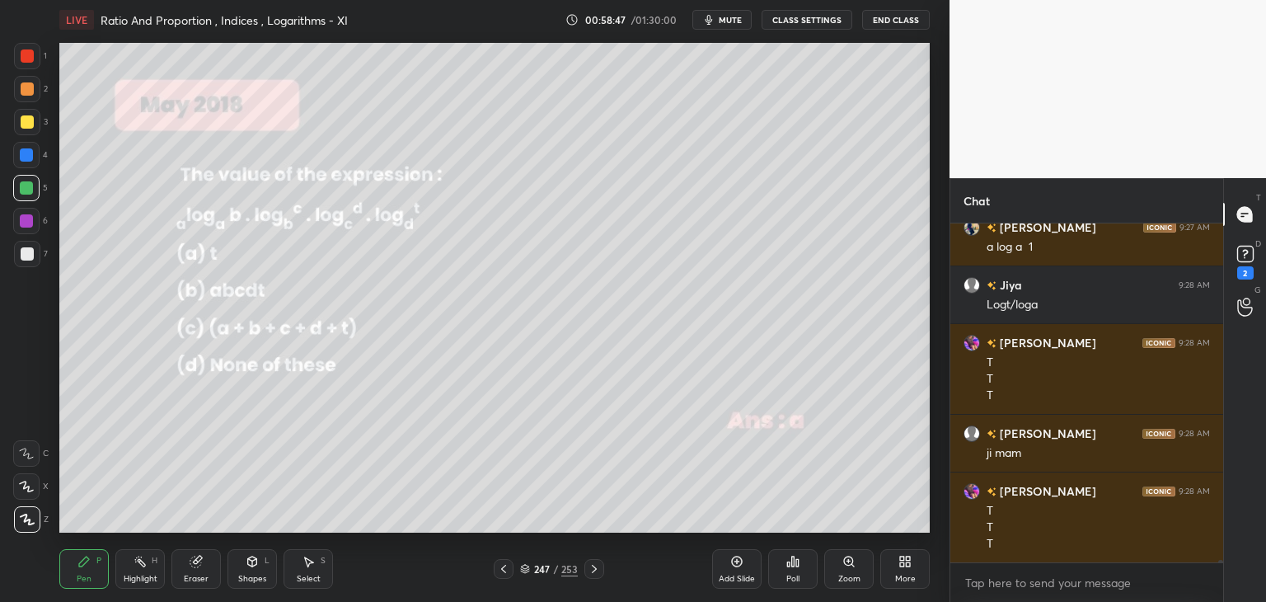
click at [30, 63] on div at bounding box center [27, 56] width 26 height 26
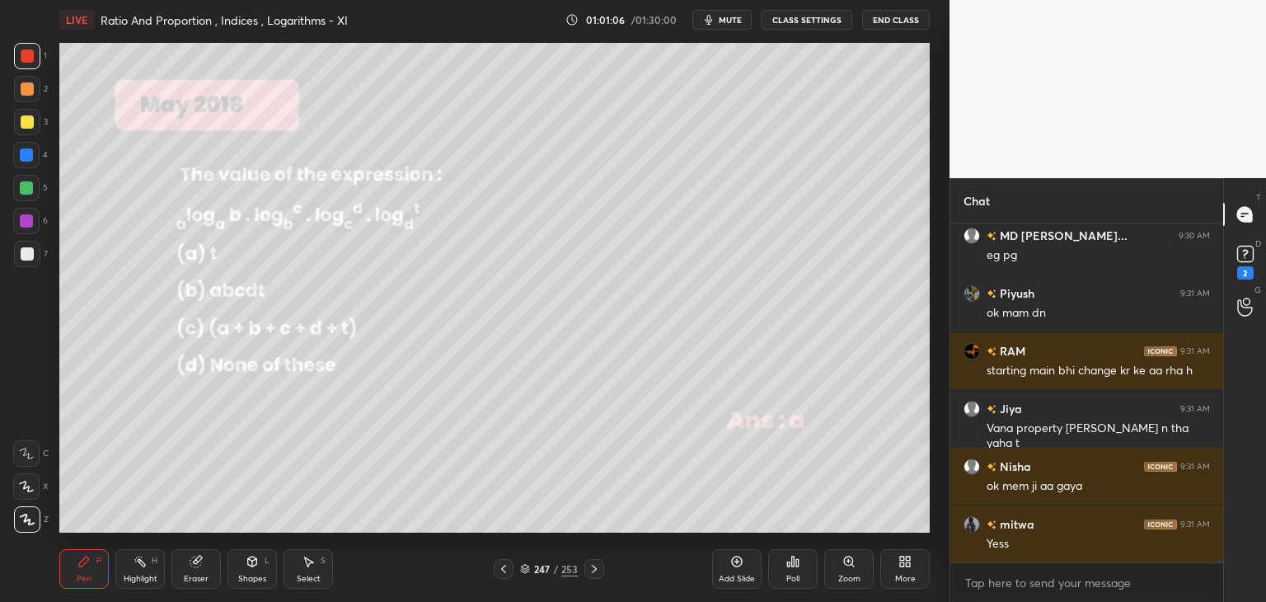
scroll to position [45943, 0]
click at [592, 571] on icon at bounding box center [594, 568] width 13 height 13
click at [501, 565] on icon at bounding box center [503, 568] width 13 height 13
click at [498, 566] on icon at bounding box center [503, 568] width 13 height 13
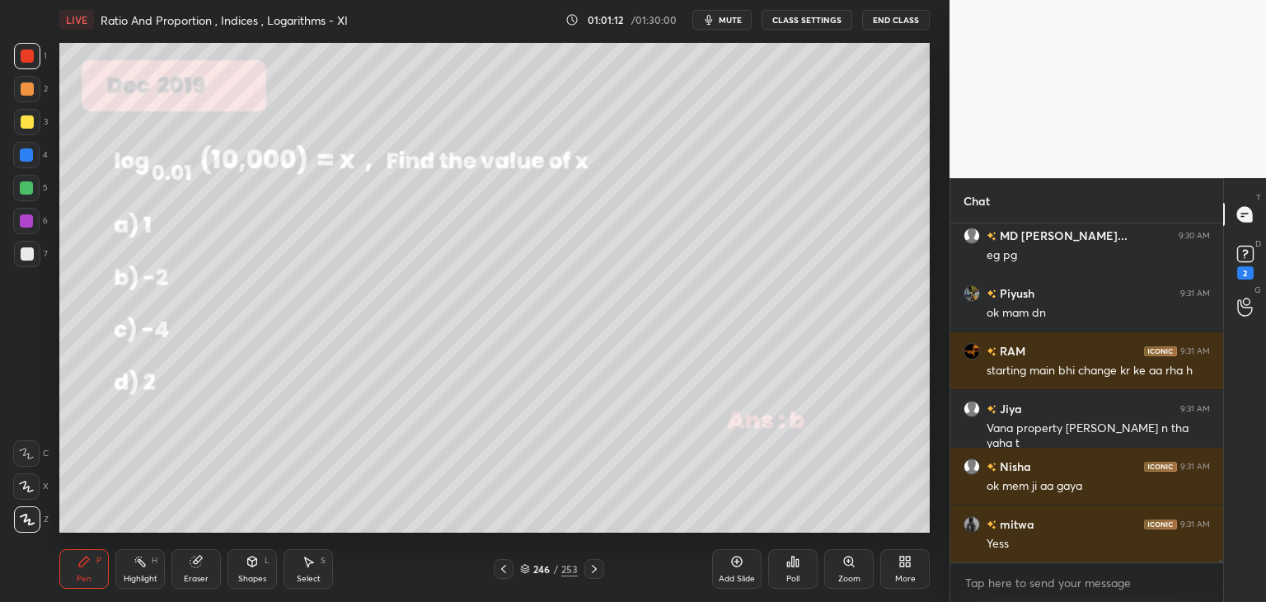
click at [588, 564] on icon at bounding box center [594, 568] width 13 height 13
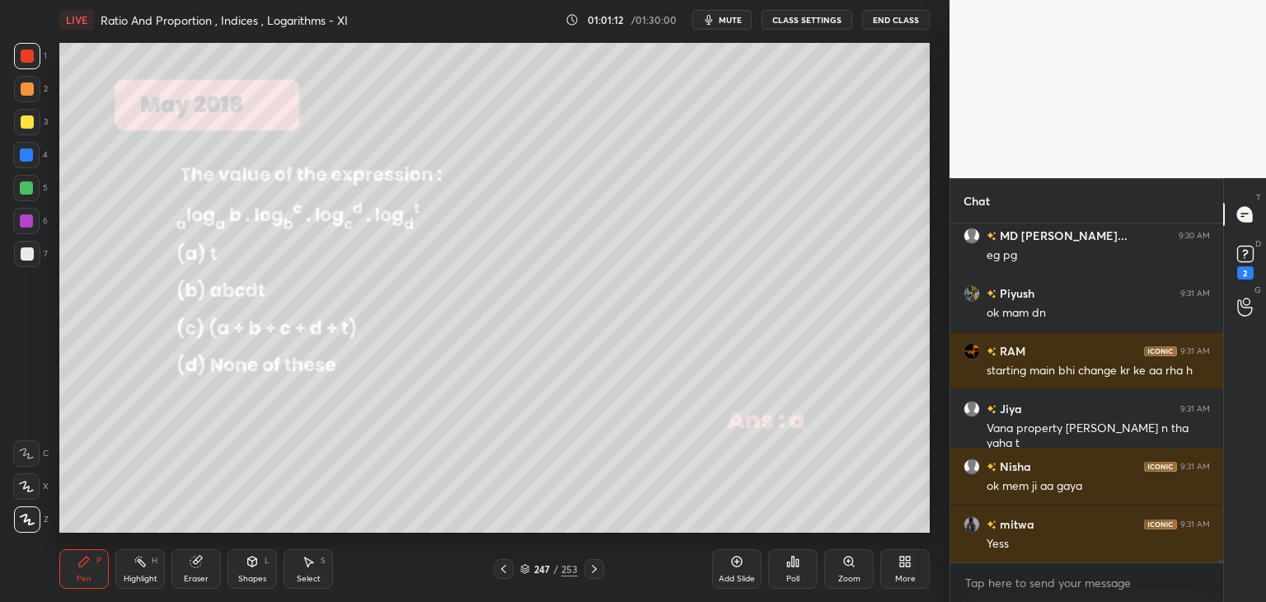
click at [590, 565] on icon at bounding box center [594, 568] width 13 height 13
click at [588, 564] on icon at bounding box center [594, 568] width 13 height 13
click at [590, 565] on icon at bounding box center [594, 568] width 13 height 13
click at [589, 566] on icon at bounding box center [594, 568] width 13 height 13
click at [590, 566] on icon at bounding box center [594, 568] width 13 height 13
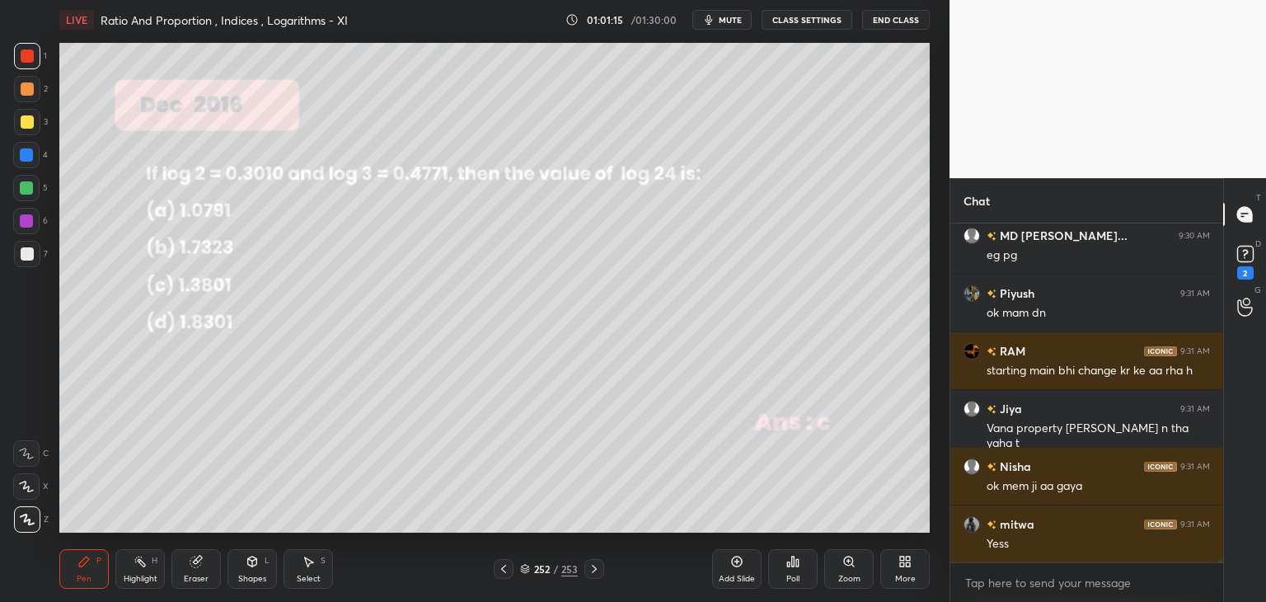
click at [591, 571] on icon at bounding box center [594, 568] width 13 height 13
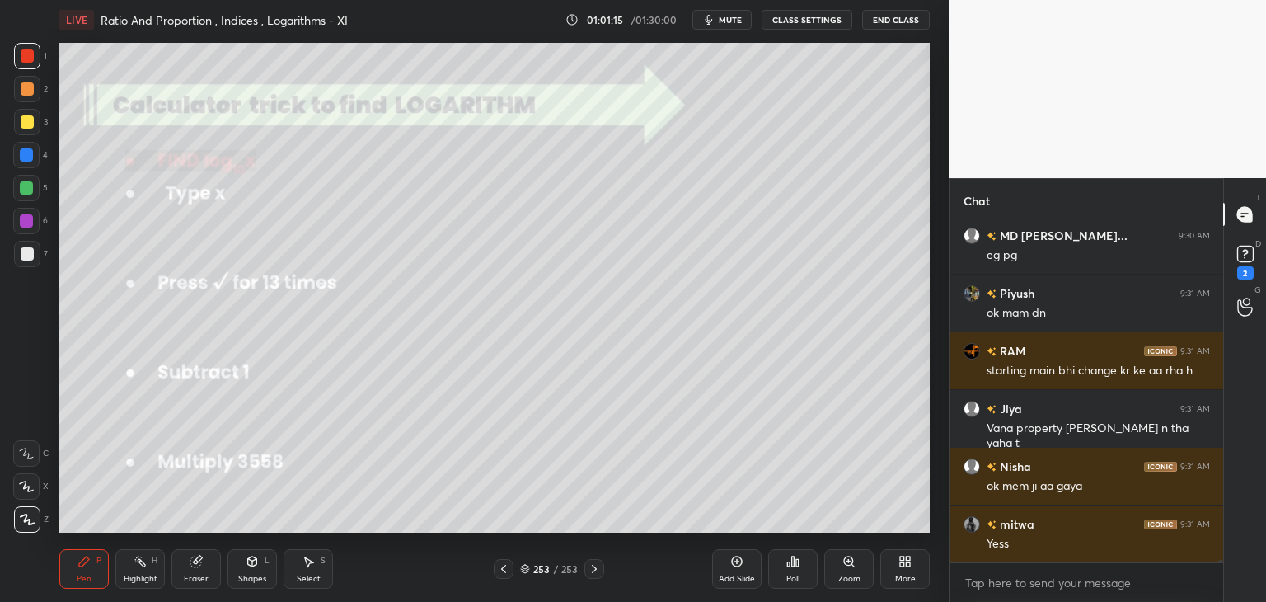
click at [593, 571] on icon at bounding box center [594, 568] width 13 height 13
click at [84, 566] on icon at bounding box center [84, 561] width 13 height 13
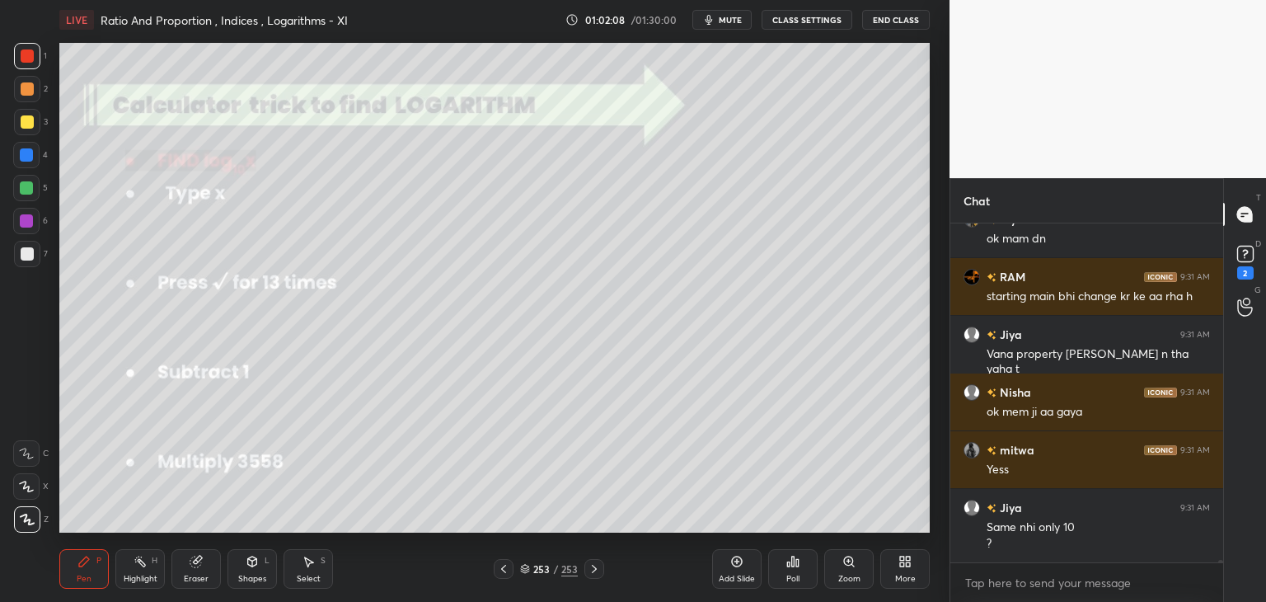
scroll to position [46075, 0]
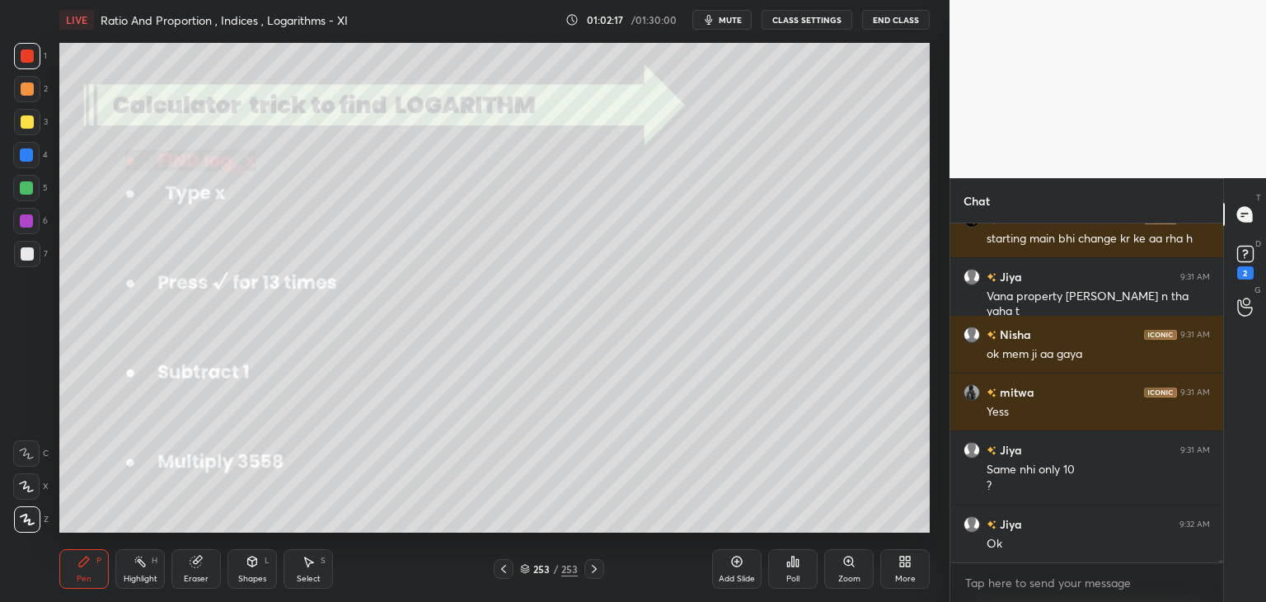
click at [310, 571] on div "Select S" at bounding box center [308, 569] width 49 height 40
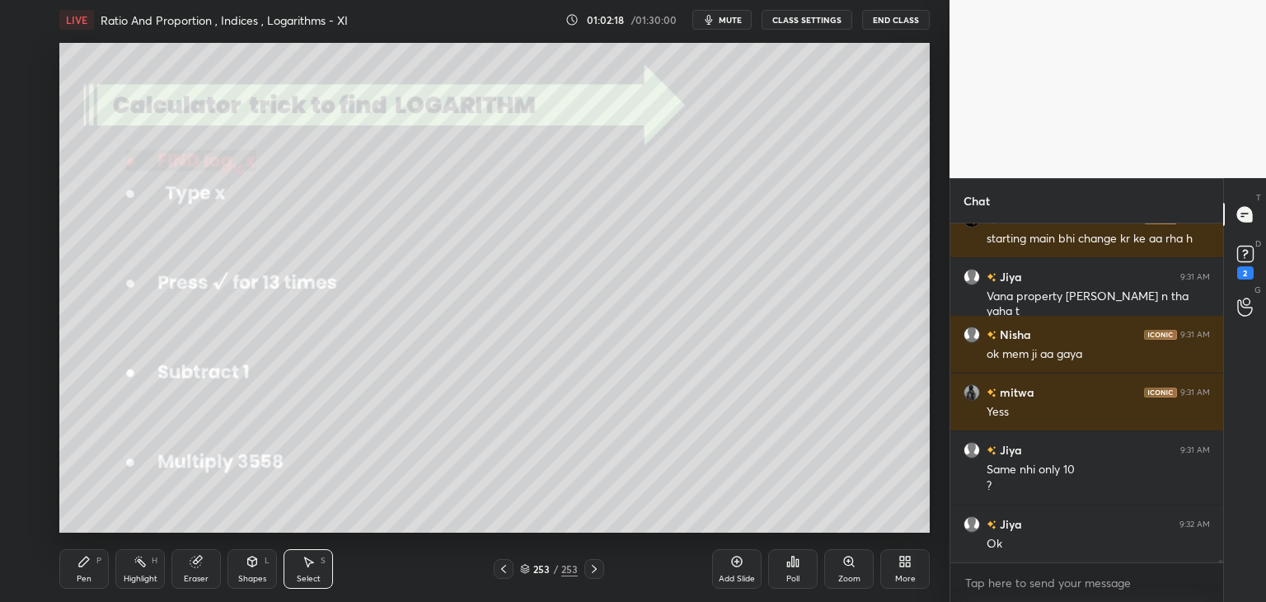
scroll to position [46133, 0]
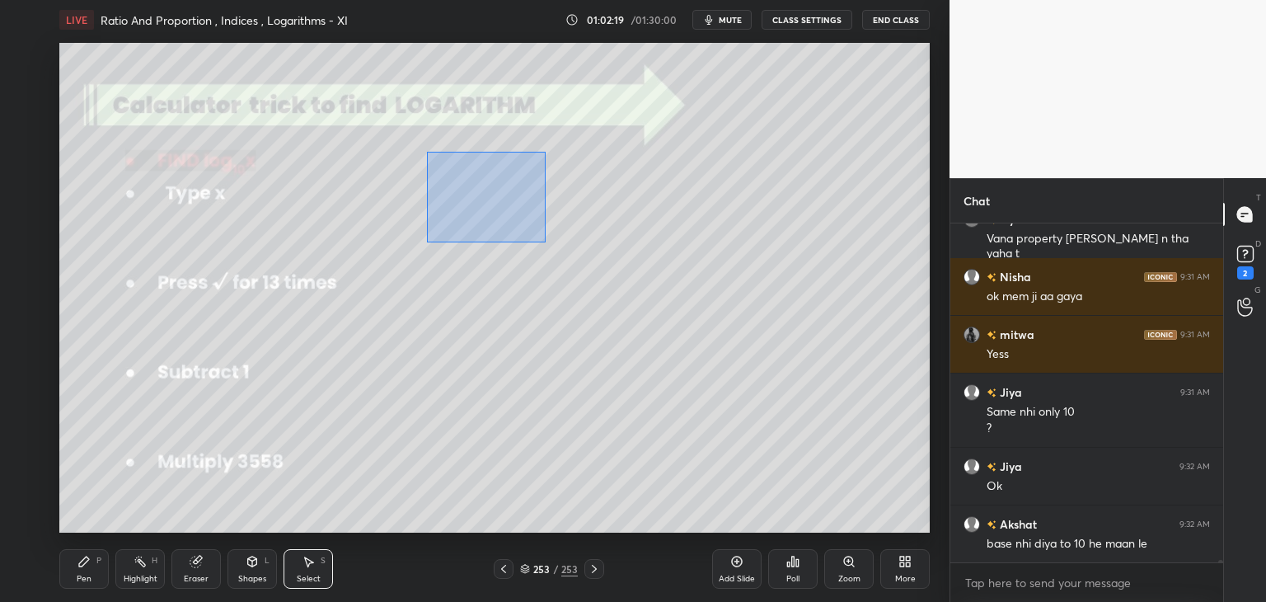
drag, startPoint x: 426, startPoint y: 152, endPoint x: 554, endPoint y: 244, distance: 157.7
click at [554, 242] on div "0 ° Undo Copy Paste here Duplicate Duplicate to new slide Delete" at bounding box center [494, 288] width 871 height 490
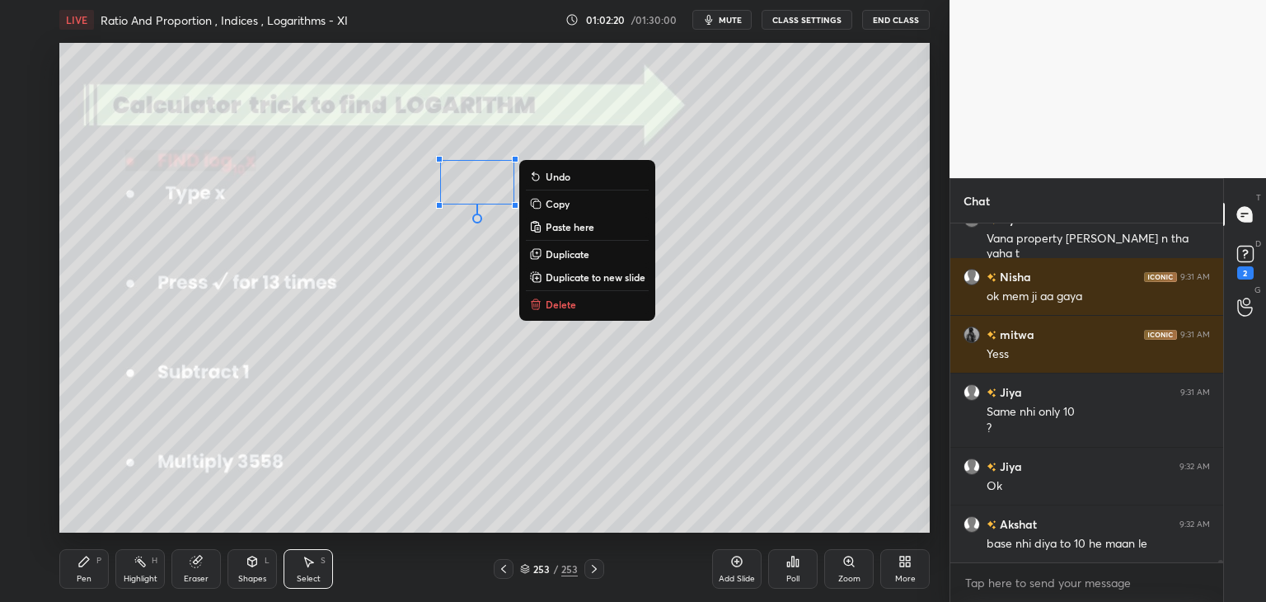
click at [571, 303] on p "Delete" at bounding box center [561, 304] width 31 height 13
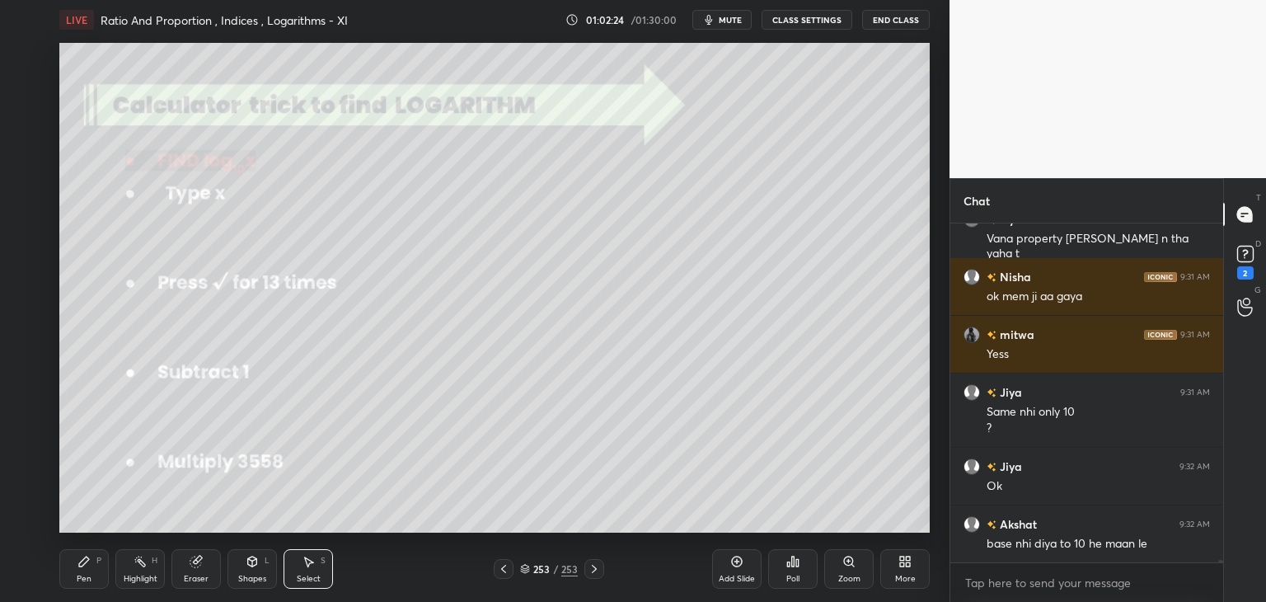
click at [95, 571] on div "Pen P" at bounding box center [83, 569] width 49 height 40
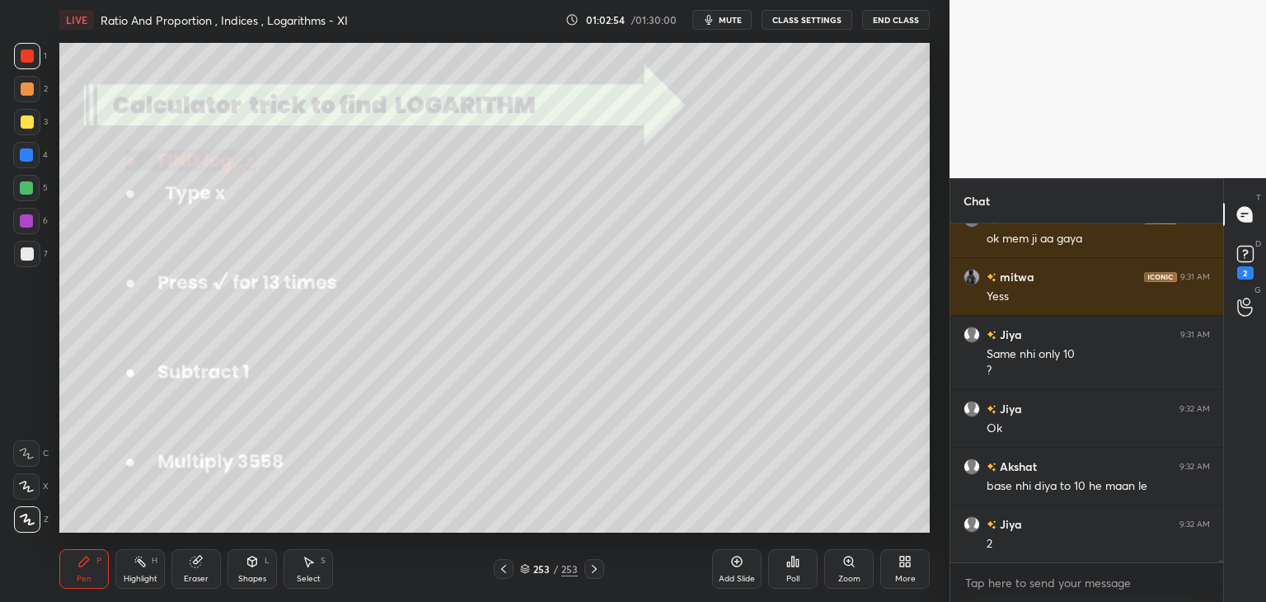
scroll to position [46248, 0]
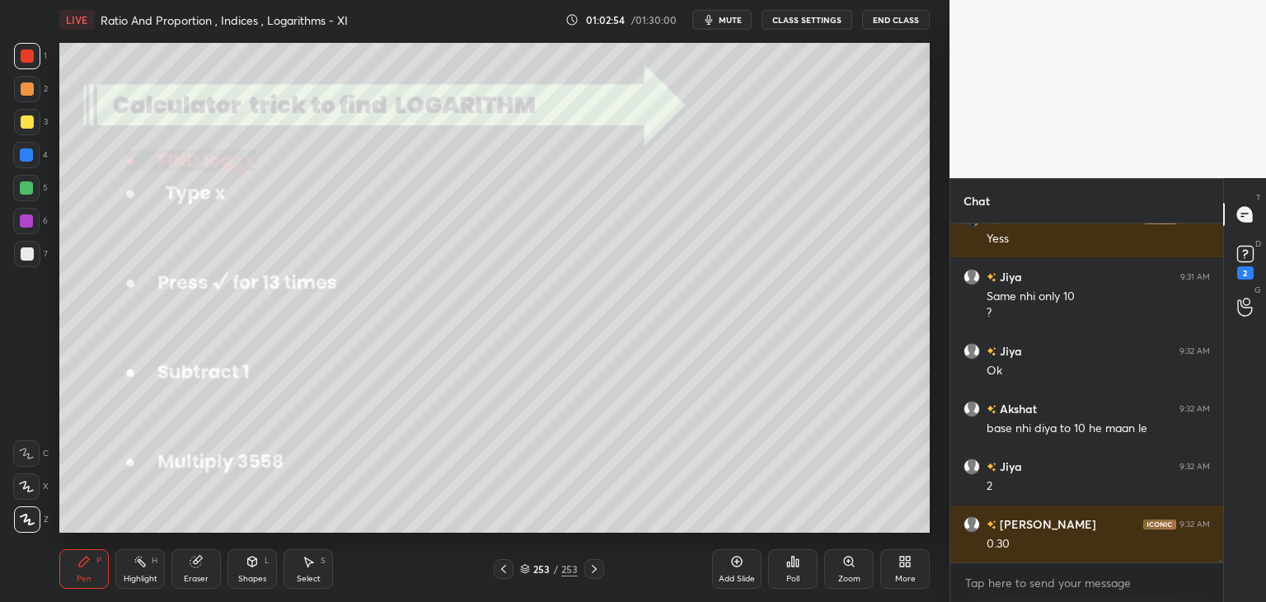
click at [200, 592] on div "Pen P Highlight H Eraser Shapes L Select S 253 / 253 Add Slide Poll Zoom More" at bounding box center [494, 569] width 871 height 66
click at [28, 514] on icon at bounding box center [27, 520] width 15 height 12
click at [195, 579] on div "Eraser" at bounding box center [196, 579] width 25 height 8
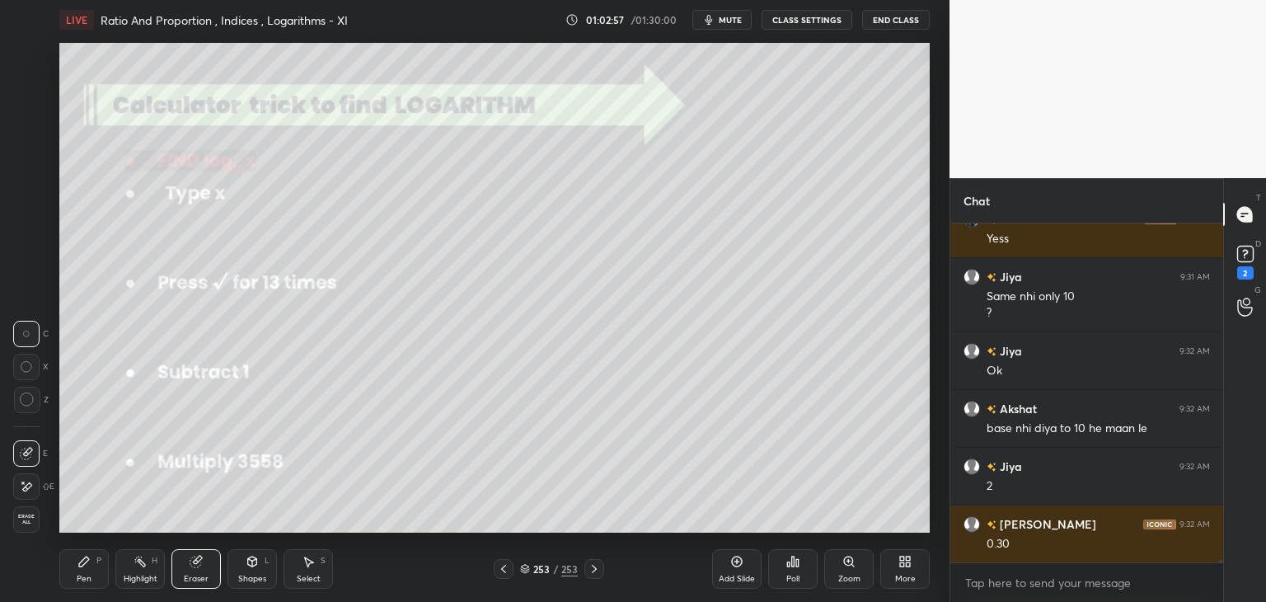
drag, startPoint x: 27, startPoint y: 519, endPoint x: 53, endPoint y: 506, distance: 28.8
click at [26, 519] on span "Erase all" at bounding box center [26, 520] width 25 height 12
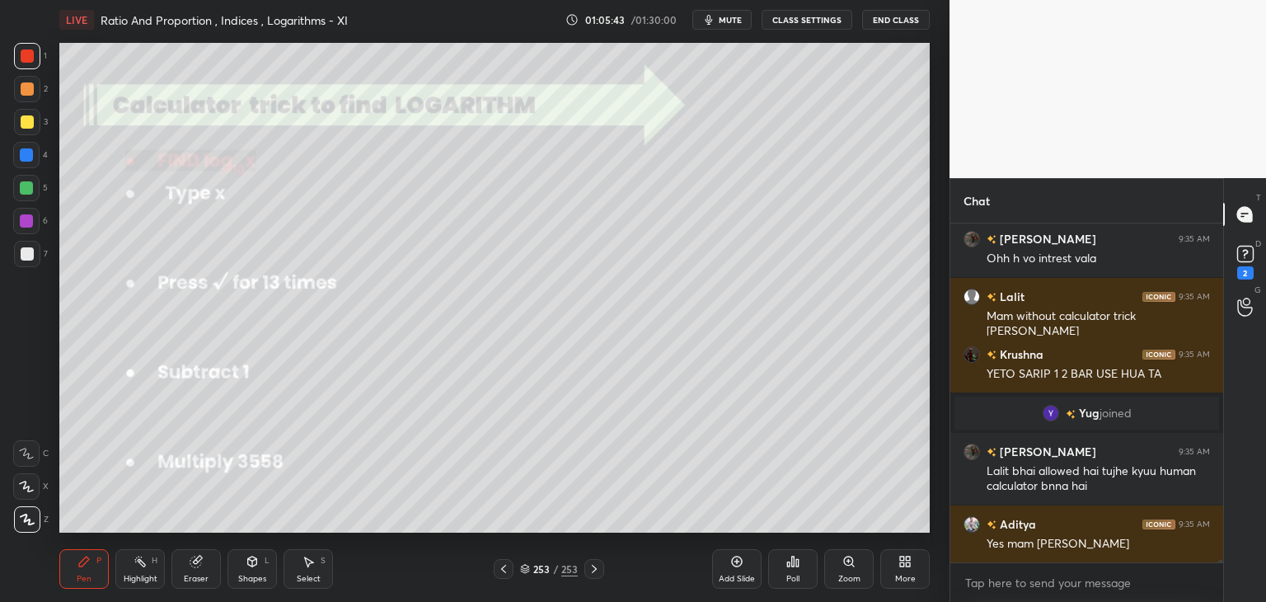
scroll to position [47511, 0]
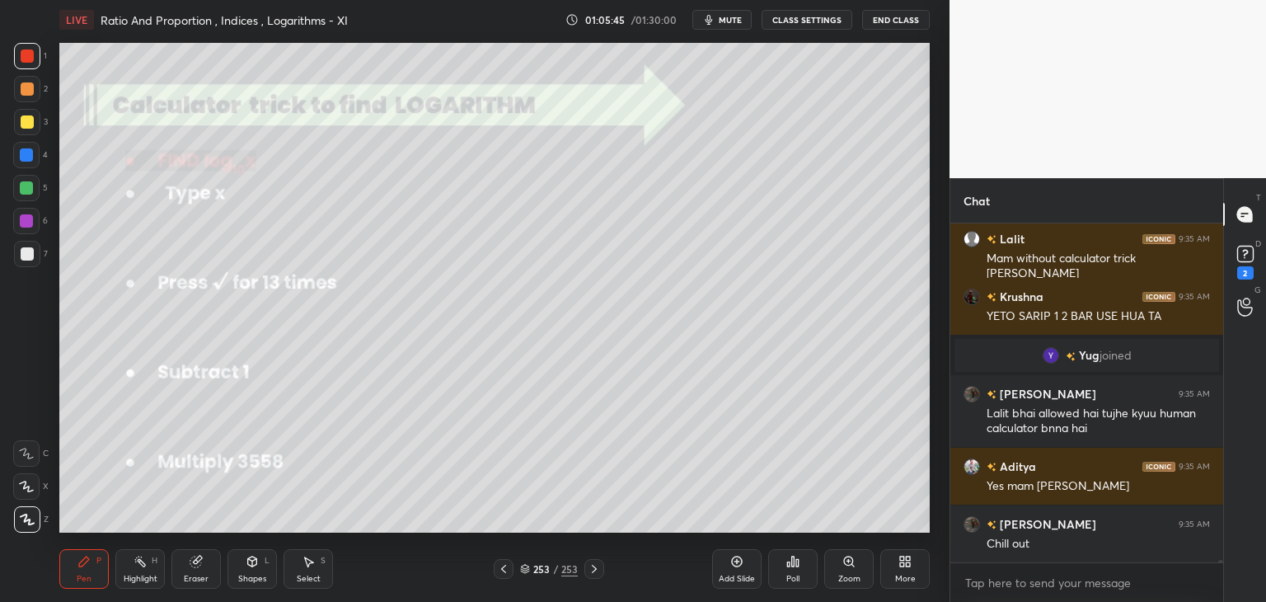
click at [199, 578] on div "Eraser" at bounding box center [196, 579] width 25 height 8
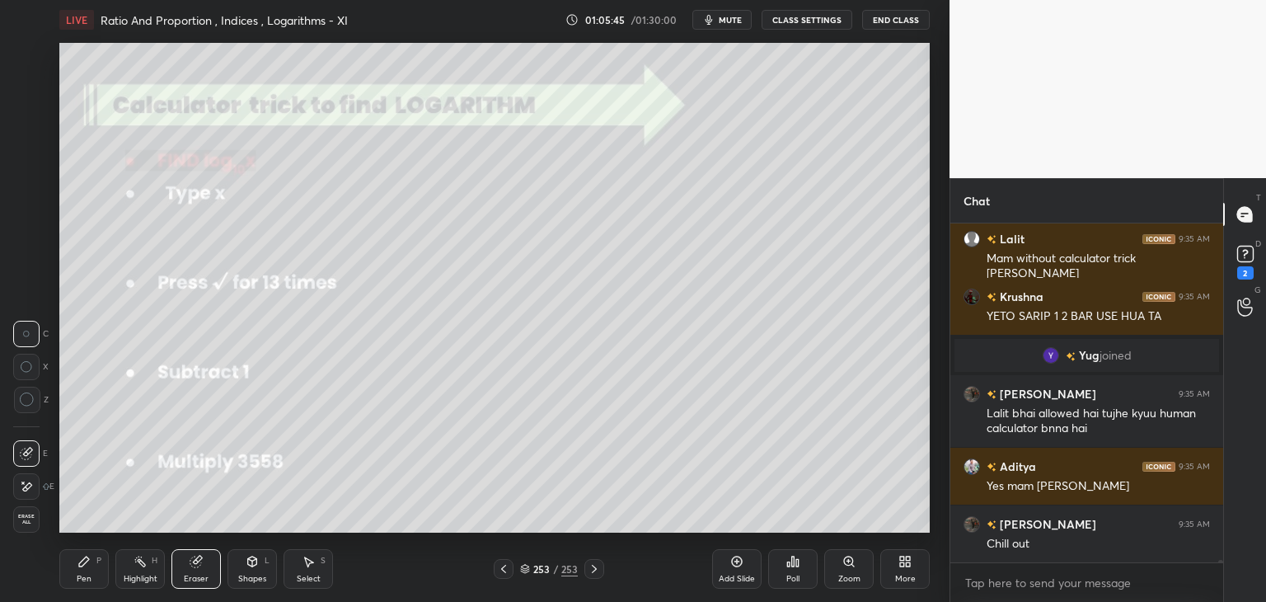
click at [16, 515] on span "Erase all" at bounding box center [26, 520] width 25 height 12
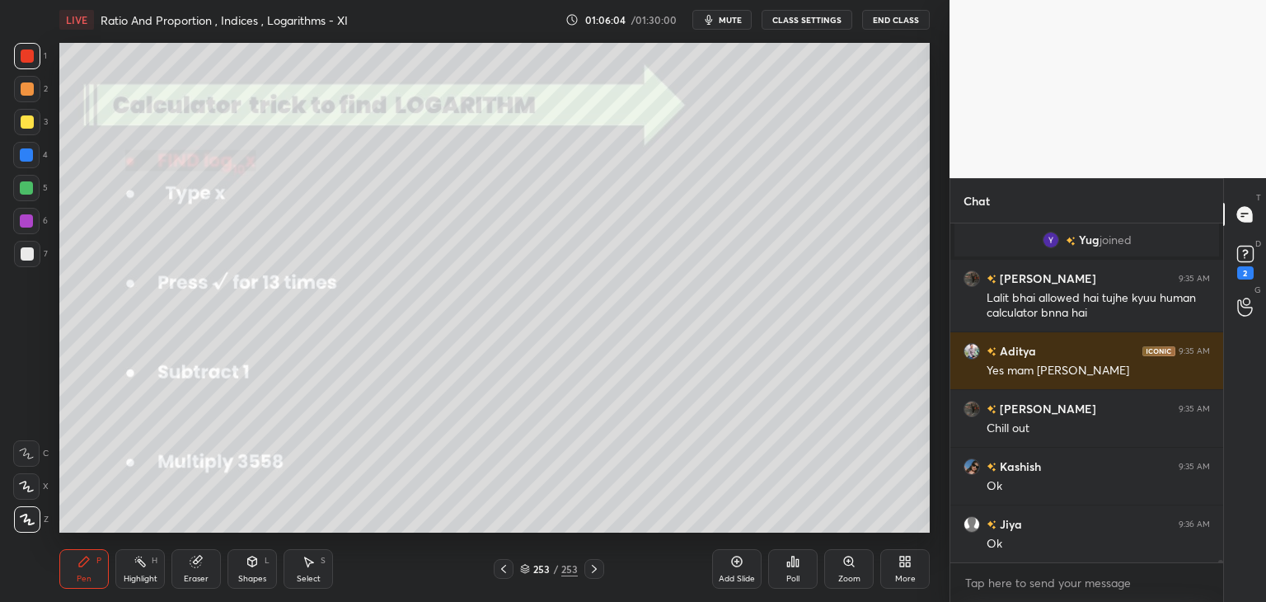
scroll to position [6, 5]
click at [505, 566] on icon at bounding box center [503, 569] width 5 height 8
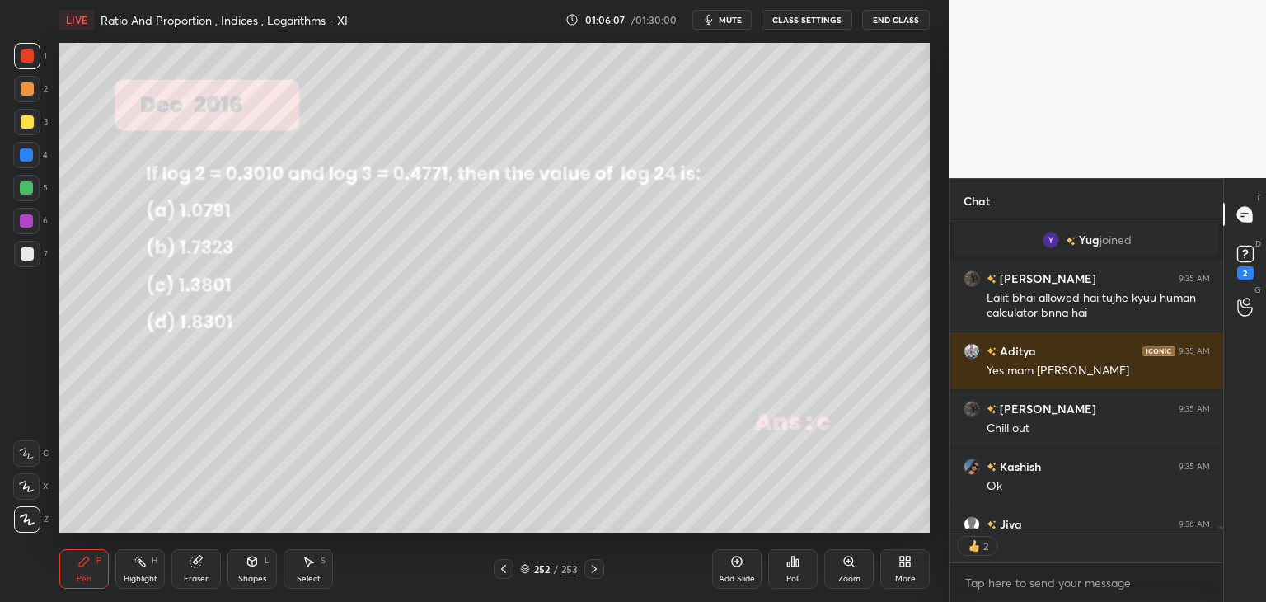
click at [505, 566] on icon at bounding box center [503, 568] width 13 height 13
click at [505, 568] on icon at bounding box center [503, 568] width 13 height 13
click at [506, 569] on icon at bounding box center [503, 568] width 13 height 13
click at [506, 570] on icon at bounding box center [503, 568] width 13 height 13
click at [507, 570] on icon at bounding box center [503, 568] width 13 height 13
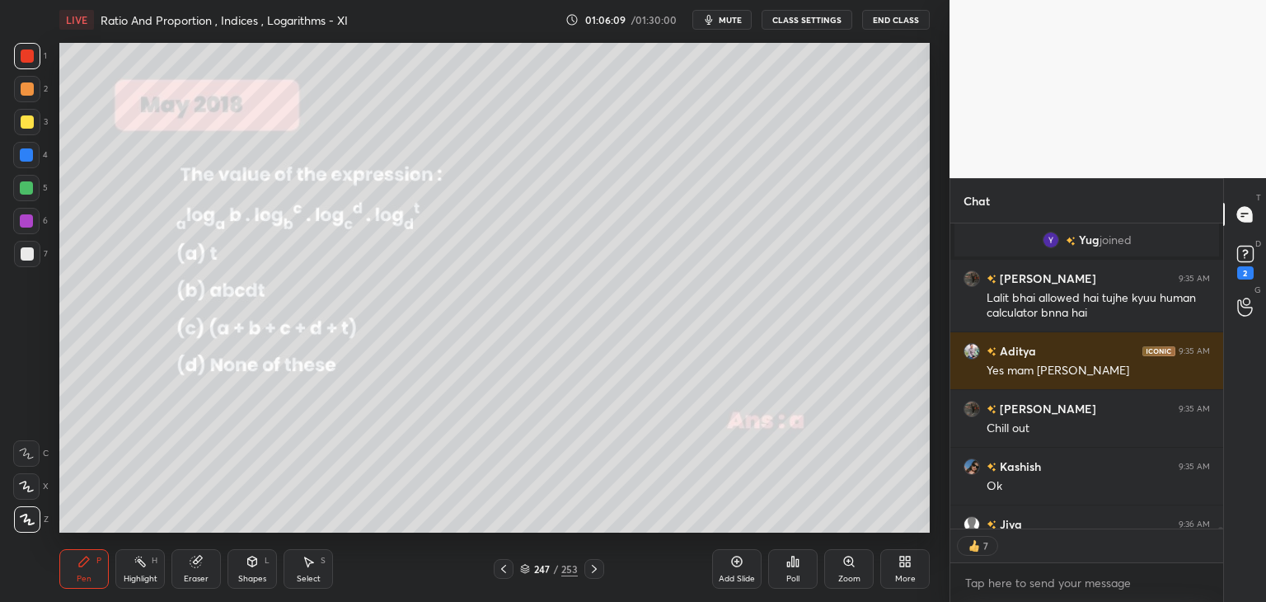
scroll to position [47718, 0]
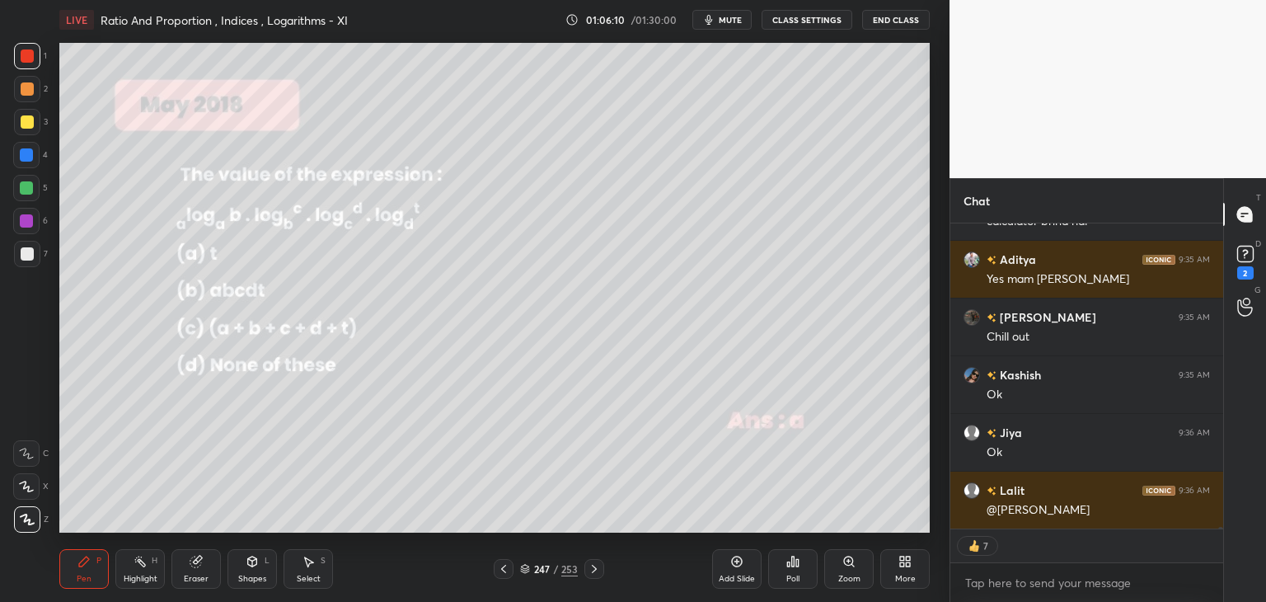
click at [507, 568] on icon at bounding box center [503, 568] width 13 height 13
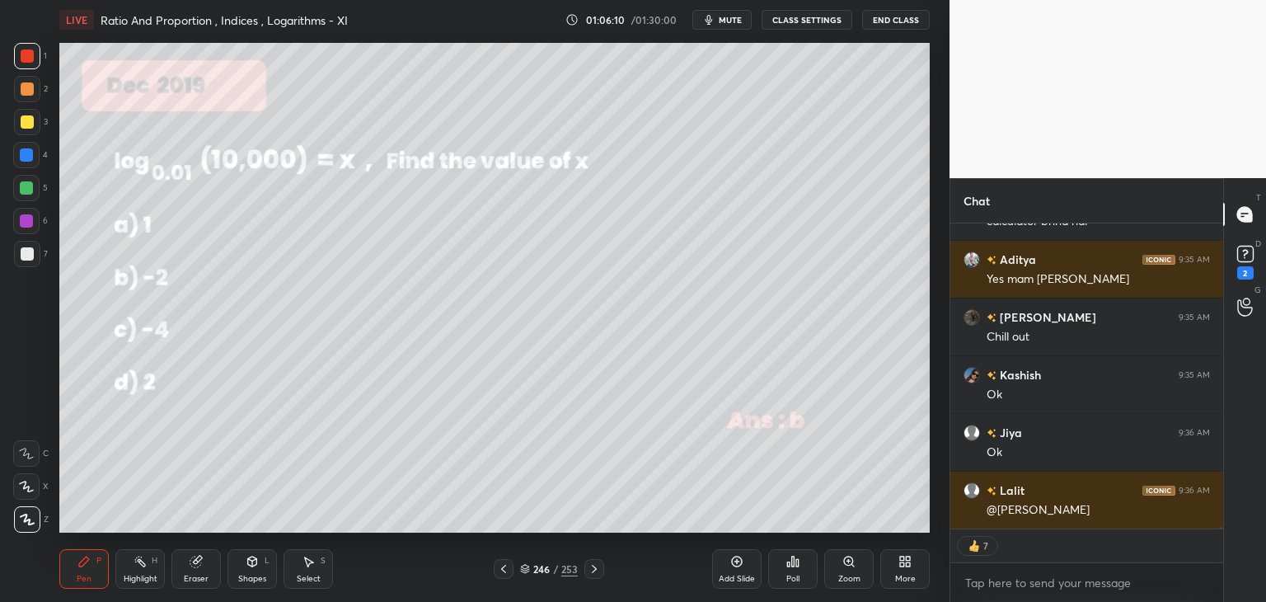
click at [507, 571] on icon at bounding box center [503, 568] width 13 height 13
click at [508, 569] on icon at bounding box center [503, 568] width 13 height 13
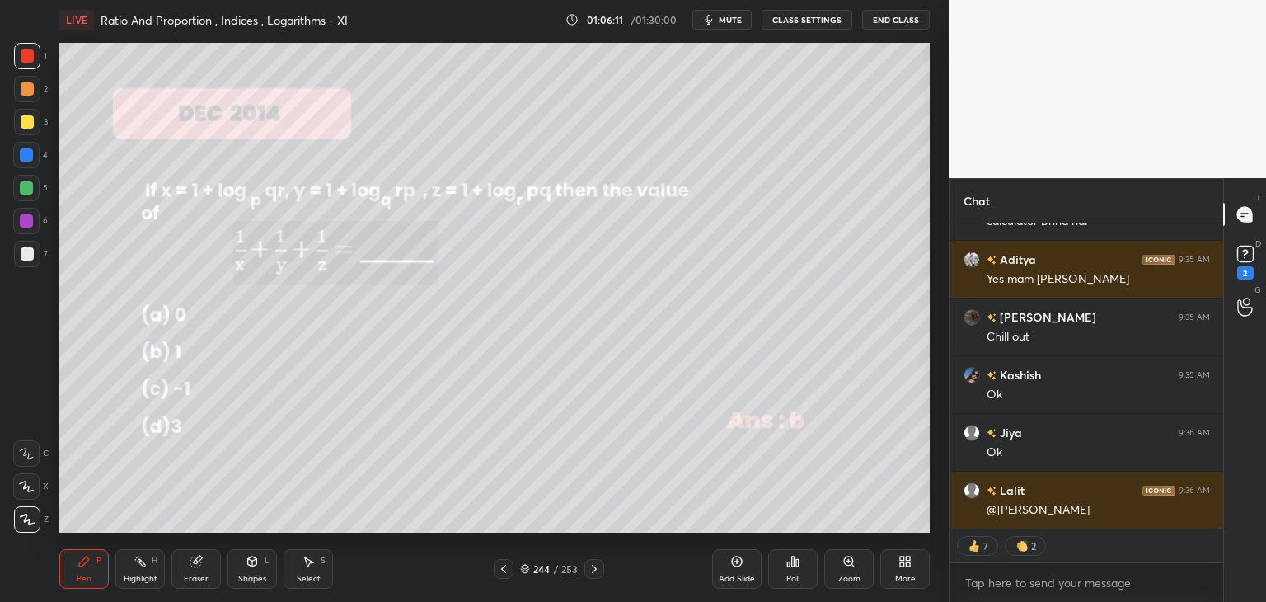
click at [508, 568] on icon at bounding box center [503, 568] width 13 height 13
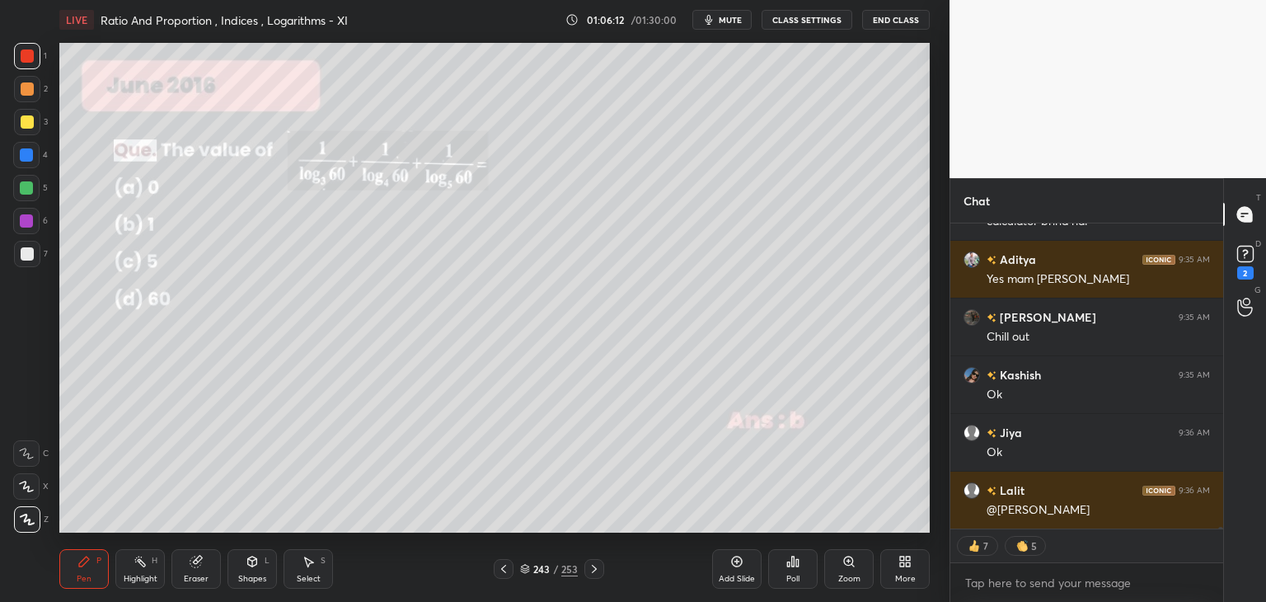
click at [591, 569] on icon at bounding box center [594, 568] width 13 height 13
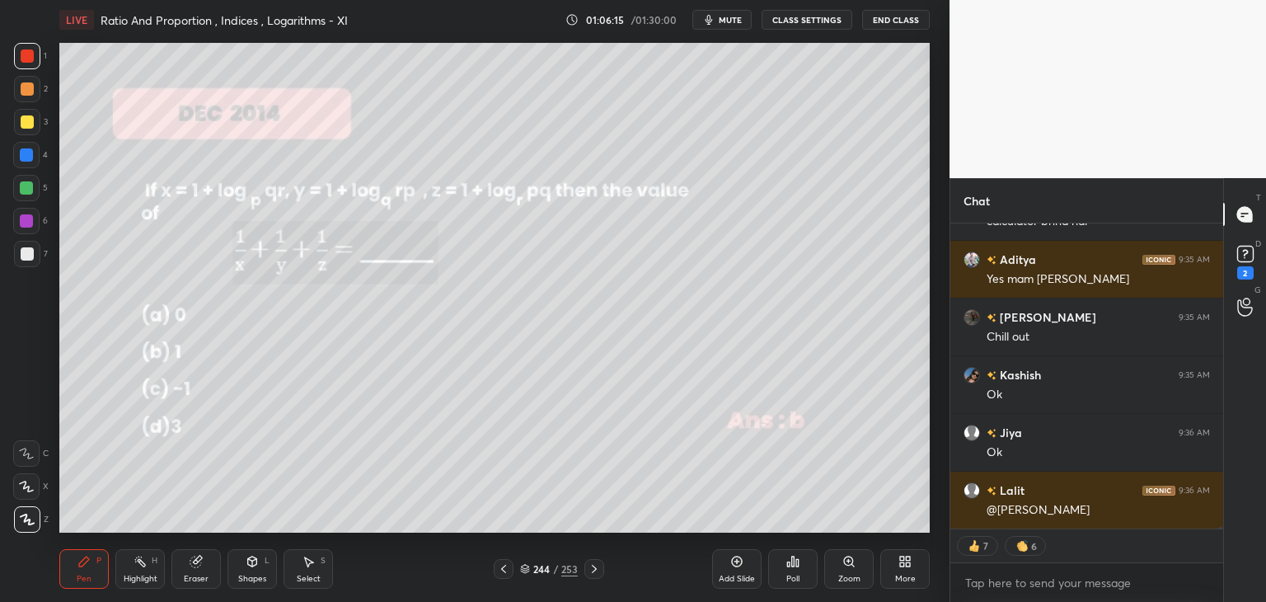
click at [501, 571] on icon at bounding box center [503, 568] width 13 height 13
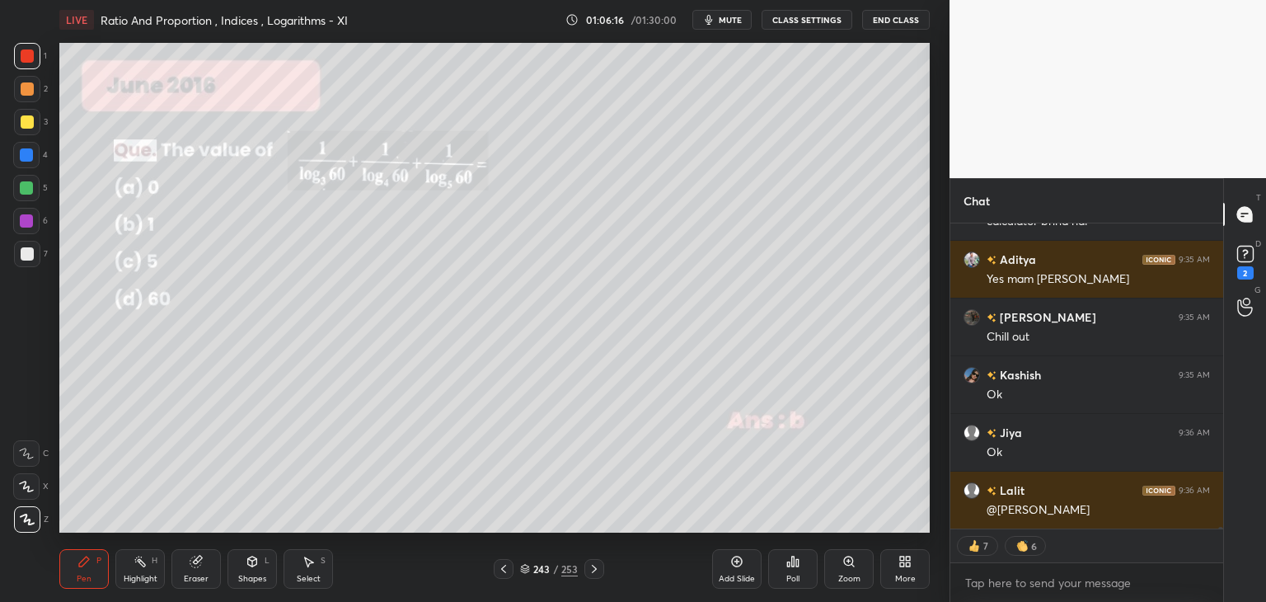
click at [496, 571] on div at bounding box center [504, 569] width 20 height 20
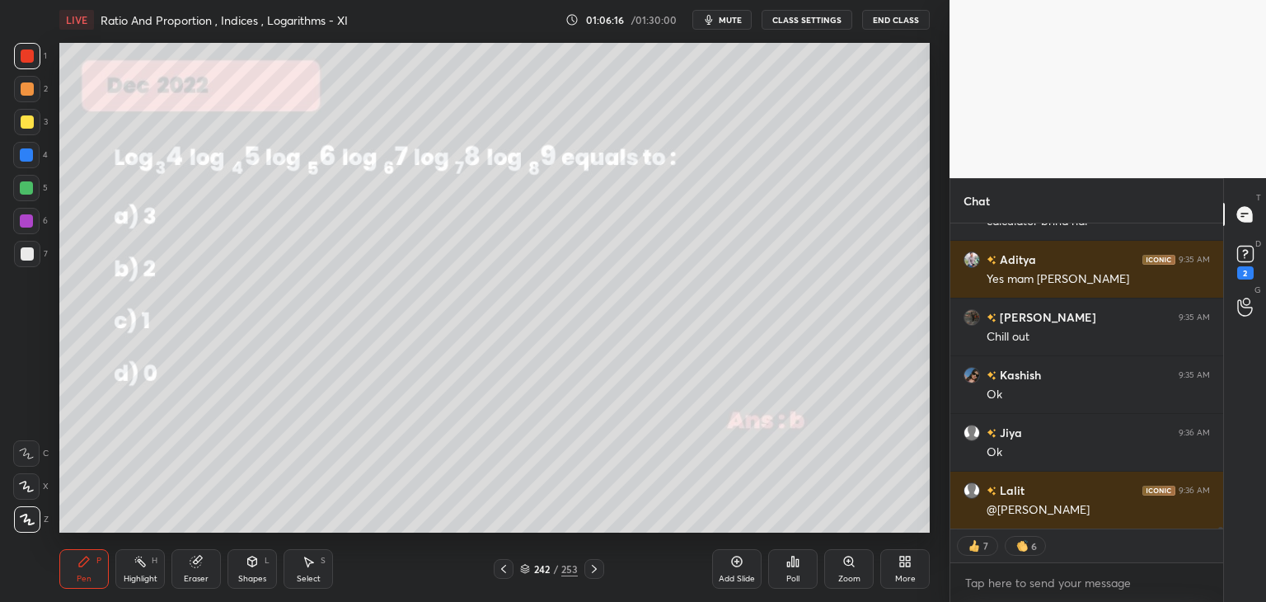
click at [495, 571] on div at bounding box center [504, 569] width 20 height 20
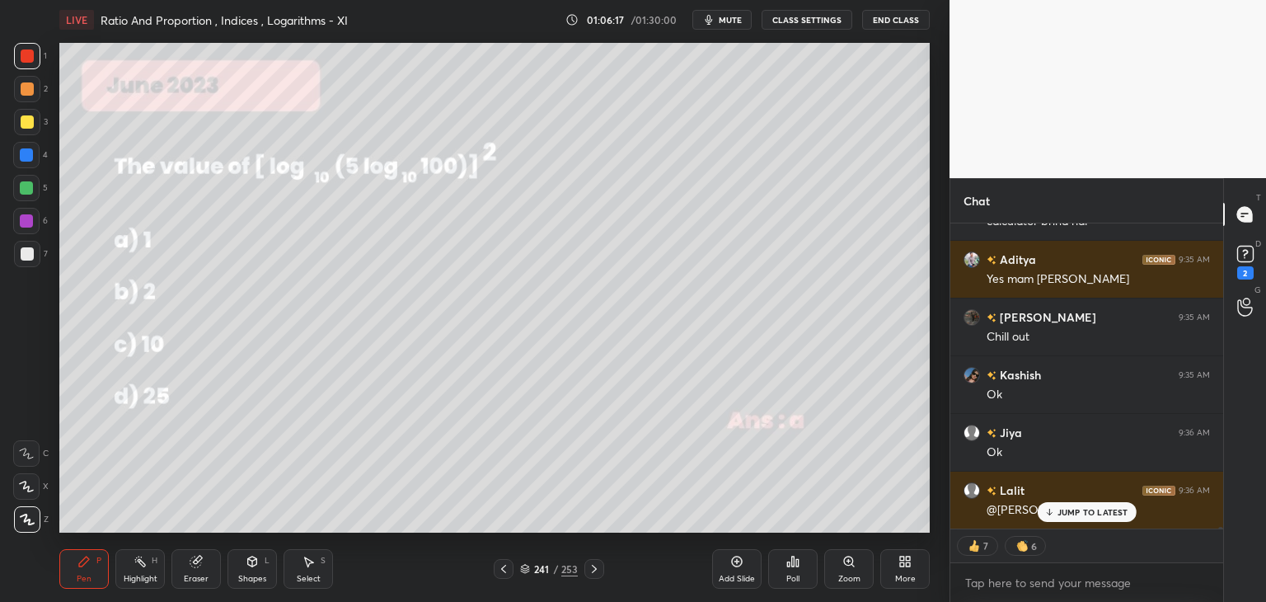
scroll to position [47775, 0]
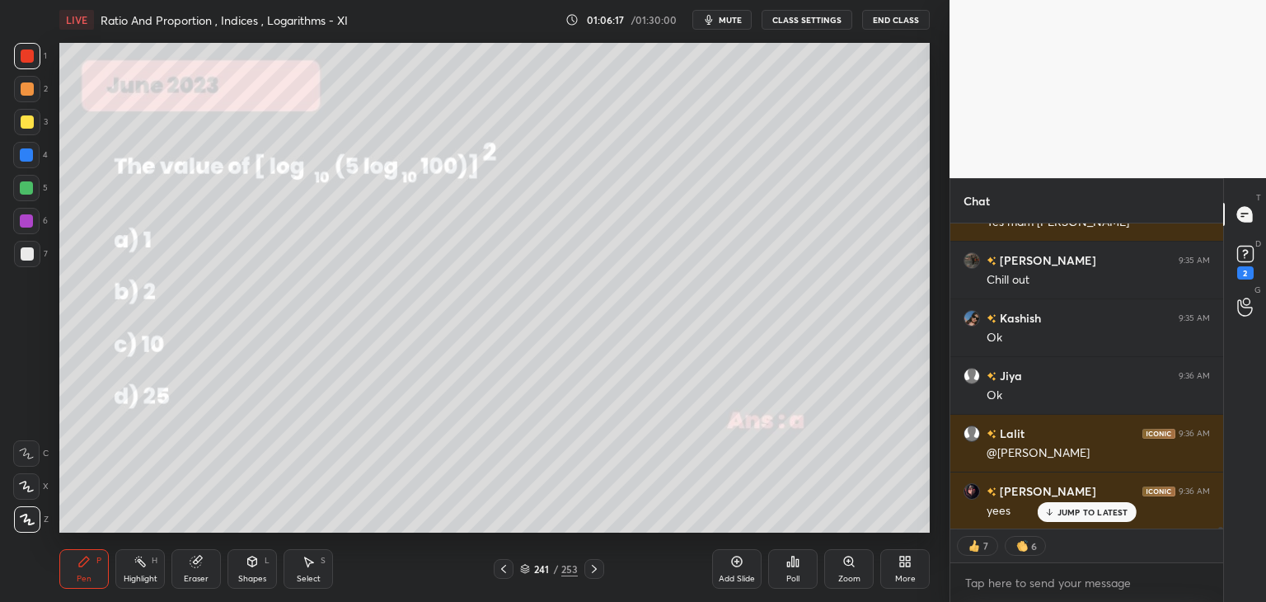
click at [497, 571] on icon at bounding box center [503, 568] width 13 height 13
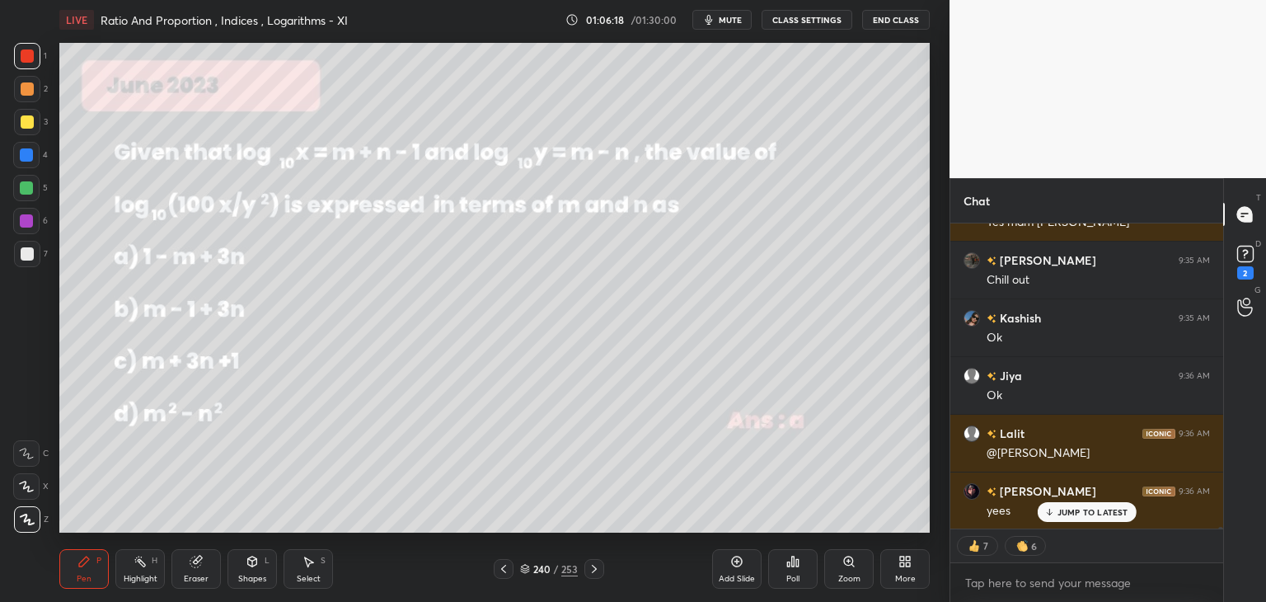
click at [499, 572] on icon at bounding box center [503, 568] width 13 height 13
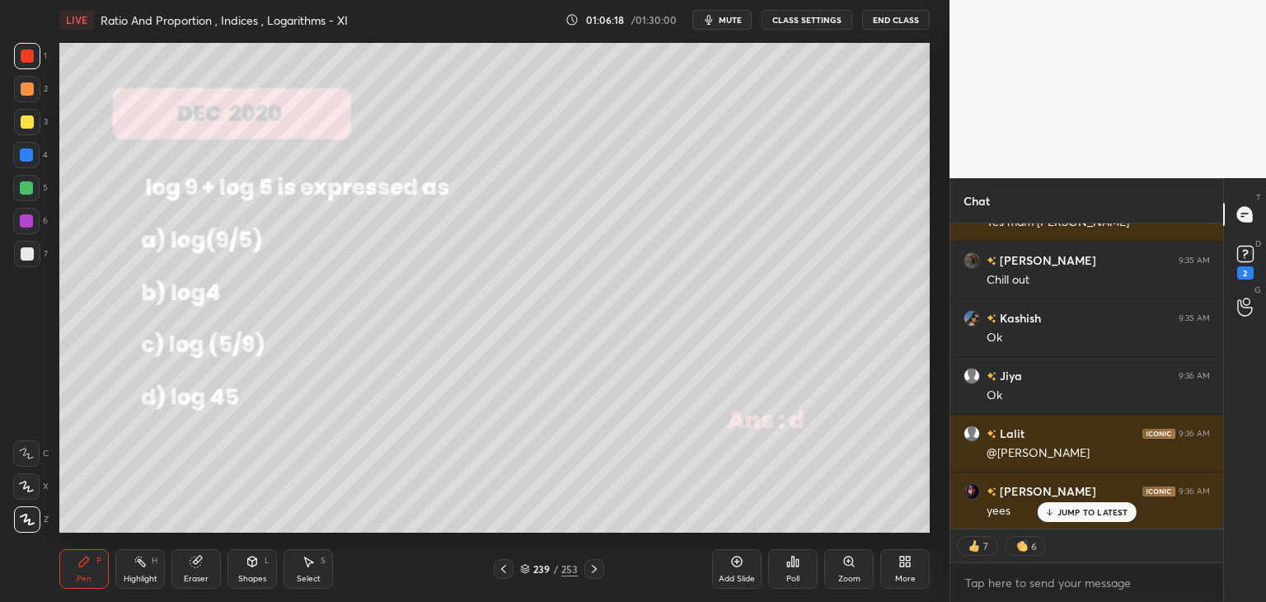
click at [501, 575] on icon at bounding box center [503, 568] width 13 height 13
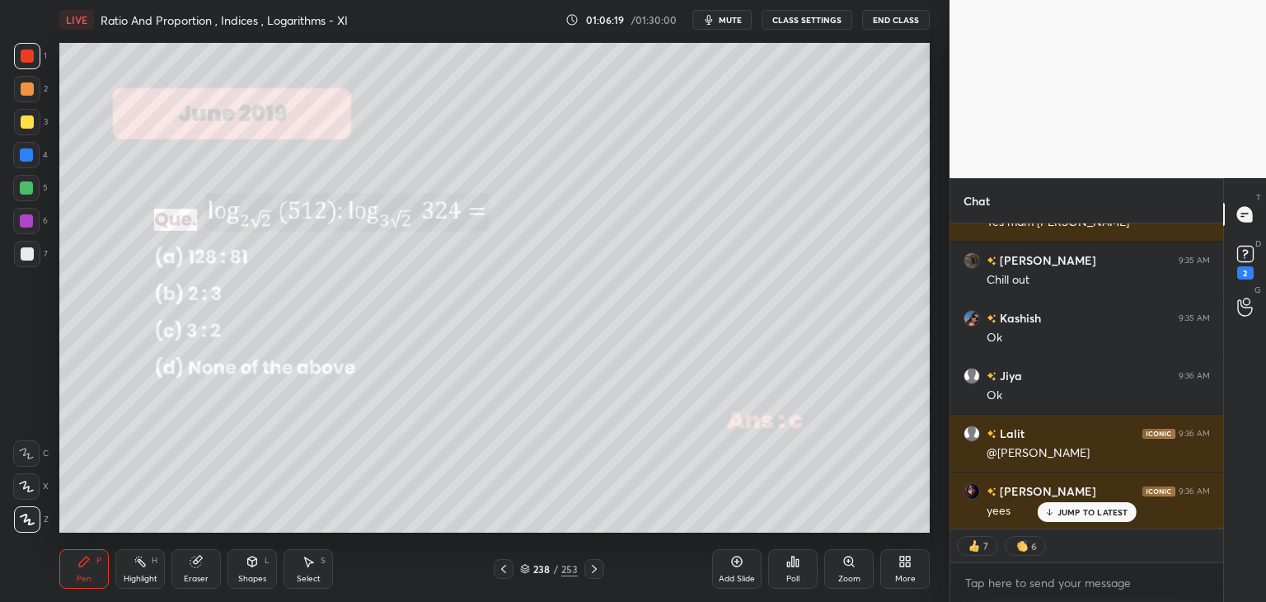
click at [501, 575] on icon at bounding box center [503, 568] width 13 height 13
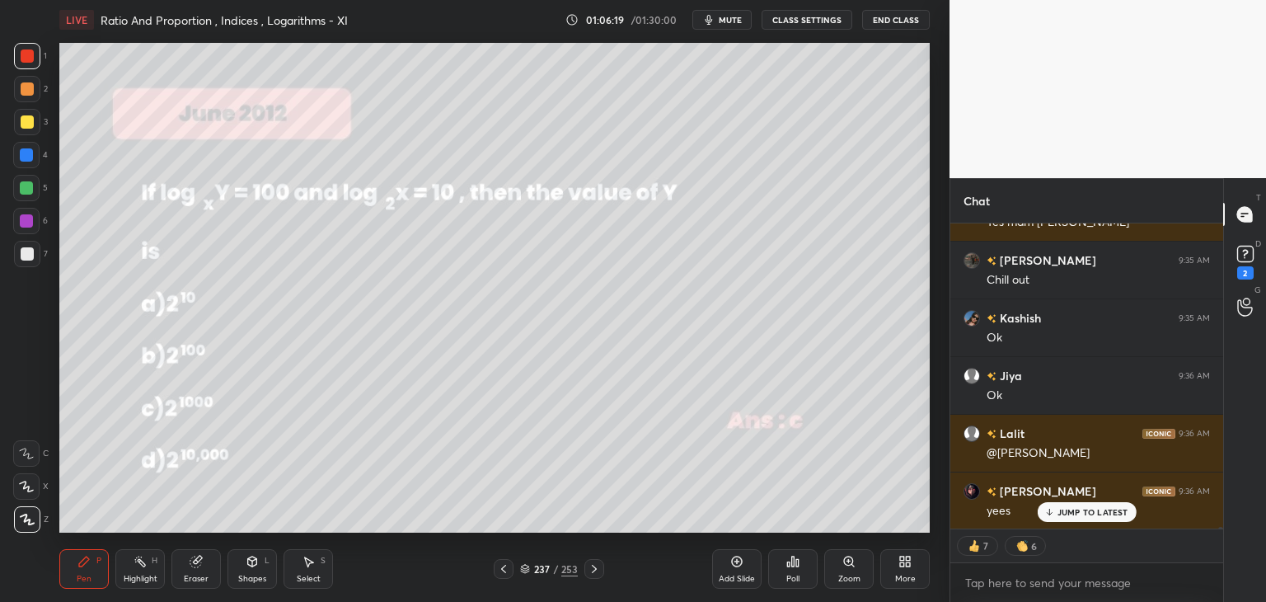
click at [501, 575] on icon at bounding box center [503, 568] width 13 height 13
click at [501, 571] on icon at bounding box center [503, 568] width 13 height 13
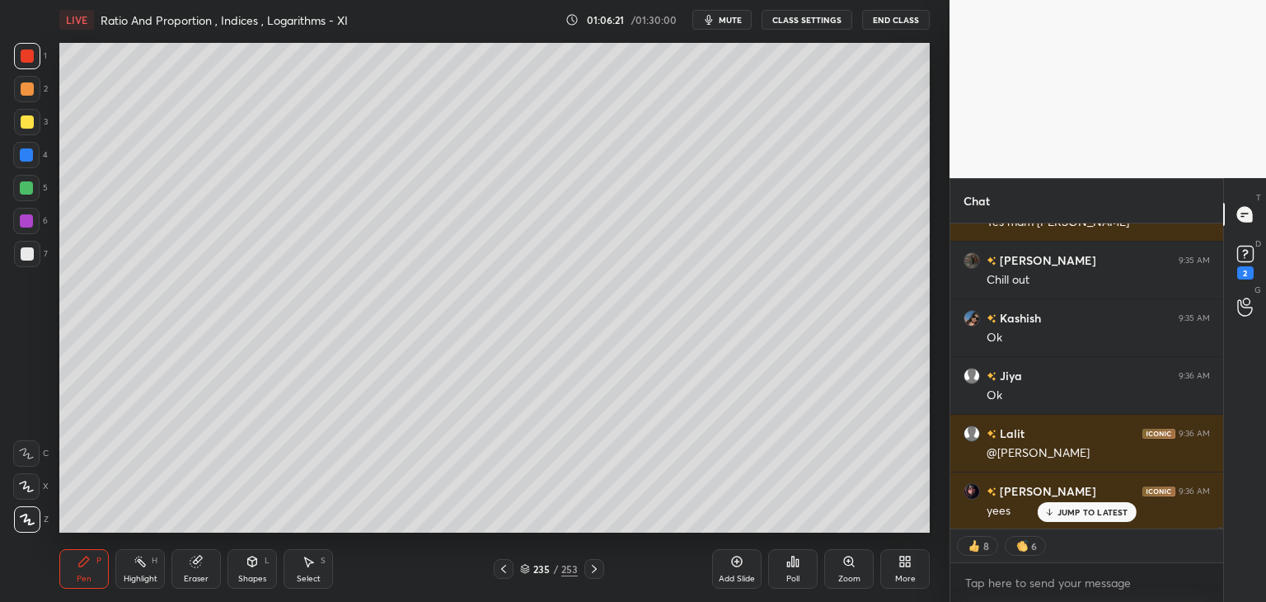
click at [504, 571] on icon at bounding box center [503, 568] width 13 height 13
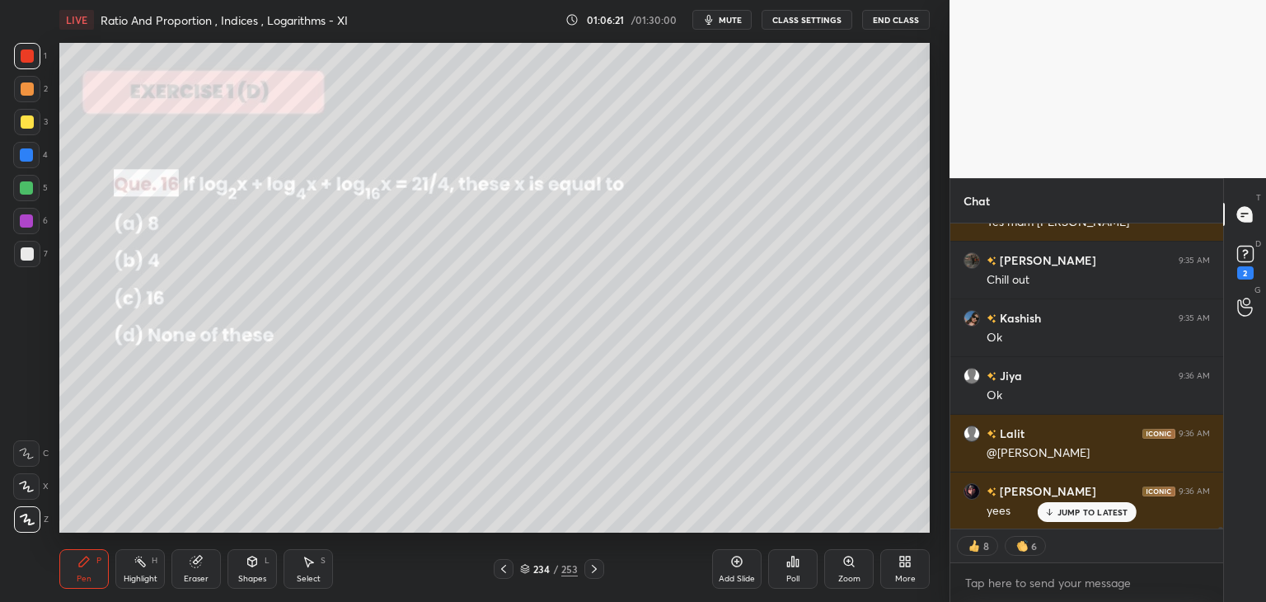
click at [501, 572] on icon at bounding box center [503, 568] width 13 height 13
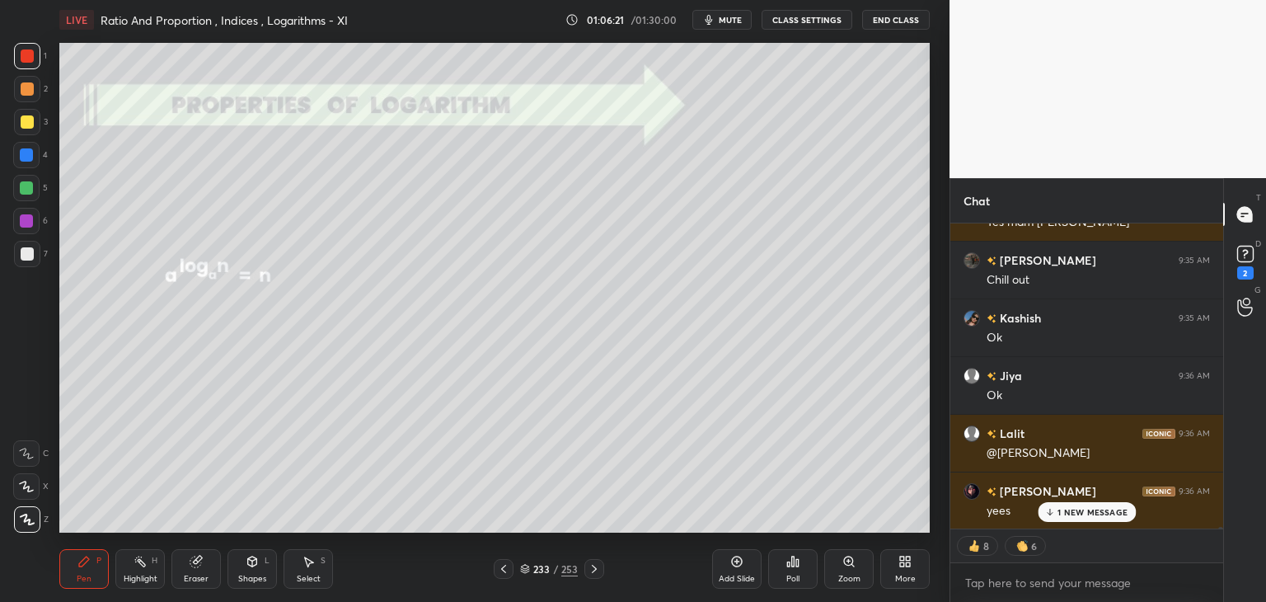
scroll to position [47834, 0]
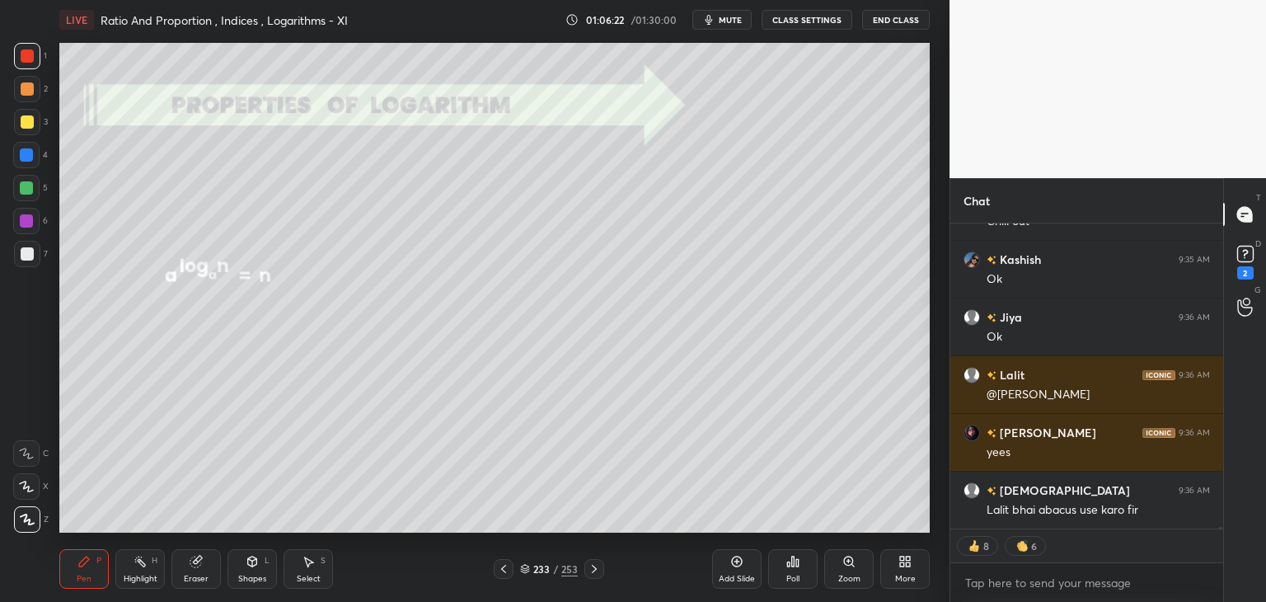
click at [501, 571] on icon at bounding box center [503, 568] width 13 height 13
click at [503, 571] on icon at bounding box center [503, 568] width 13 height 13
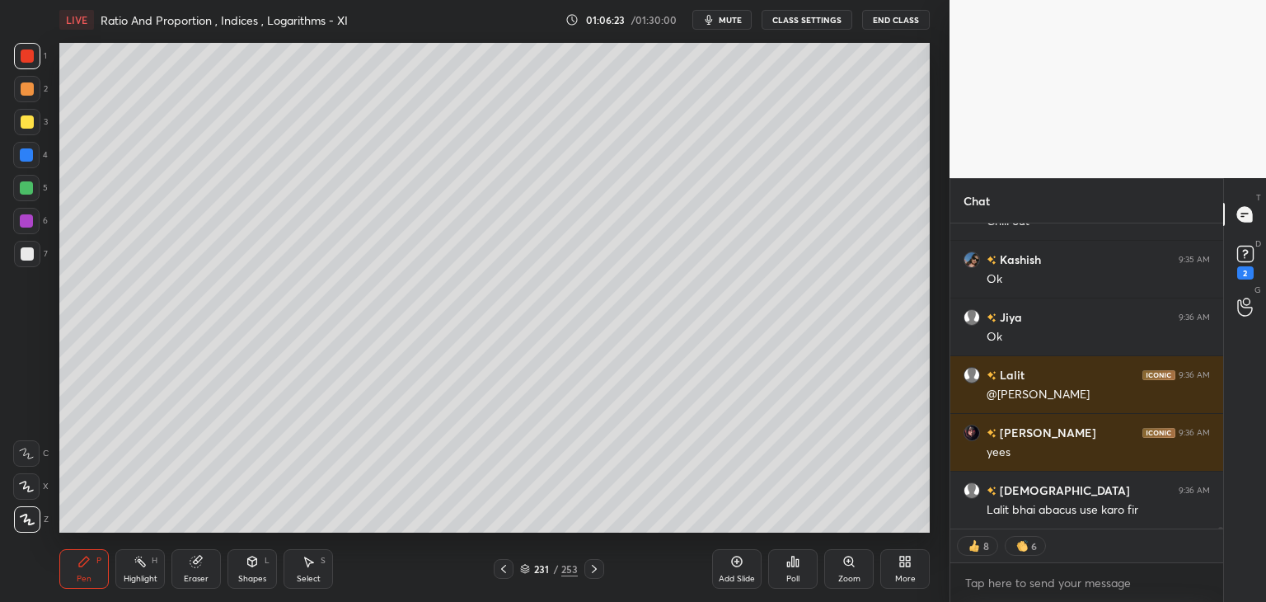
scroll to position [47906, 0]
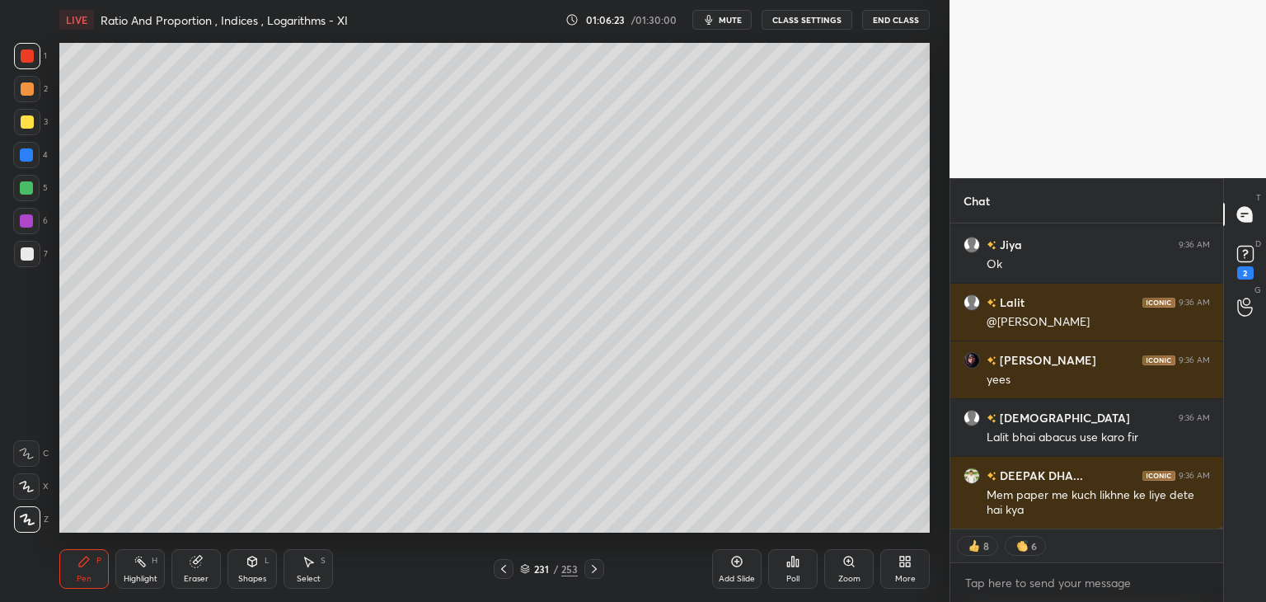
click at [504, 571] on icon at bounding box center [503, 569] width 5 height 8
click at [505, 571] on icon at bounding box center [503, 568] width 13 height 13
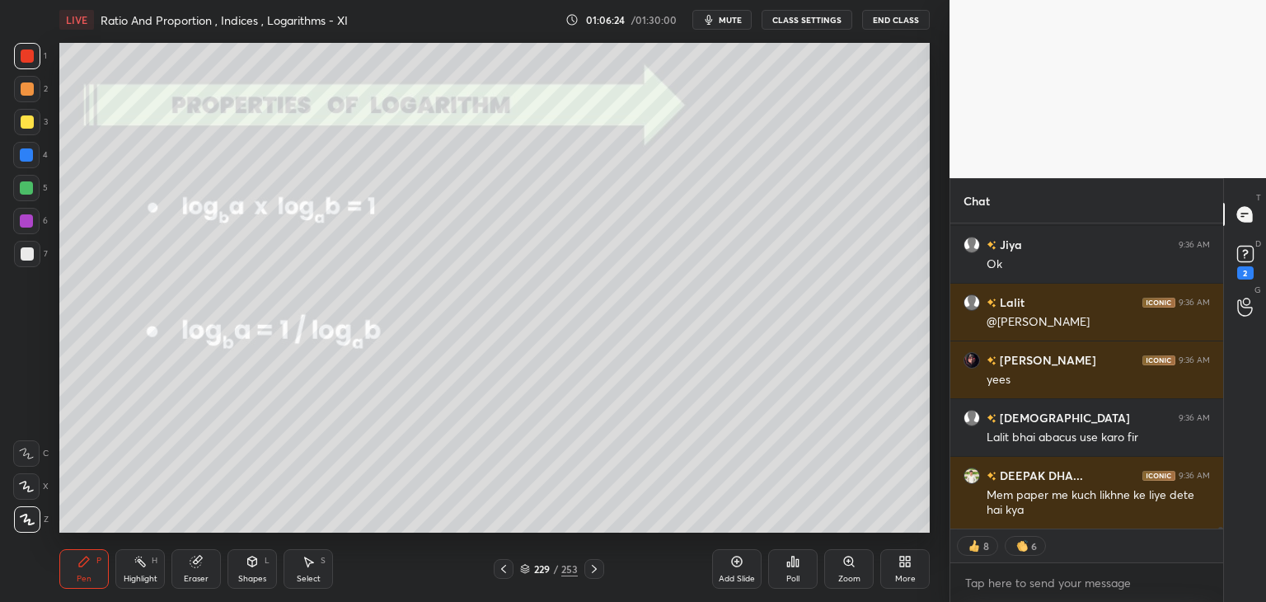
click at [504, 571] on icon at bounding box center [503, 568] width 13 height 13
click at [503, 573] on icon at bounding box center [503, 568] width 13 height 13
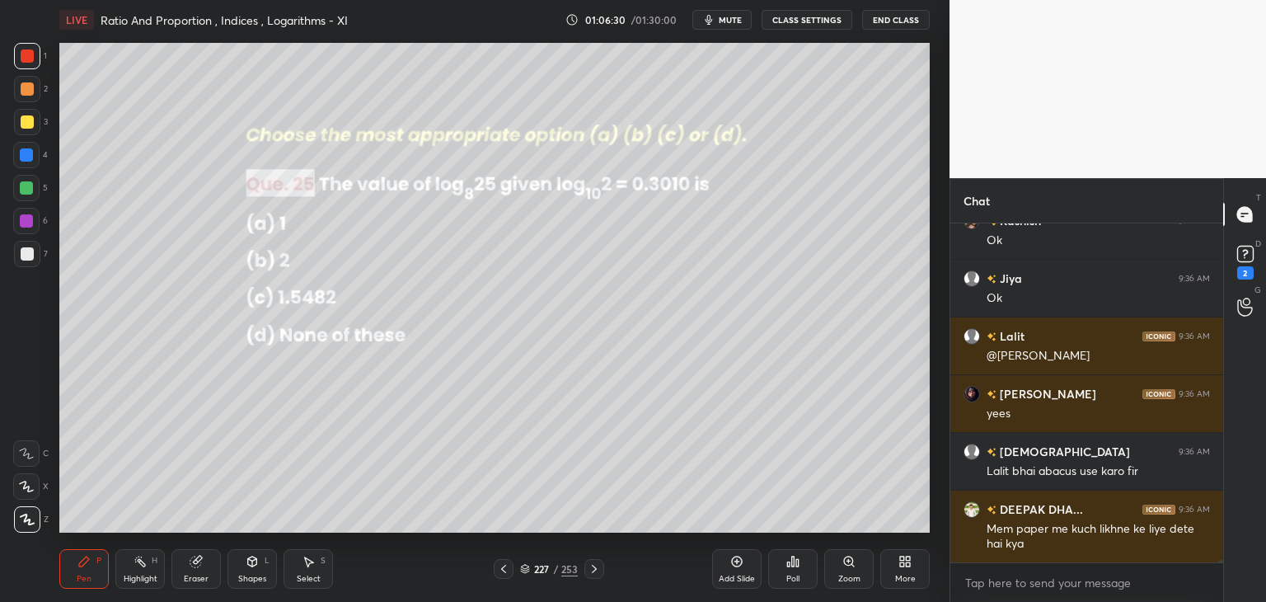
scroll to position [334, 268]
drag, startPoint x: 254, startPoint y: 574, endPoint x: 248, endPoint y: 558, distance: 16.7
click at [253, 571] on div "Shapes L" at bounding box center [252, 569] width 49 height 40
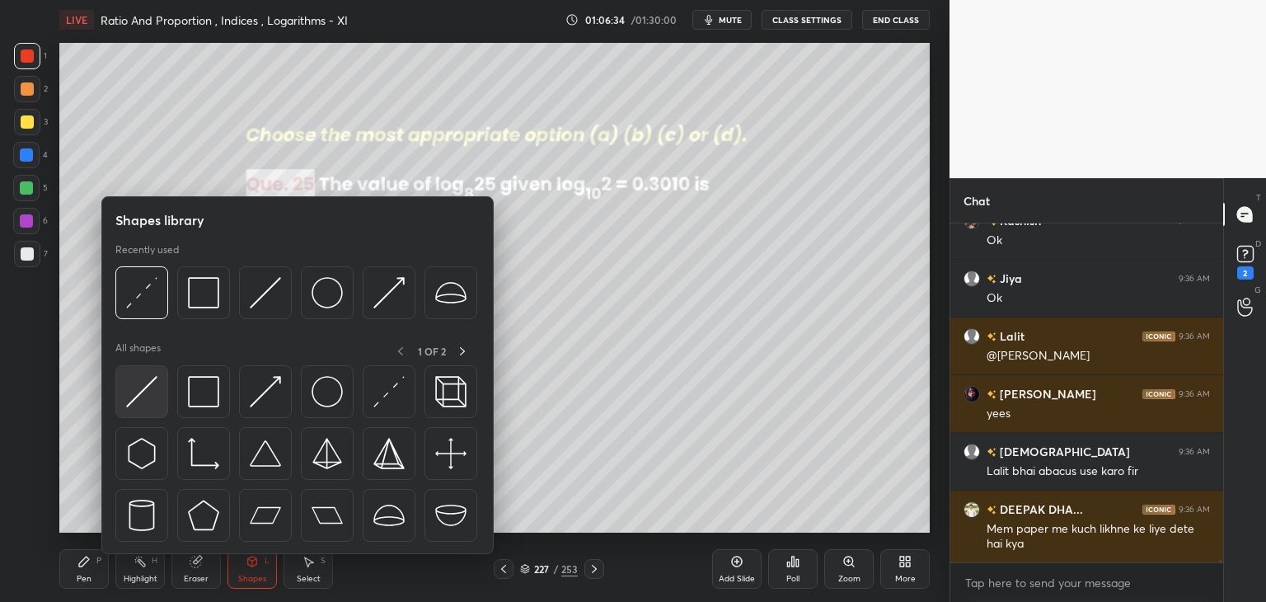
click at [146, 394] on img at bounding box center [141, 391] width 31 height 31
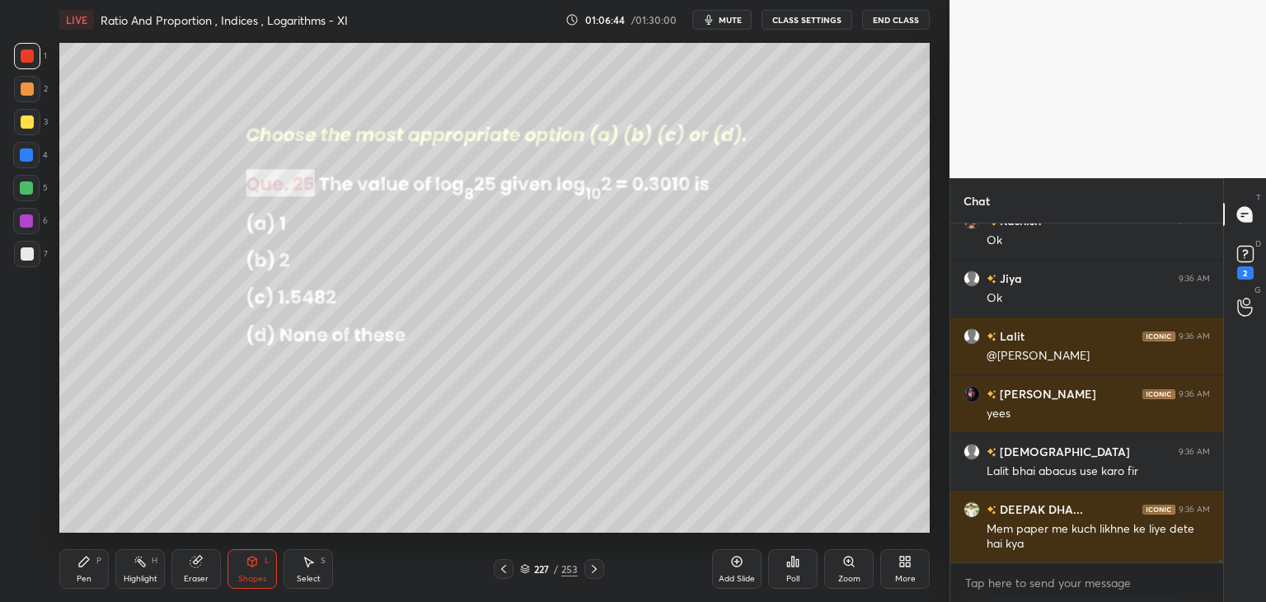
scroll to position [47930, 0]
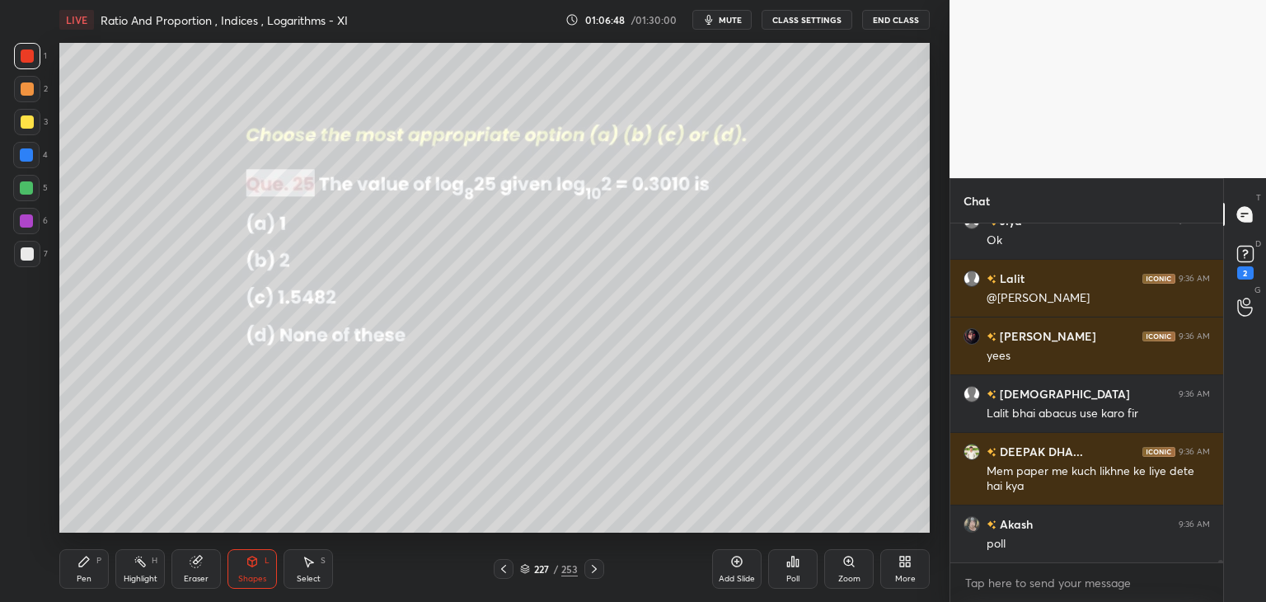
click at [200, 581] on div "Eraser" at bounding box center [196, 579] width 25 height 8
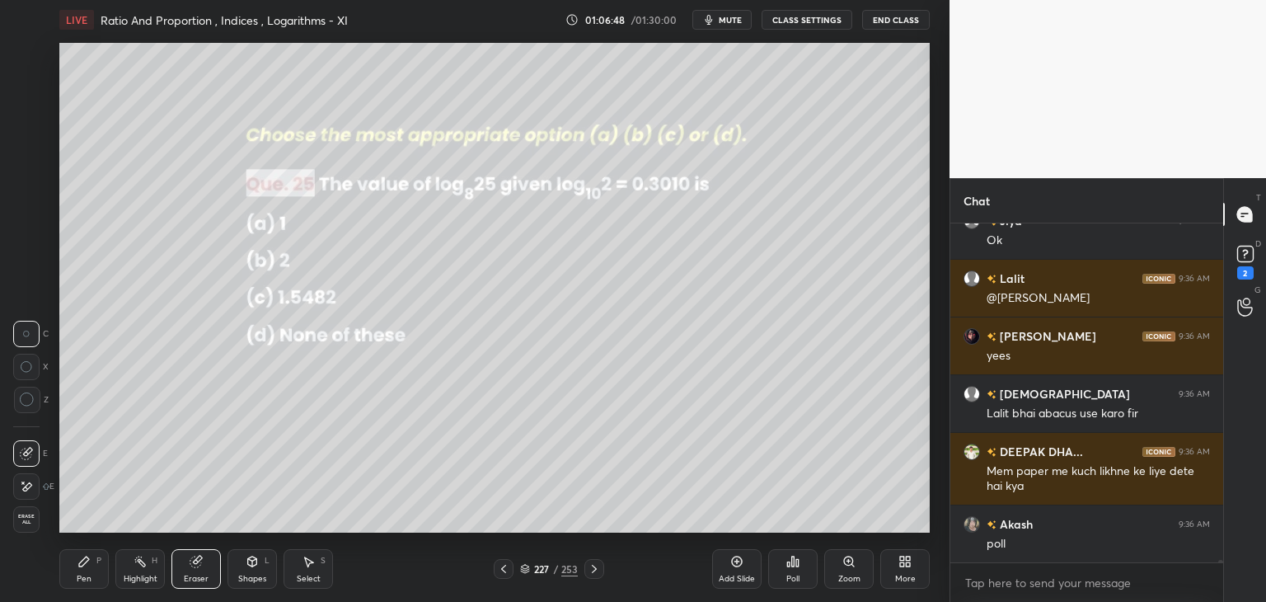
click at [30, 514] on span "Erase all" at bounding box center [26, 520] width 25 height 12
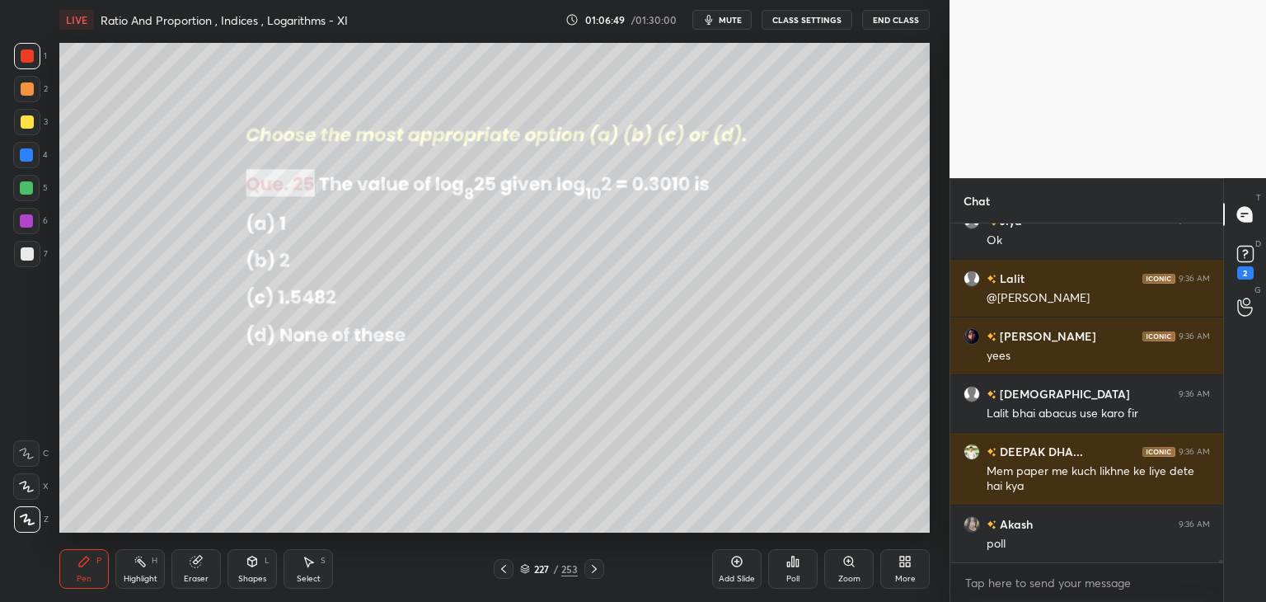
drag, startPoint x: 79, startPoint y: 571, endPoint x: 80, endPoint y: 538, distance: 33.0
click at [78, 571] on div "Pen P" at bounding box center [83, 569] width 49 height 40
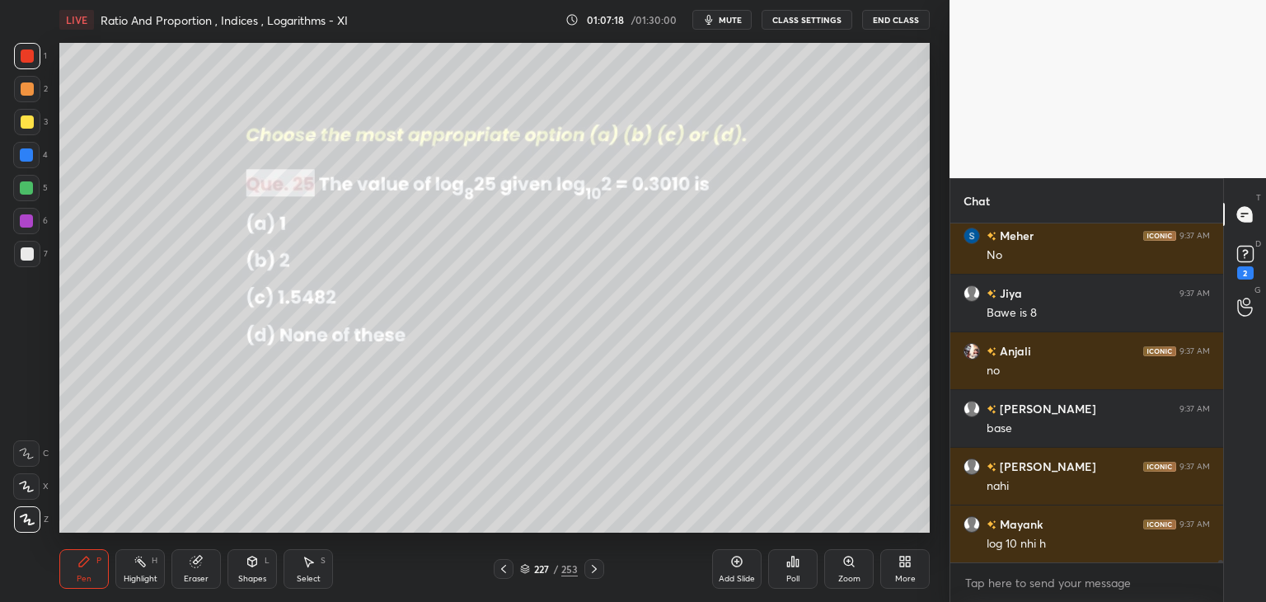
scroll to position [50025, 0]
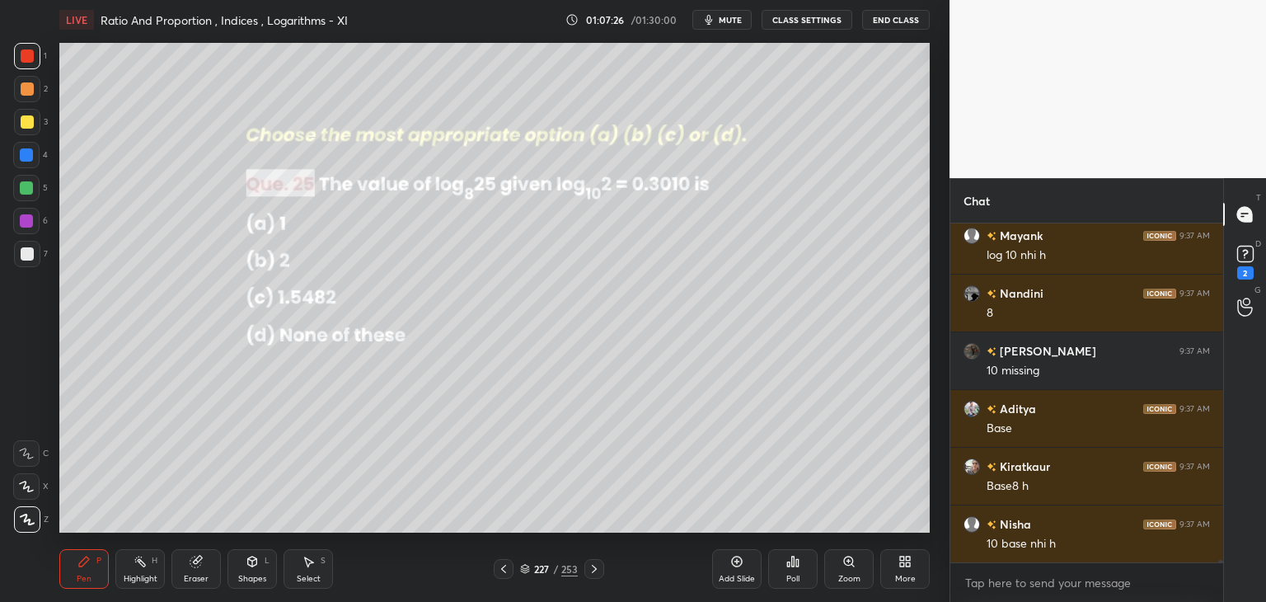
click at [200, 578] on div "Eraser" at bounding box center [196, 579] width 25 height 8
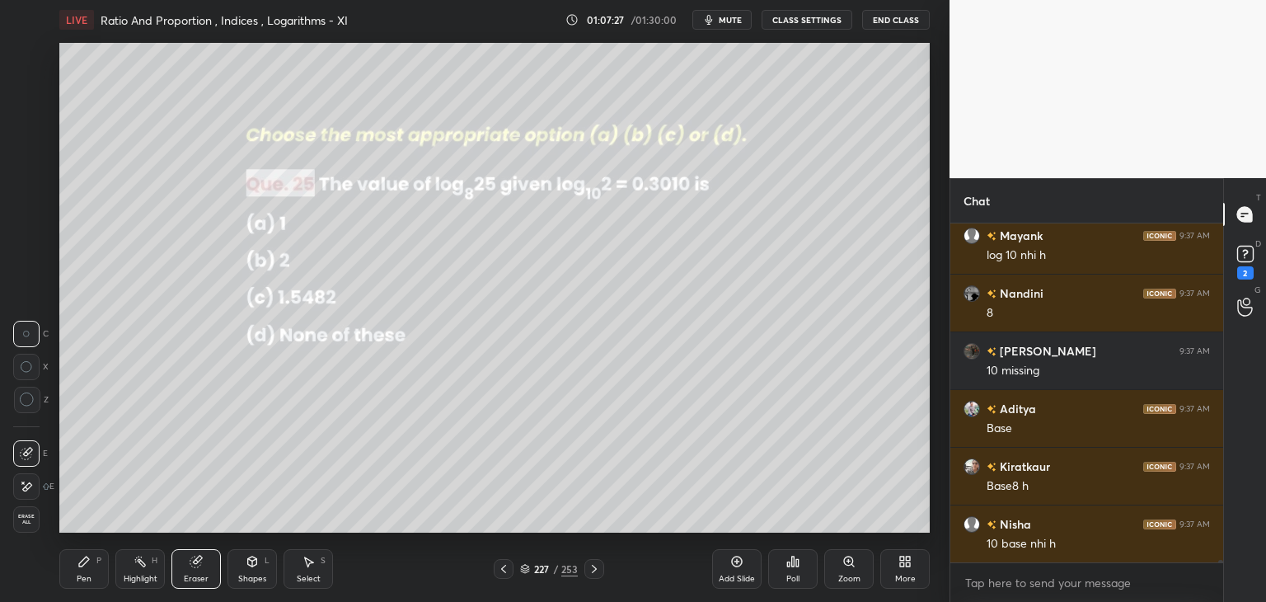
scroll to position [50082, 0]
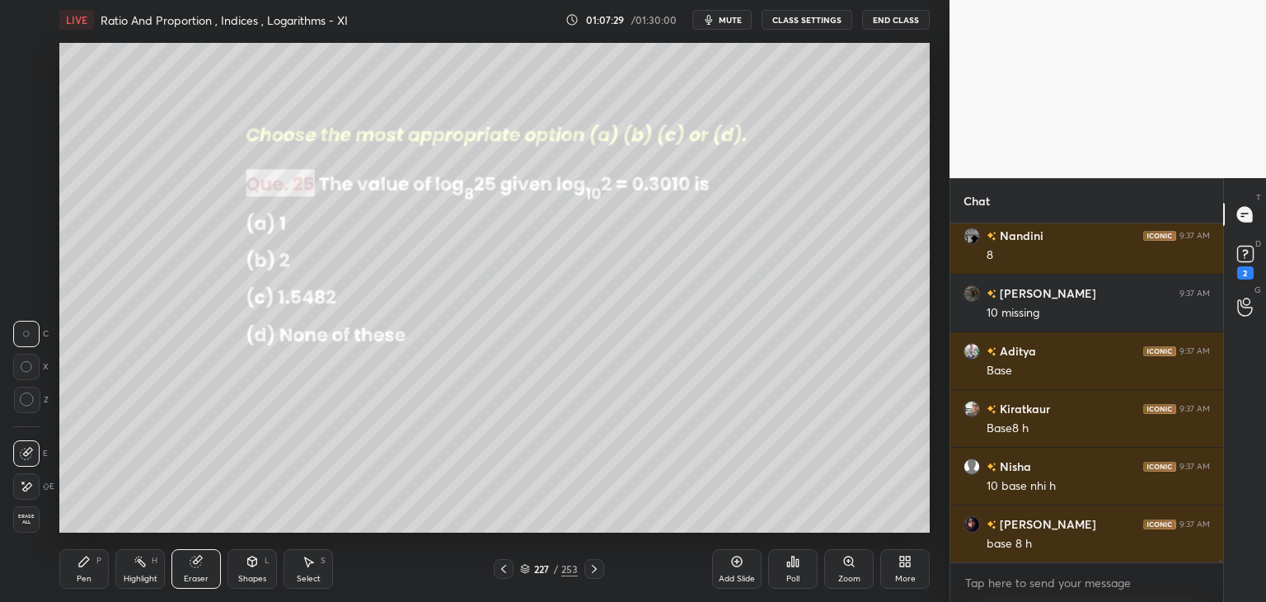
click at [317, 569] on div "Select S" at bounding box center [308, 569] width 49 height 40
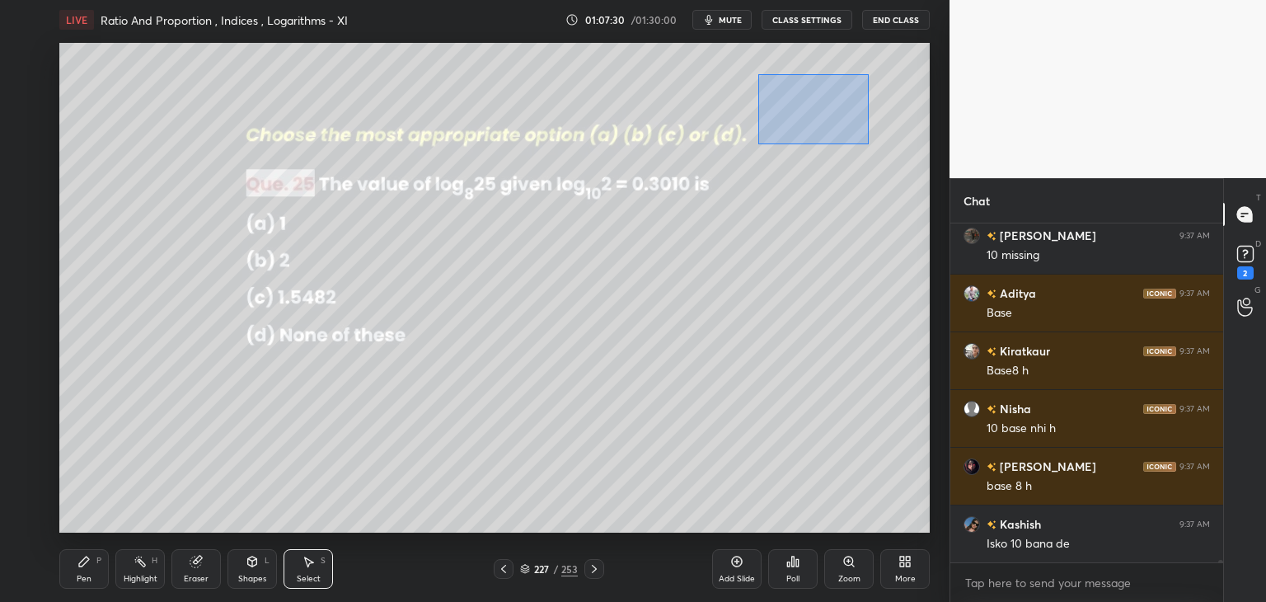
drag, startPoint x: 762, startPoint y: 78, endPoint x: 827, endPoint y: 126, distance: 81.3
click at [869, 143] on div "0 ° Undo Copy Paste here Duplicate Duplicate to new slide Delete" at bounding box center [494, 288] width 871 height 490
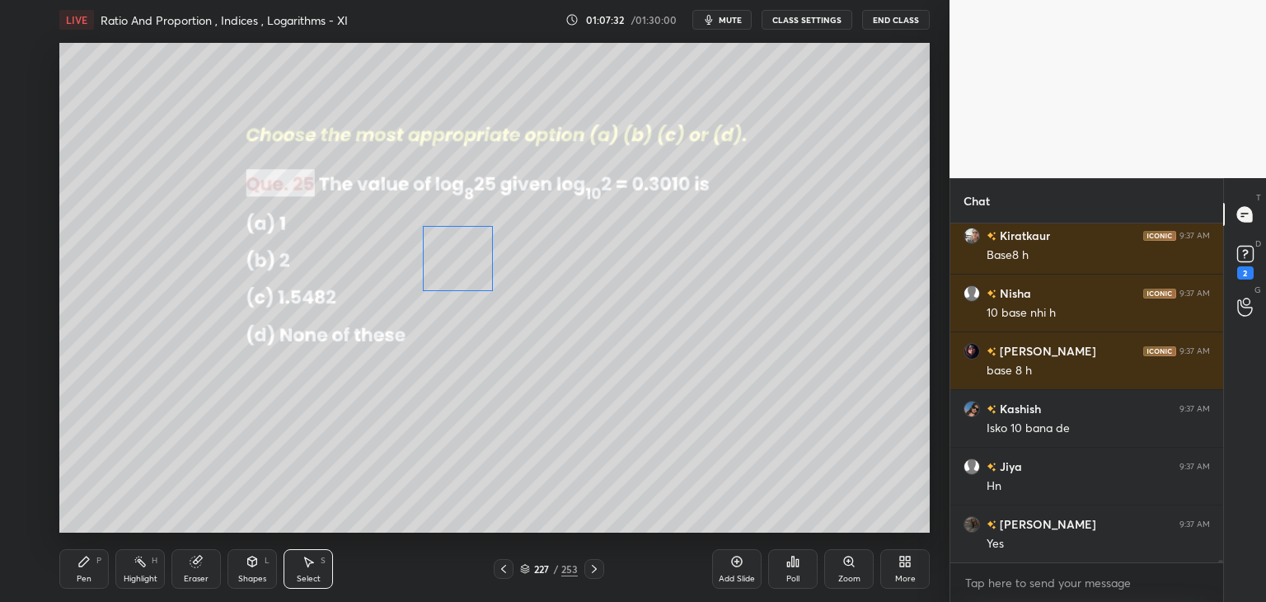
scroll to position [50313, 0]
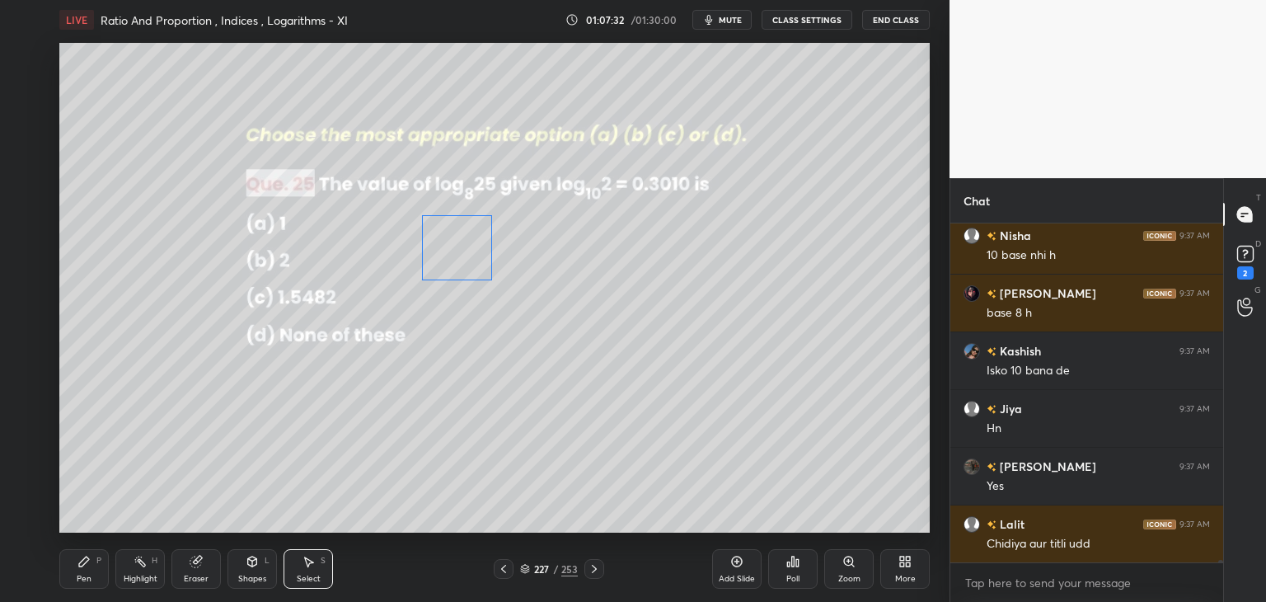
drag, startPoint x: 805, startPoint y: 109, endPoint x: 463, endPoint y: 272, distance: 379.1
click at [465, 238] on div "0 ° Undo Copy Paste here Duplicate Duplicate to new slide Delete" at bounding box center [494, 288] width 871 height 490
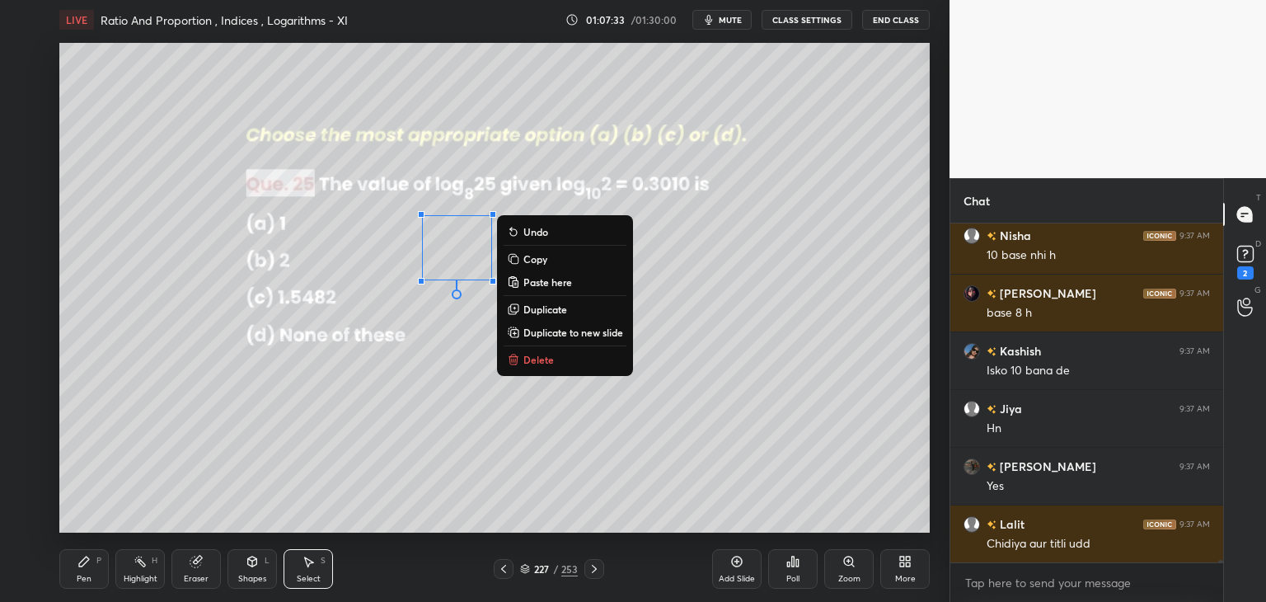
drag, startPoint x: 297, startPoint y: 476, endPoint x: 227, endPoint y: 514, distance: 79.7
click at [294, 476] on div "0 ° Undo Copy Paste here Duplicate Duplicate to new slide Delete" at bounding box center [494, 288] width 871 height 490
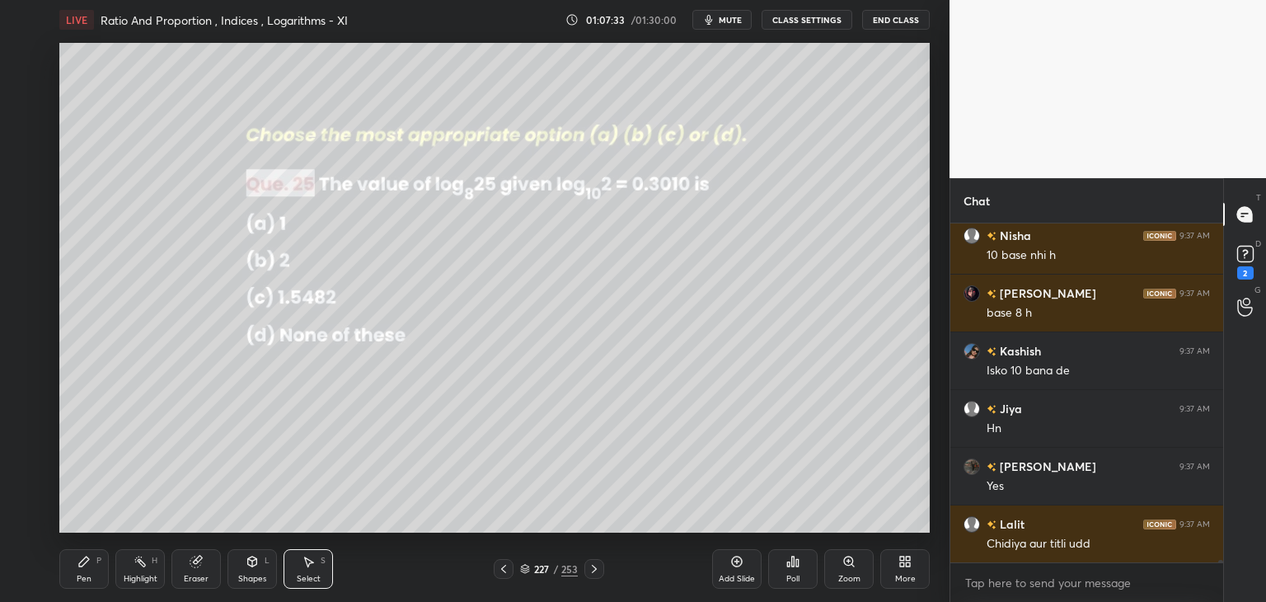
scroll to position [50371, 0]
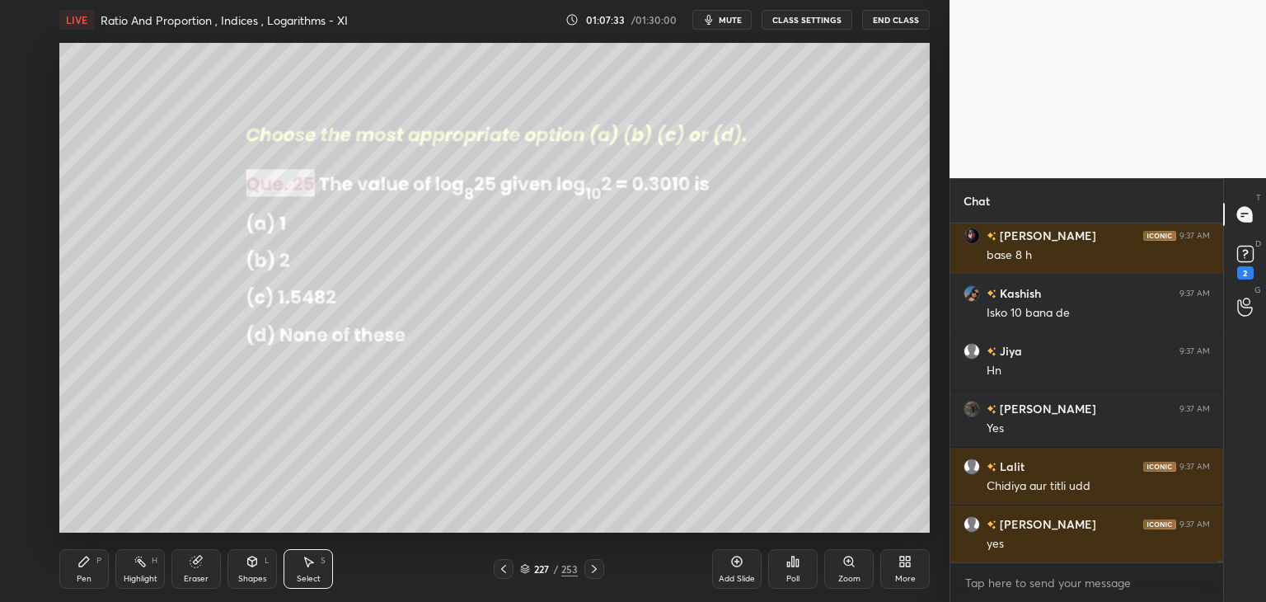
drag, startPoint x: 97, startPoint y: 568, endPoint x: 123, endPoint y: 542, distance: 36.7
click at [96, 568] on div "Pen P" at bounding box center [83, 569] width 49 height 40
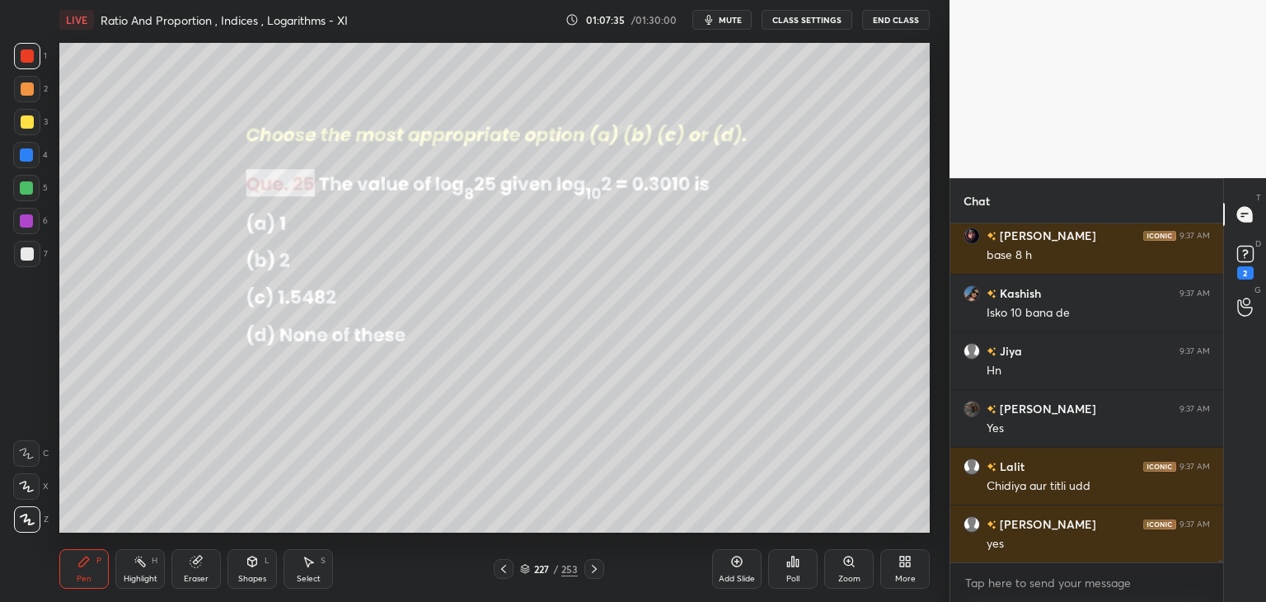
scroll to position [50429, 0]
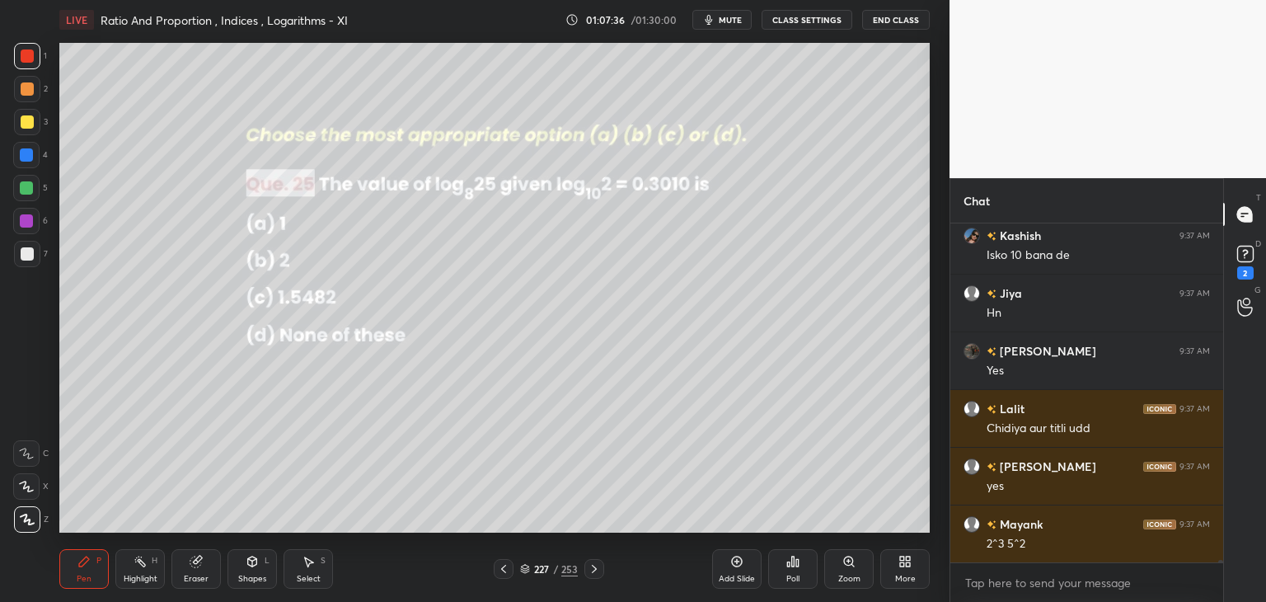
click at [32, 251] on div at bounding box center [27, 253] width 13 height 13
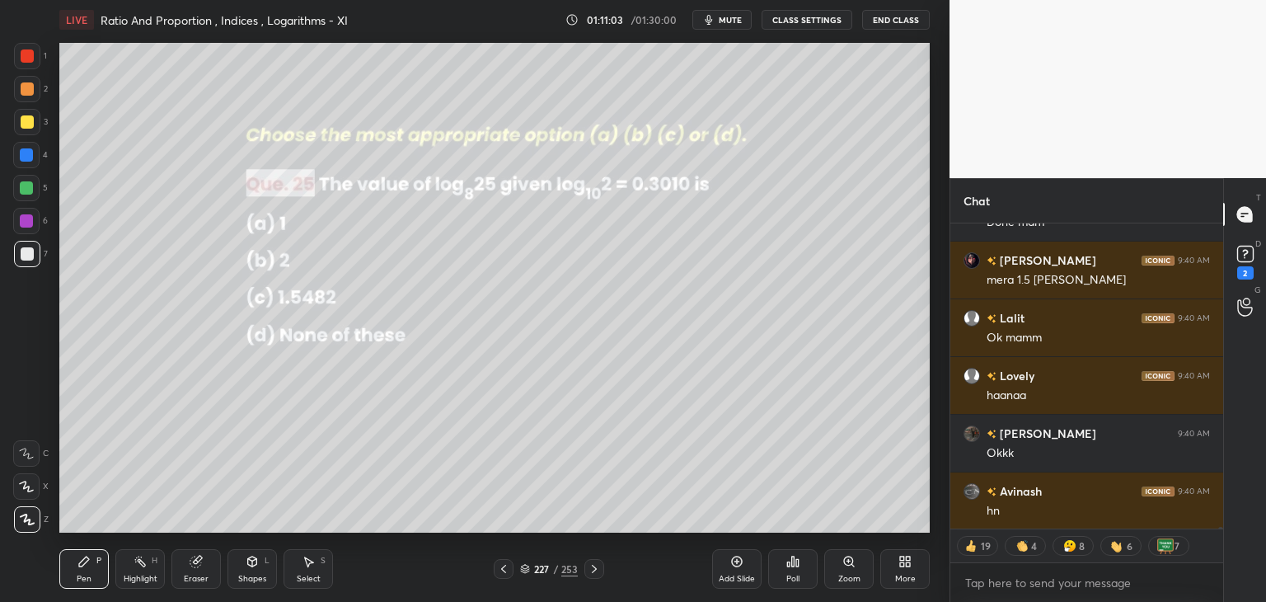
scroll to position [52540, 0]
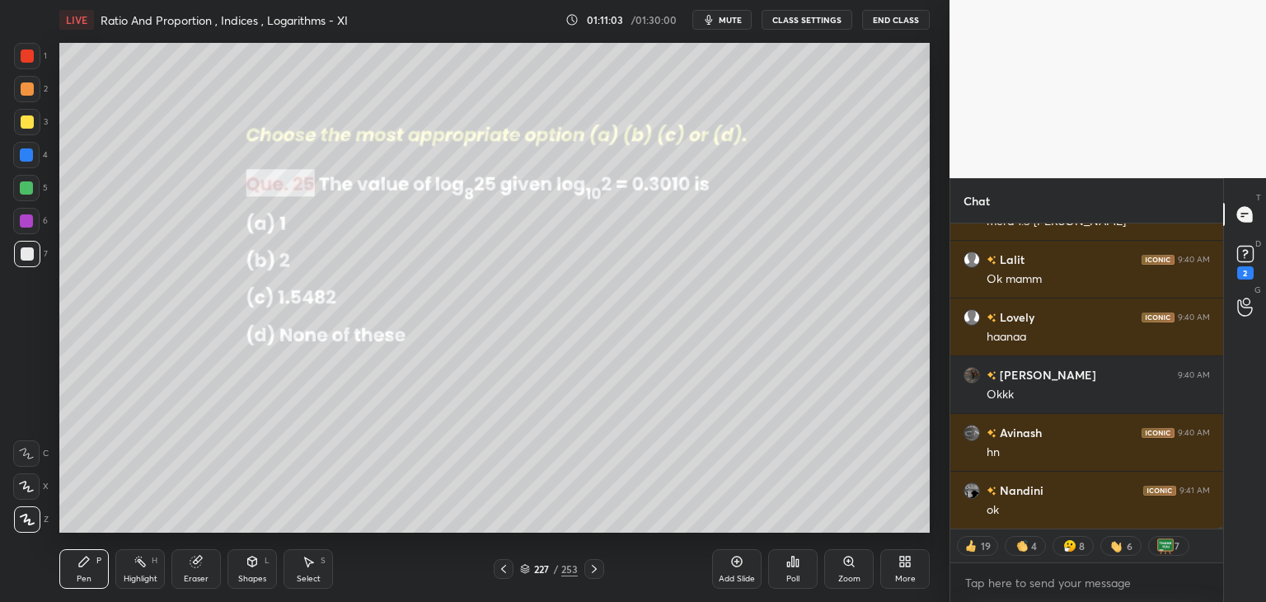
click at [592, 571] on icon at bounding box center [594, 568] width 13 height 13
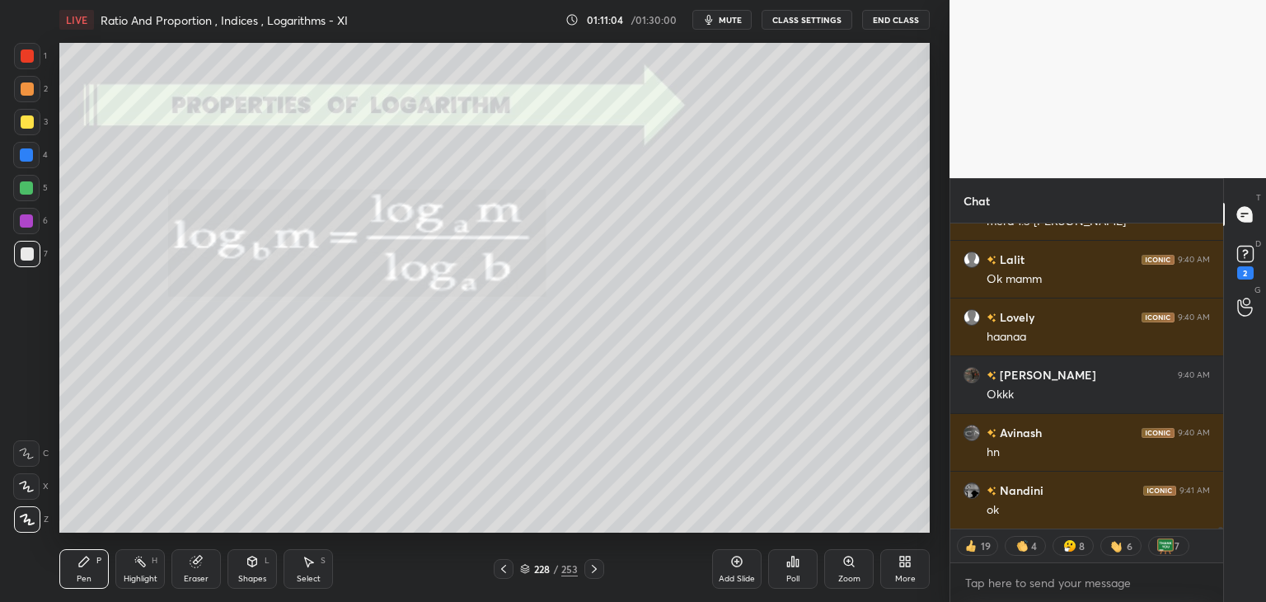
click at [589, 573] on icon at bounding box center [594, 568] width 13 height 13
click at [589, 568] on icon at bounding box center [594, 568] width 13 height 13
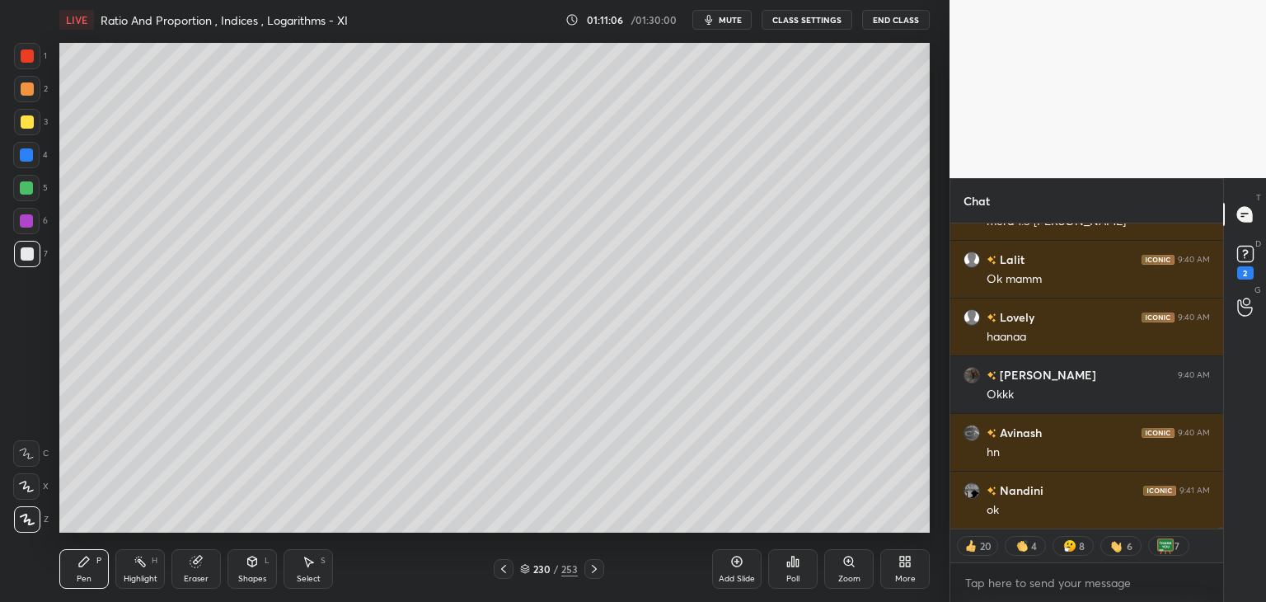
scroll to position [52597, 0]
click at [592, 566] on icon at bounding box center [594, 568] width 13 height 13
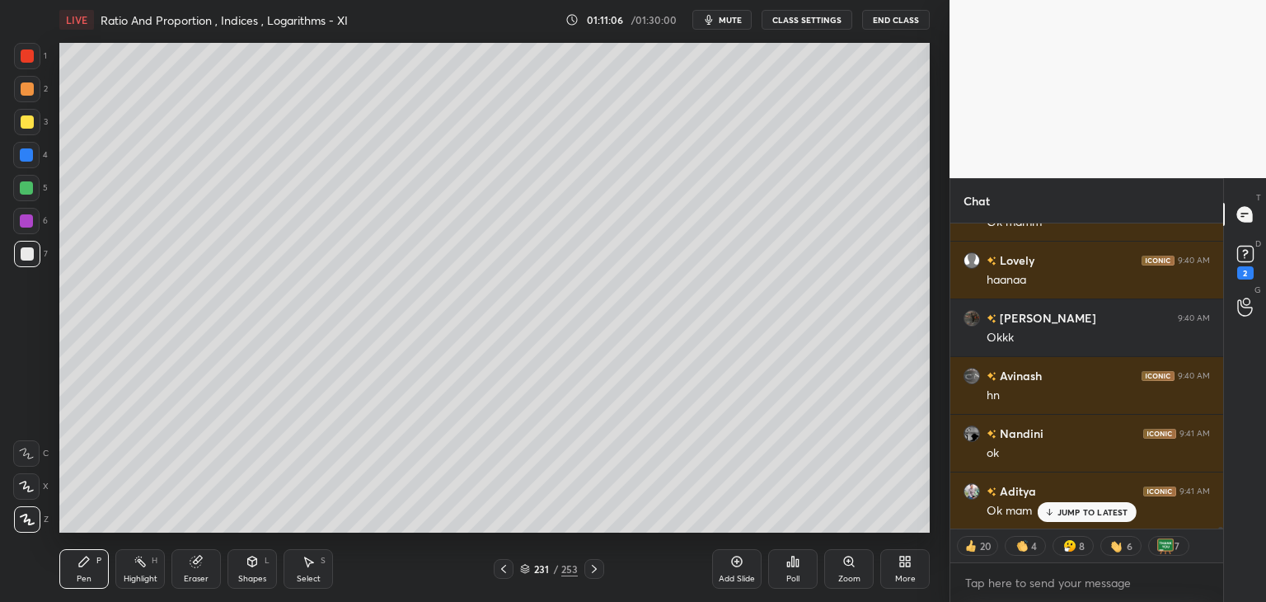
click at [590, 568] on icon at bounding box center [594, 568] width 13 height 13
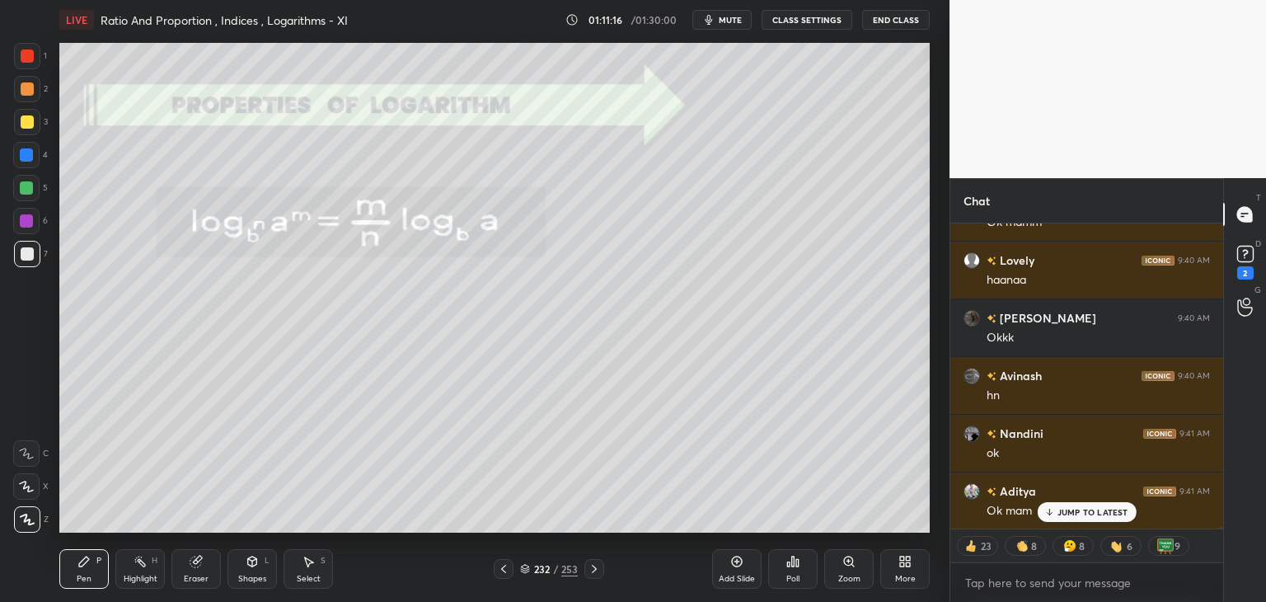
click at [589, 565] on icon at bounding box center [594, 568] width 13 height 13
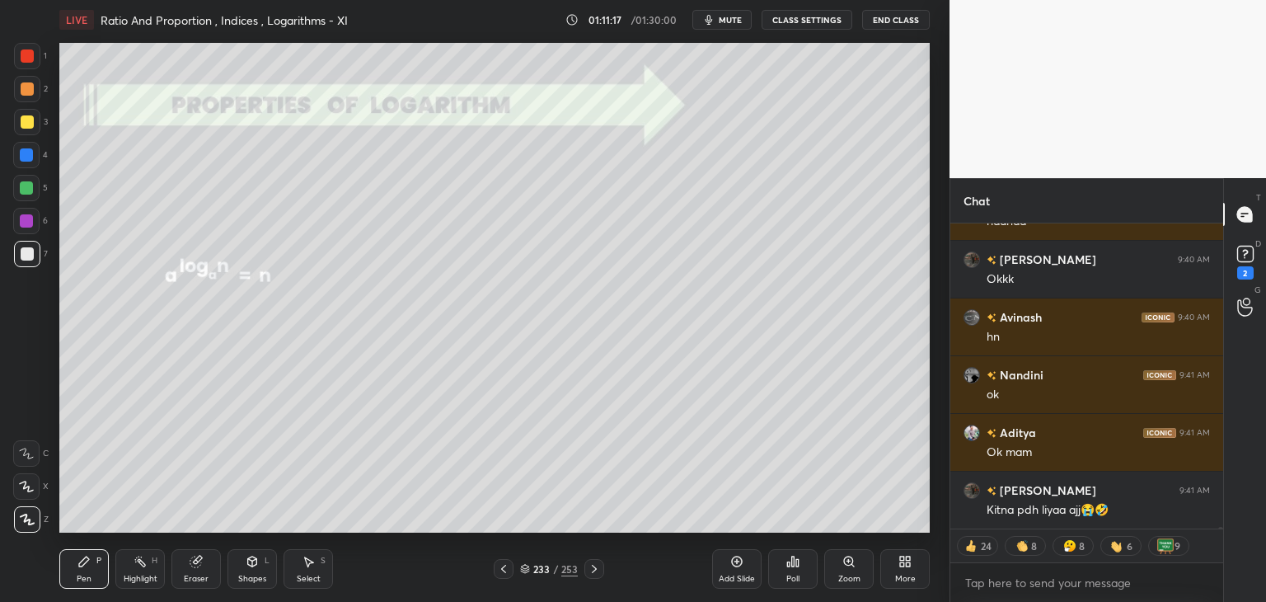
click at [589, 566] on icon at bounding box center [594, 568] width 13 height 13
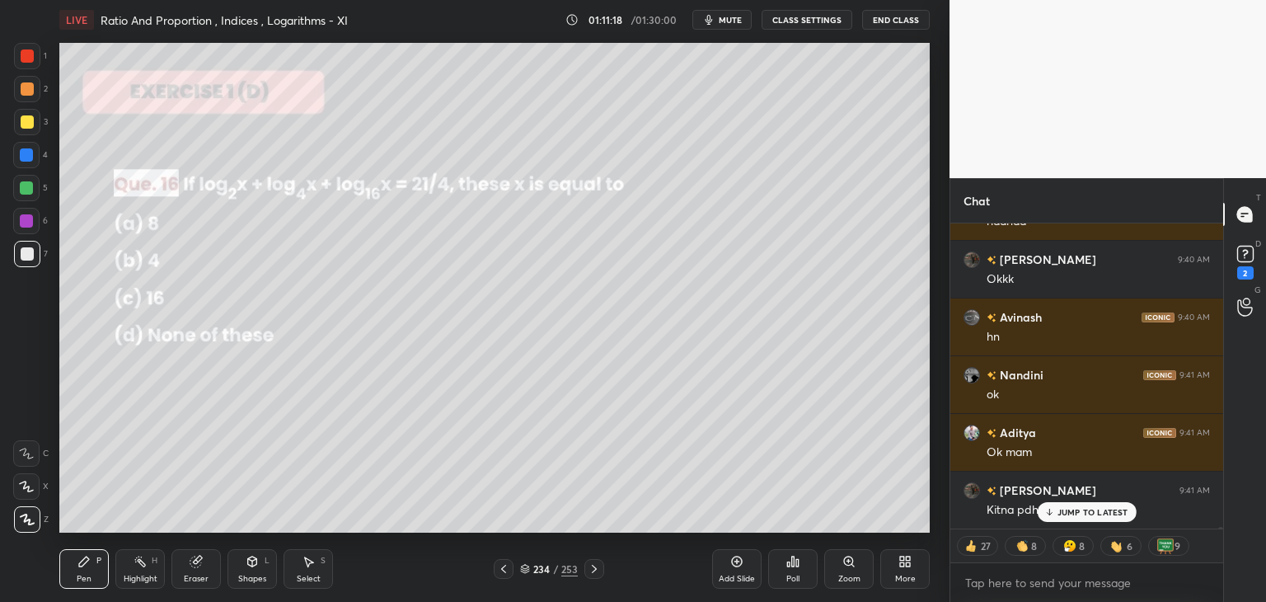
scroll to position [52712, 0]
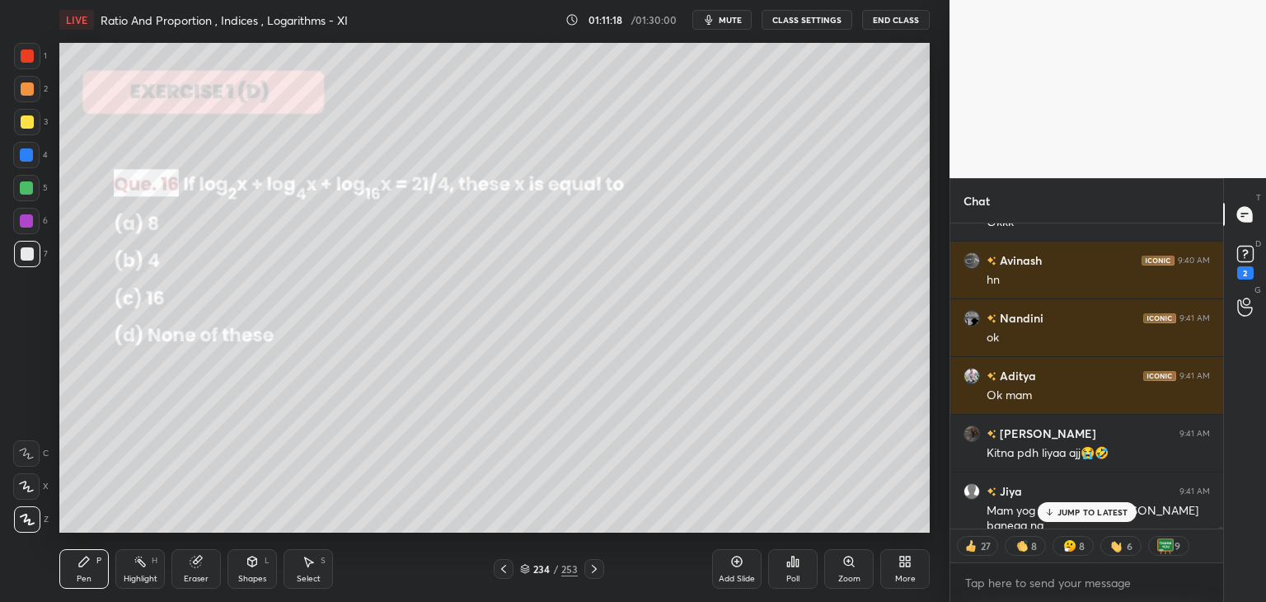
click at [589, 567] on icon at bounding box center [594, 568] width 13 height 13
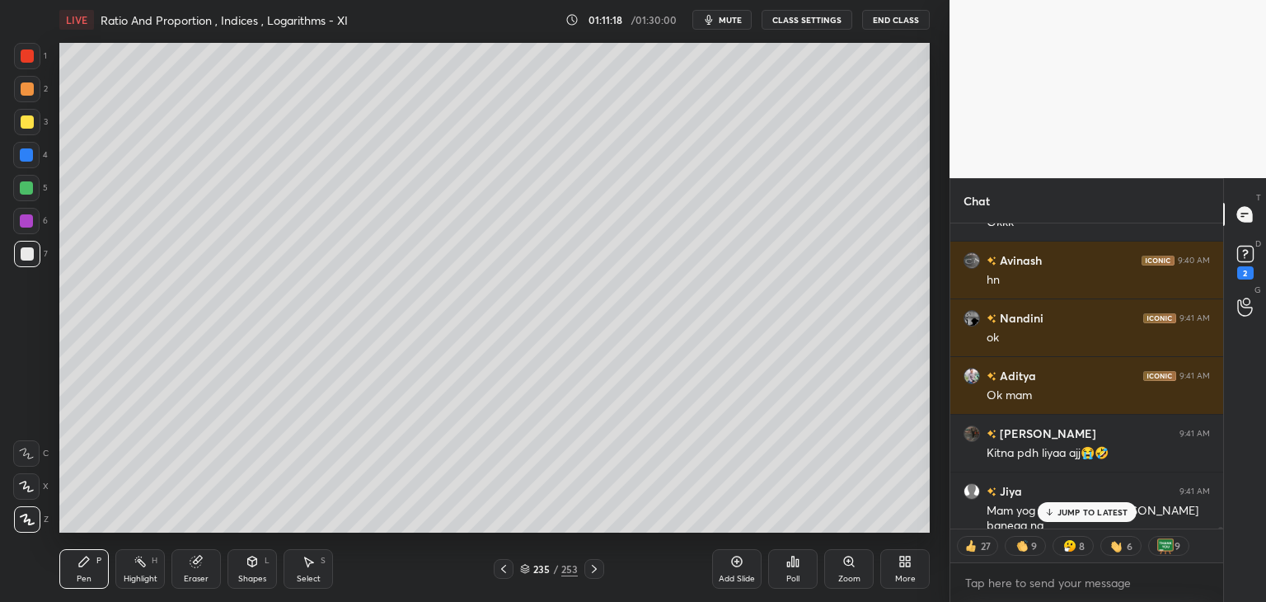
click at [586, 567] on div at bounding box center [595, 569] width 20 height 20
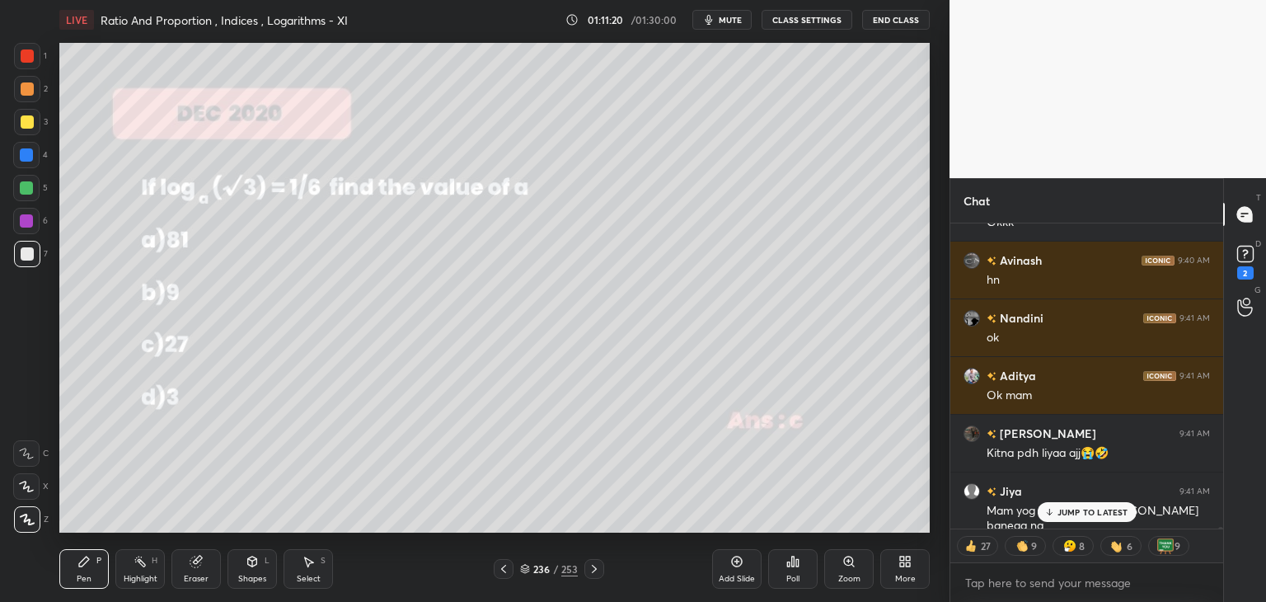
click at [1068, 505] on div "JUMP TO LATEST" at bounding box center [1086, 512] width 99 height 20
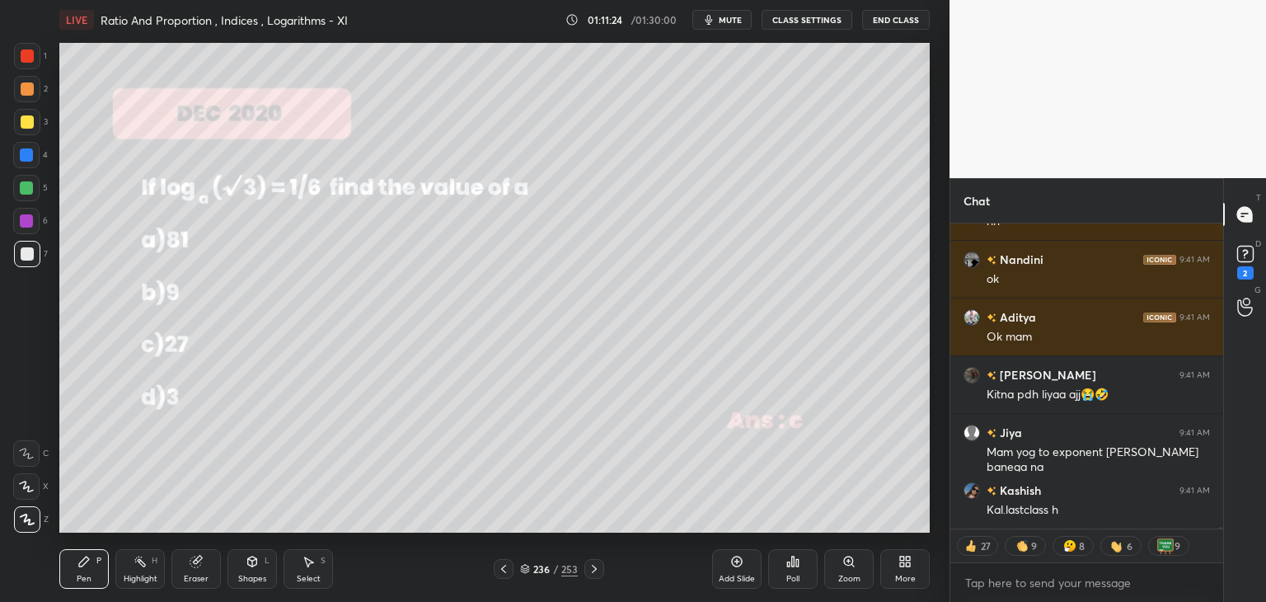
click at [593, 565] on icon at bounding box center [594, 568] width 13 height 13
click at [594, 566] on icon at bounding box center [594, 569] width 5 height 8
click at [596, 566] on icon at bounding box center [594, 568] width 13 height 13
click at [598, 565] on icon at bounding box center [594, 568] width 13 height 13
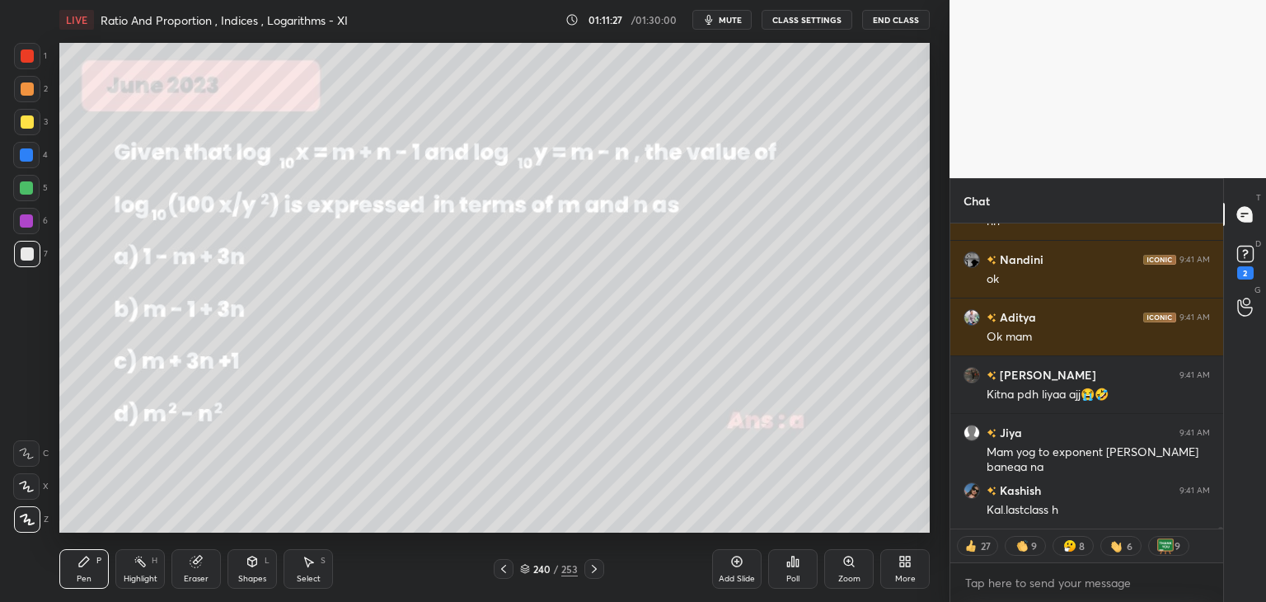
click at [598, 565] on icon at bounding box center [594, 568] width 13 height 13
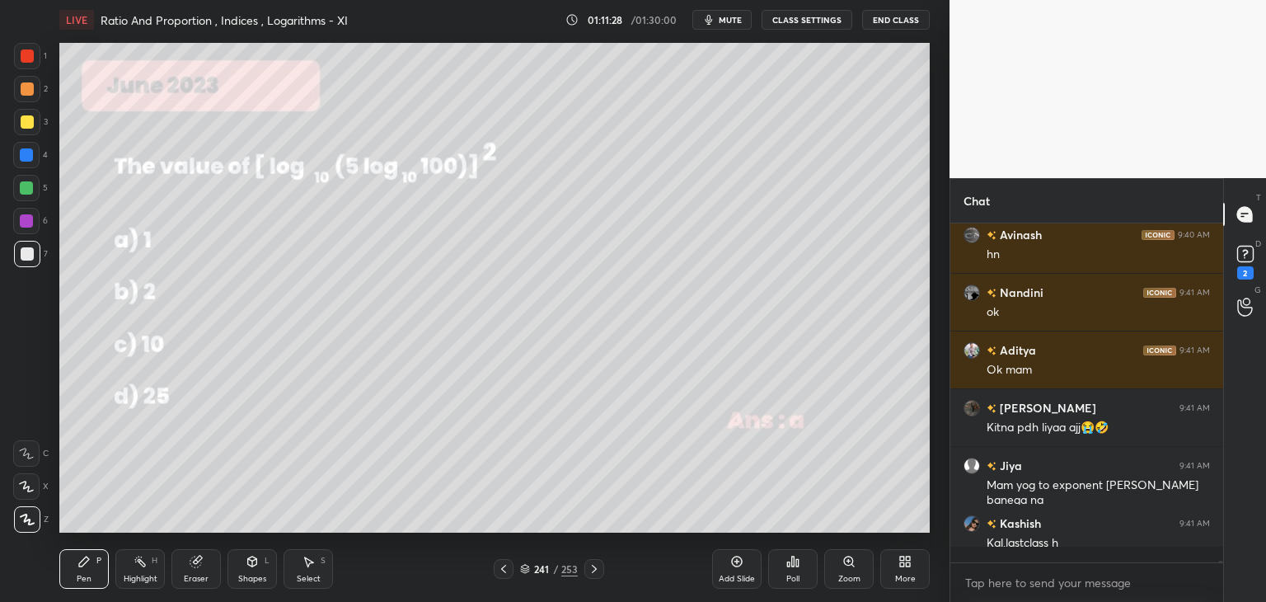
scroll to position [52737, 0]
click at [597, 568] on icon at bounding box center [594, 568] width 13 height 13
click at [600, 565] on icon at bounding box center [594, 568] width 13 height 13
click at [591, 568] on icon at bounding box center [594, 568] width 13 height 13
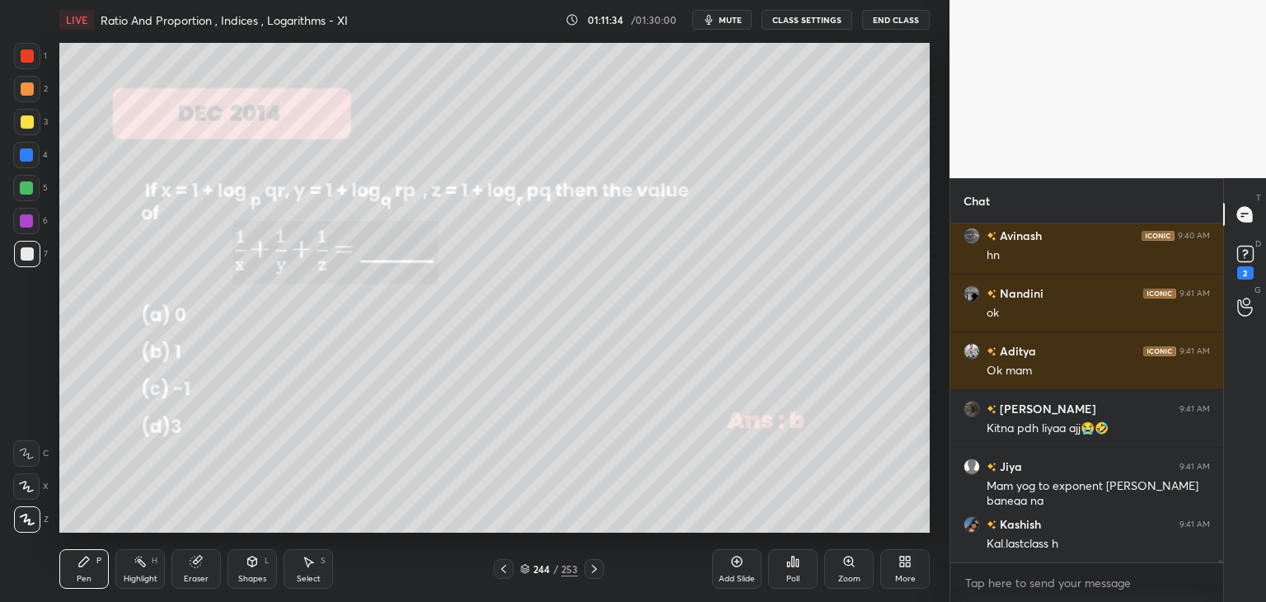
click at [195, 575] on div "Eraser" at bounding box center [196, 579] width 25 height 8
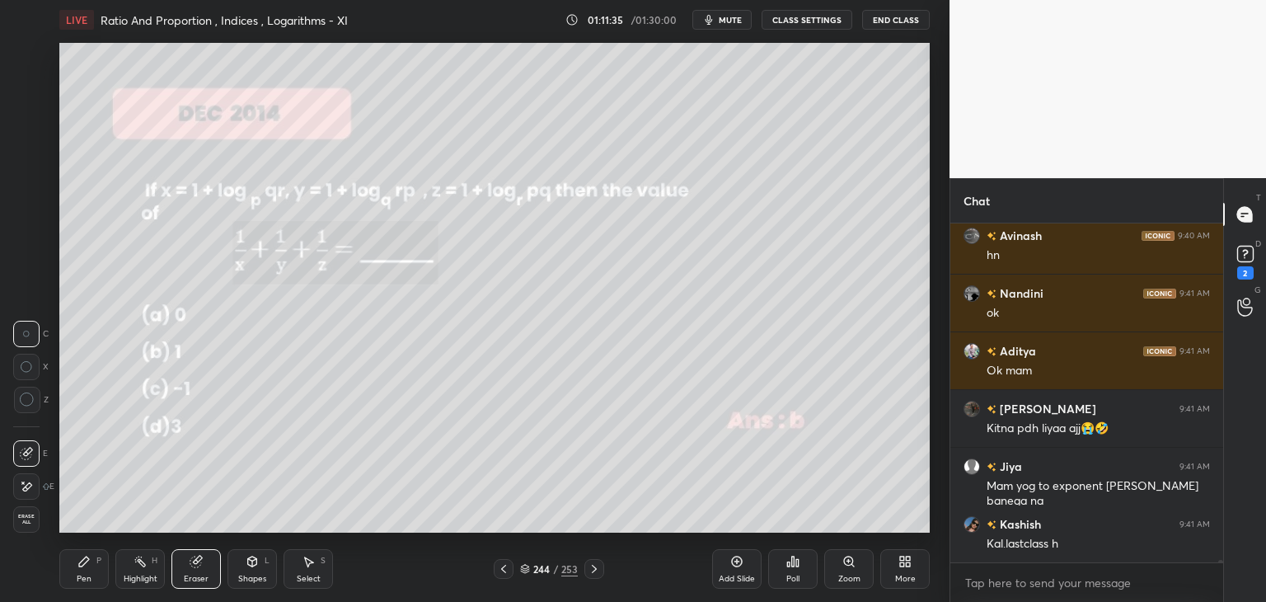
click at [33, 525] on span "Erase all" at bounding box center [26, 520] width 25 height 12
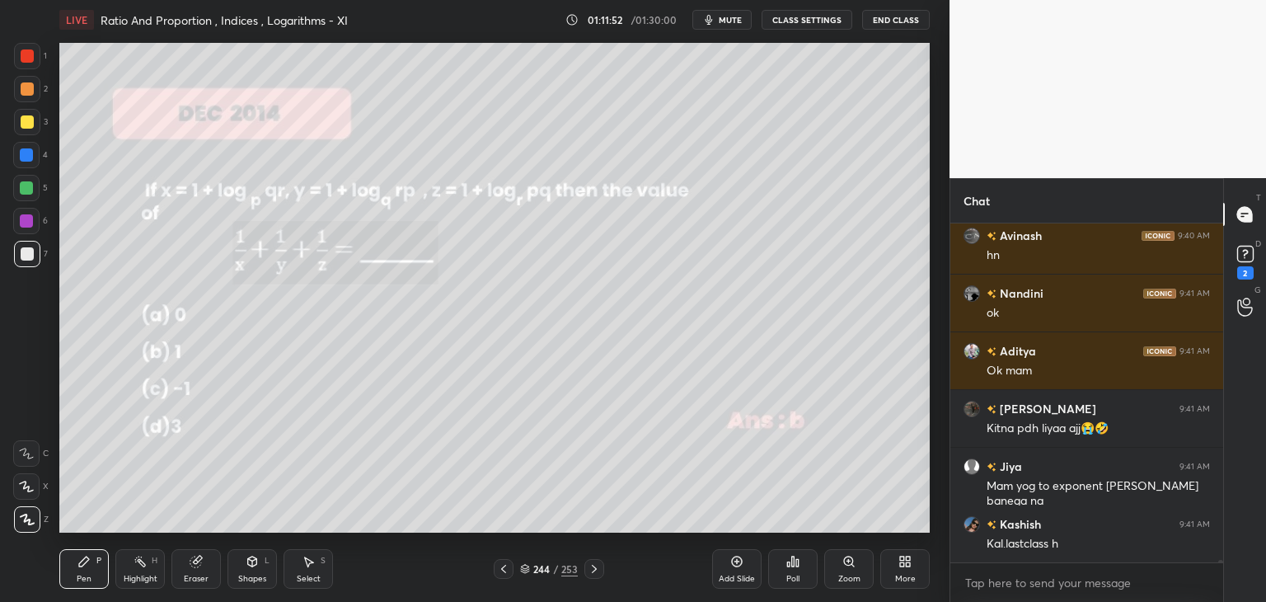
click at [96, 572] on div "Pen P" at bounding box center [83, 569] width 49 height 40
drag, startPoint x: 31, startPoint y: 110, endPoint x: 47, endPoint y: 128, distance: 24.0
click at [32, 110] on div at bounding box center [27, 122] width 26 height 26
click at [197, 575] on div "Eraser" at bounding box center [196, 579] width 25 height 8
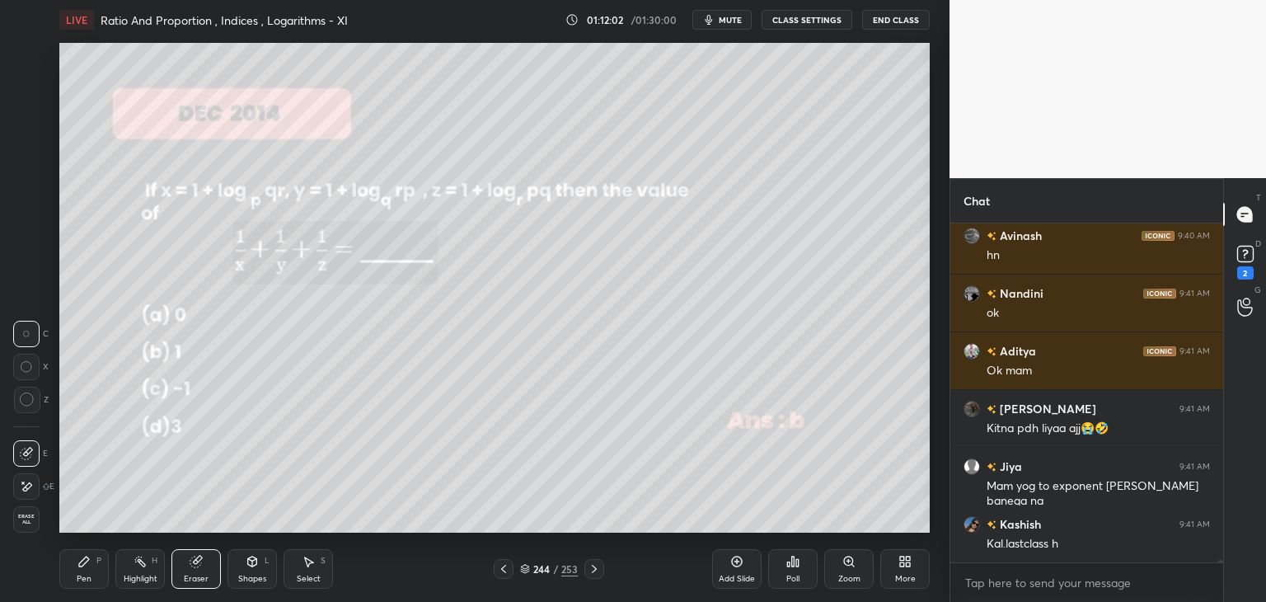
click at [28, 520] on span "Erase all" at bounding box center [26, 520] width 25 height 12
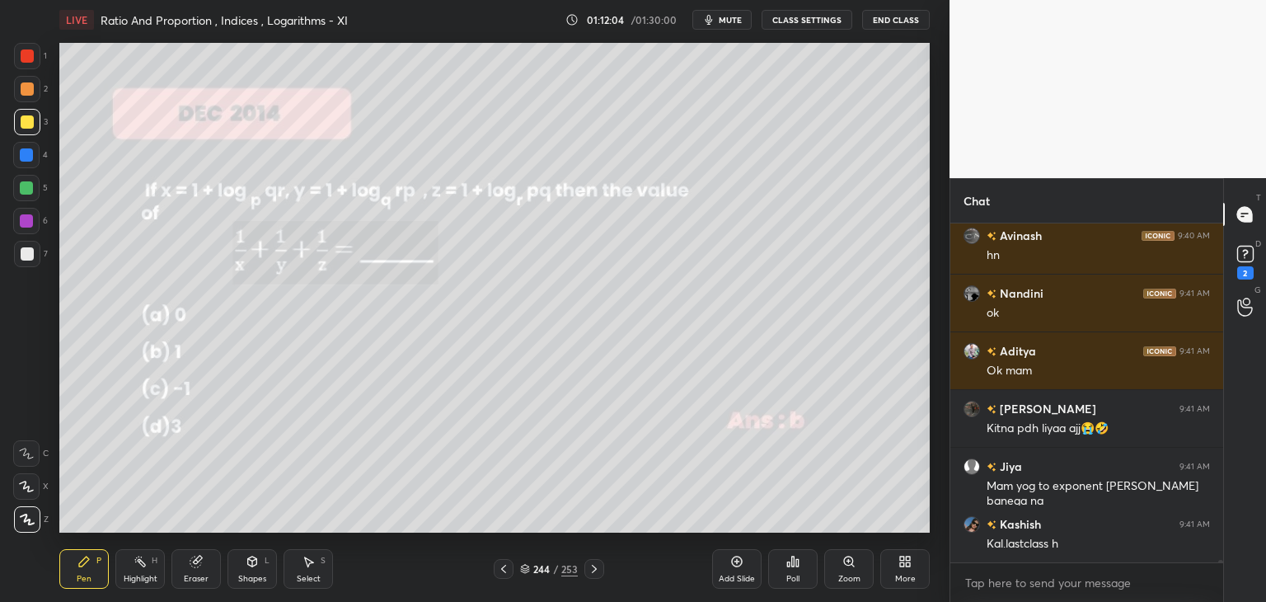
drag, startPoint x: 30, startPoint y: 114, endPoint x: 39, endPoint y: 128, distance: 16.7
click at [30, 113] on div at bounding box center [27, 122] width 26 height 26
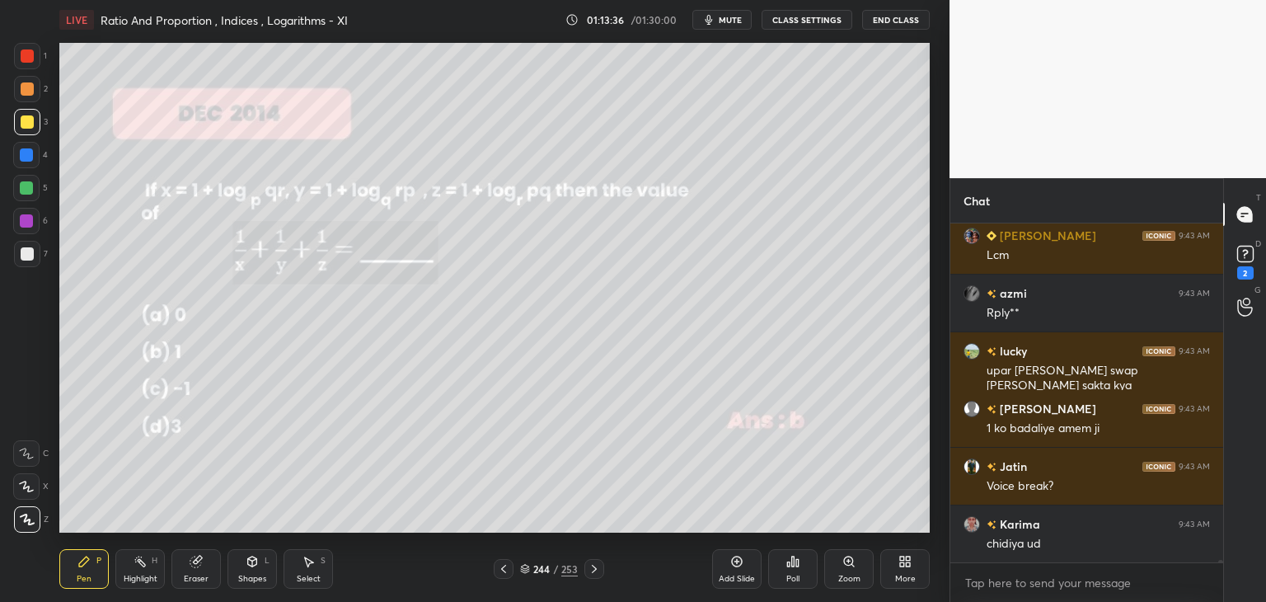
scroll to position [52276, 0]
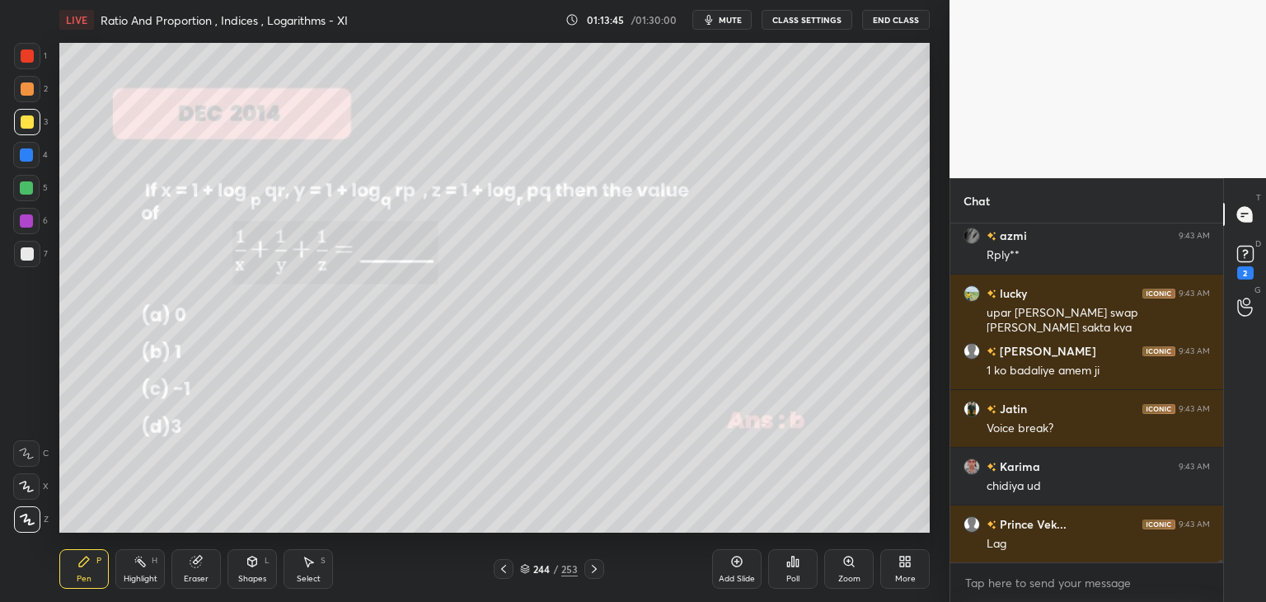
drag, startPoint x: 311, startPoint y: 584, endPoint x: 314, endPoint y: 563, distance: 20.9
click at [311, 580] on div "Select" at bounding box center [309, 579] width 24 height 8
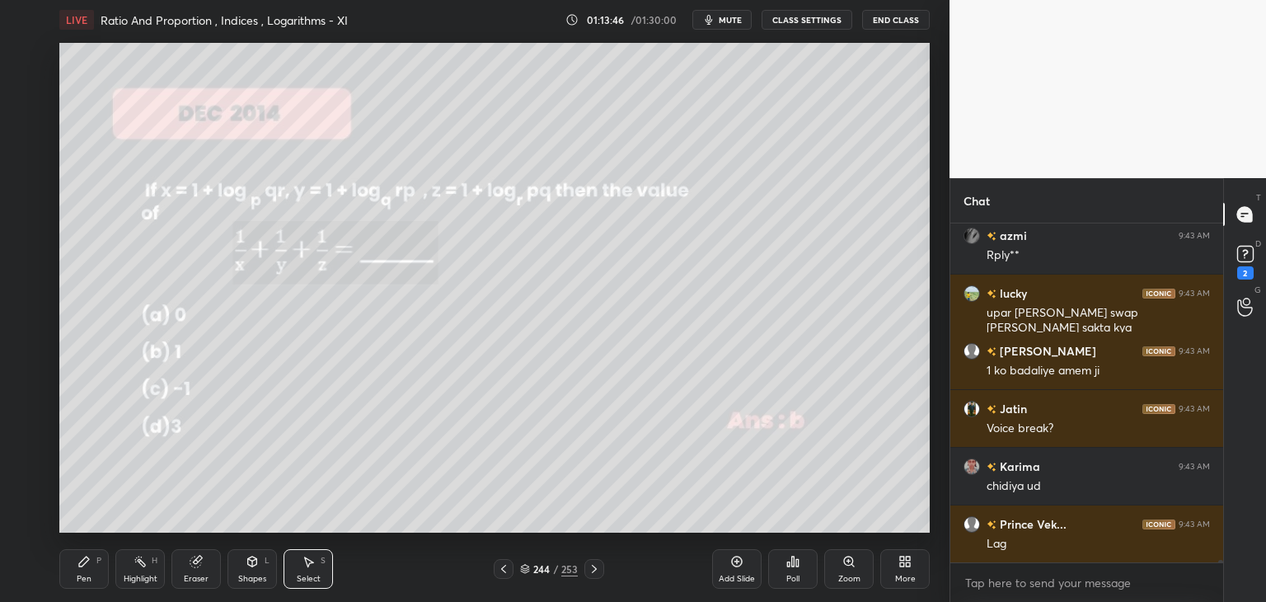
scroll to position [52333, 0]
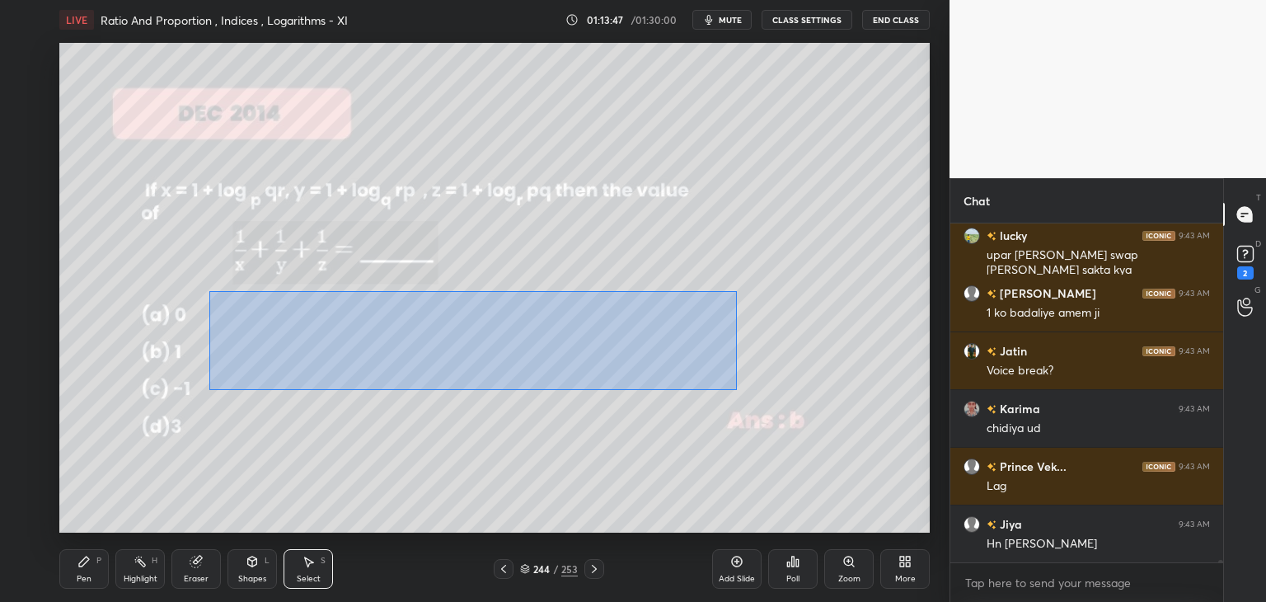
drag, startPoint x: 209, startPoint y: 291, endPoint x: 724, endPoint y: 368, distance: 521.0
click at [735, 391] on div "0 ° Undo Copy Paste here Duplicate Duplicate to new slide Delete" at bounding box center [494, 288] width 871 height 490
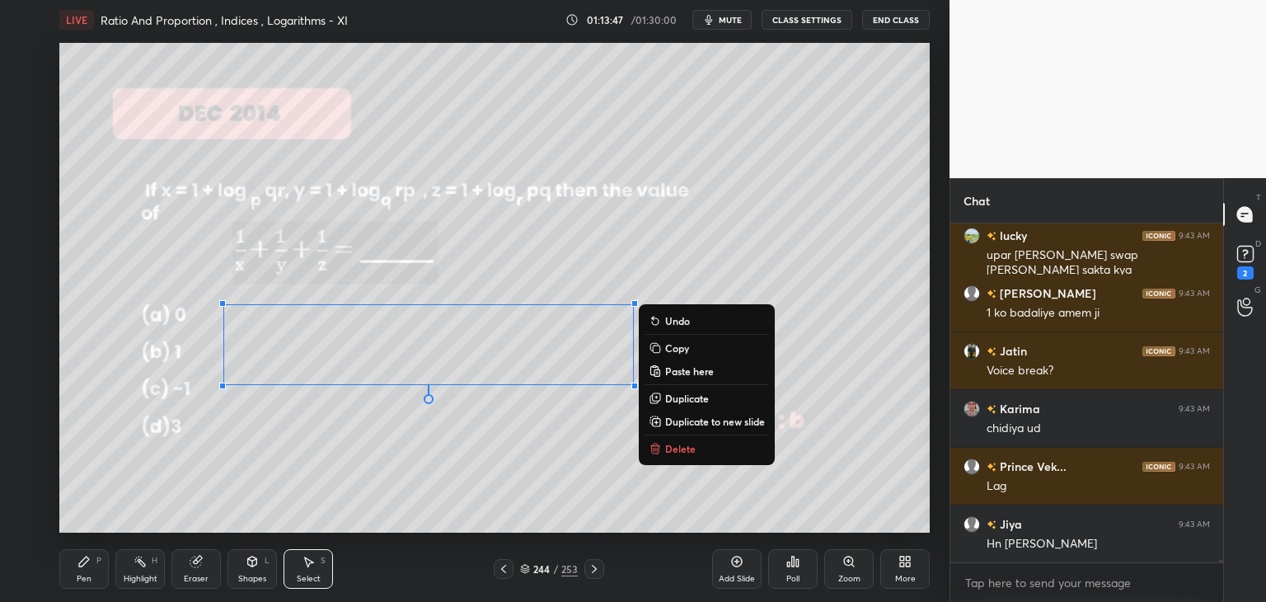
scroll to position [52391, 0]
click at [680, 354] on p "Copy" at bounding box center [677, 347] width 24 height 13
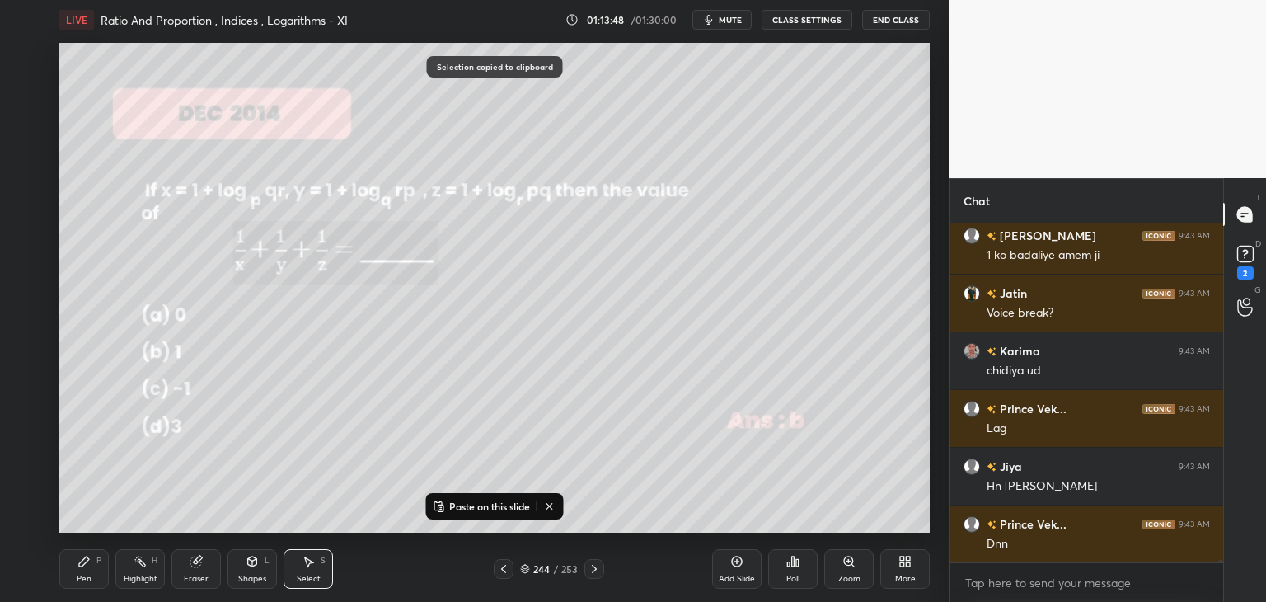
click at [747, 580] on div "Add Slide" at bounding box center [737, 579] width 36 height 8
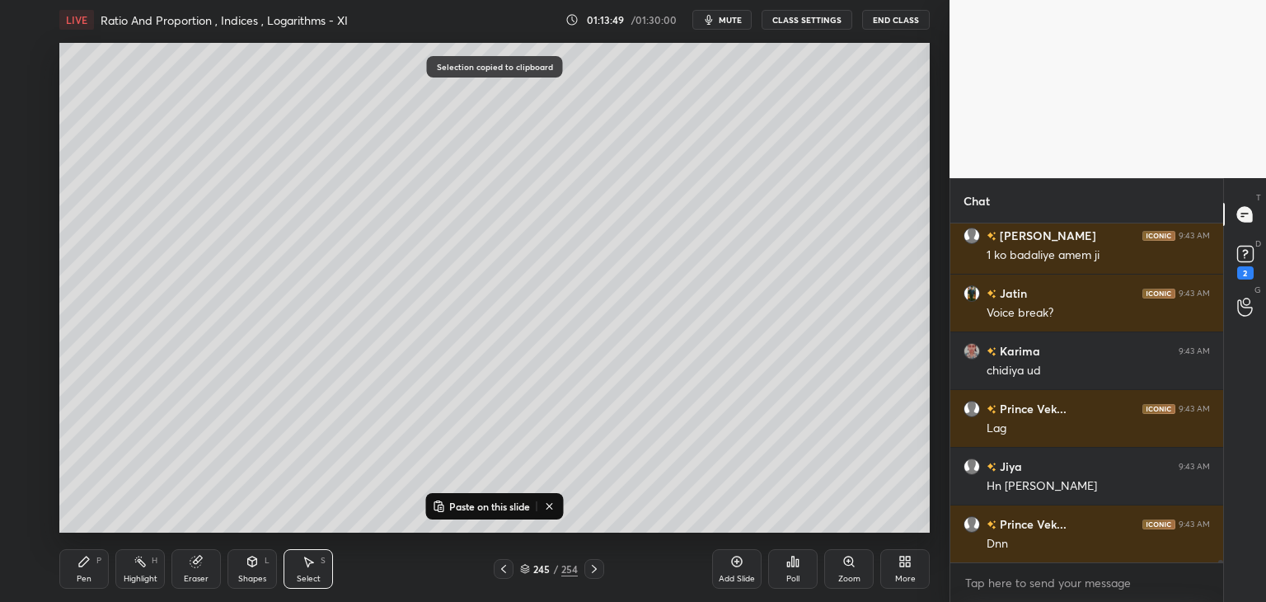
scroll to position [52449, 0]
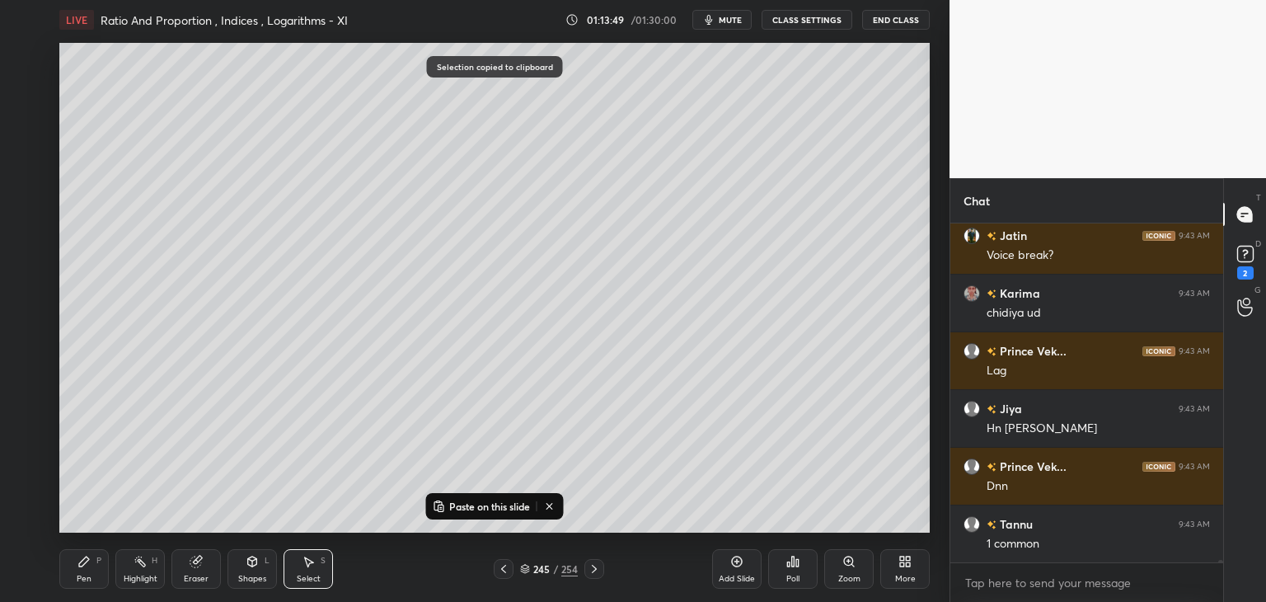
click at [486, 501] on p "Paste on this slide" at bounding box center [489, 506] width 81 height 13
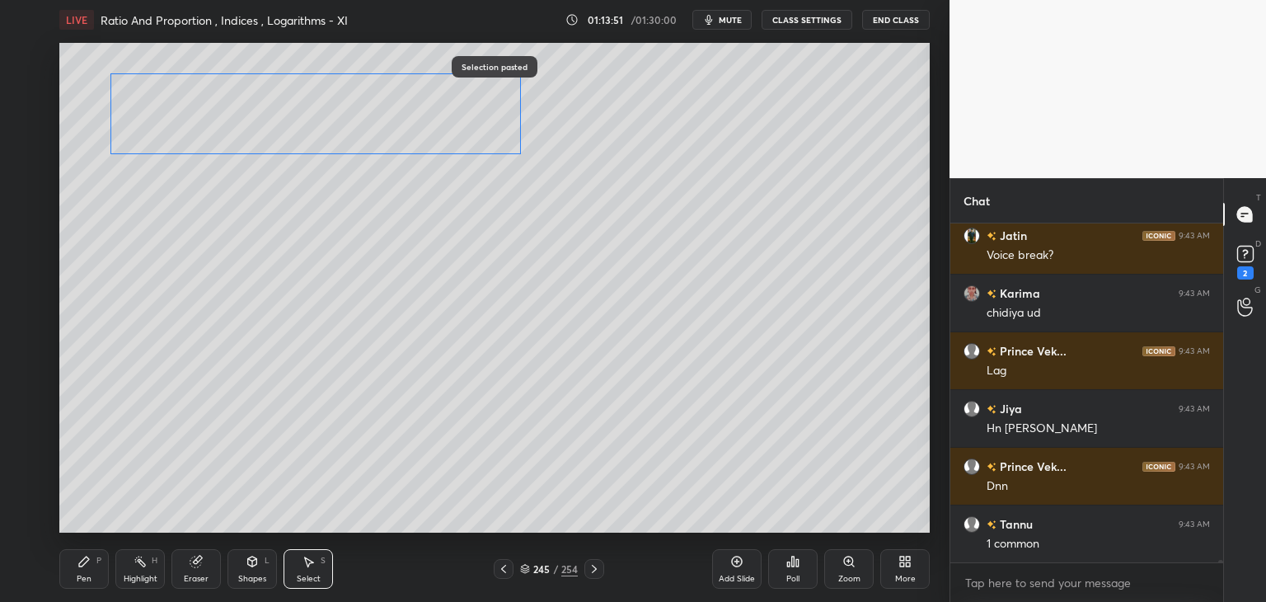
drag, startPoint x: 387, startPoint y: 353, endPoint x: 276, endPoint y: 130, distance: 248.5
click at [276, 126] on div "0 ° Undo Copy Paste here Duplicate Duplicate to new slide Delete" at bounding box center [494, 288] width 871 height 490
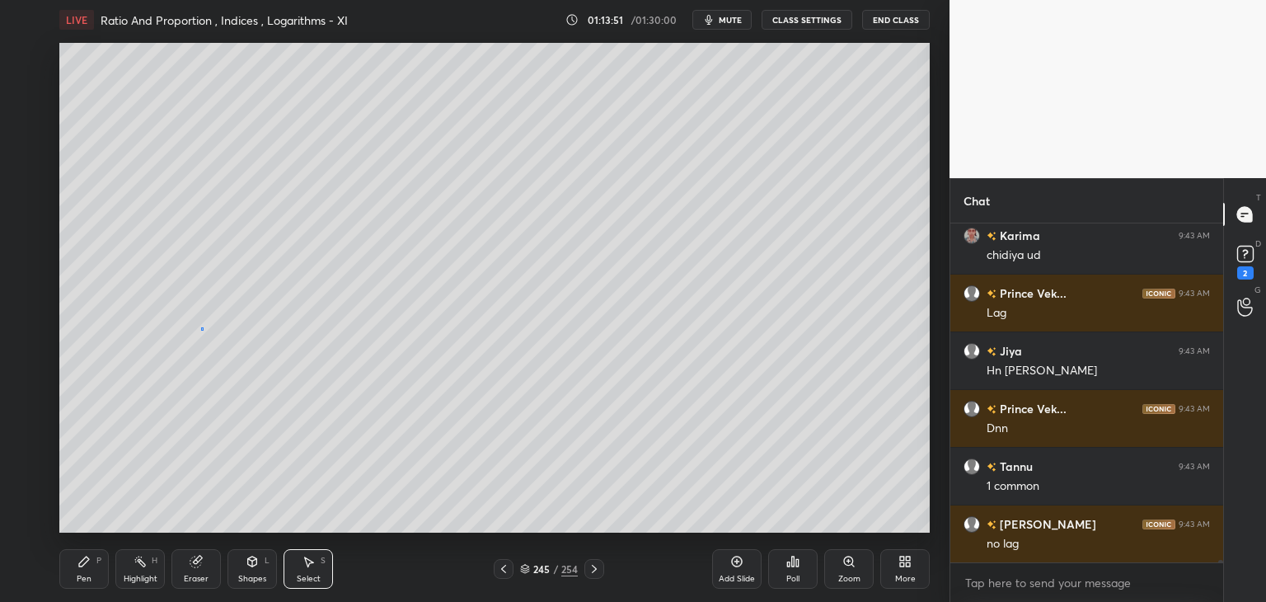
click at [201, 328] on div "0 ° Undo Copy Paste here Duplicate Duplicate to new slide Delete" at bounding box center [494, 288] width 871 height 490
click at [82, 587] on div "Pen P" at bounding box center [83, 569] width 49 height 40
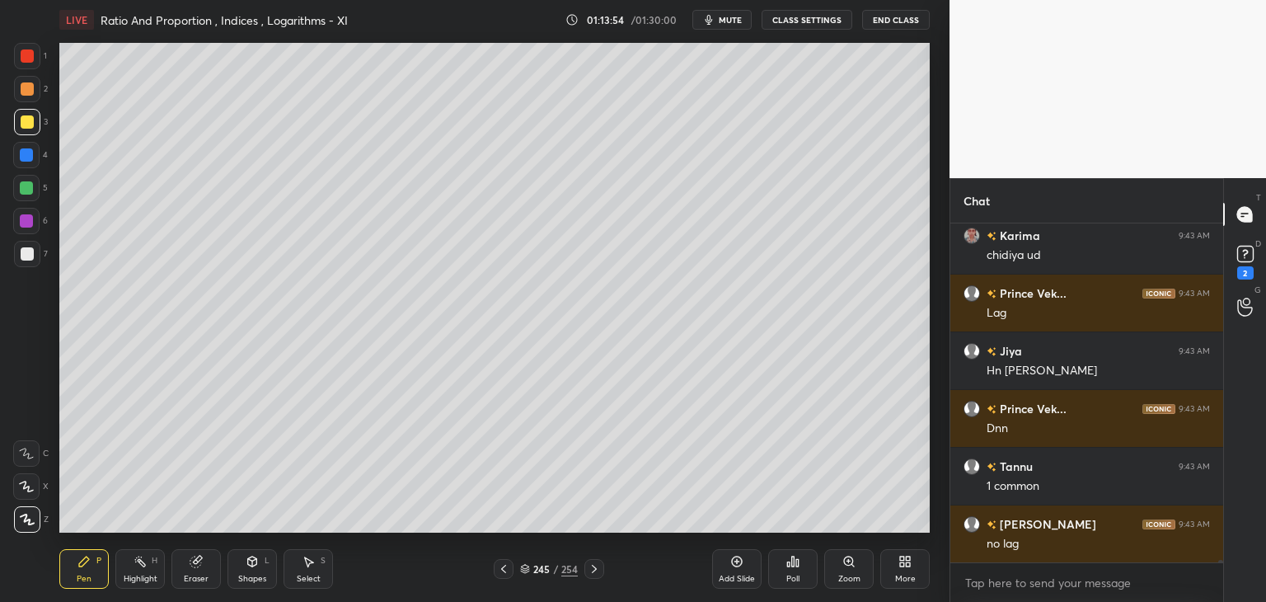
drag, startPoint x: 26, startPoint y: 54, endPoint x: 47, endPoint y: 92, distance: 43.2
click at [26, 55] on div at bounding box center [27, 55] width 13 height 13
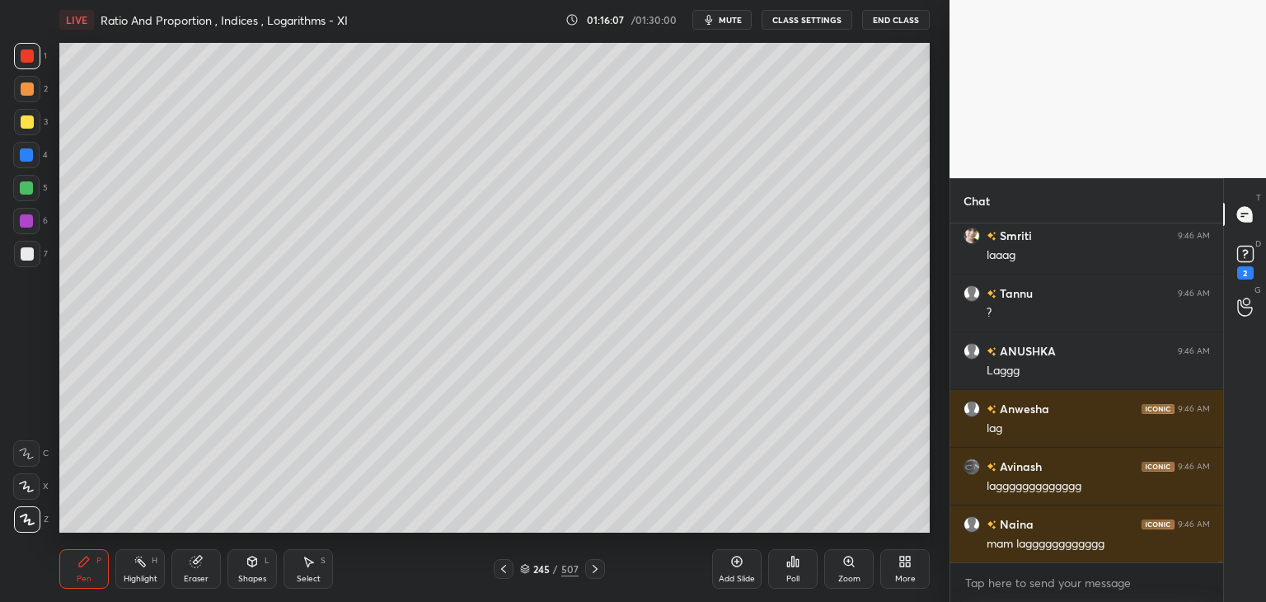
scroll to position [59477, 0]
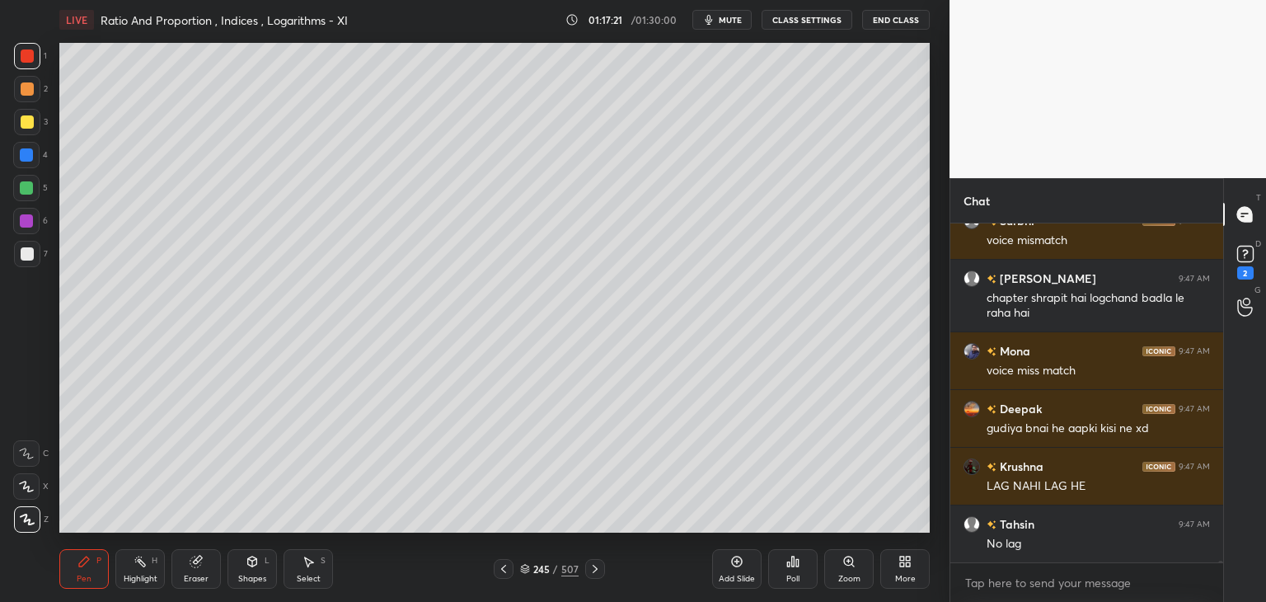
click at [200, 575] on div "Eraser" at bounding box center [195, 569] width 49 height 40
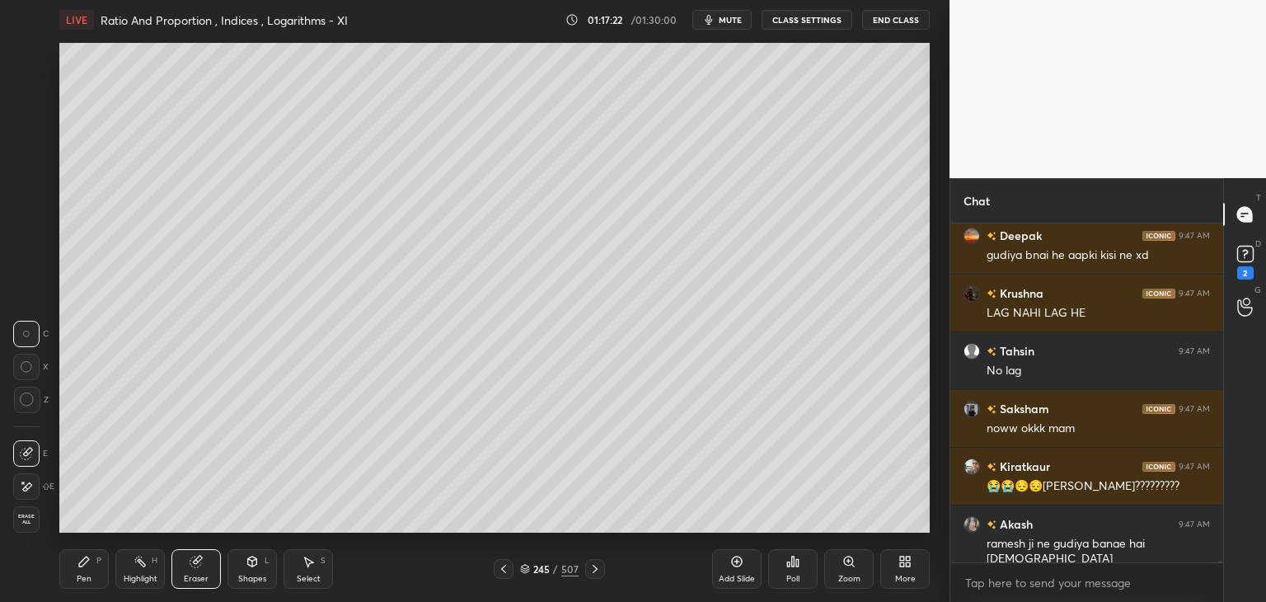
click at [31, 488] on icon at bounding box center [26, 487] width 13 height 14
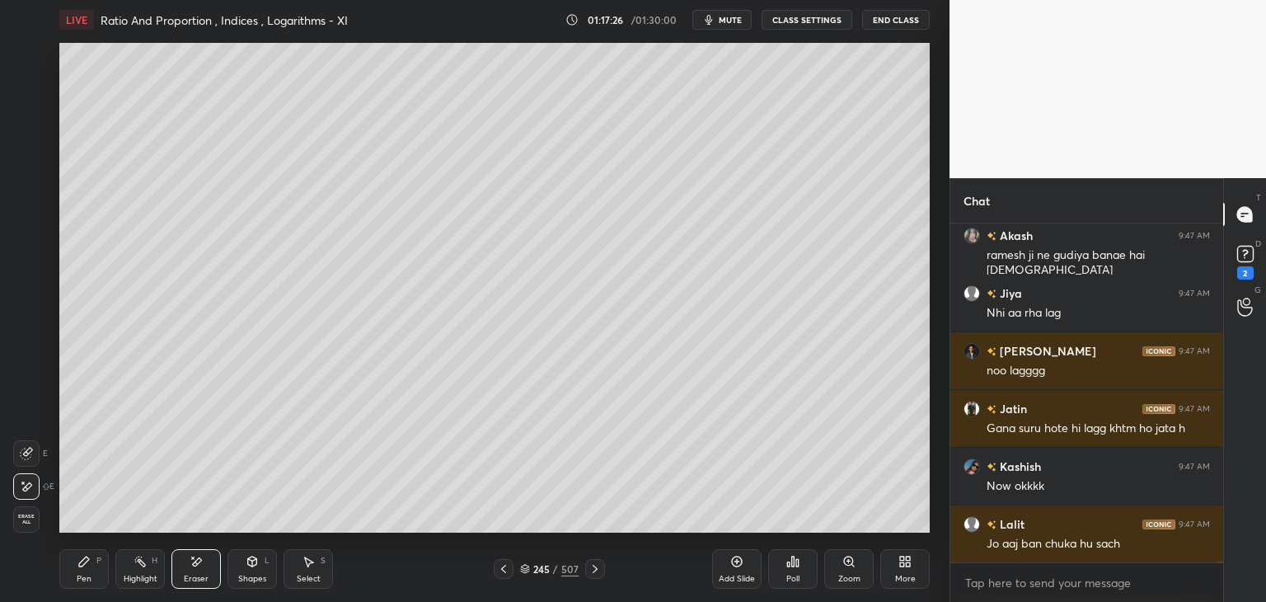
click at [87, 571] on div "Pen P" at bounding box center [83, 569] width 49 height 40
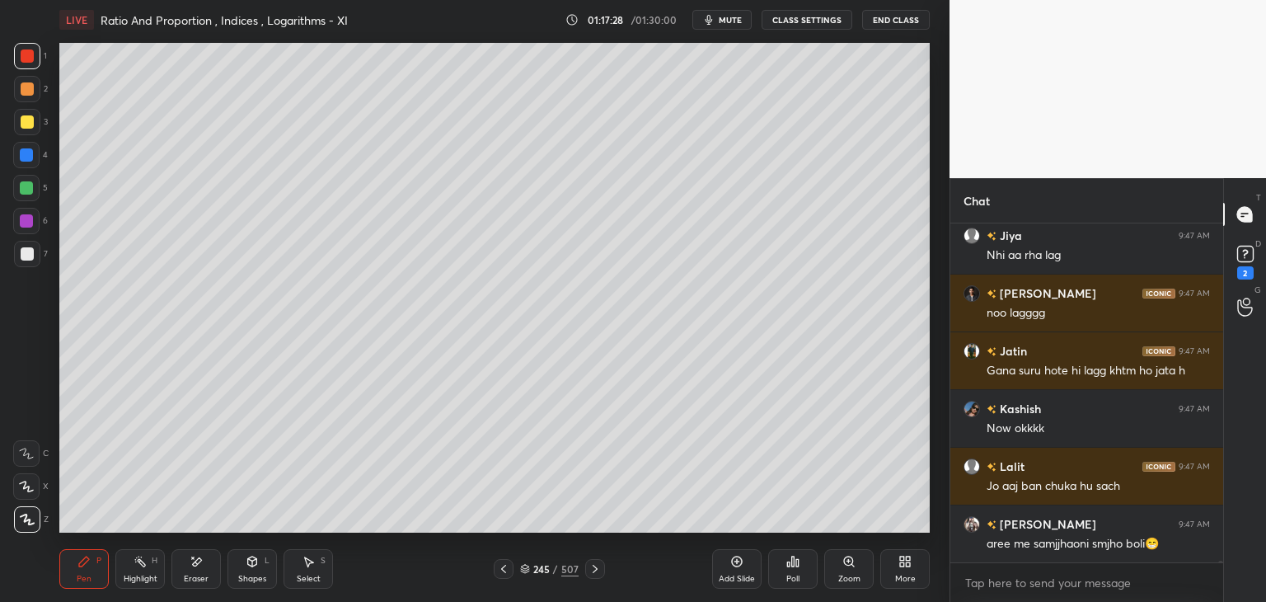
drag, startPoint x: 26, startPoint y: 45, endPoint x: 31, endPoint y: 62, distance: 17.8
click at [27, 45] on div at bounding box center [27, 56] width 26 height 26
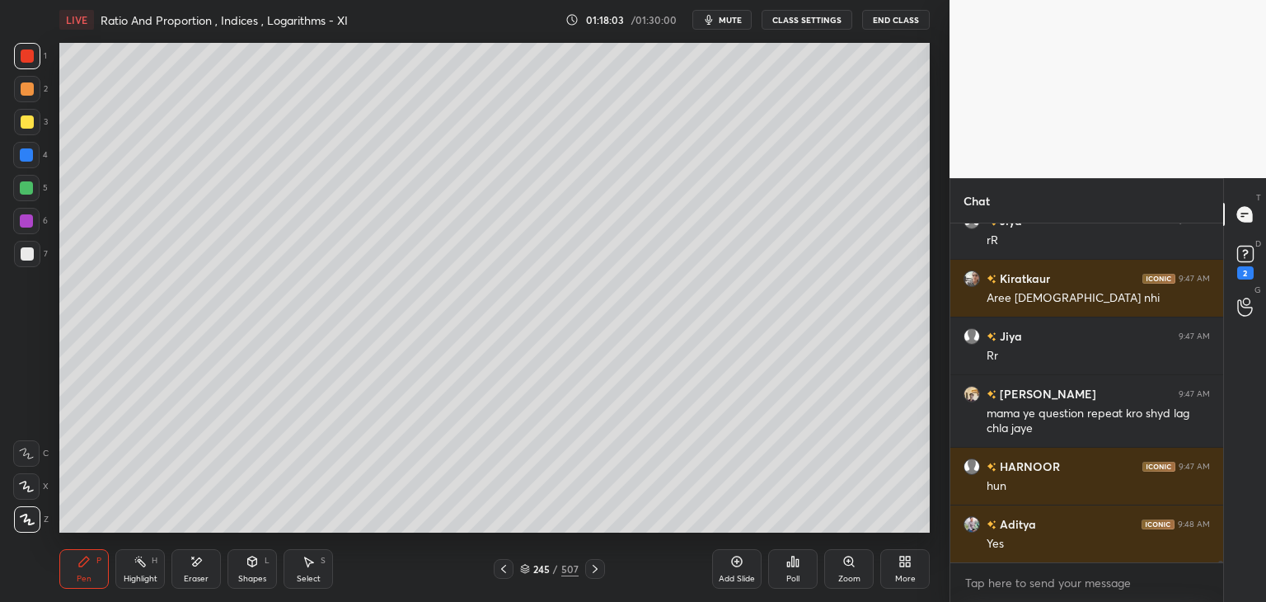
click at [31, 258] on div at bounding box center [27, 253] width 13 height 13
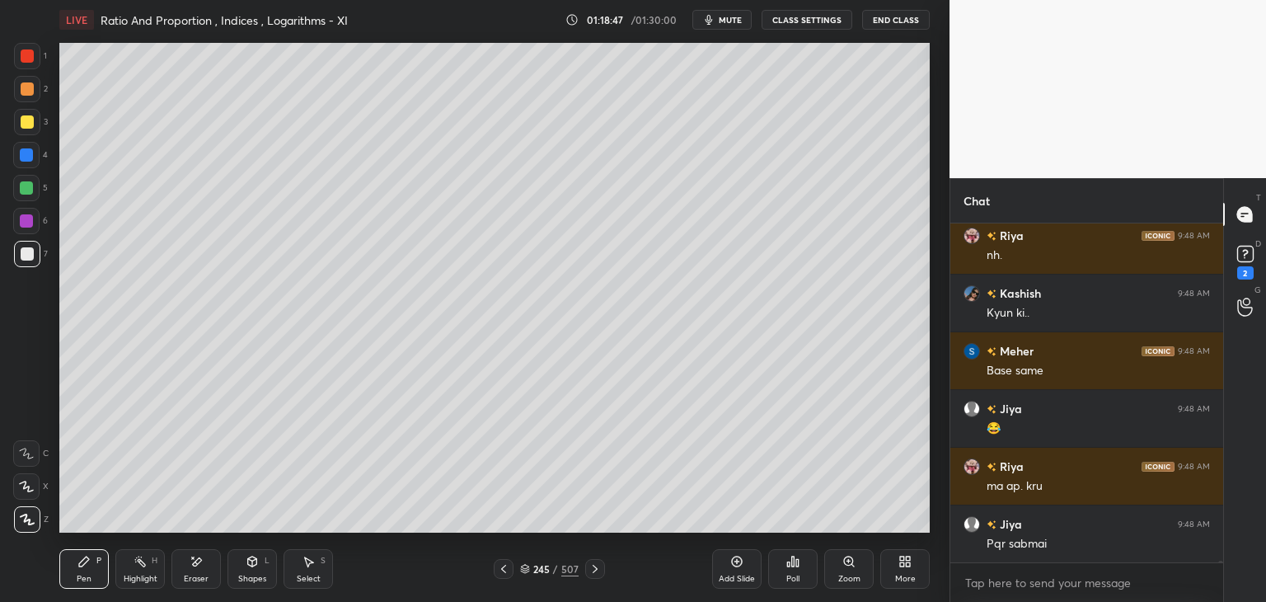
scroll to position [67633, 0]
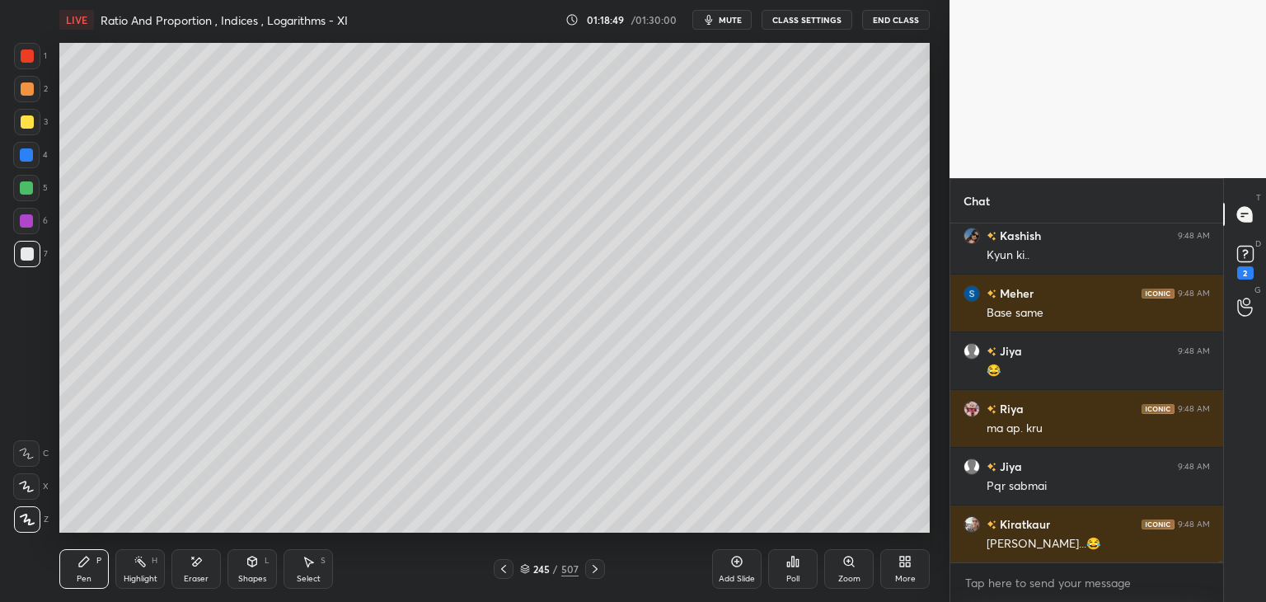
click at [316, 571] on div "Select S" at bounding box center [308, 569] width 49 height 40
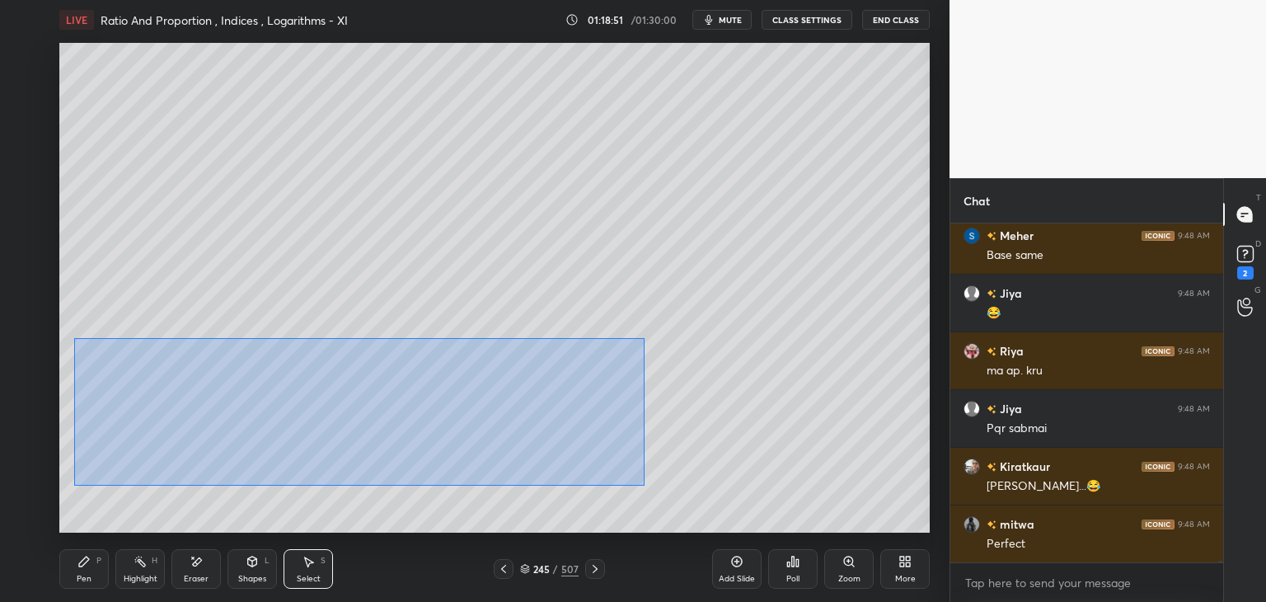
drag, startPoint x: 74, startPoint y: 337, endPoint x: 643, endPoint y: 481, distance: 586.7
click at [643, 485] on div "0 ° Undo Copy Paste here Duplicate Duplicate to new slide Delete" at bounding box center [494, 288] width 871 height 490
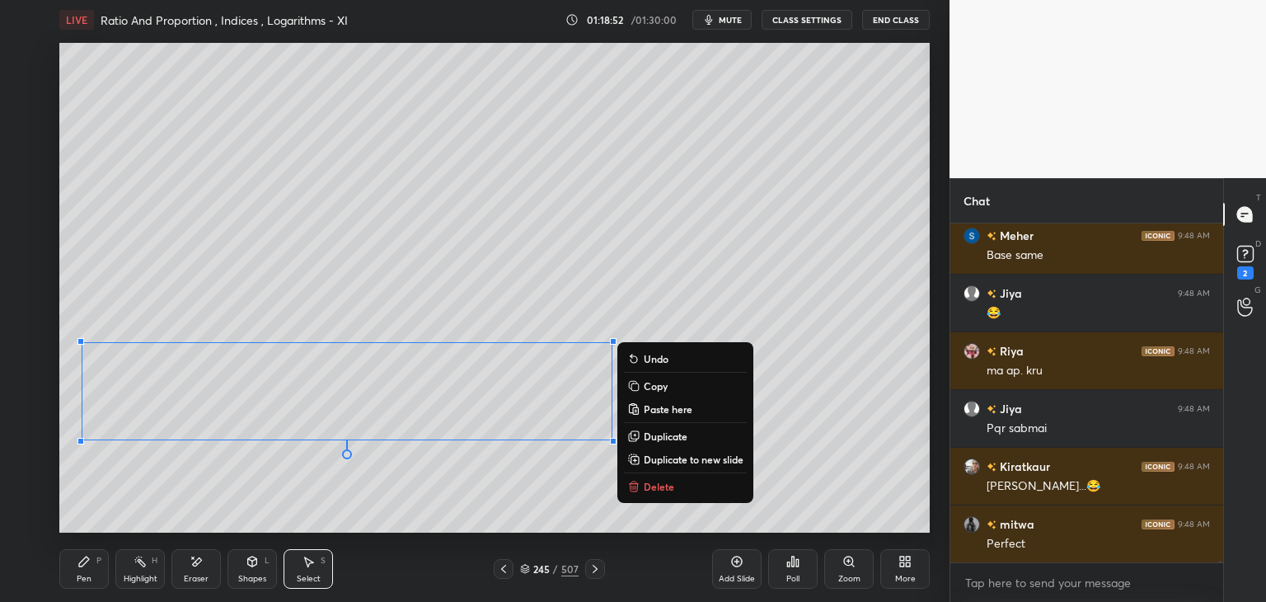
scroll to position [67748, 0]
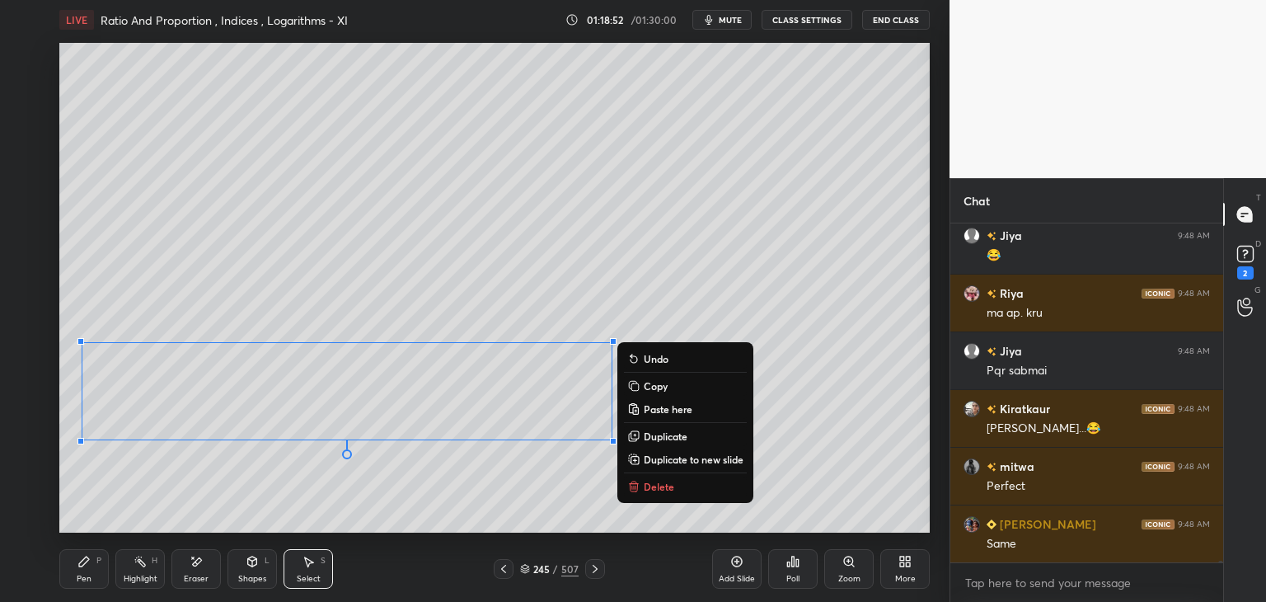
drag, startPoint x: 651, startPoint y: 383, endPoint x: 655, endPoint y: 400, distance: 17.6
click at [651, 383] on p "Copy" at bounding box center [656, 385] width 24 height 13
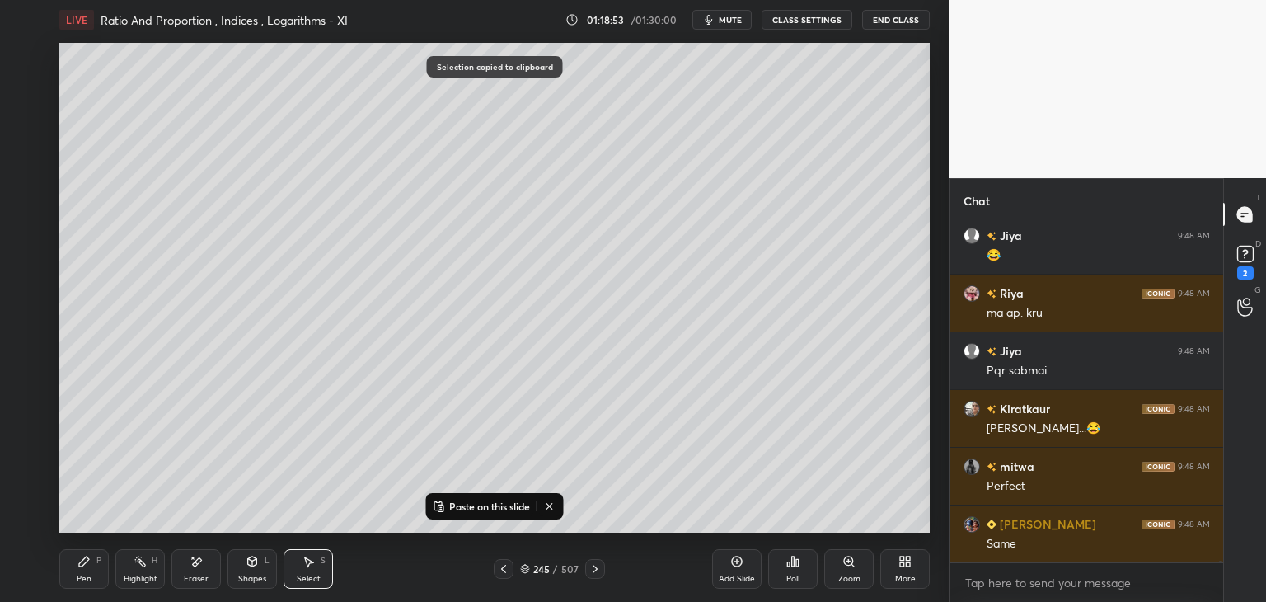
scroll to position [67806, 0]
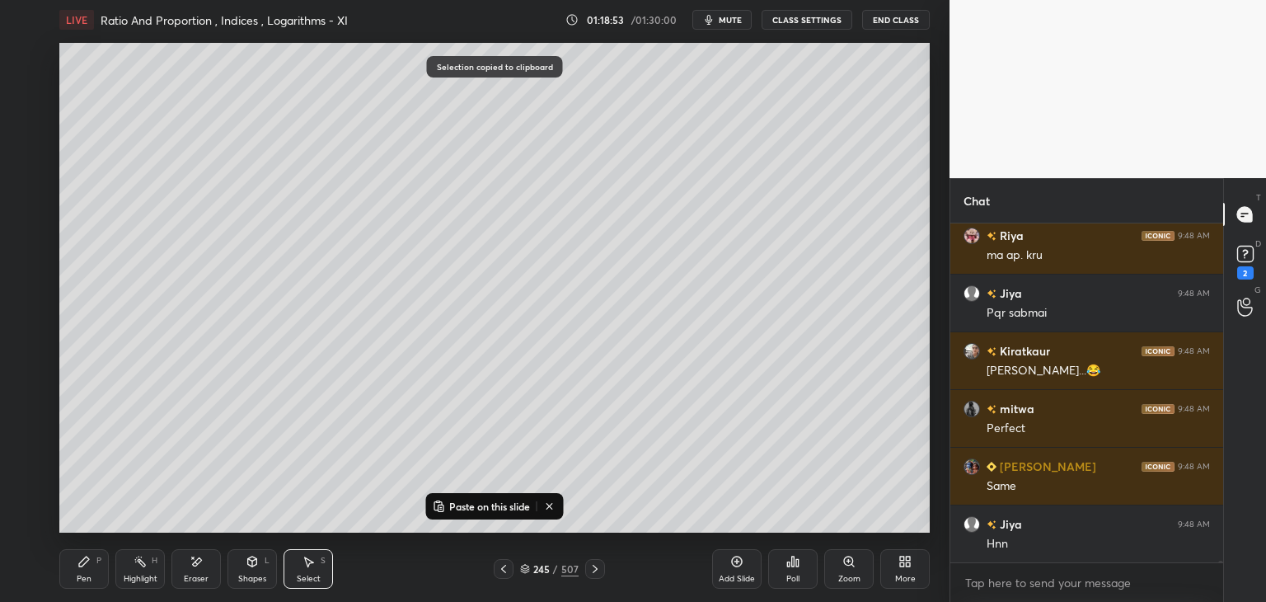
click at [739, 568] on div "Add Slide" at bounding box center [736, 569] width 49 height 40
click at [469, 504] on p "Paste on this slide" at bounding box center [489, 506] width 81 height 13
drag, startPoint x: 350, startPoint y: 411, endPoint x: 373, endPoint y: 181, distance: 230.4
click at [379, 167] on div "0 ° Undo Copy Paste here Duplicate Duplicate to new slide Delete" at bounding box center [494, 288] width 871 height 490
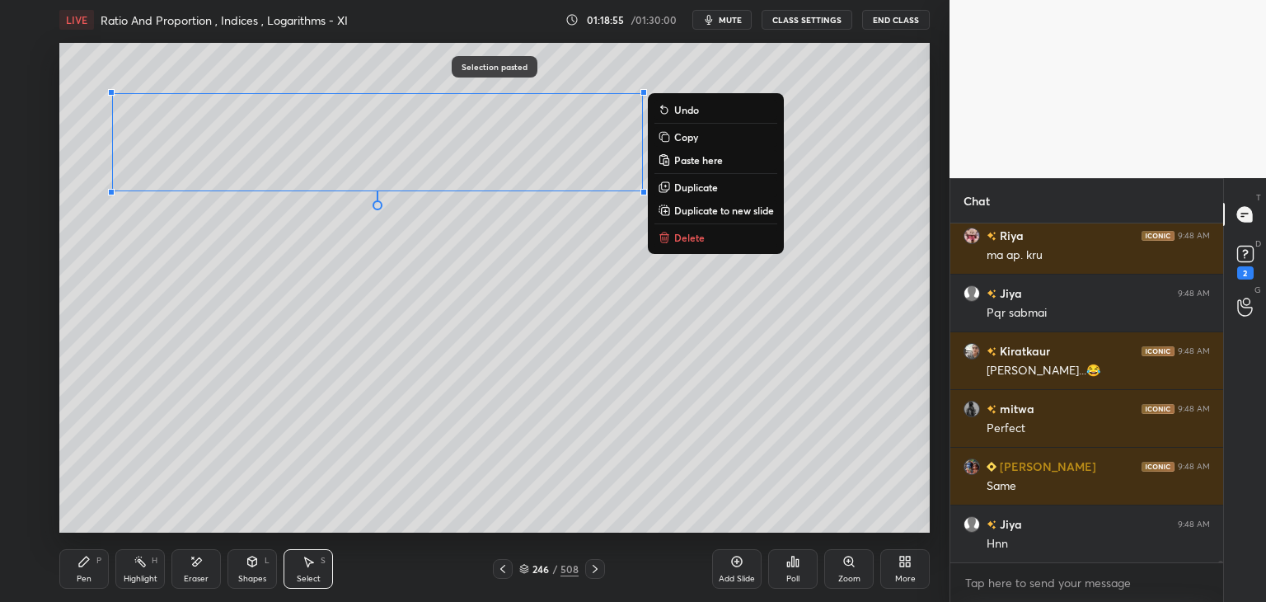
click at [158, 400] on div "0 ° Undo Copy Paste here Duplicate Duplicate to new slide Delete" at bounding box center [494, 288] width 871 height 490
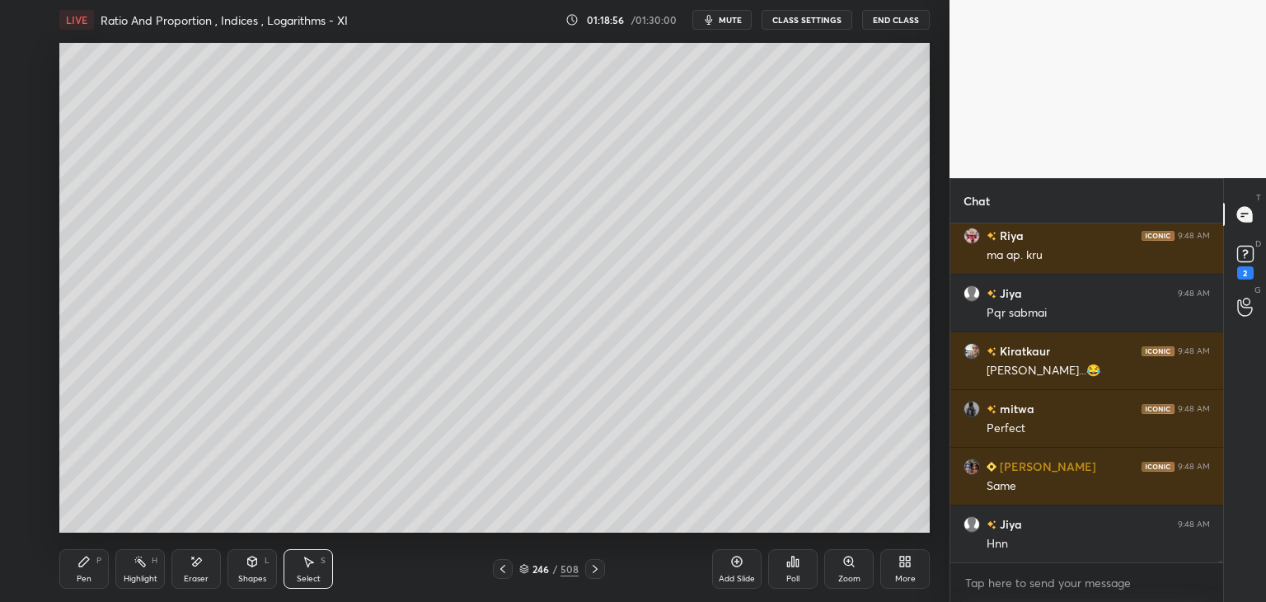
click at [84, 572] on div "Pen P" at bounding box center [83, 569] width 49 height 40
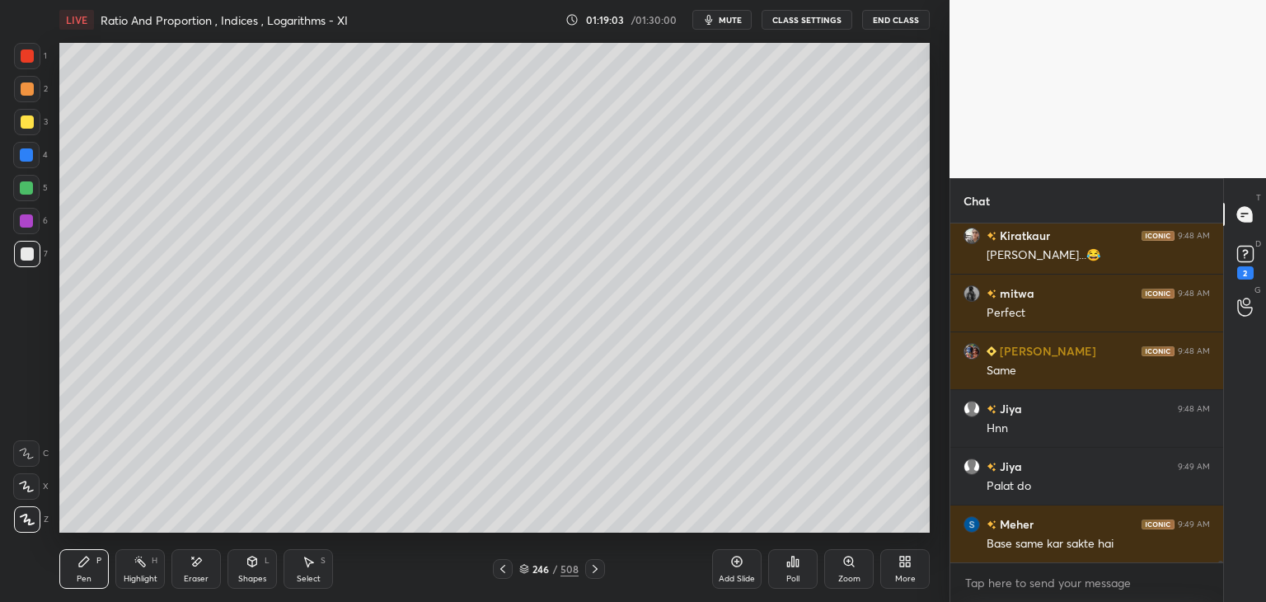
scroll to position [67979, 0]
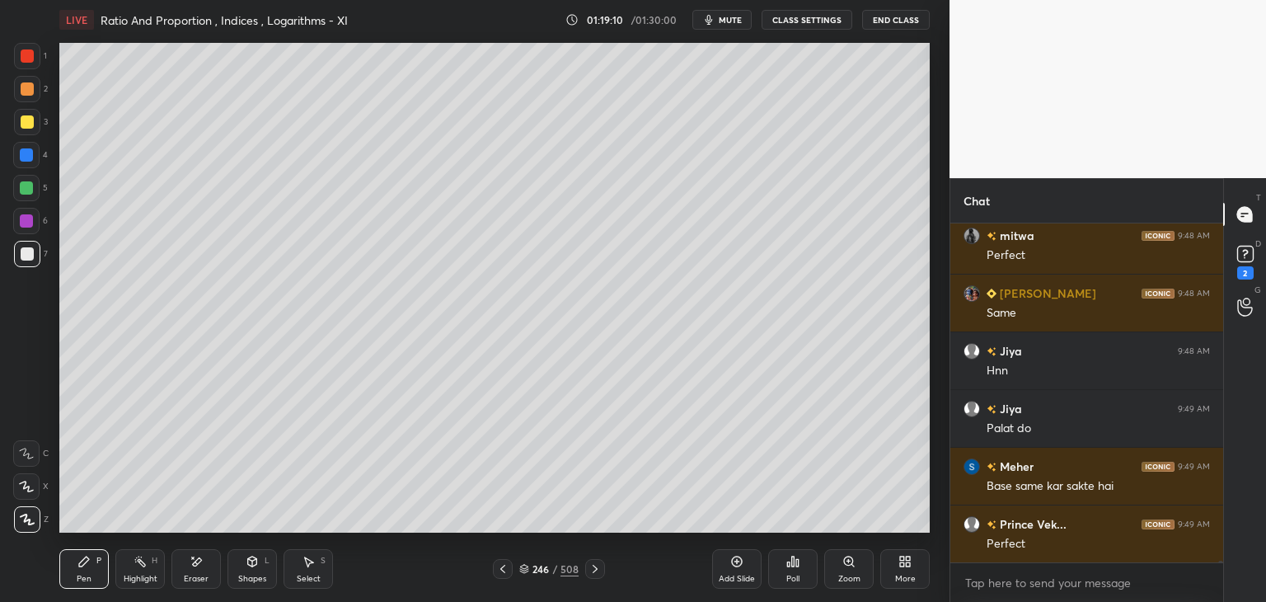
click at [188, 579] on div "Eraser" at bounding box center [196, 579] width 25 height 8
click at [89, 563] on icon at bounding box center [84, 561] width 13 height 13
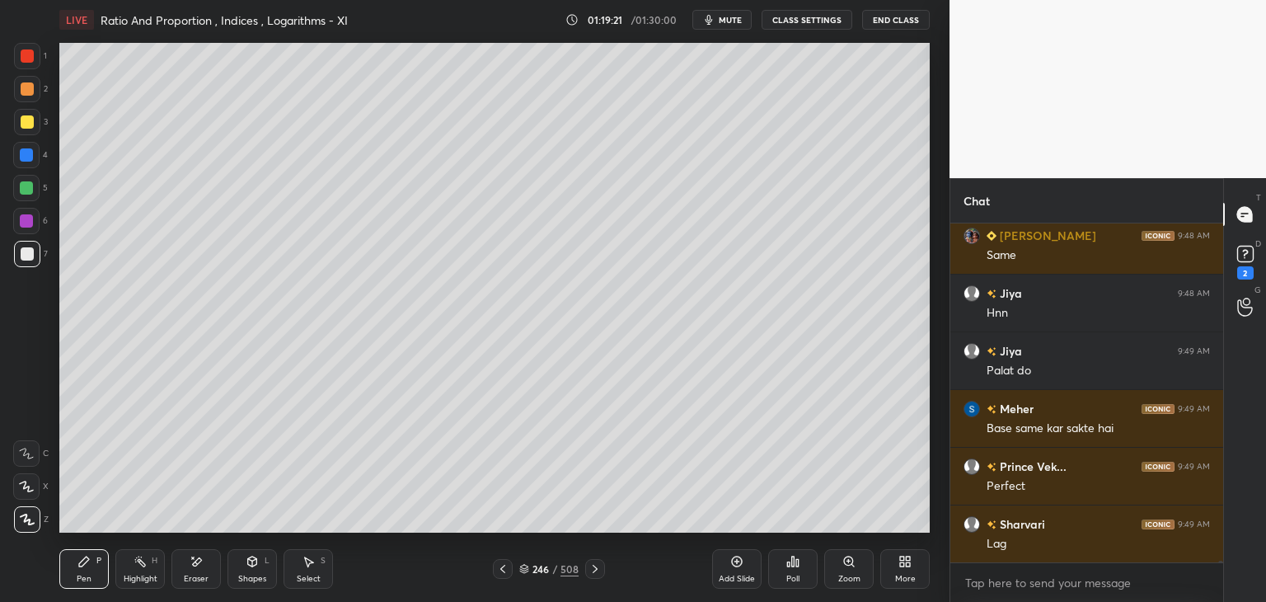
click at [29, 57] on div at bounding box center [27, 55] width 13 height 13
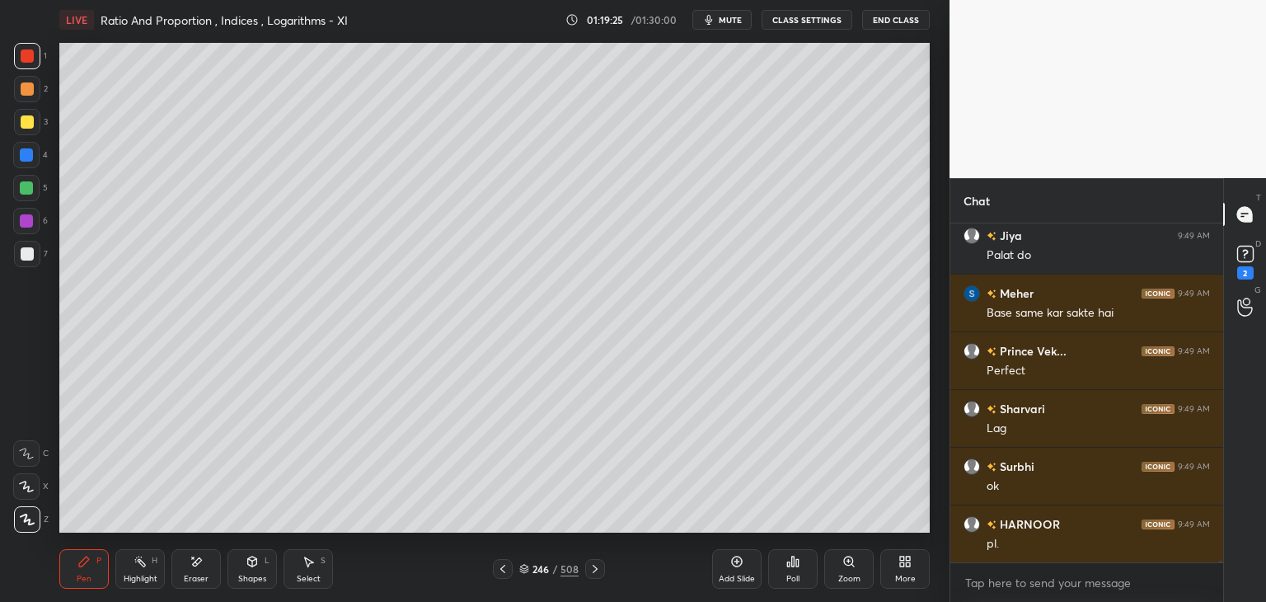
scroll to position [68210, 0]
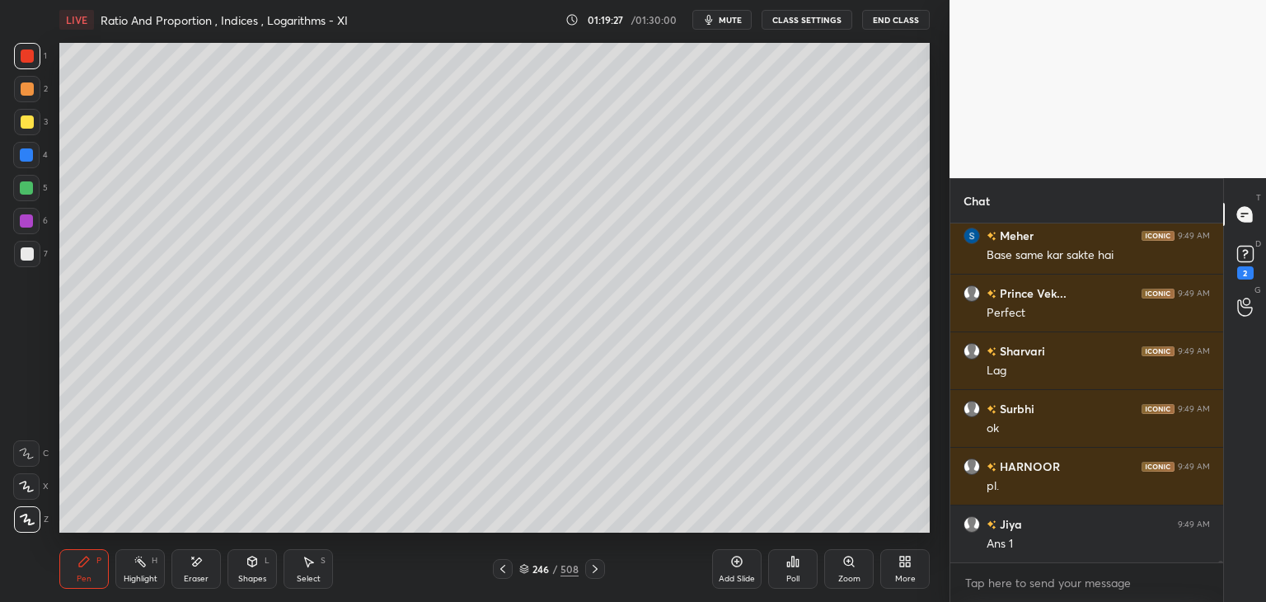
drag, startPoint x: 99, startPoint y: 561, endPoint x: 102, endPoint y: 552, distance: 9.7
click at [97, 561] on div "P" at bounding box center [98, 561] width 5 height 8
click at [27, 123] on div at bounding box center [27, 121] width 13 height 13
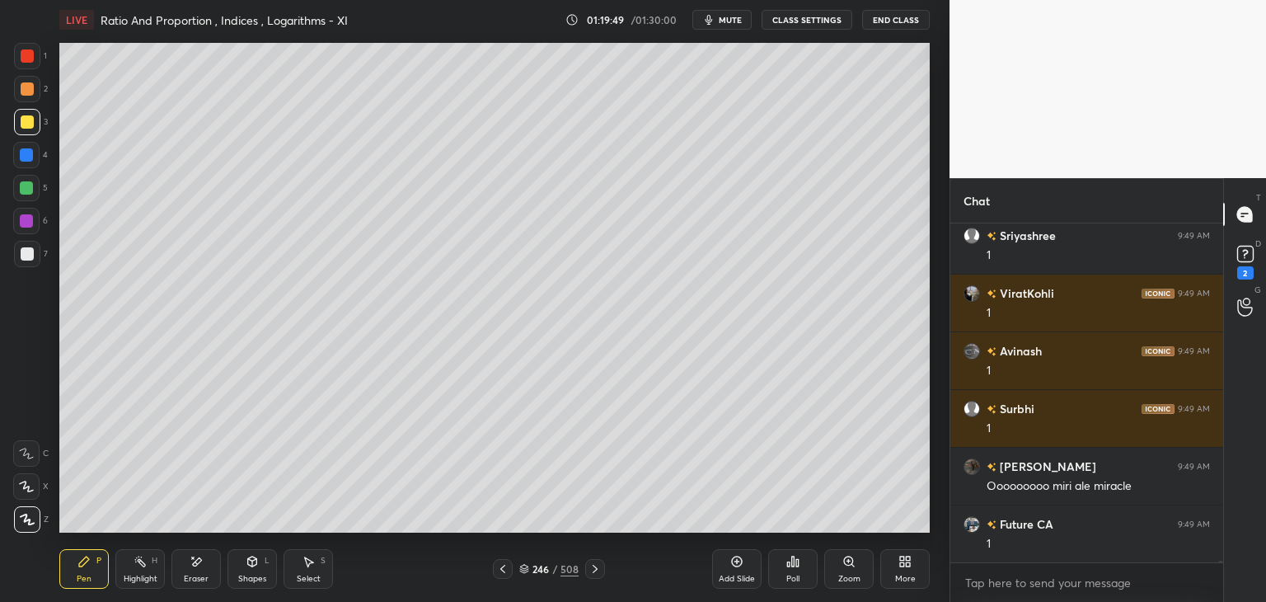
scroll to position [69265, 0]
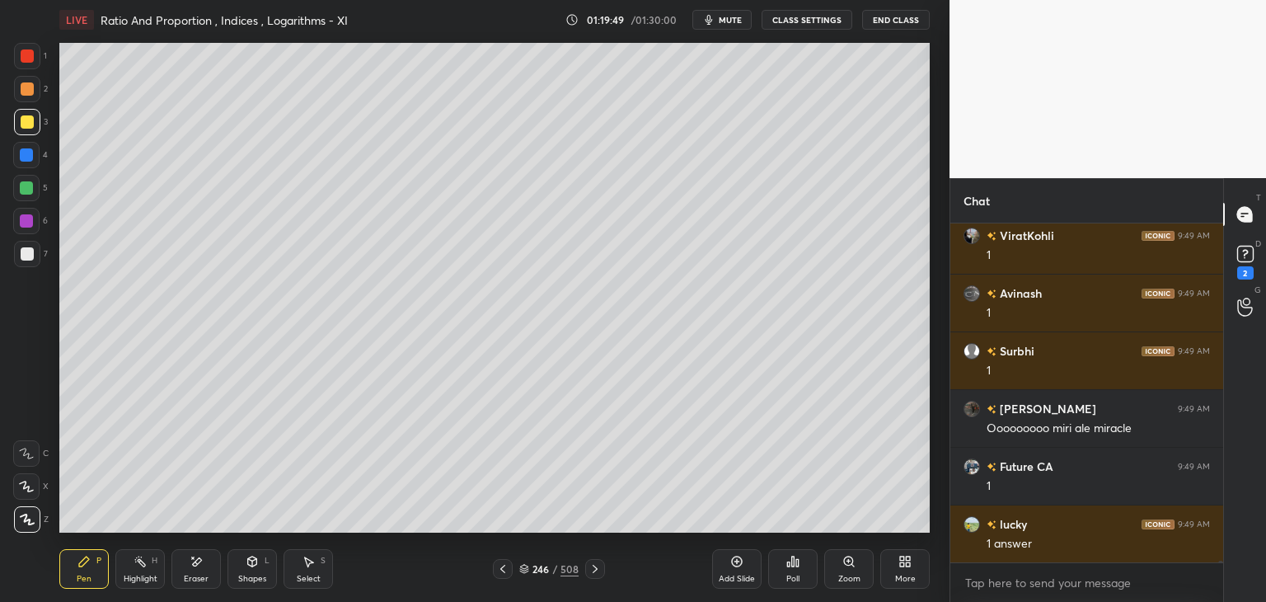
click at [504, 568] on icon at bounding box center [502, 568] width 13 height 13
click at [505, 569] on icon at bounding box center [502, 568] width 13 height 13
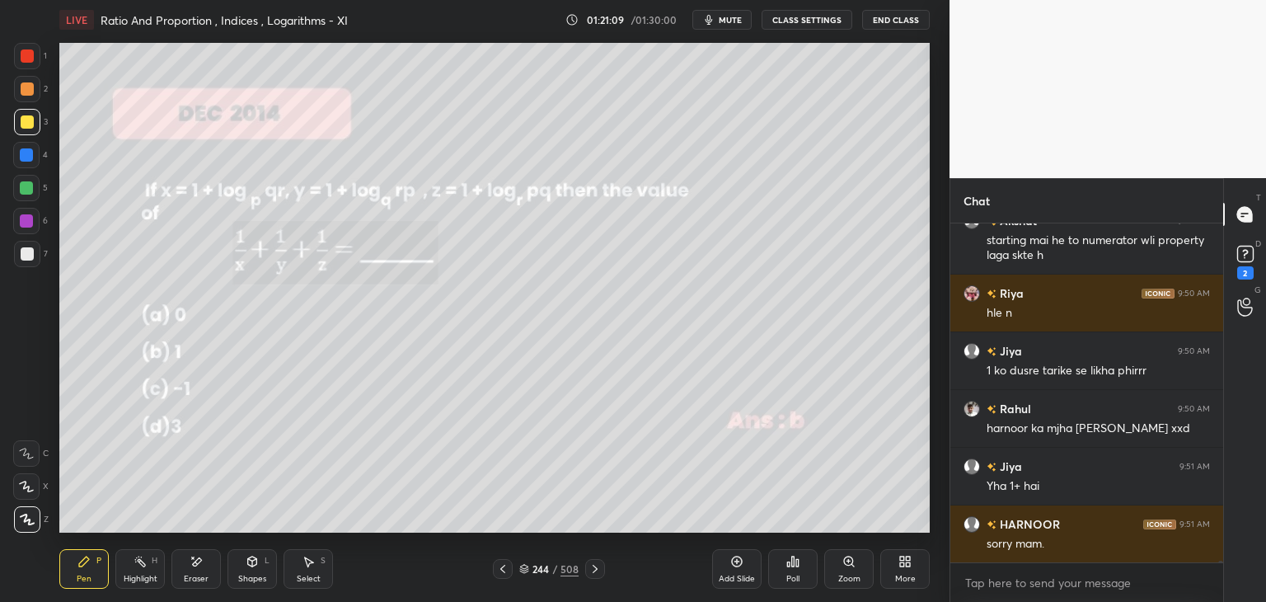
scroll to position [301, 268]
drag, startPoint x: 593, startPoint y: 570, endPoint x: 587, endPoint y: 557, distance: 13.6
click at [592, 568] on icon at bounding box center [595, 568] width 13 height 13
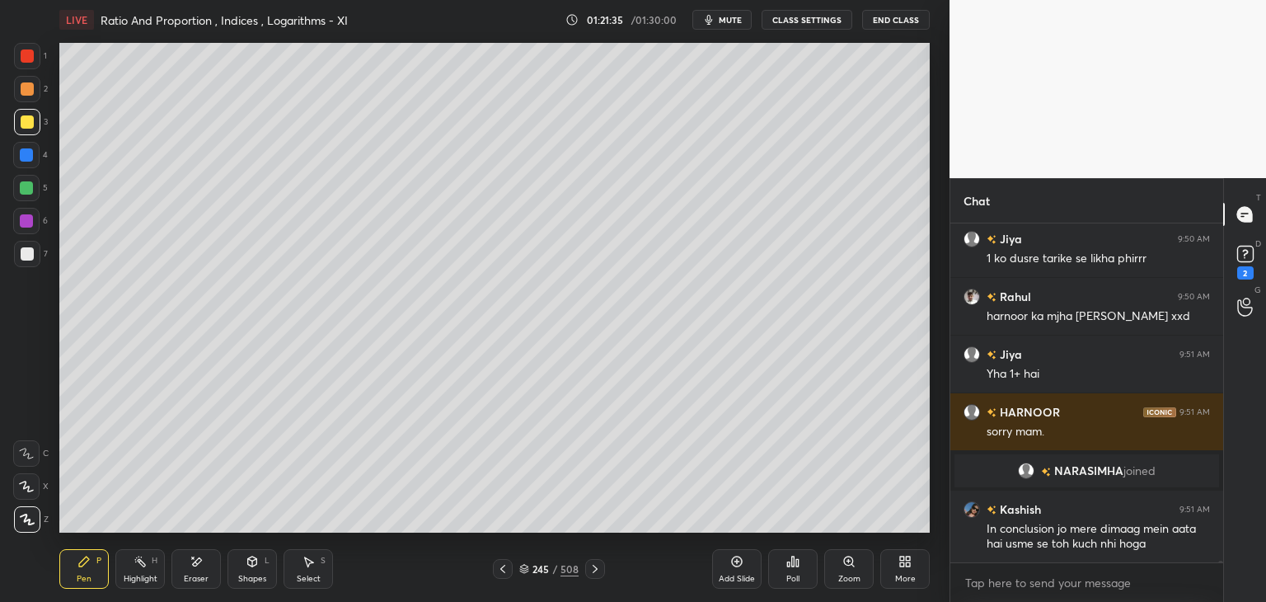
scroll to position [65631, 0]
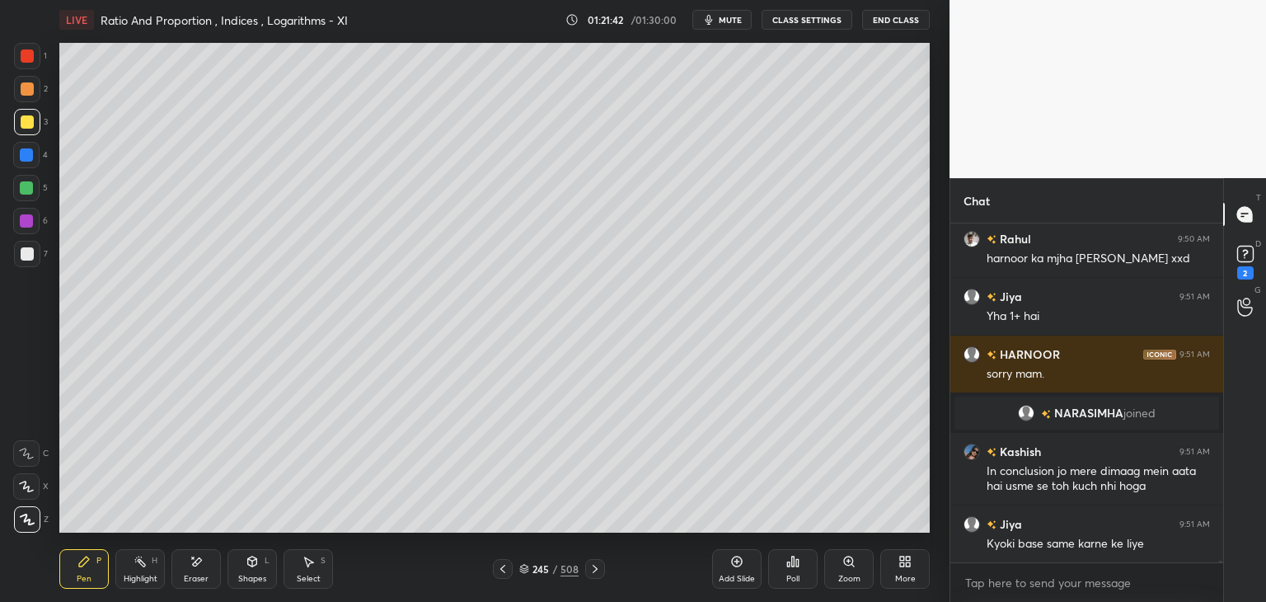
click at [592, 571] on icon at bounding box center [595, 568] width 13 height 13
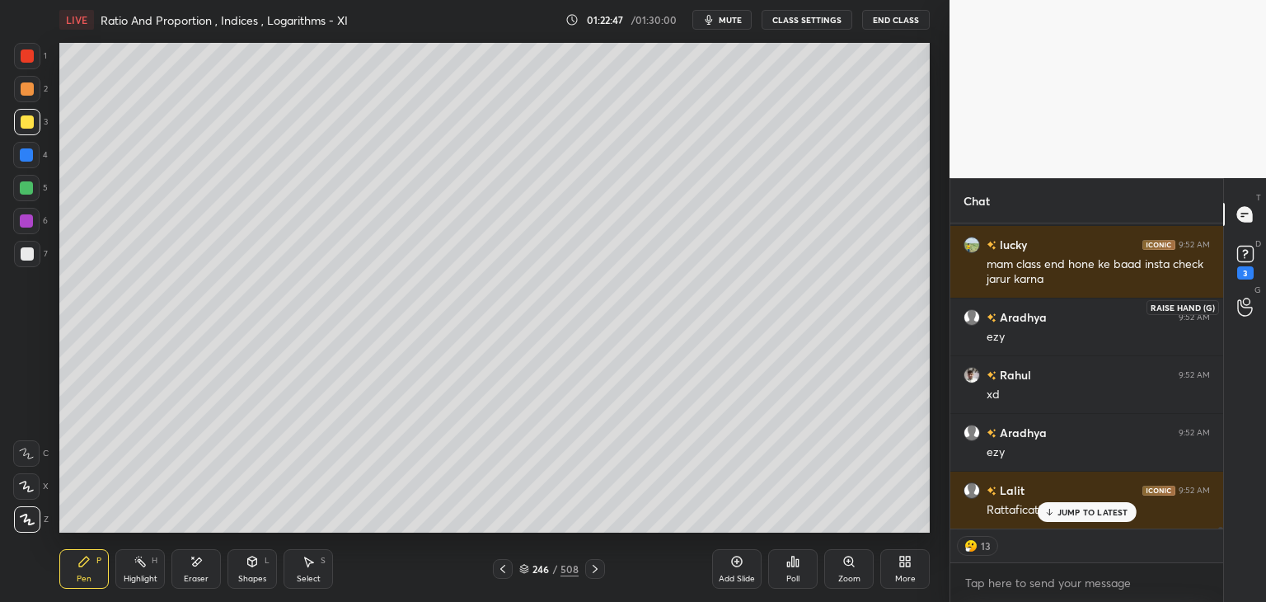
scroll to position [66957, 0]
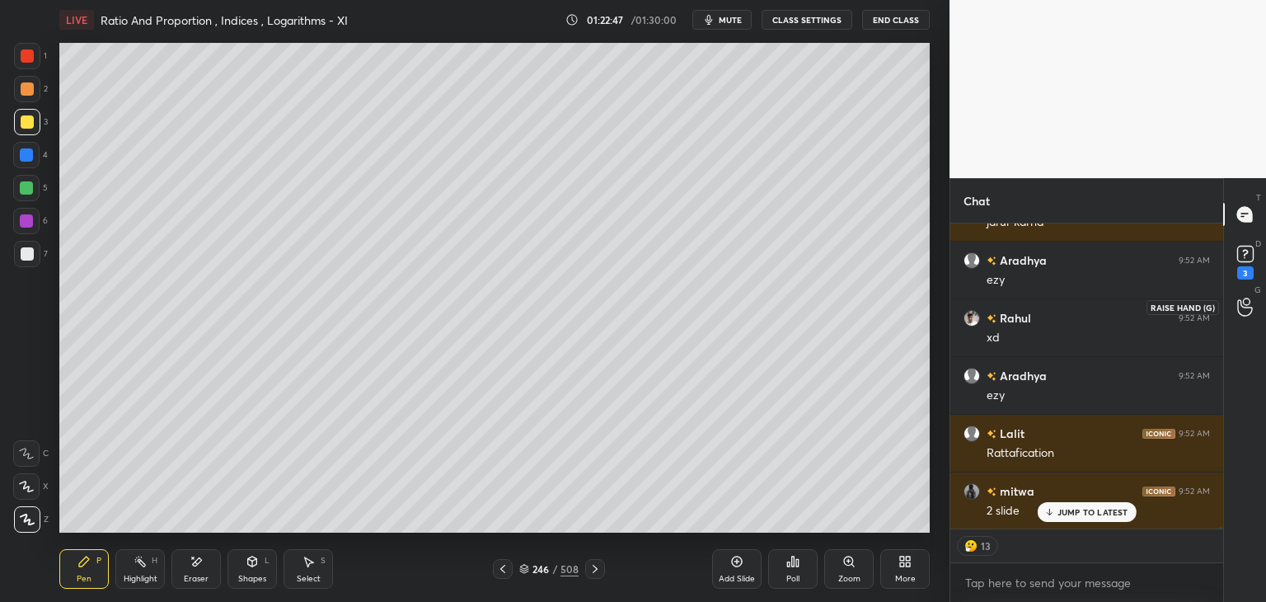
click at [1245, 311] on icon at bounding box center [1246, 307] width 16 height 19
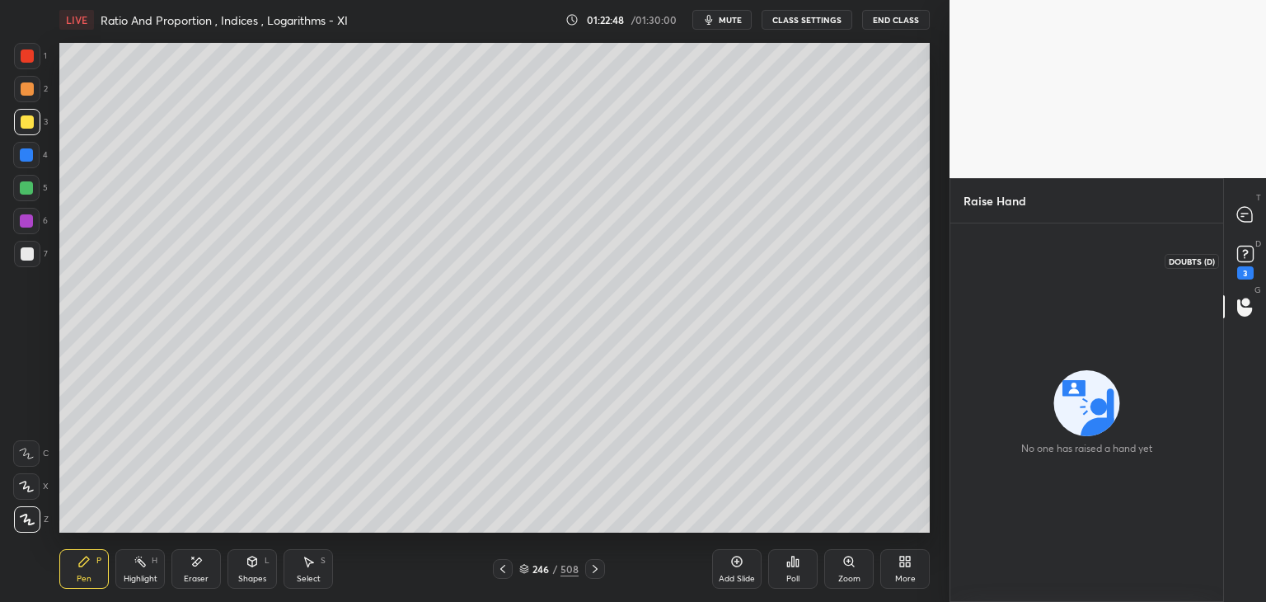
click at [1246, 263] on icon at bounding box center [1245, 254] width 25 height 25
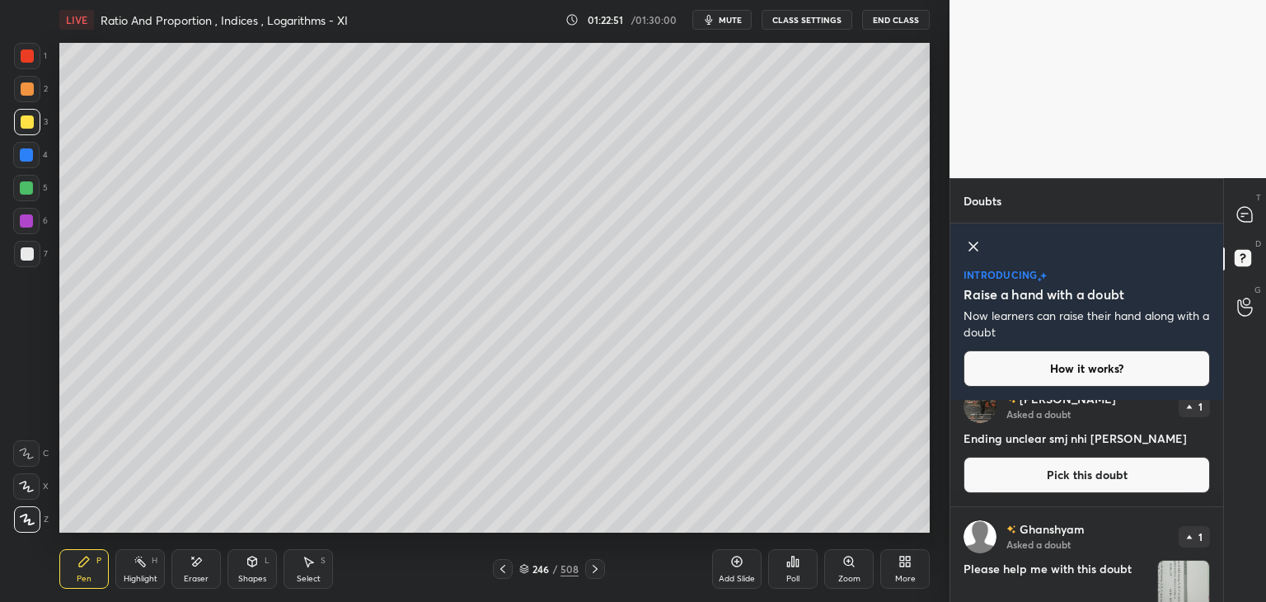
scroll to position [529, 0]
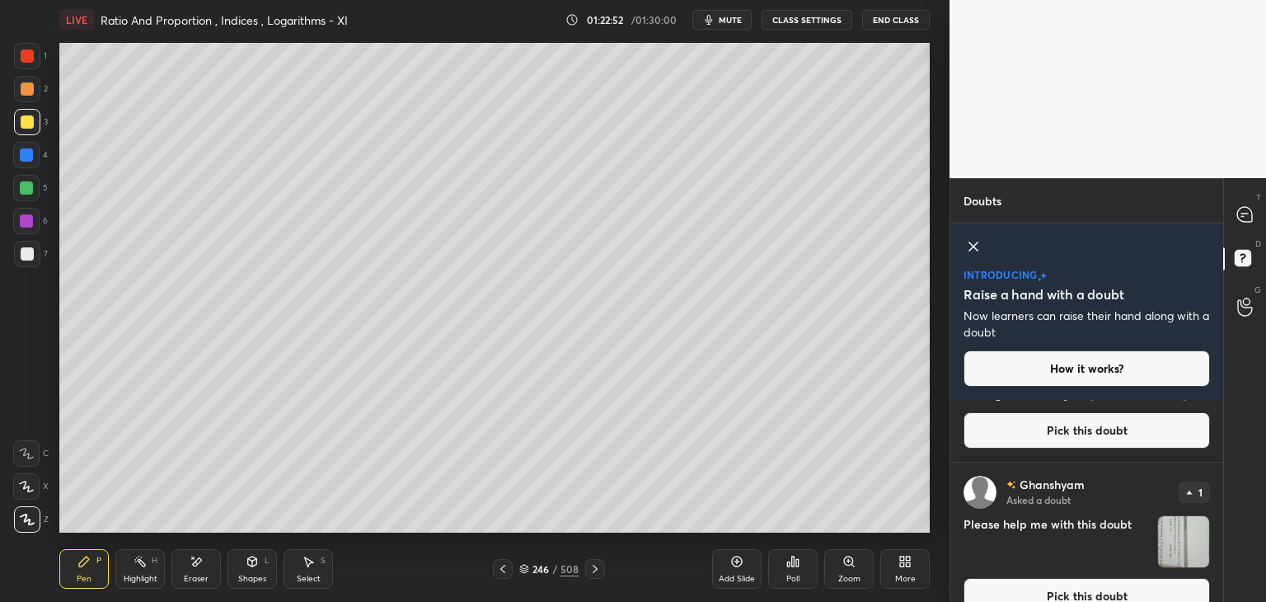
click at [1224, 559] on div "T Messages (T) D Doubts (D) G Raise Hand (G)" at bounding box center [1245, 390] width 43 height 424
drag, startPoint x: 1253, startPoint y: 223, endPoint x: 1225, endPoint y: 297, distance: 78.6
click at [1252, 223] on div at bounding box center [1245, 215] width 33 height 30
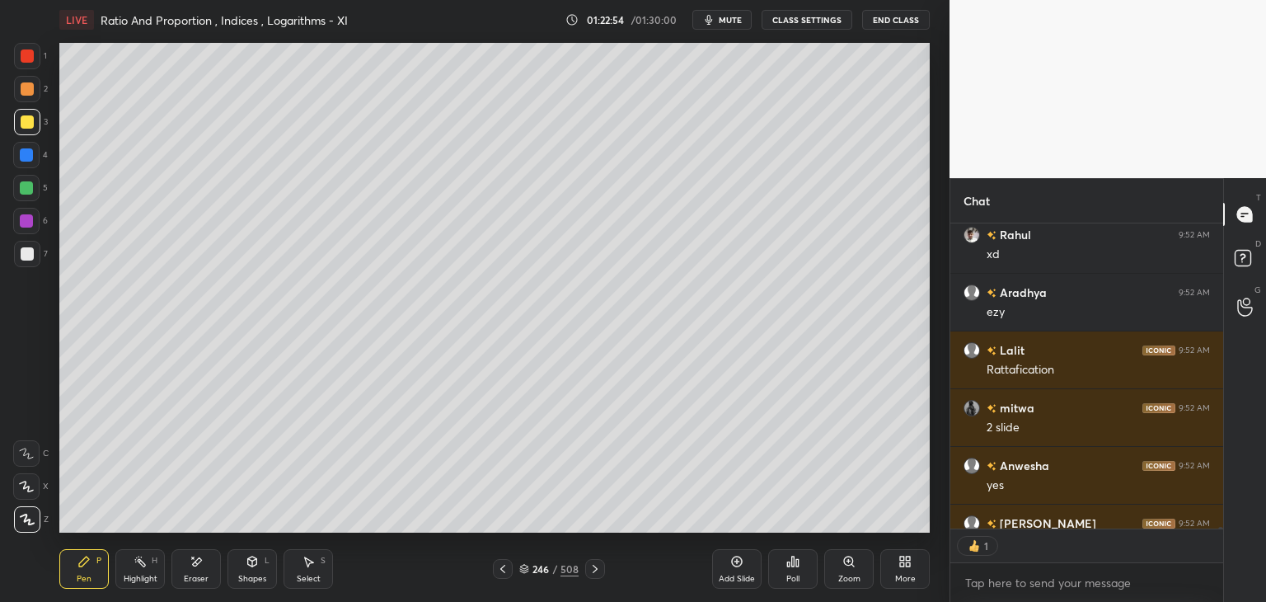
scroll to position [67442, 0]
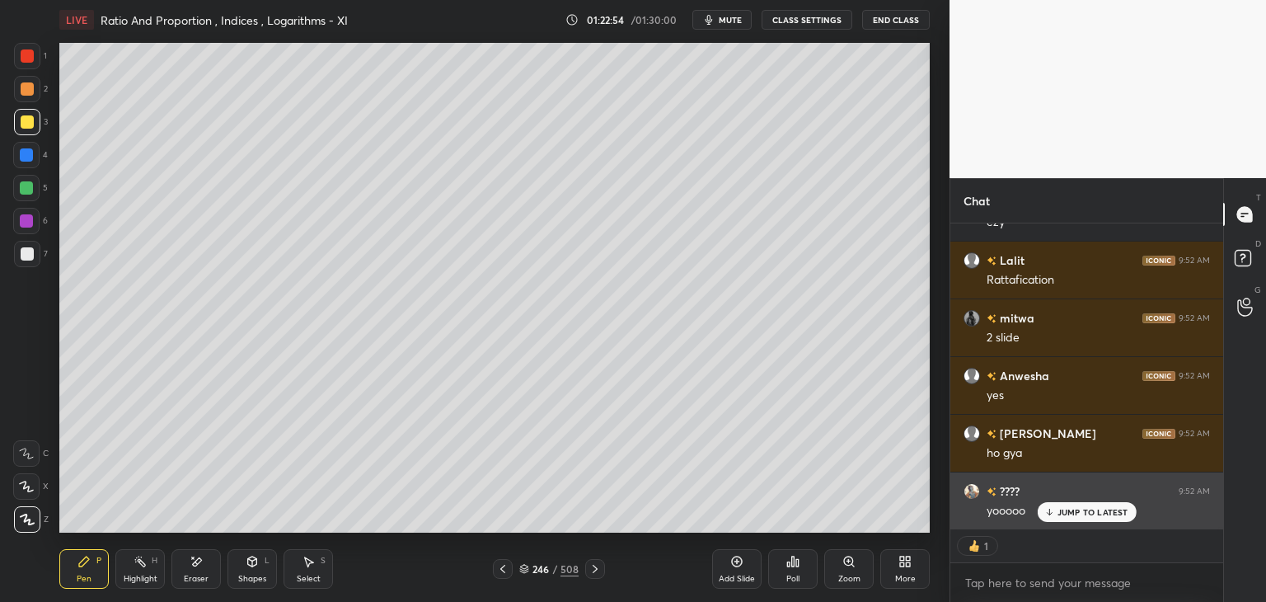
click at [1090, 514] on p "JUMP TO LATEST" at bounding box center [1093, 512] width 71 height 10
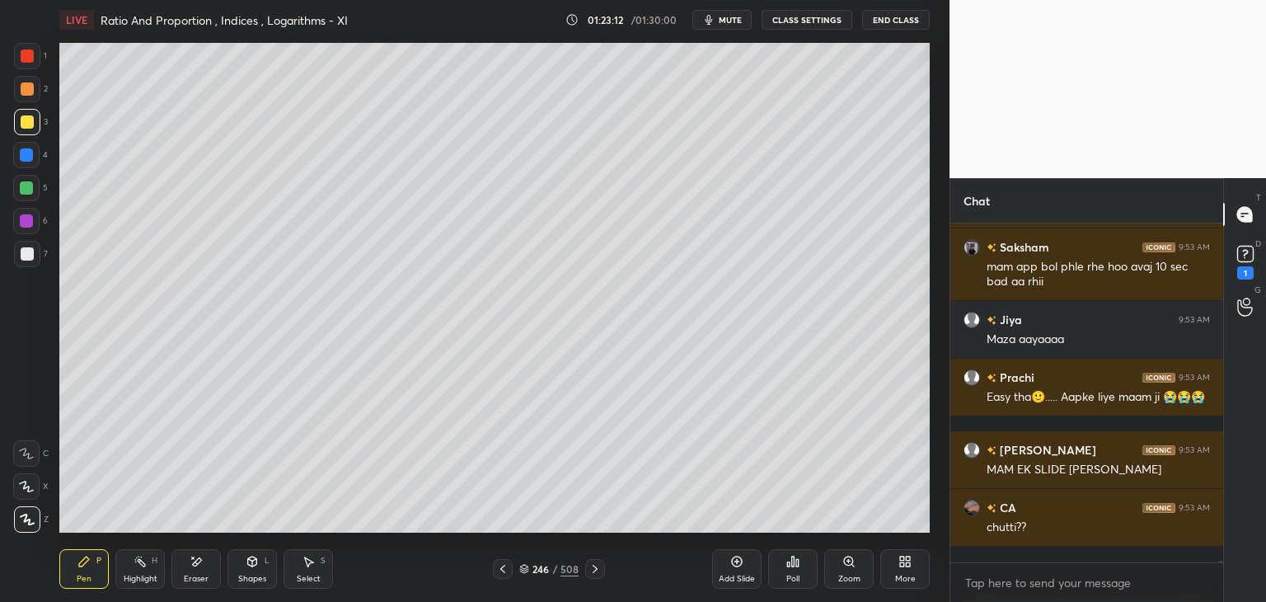
scroll to position [67260, 0]
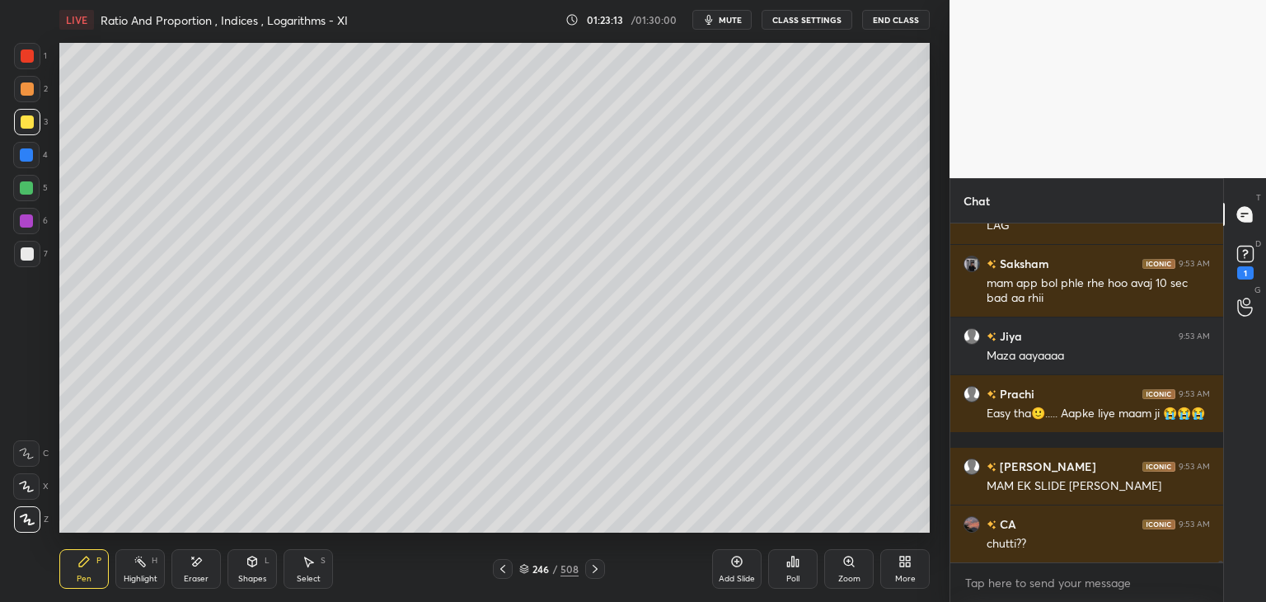
click at [505, 571] on icon at bounding box center [502, 568] width 13 height 13
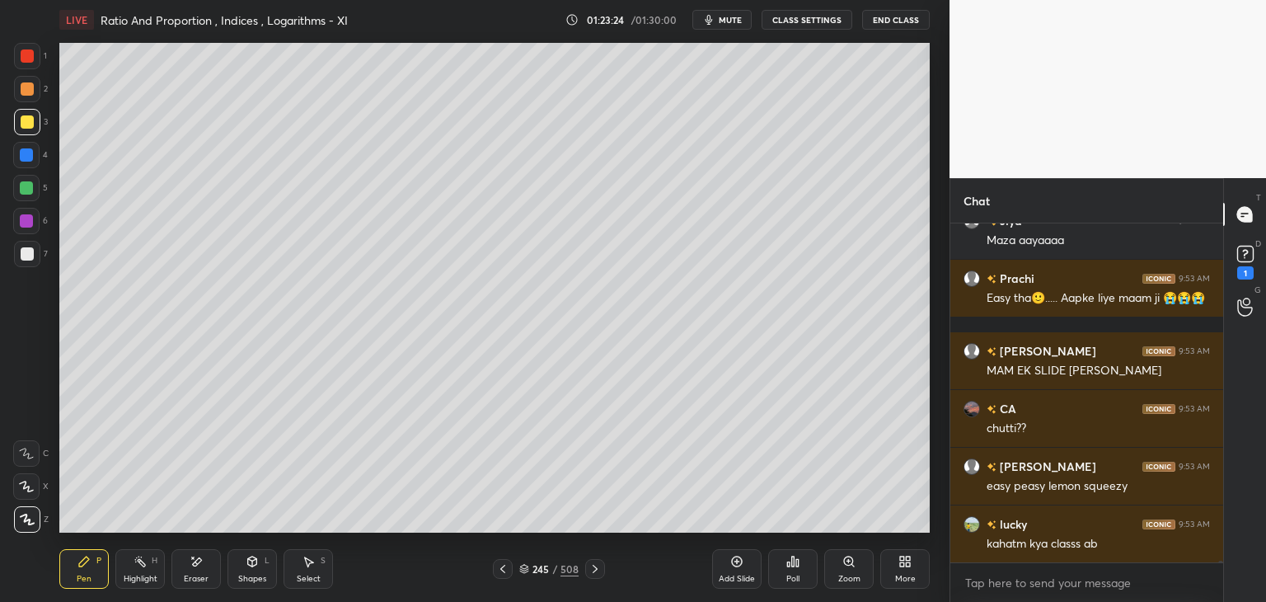
scroll to position [67433, 0]
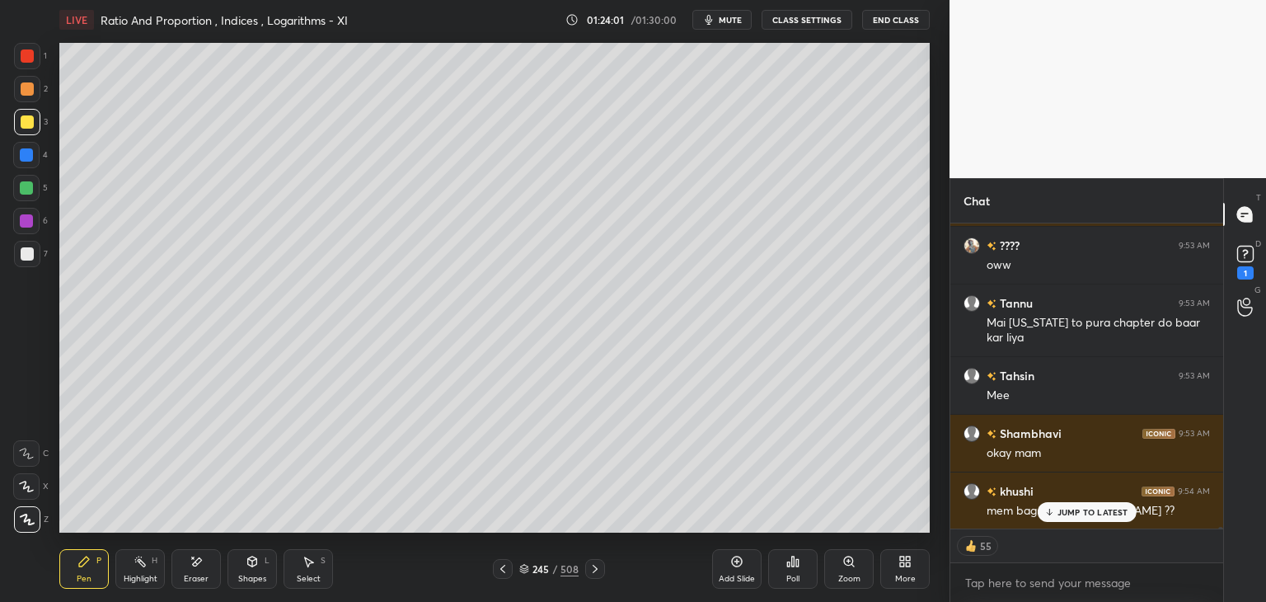
click at [508, 566] on icon at bounding box center [502, 568] width 13 height 13
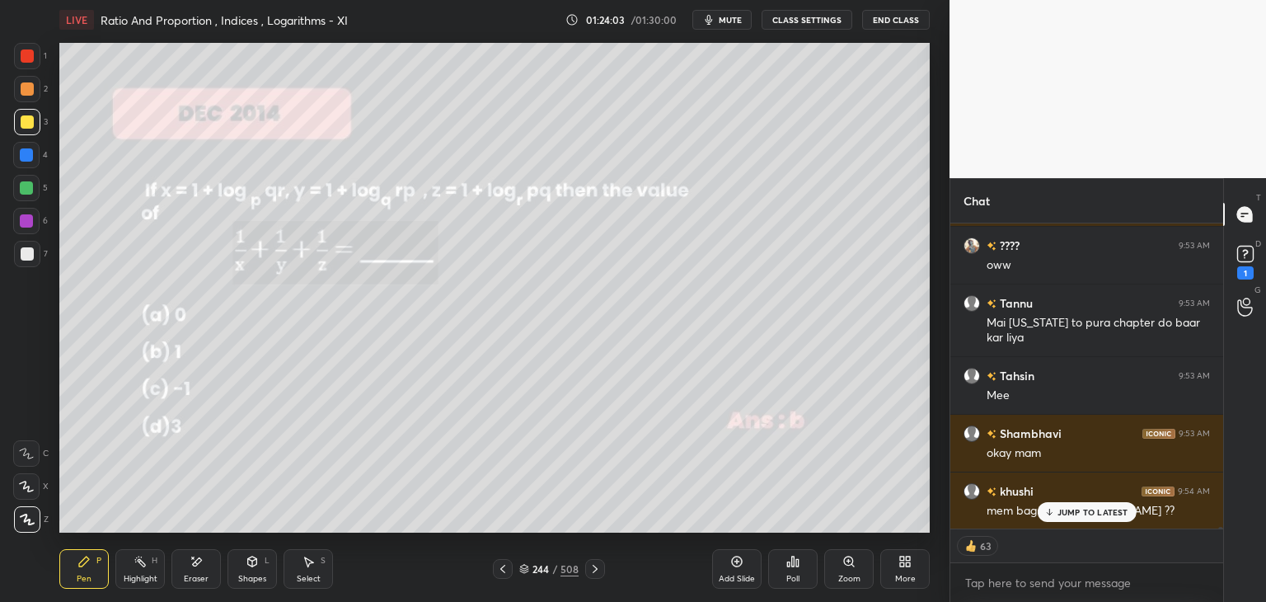
click at [508, 566] on icon at bounding box center [502, 568] width 13 height 13
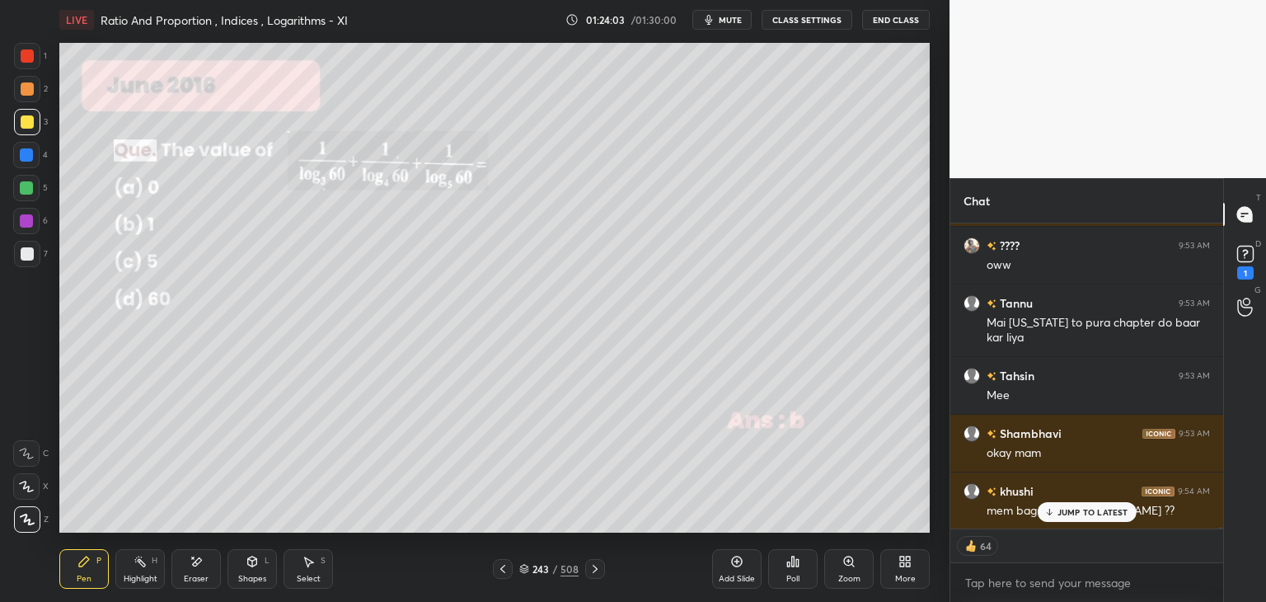
click at [506, 566] on icon at bounding box center [502, 568] width 13 height 13
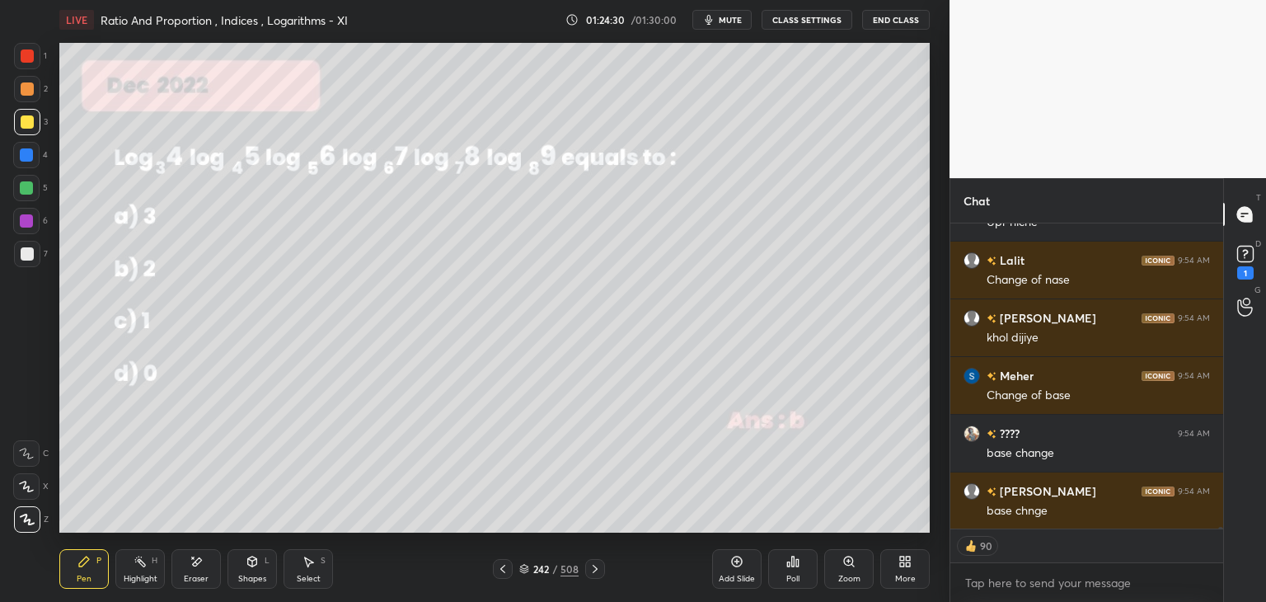
scroll to position [71019, 0]
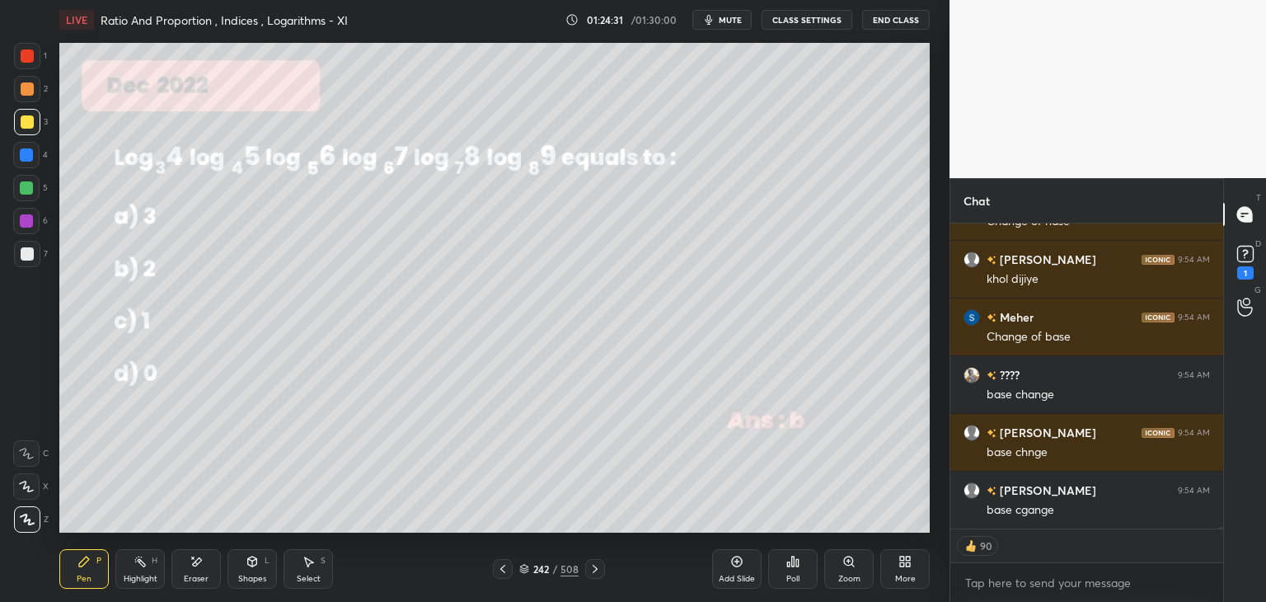
click at [23, 119] on div at bounding box center [27, 121] width 13 height 13
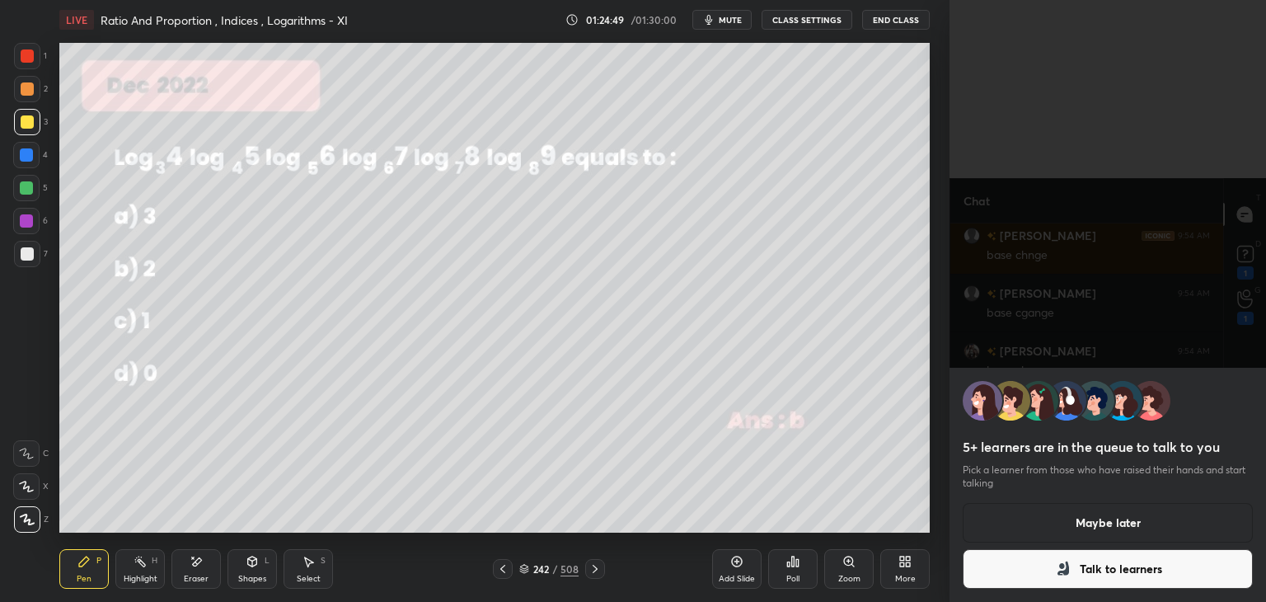
scroll to position [69889, 0]
click at [1132, 525] on button "Maybe later" at bounding box center [1108, 523] width 290 height 40
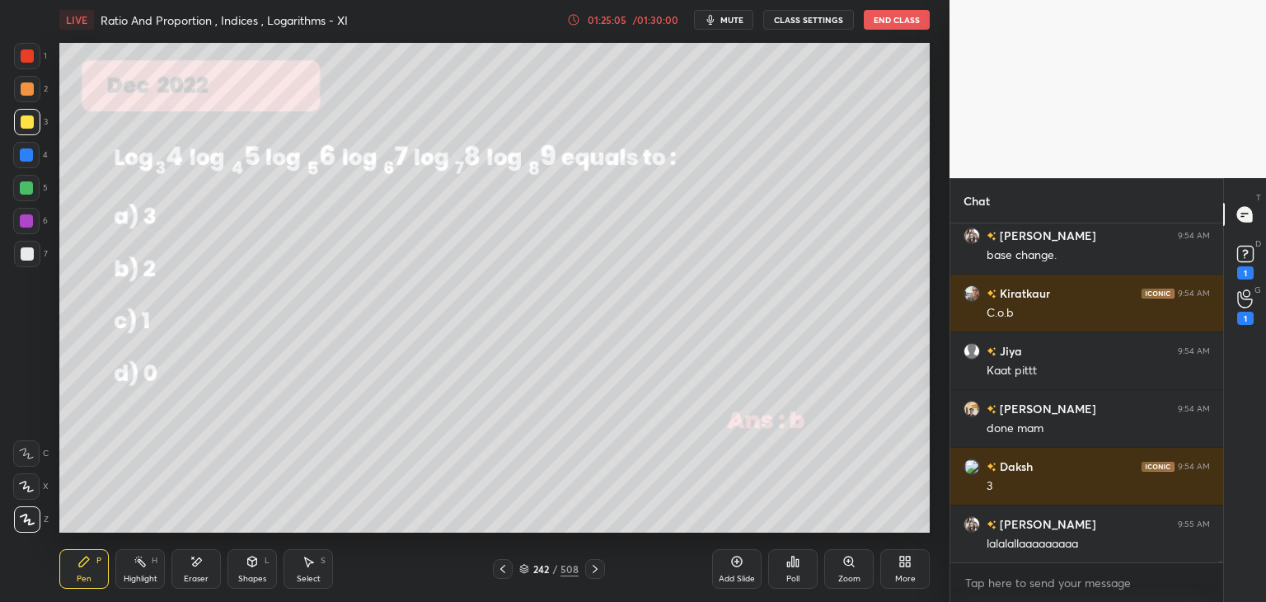
scroll to position [70004, 0]
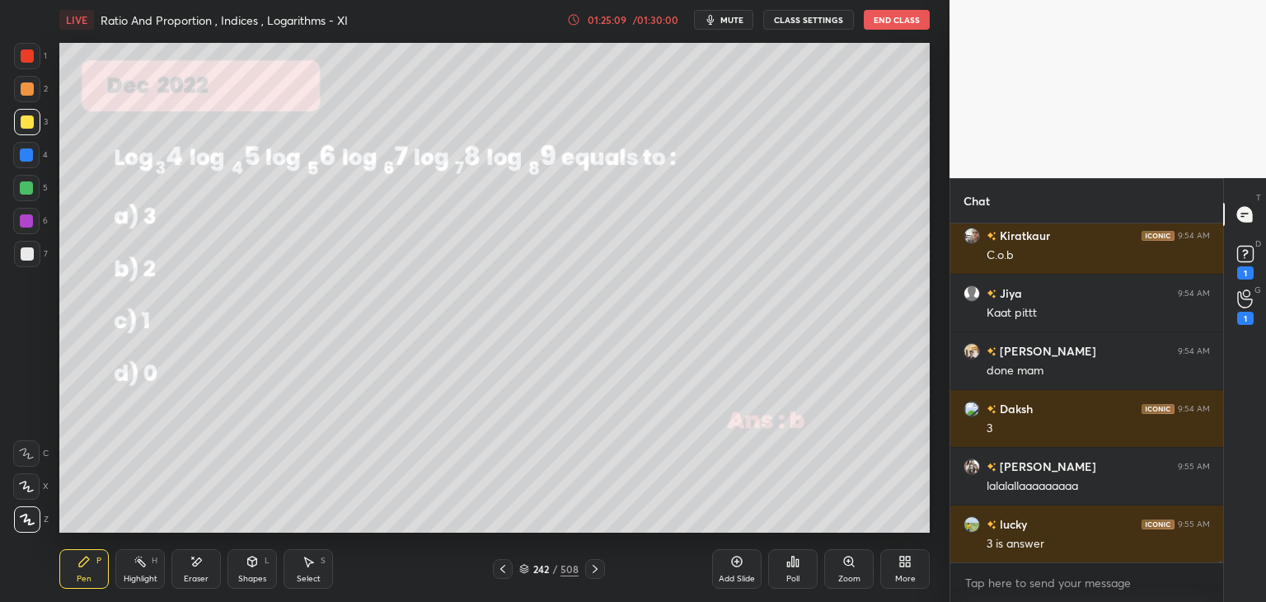
click at [27, 54] on div at bounding box center [27, 55] width 13 height 13
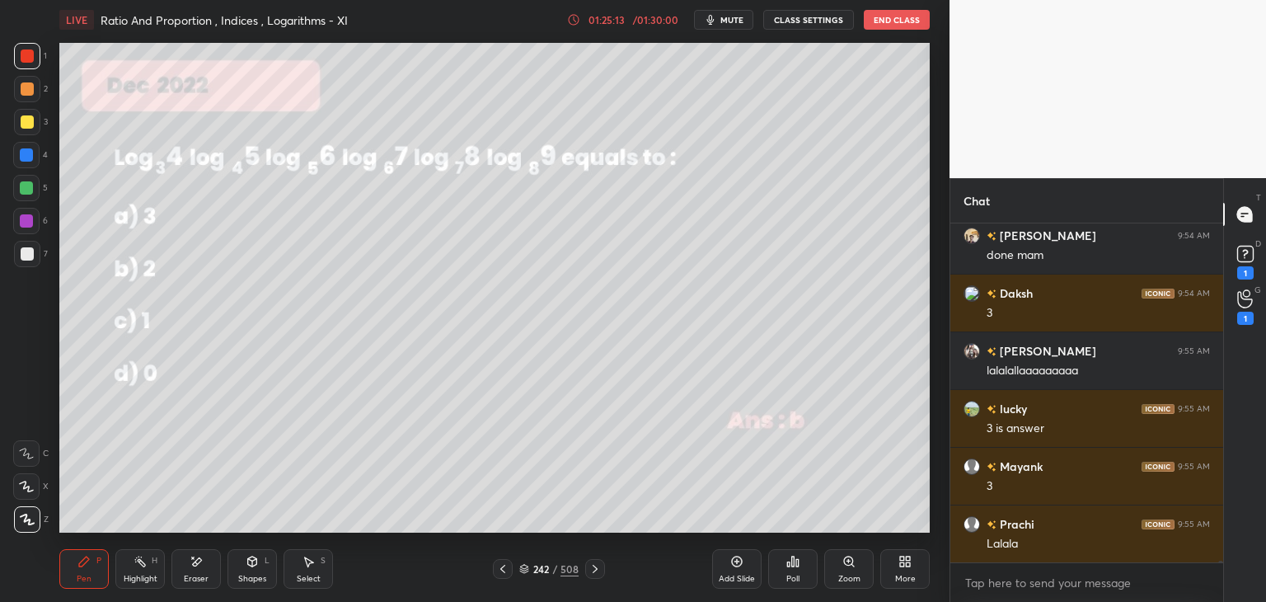
scroll to position [70177, 0]
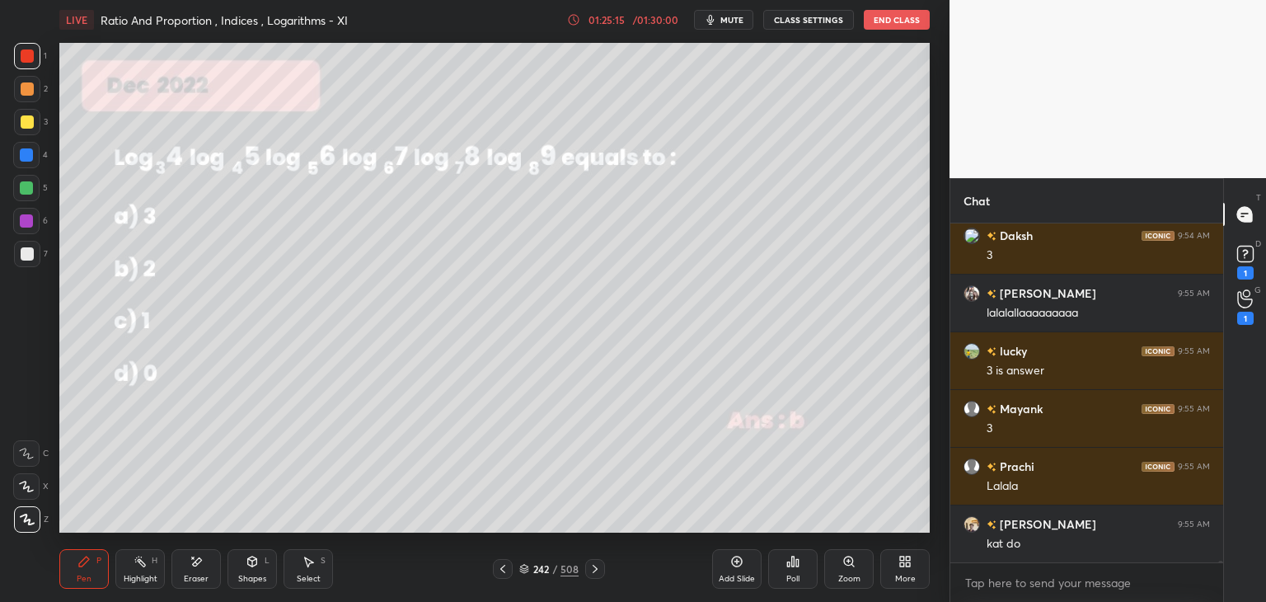
click at [37, 251] on div at bounding box center [27, 254] width 26 height 26
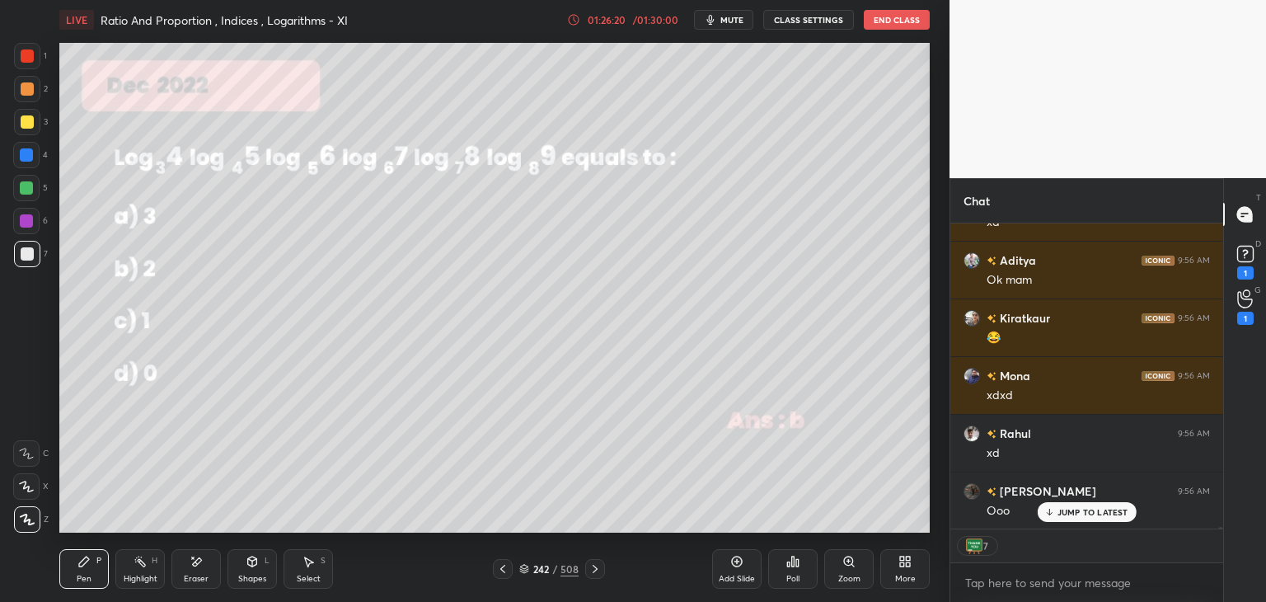
scroll to position [72754, 0]
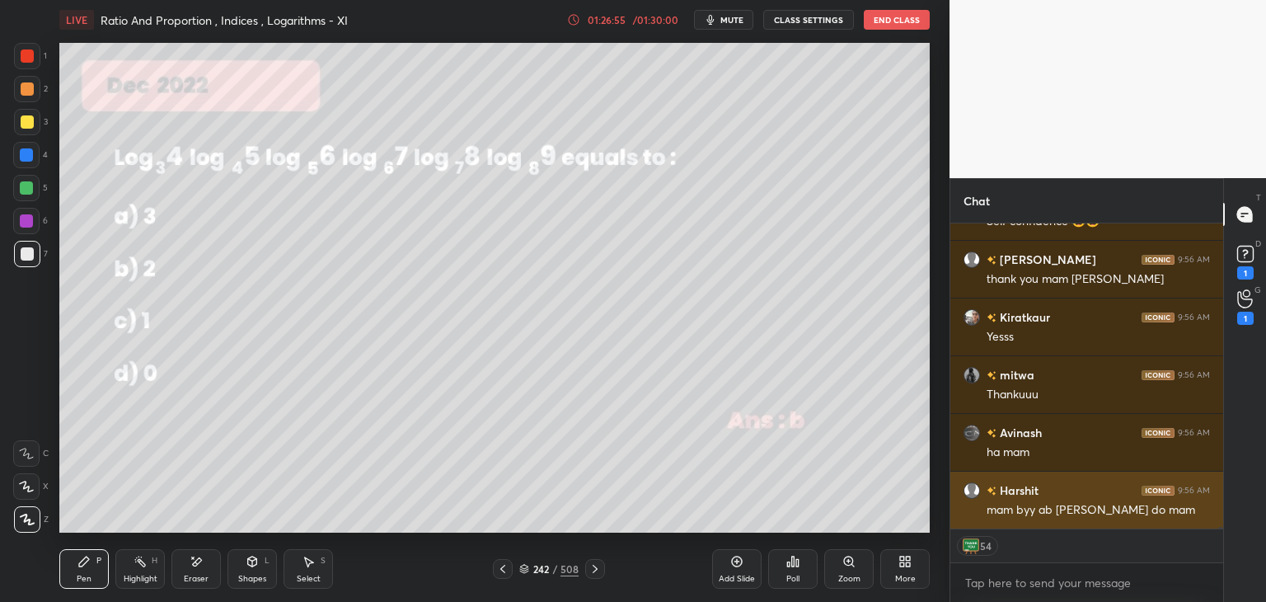
click at [1075, 507] on div "[PERSON_NAME] 9:56 AM Dil [PERSON_NAME] [PERSON_NAME] 9:56 AM Self confidence 😂…" at bounding box center [1087, 376] width 273 height 306
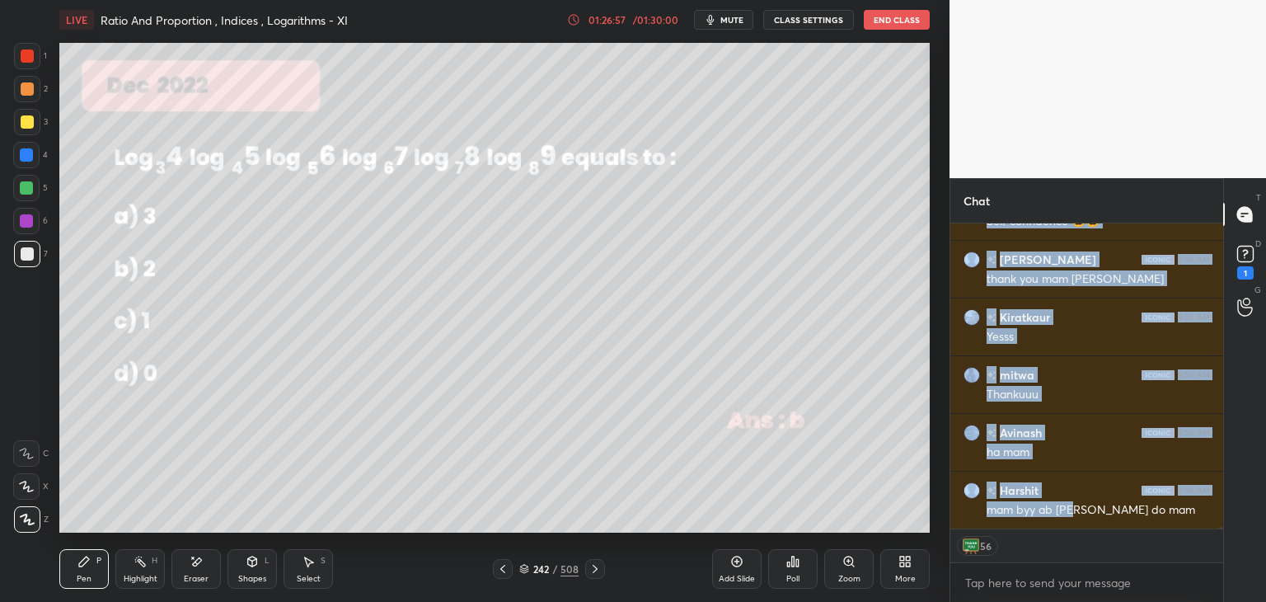
drag, startPoint x: 1243, startPoint y: 322, endPoint x: 1247, endPoint y: 313, distance: 9.6
click at [1240, 322] on div "G Raise Hand (G)" at bounding box center [1245, 307] width 42 height 46
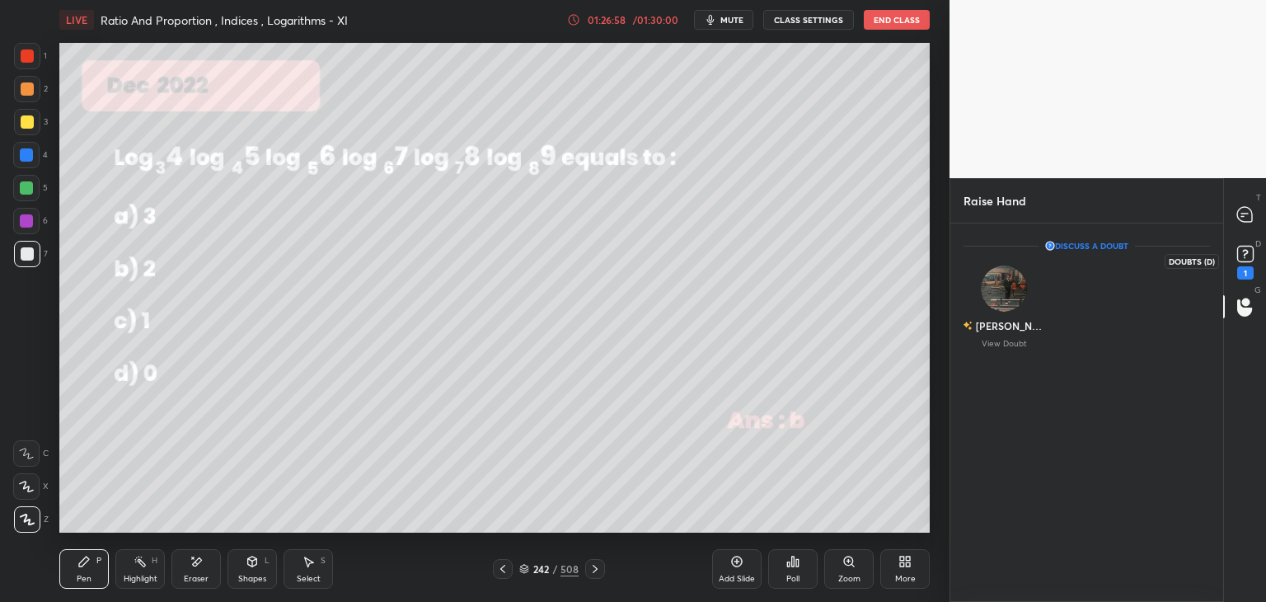
click at [1244, 262] on icon at bounding box center [1245, 254] width 25 height 25
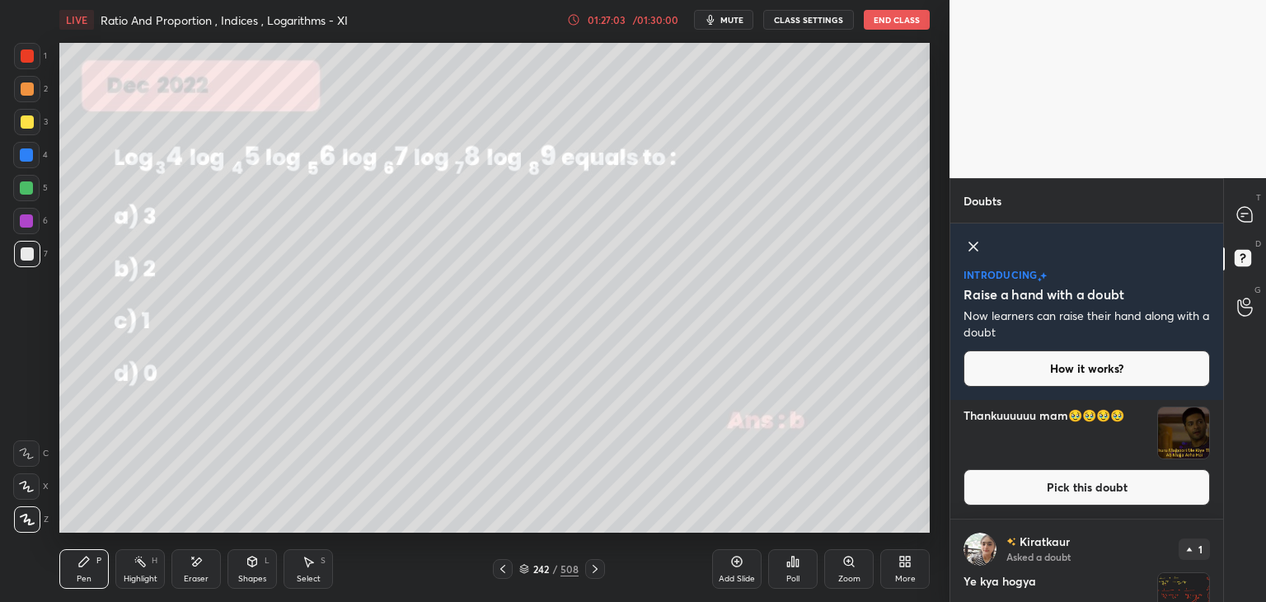
click at [1180, 430] on img "grid" at bounding box center [1183, 432] width 51 height 51
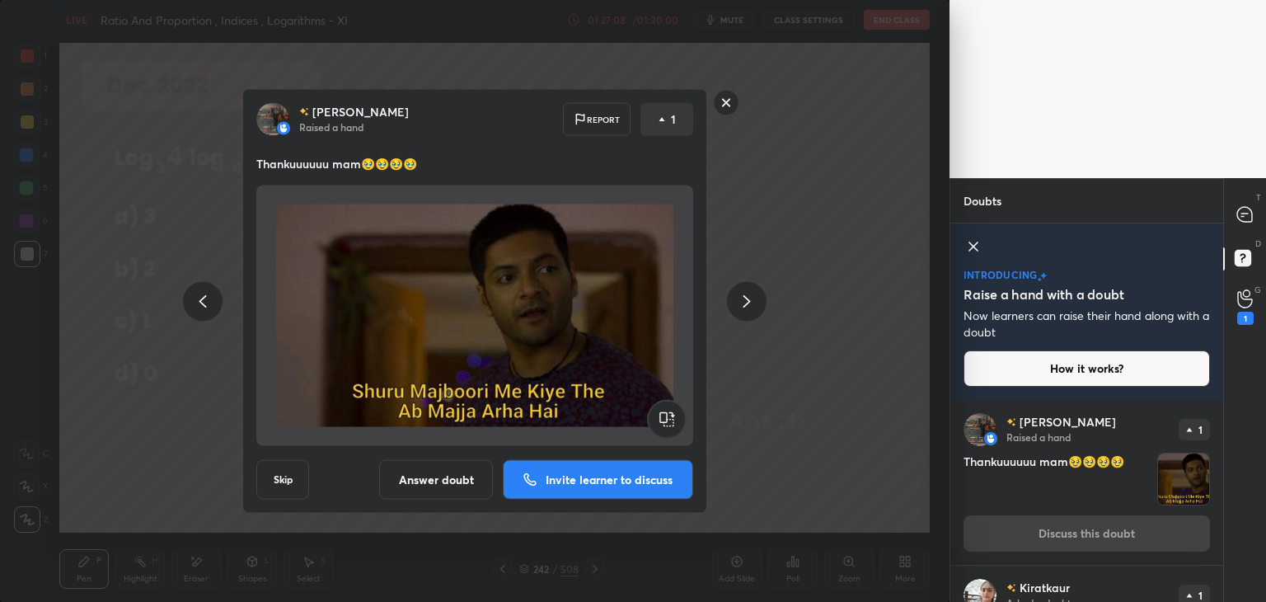
click at [730, 99] on rect at bounding box center [727, 103] width 26 height 26
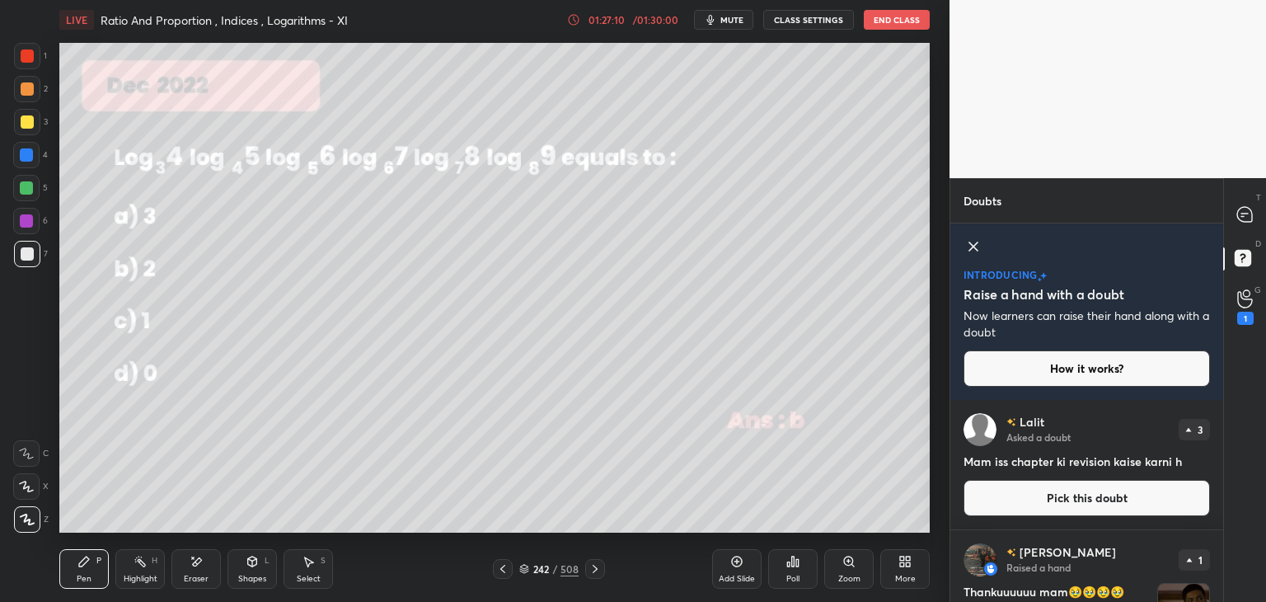
click at [1240, 294] on icon at bounding box center [1246, 298] width 16 height 19
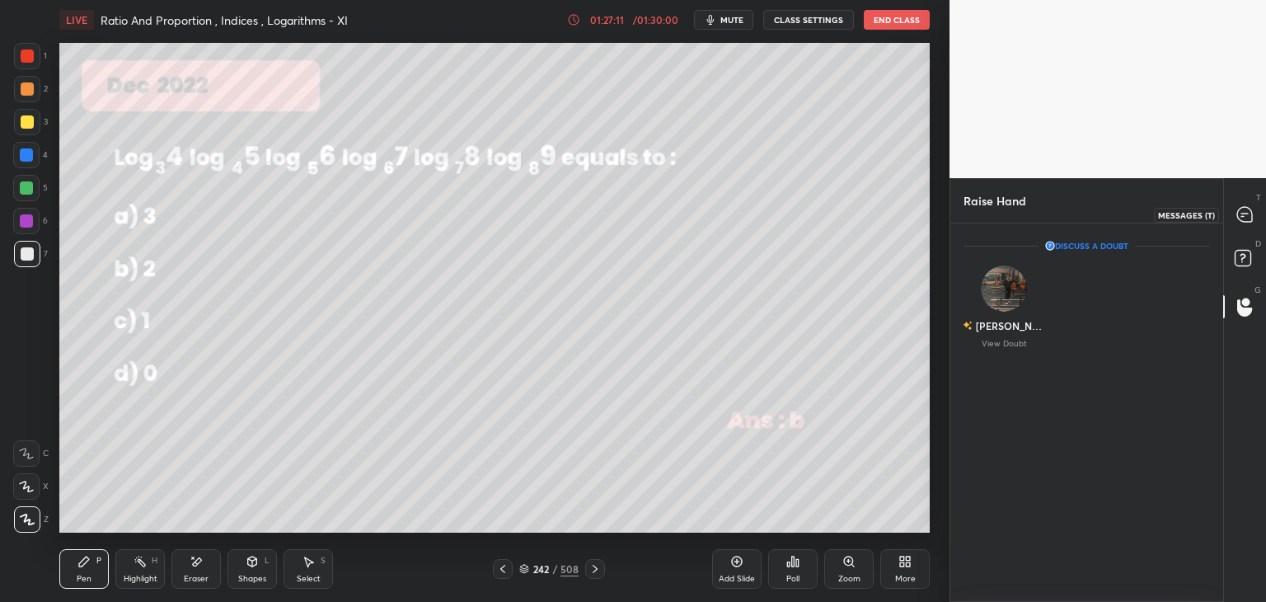
drag, startPoint x: 1248, startPoint y: 220, endPoint x: 1252, endPoint y: 244, distance: 24.1
click at [1249, 220] on icon at bounding box center [1245, 214] width 15 height 15
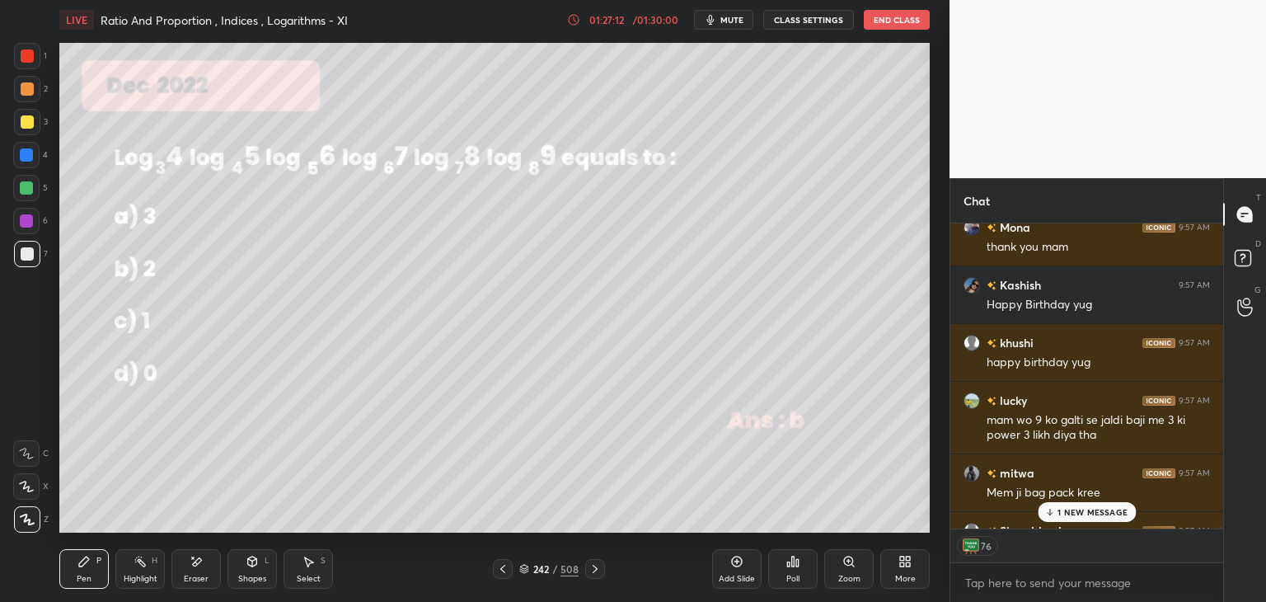
click at [1068, 510] on p "1 NEW MESSAGE" at bounding box center [1093, 512] width 70 height 10
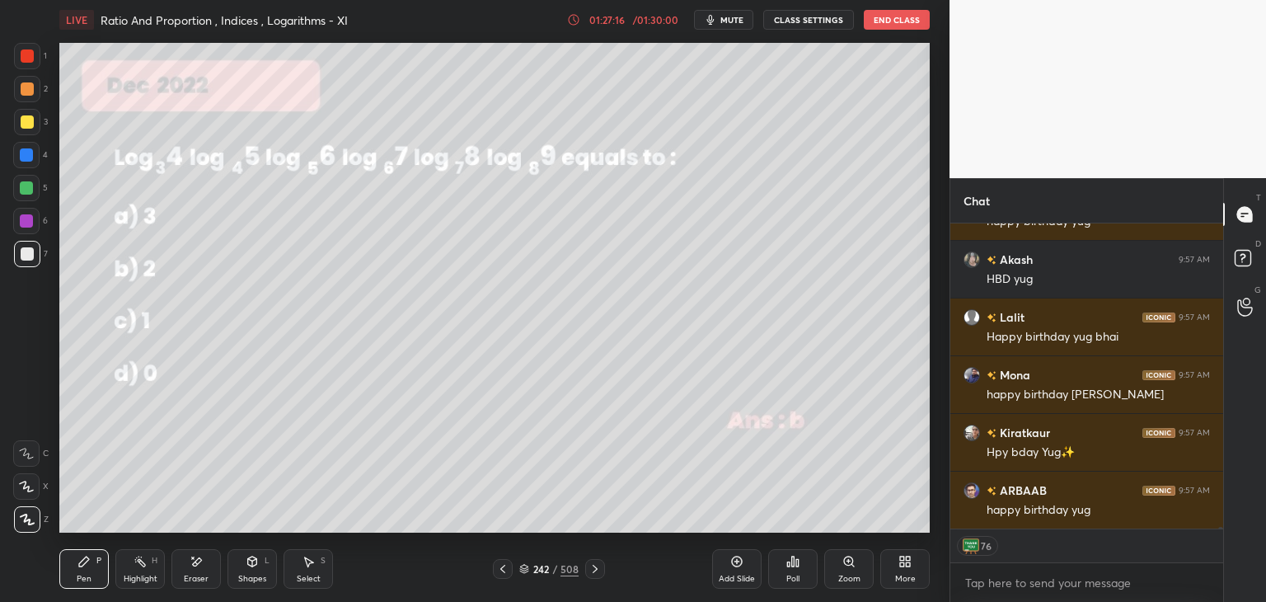
click at [496, 569] on div at bounding box center [503, 569] width 20 height 20
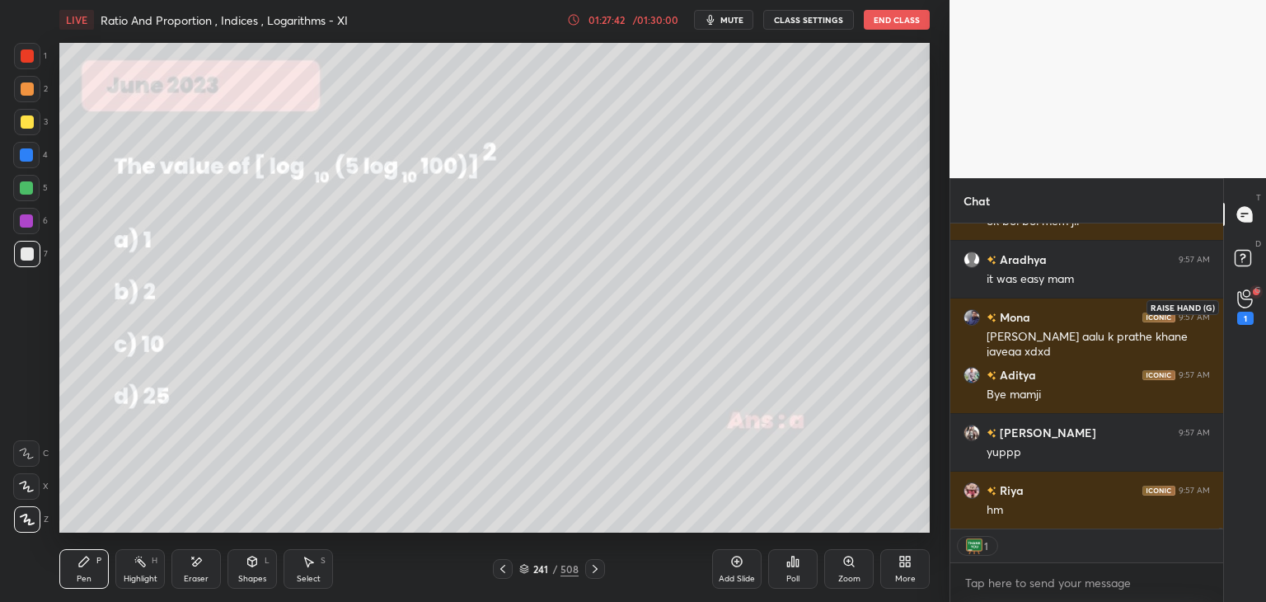
click at [1247, 302] on icon at bounding box center [1246, 298] width 16 height 19
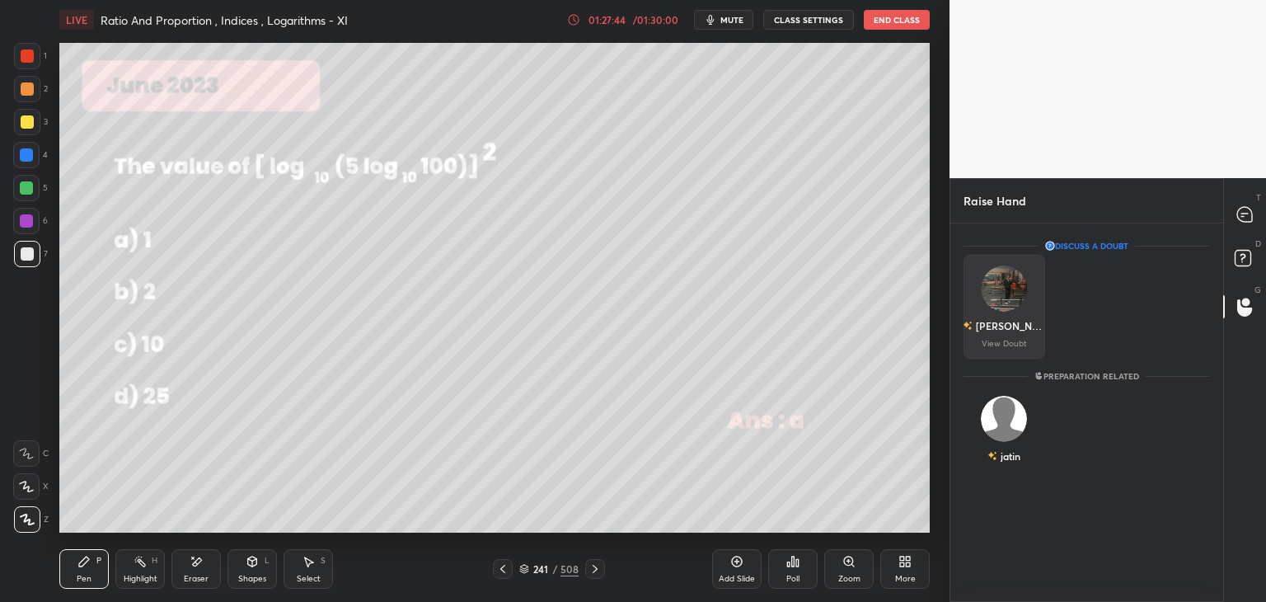
click at [998, 312] on div "[PERSON_NAME]" at bounding box center [1004, 326] width 82 height 28
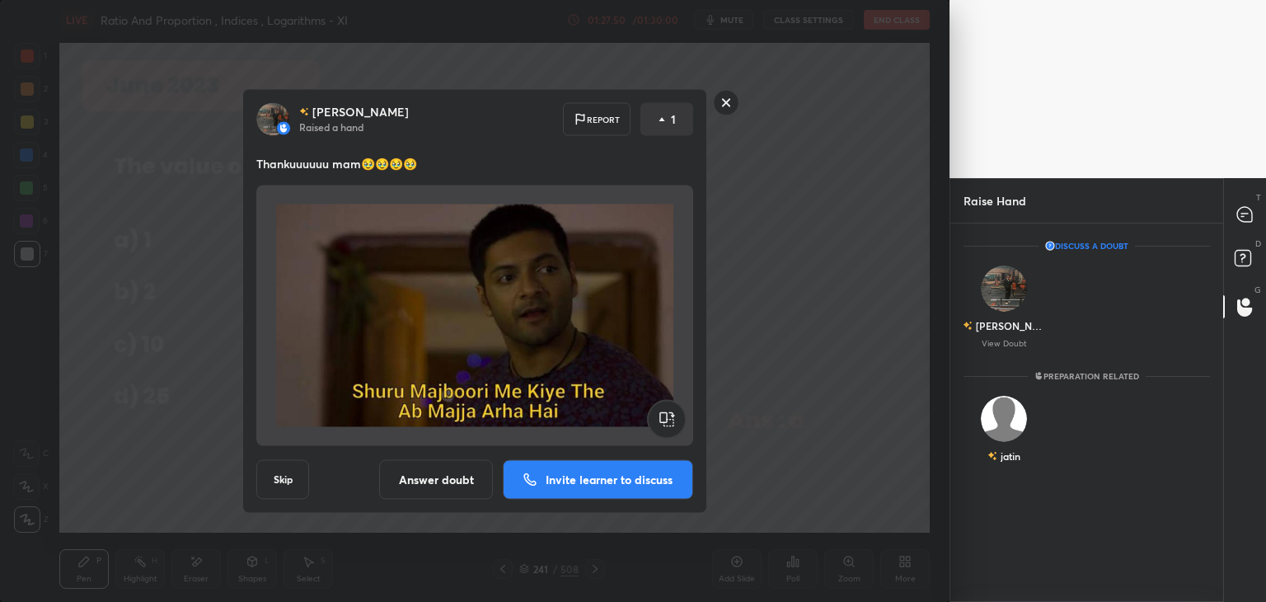
drag, startPoint x: 722, startPoint y: 96, endPoint x: 735, endPoint y: 106, distance: 15.8
click at [722, 97] on rect at bounding box center [727, 103] width 26 height 26
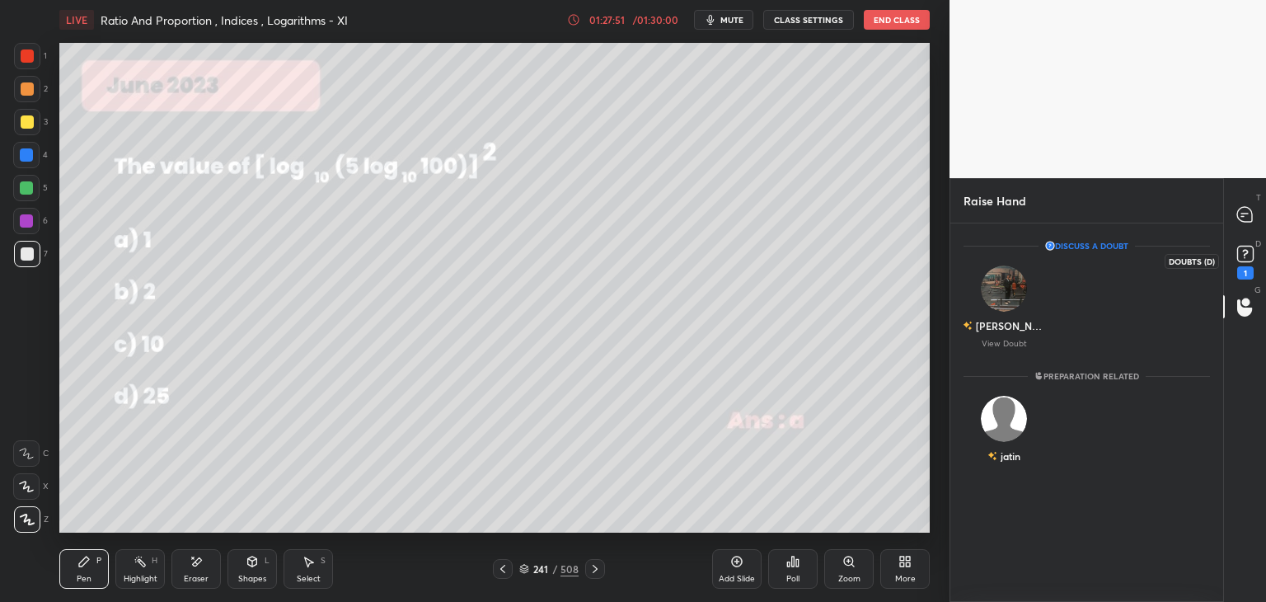
click at [1243, 247] on rect at bounding box center [1246, 255] width 16 height 16
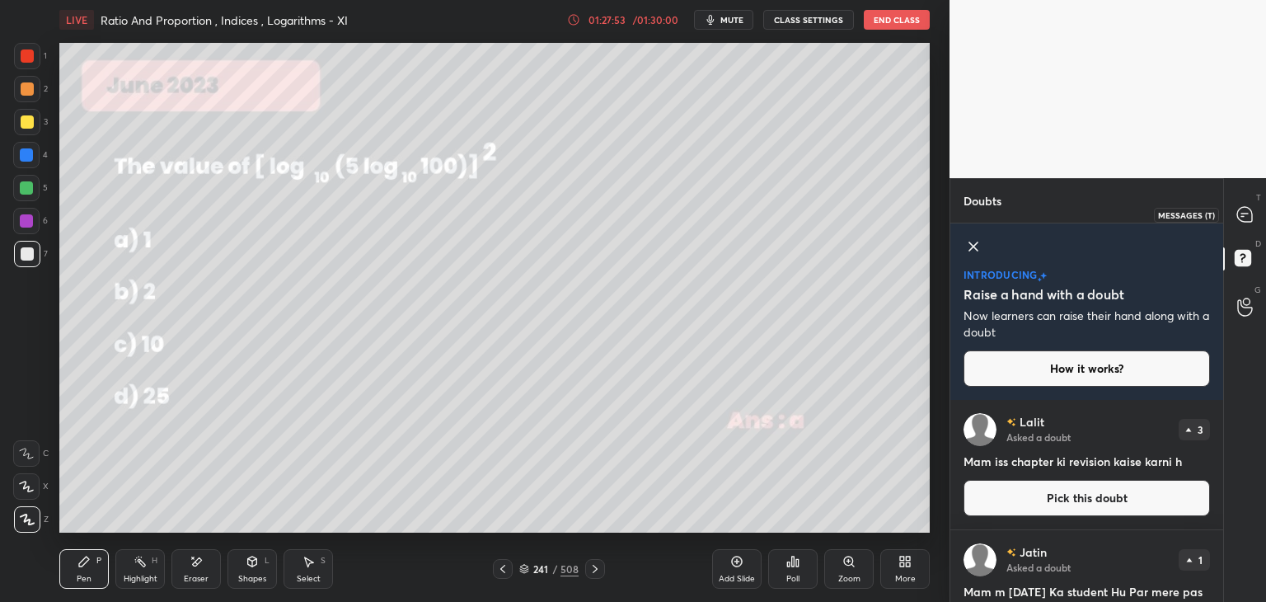
drag, startPoint x: 1242, startPoint y: 216, endPoint x: 1247, endPoint y: 233, distance: 17.5
click at [1240, 216] on icon at bounding box center [1245, 214] width 17 height 17
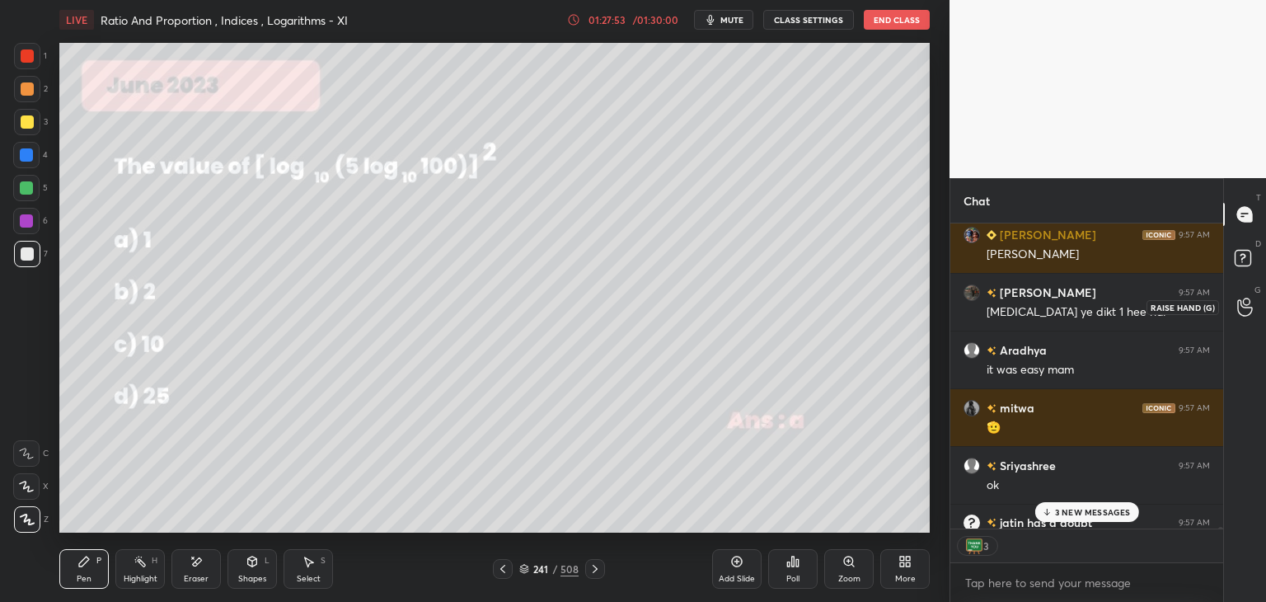
click at [1238, 308] on icon at bounding box center [1246, 307] width 16 height 19
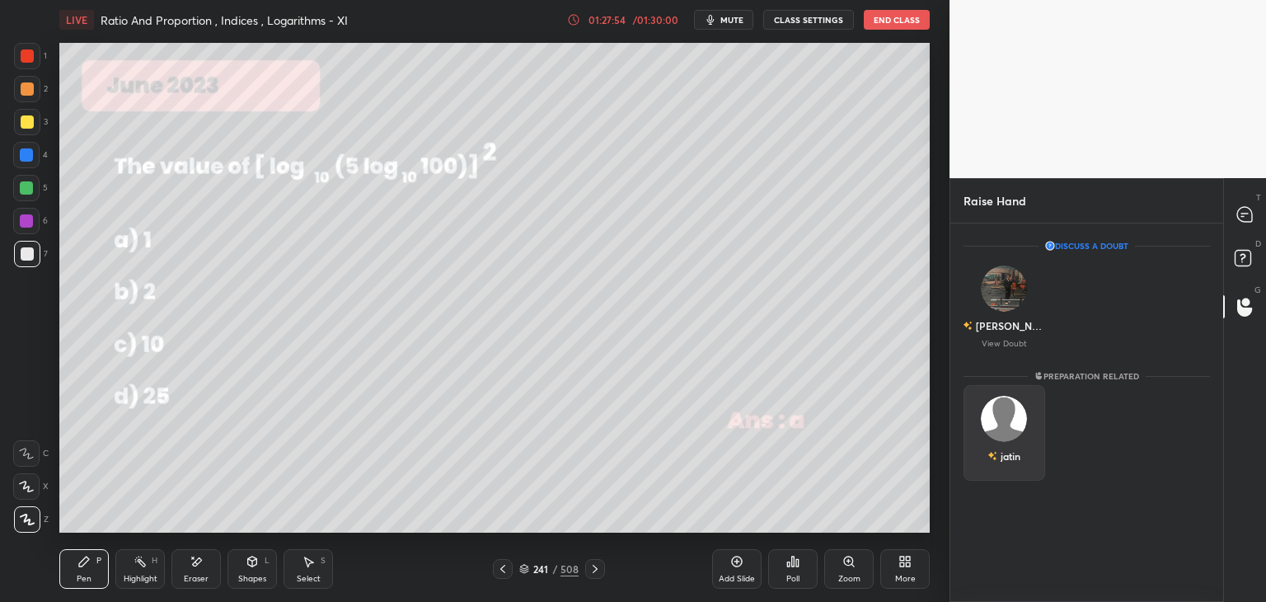
click at [996, 444] on div "jatin" at bounding box center [1004, 456] width 33 height 28
click at [976, 468] on button "INVITE" at bounding box center [1004, 467] width 67 height 21
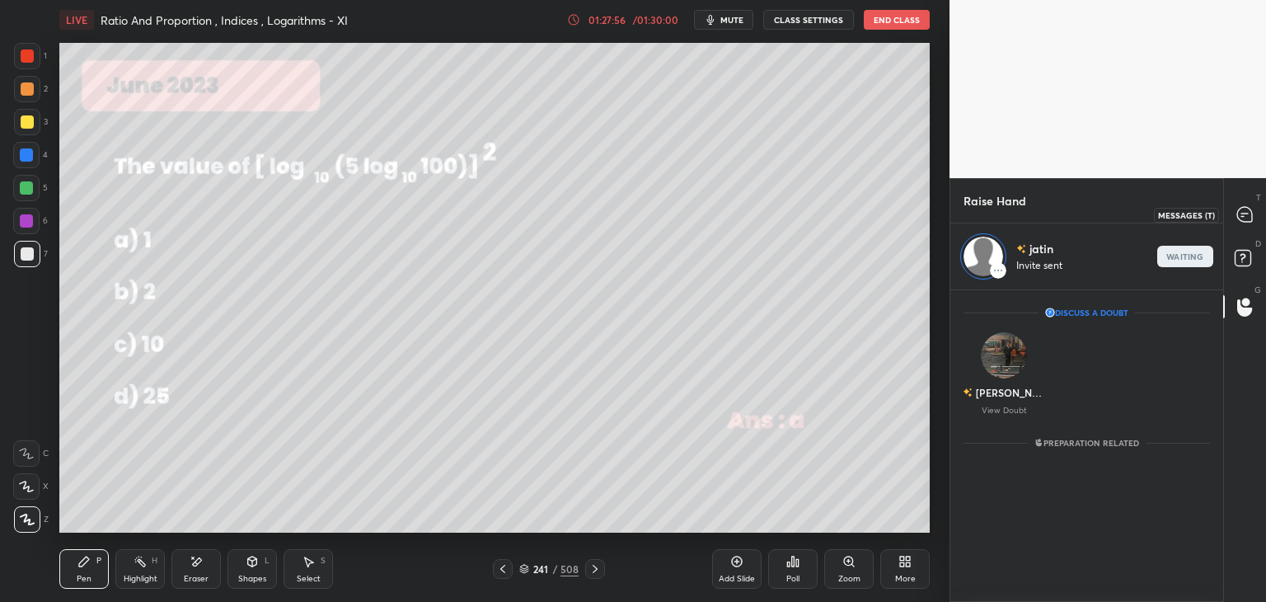
click at [1241, 215] on icon at bounding box center [1245, 214] width 15 height 15
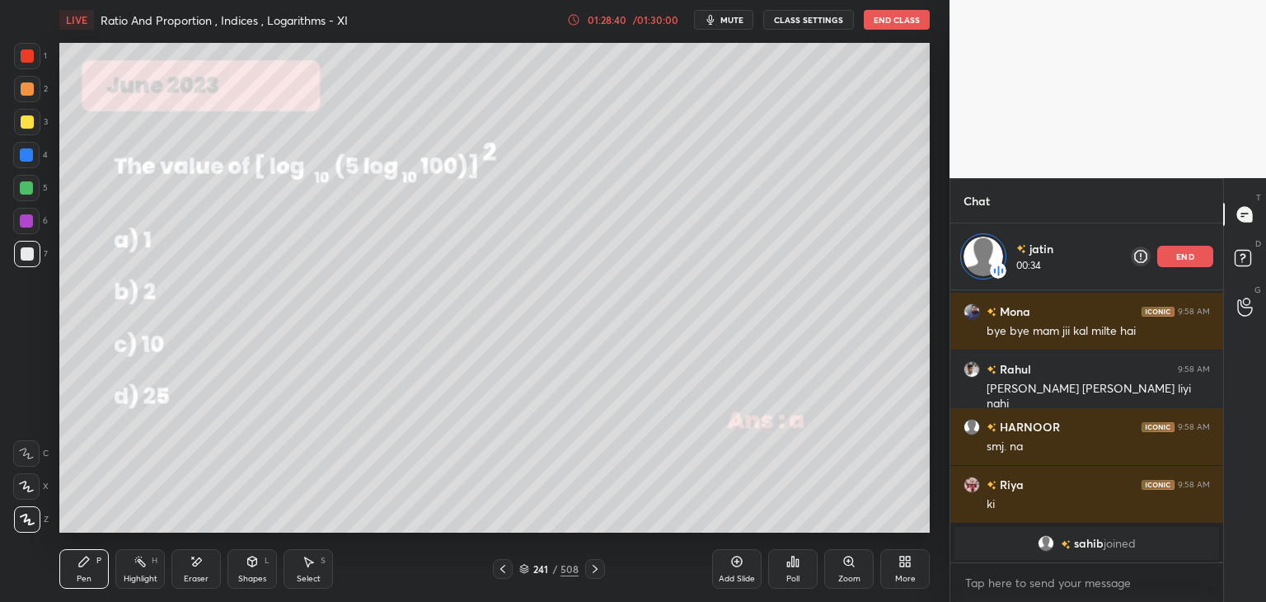
click at [316, 566] on div "Select S" at bounding box center [308, 569] width 49 height 40
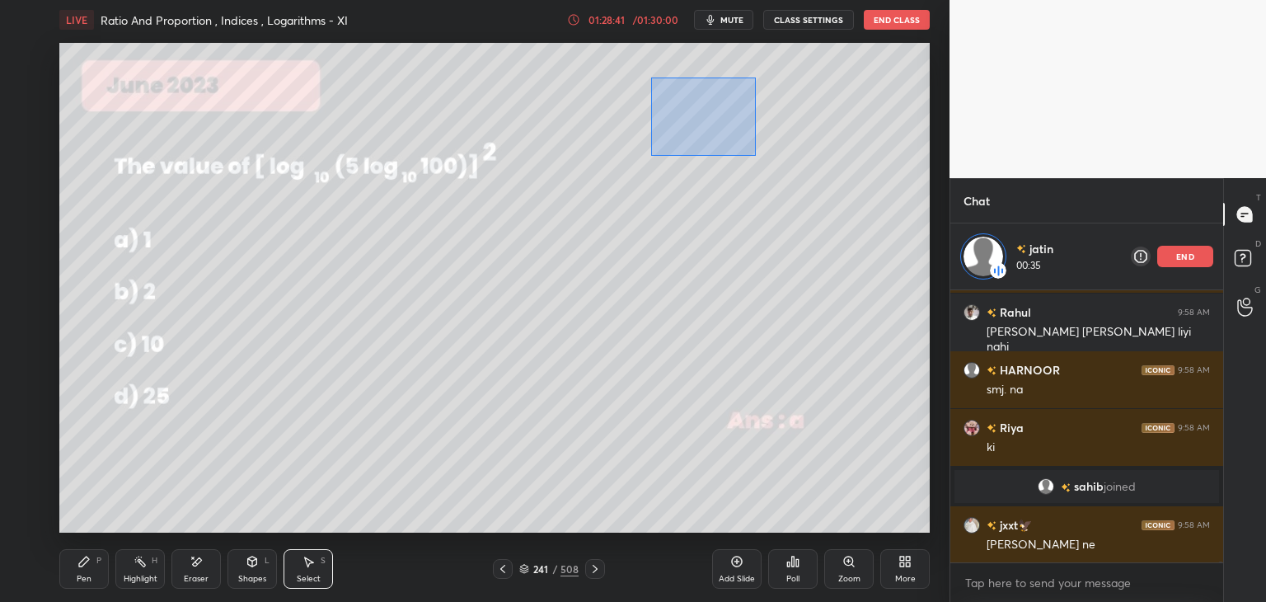
drag, startPoint x: 651, startPoint y: 78, endPoint x: 759, endPoint y: 156, distance: 133.4
click at [759, 156] on div "0 ° Undo Copy Paste here Duplicate Duplicate to new slide Delete" at bounding box center [494, 288] width 871 height 490
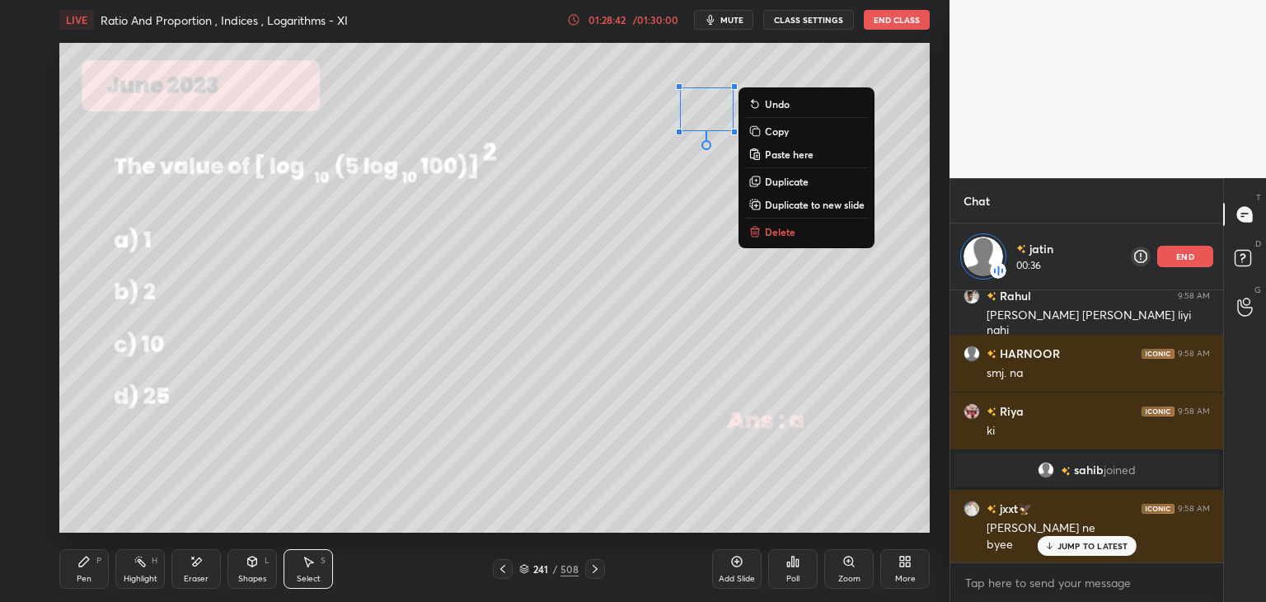
drag, startPoint x: 762, startPoint y: 233, endPoint x: 748, endPoint y: 245, distance: 18.2
click at [762, 234] on button "Delete" at bounding box center [806, 232] width 123 height 20
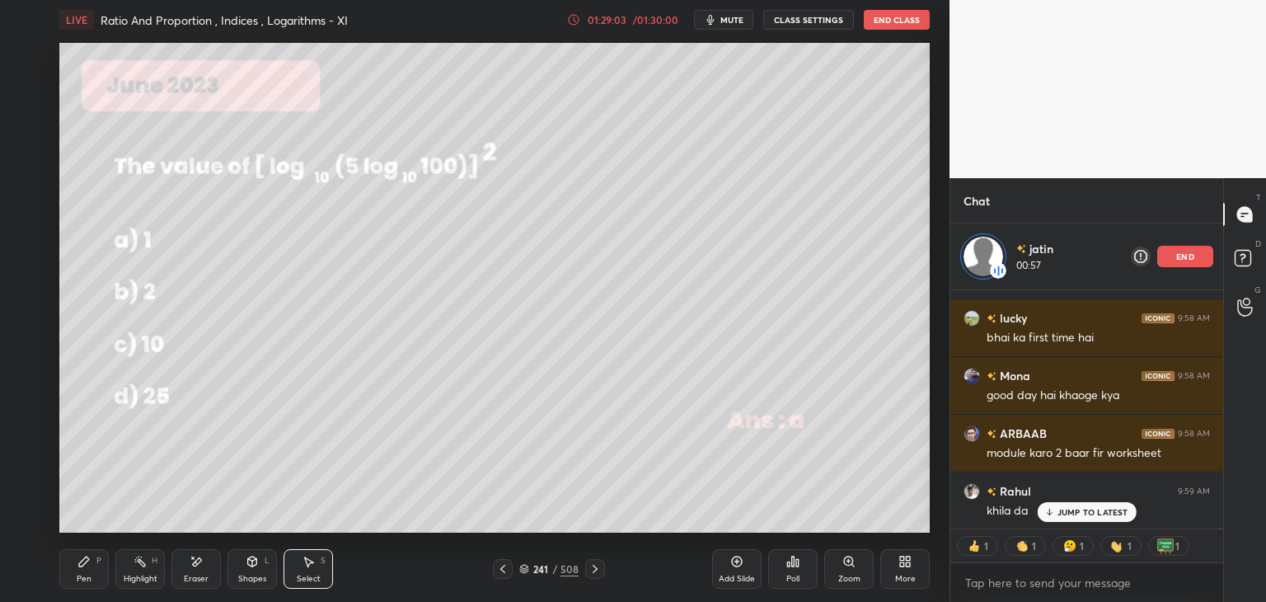
drag, startPoint x: 86, startPoint y: 578, endPoint x: 90, endPoint y: 569, distance: 10.0
click at [87, 578] on div "Pen" at bounding box center [84, 579] width 15 height 8
click at [31, 116] on div at bounding box center [27, 121] width 13 height 13
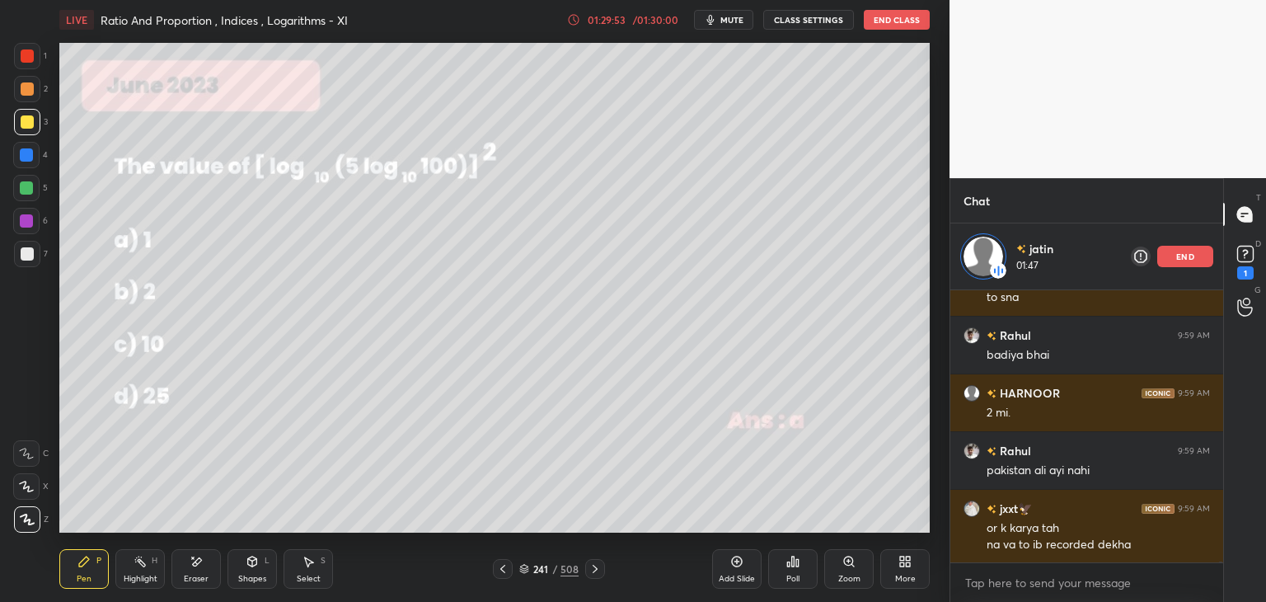
scroll to position [77737, 0]
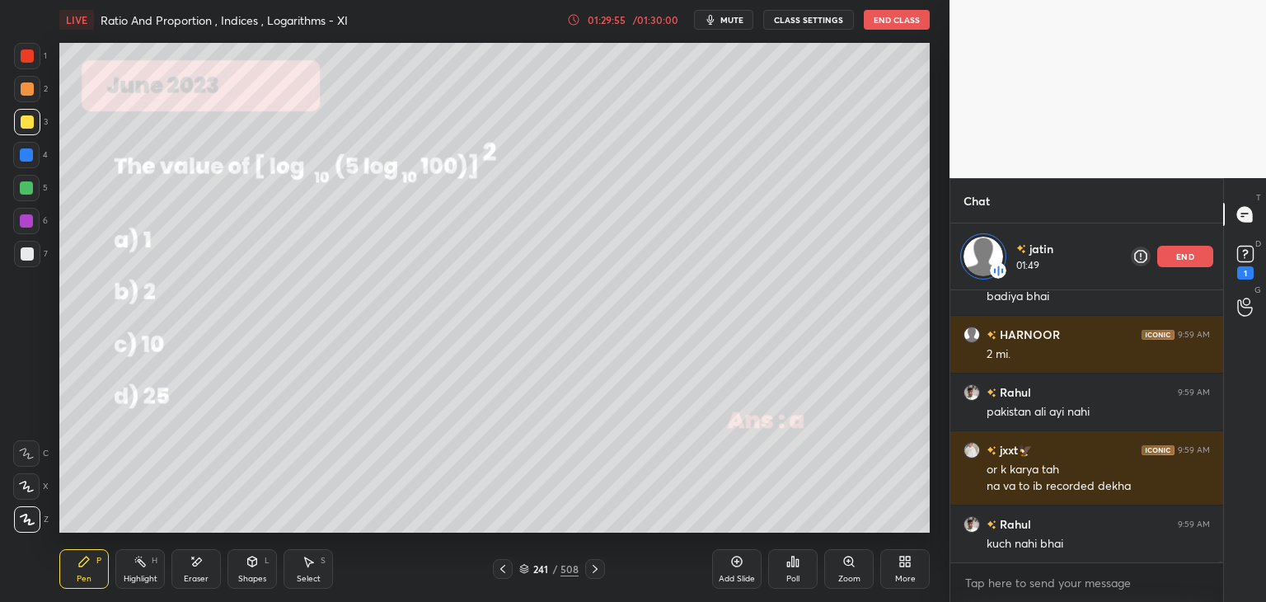
click at [1186, 254] on p "end" at bounding box center [1186, 256] width 18 height 8
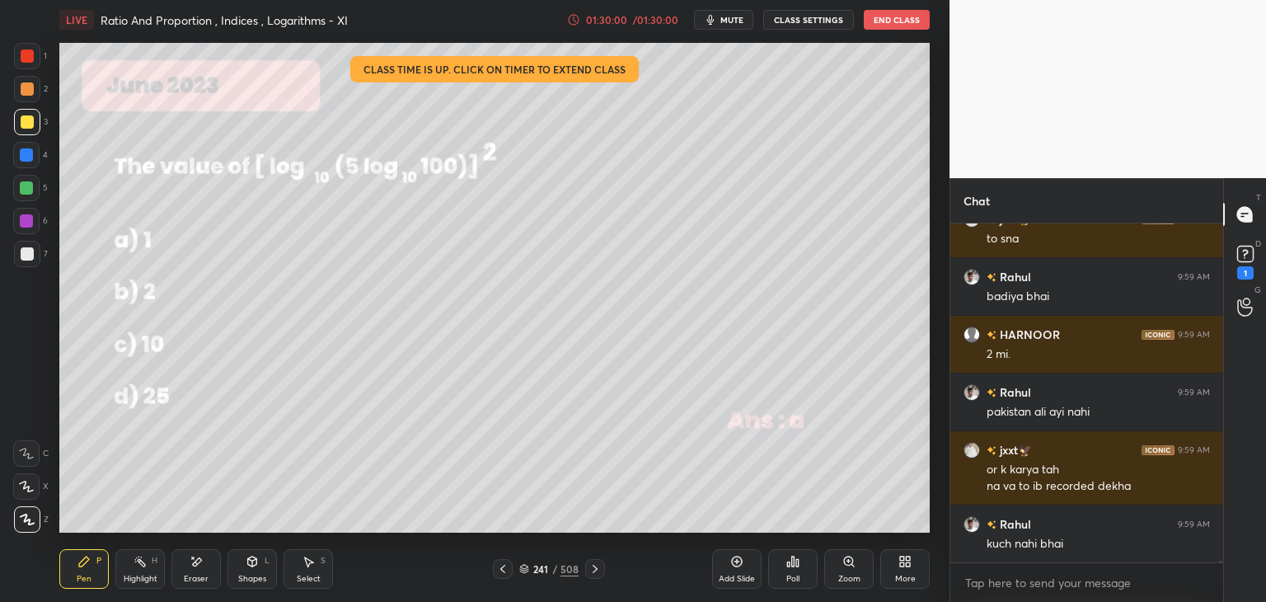
scroll to position [77728, 0]
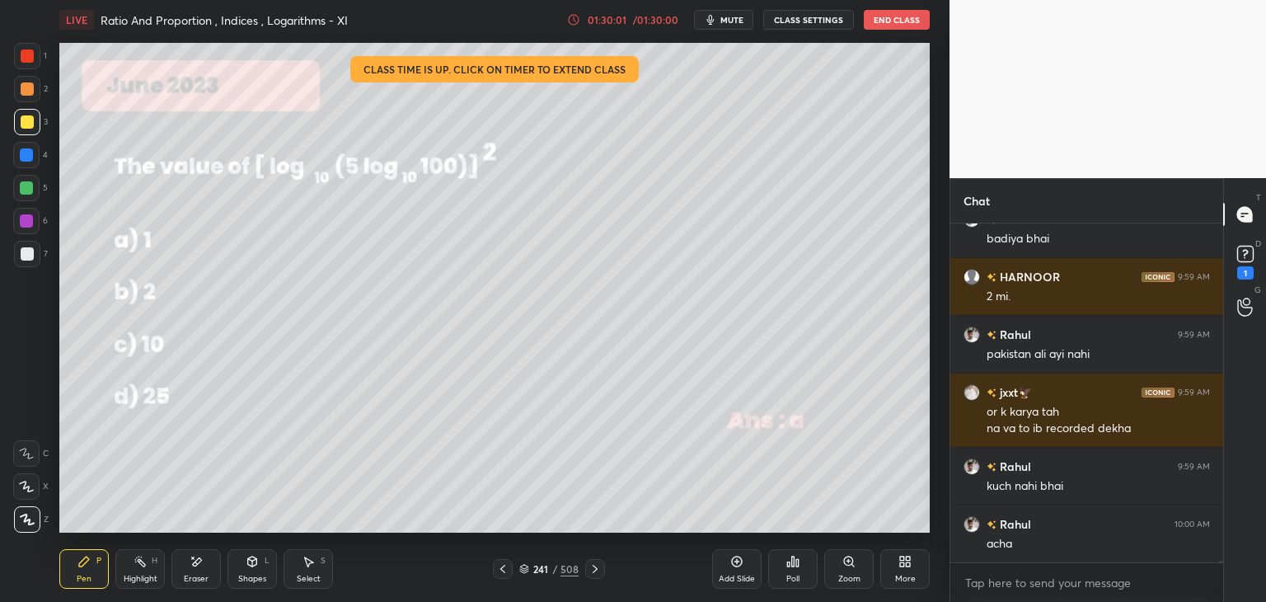
click at [904, 22] on button "End Class" at bounding box center [897, 20] width 66 height 20
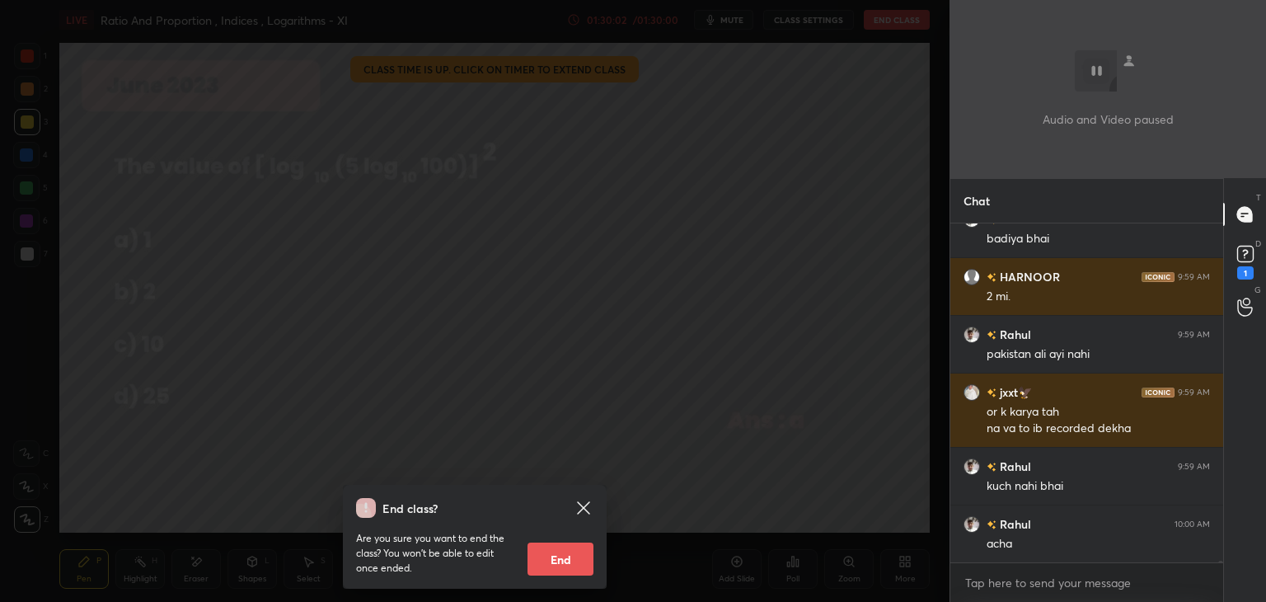
drag, startPoint x: 579, startPoint y: 552, endPoint x: 597, endPoint y: 544, distance: 19.9
click at [579, 552] on button "End" at bounding box center [561, 559] width 66 height 33
type textarea "x"
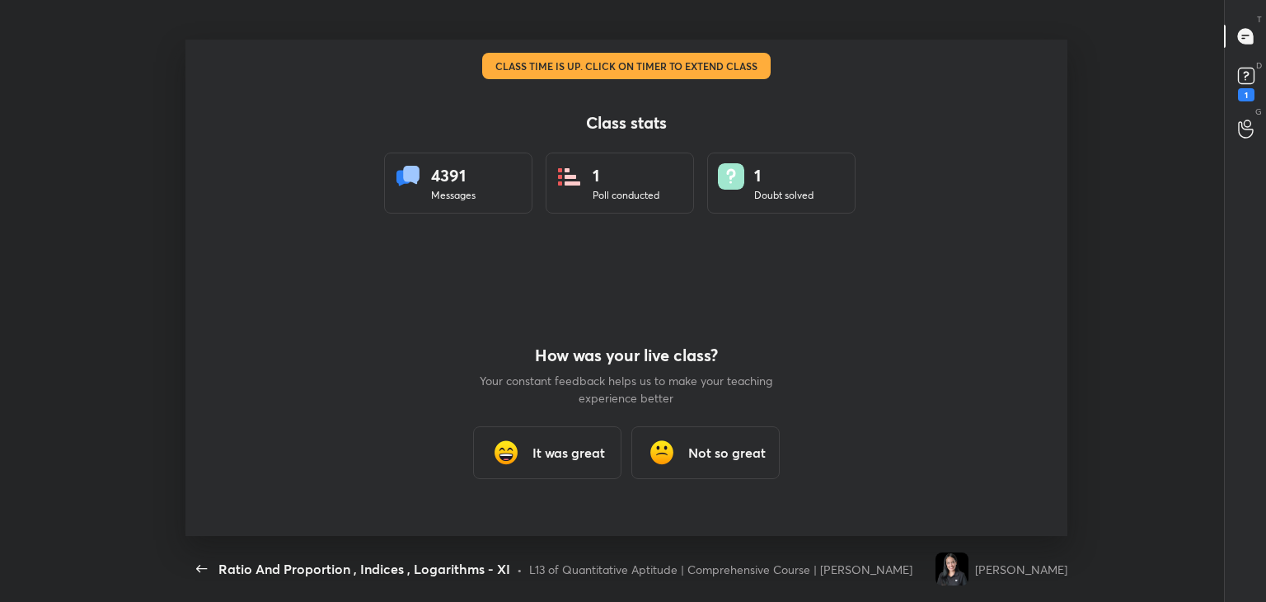
scroll to position [496, 1253]
click at [560, 456] on h3 "It was great" at bounding box center [569, 453] width 73 height 20
